Goal: Task Accomplishment & Management: Complete application form

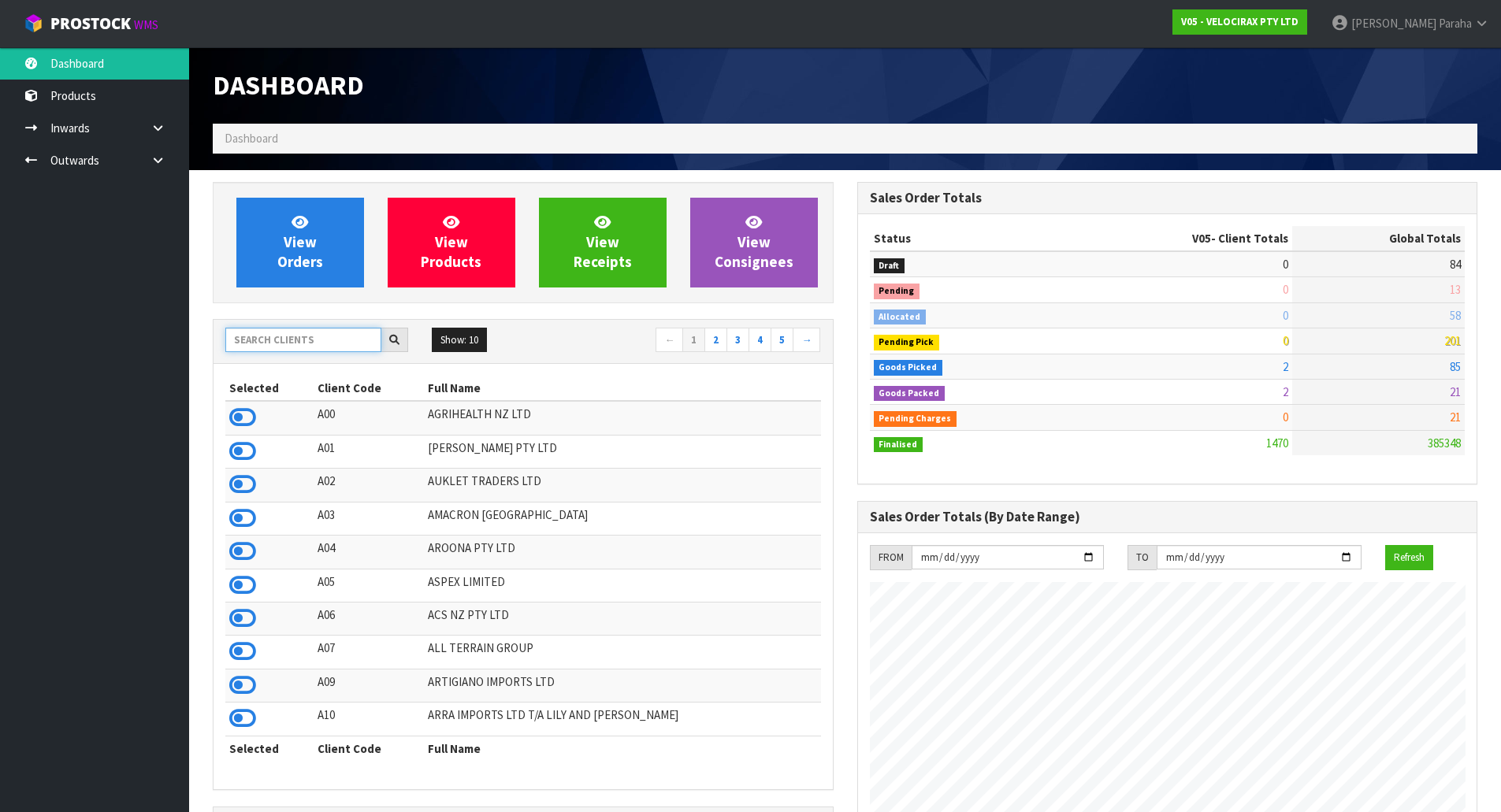
click at [274, 341] on input "text" at bounding box center [303, 340] width 156 height 24
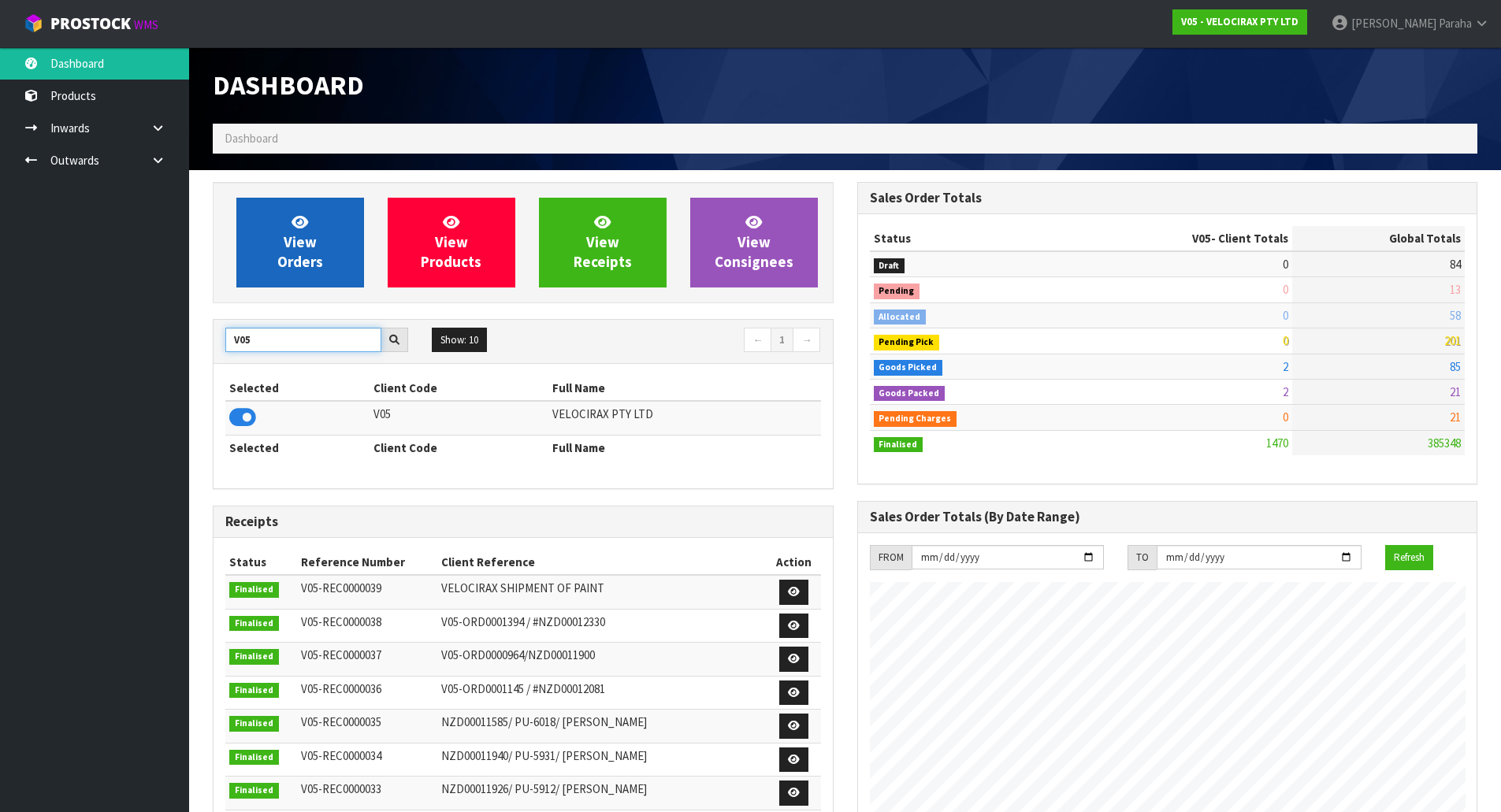
type input "V05"
click at [278, 247] on link "View Orders" at bounding box center [300, 242] width 128 height 89
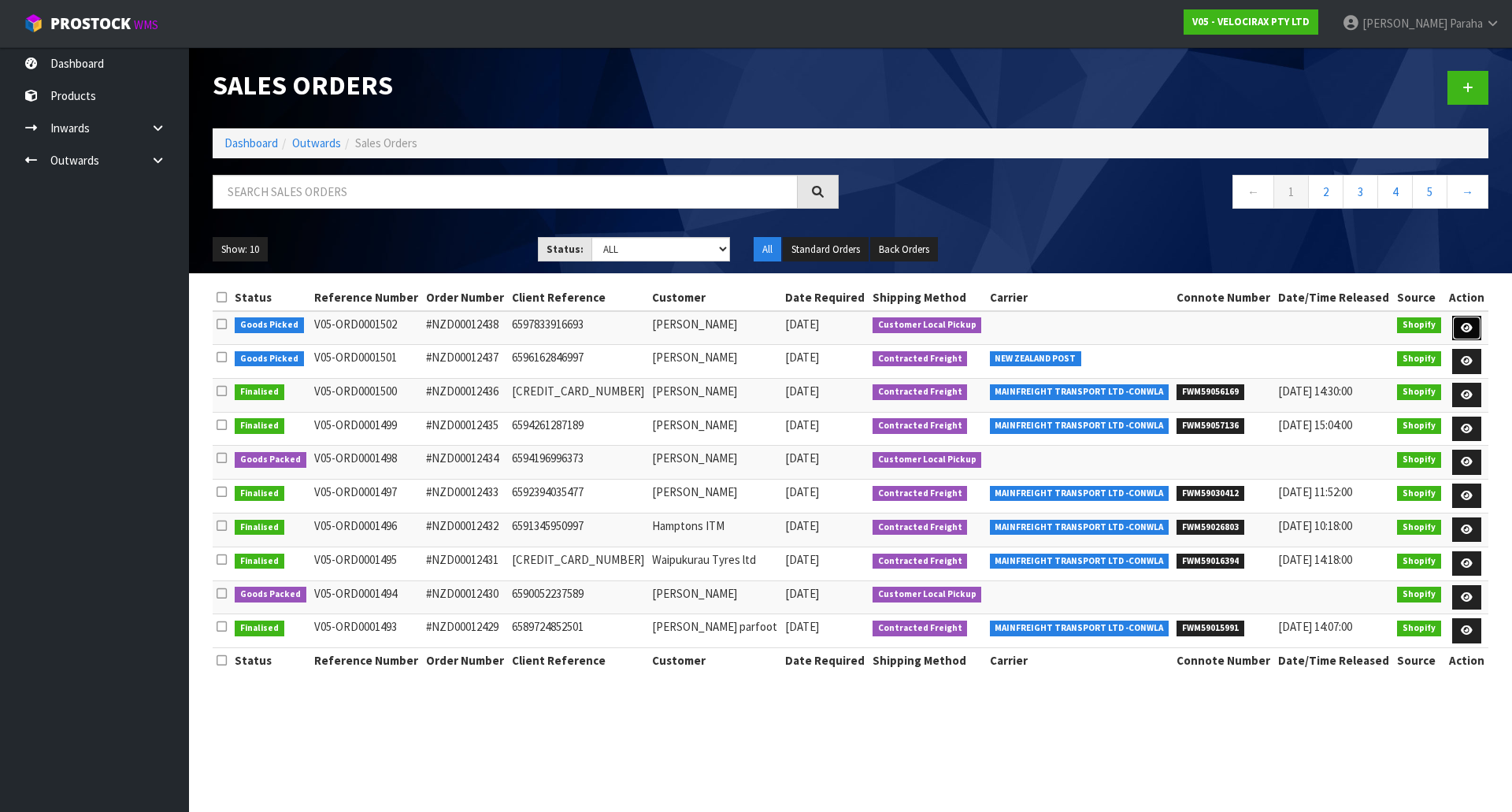
click at [1470, 325] on icon at bounding box center [1467, 328] width 12 height 10
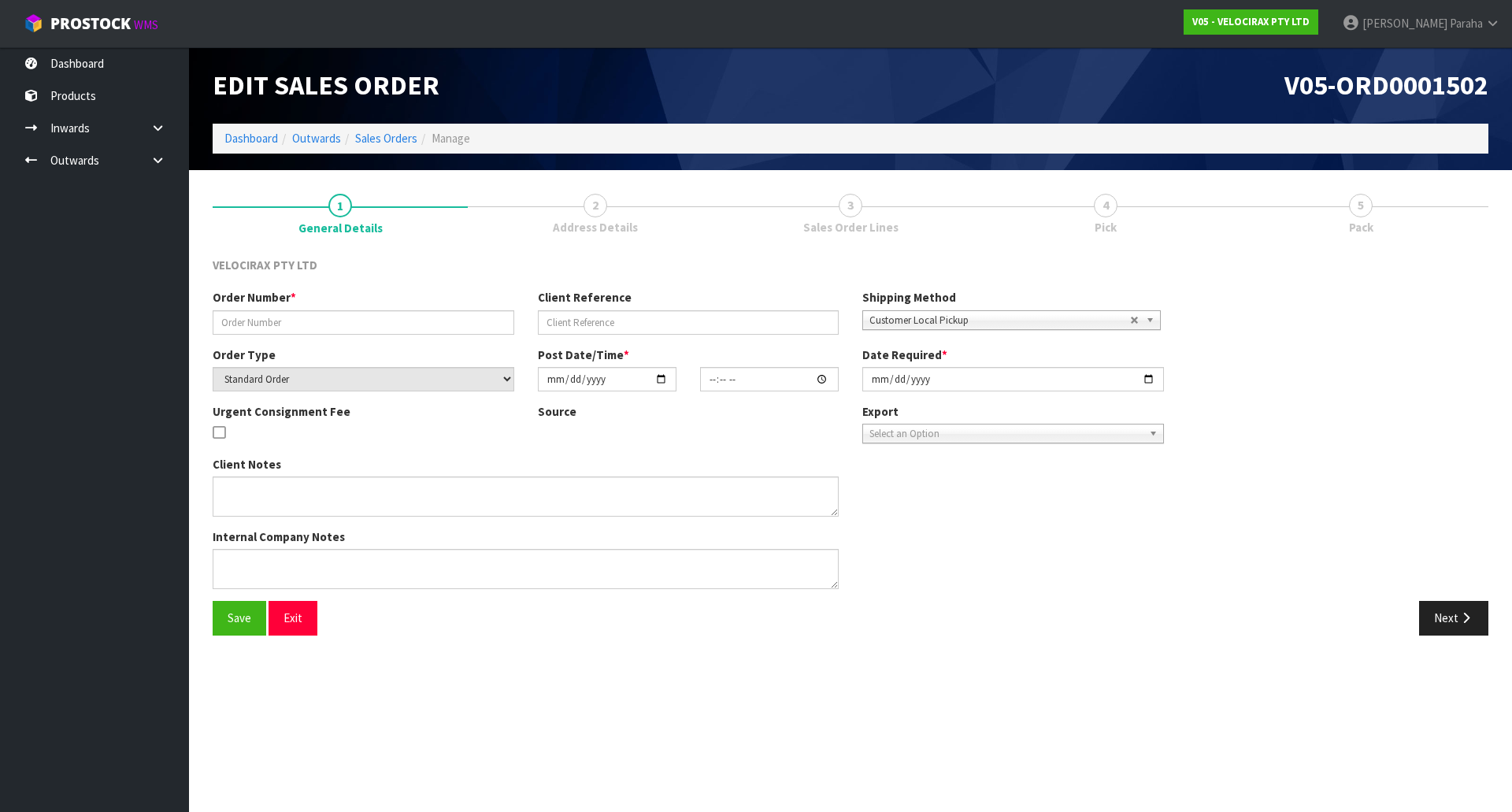
type input "#NZD00012438"
type input "6597833916693"
select select "number:0"
type input "2025-10-12"
type input "19:42:02.000"
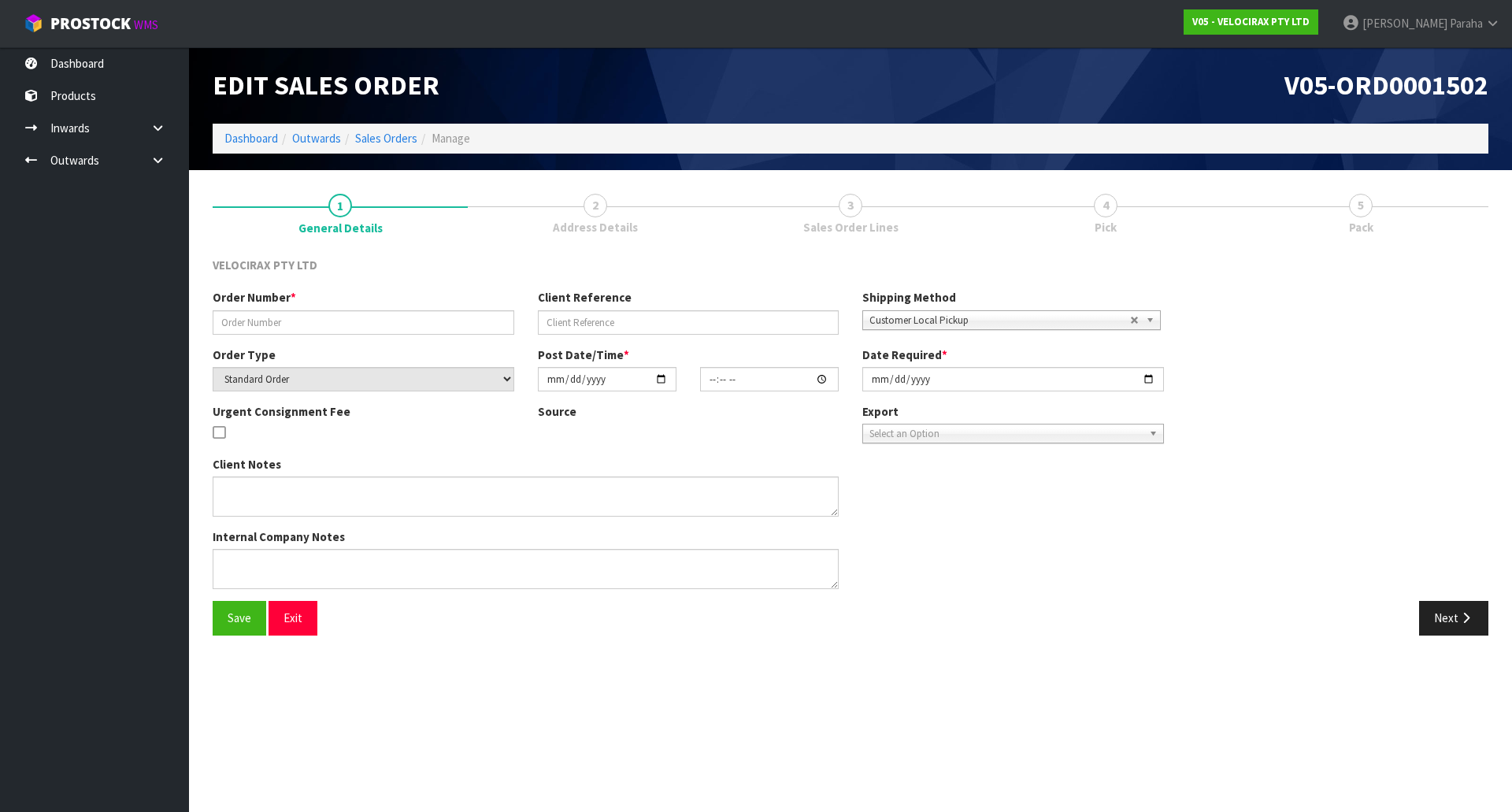
type input "2025-10-13"
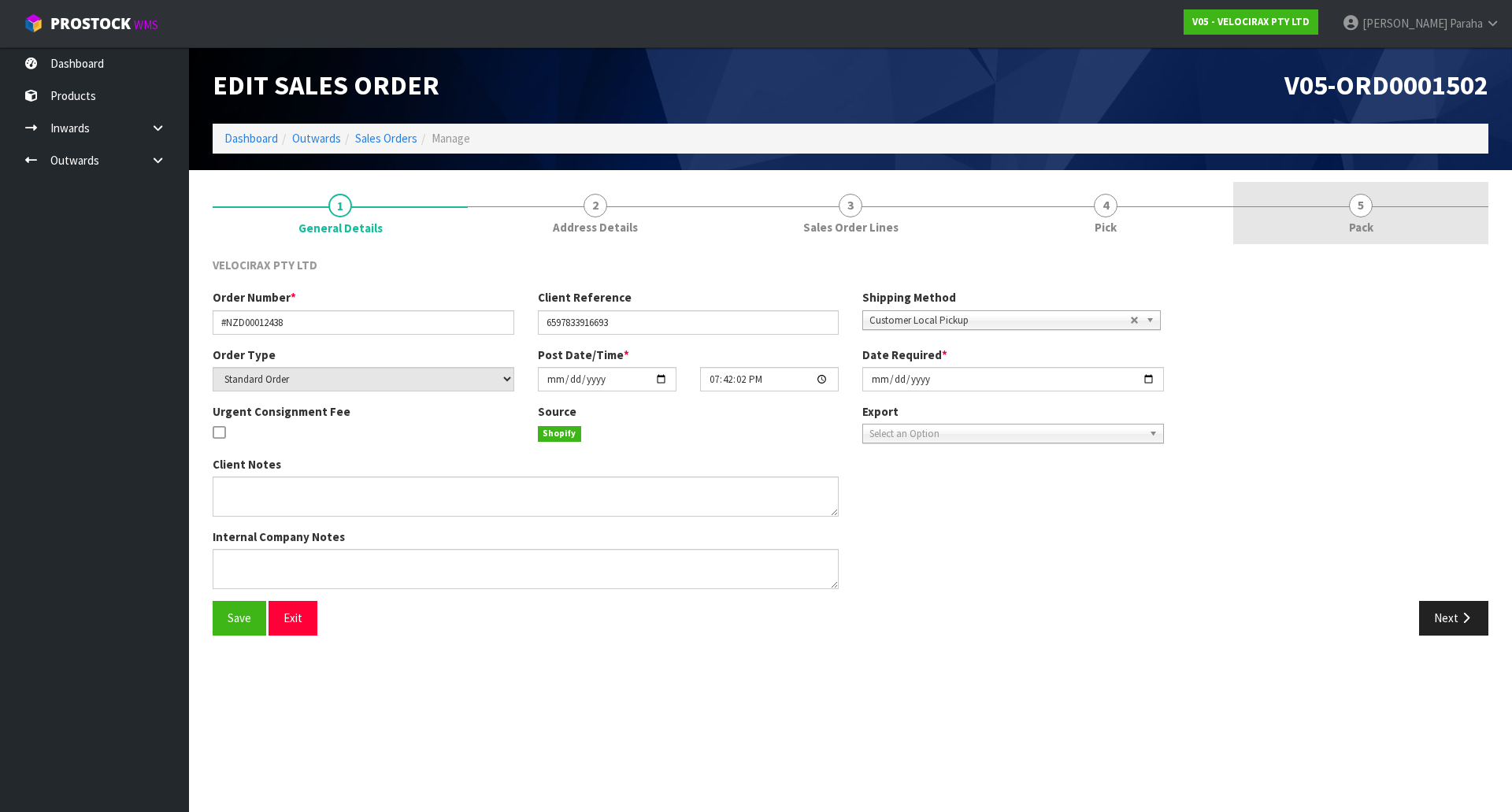
click at [1366, 202] on span "5" at bounding box center [1361, 206] width 23 height 23
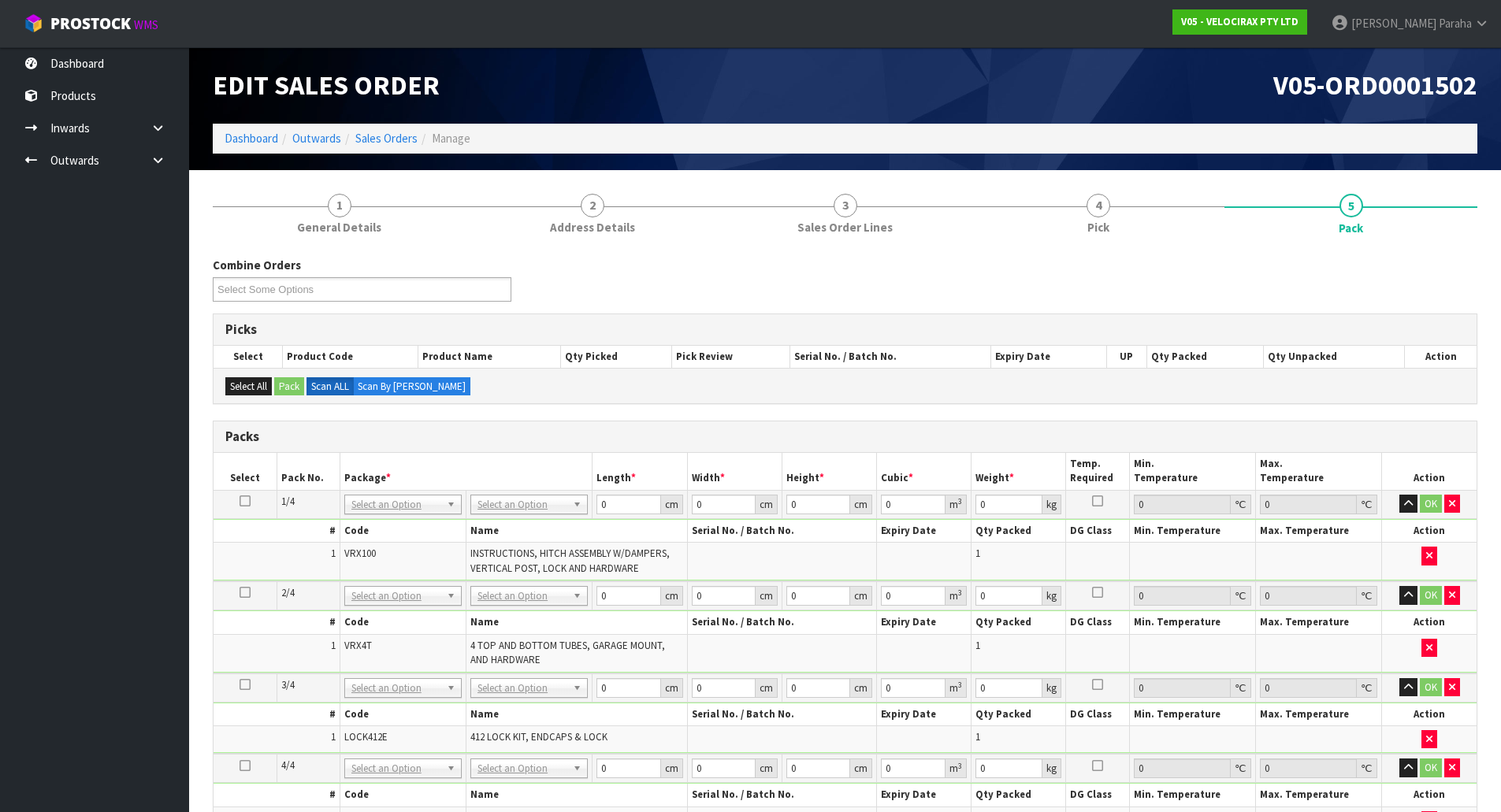
scroll to position [79, 0]
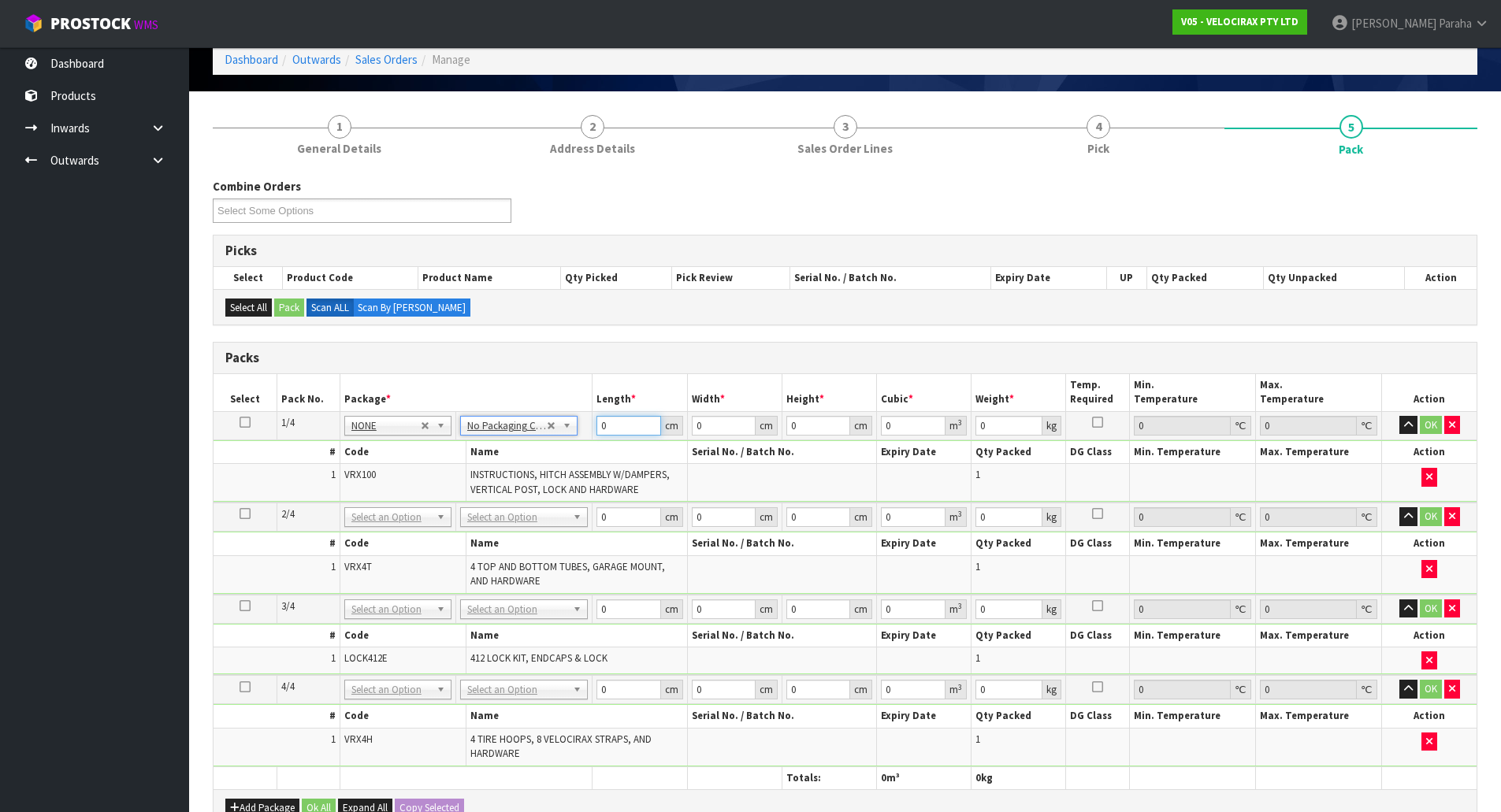
click at [617, 421] on input "0" at bounding box center [628, 426] width 64 height 20
type input "149"
type input "31"
type input "1"
type input "0.004619"
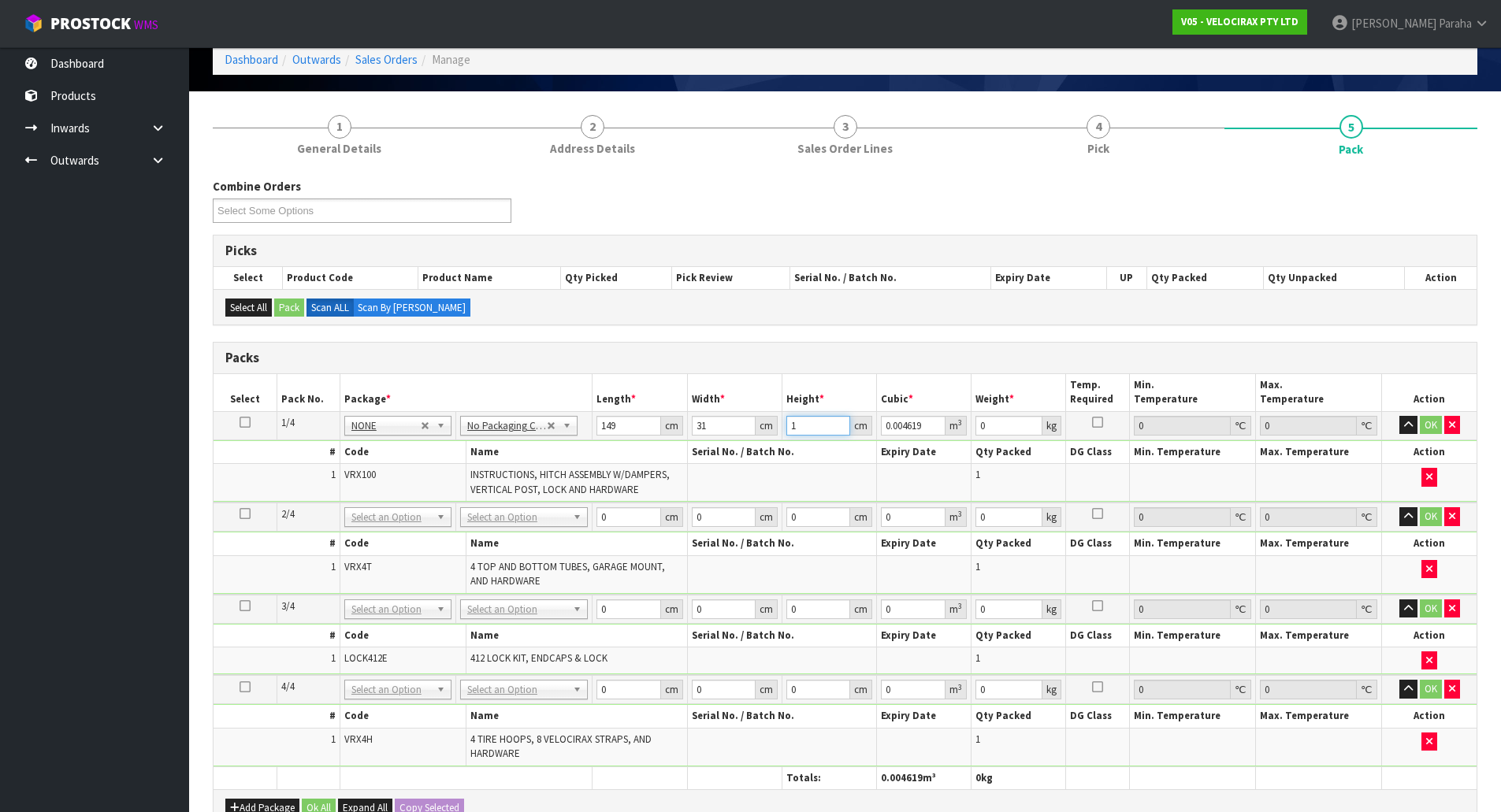
type input "17"
type input "0.078523"
type input "17"
type input "24"
click at [1400, 416] on button "button" at bounding box center [1409, 425] width 18 height 19
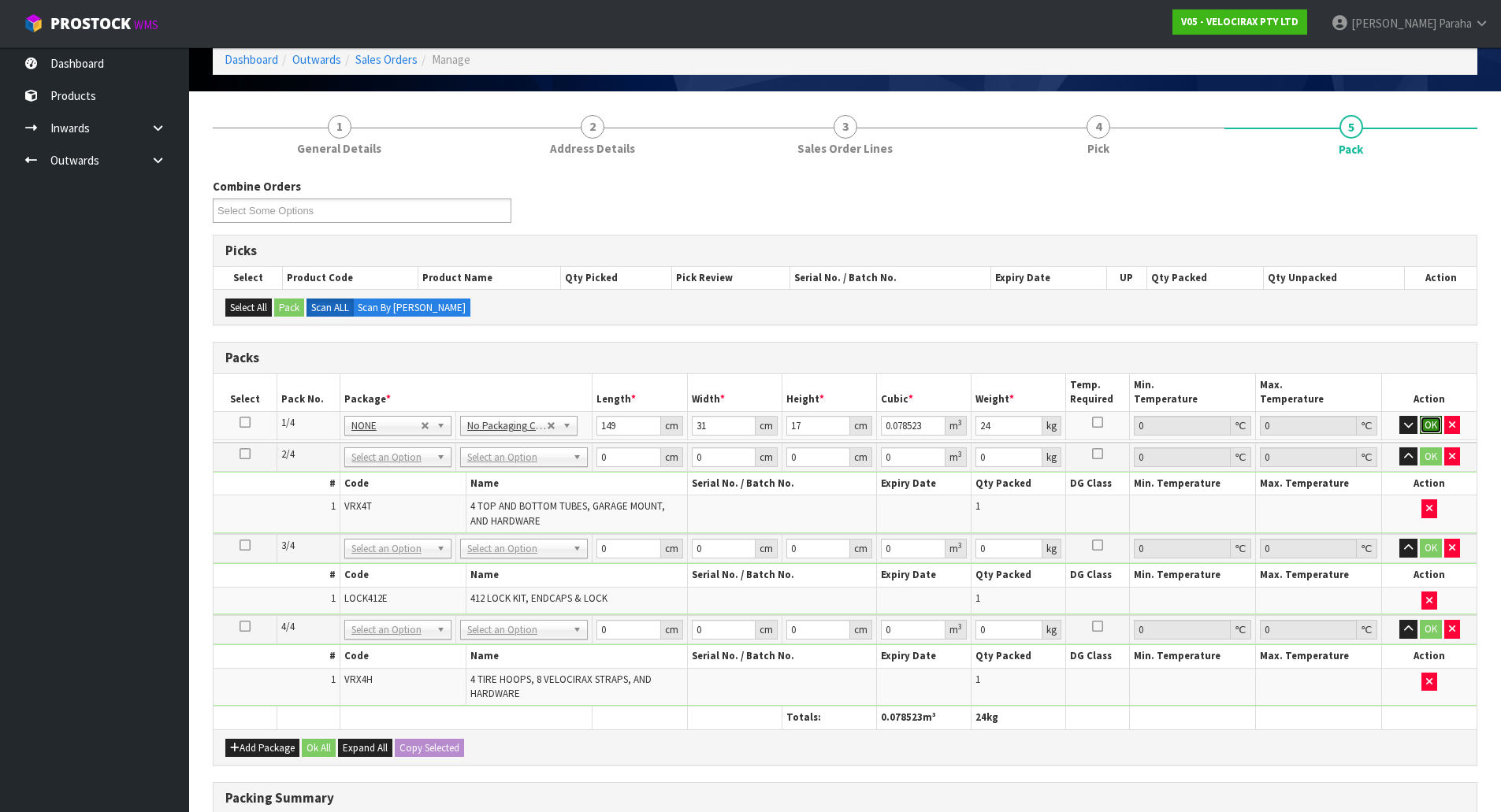
click button "OK" at bounding box center [1431, 425] width 22 height 19
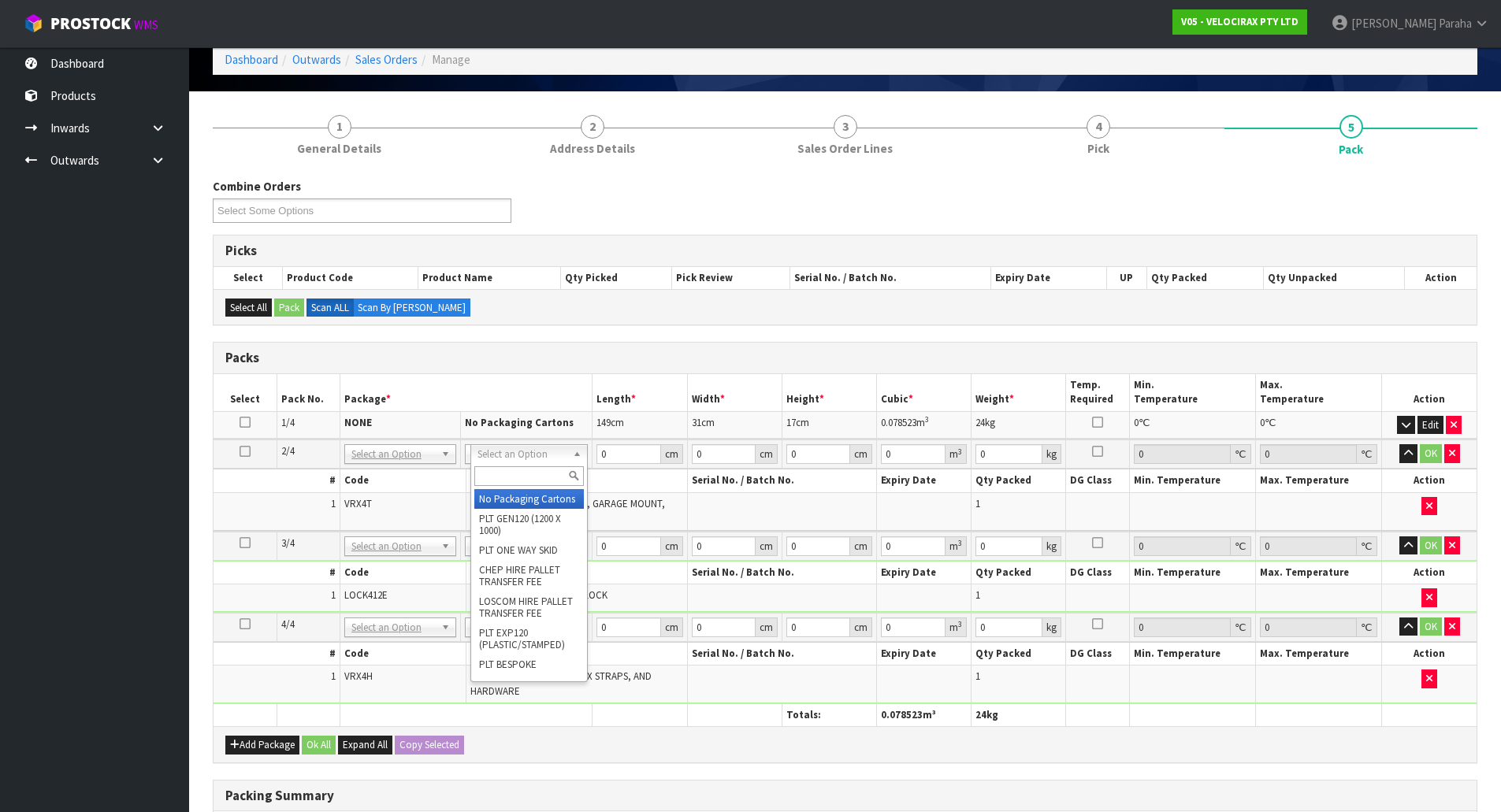
drag, startPoint x: 549, startPoint y: 505, endPoint x: 557, endPoint y: 497, distance: 11.3
type input "2"
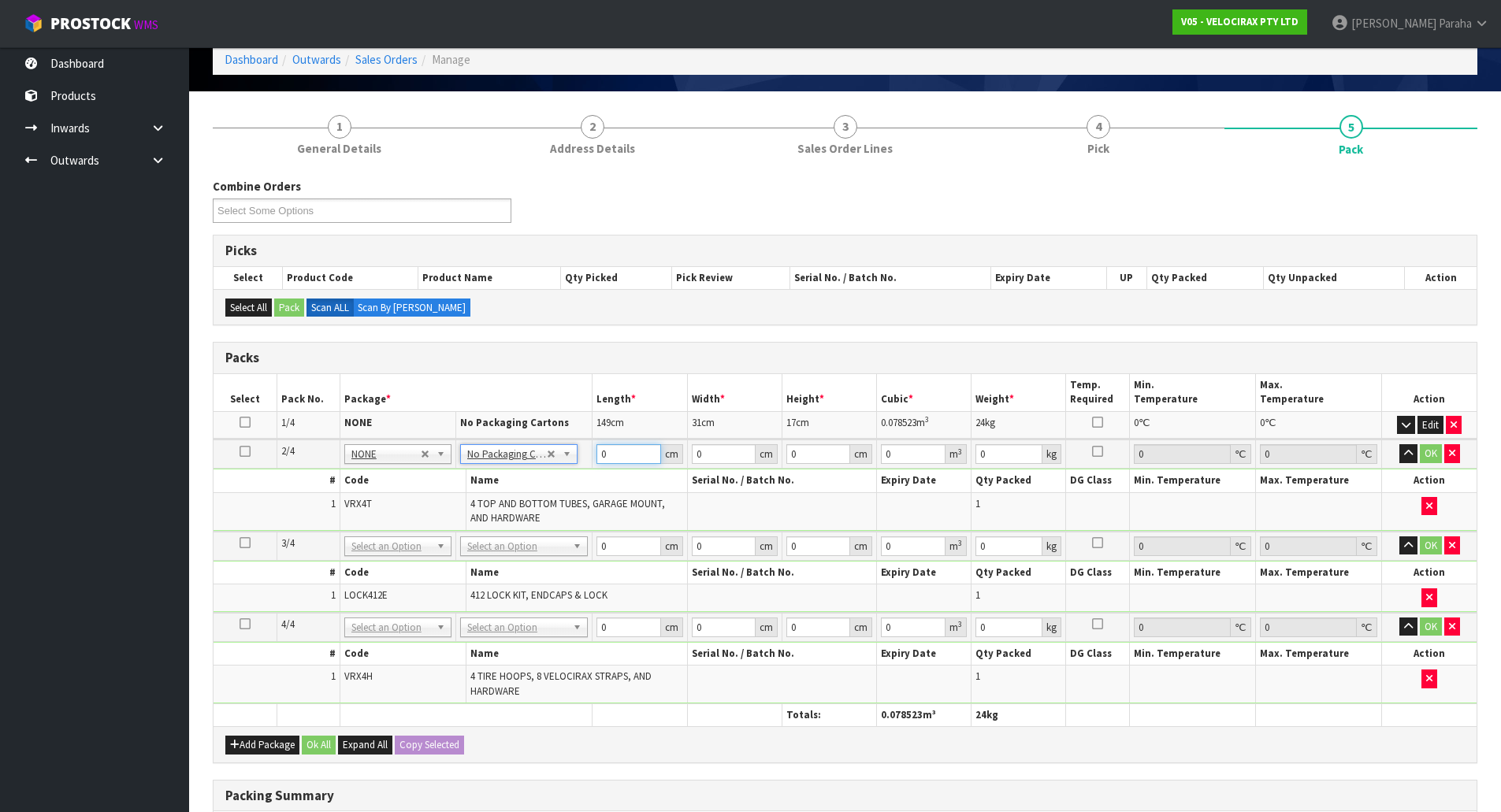
click at [631, 453] on input "0" at bounding box center [628, 454] width 64 height 20
type input "120"
type input "16"
type input "1"
type input "0.00192"
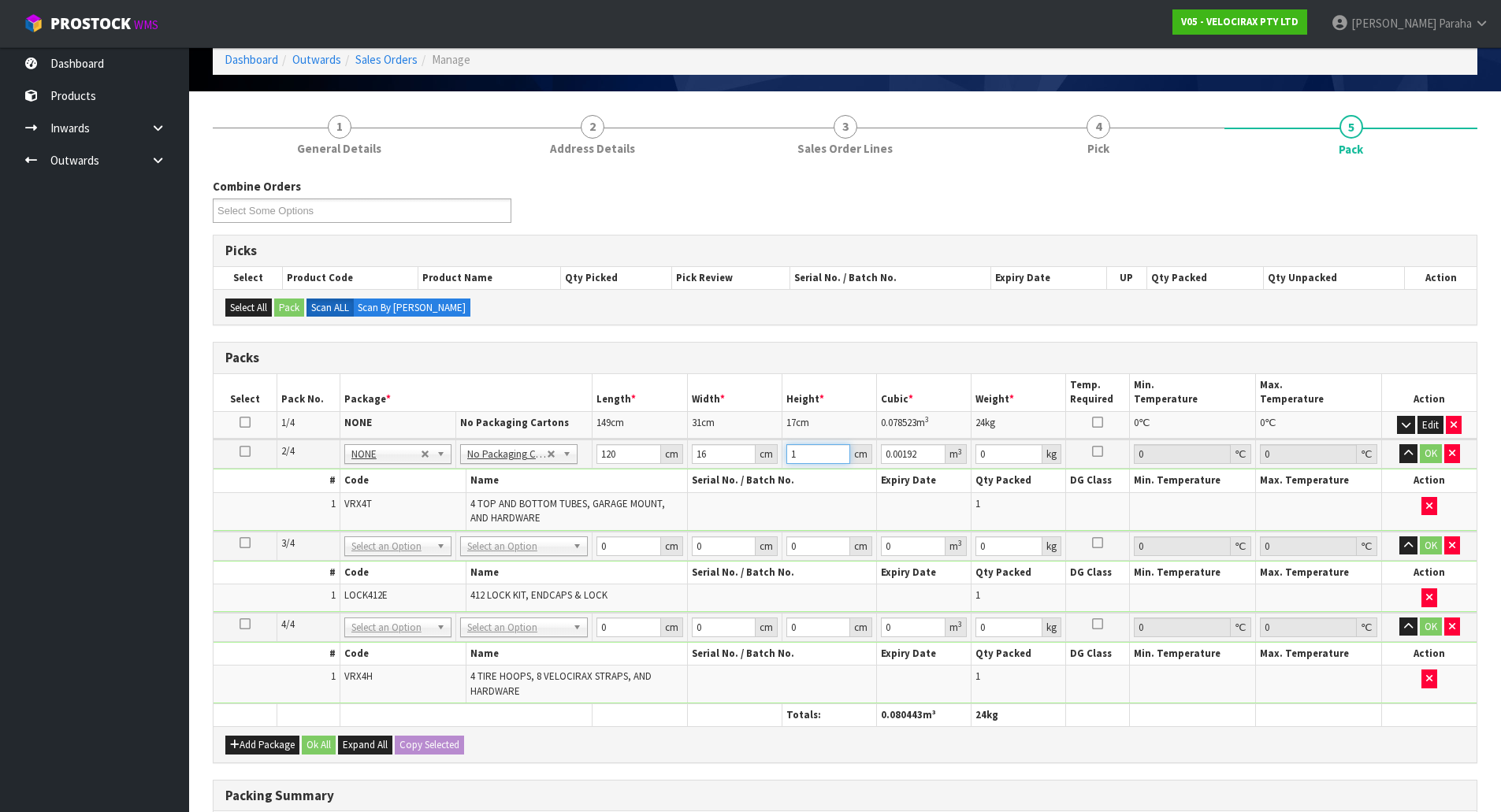
type input "15"
type input "0.0288"
type input "15"
type input "10"
click at [1400, 444] on button "button" at bounding box center [1409, 453] width 18 height 19
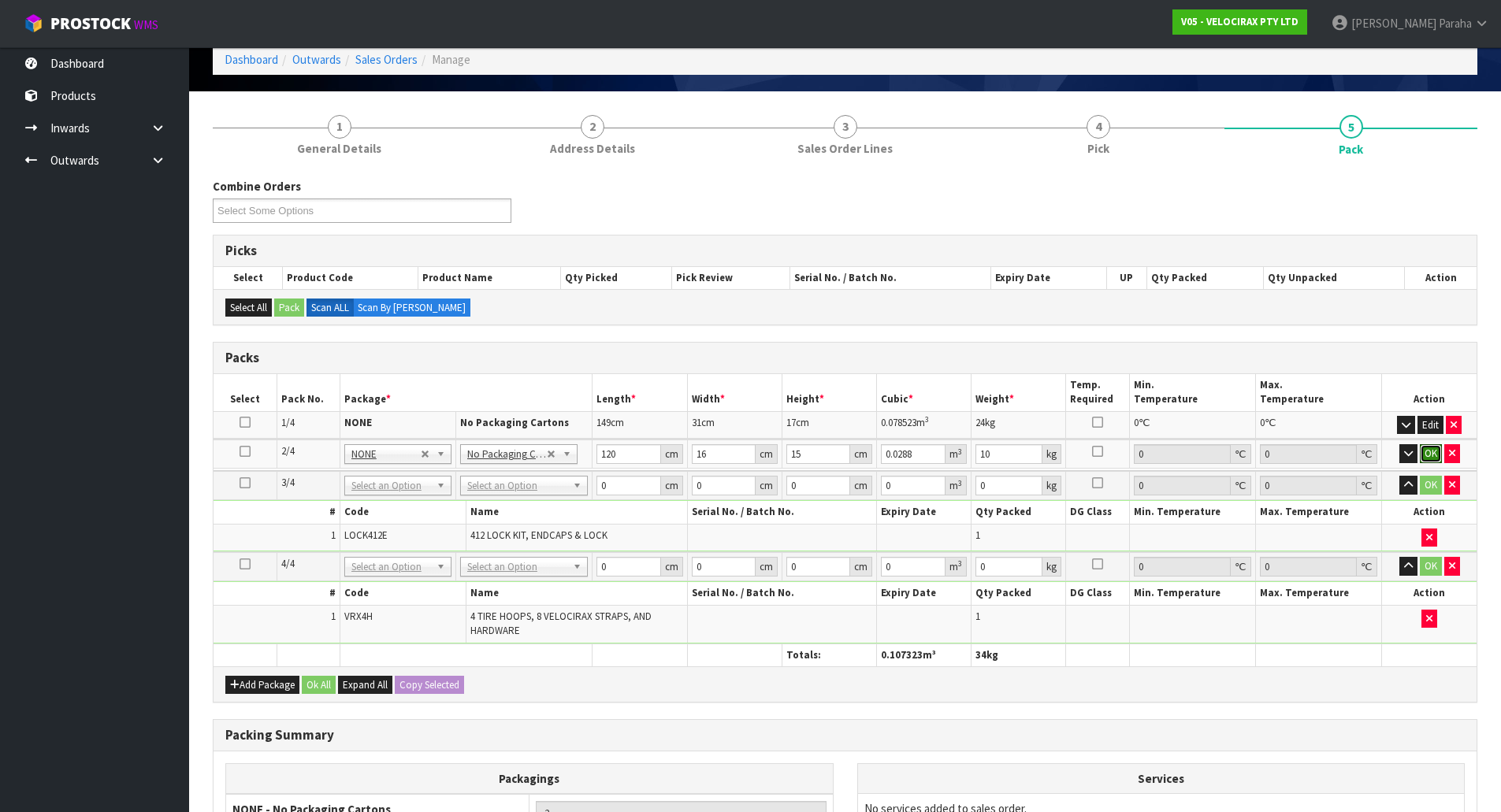
click button "OK" at bounding box center [1431, 453] width 22 height 19
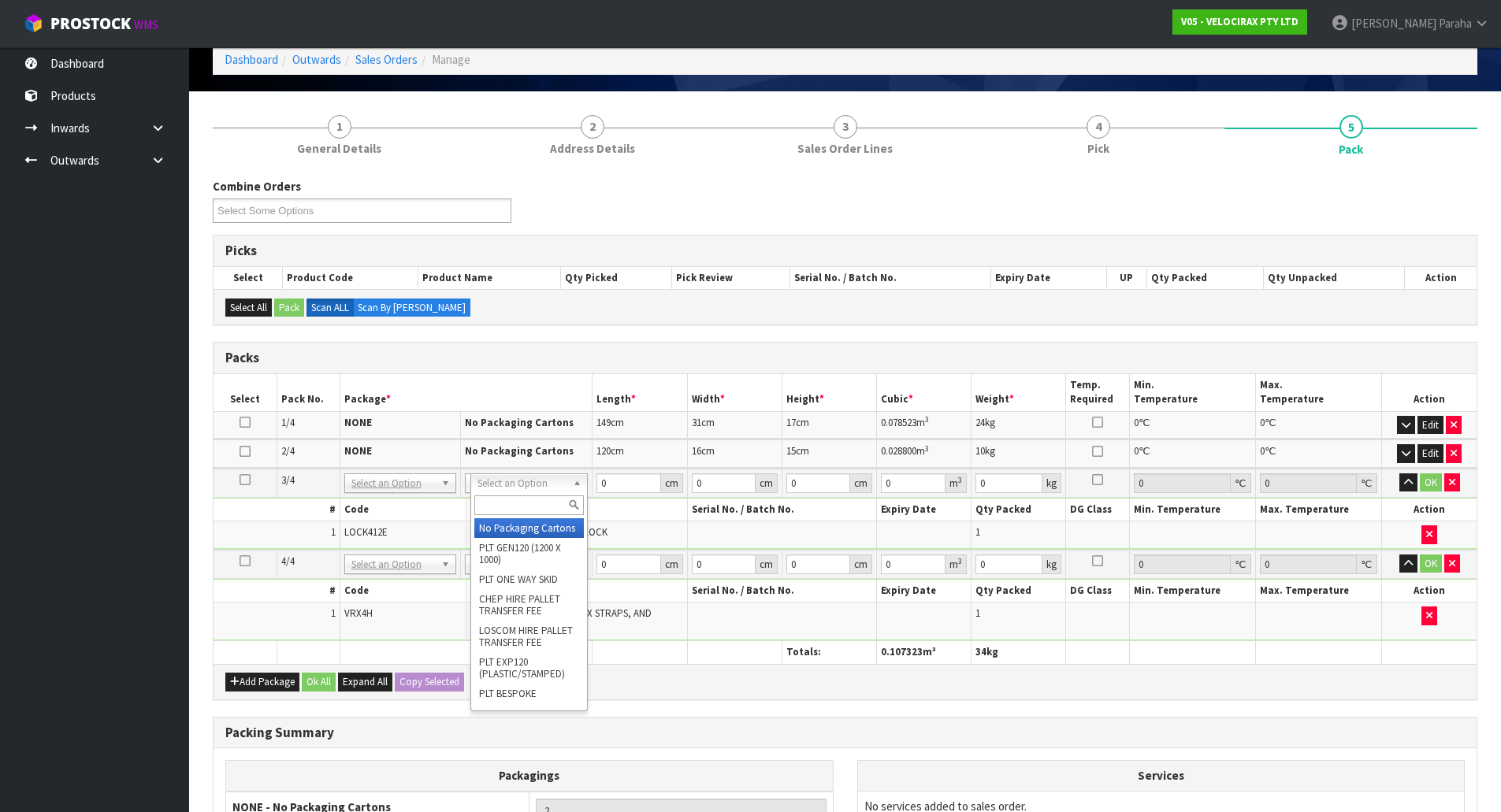
drag, startPoint x: 541, startPoint y: 528, endPoint x: 553, endPoint y: 521, distance: 13.9
type input "3"
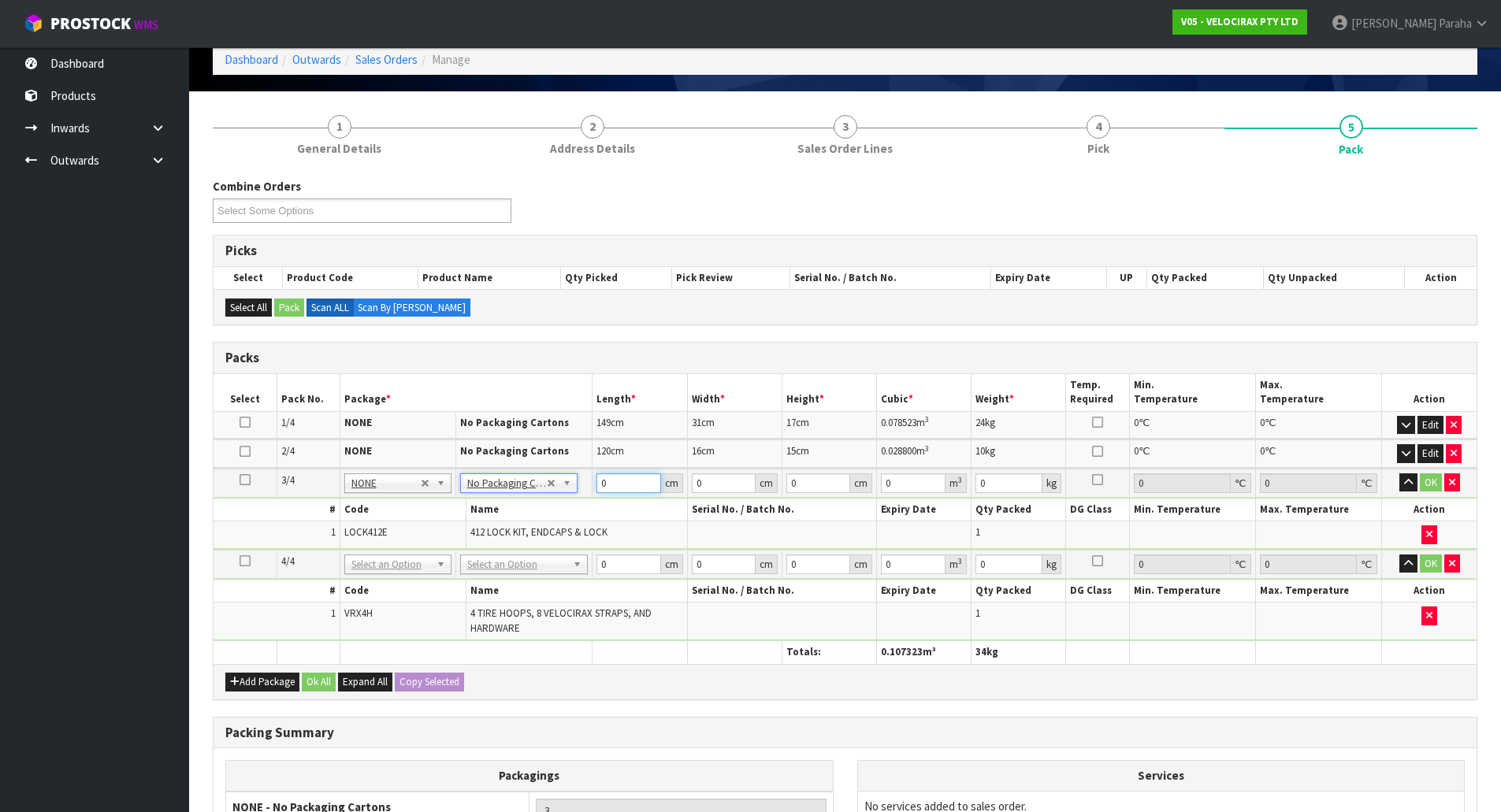
click at [642, 477] on input "0" at bounding box center [628, 483] width 64 height 20
type input "134"
type input "7"
type input "0.006566"
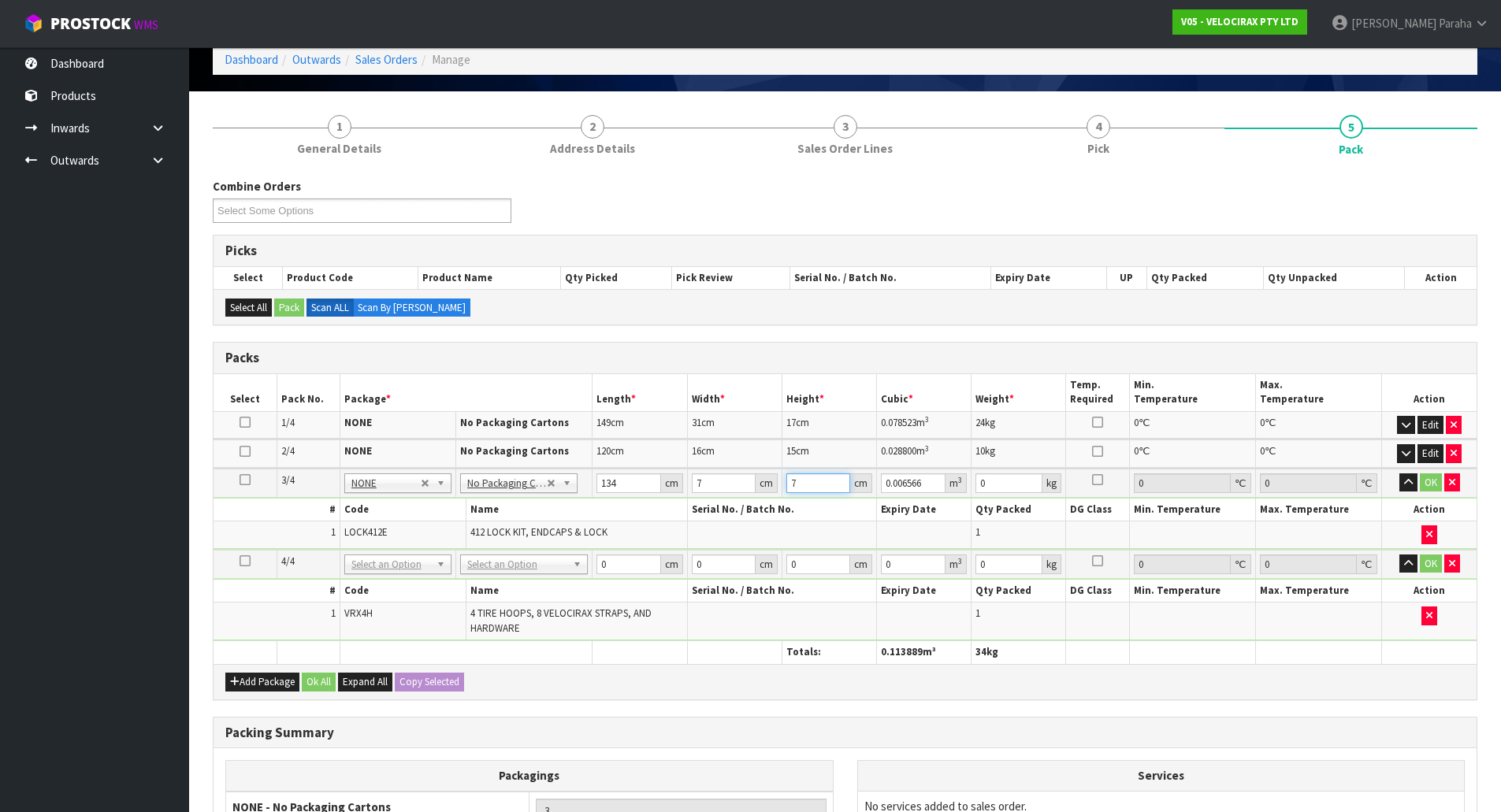
type input "7"
type input "2"
click at [1400, 473] on button "button" at bounding box center [1409, 483] width 18 height 19
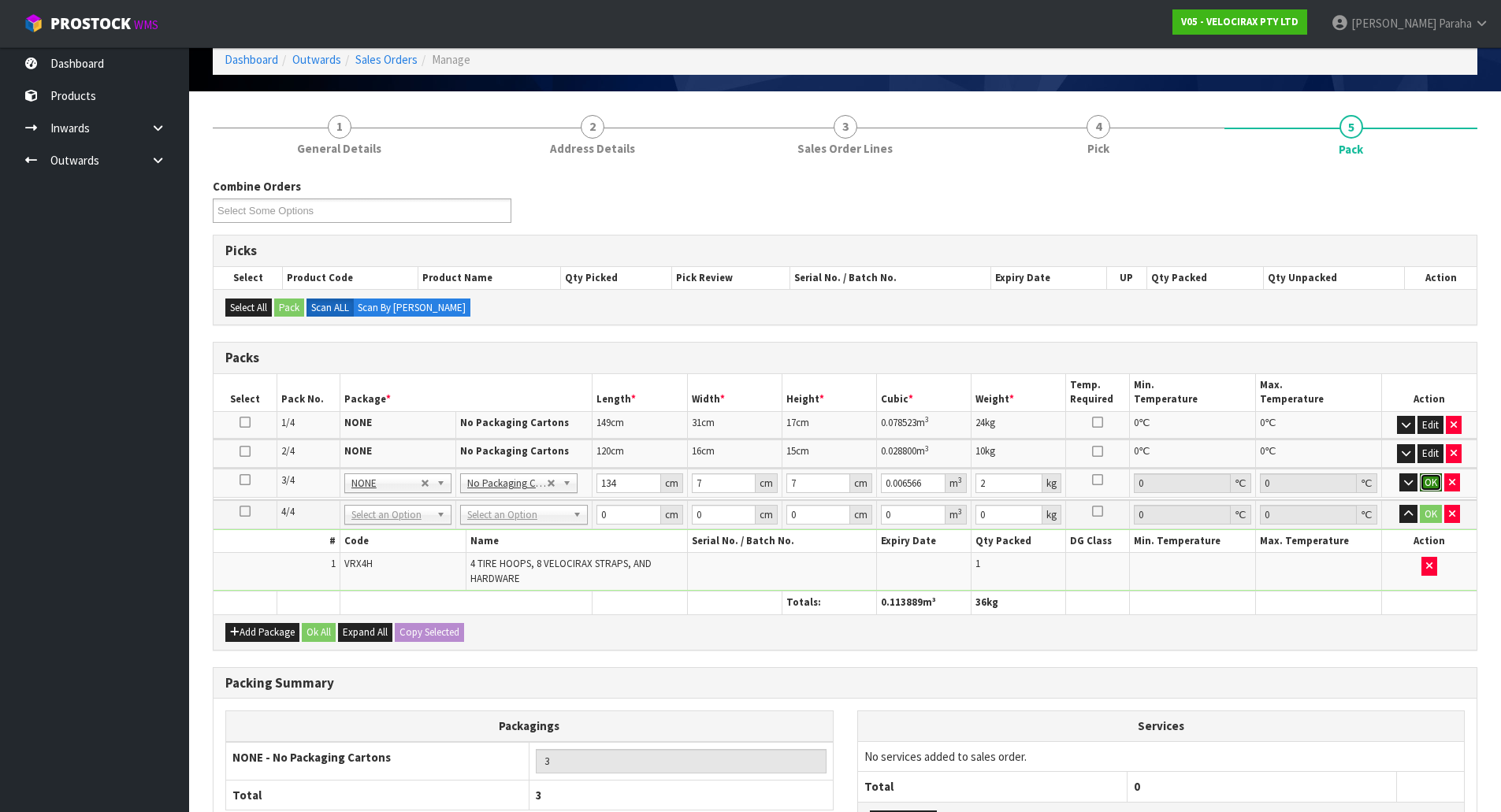
click button "OK" at bounding box center [1431, 483] width 22 height 19
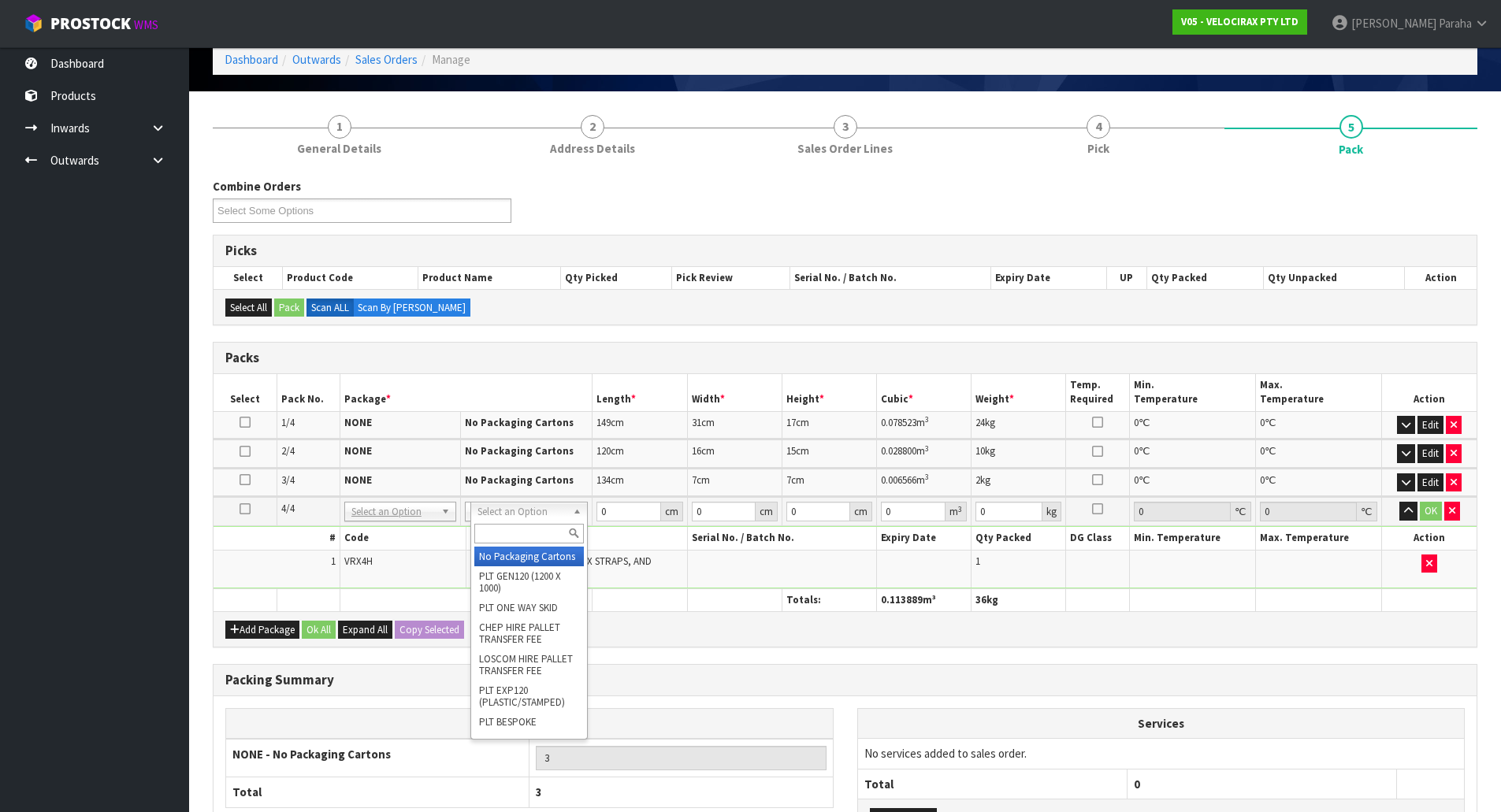
drag, startPoint x: 546, startPoint y: 562, endPoint x: 607, endPoint y: 536, distance: 66.3
type input "4"
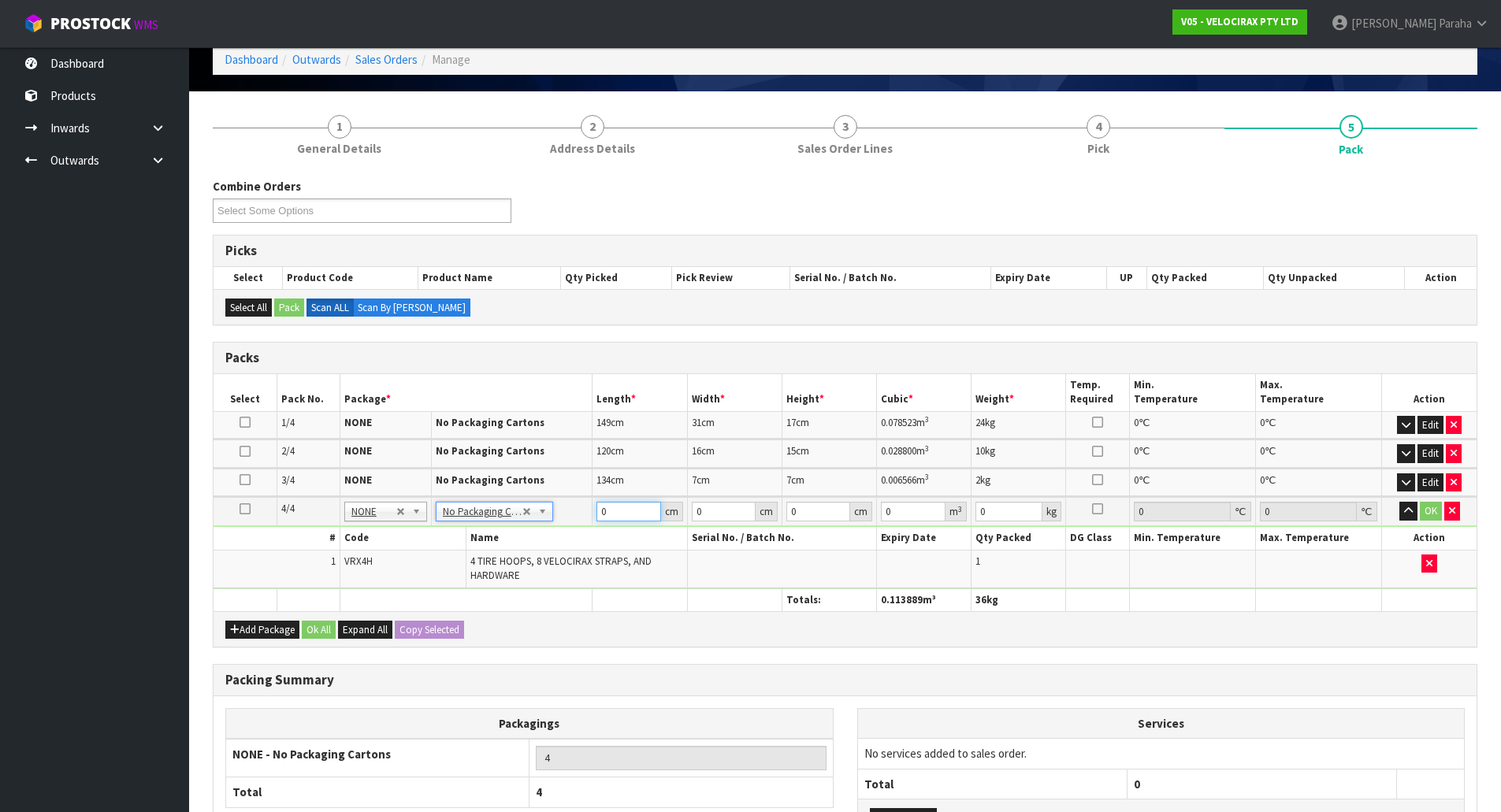
click at [612, 513] on input "0" at bounding box center [628, 512] width 64 height 20
type input "69"
type input "33"
type input "2"
type input "0.004554"
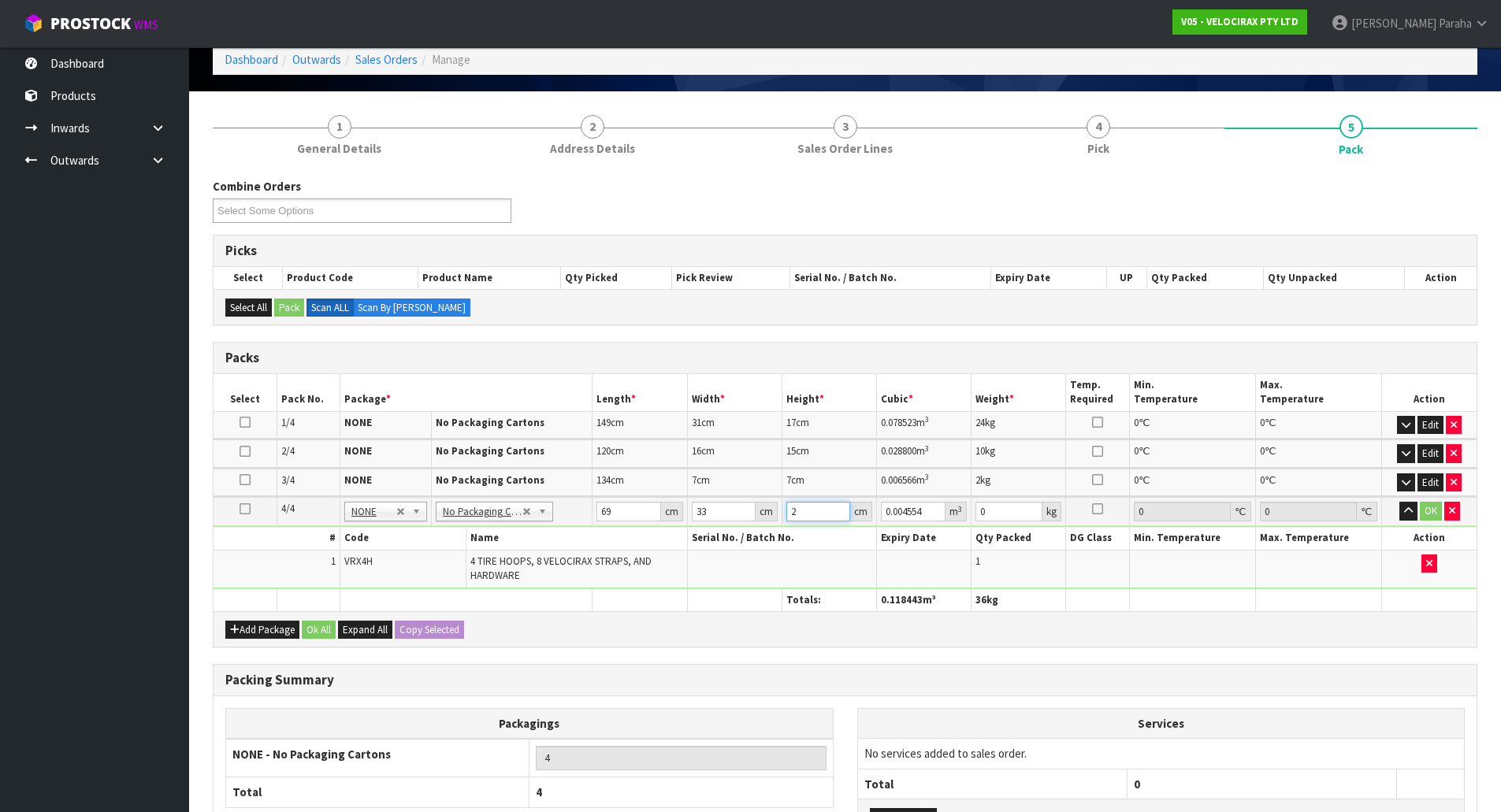
type input "21"
type input "0.047817"
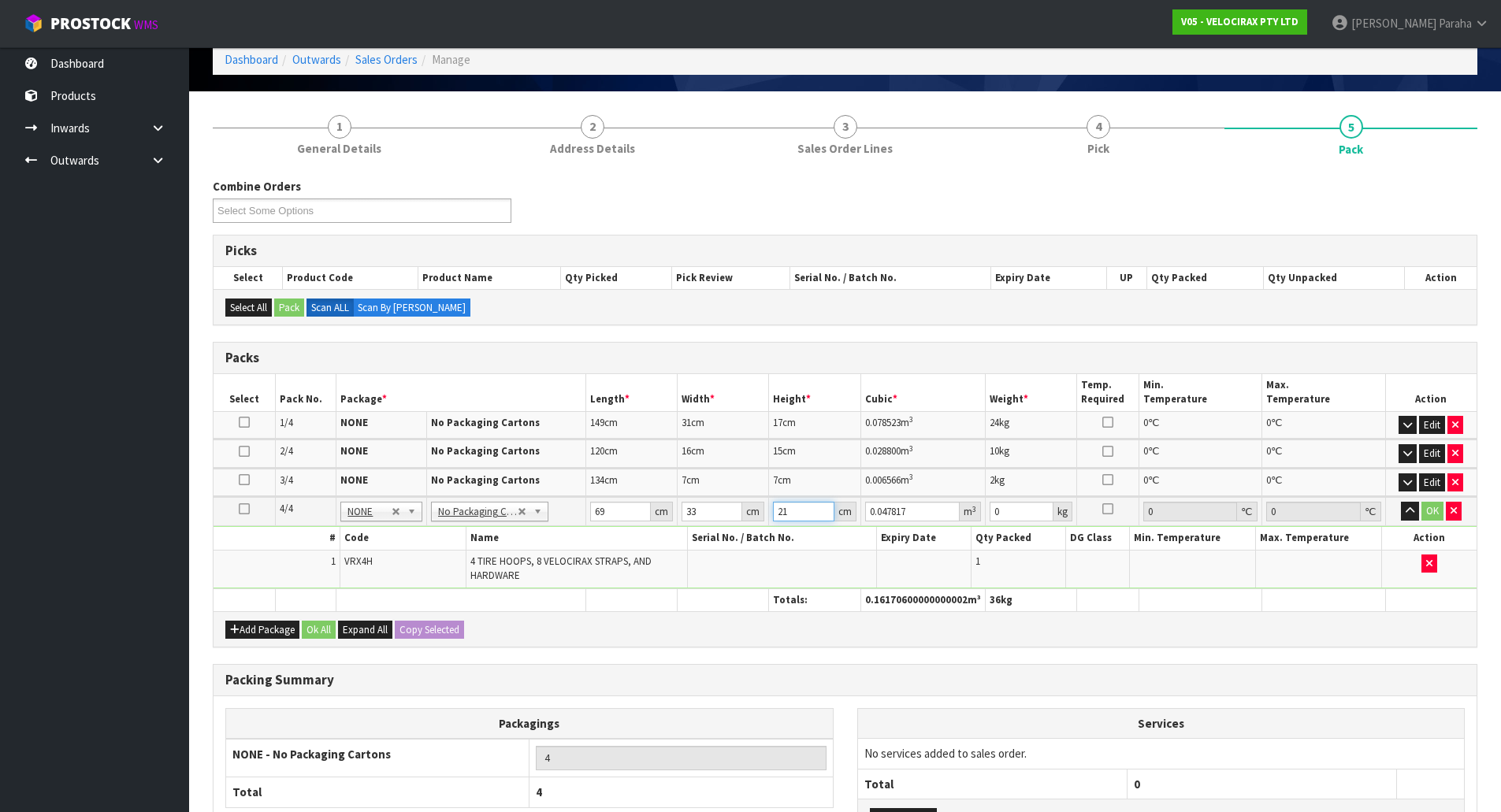
type input "21"
type input "13"
click at [1401, 502] on button "button" at bounding box center [1411, 511] width 18 height 19
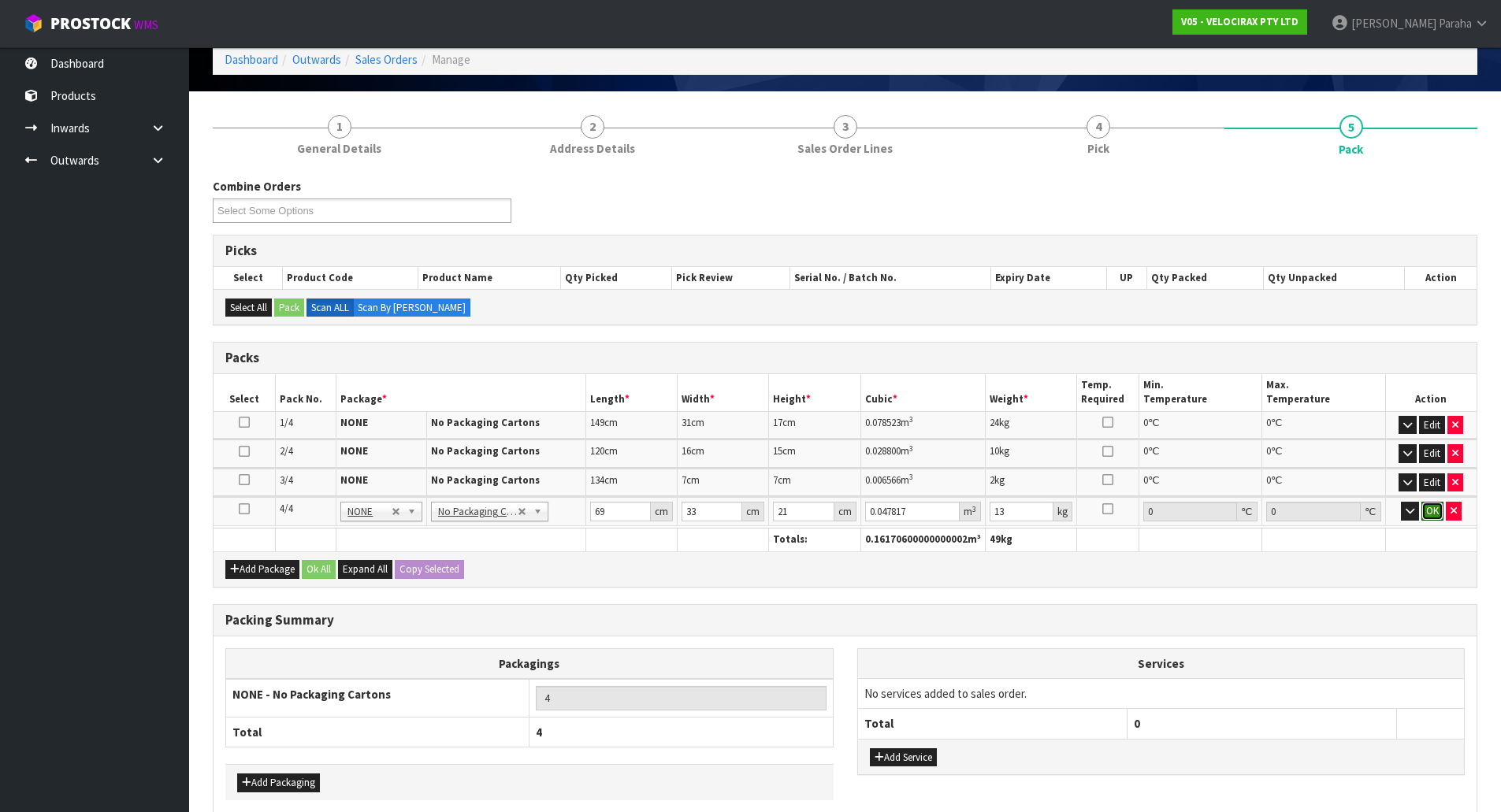
click button "OK" at bounding box center [1432, 511] width 22 height 19
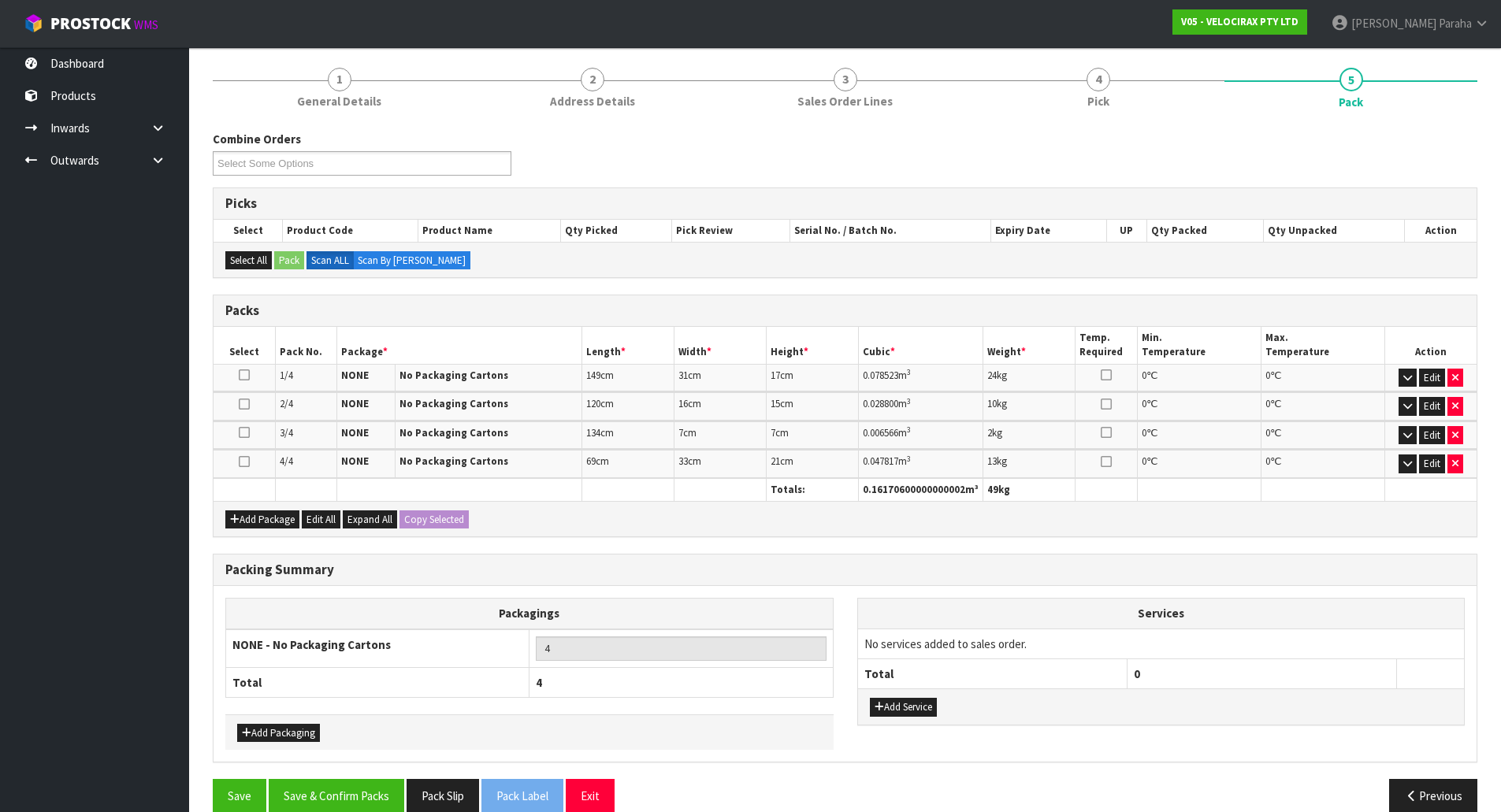
scroll to position [151, 0]
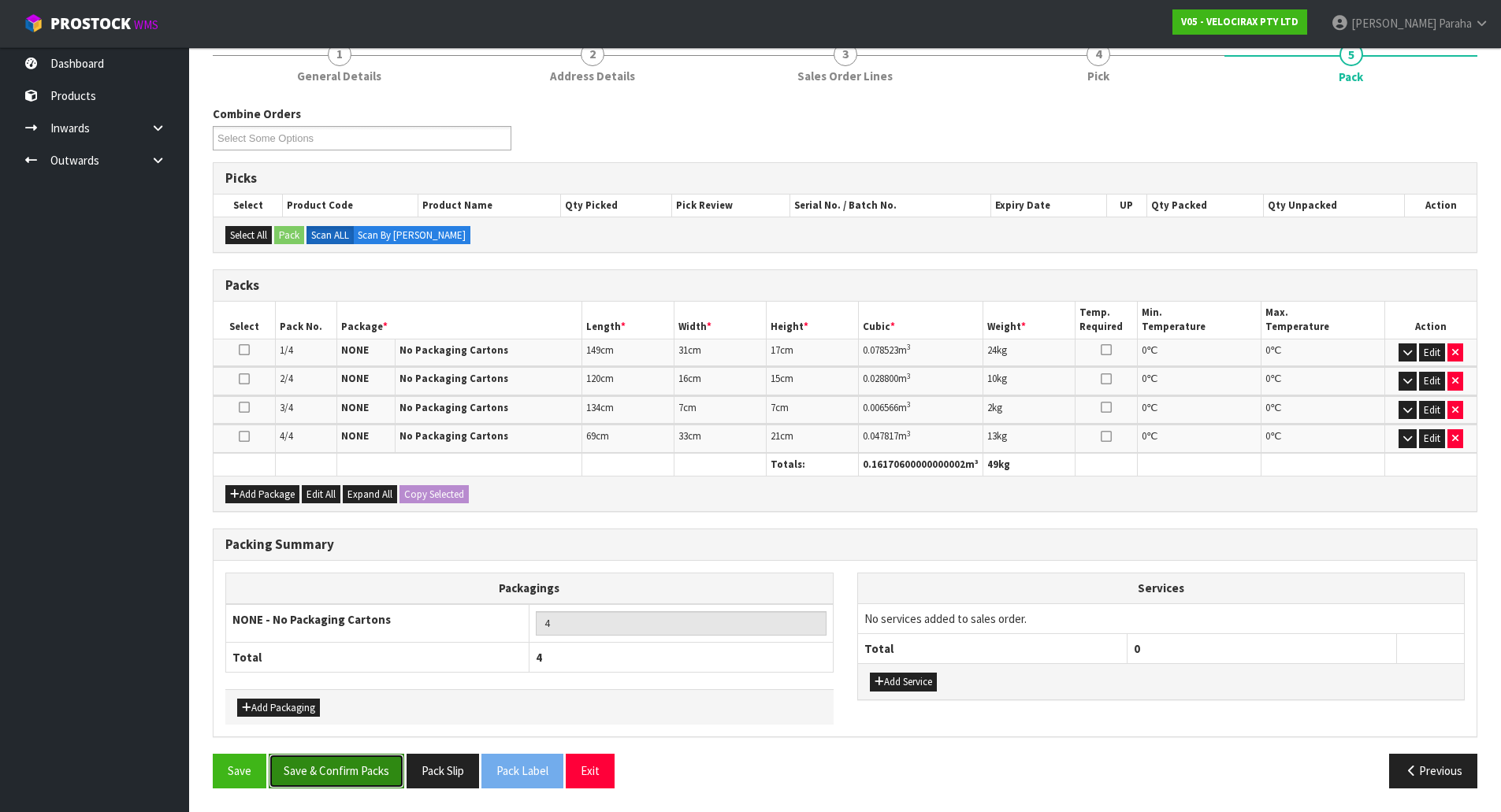
click at [324, 763] on button "Save & Confirm Packs" at bounding box center [336, 770] width 136 height 33
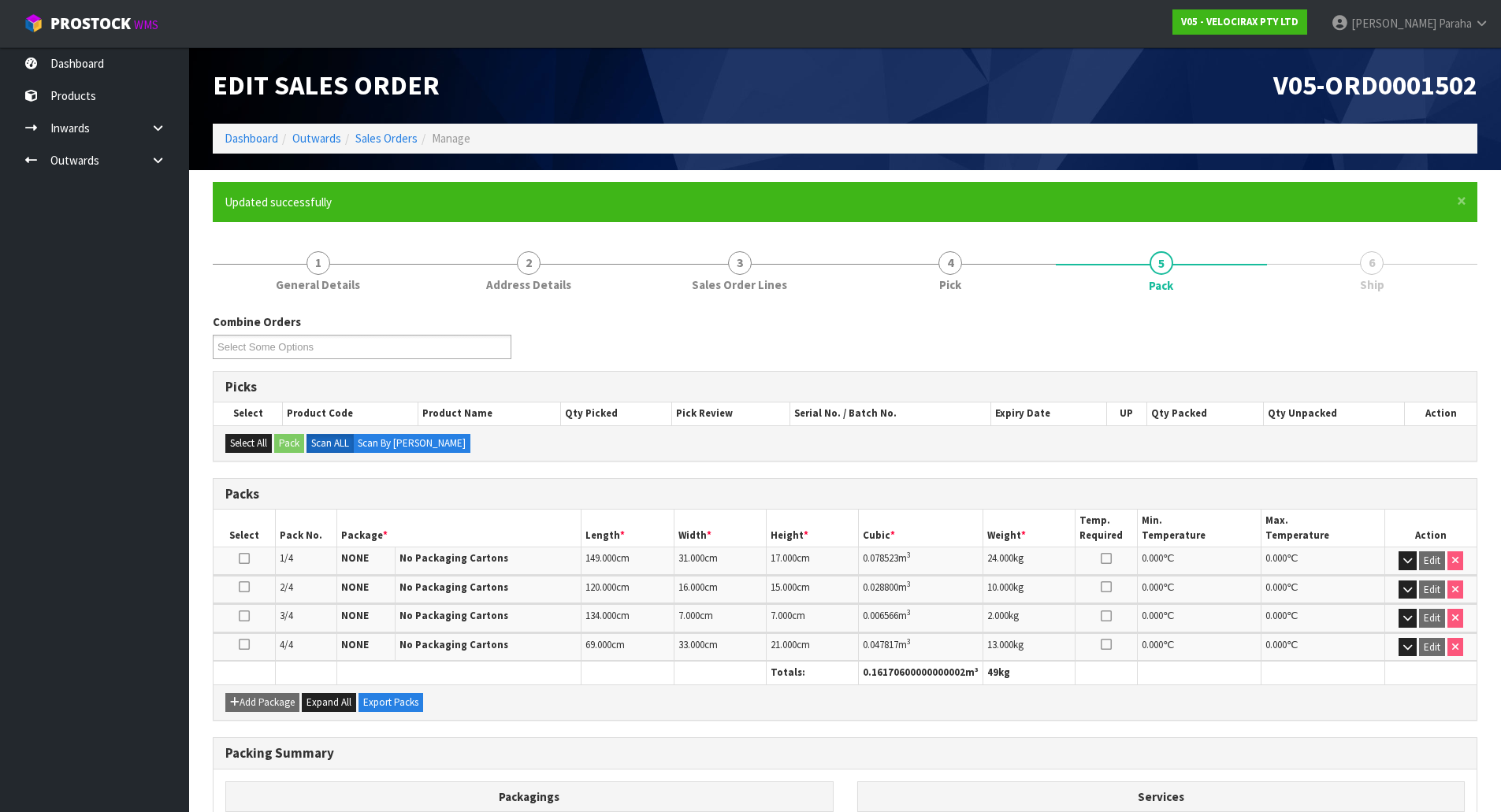
scroll to position [172, 0]
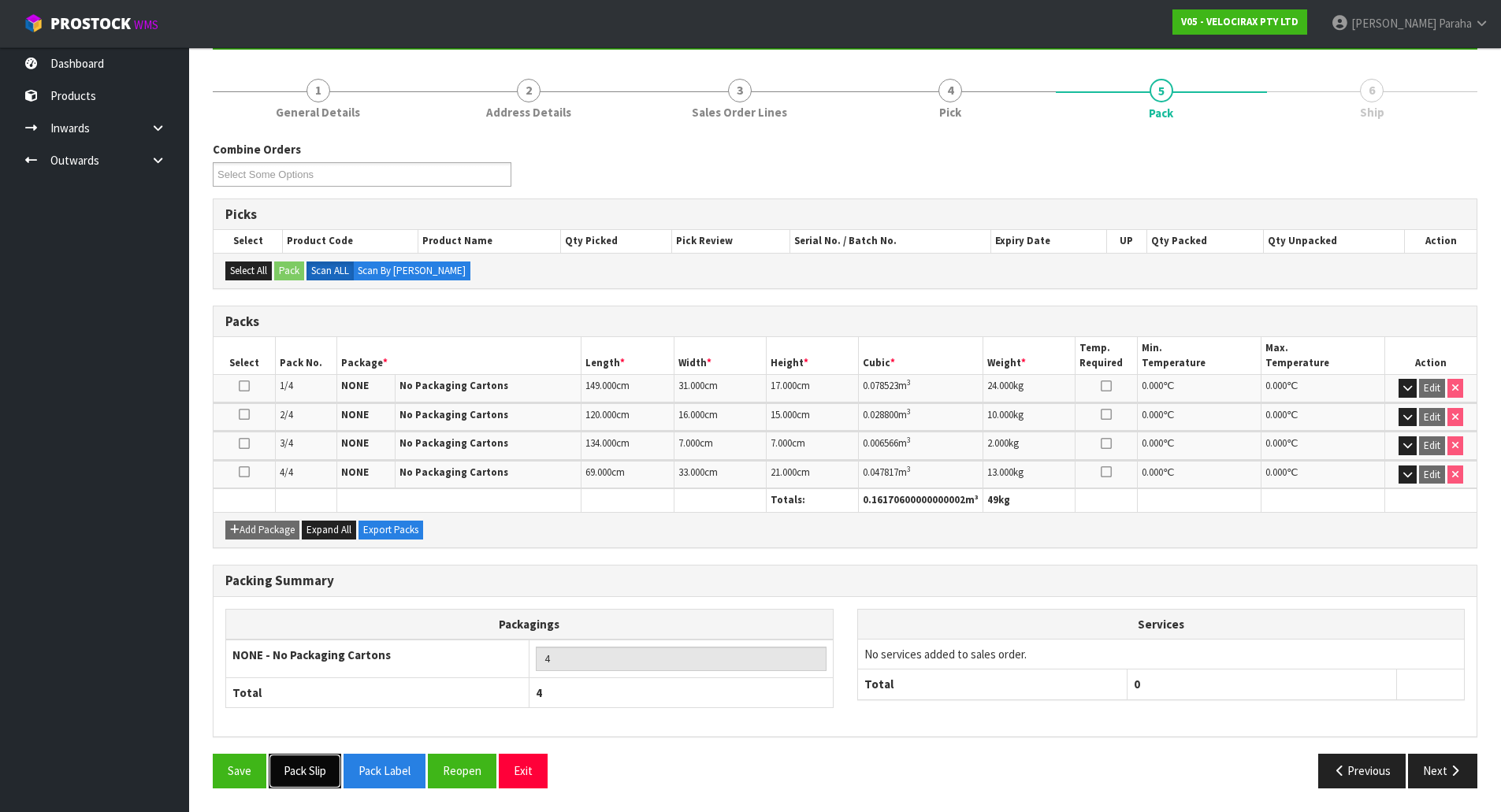
click at [295, 771] on button "Pack Slip" at bounding box center [305, 770] width 73 height 33
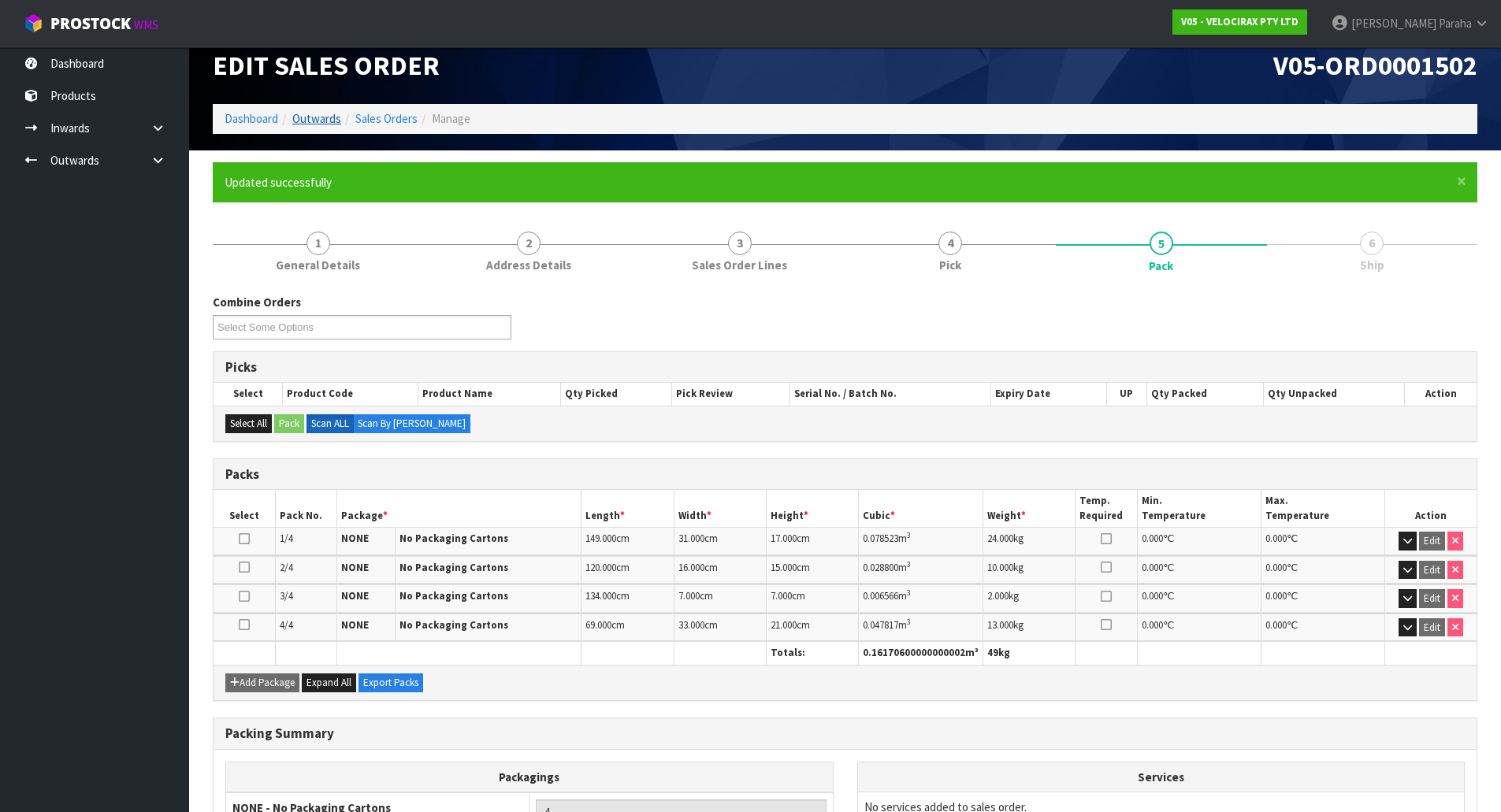
scroll to position [0, 0]
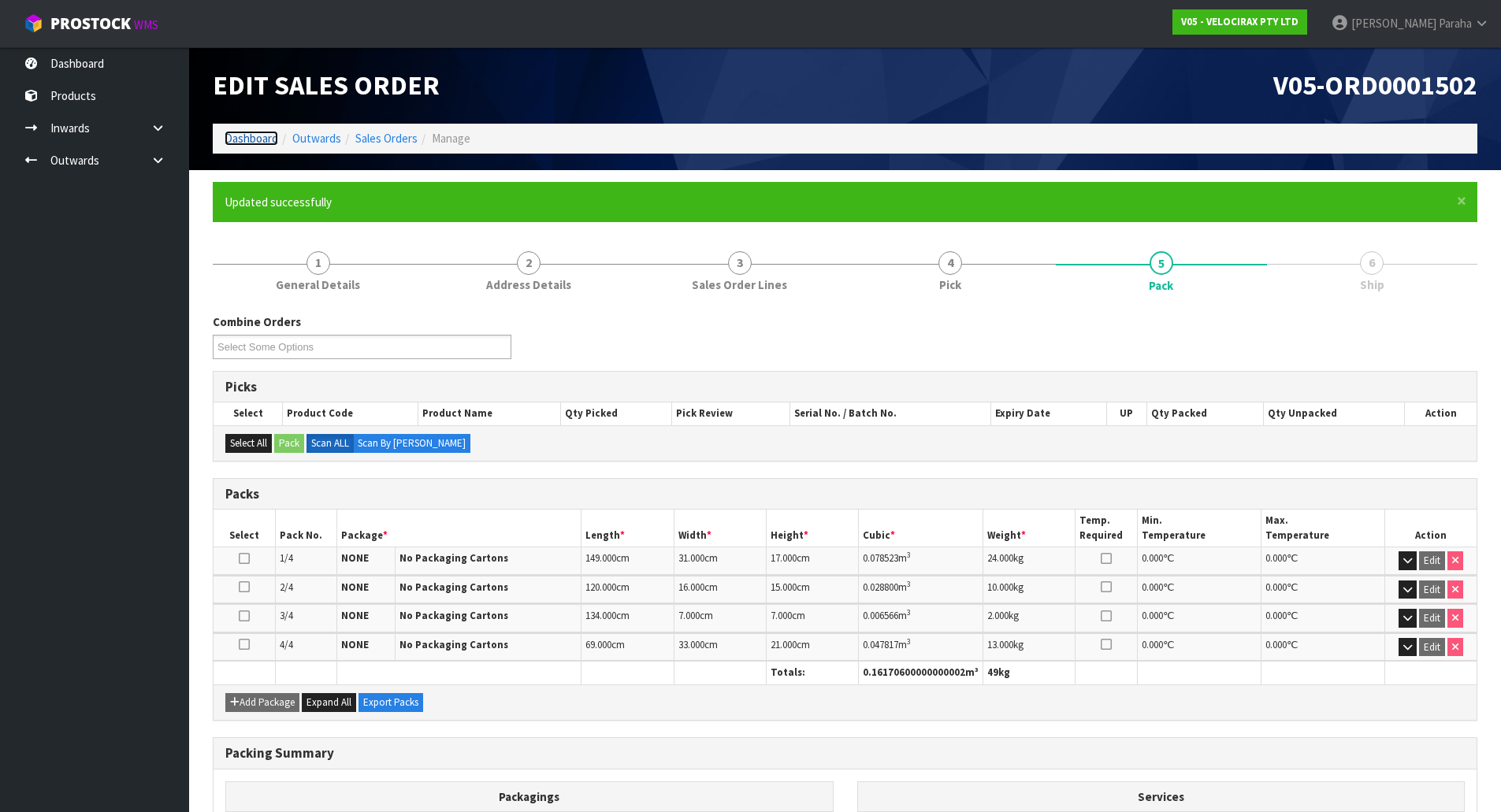
click at [262, 137] on link "Dashboard" at bounding box center [251, 138] width 54 height 15
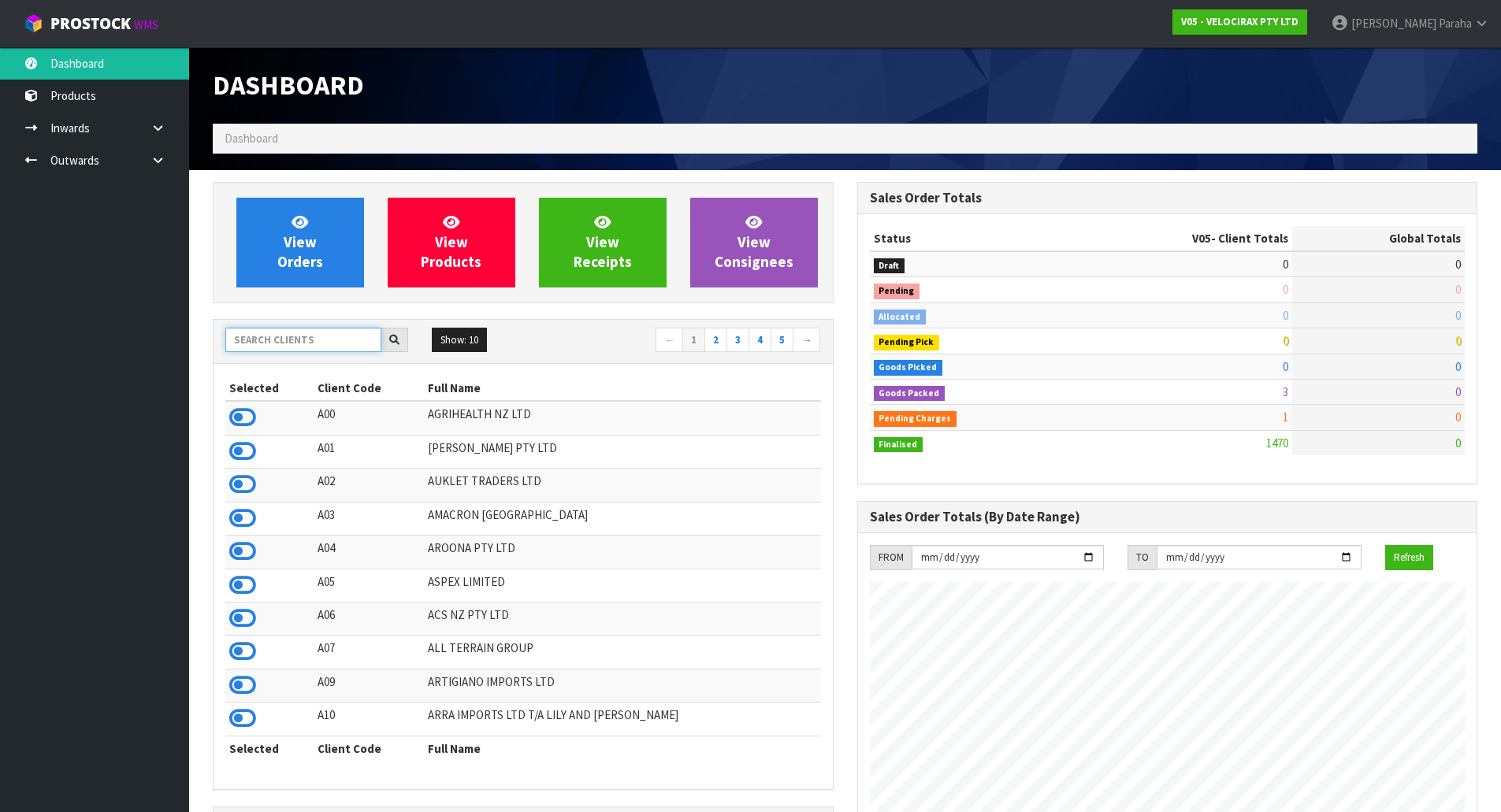
scroll to position [982, 643]
click at [325, 337] on input "text" at bounding box center [303, 340] width 156 height 24
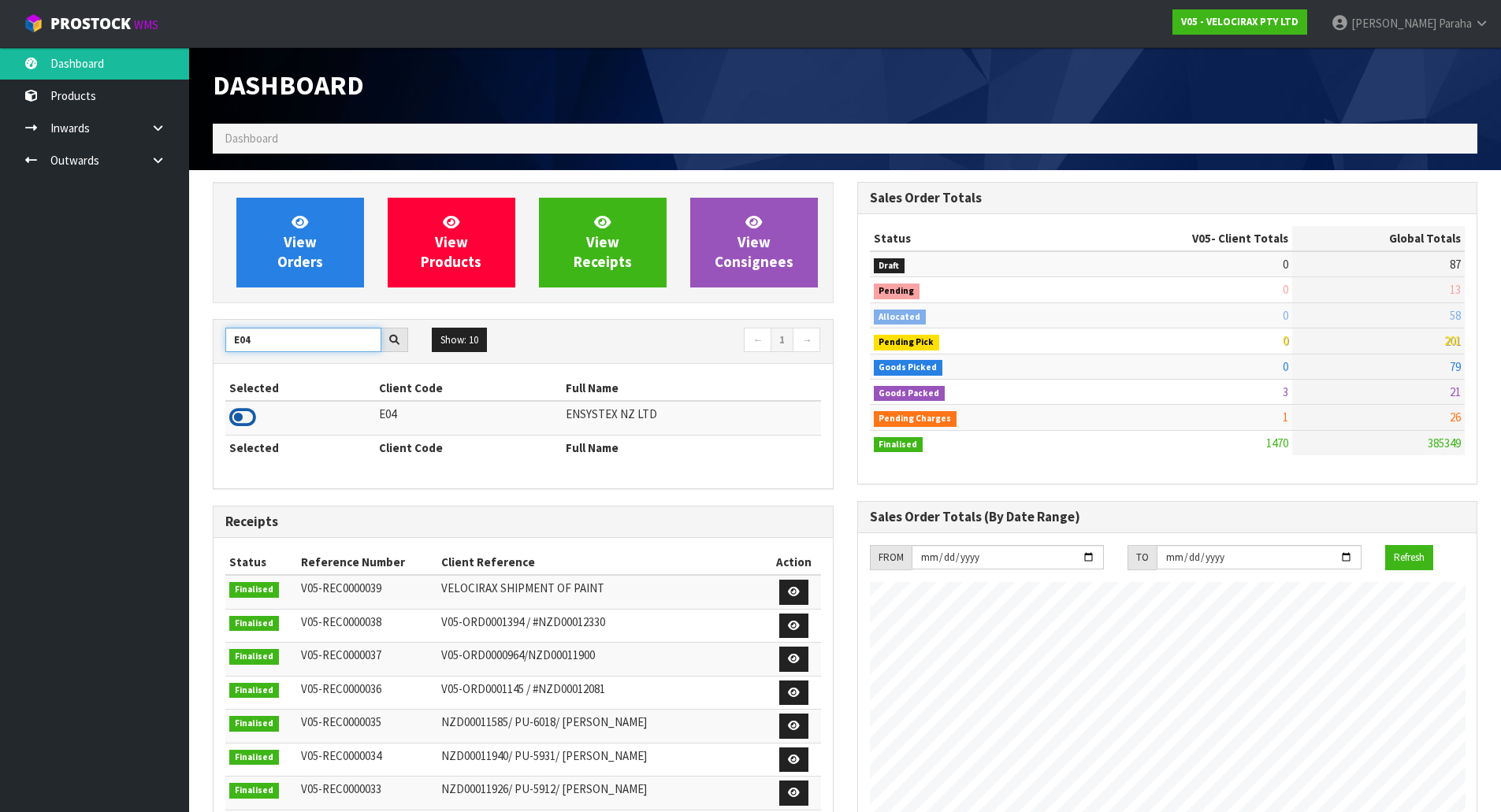
type input "E04"
click at [251, 416] on icon at bounding box center [243, 417] width 27 height 23
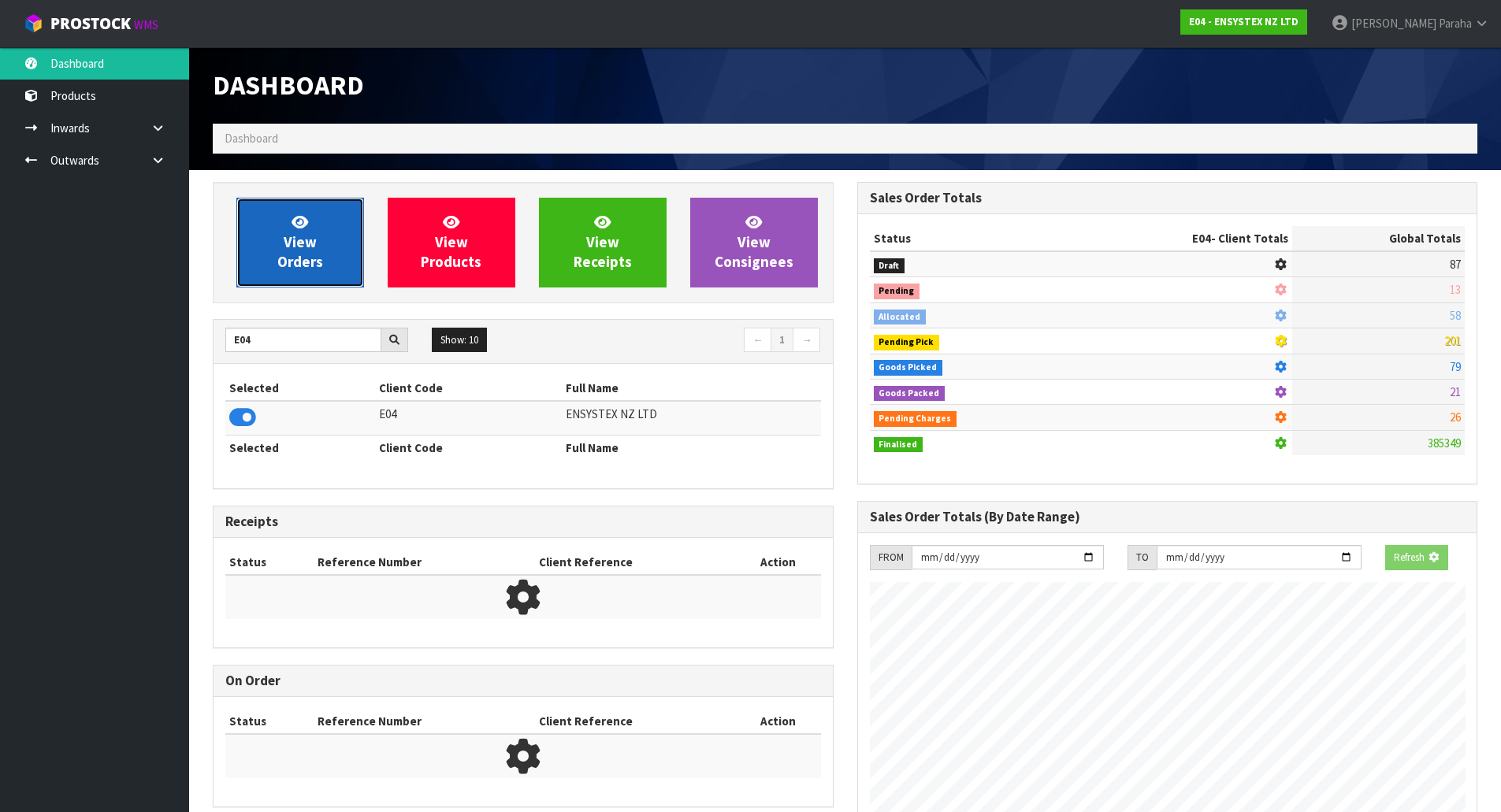
click at [299, 249] on span "View Orders" at bounding box center [300, 242] width 46 height 59
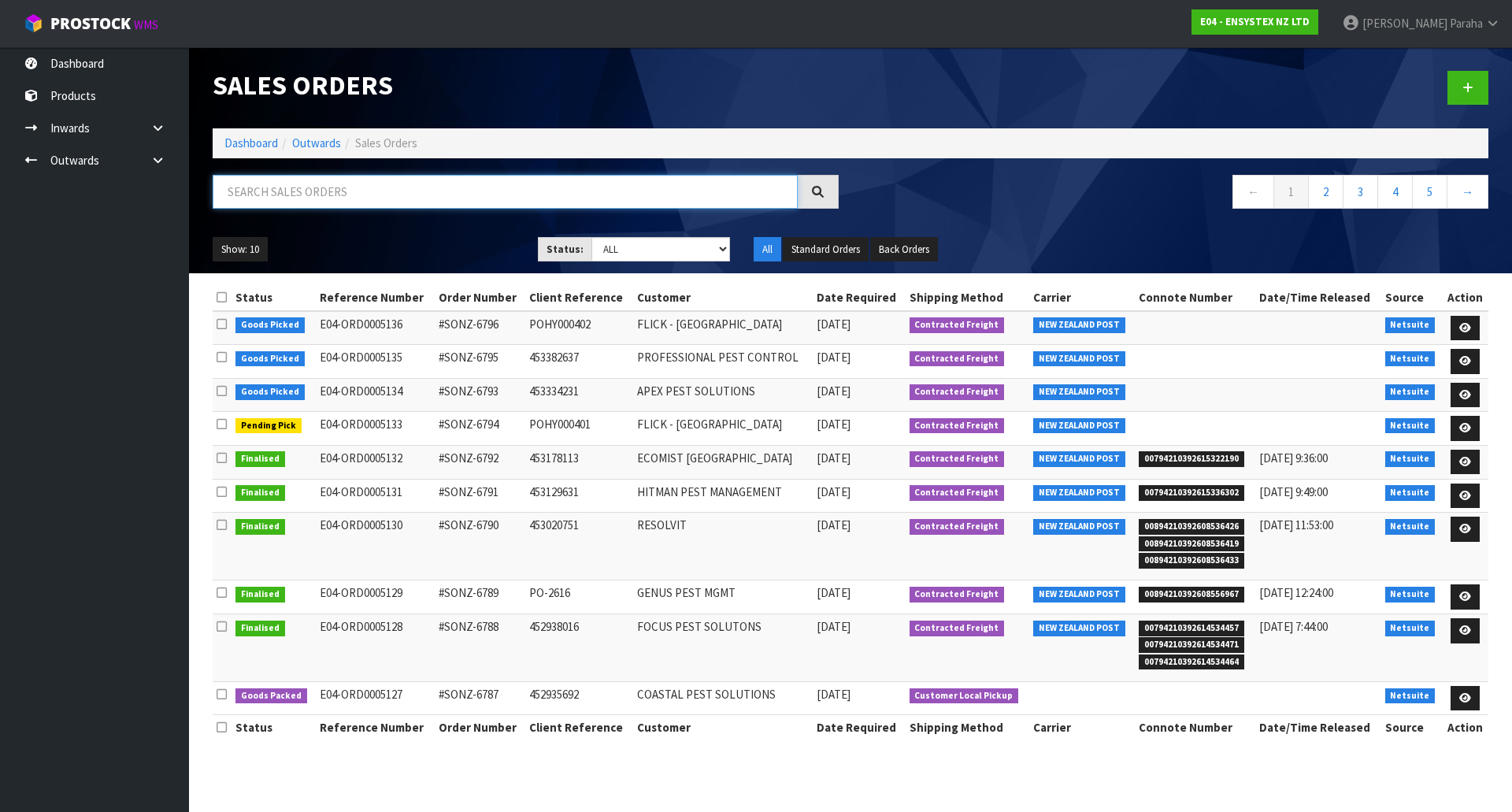
click at [348, 196] on input "text" at bounding box center [505, 192] width 585 height 33
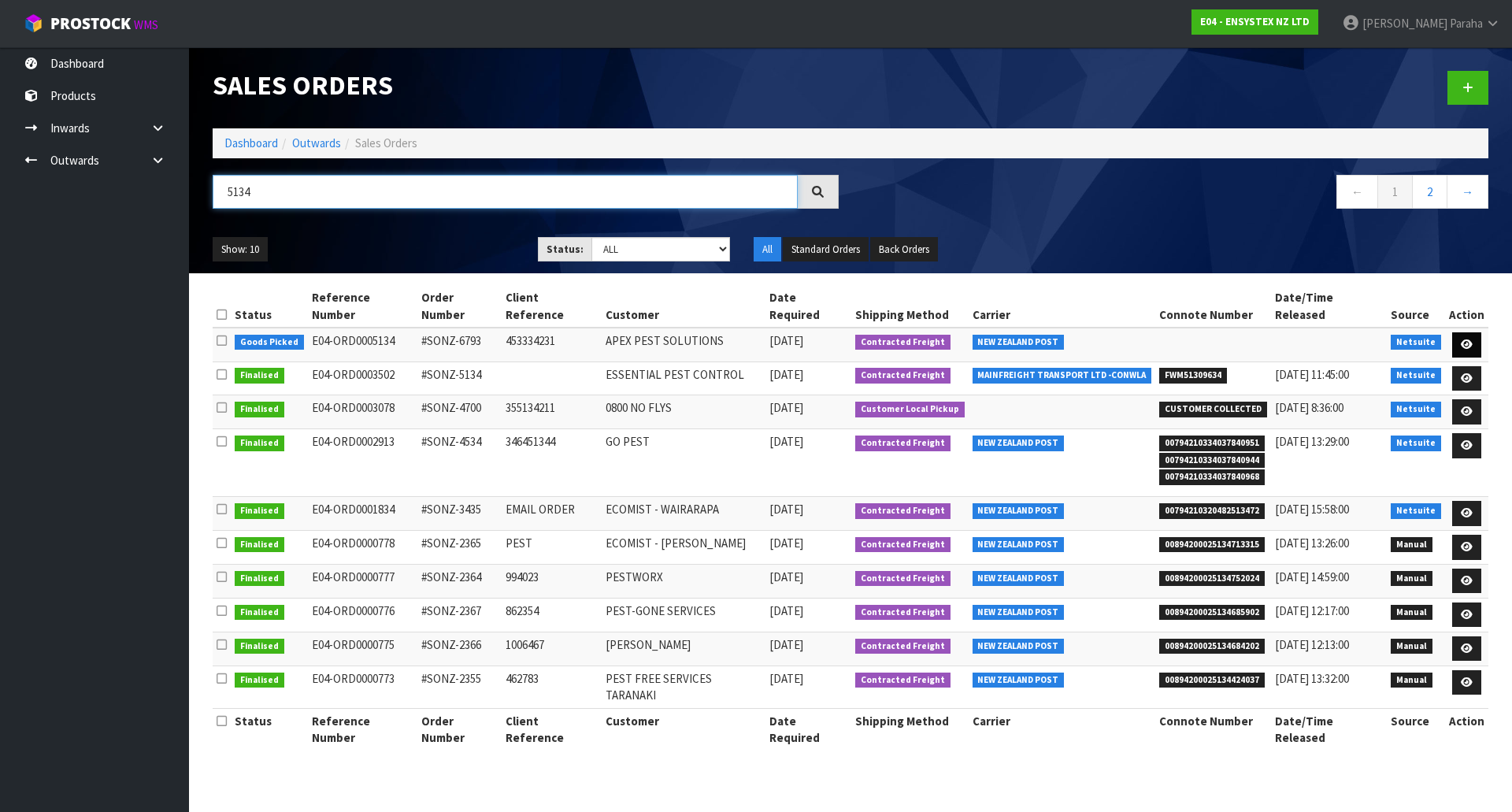
type input "5134"
click at [1478, 332] on link at bounding box center [1467, 345] width 29 height 25
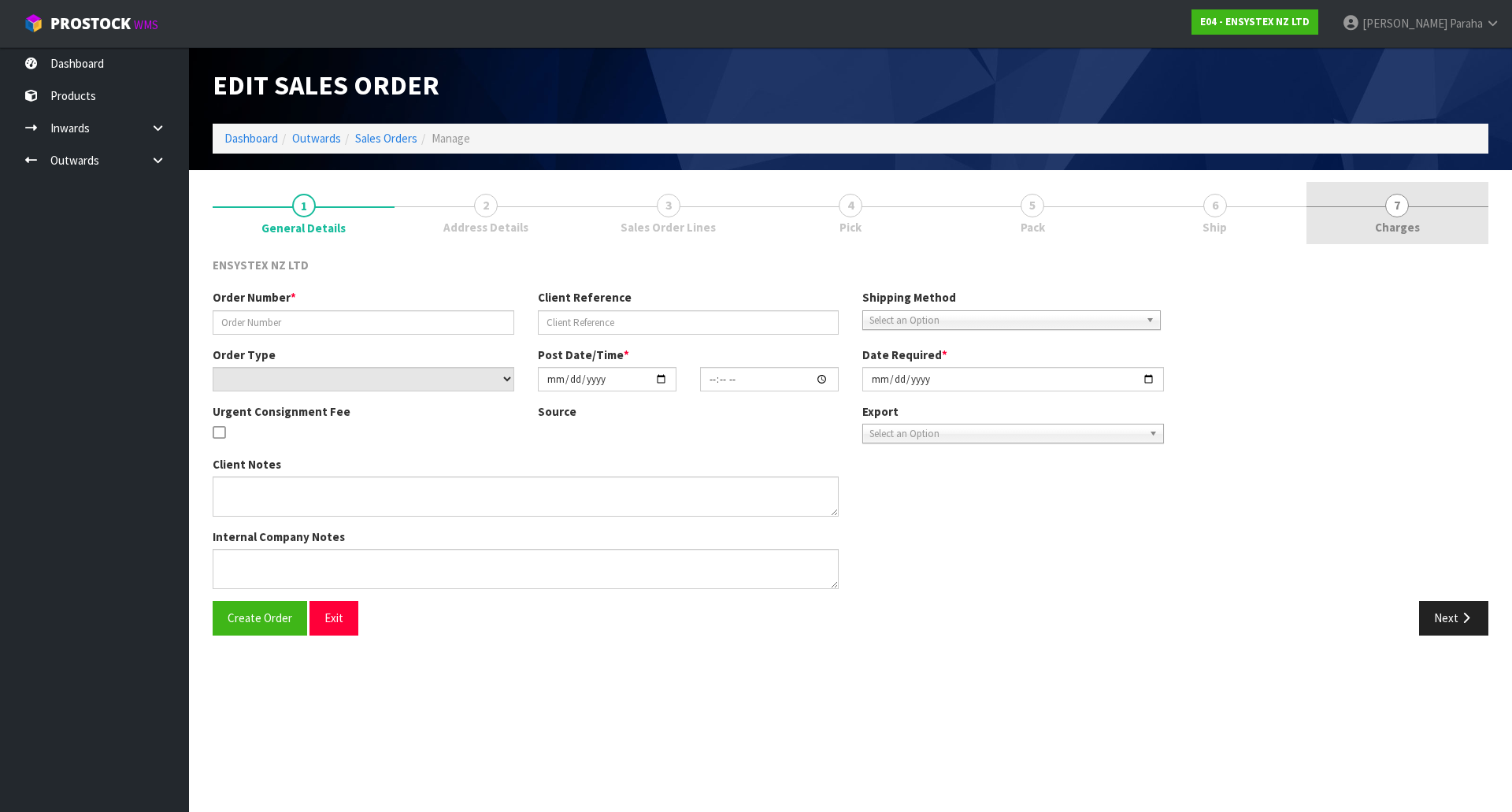
type input "#SONZ-6793"
type input "453334231"
select select "number:0"
type input "2025-10-10"
type input "17:00:21.000"
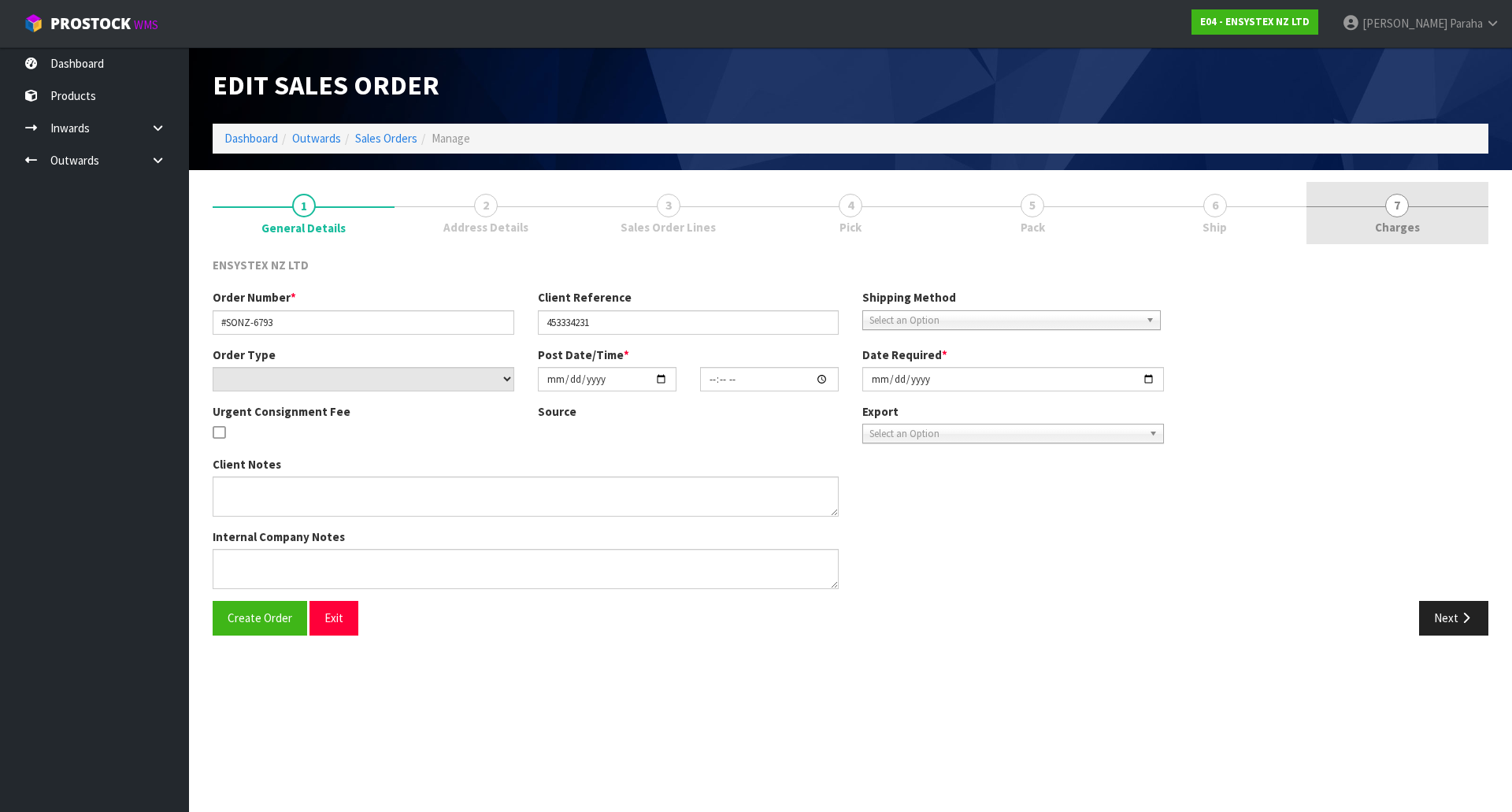
type input "2025-10-13"
type textarea "Please deliver to 29 Oxford Terrace Edmonton Lower Hutt Upper Hutt"
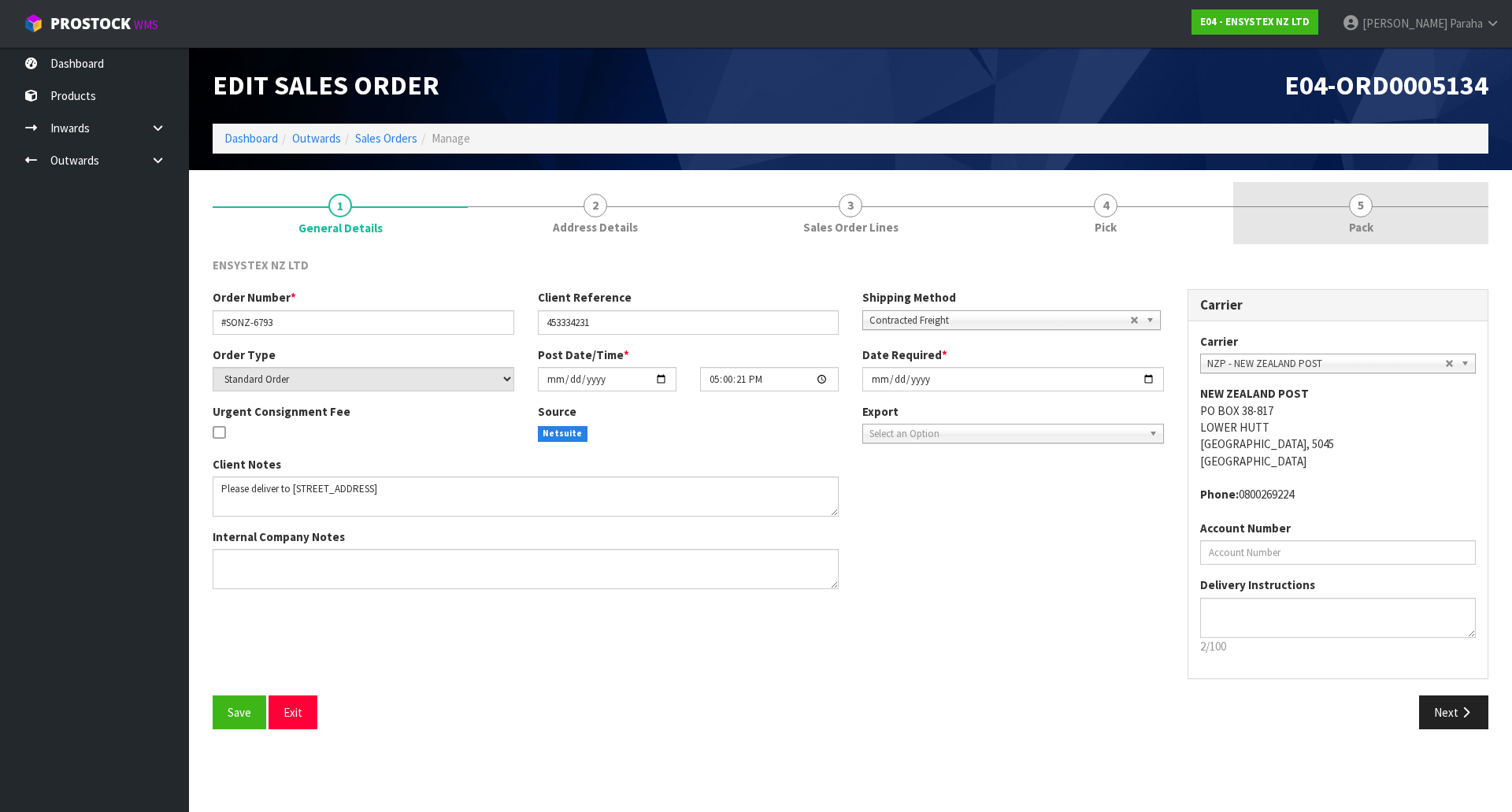
click at [1358, 209] on span "5" at bounding box center [1361, 206] width 23 height 23
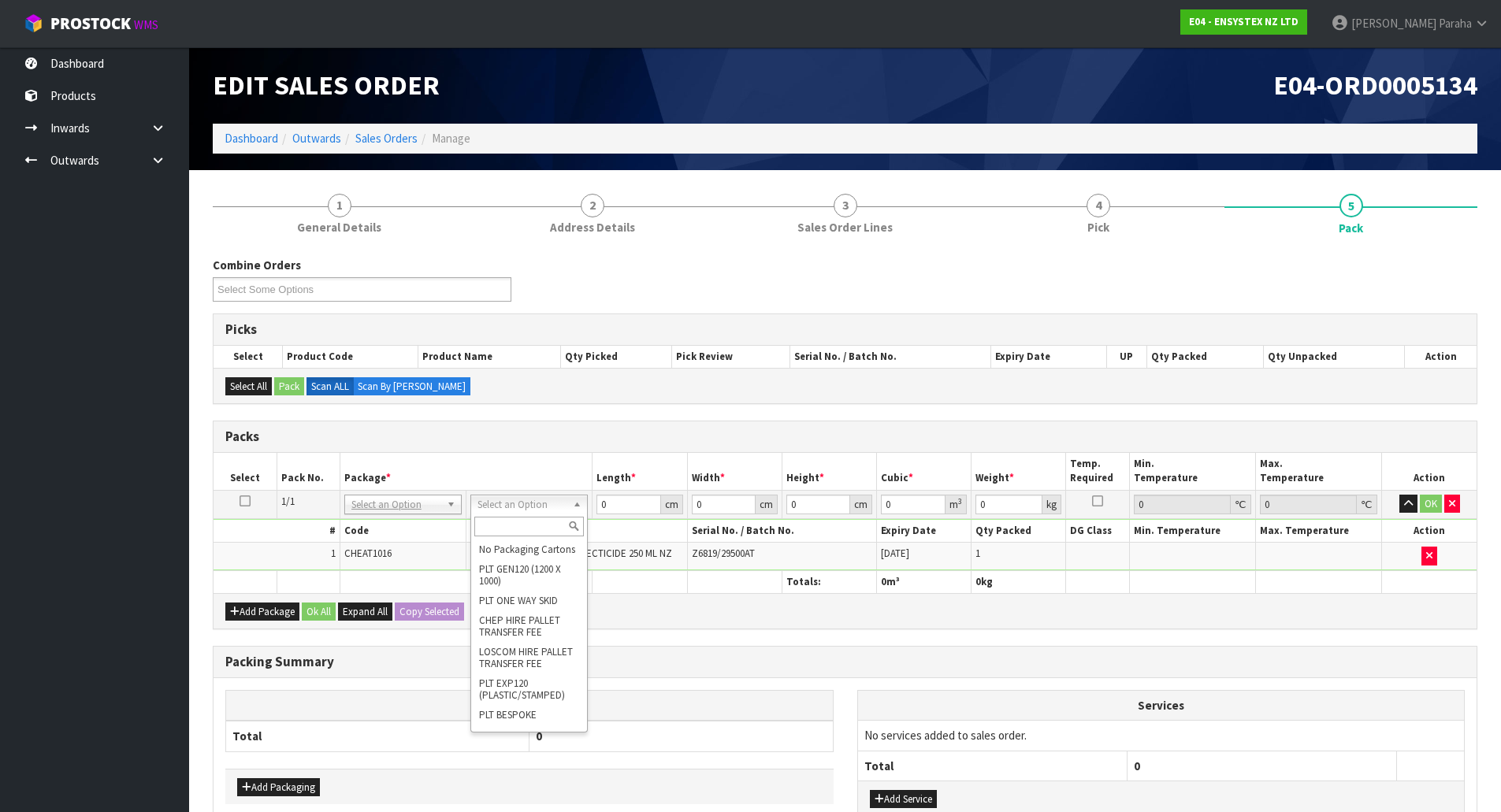
click at [534, 529] on input "text" at bounding box center [529, 527] width 110 height 20
type input "oc"
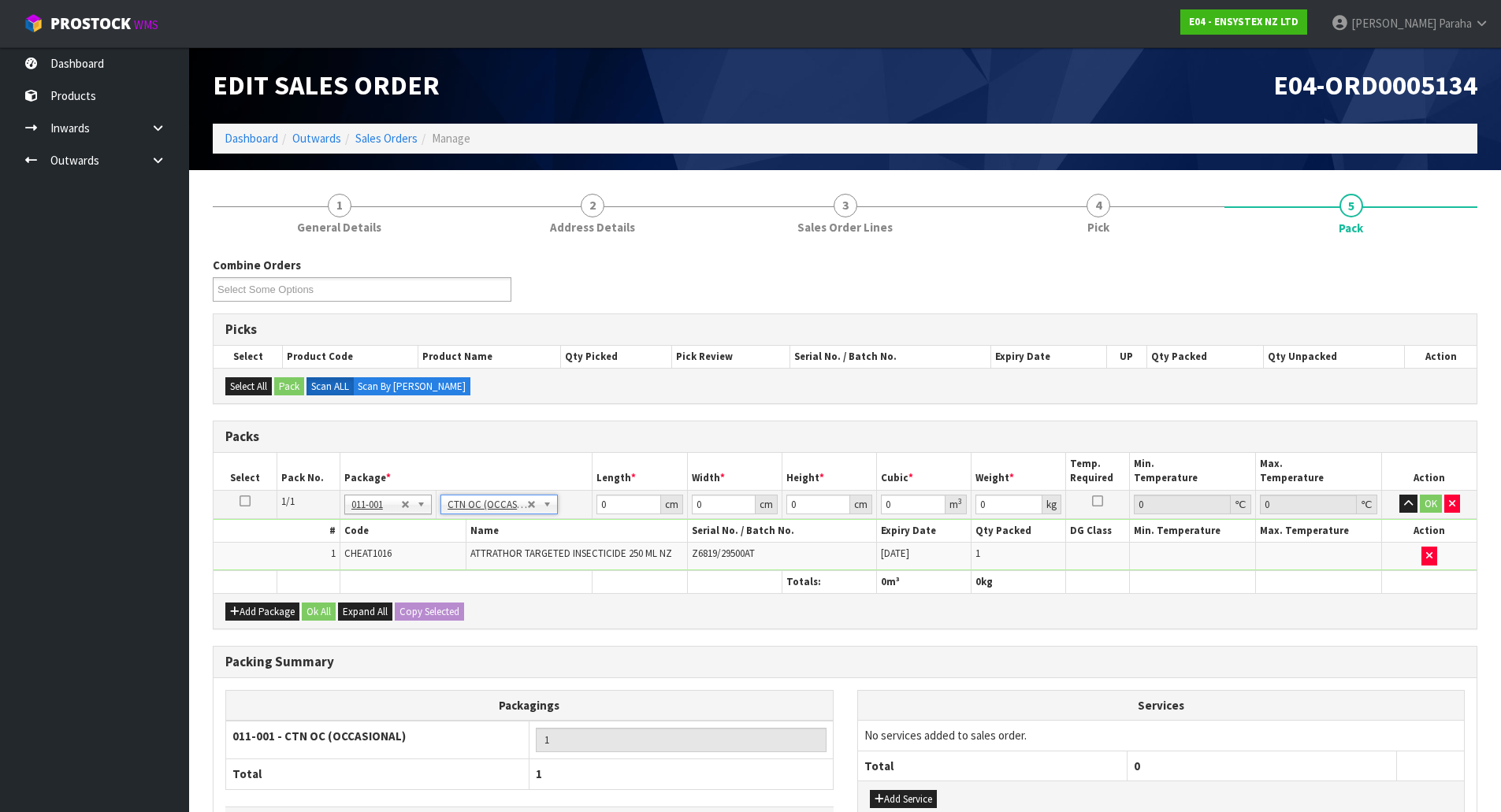
type input "0.35"
click at [631, 503] on input "0" at bounding box center [628, 504] width 64 height 20
type input "18"
type input "17"
type input "2"
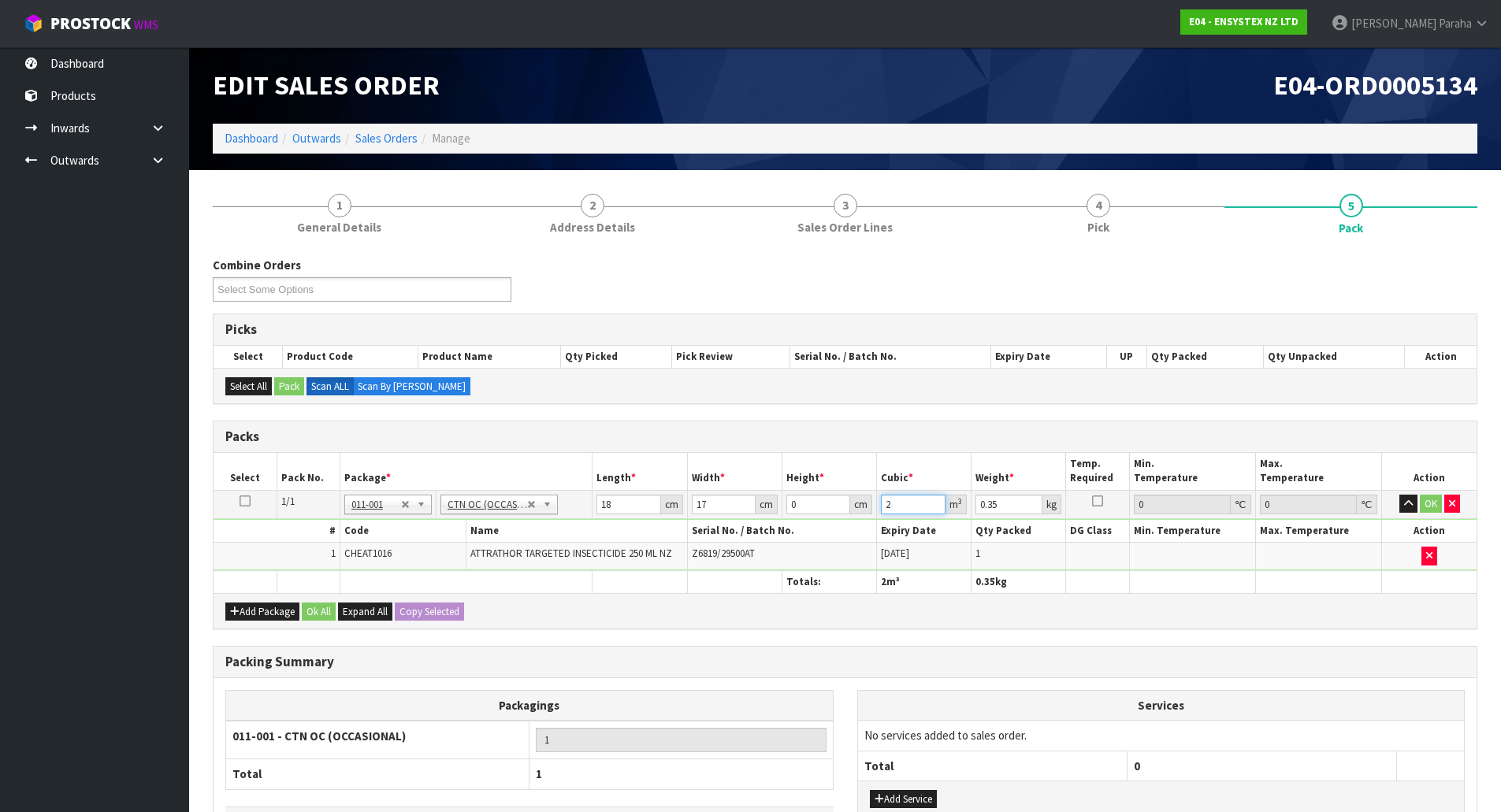
click at [900, 503] on input "2" at bounding box center [913, 504] width 64 height 20
click at [822, 502] on input "0" at bounding box center [818, 504] width 64 height 20
type input "0"
type input "2"
type input "0.000612"
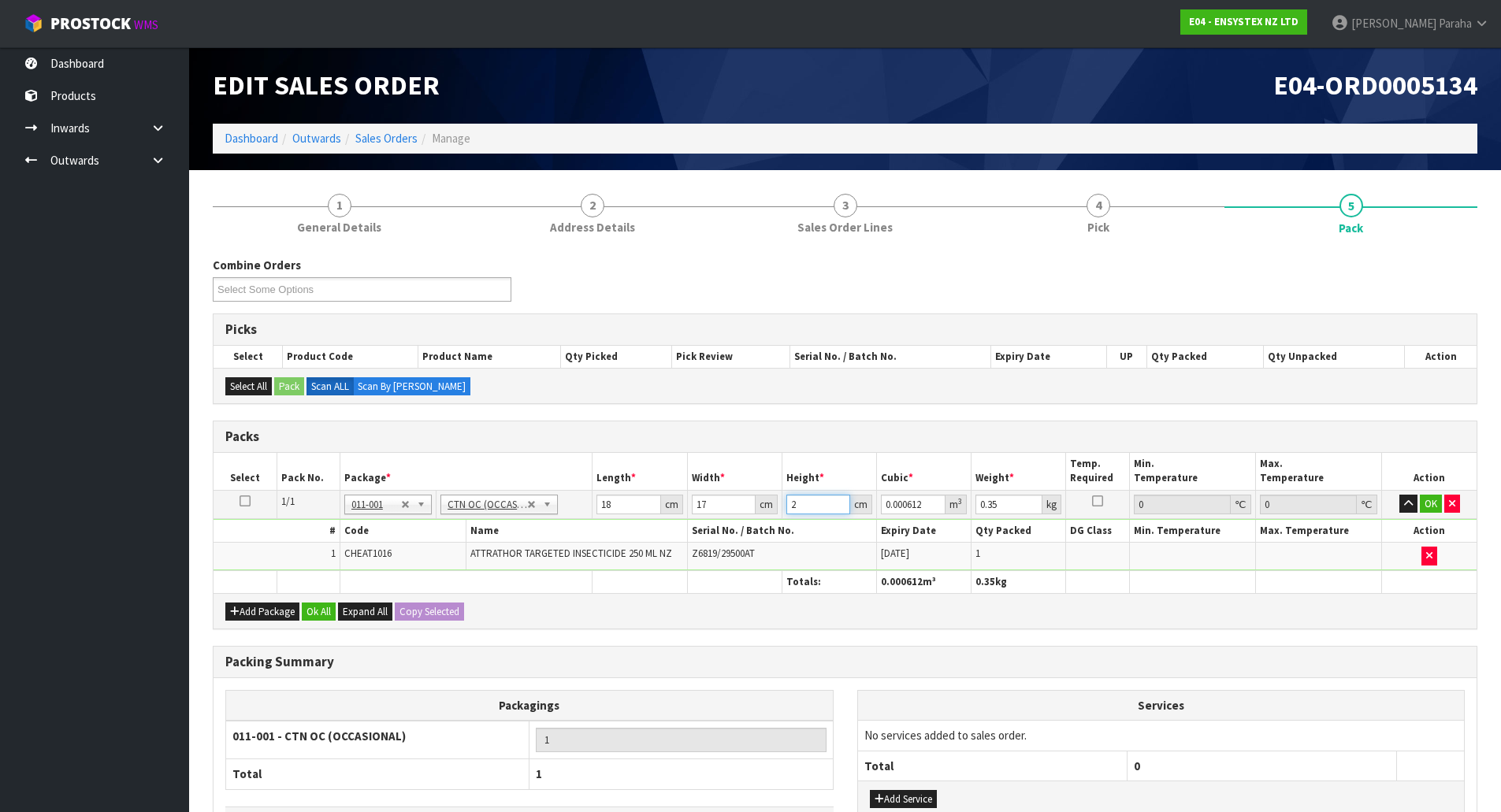
type input "23"
type input "0.007038"
type input "23"
type input "1"
click at [1400, 494] on button "button" at bounding box center [1409, 503] width 18 height 19
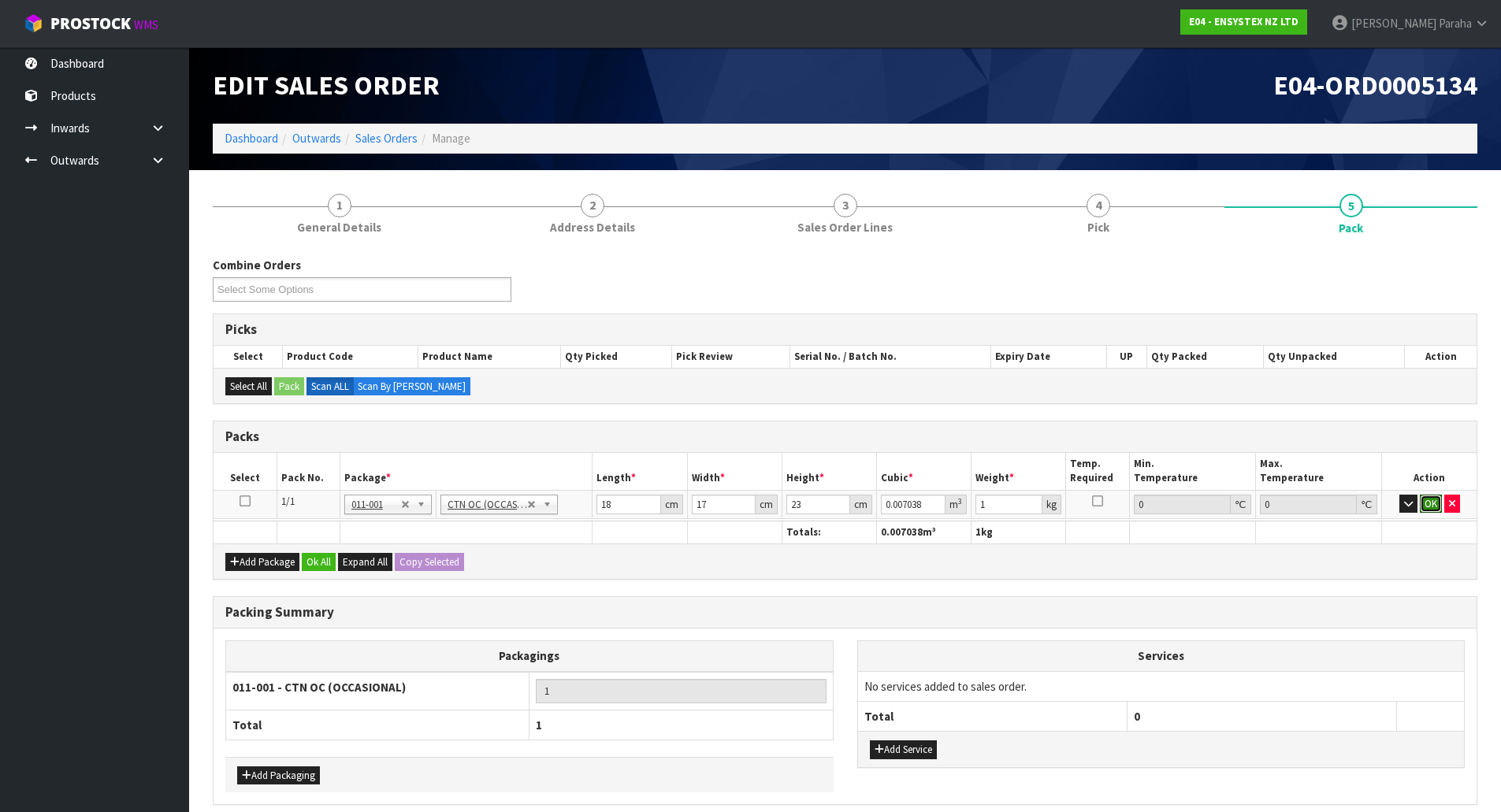
click button "OK" at bounding box center [1431, 503] width 22 height 19
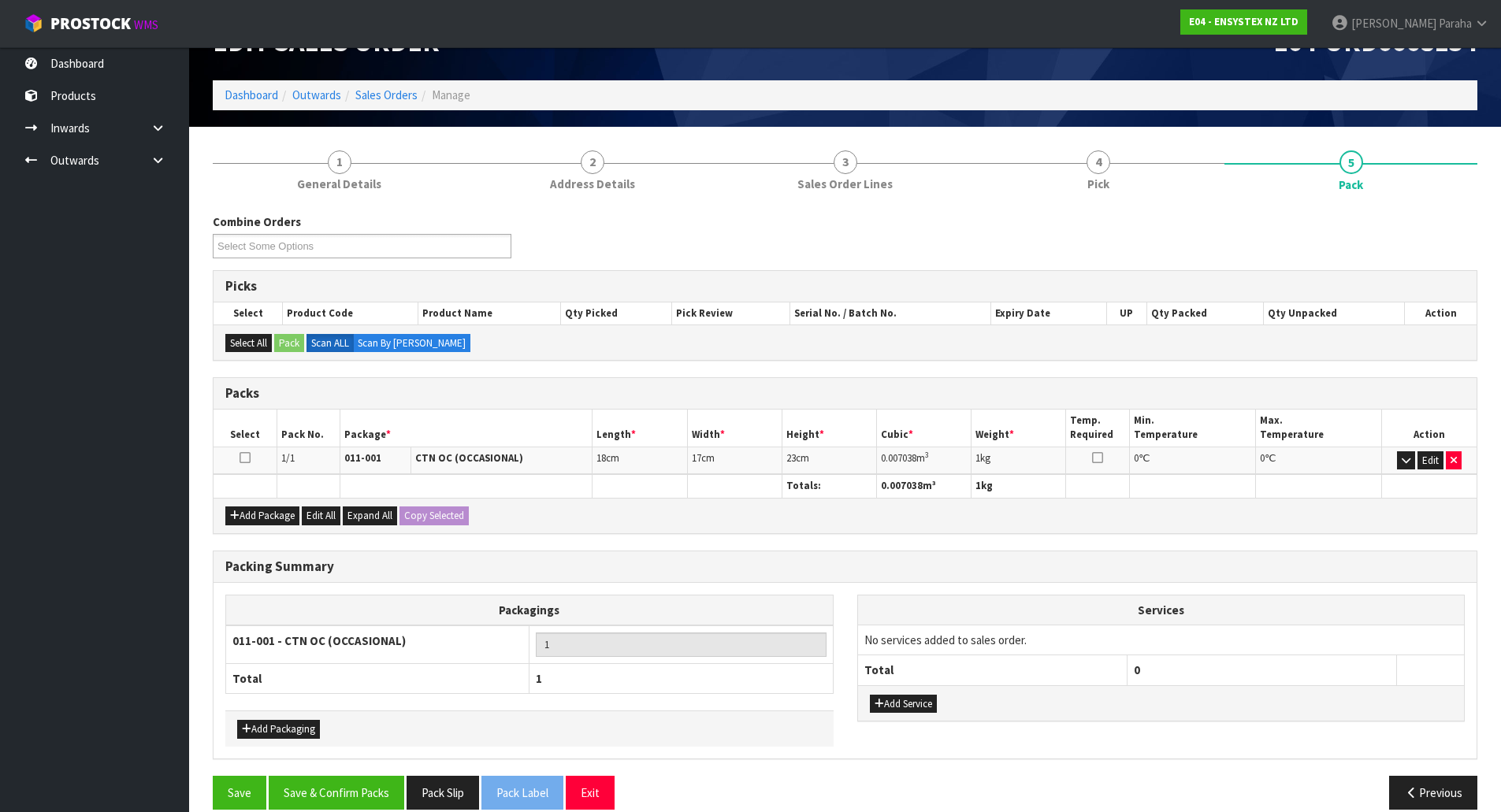
scroll to position [64, 0]
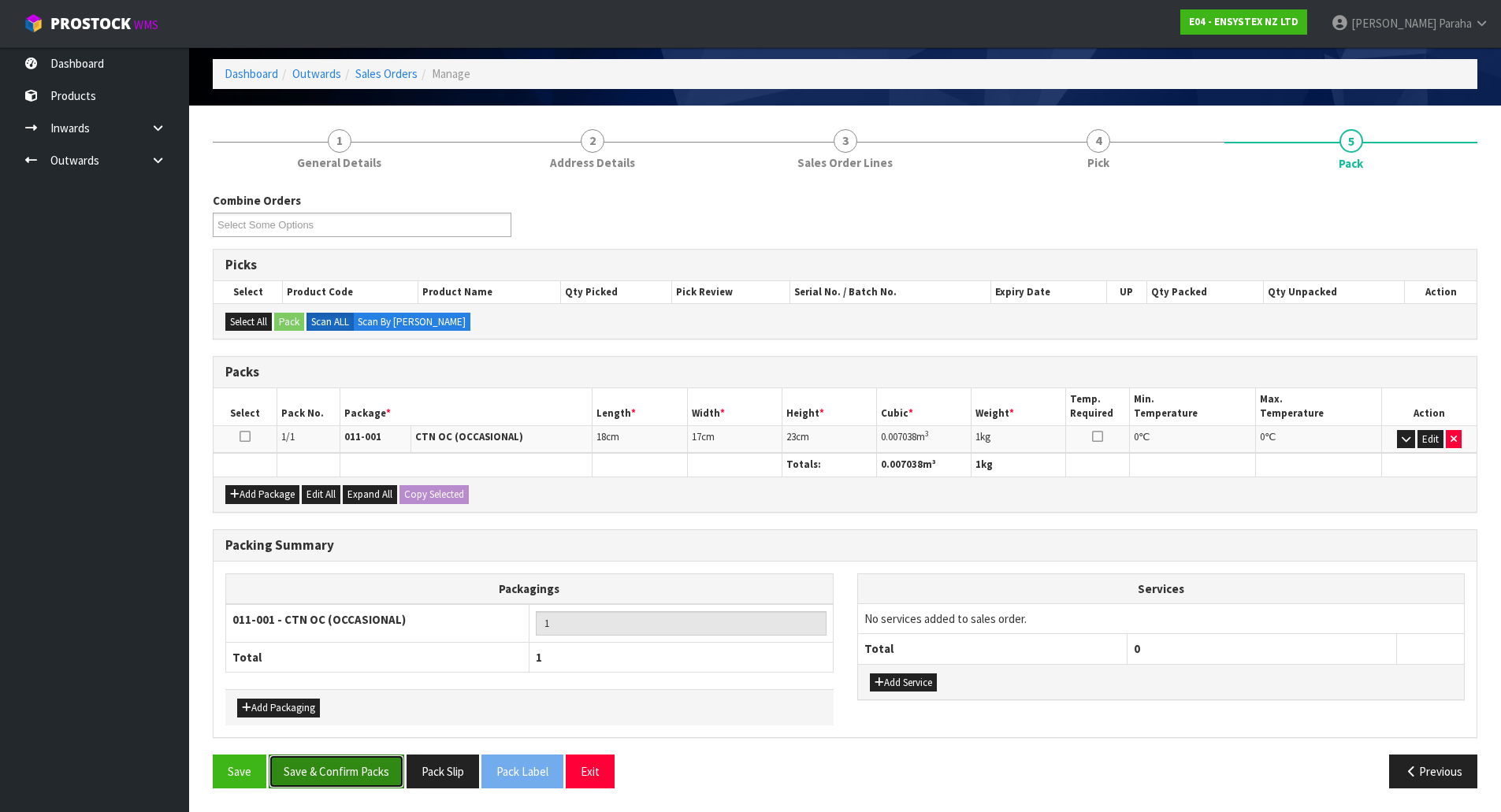
click at [341, 768] on button "Save & Confirm Packs" at bounding box center [336, 771] width 136 height 33
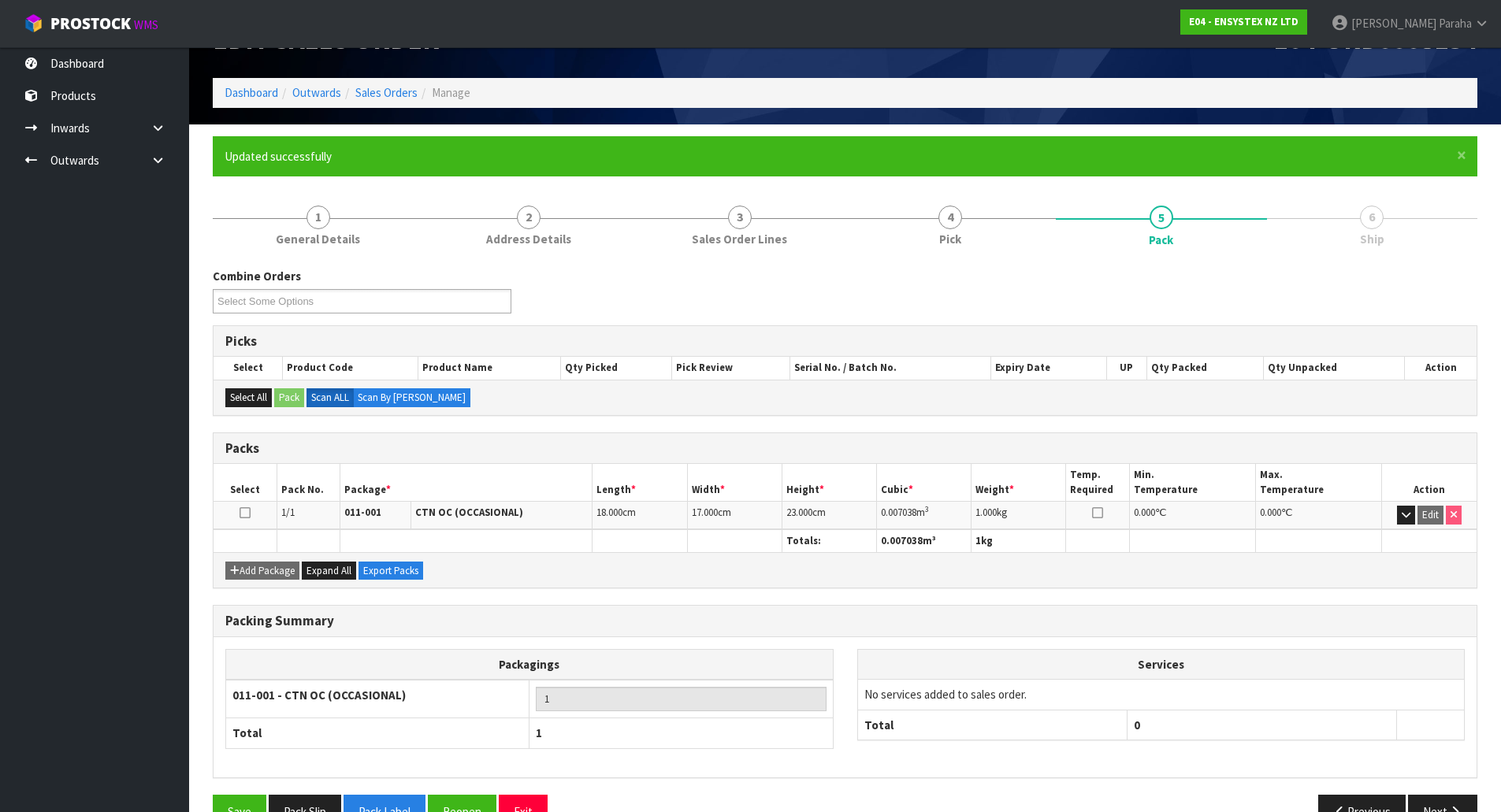
scroll to position [86, 0]
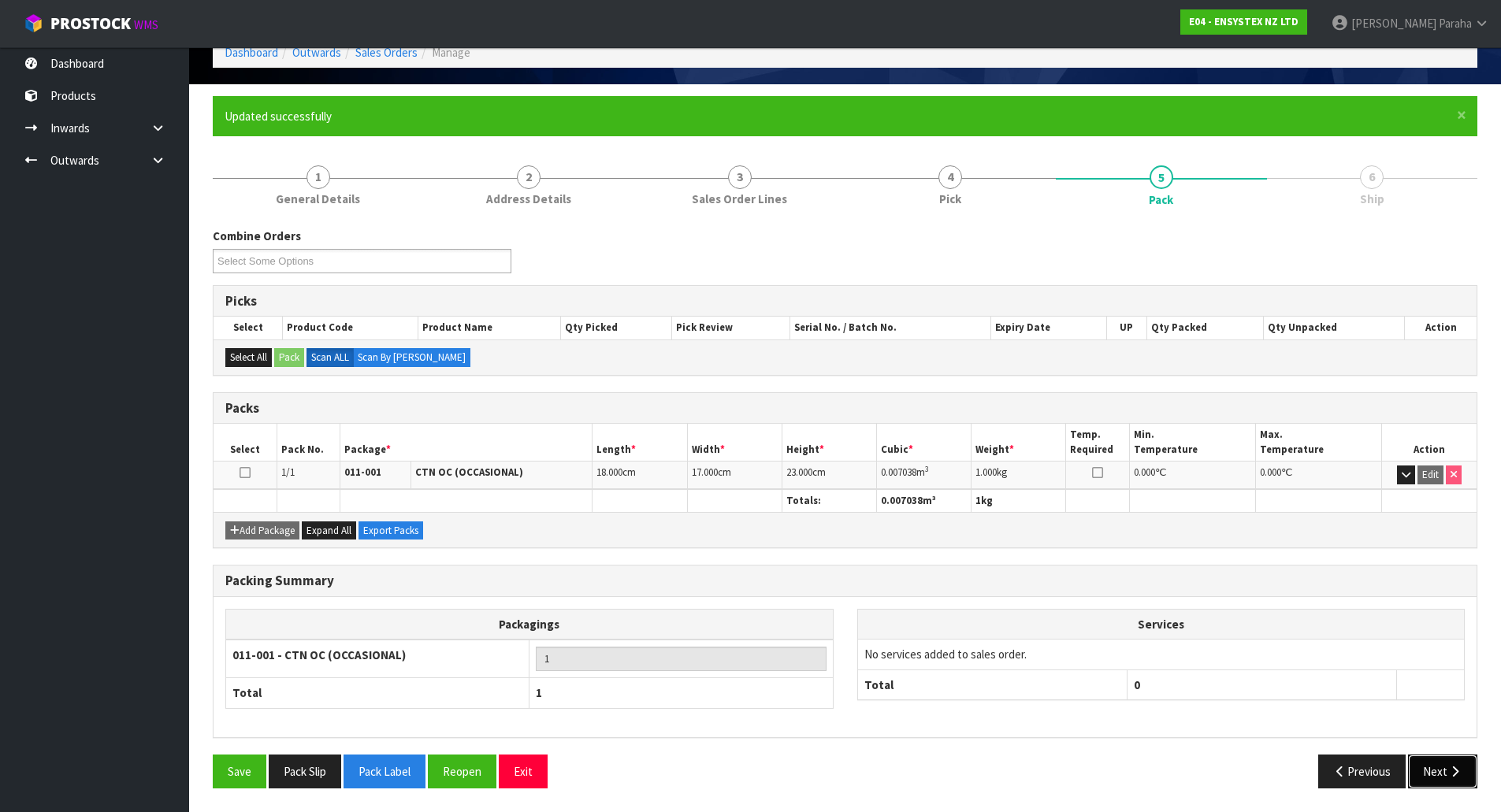
click at [1435, 775] on button "Next" at bounding box center [1442, 771] width 69 height 33
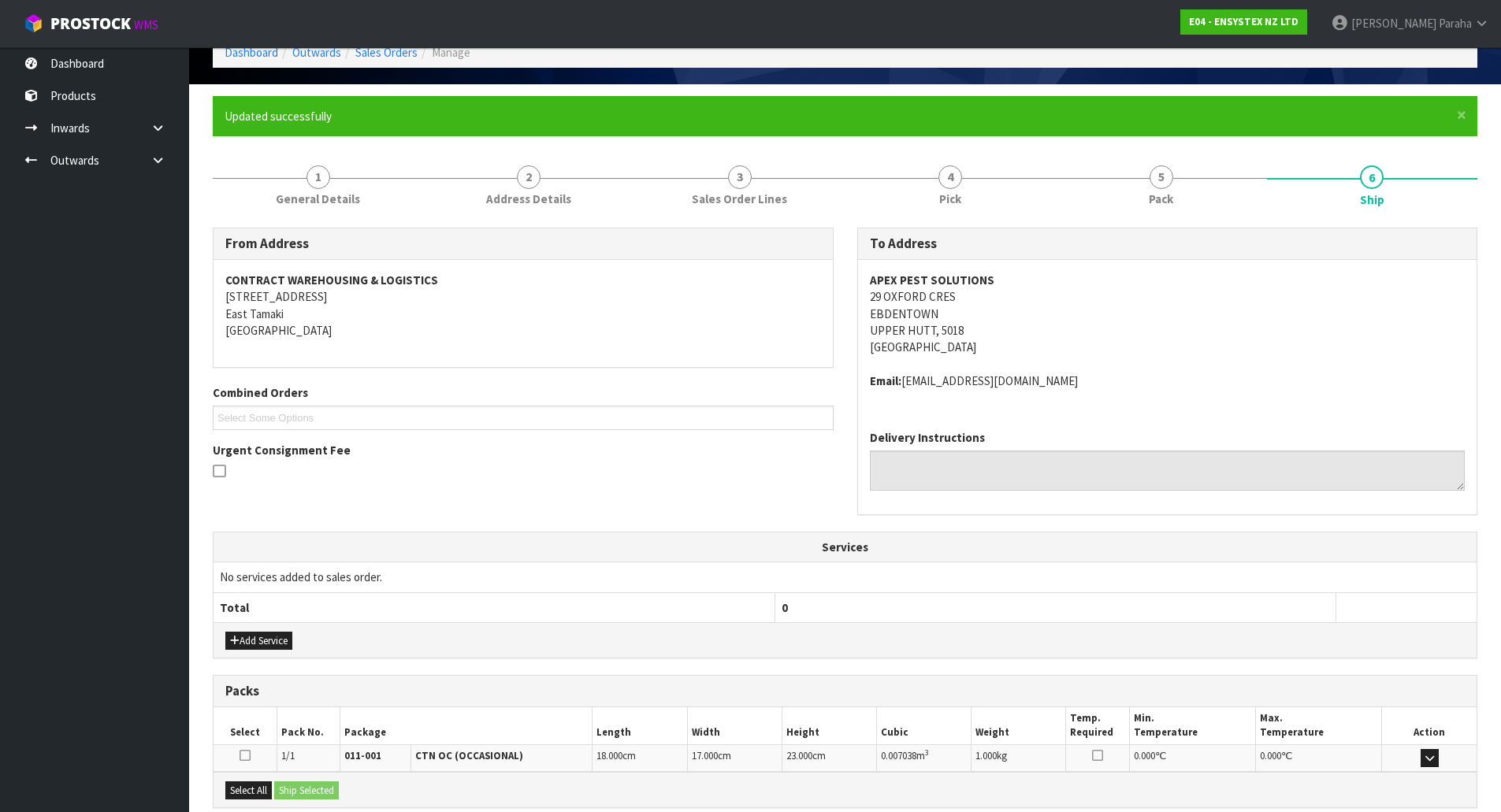
scroll to position [251, 0]
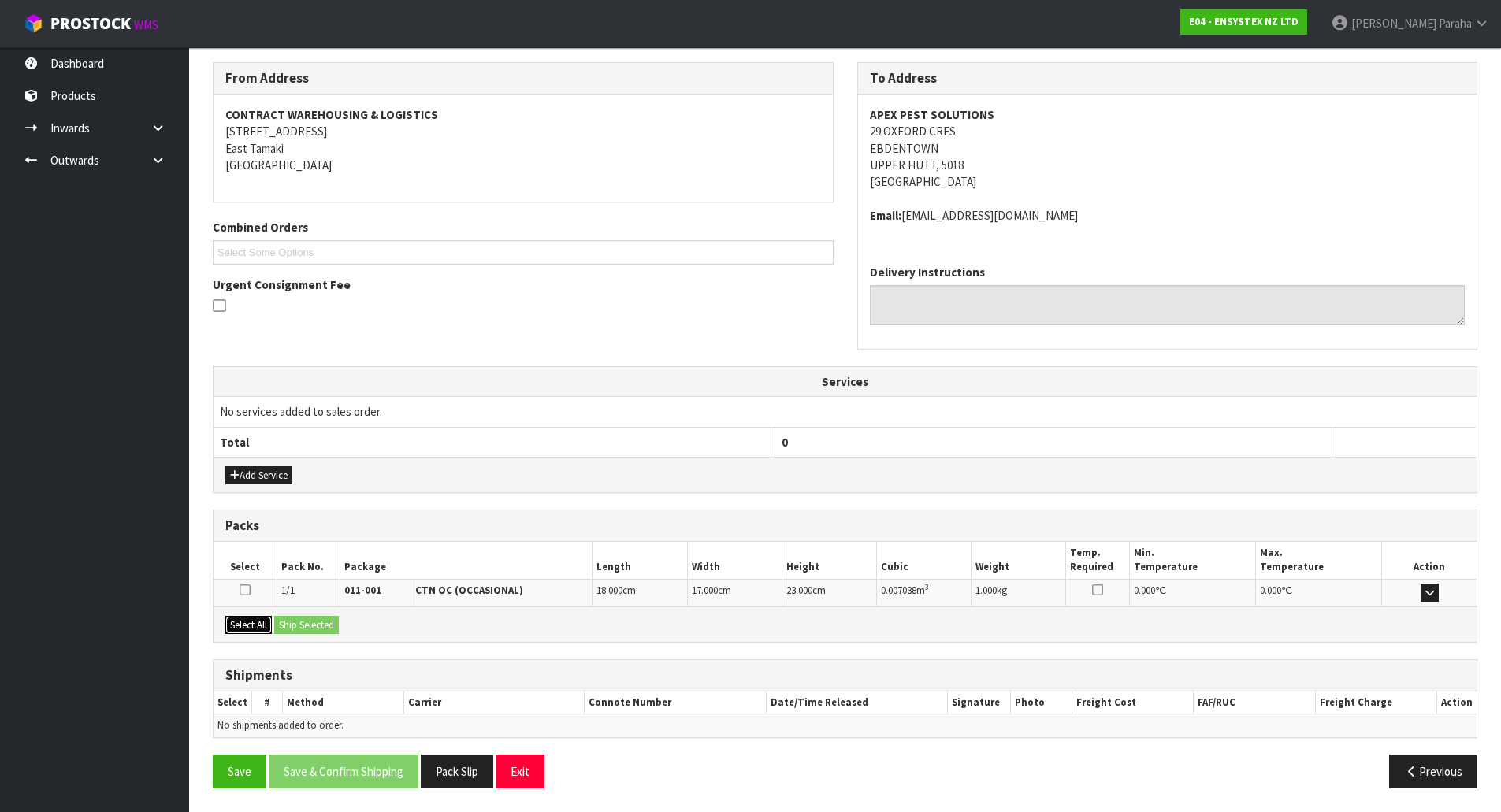
drag, startPoint x: 262, startPoint y: 628, endPoint x: 328, endPoint y: 626, distance: 66.0
click at [272, 628] on button "Select All" at bounding box center [248, 626] width 47 height 19
click at [328, 626] on button "Ship Selected" at bounding box center [306, 626] width 64 height 19
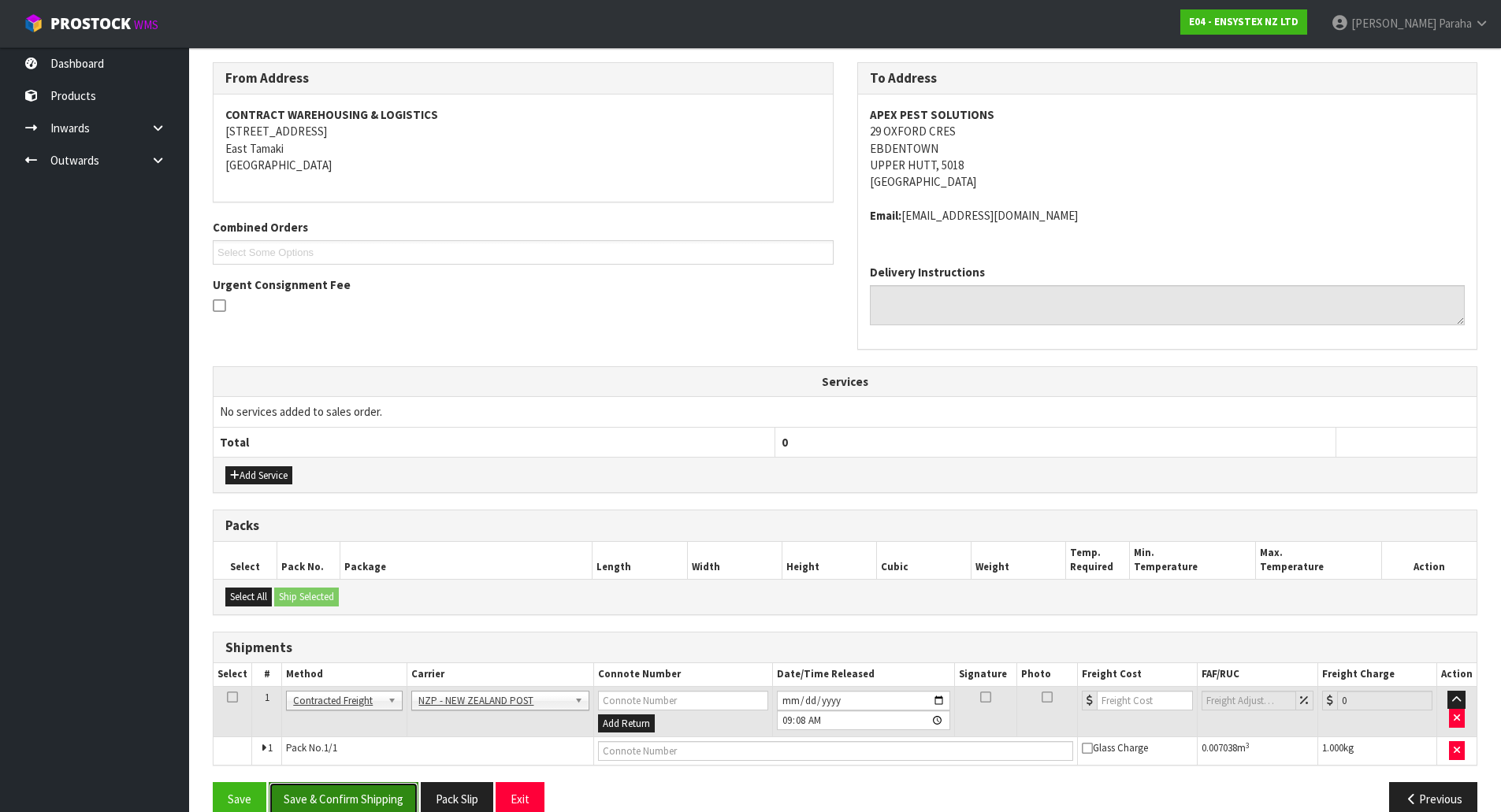
click at [359, 789] on button "Save & Confirm Shipping" at bounding box center [343, 799] width 150 height 33
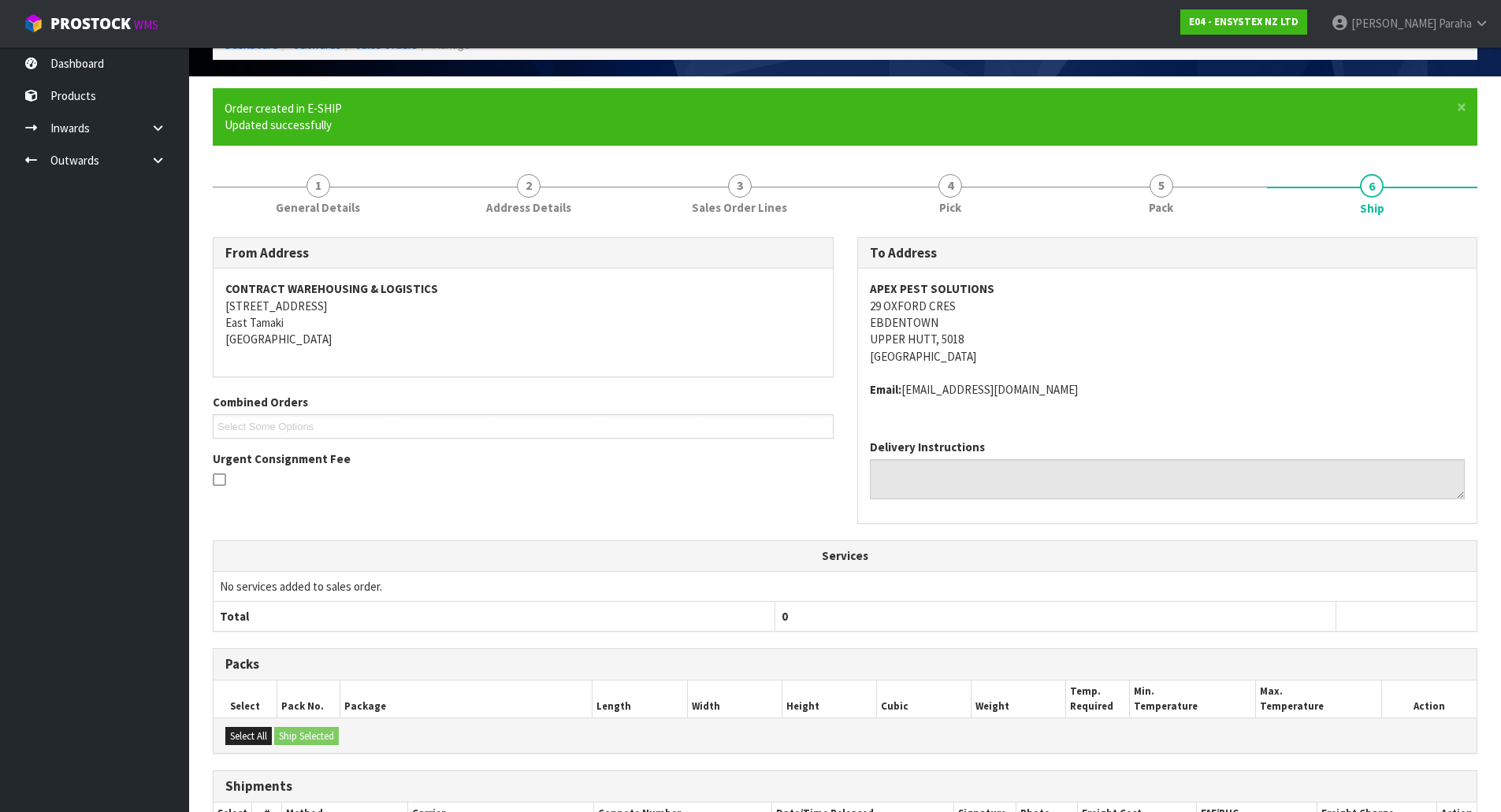
scroll to position [257, 0]
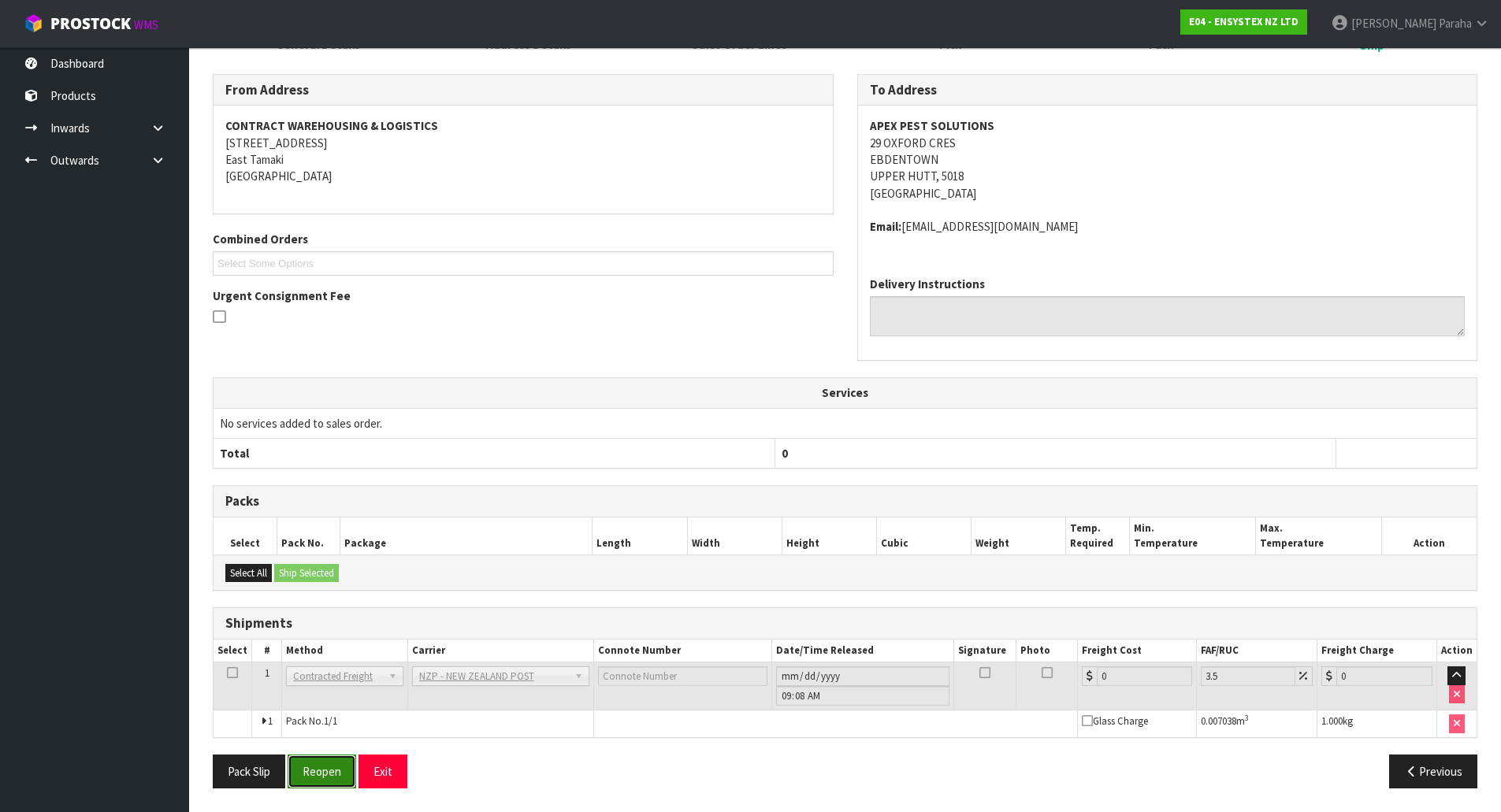
drag, startPoint x: 320, startPoint y: 772, endPoint x: 335, endPoint y: 767, distance: 15.8
click at [327, 772] on button "Reopen" at bounding box center [322, 771] width 69 height 33
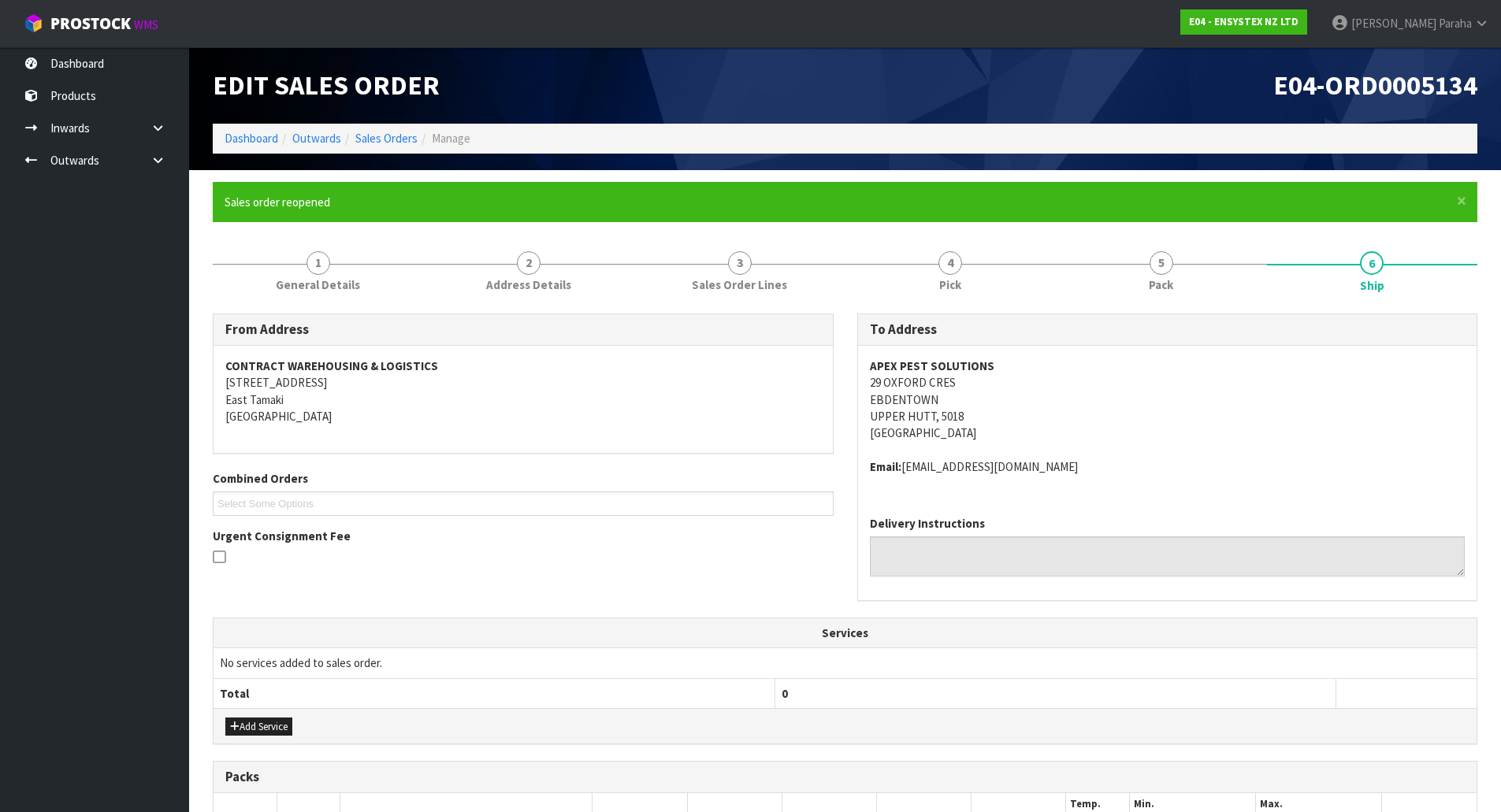
scroll to position [294, 0]
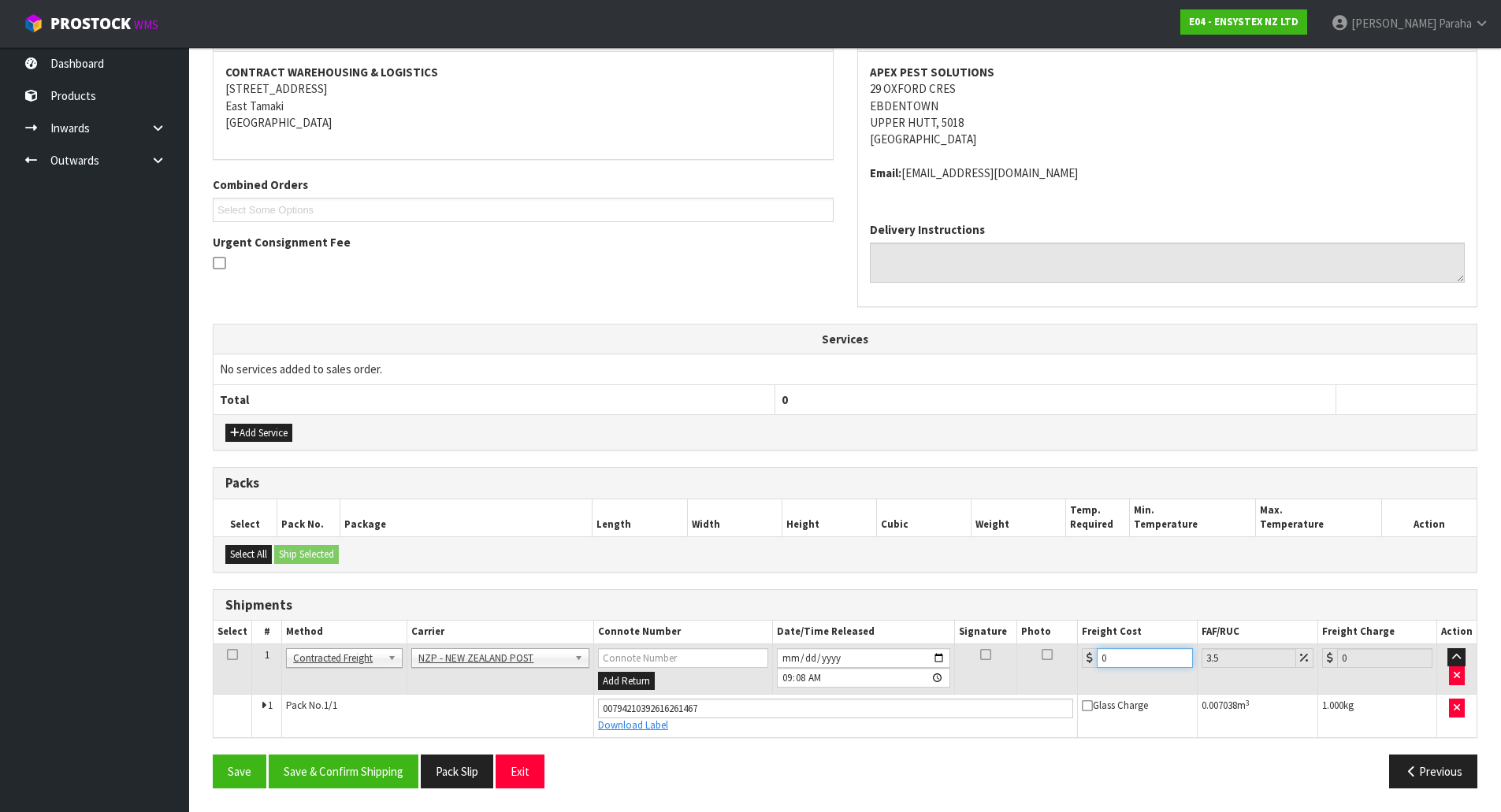
drag, startPoint x: 1149, startPoint y: 657, endPoint x: 1125, endPoint y: 641, distance: 28.8
click at [1153, 657] on input "0" at bounding box center [1145, 658] width 95 height 20
type input "8"
type input "8.28"
type input "8.00"
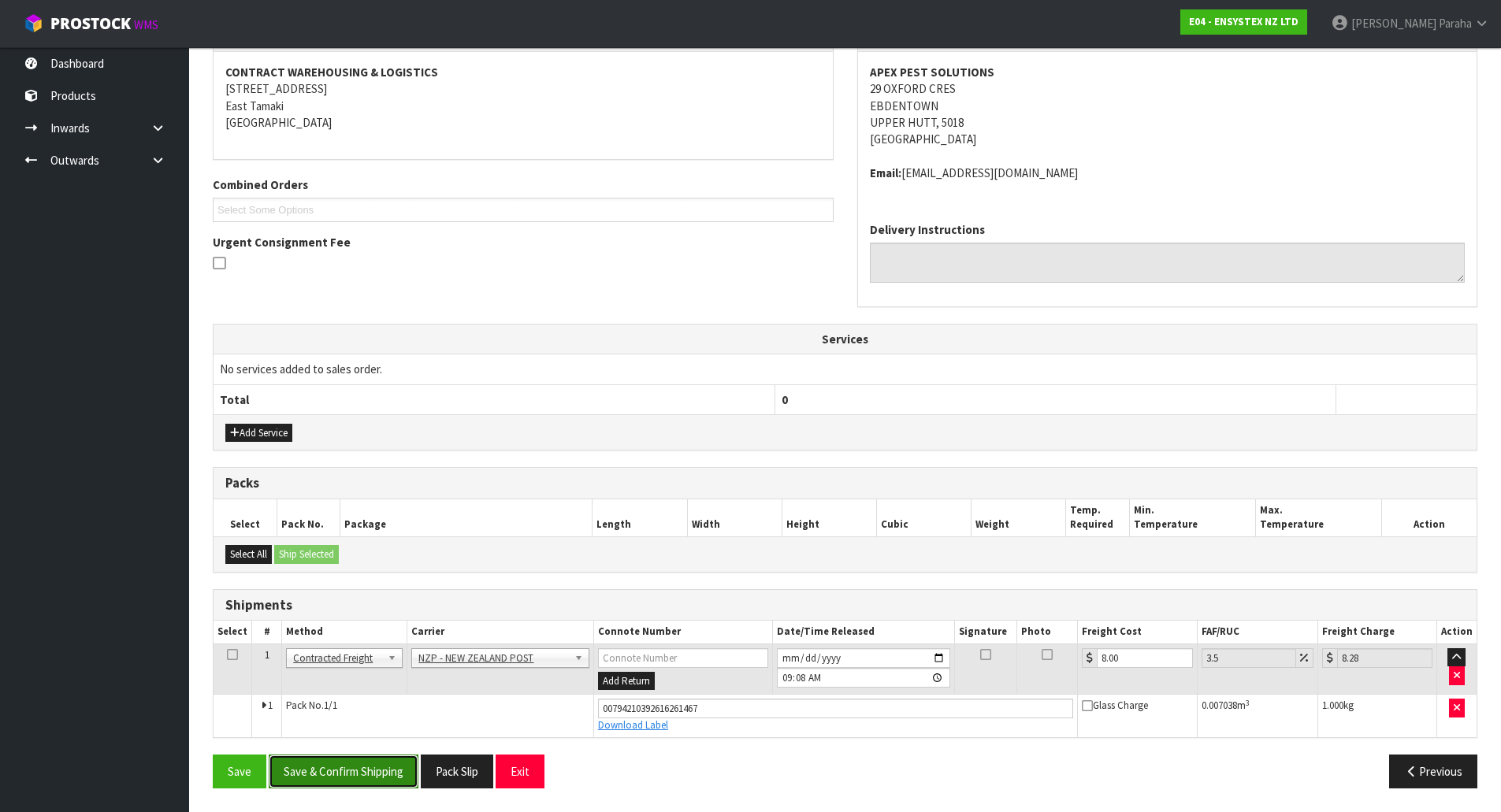
click at [325, 779] on button "Save & Confirm Shipping" at bounding box center [343, 771] width 150 height 33
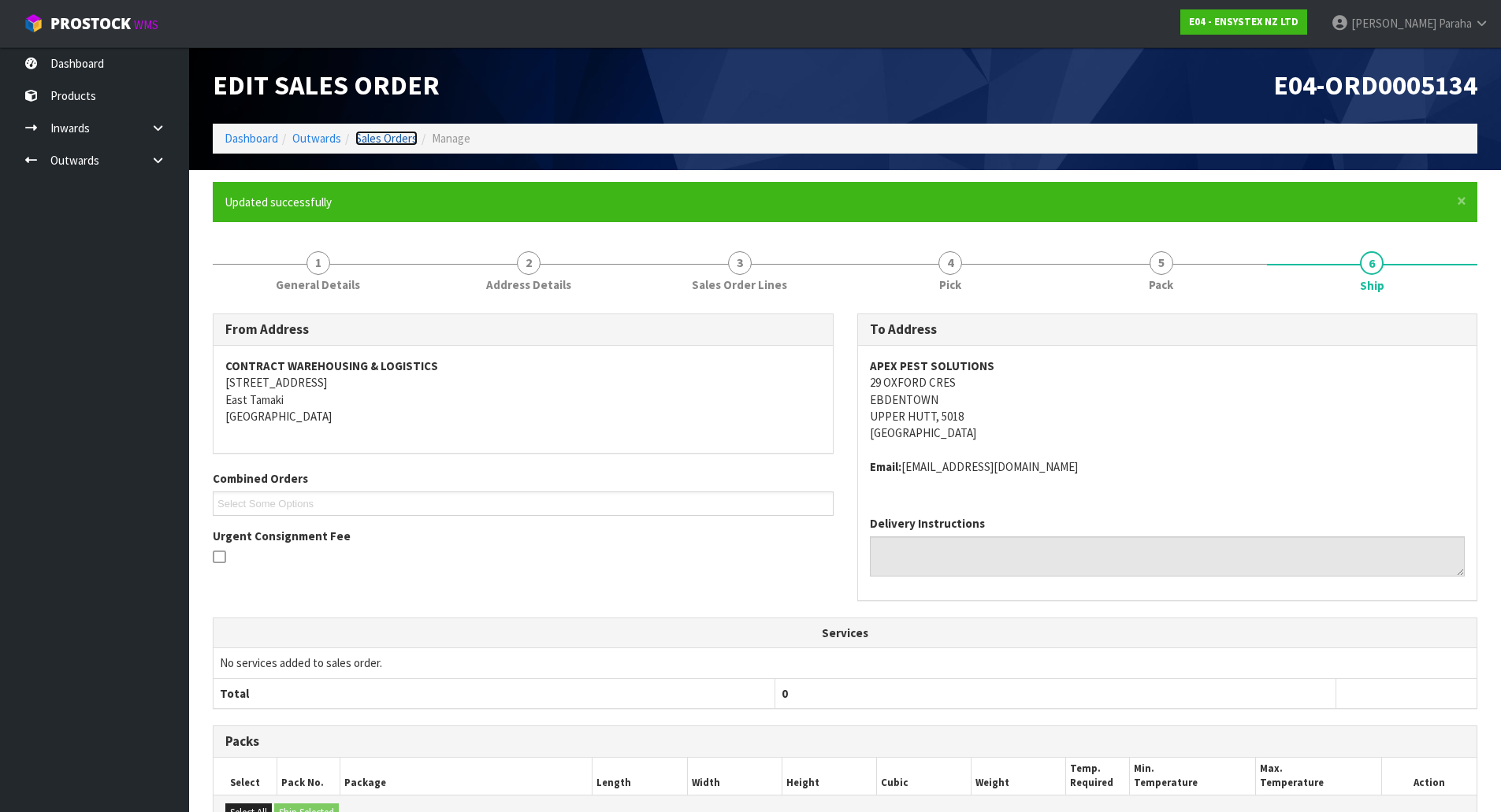
click at [390, 134] on link "Sales Orders" at bounding box center [387, 138] width 62 height 15
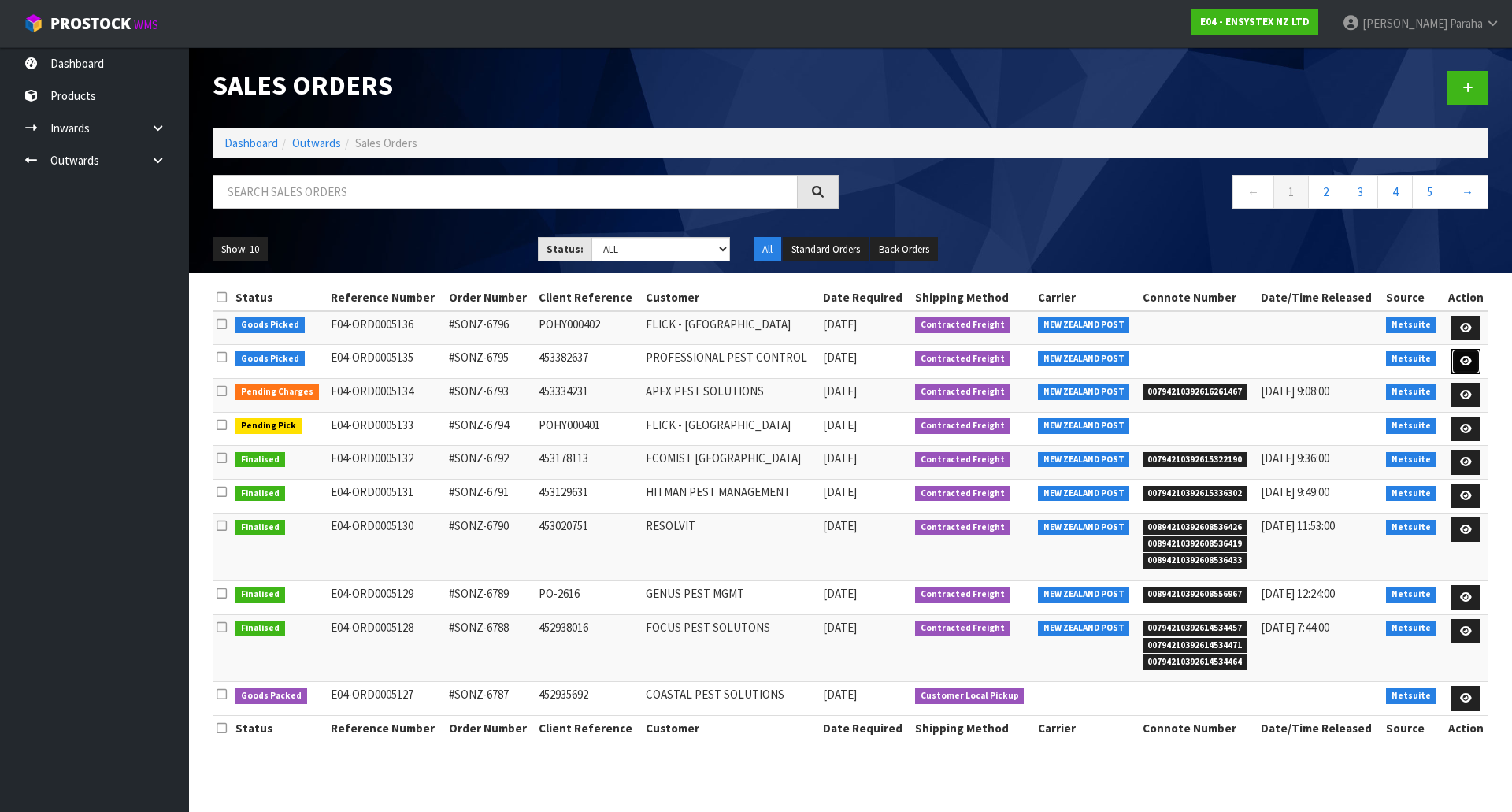
click at [1469, 359] on icon at bounding box center [1466, 361] width 12 height 10
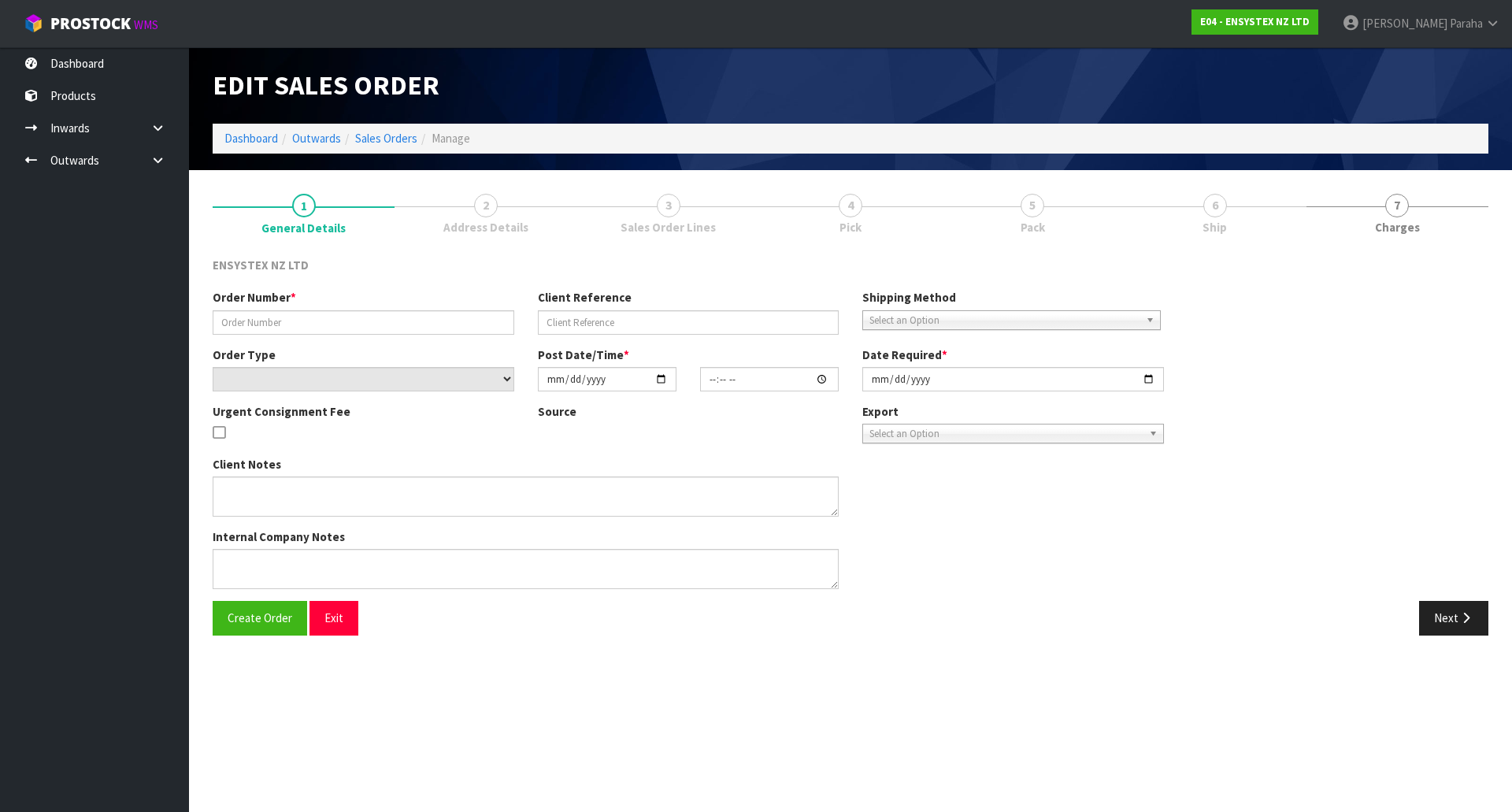
type input "#SONZ-6795"
type input "453382637"
select select "number:0"
type input "2025-10-10"
type input "17:00:24.000"
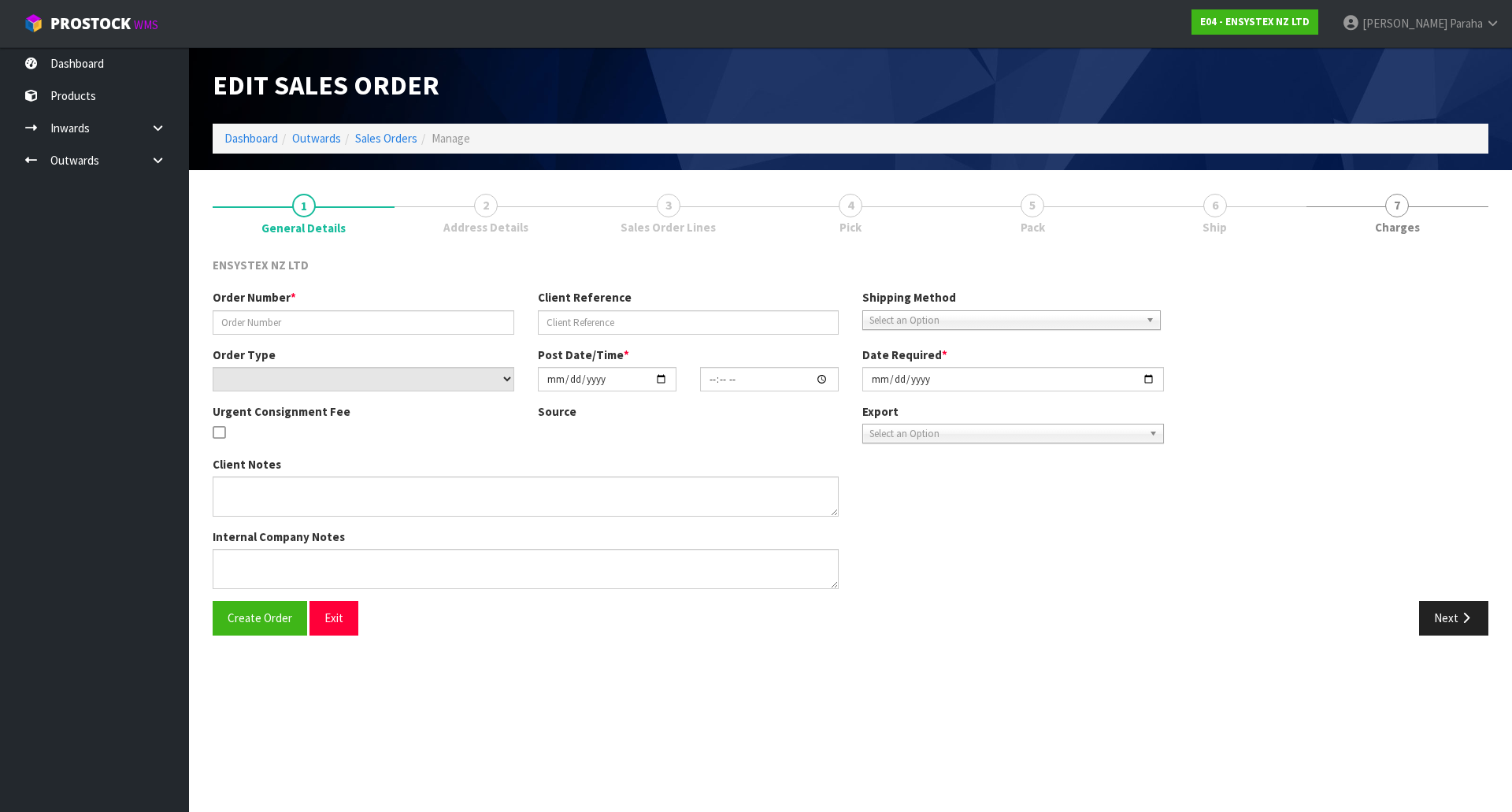
type input "2025-10-13"
type textarea "No freight please"
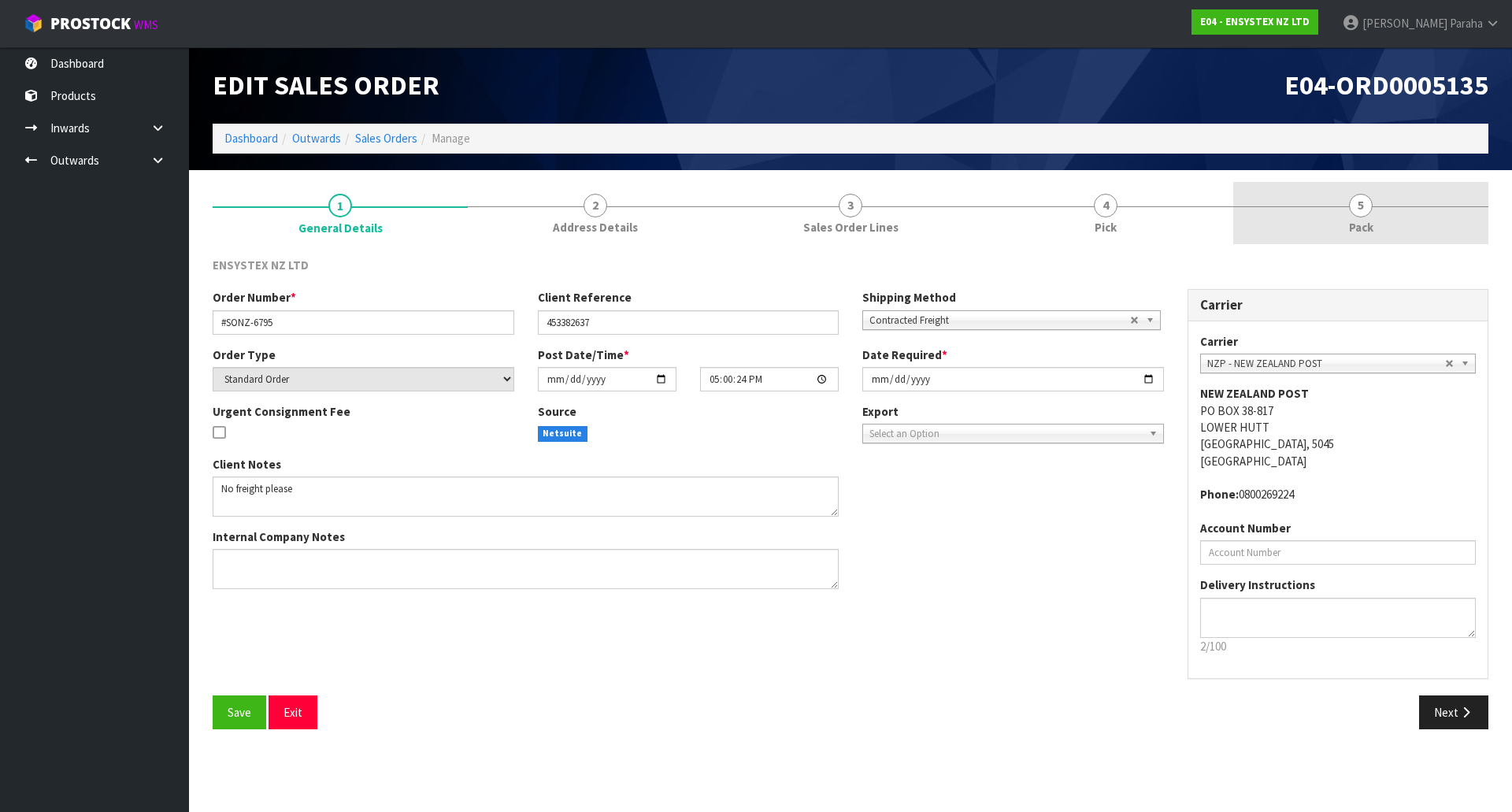
click at [1363, 223] on span "Pack" at bounding box center [1361, 227] width 24 height 17
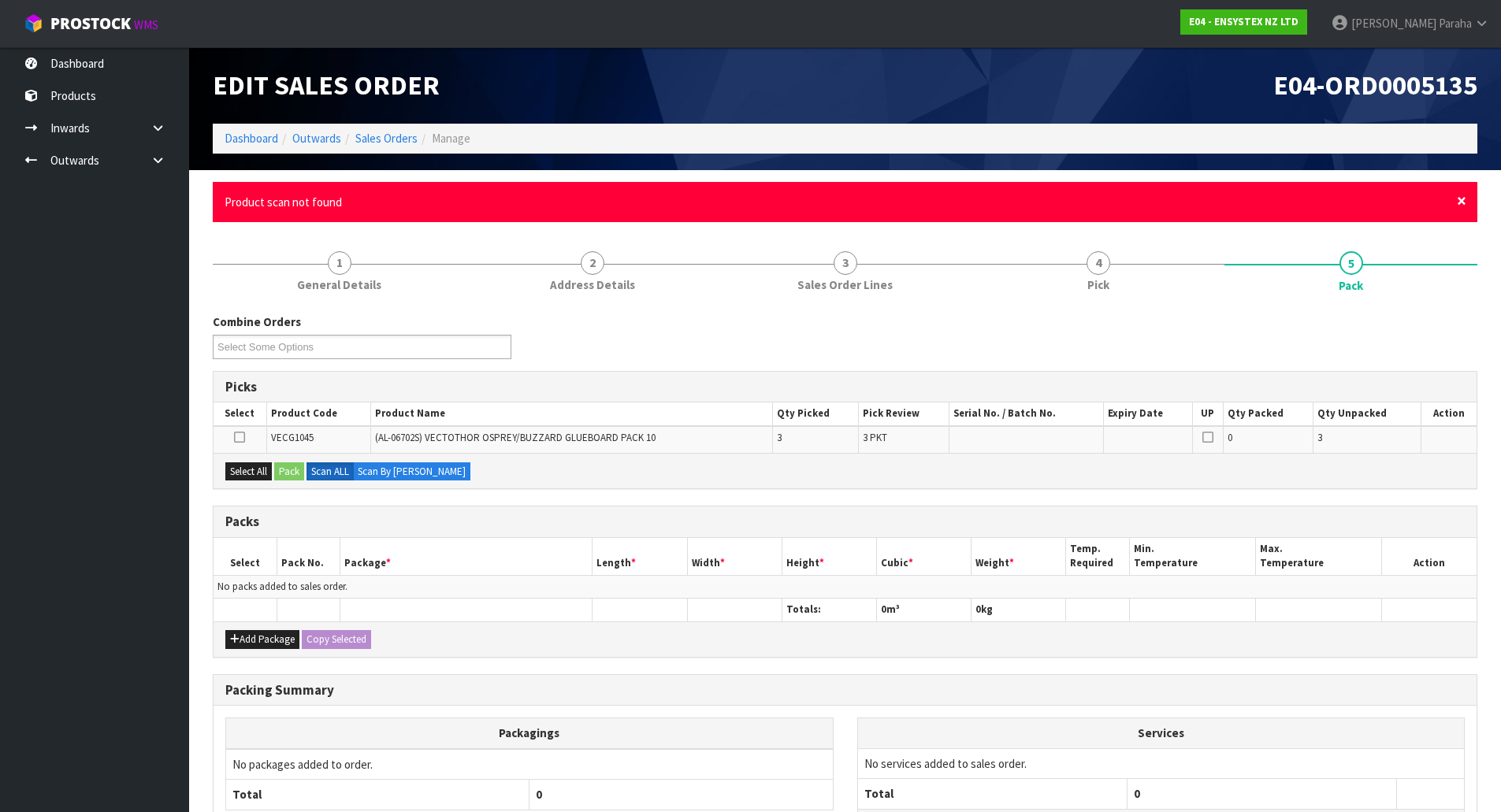
click at [1466, 202] on div "× Close Product scan not found" at bounding box center [845, 202] width 1265 height 40
click at [1462, 200] on span "×" at bounding box center [1461, 201] width 9 height 22
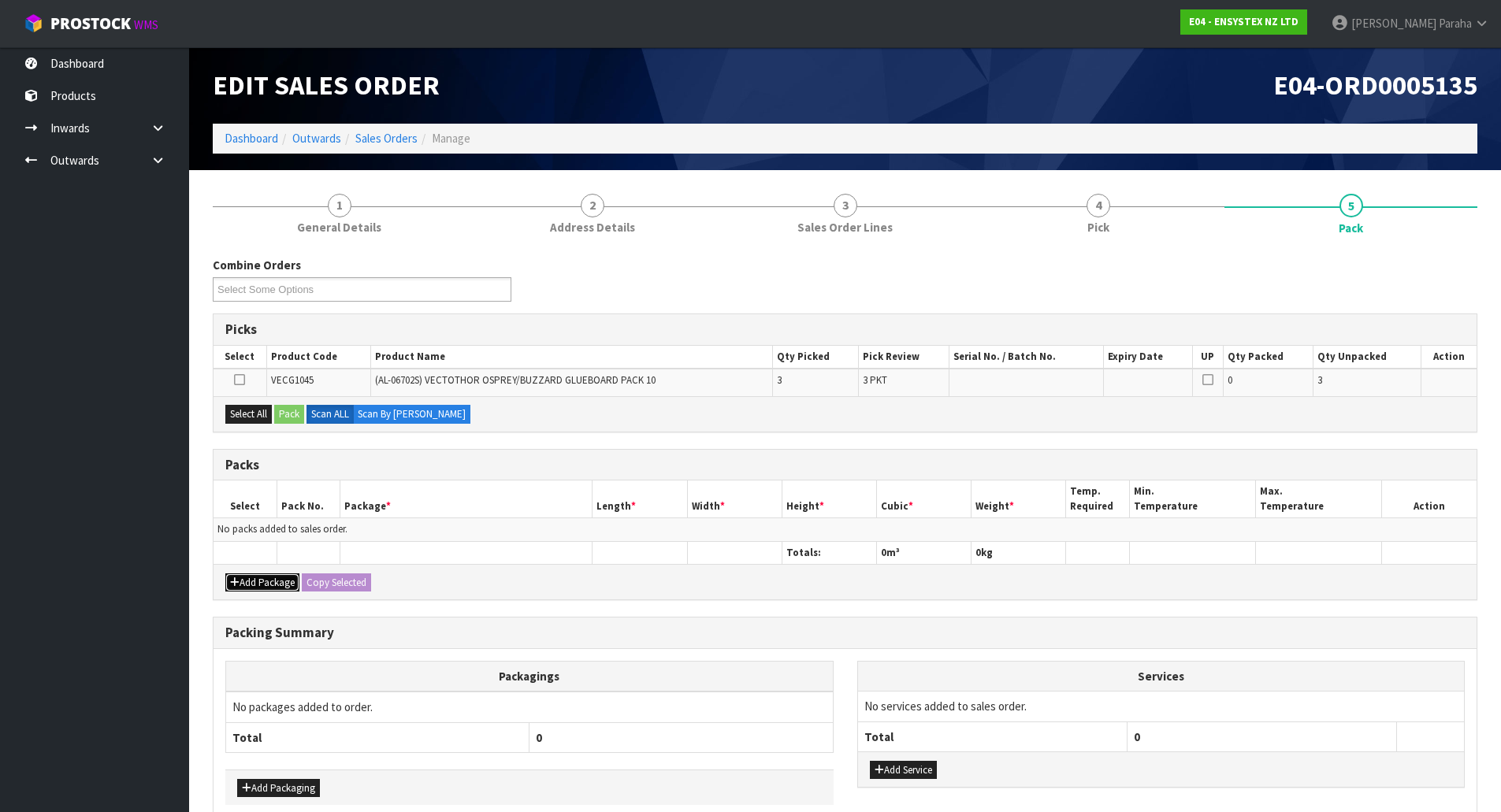
drag, startPoint x: 256, startPoint y: 583, endPoint x: 244, endPoint y: 548, distance: 37.0
click at [256, 581] on button "Add Package" at bounding box center [262, 583] width 74 height 19
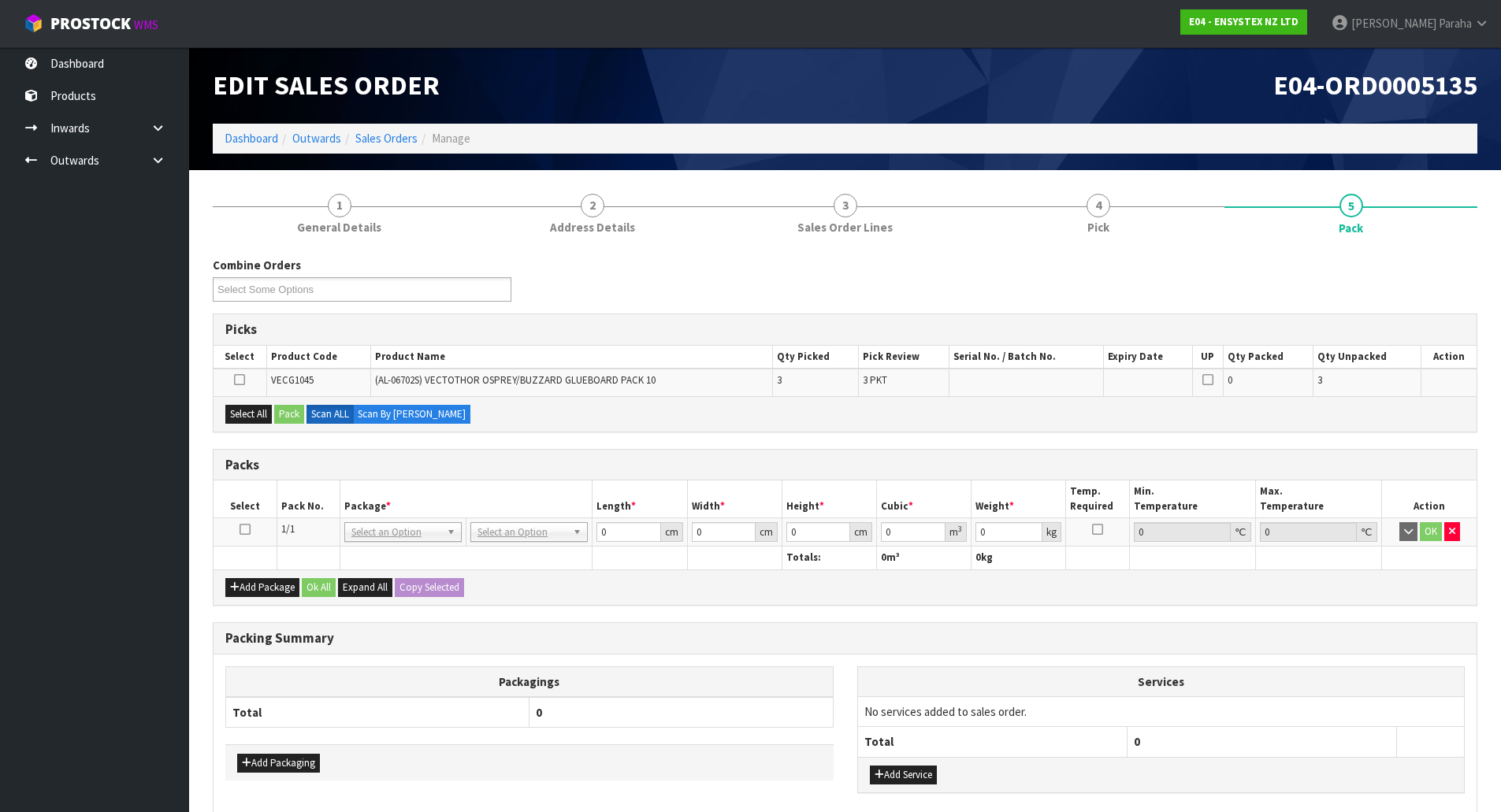
click at [243, 530] on icon at bounding box center [244, 529] width 11 height 1
click at [256, 412] on button "Select All" at bounding box center [248, 414] width 47 height 19
click at [285, 414] on button "Pack" at bounding box center [289, 414] width 30 height 19
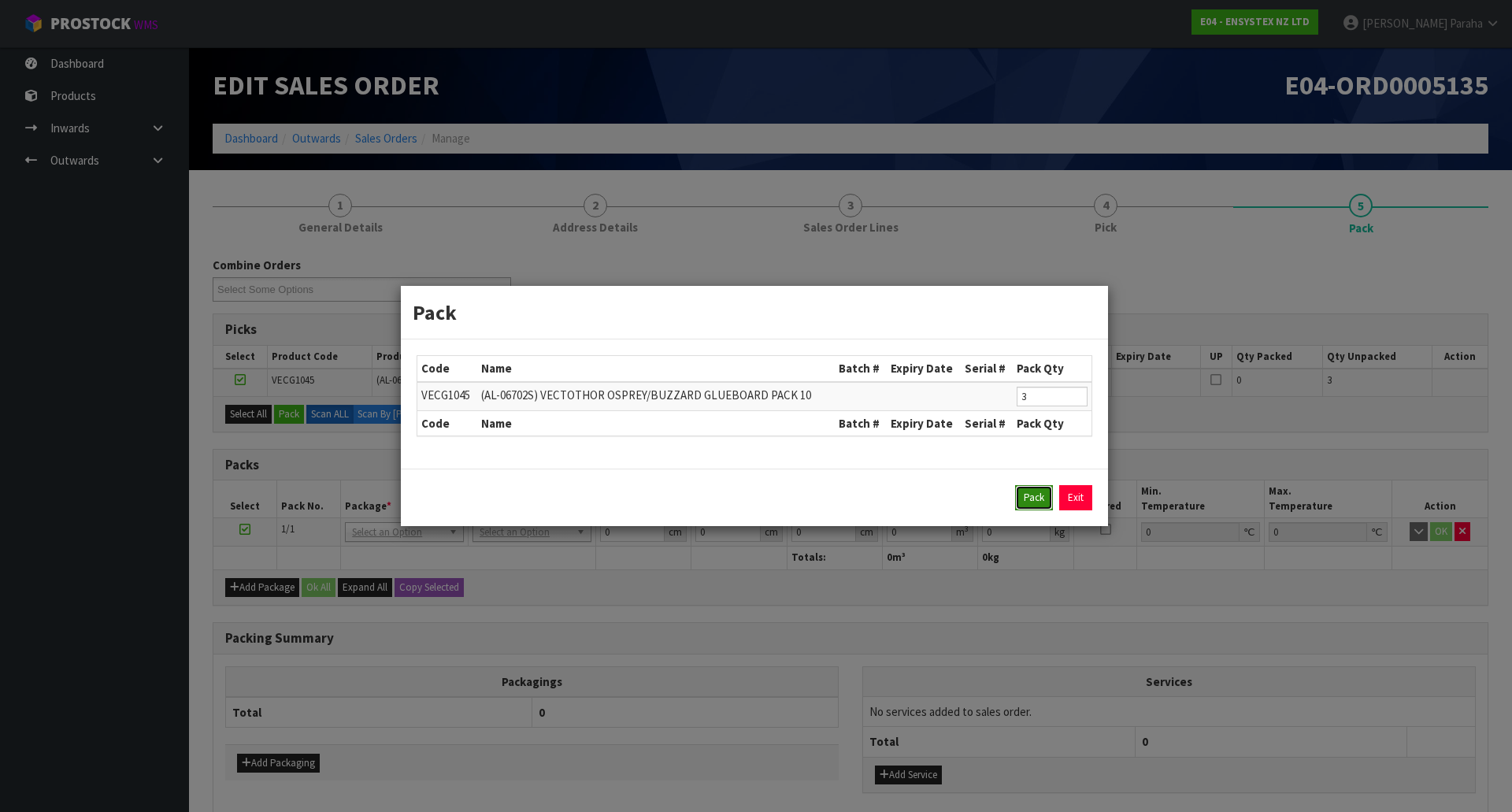
click at [1035, 498] on button "Pack" at bounding box center [1034, 498] width 38 height 25
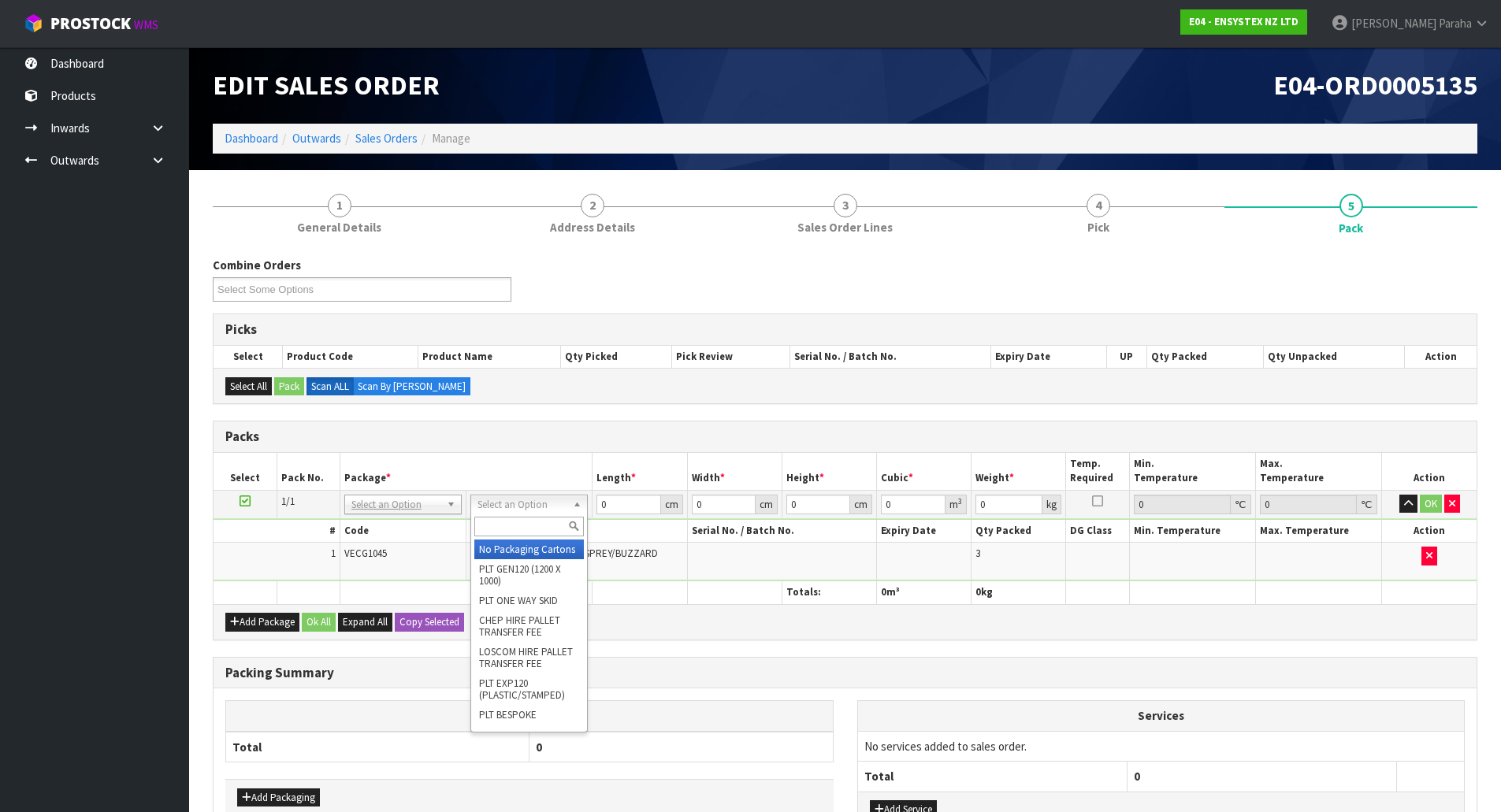
click at [544, 529] on input "text" at bounding box center [529, 527] width 110 height 20
type input "oc"
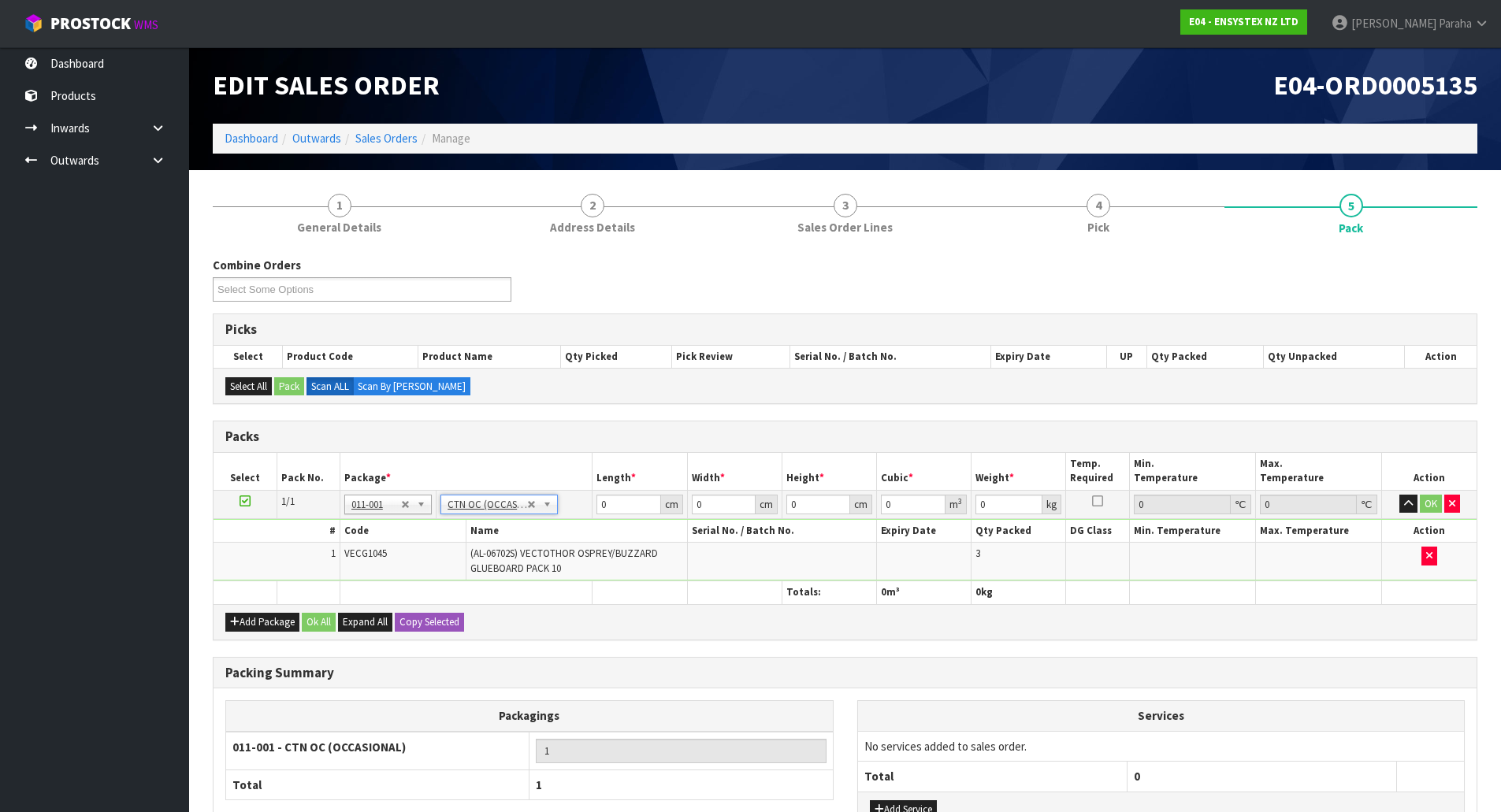
type input "1.995"
click at [616, 505] on input "0" at bounding box center [628, 504] width 64 height 20
type input "45"
type input "26"
type input "8"
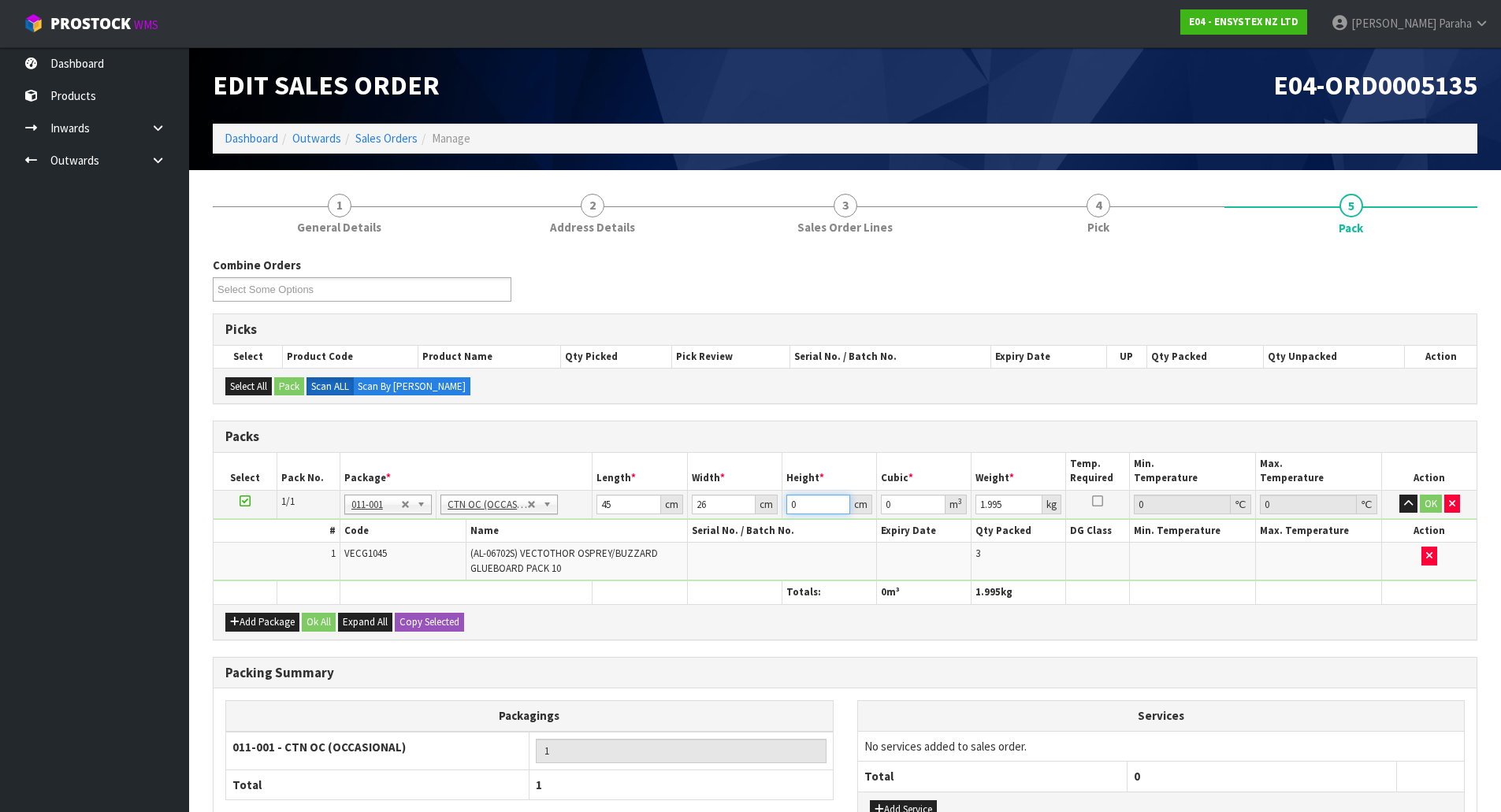
type input "0.00936"
type input "8"
type input "3"
click at [1400, 494] on button "button" at bounding box center [1409, 503] width 18 height 19
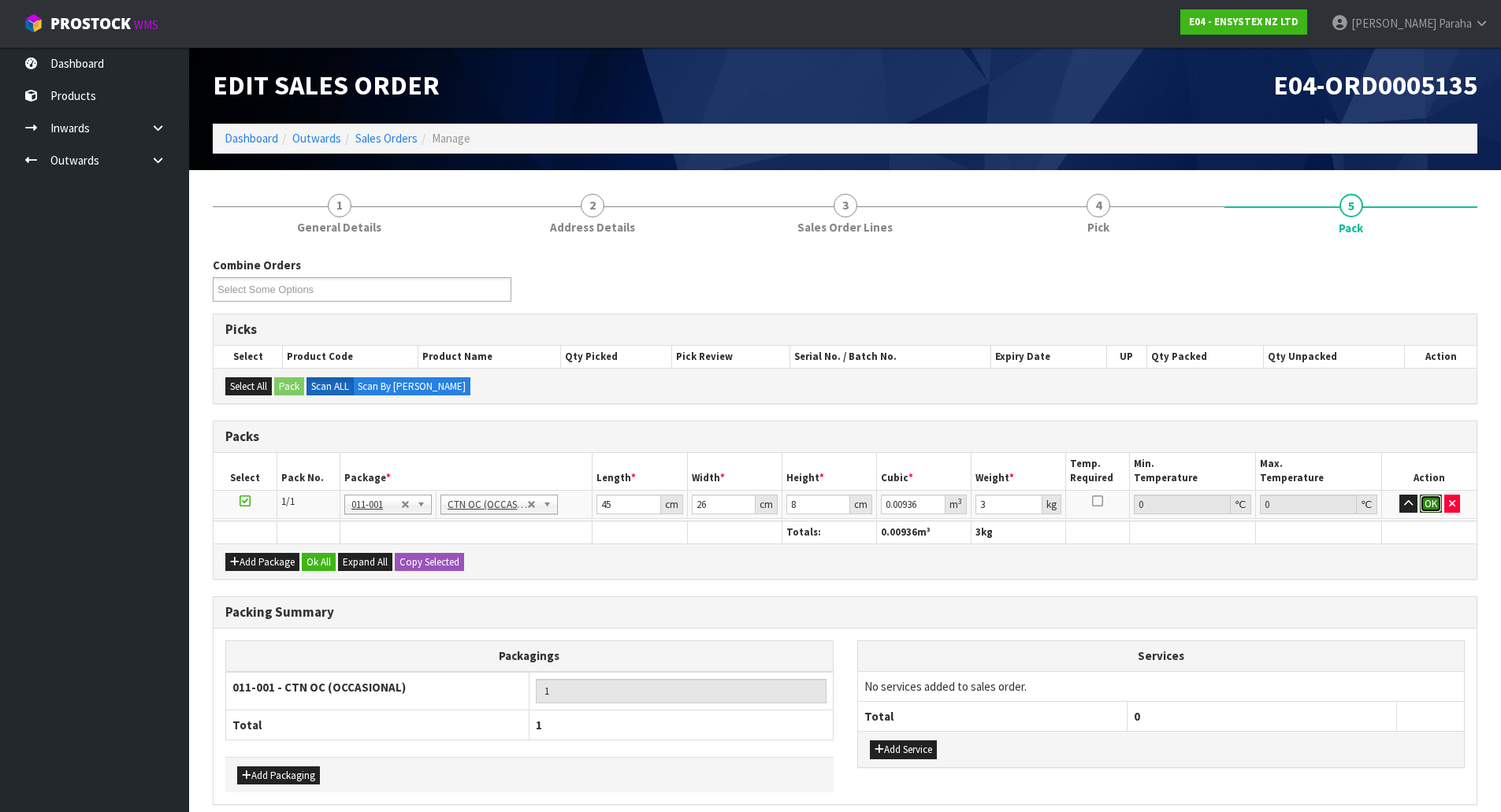
click button "OK" at bounding box center [1431, 503] width 22 height 19
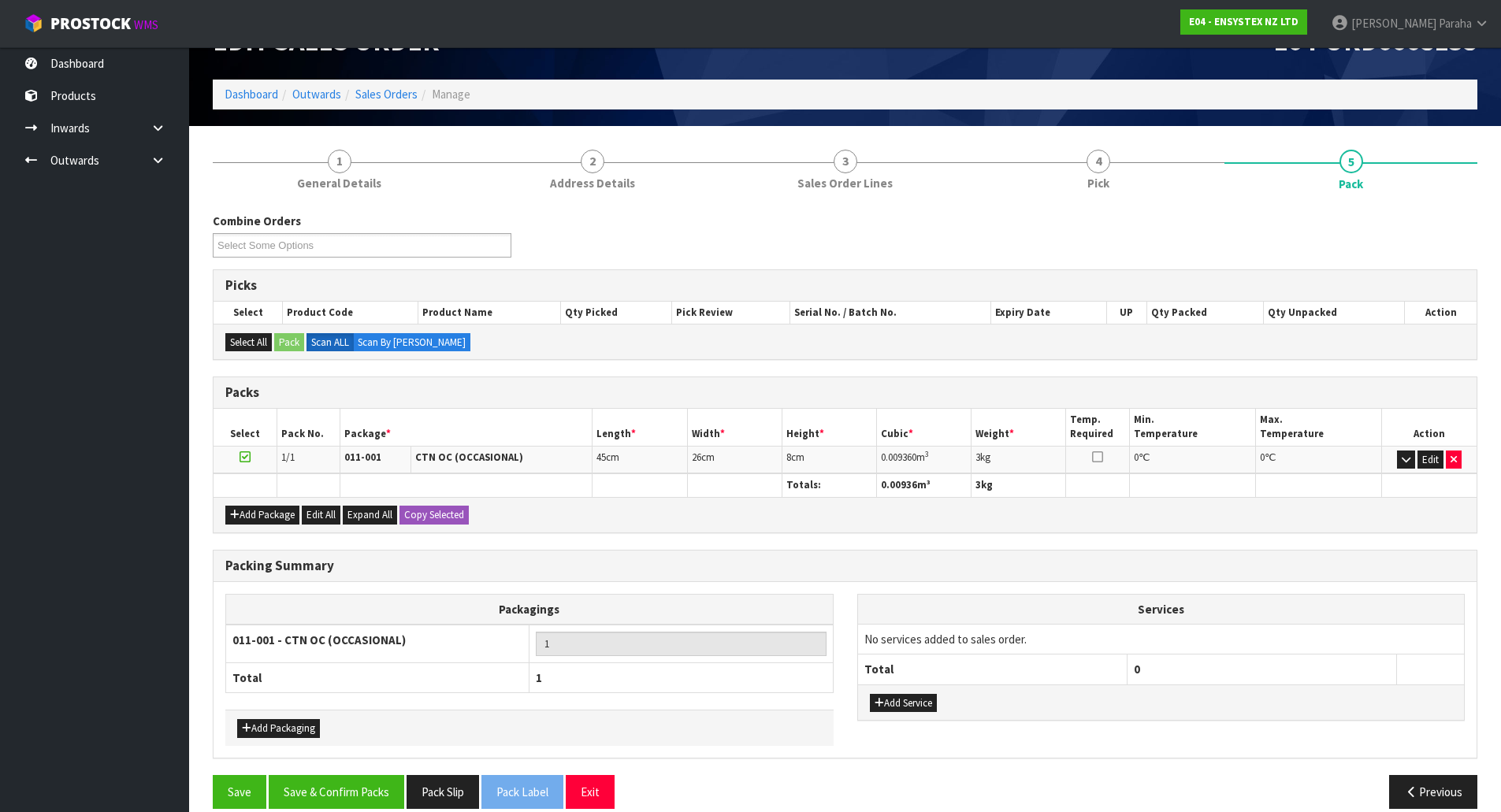
scroll to position [64, 0]
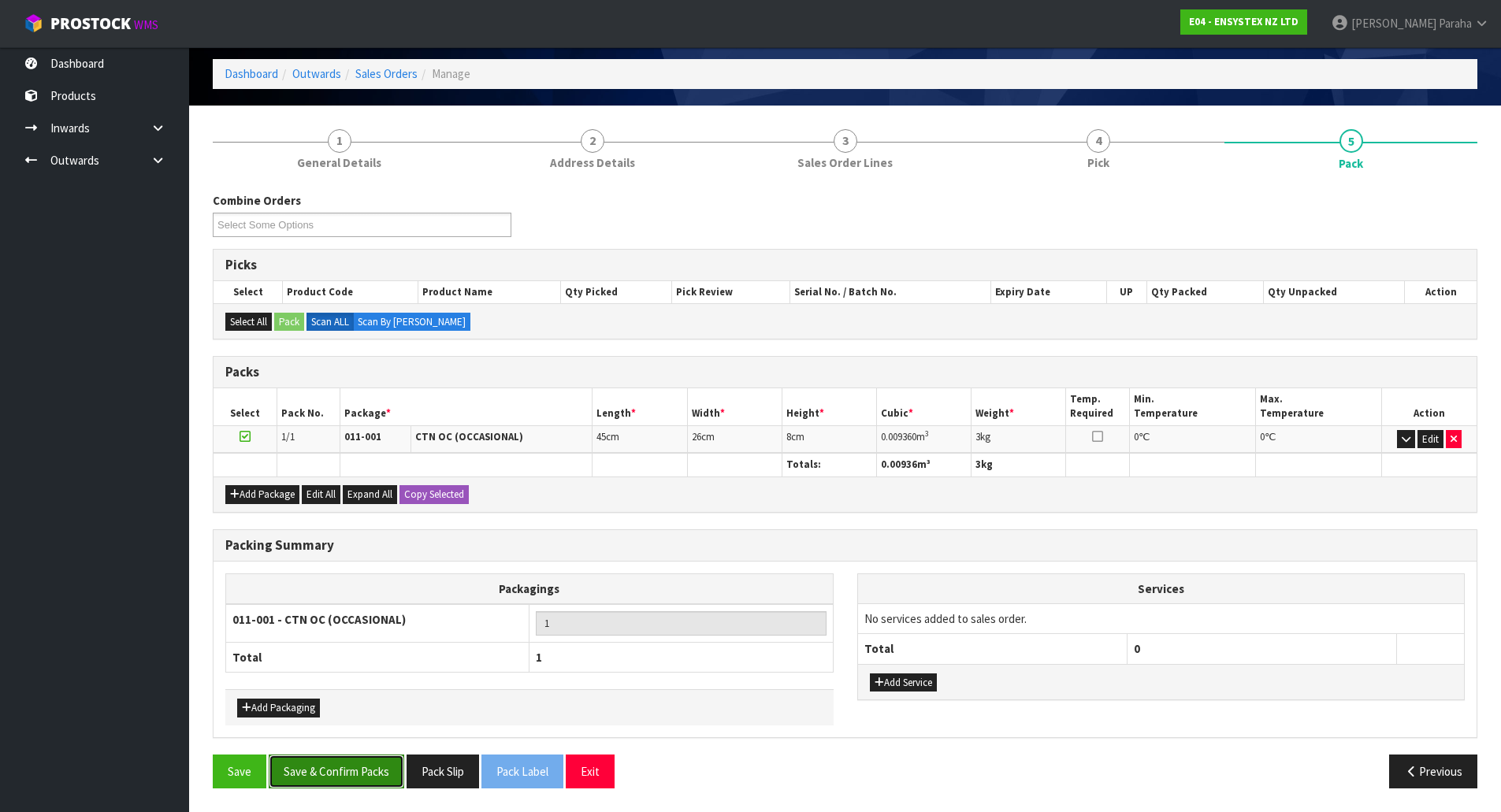
click at [344, 766] on button "Save & Confirm Packs" at bounding box center [336, 771] width 136 height 33
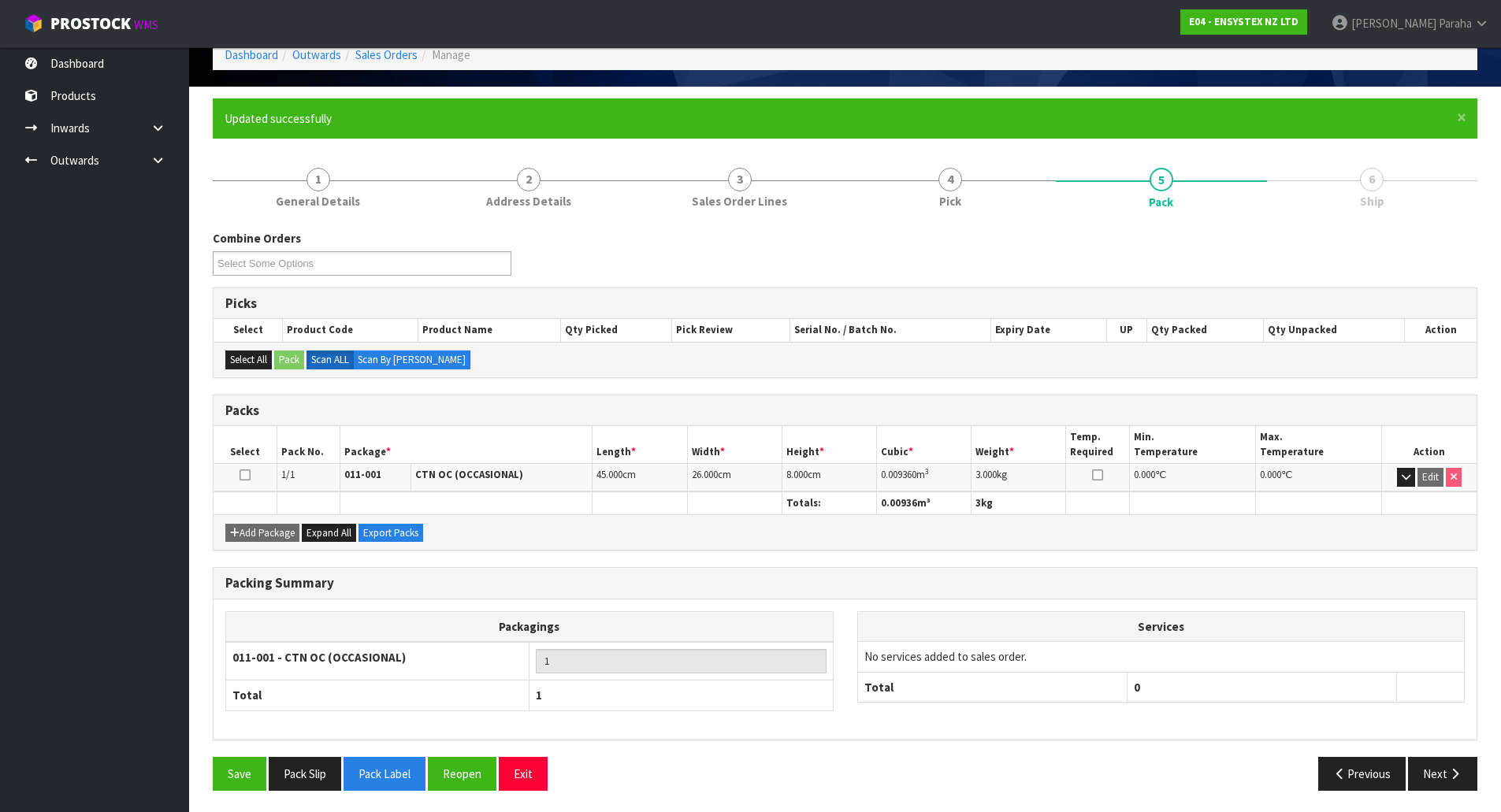
scroll to position [86, 0]
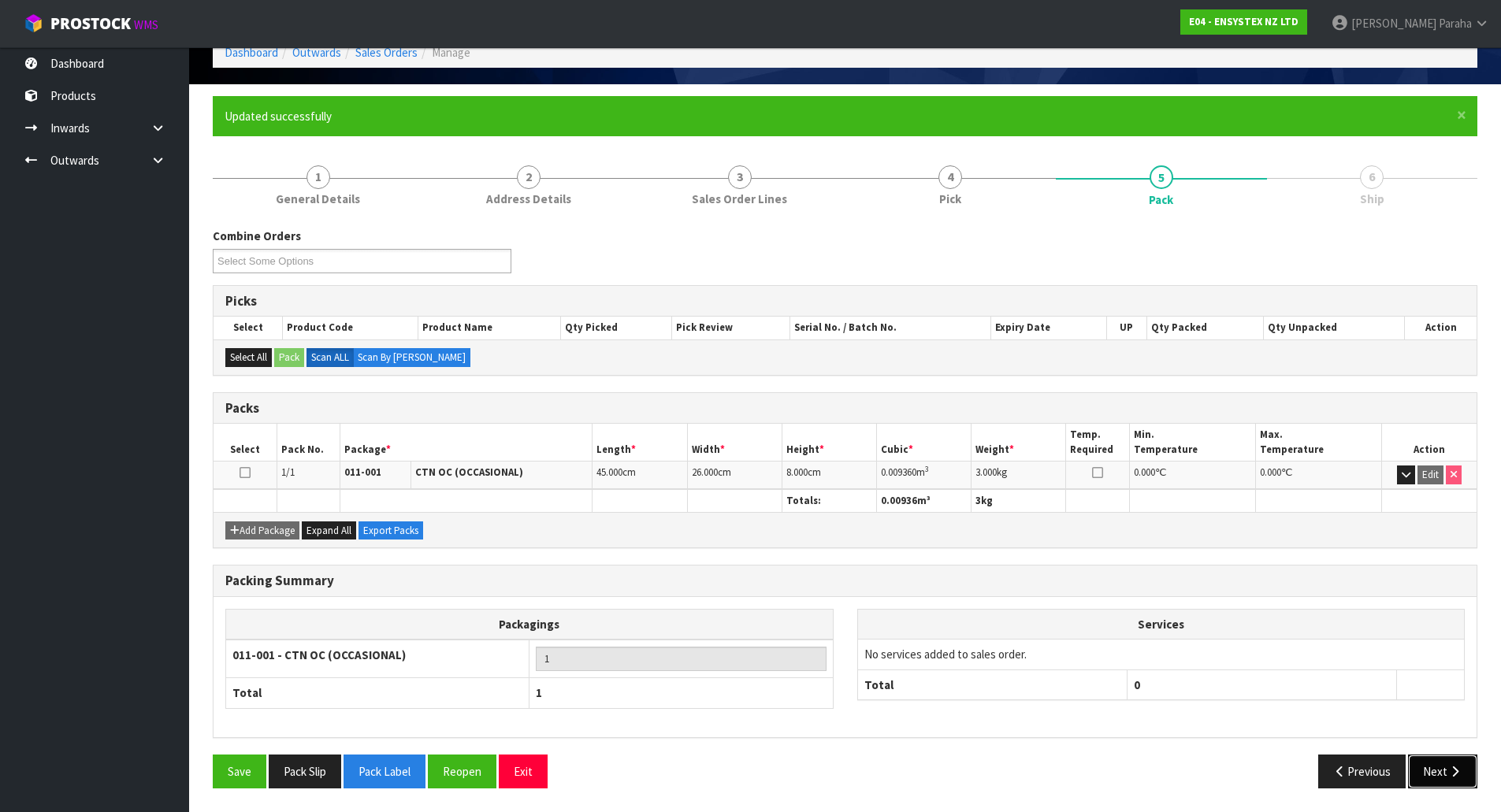
click at [1459, 779] on button "Next" at bounding box center [1442, 771] width 69 height 33
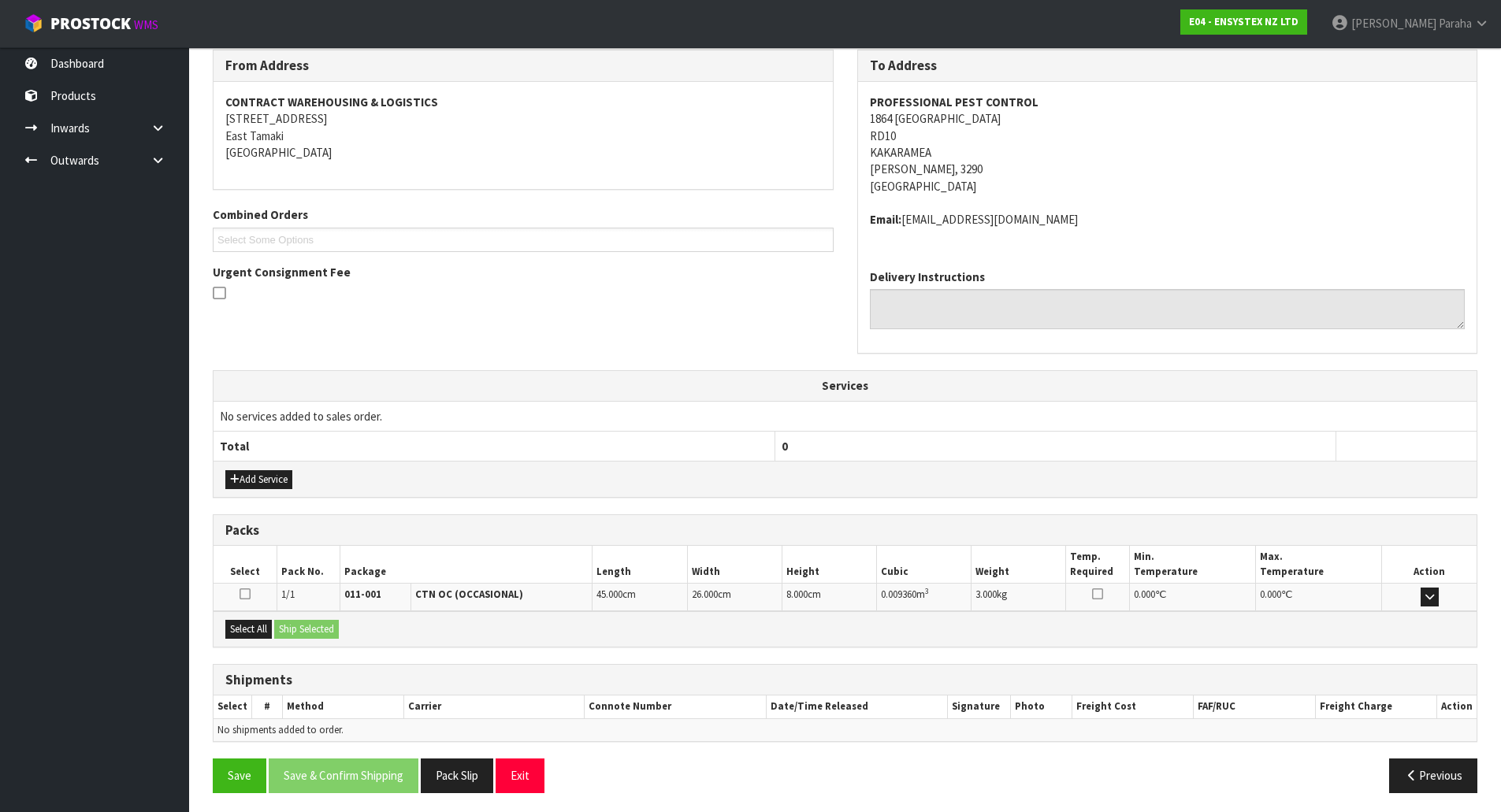
scroll to position [268, 0]
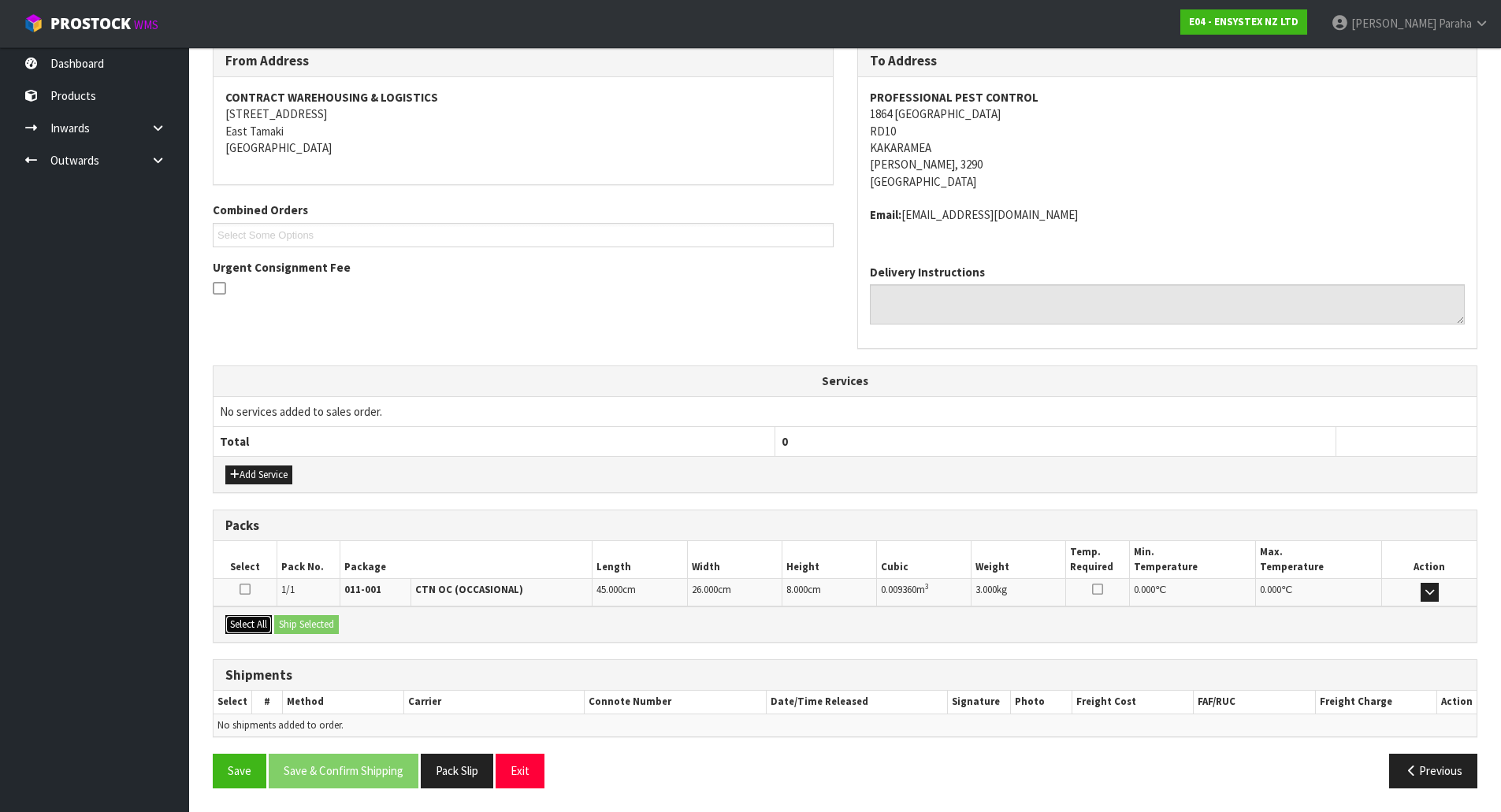
click at [266, 626] on button "Select All" at bounding box center [248, 625] width 47 height 19
click at [328, 629] on button "Ship Selected" at bounding box center [306, 625] width 64 height 19
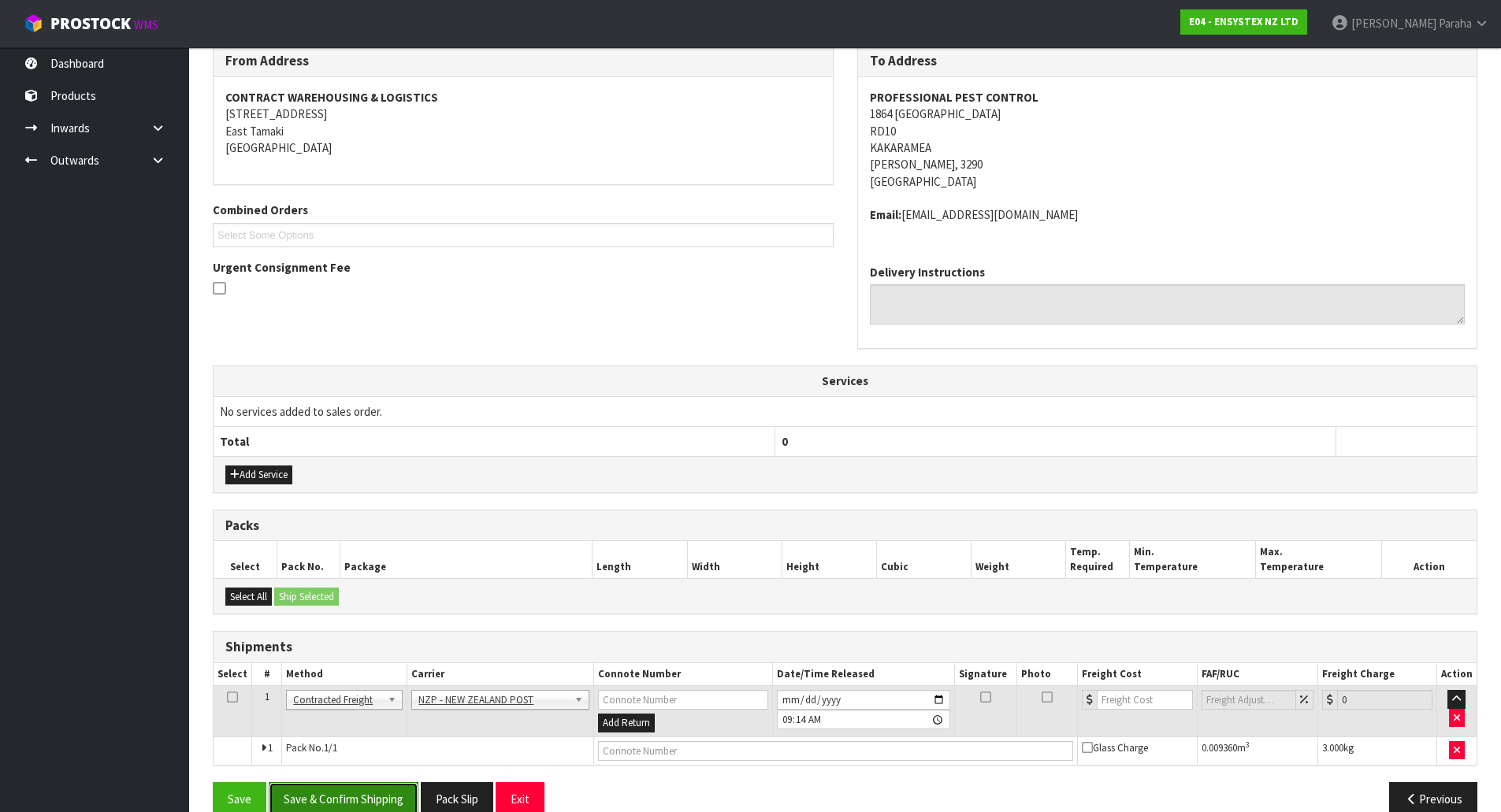
click at [356, 789] on button "Save & Confirm Shipping" at bounding box center [343, 799] width 150 height 33
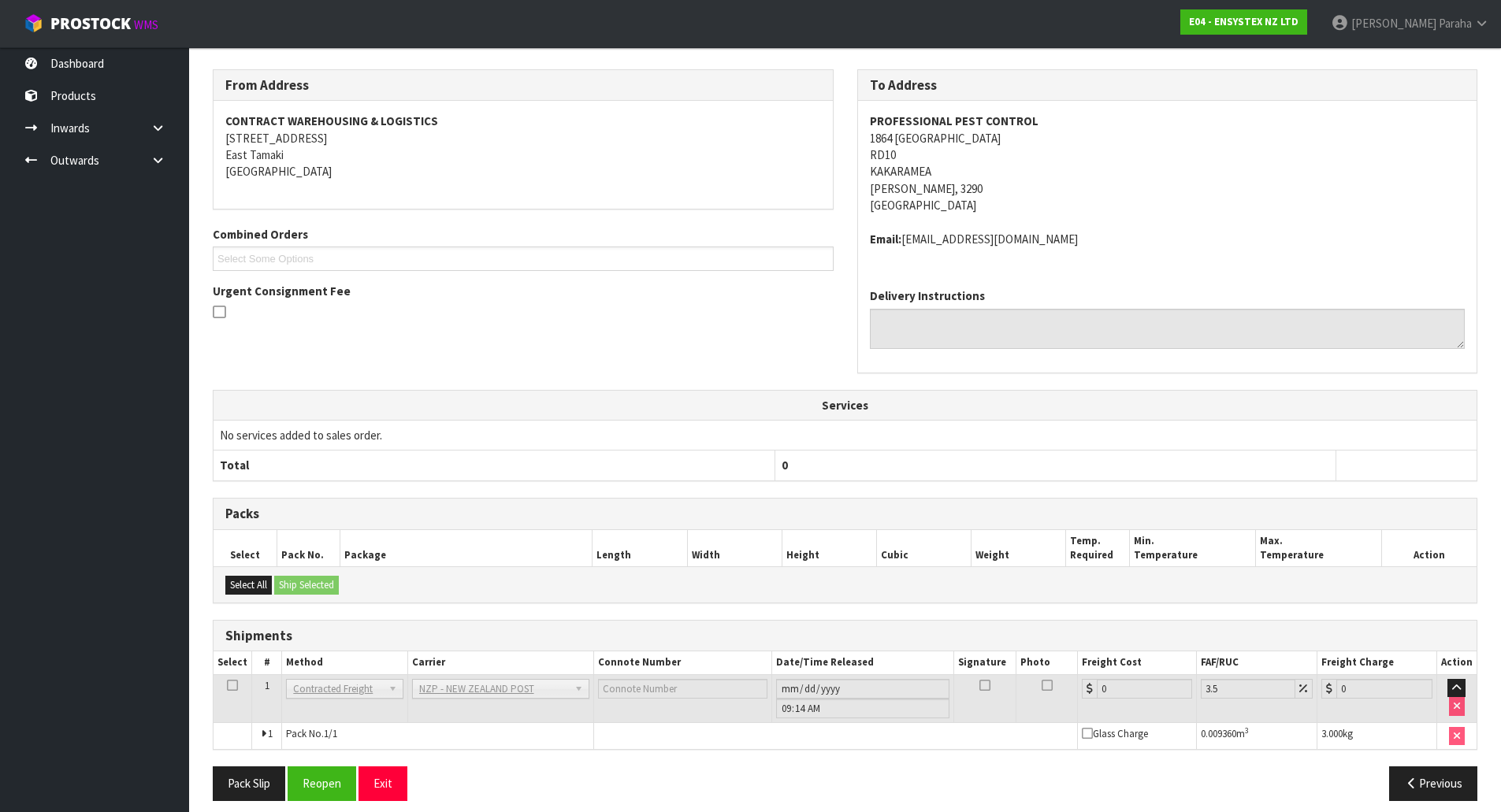
scroll to position [274, 0]
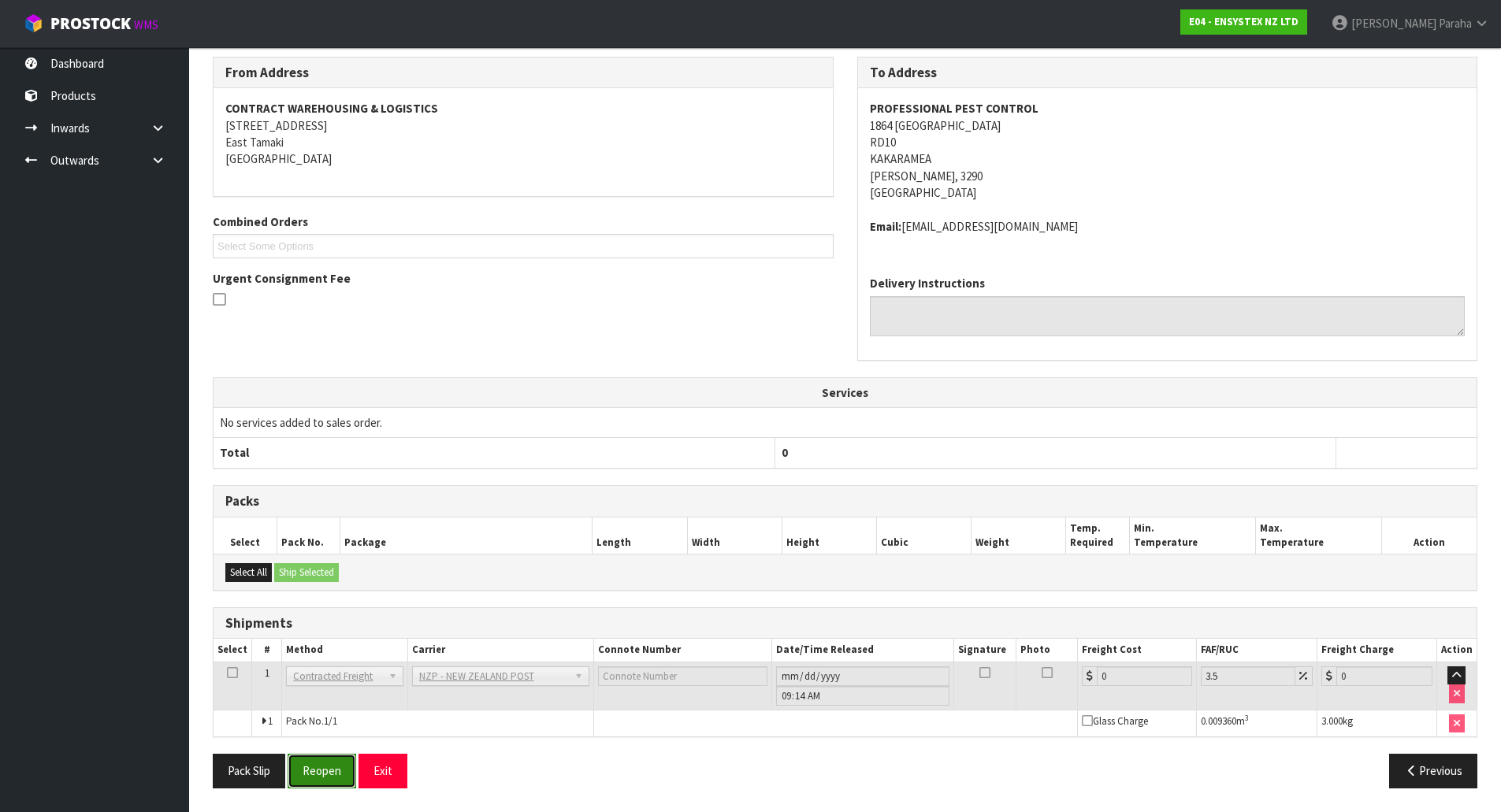
click at [324, 767] on button "Reopen" at bounding box center [322, 770] width 69 height 33
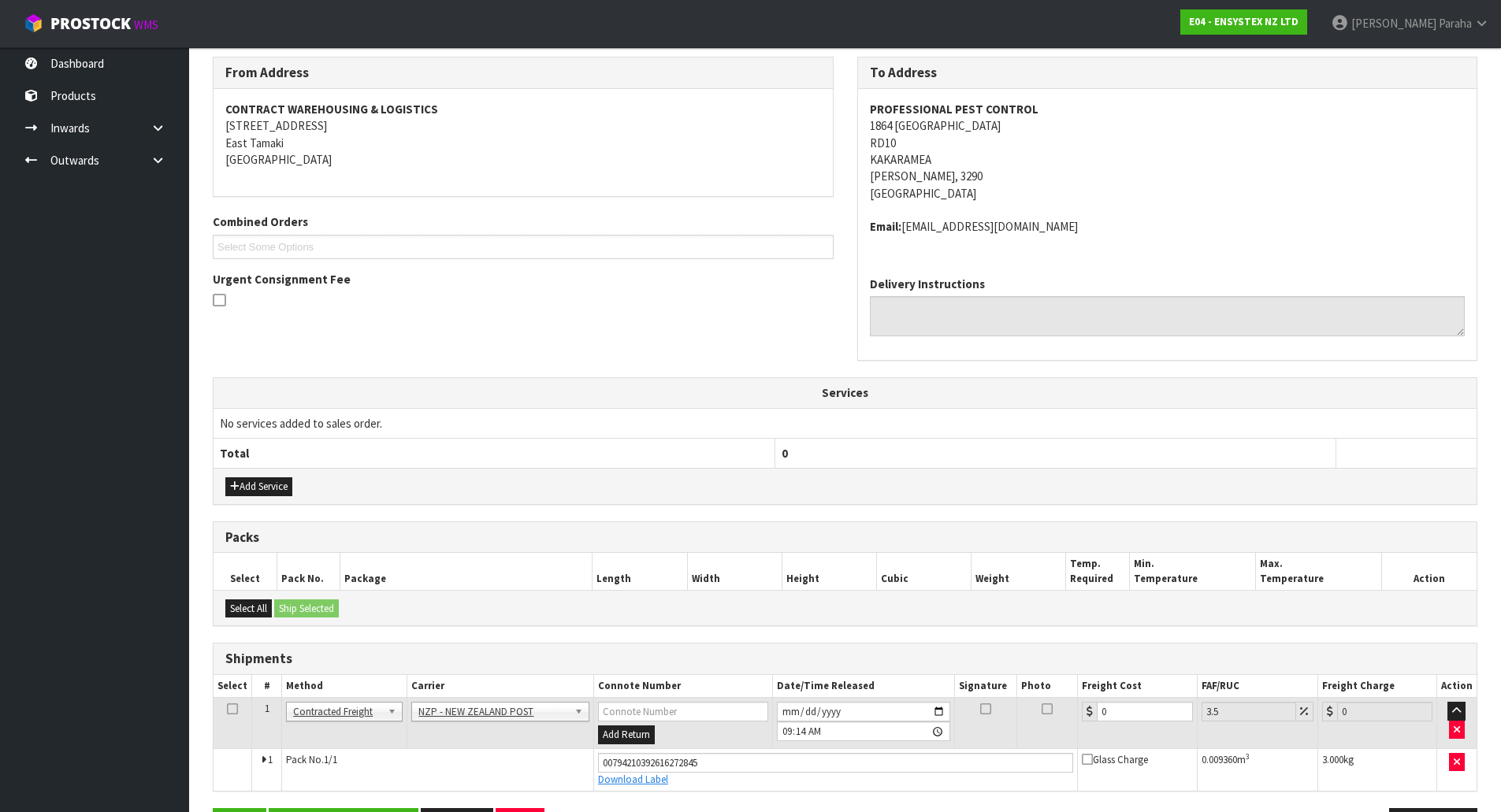
scroll to position [311, 0]
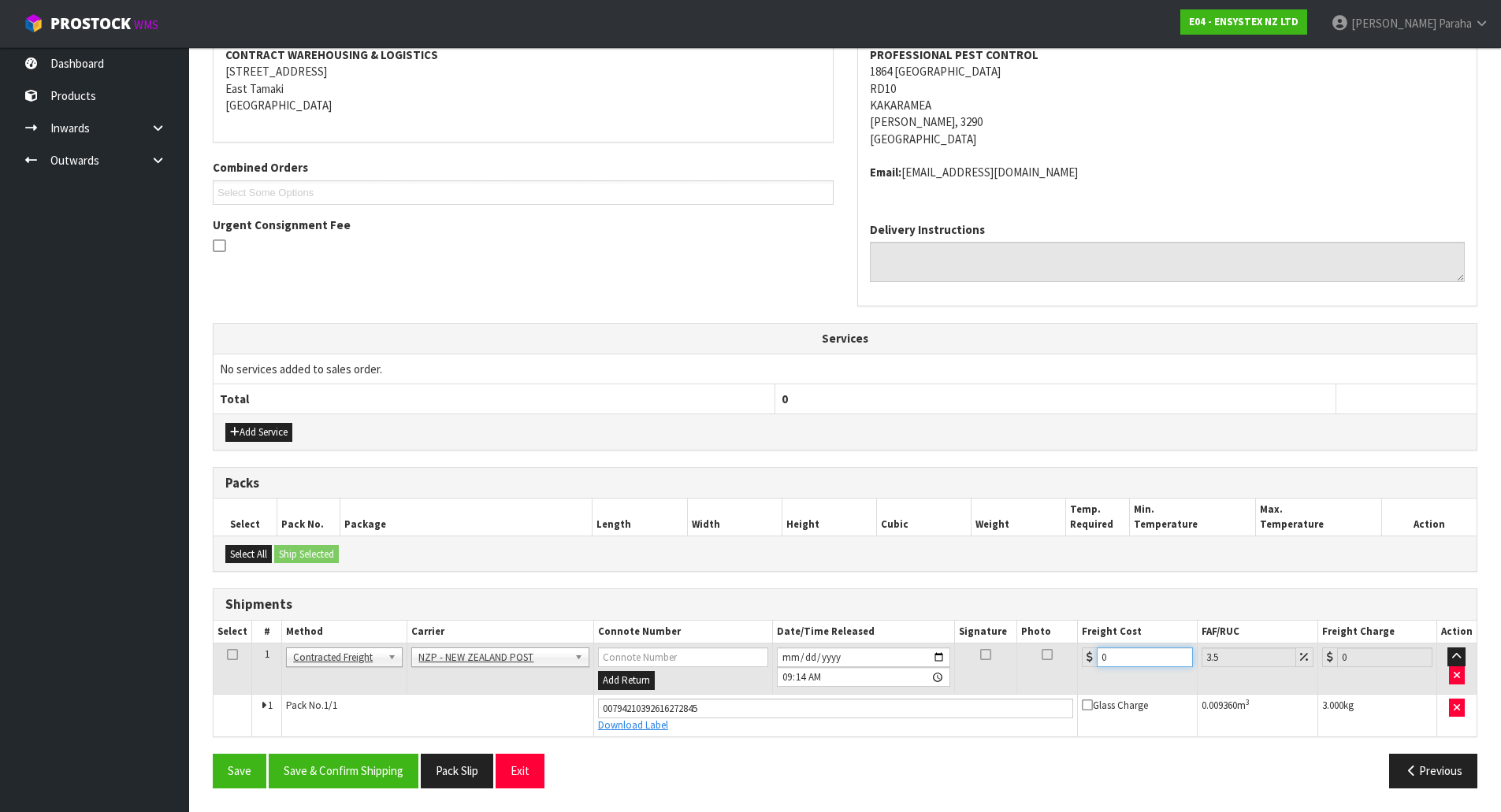
click at [1122, 651] on input "0" at bounding box center [1145, 657] width 95 height 20
type input "1"
type input "1.03"
type input "11"
type input "11.38"
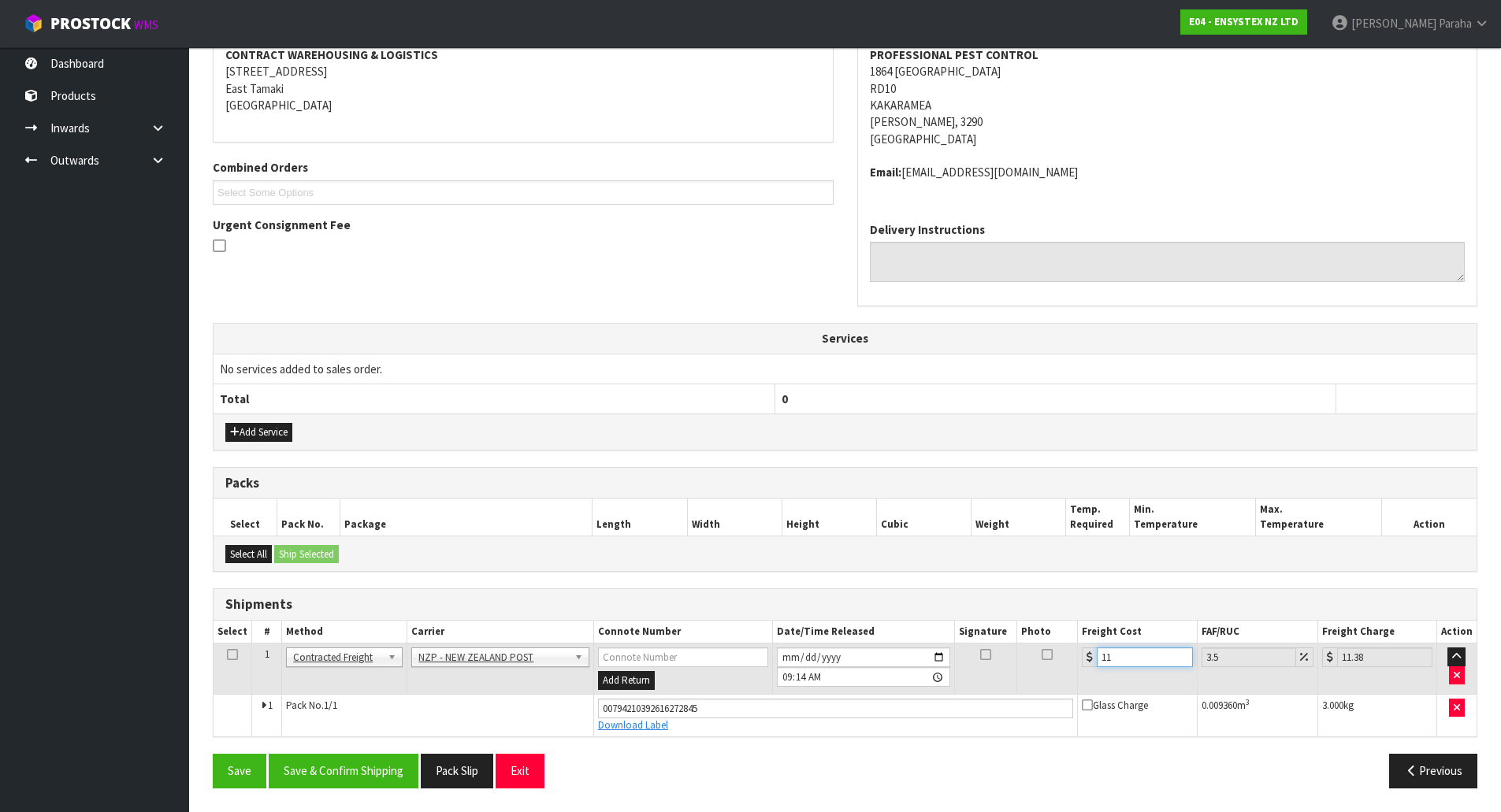
type input "11.4"
type input "11.8"
type input "11.45"
type input "11.85"
type input "11.45"
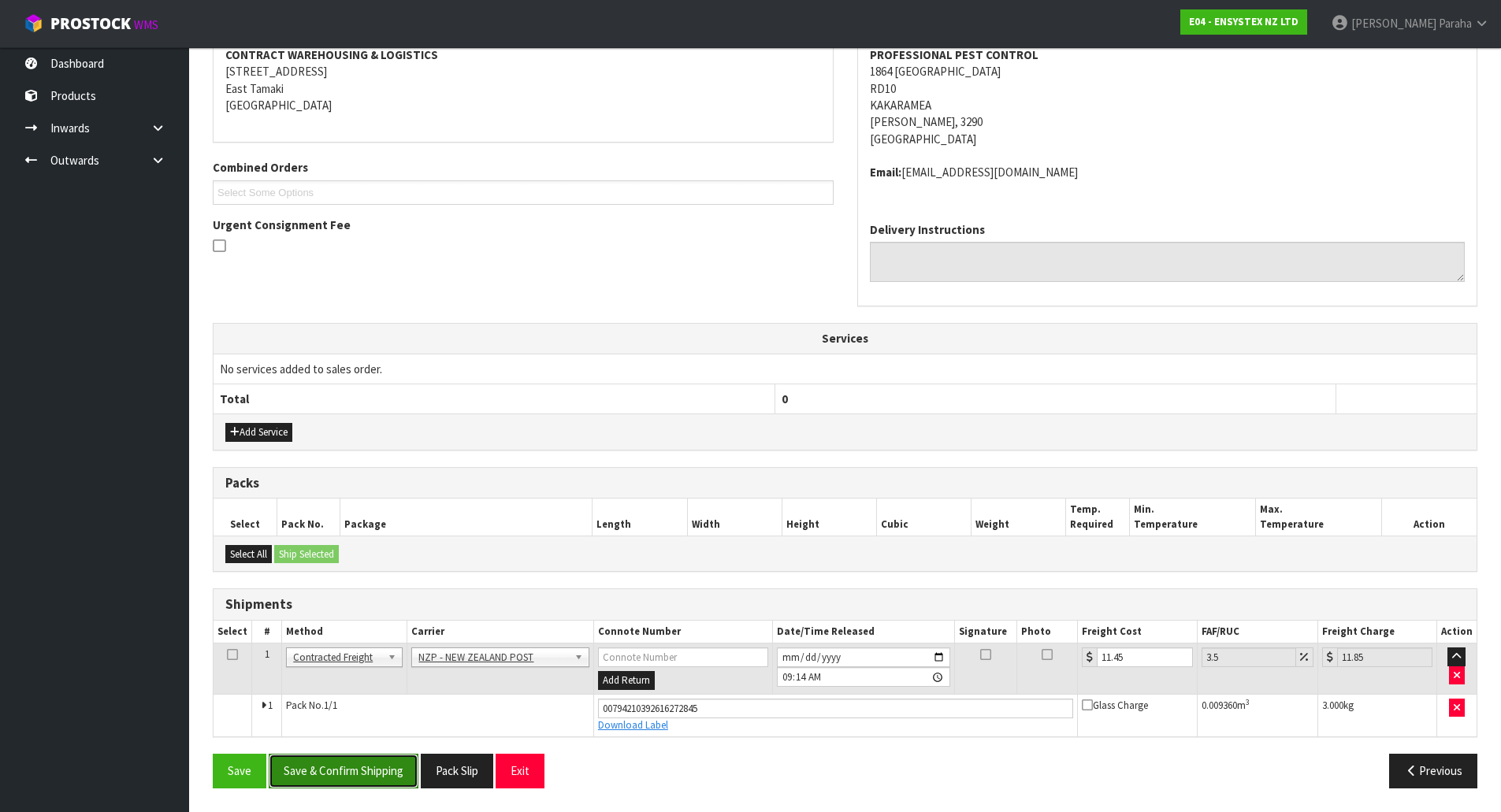
click at [364, 773] on button "Save & Confirm Shipping" at bounding box center [343, 770] width 150 height 33
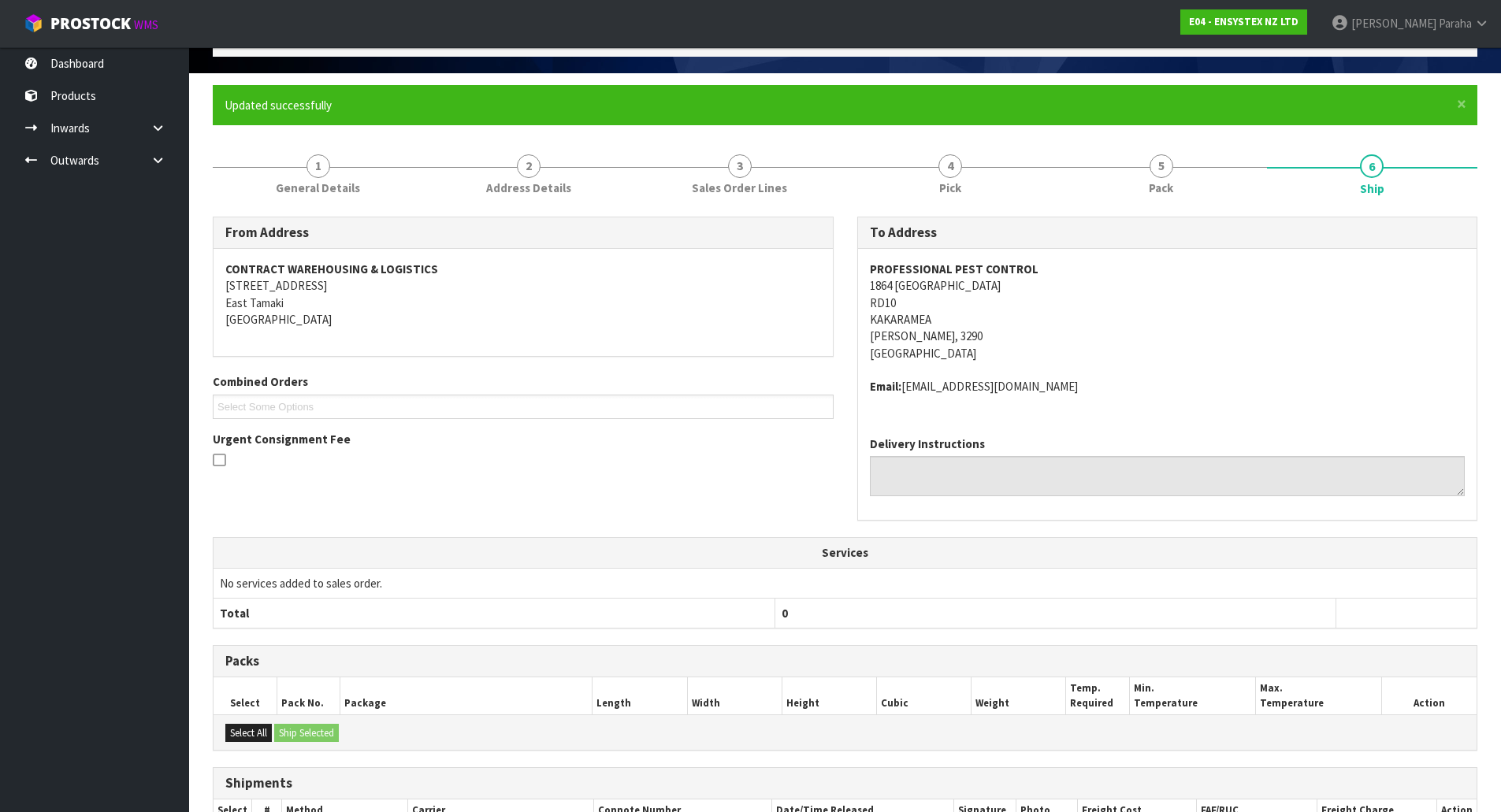
scroll to position [0, 0]
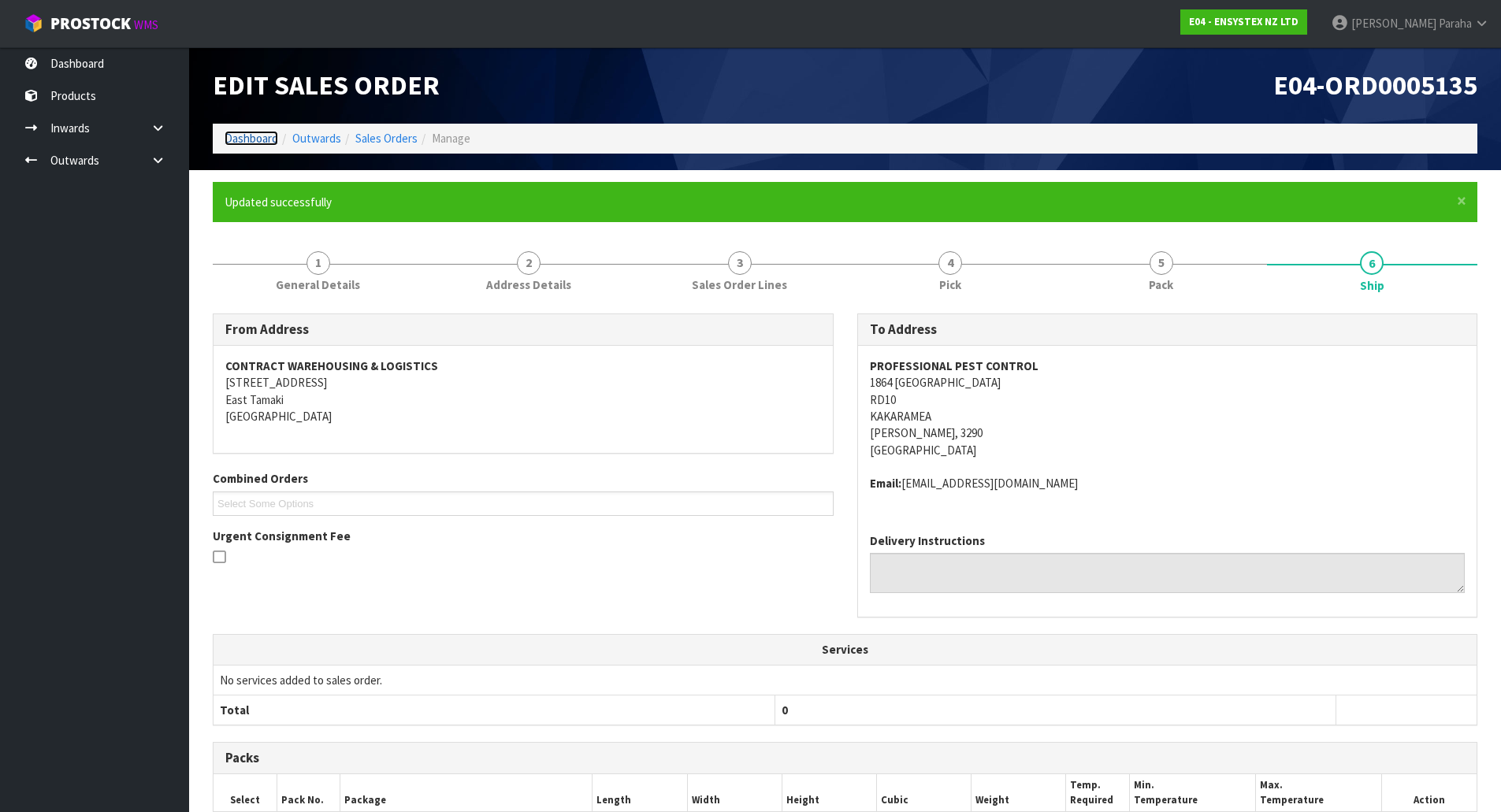
click at [258, 140] on link "Dashboard" at bounding box center [251, 138] width 54 height 15
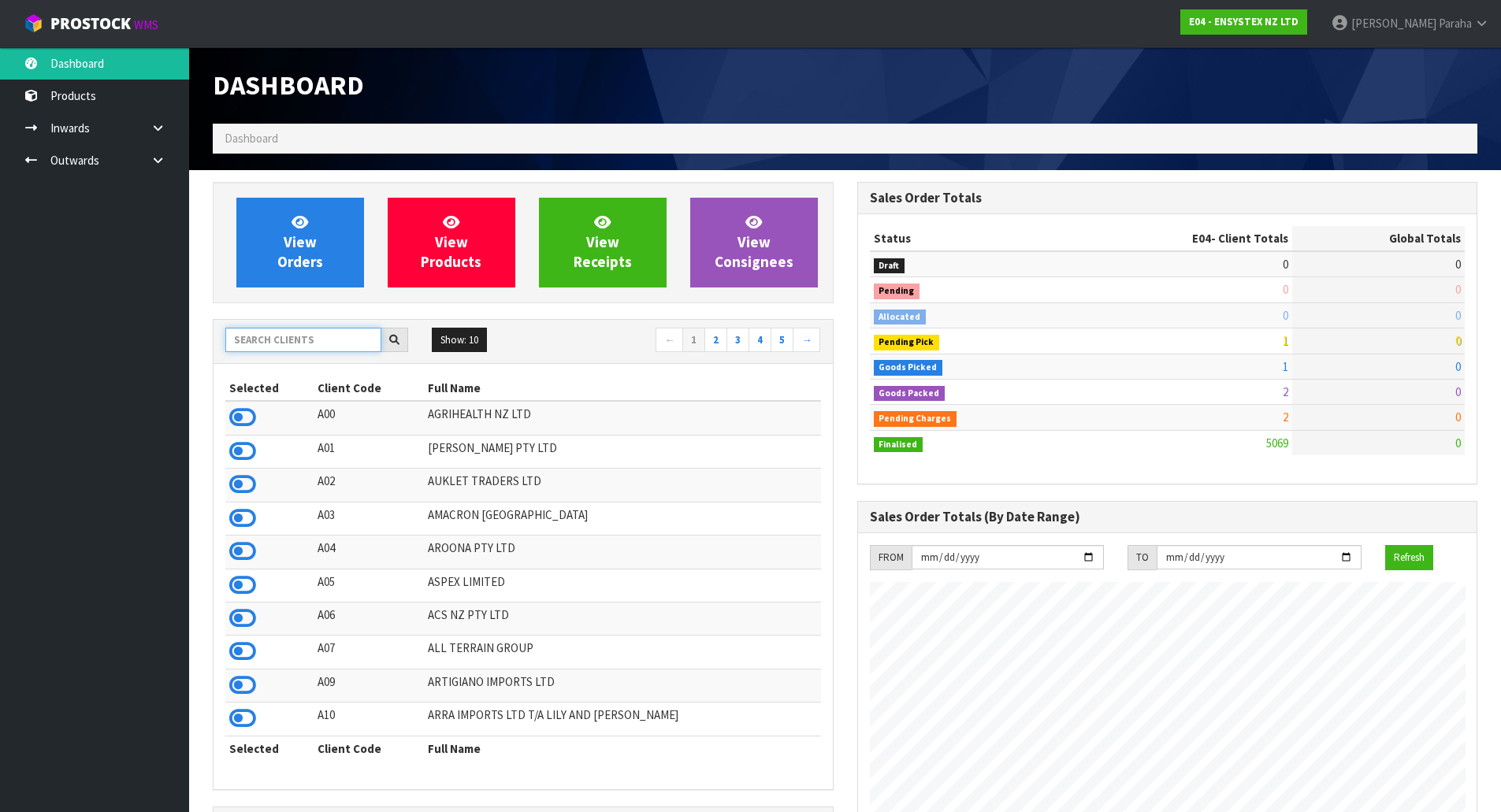
click at [289, 344] on input "text" at bounding box center [303, 340] width 156 height 24
click at [257, 340] on input "text" at bounding box center [303, 340] width 156 height 24
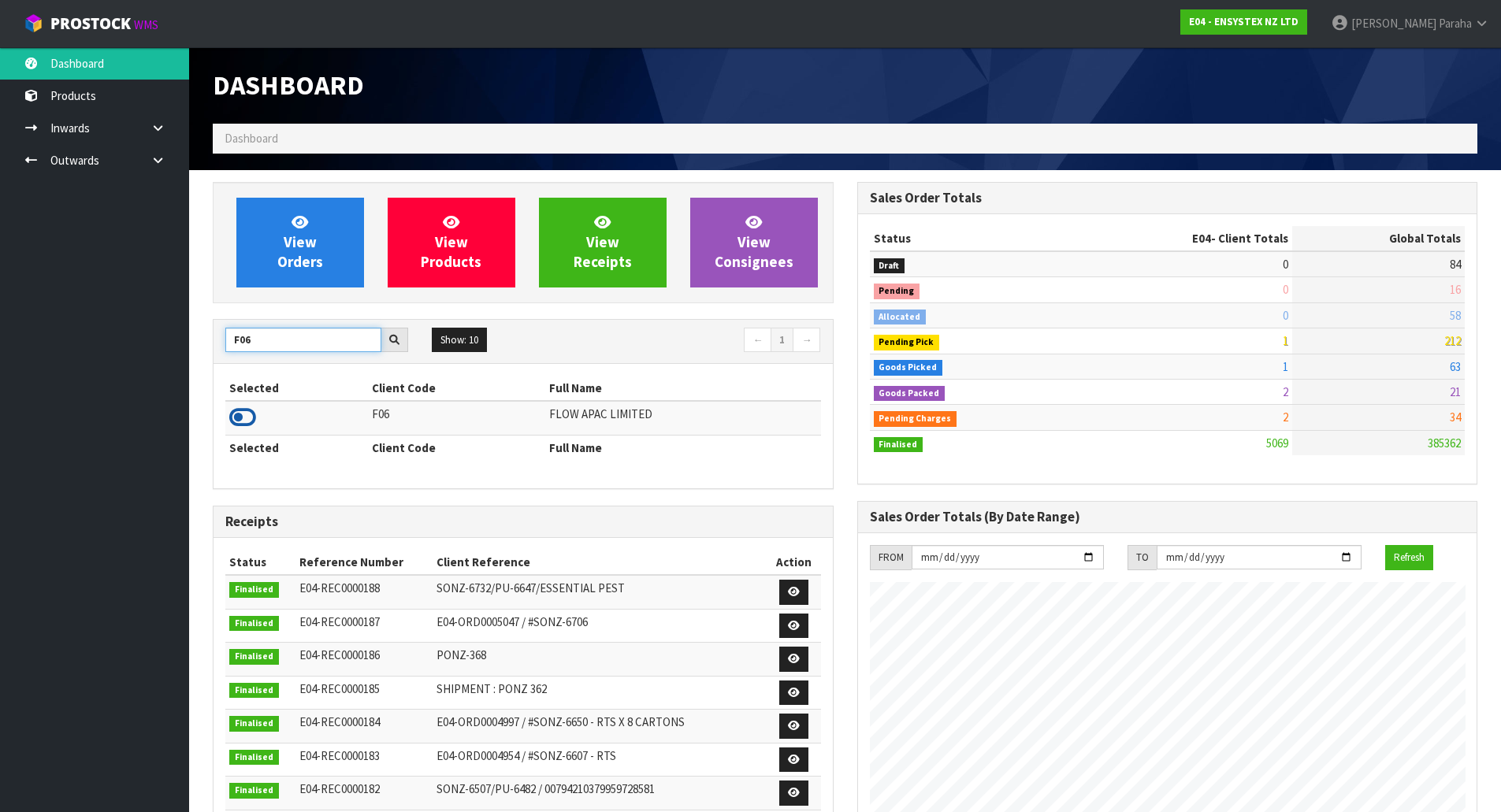
type input "F06"
click at [250, 414] on icon at bounding box center [243, 417] width 27 height 23
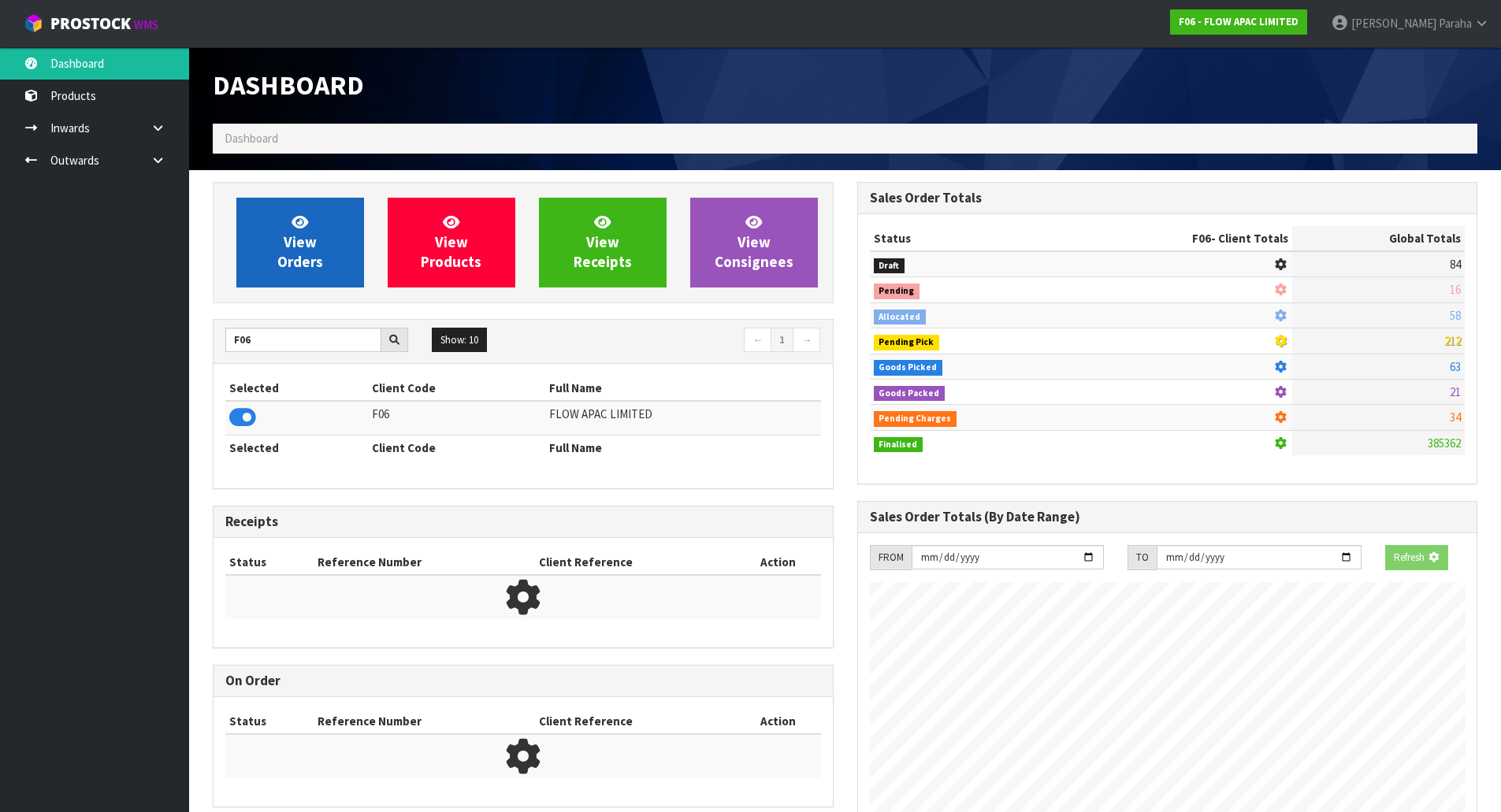
scroll to position [786615, 787354]
click at [300, 249] on span "View Orders" at bounding box center [300, 242] width 46 height 59
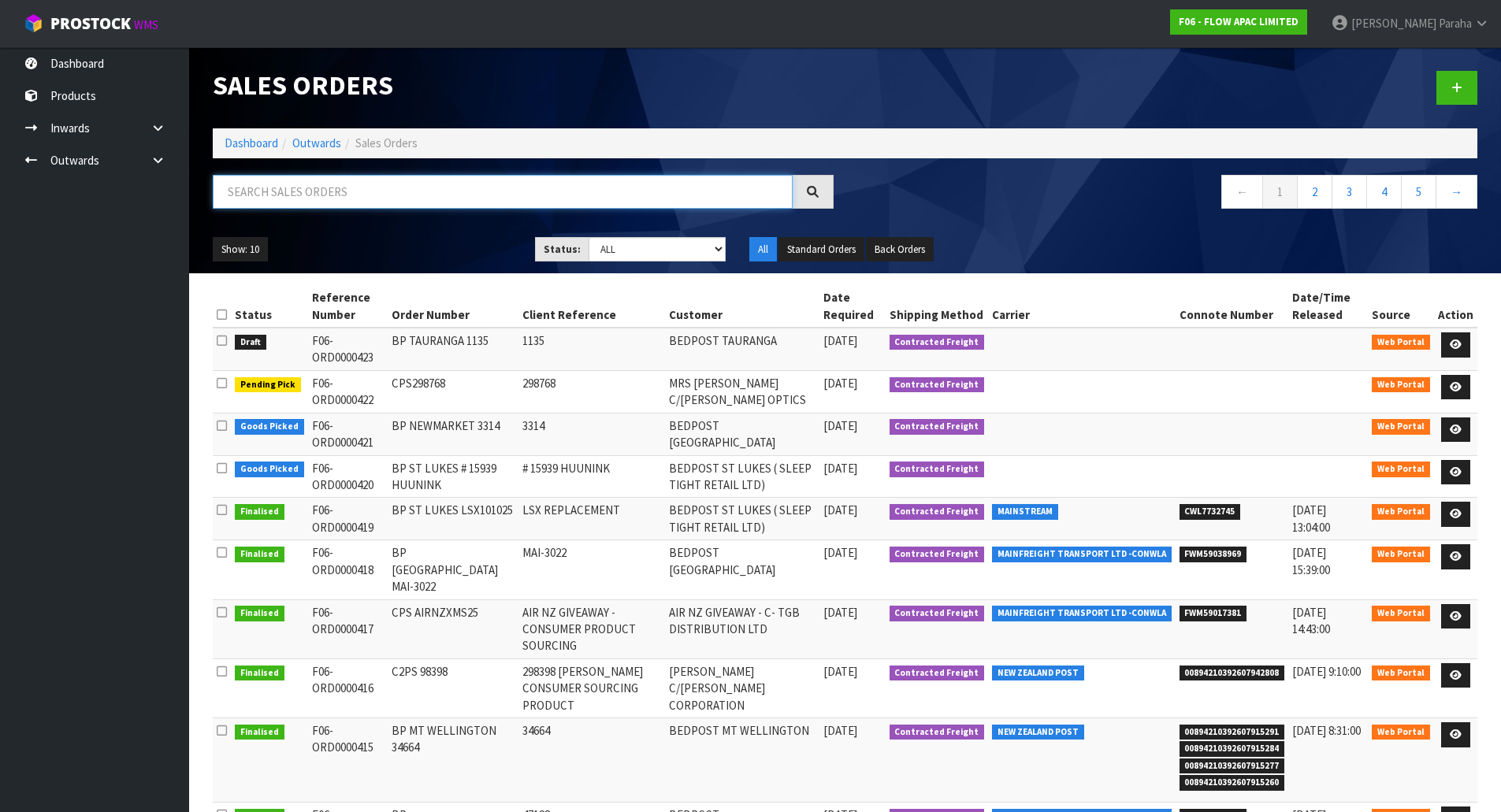
click at [245, 194] on input "text" at bounding box center [502, 192] width 580 height 33
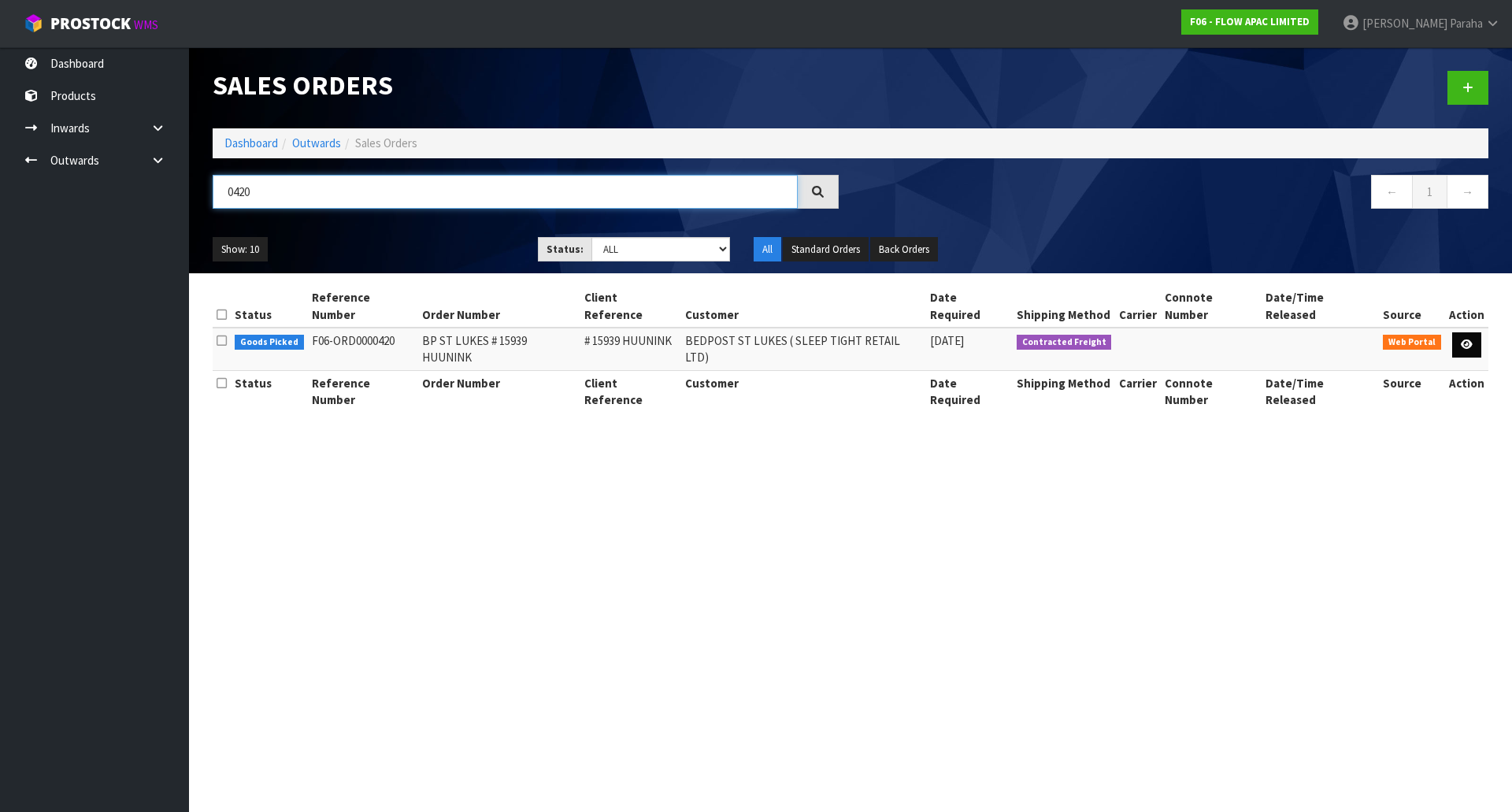
type input "0420"
click at [1477, 332] on link at bounding box center [1467, 345] width 29 height 25
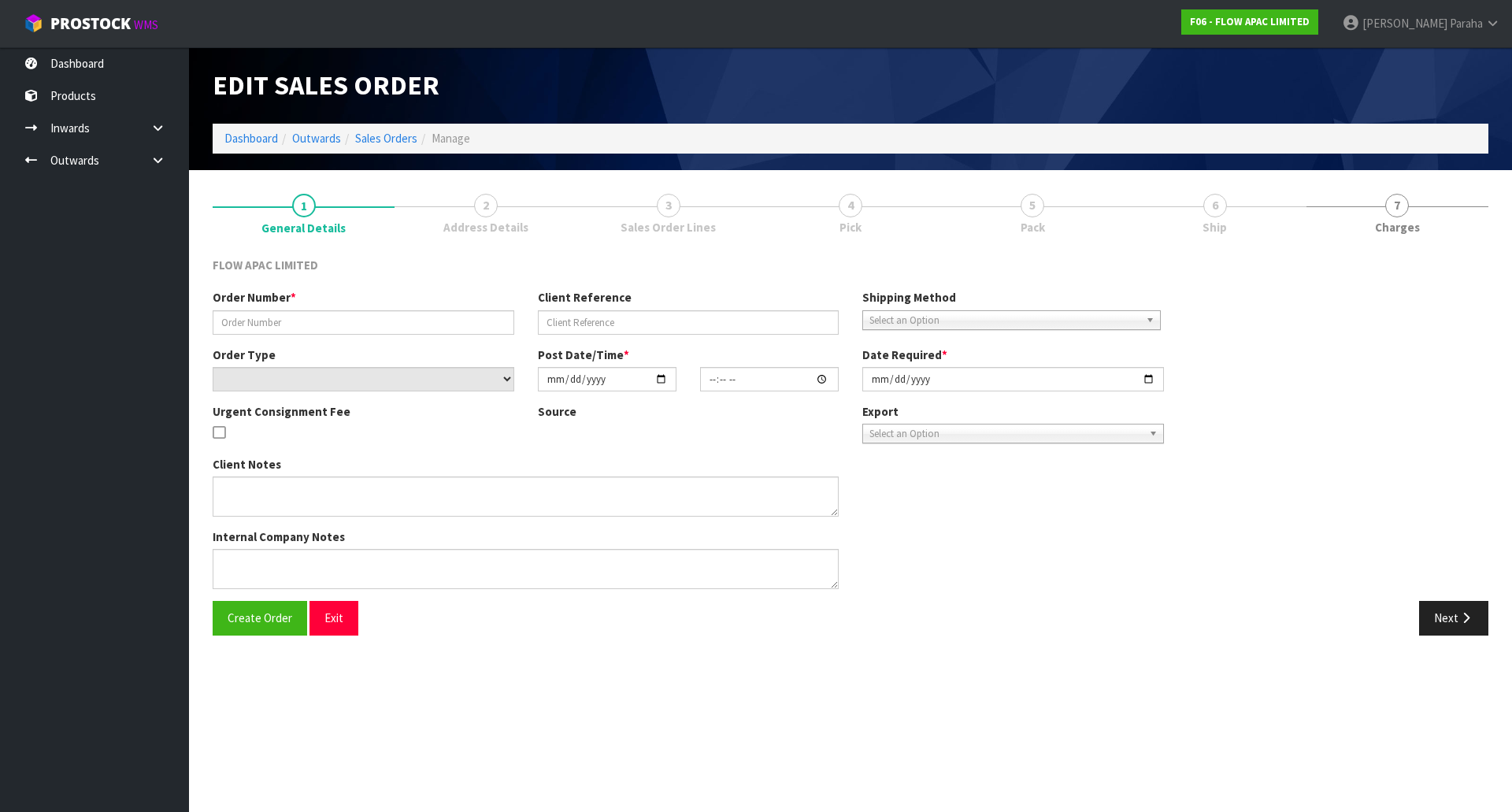
type input "BP ST LUKES # 15939 HUUNINK"
type input "# 15939 HUUNINK"
select select "number:0"
type input "2025-10-10"
type input "17:25:00.000"
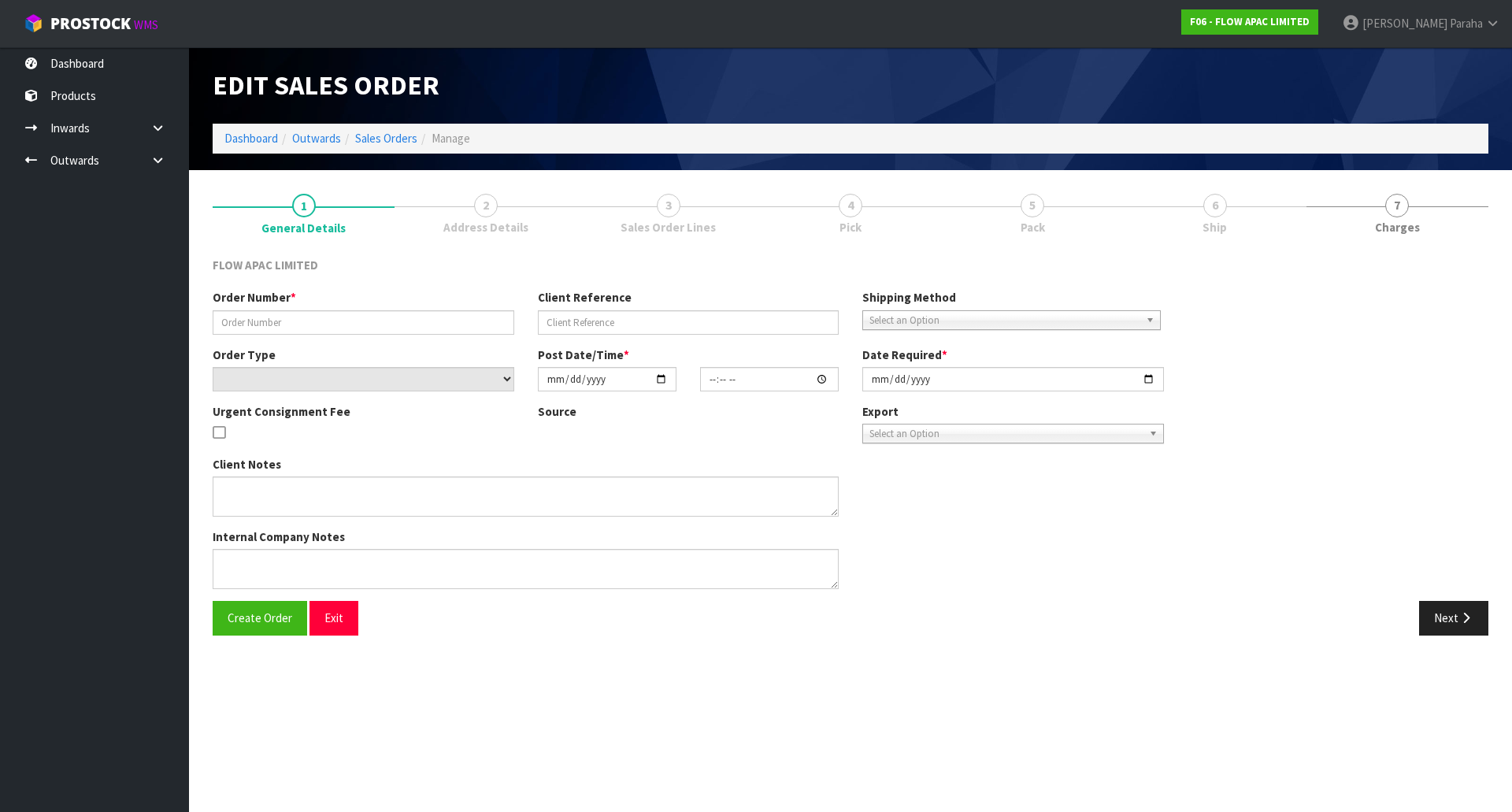
type input "2025-10-13"
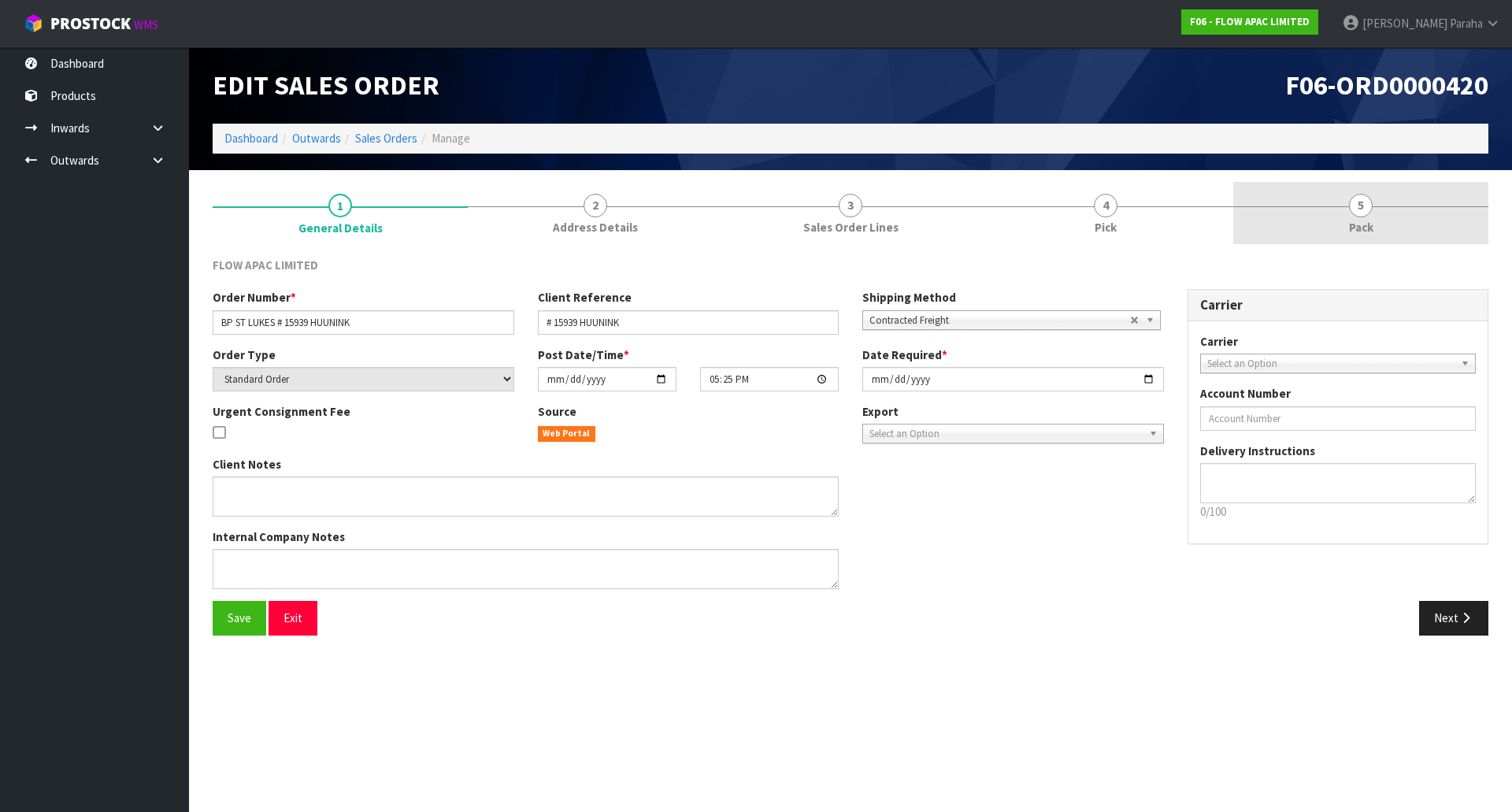
click at [1370, 205] on span "5" at bounding box center [1361, 206] width 23 height 23
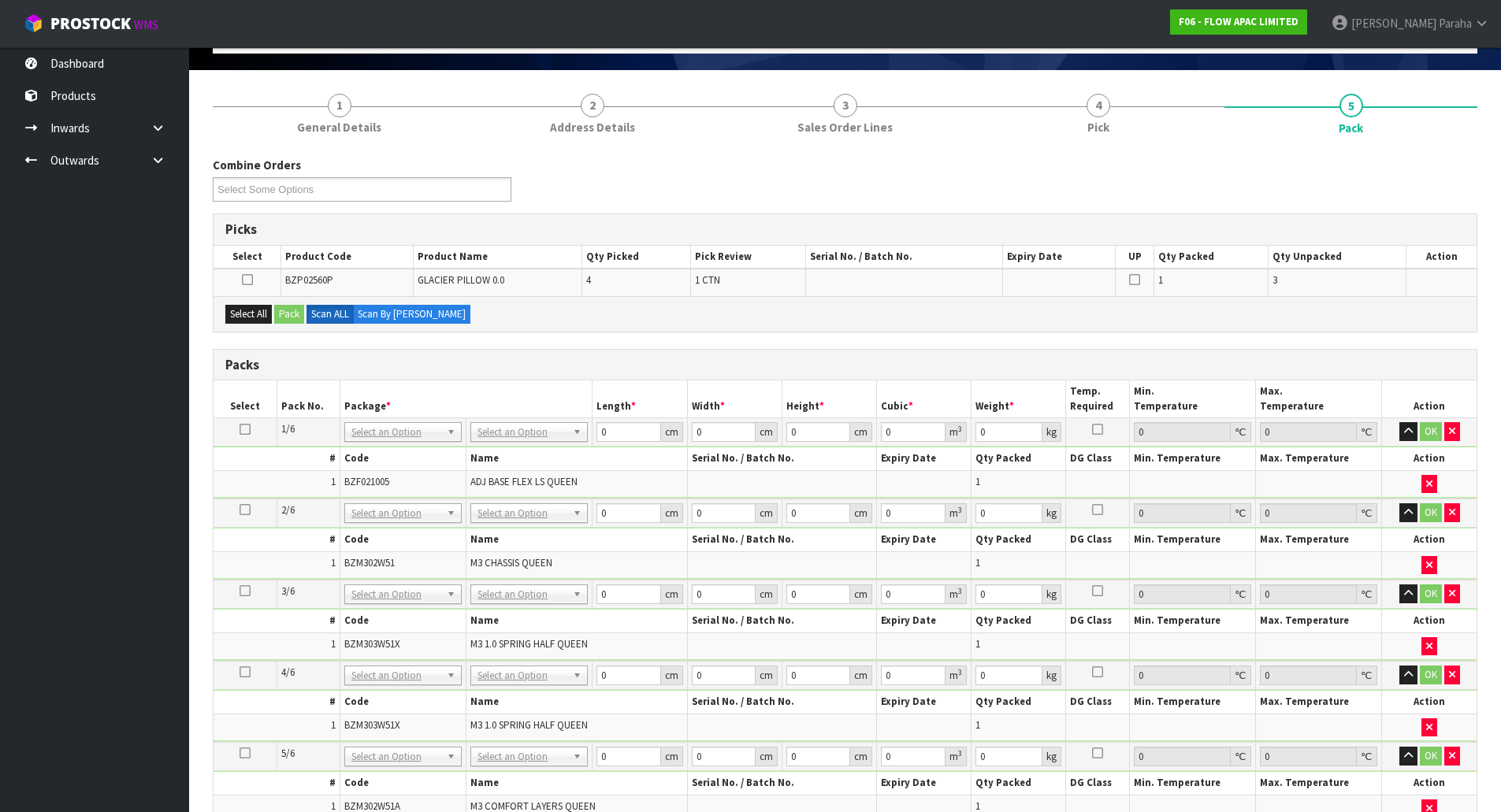
scroll to position [79, 0]
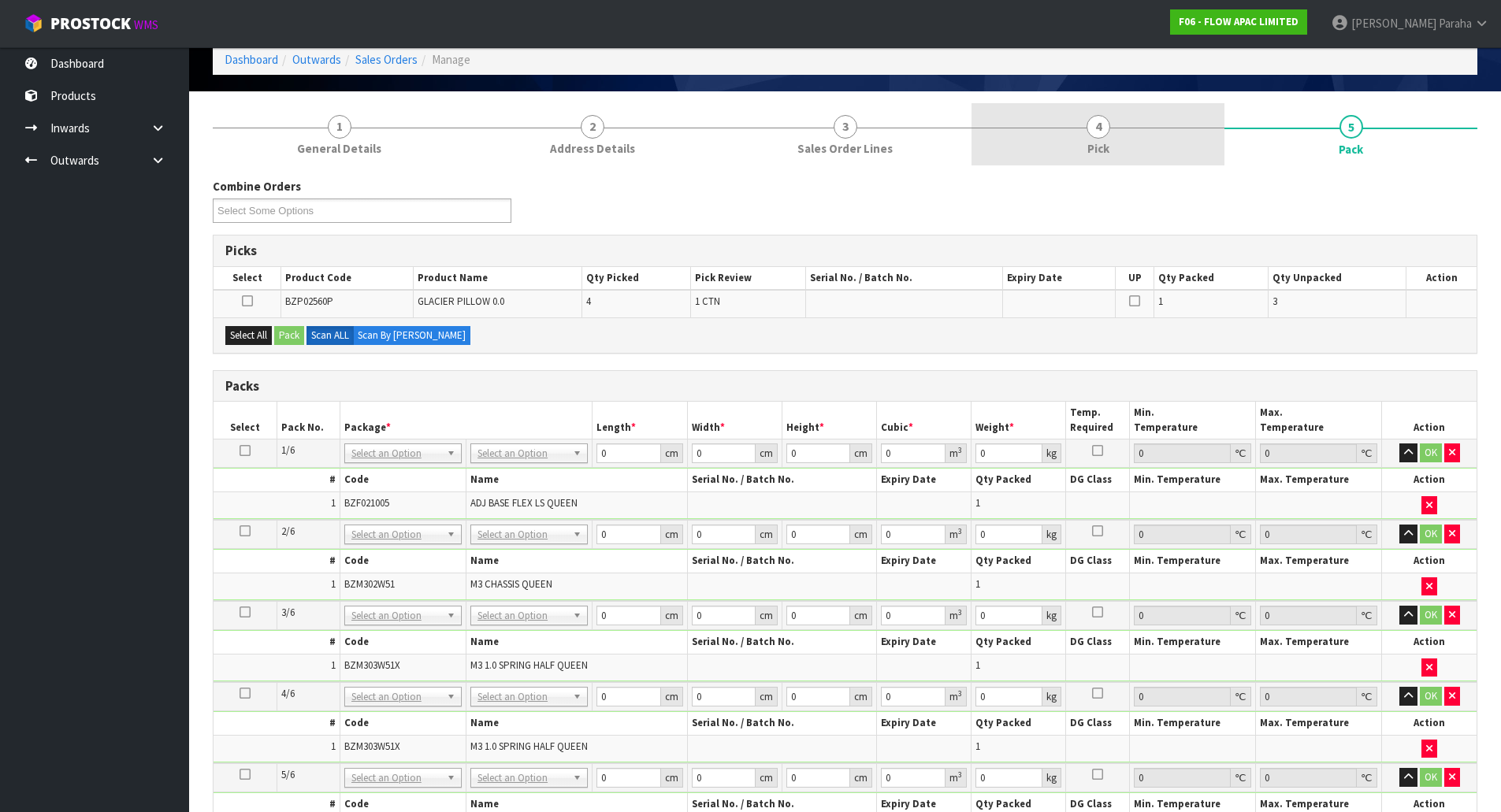
click at [1090, 135] on span "4" at bounding box center [1099, 127] width 23 height 23
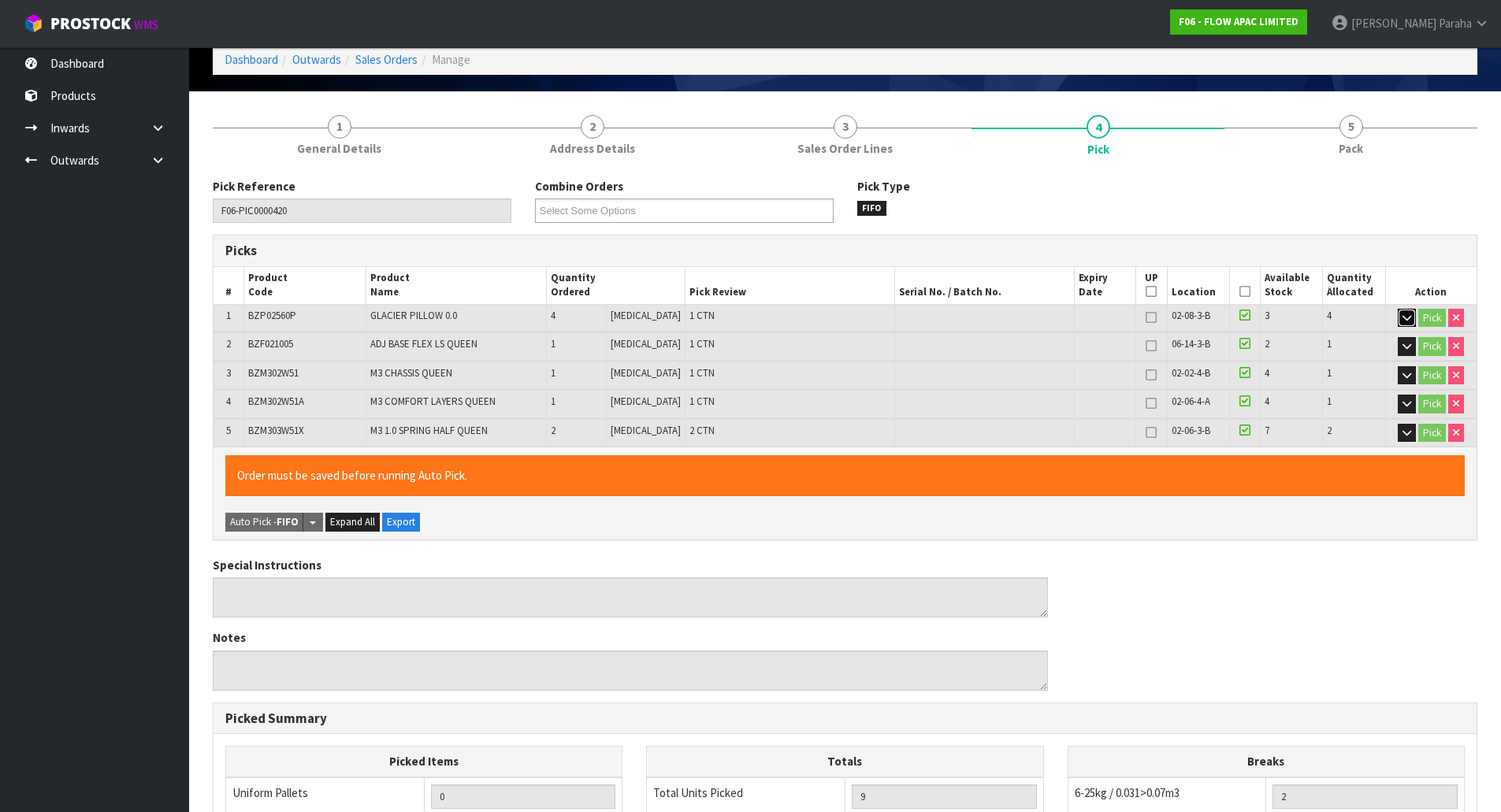
click at [1406, 314] on icon "button" at bounding box center [1406, 318] width 8 height 10
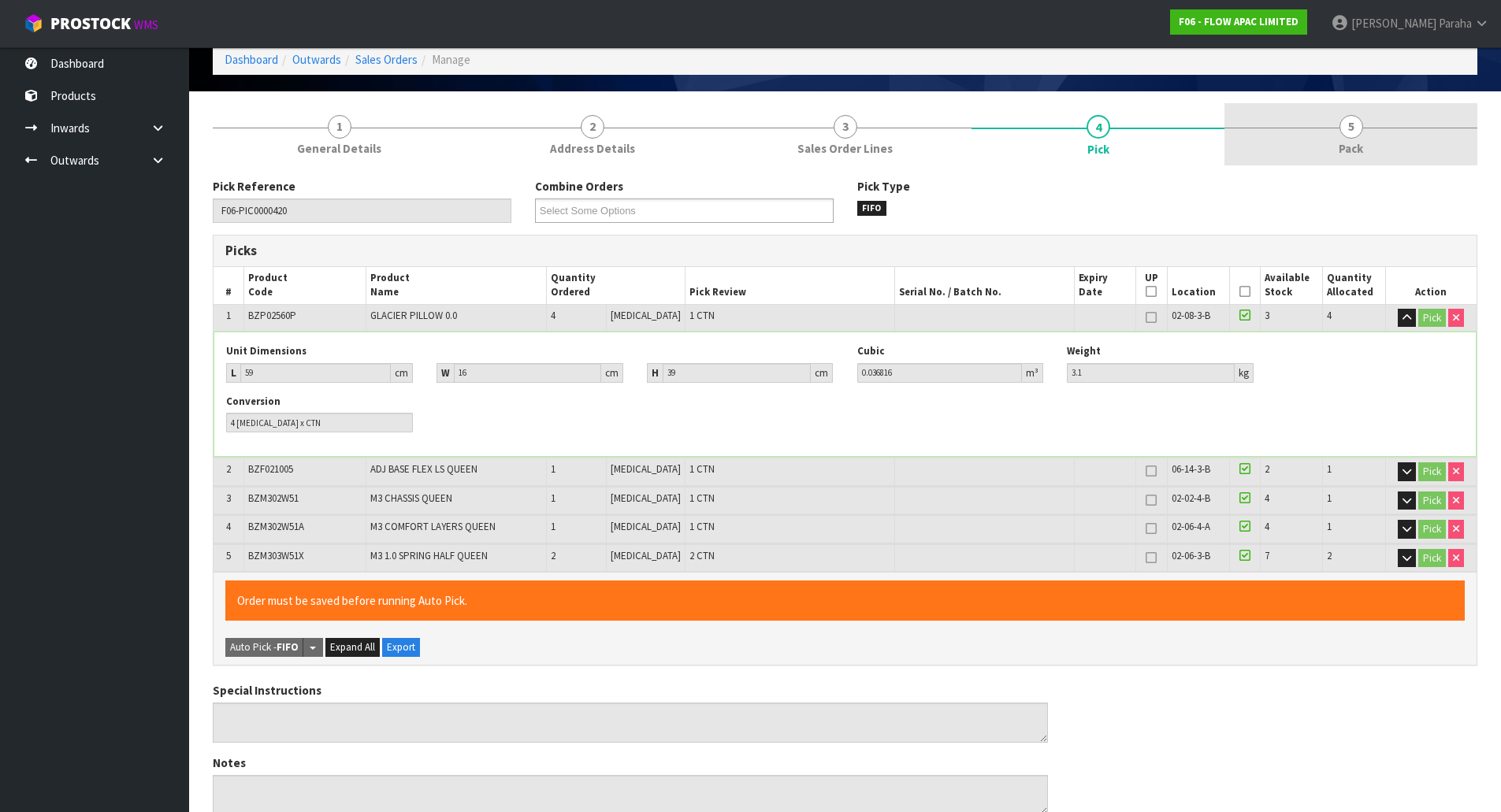
click at [1349, 130] on span "5" at bounding box center [1351, 127] width 23 height 23
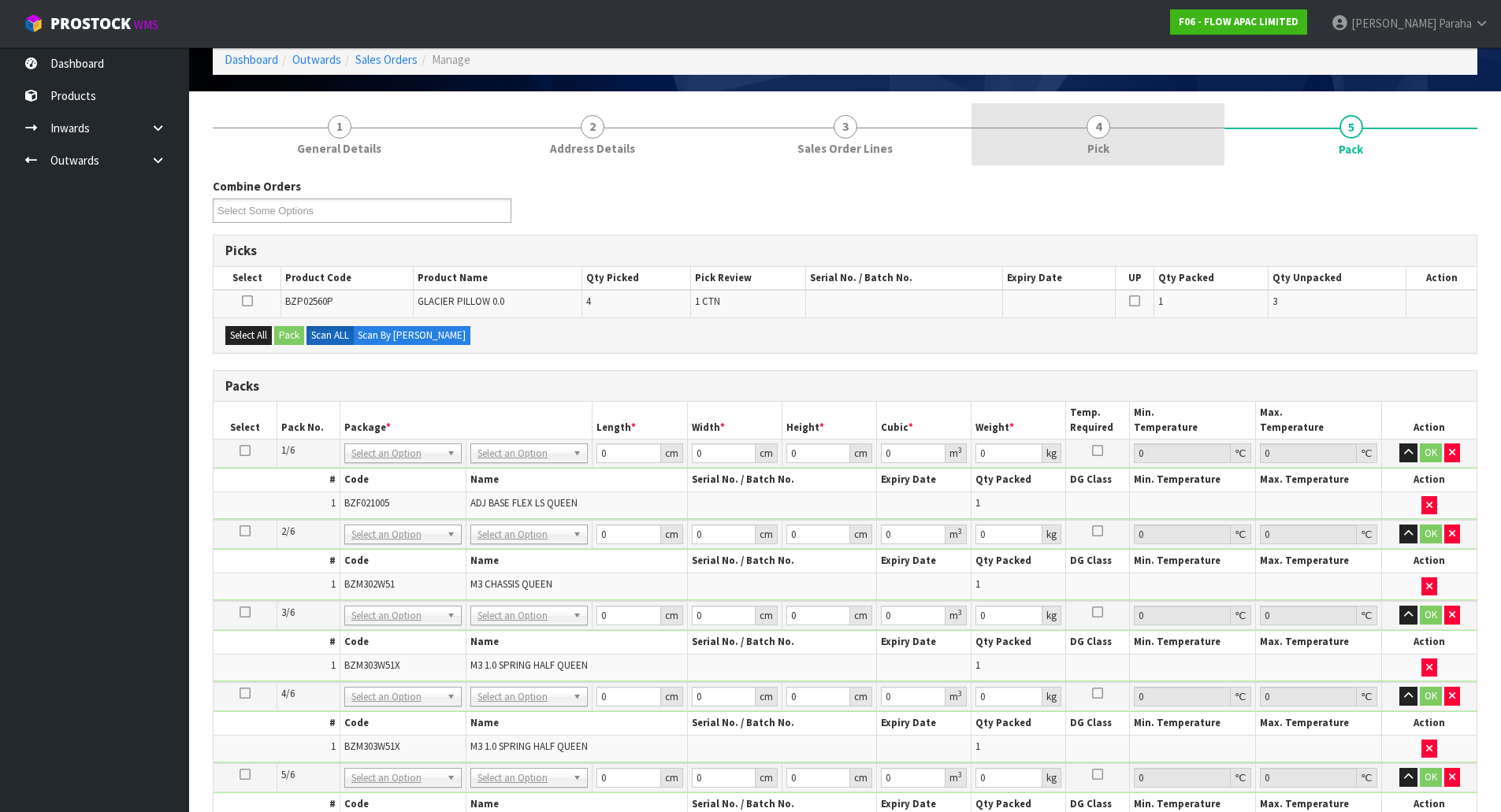
click at [1093, 136] on span "4" at bounding box center [1099, 127] width 23 height 23
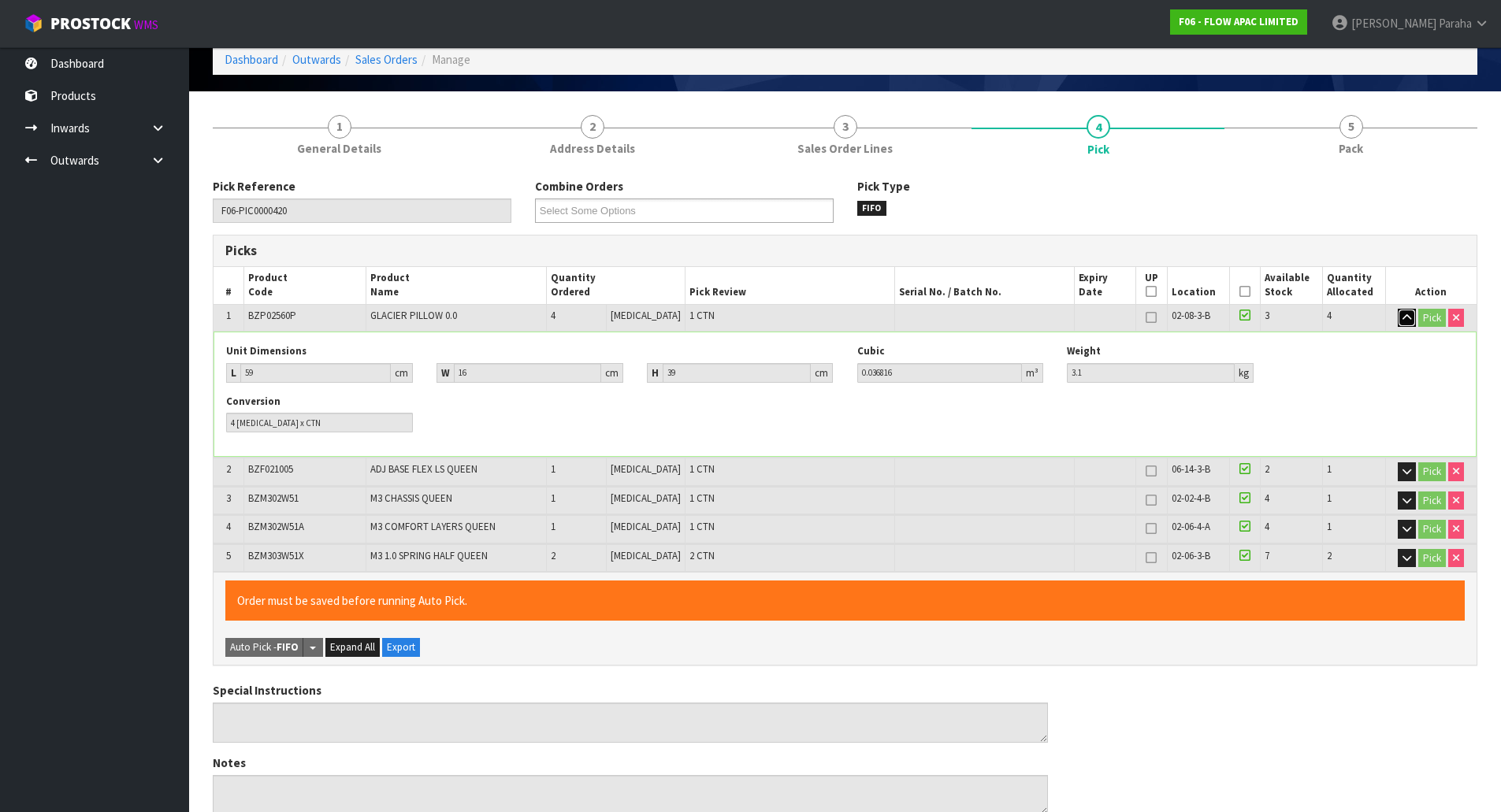
click at [1404, 315] on icon "button" at bounding box center [1406, 318] width 8 height 10
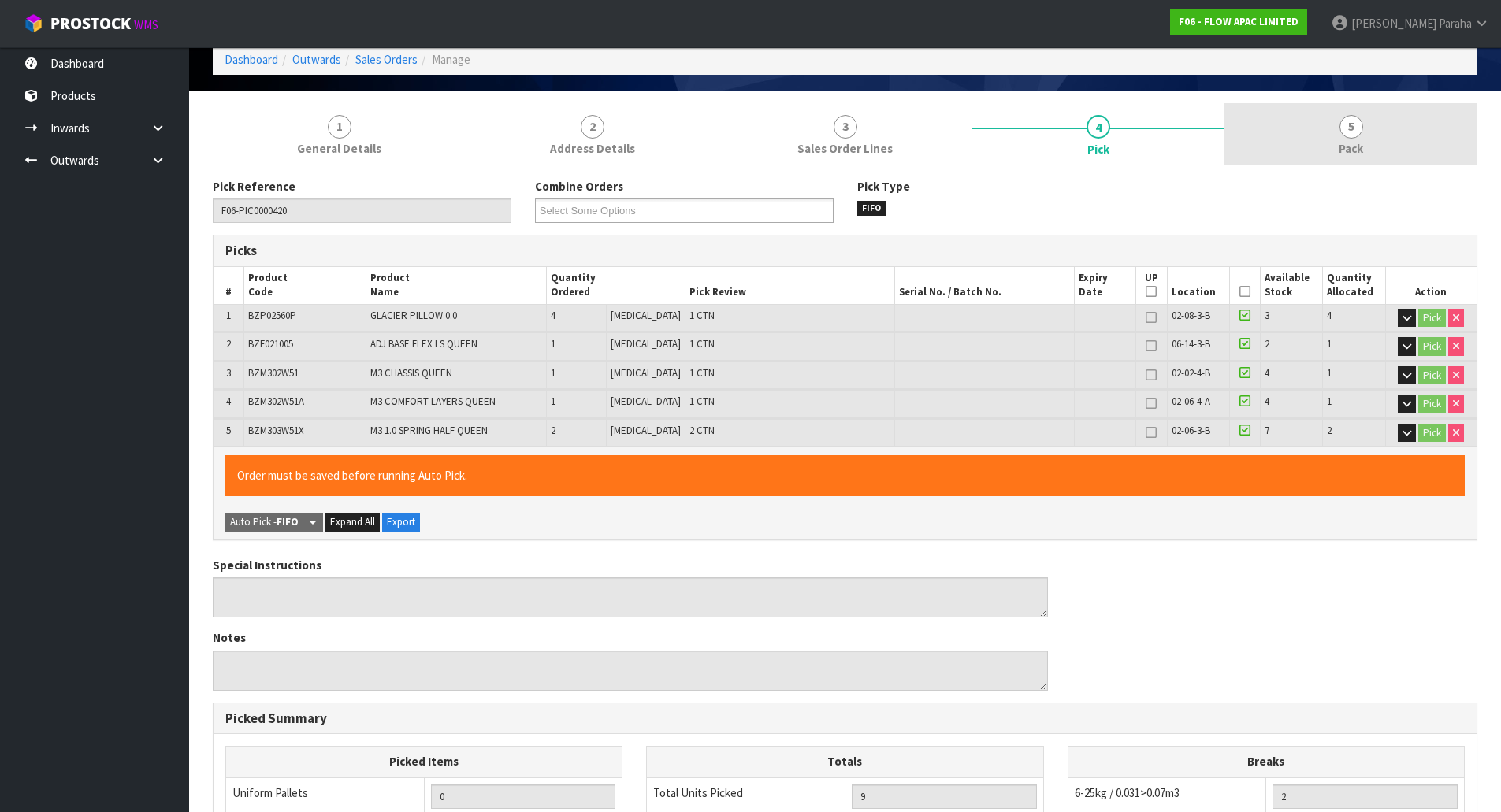
click at [1350, 133] on span "5" at bounding box center [1351, 127] width 23 height 23
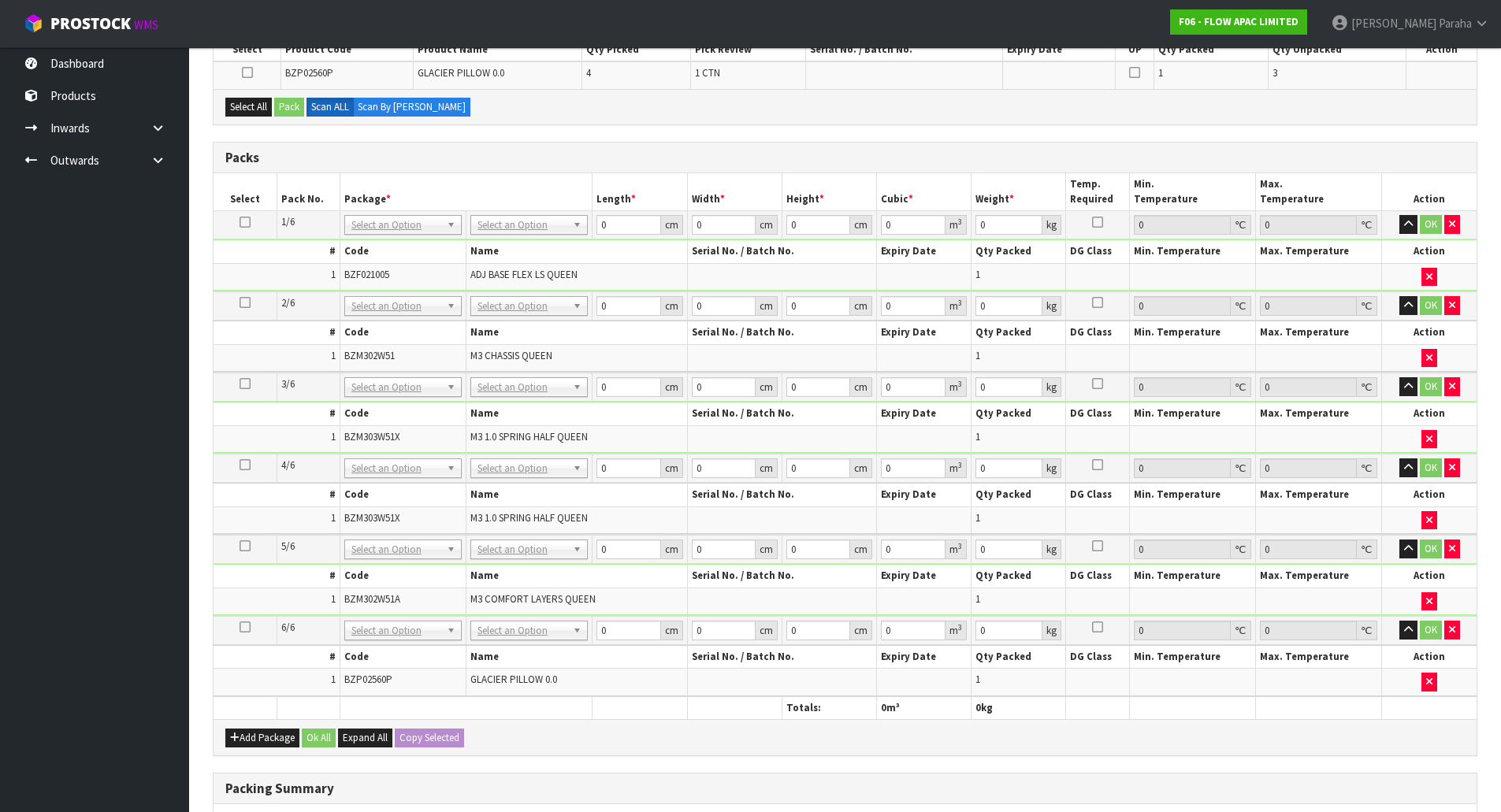
scroll to position [305, 0]
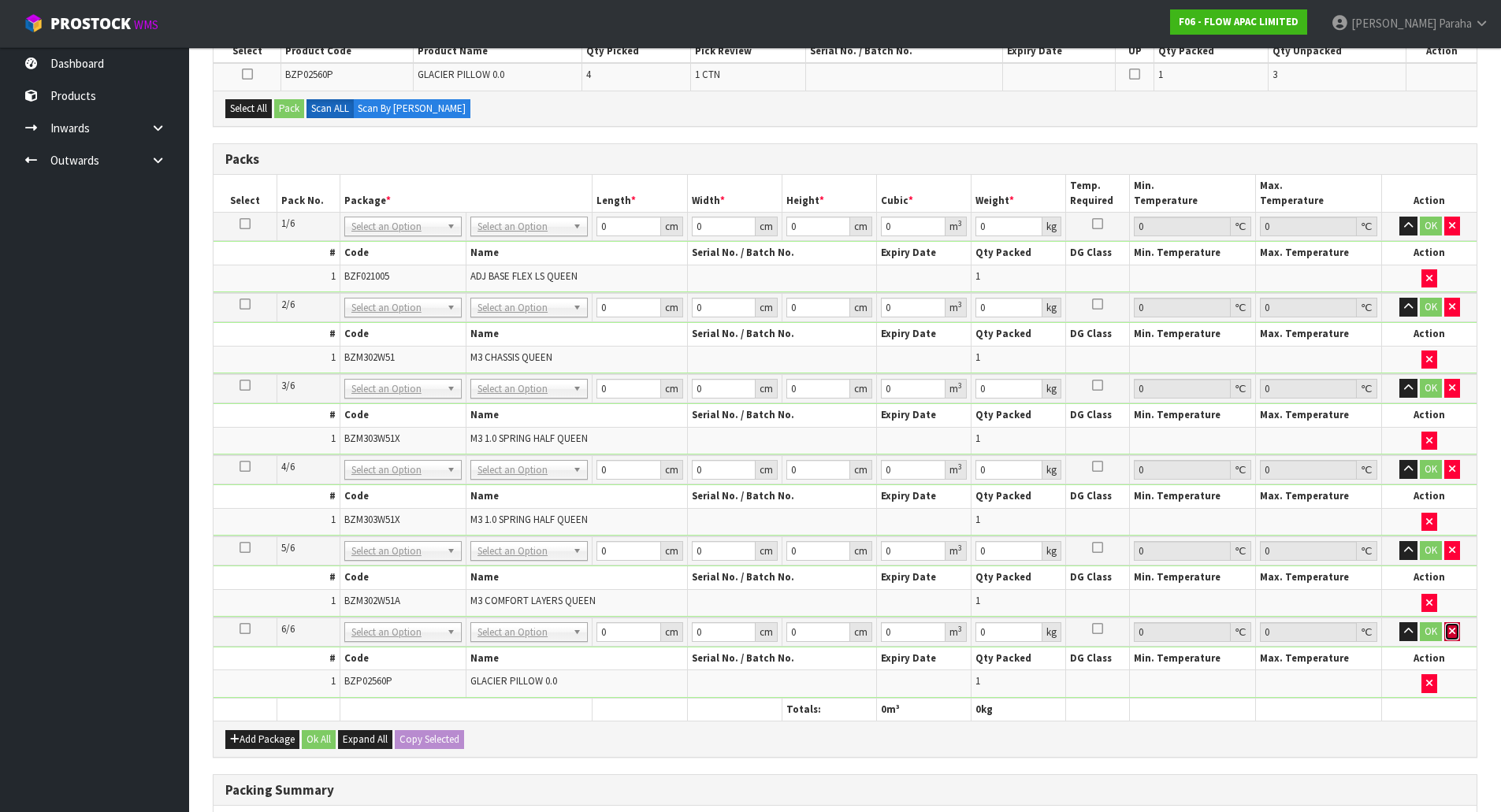
click at [1457, 634] on button "button" at bounding box center [1452, 631] width 16 height 19
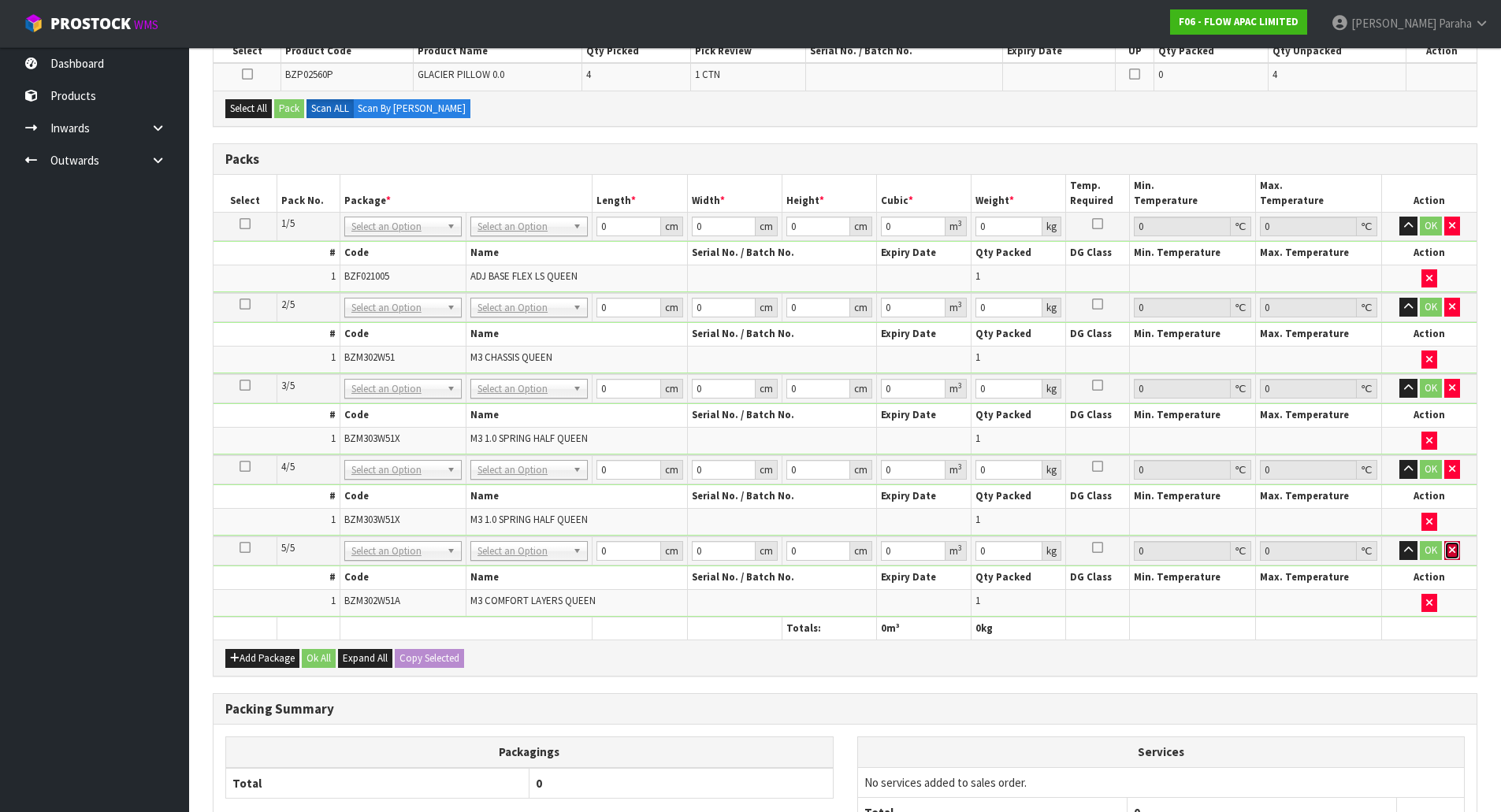
click at [1453, 544] on button "button" at bounding box center [1452, 550] width 16 height 19
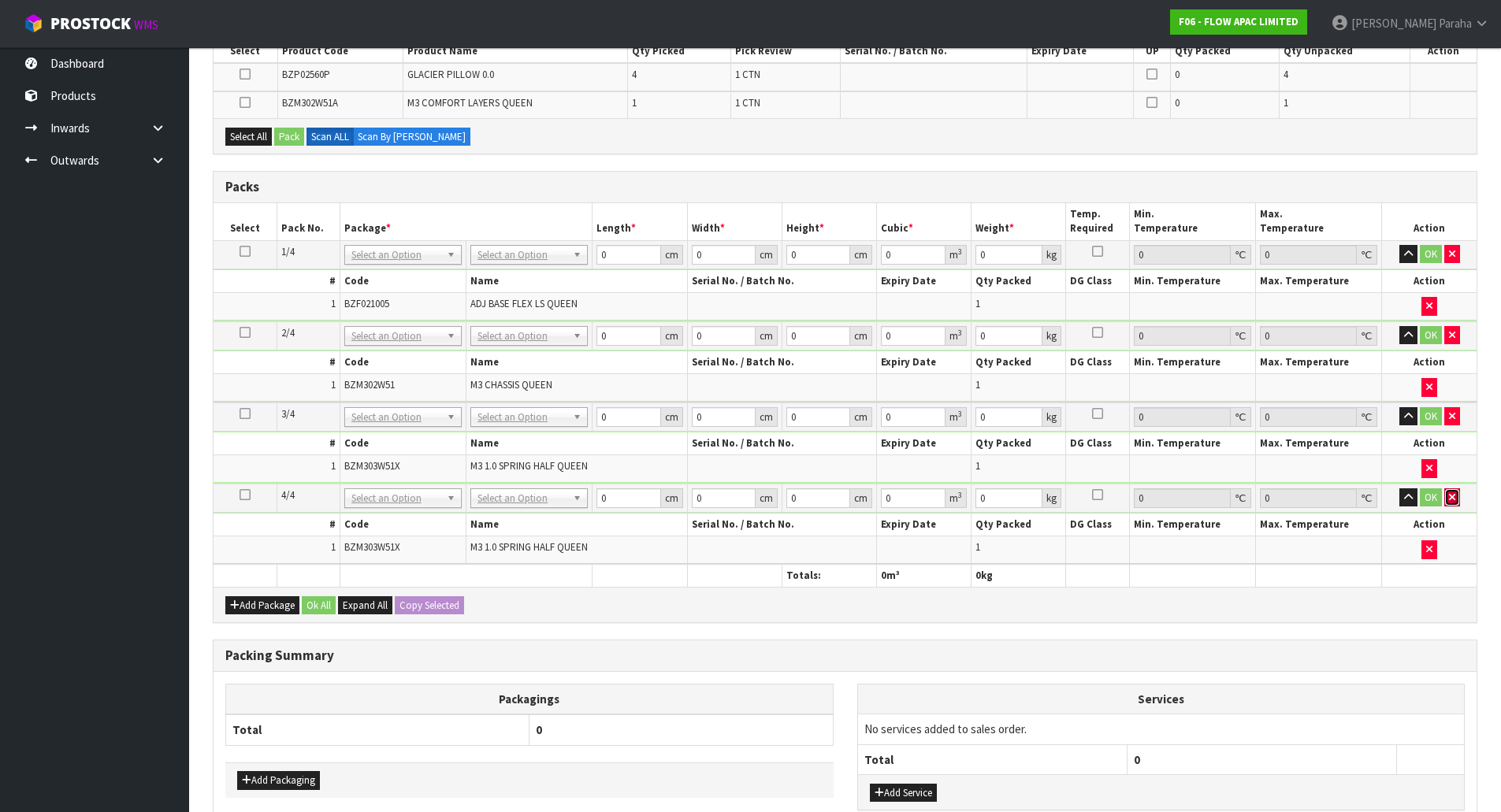
click at [1454, 495] on icon "button" at bounding box center [1452, 498] width 7 height 10
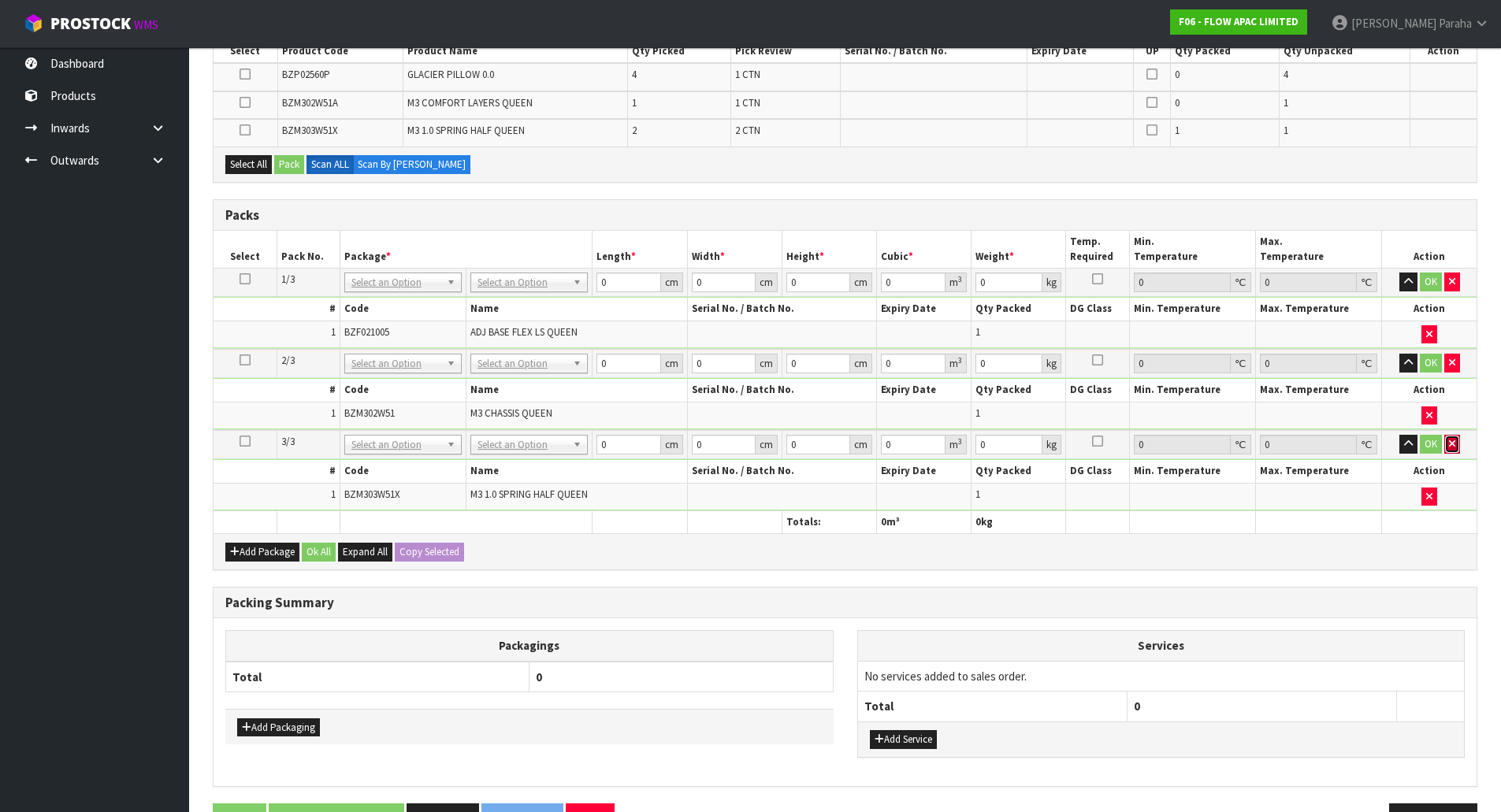
click at [1454, 446] on icon "button" at bounding box center [1452, 444] width 7 height 10
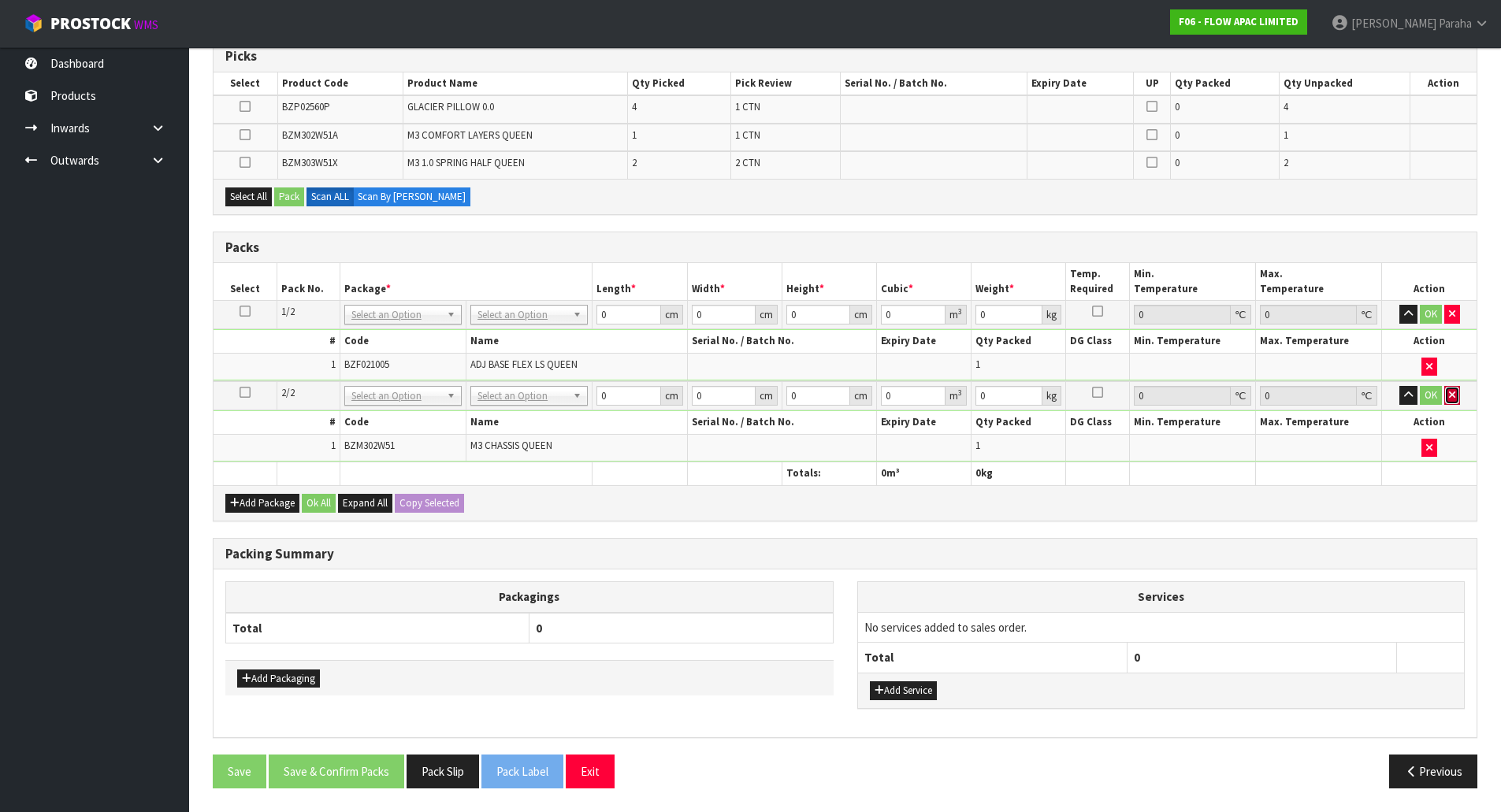
click at [1456, 393] on button "button" at bounding box center [1452, 395] width 16 height 19
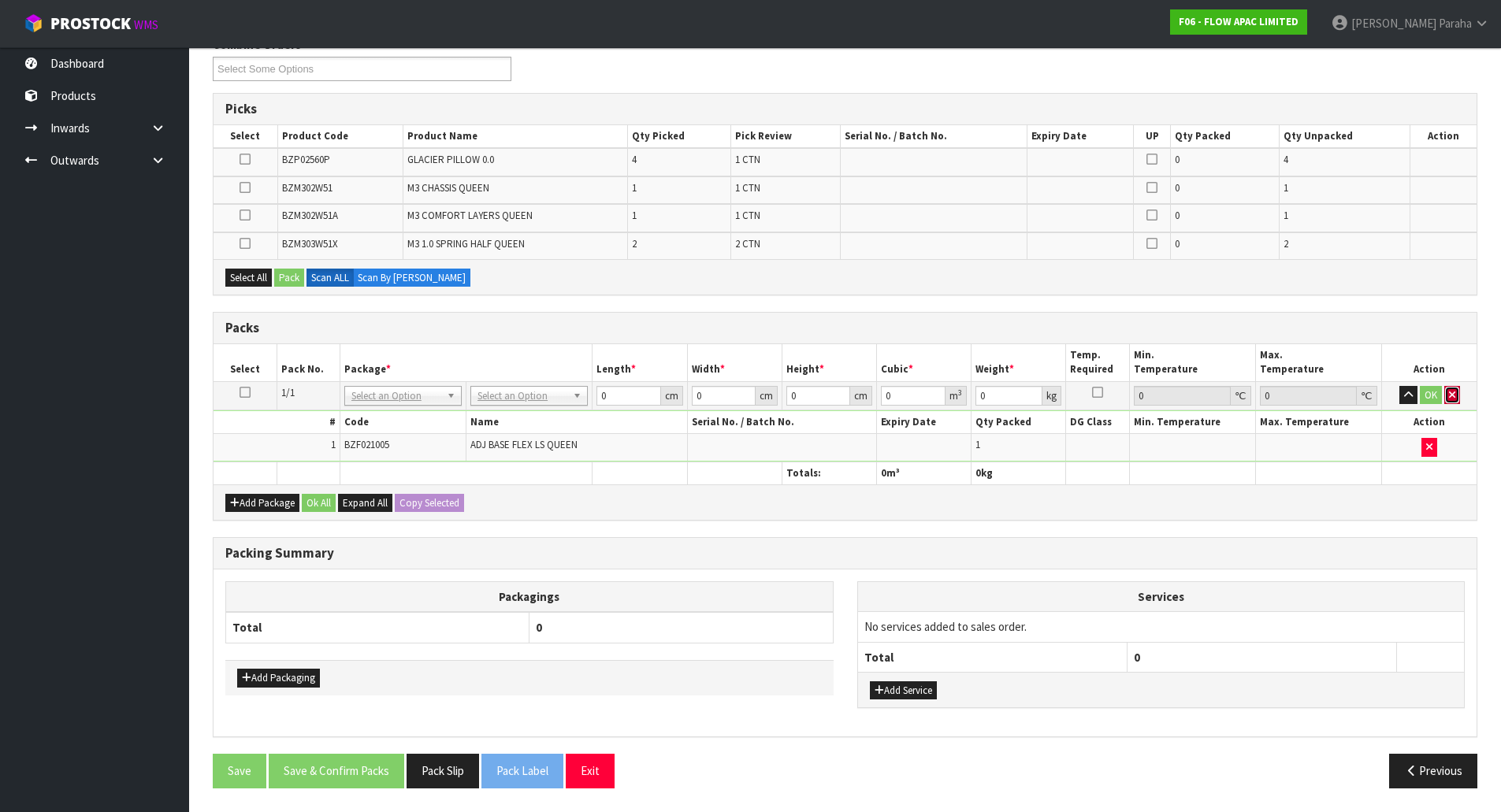
click at [1451, 398] on icon "button" at bounding box center [1452, 395] width 7 height 10
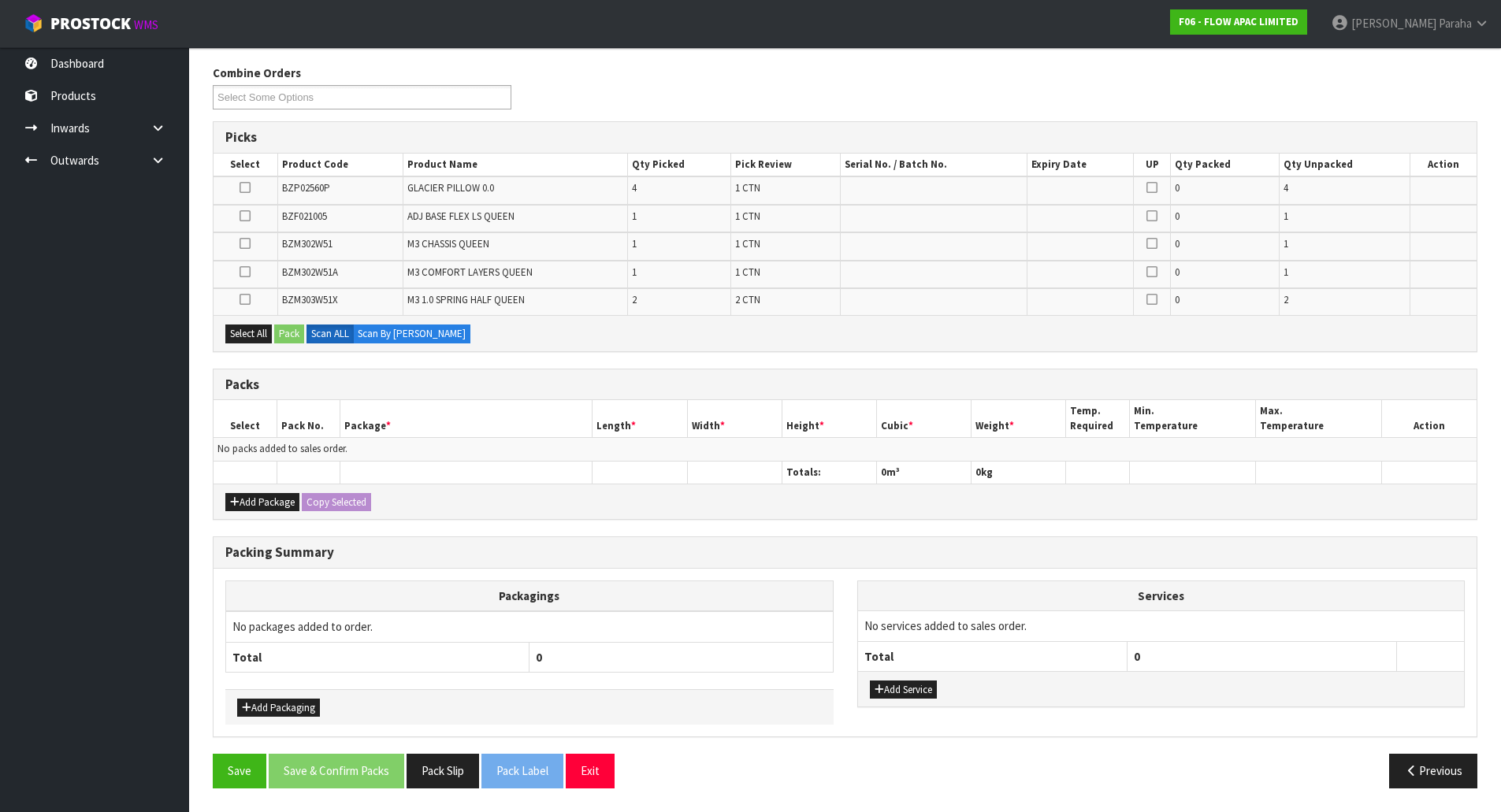
scroll to position [192, 0]
click at [237, 503] on icon "button" at bounding box center [234, 502] width 9 height 10
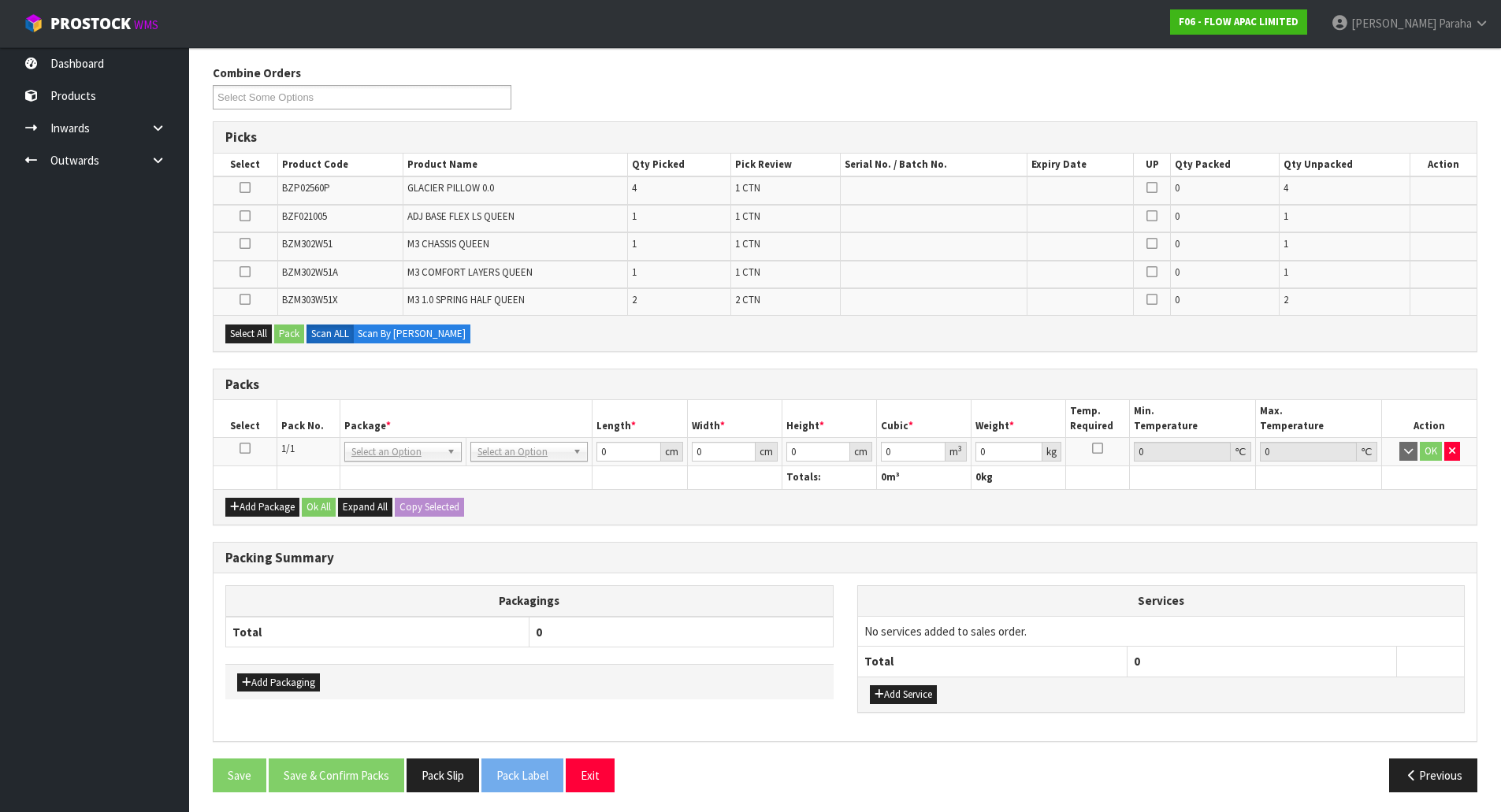
click at [243, 440] on td at bounding box center [244, 452] width 63 height 28
click at [239, 448] on icon at bounding box center [244, 448] width 11 height 1
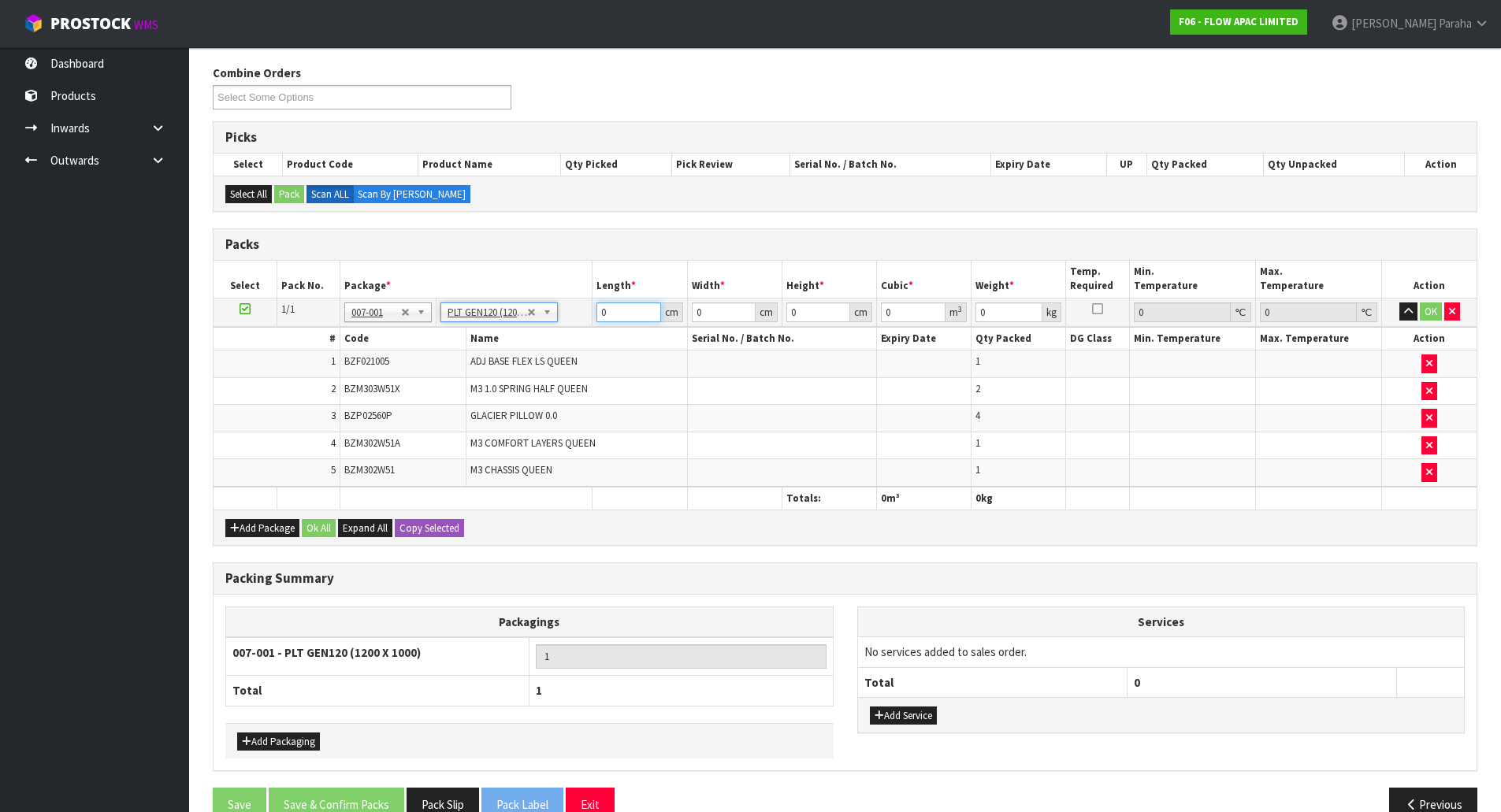
type input "120"
type input "100"
type input "167.8"
click at [630, 311] on input "120" at bounding box center [628, 313] width 64 height 20
type input "153"
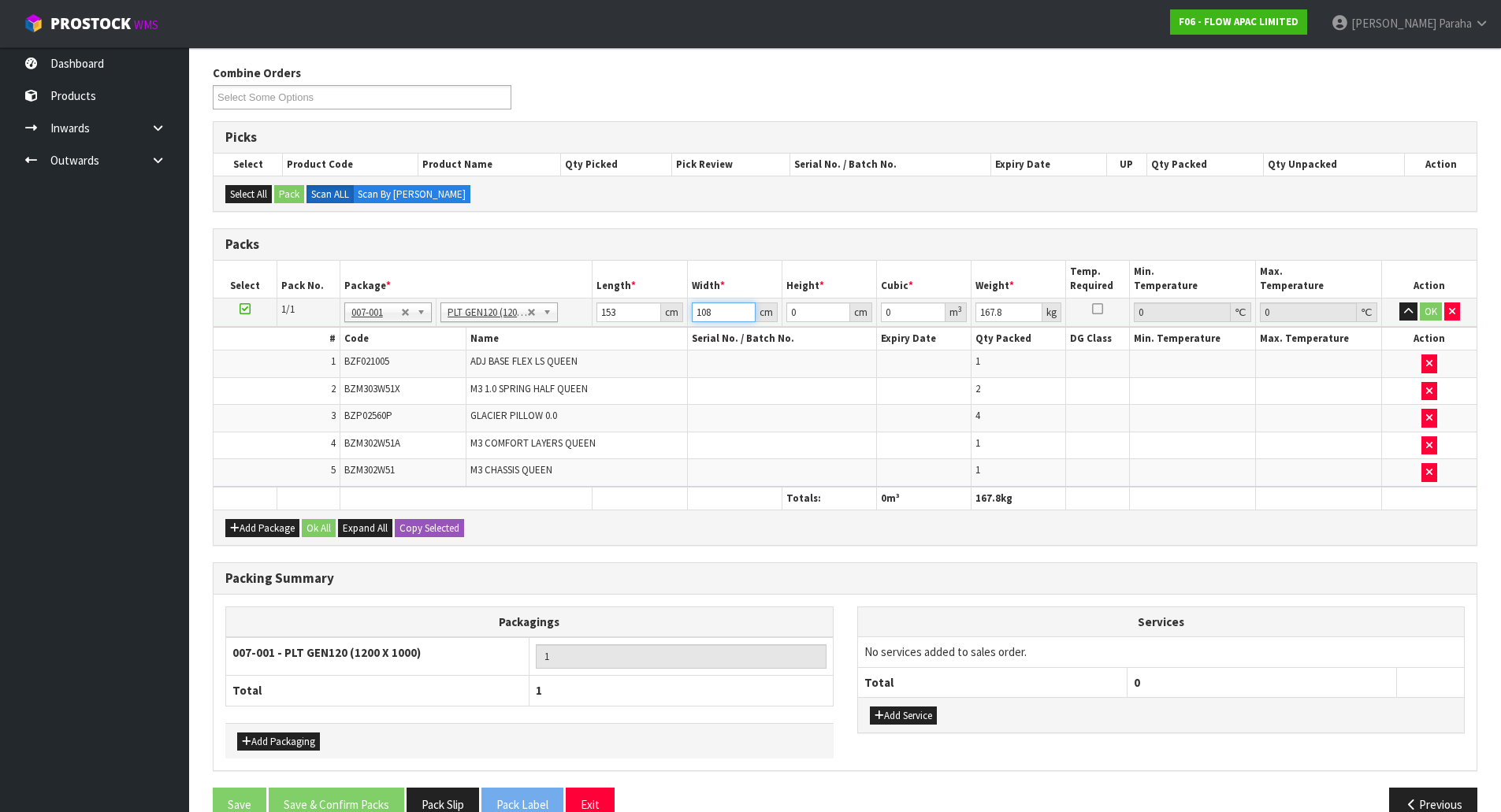
type input "108"
type input "1"
type input "0.016524"
type input "11"
type input "0.181764"
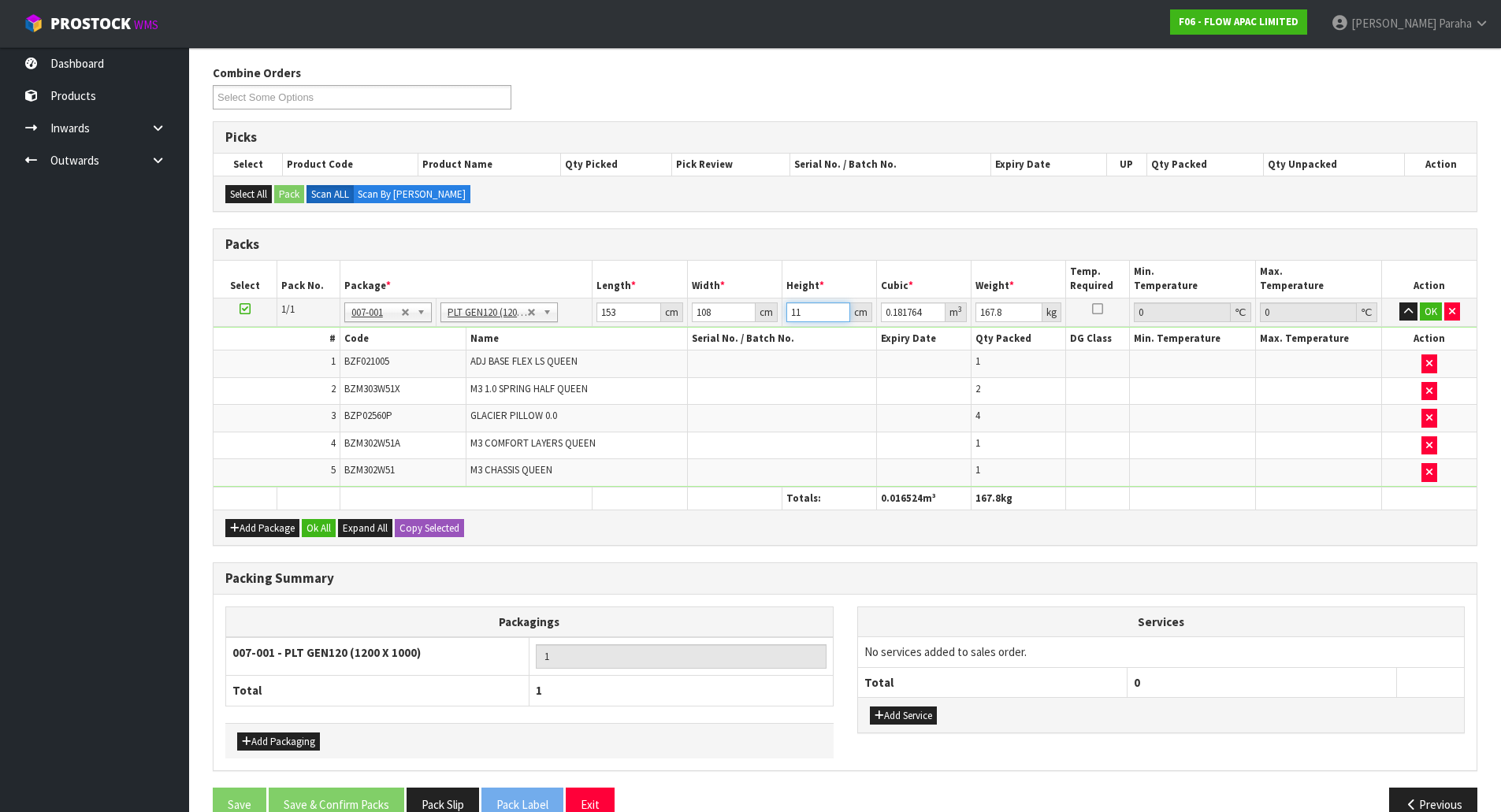
type input "112"
type input "1.850688"
type input "112"
type input "170"
click at [1428, 314] on button "OK" at bounding box center [1431, 312] width 22 height 19
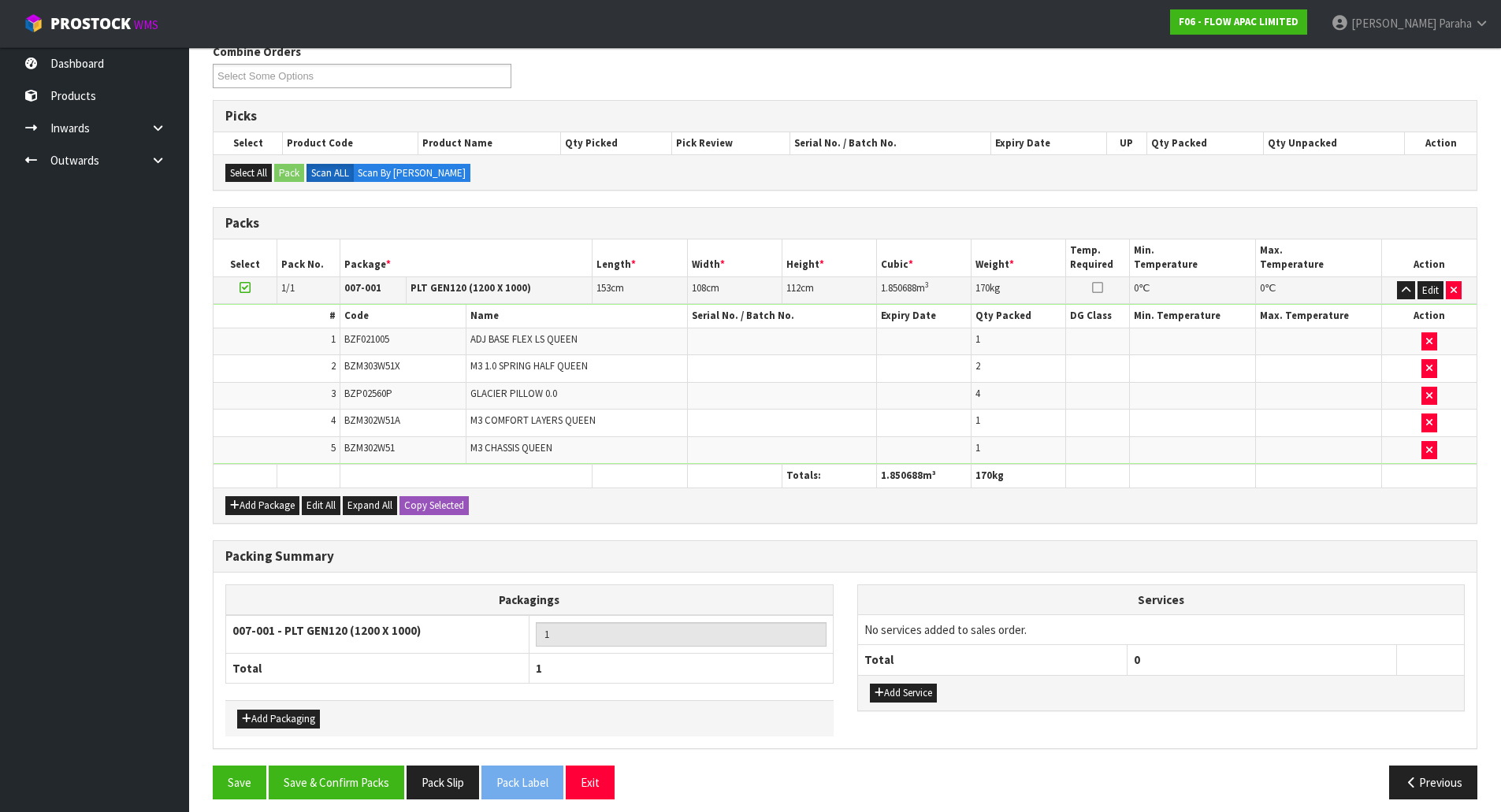
scroll to position [224, 0]
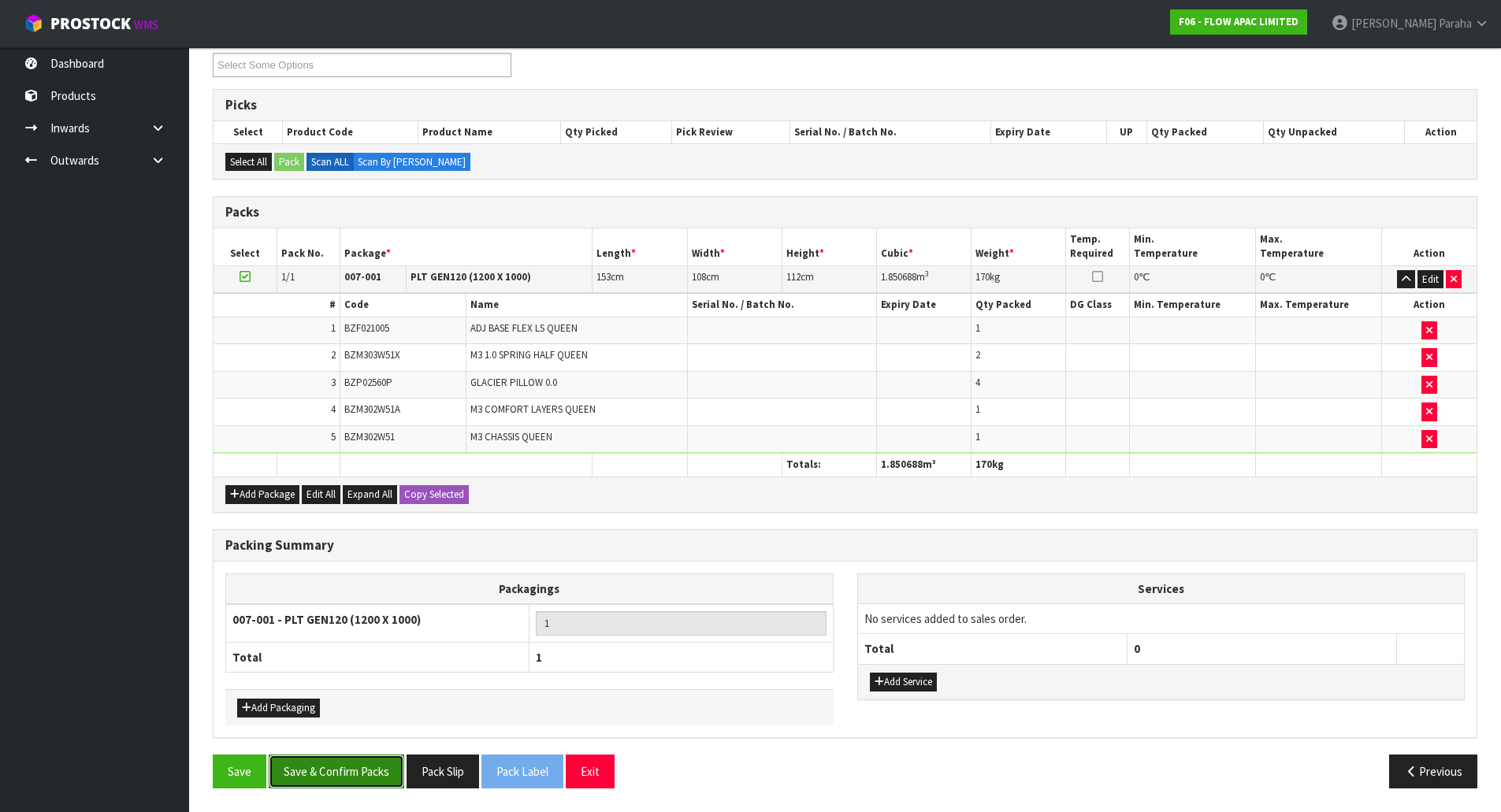
click at [380, 774] on button "Save & Confirm Packs" at bounding box center [336, 771] width 136 height 33
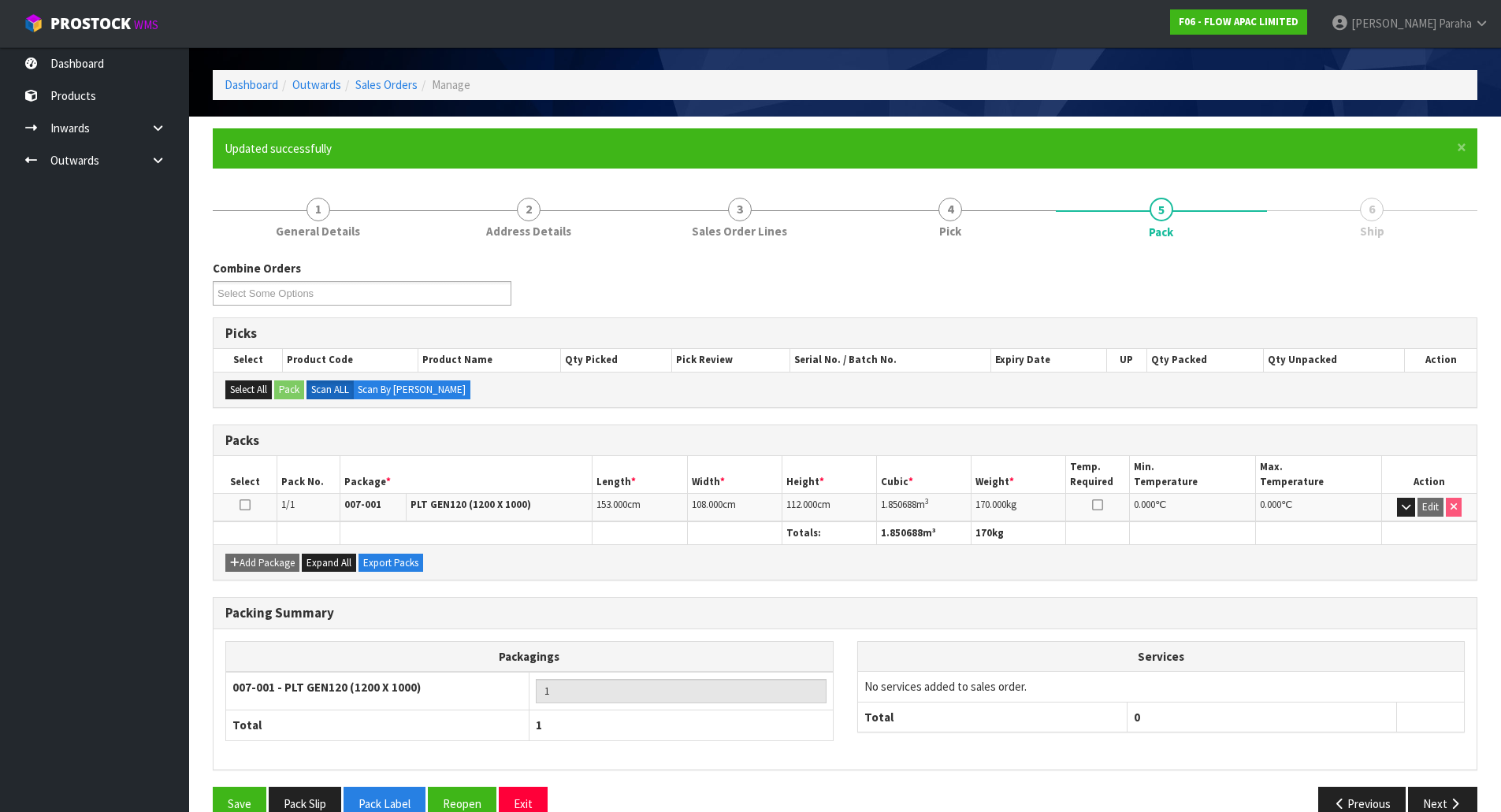
scroll to position [86, 0]
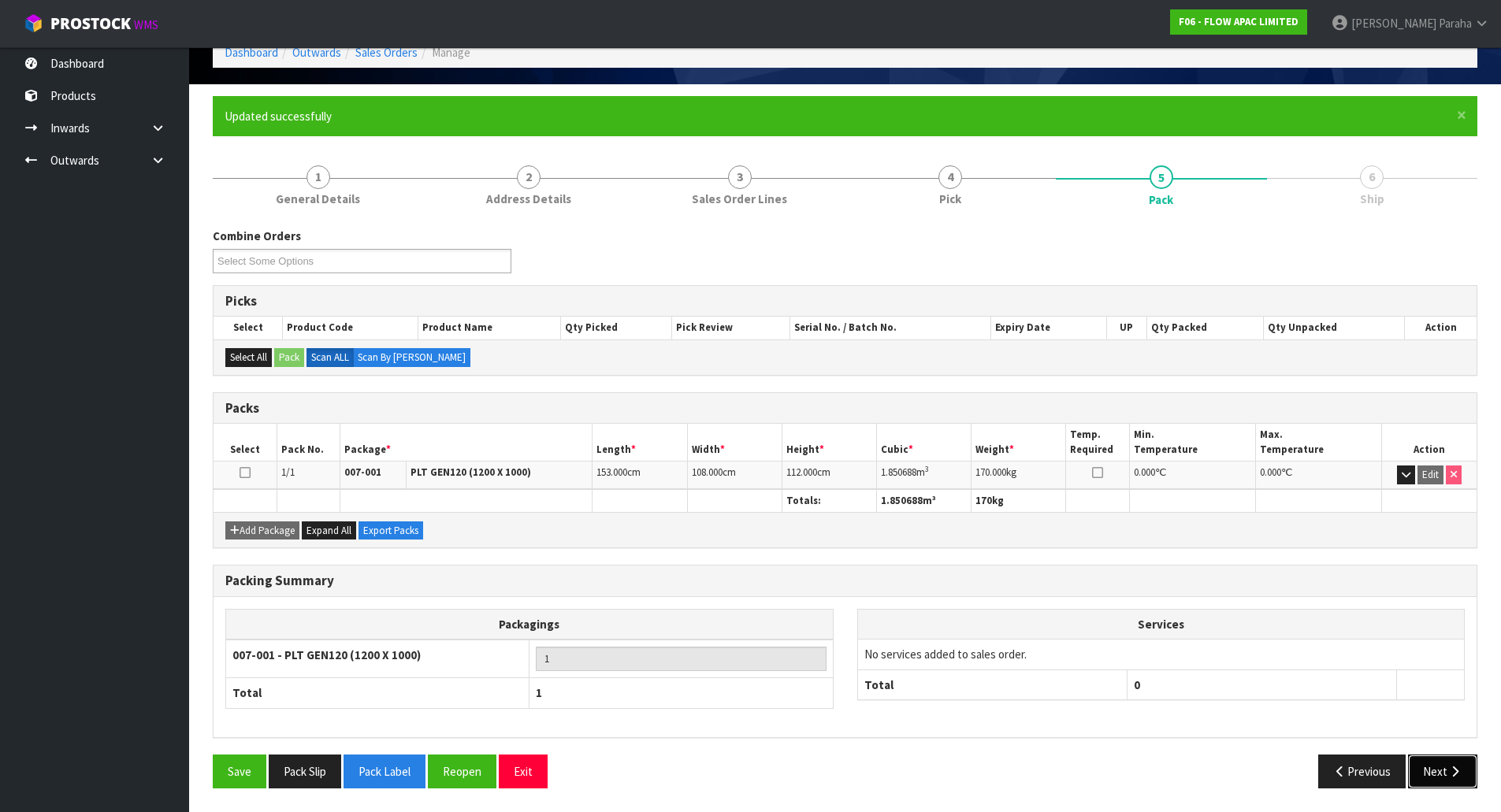
click at [1463, 781] on button "Next" at bounding box center [1442, 771] width 69 height 33
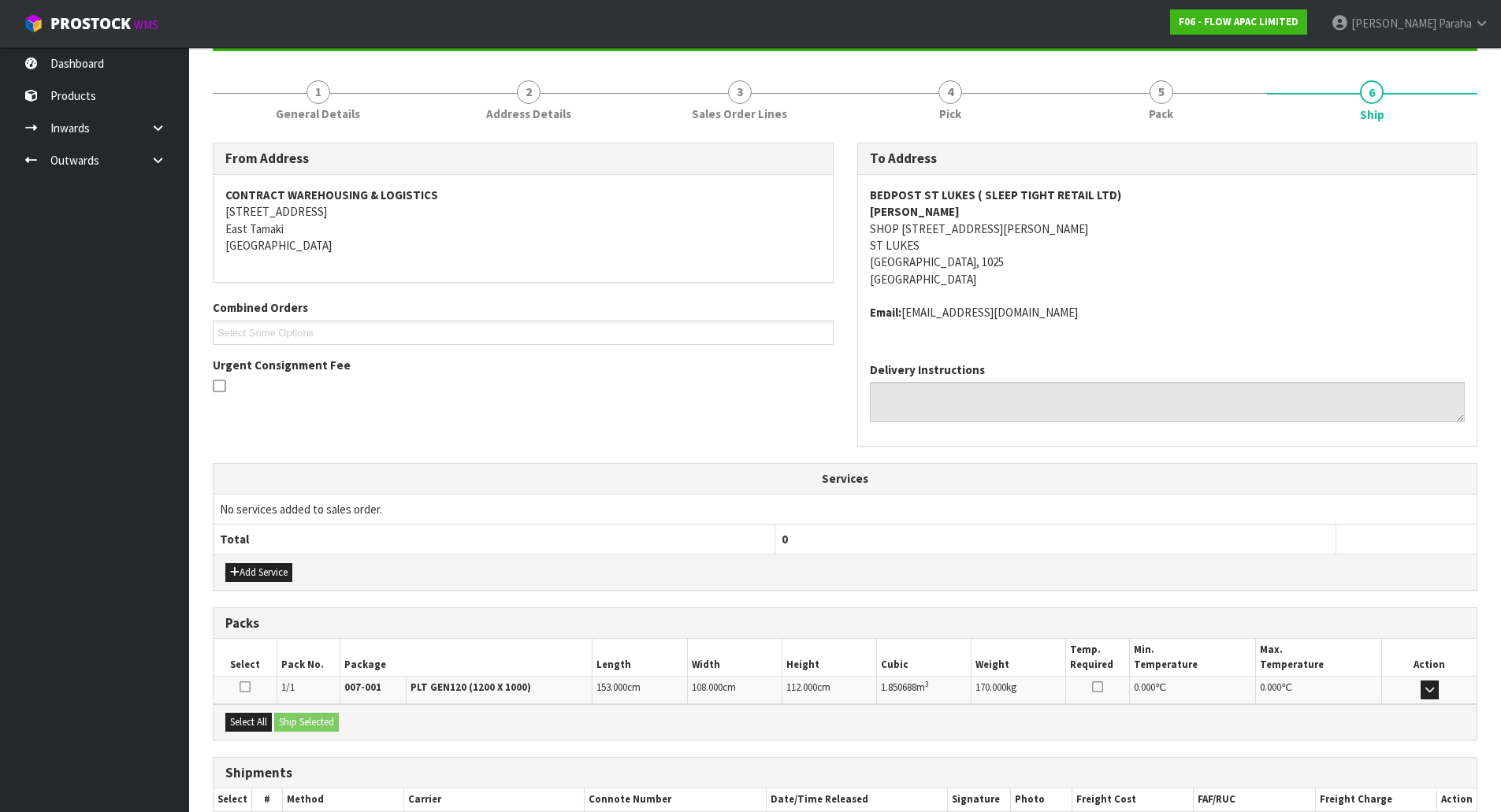
scroll to position [268, 0]
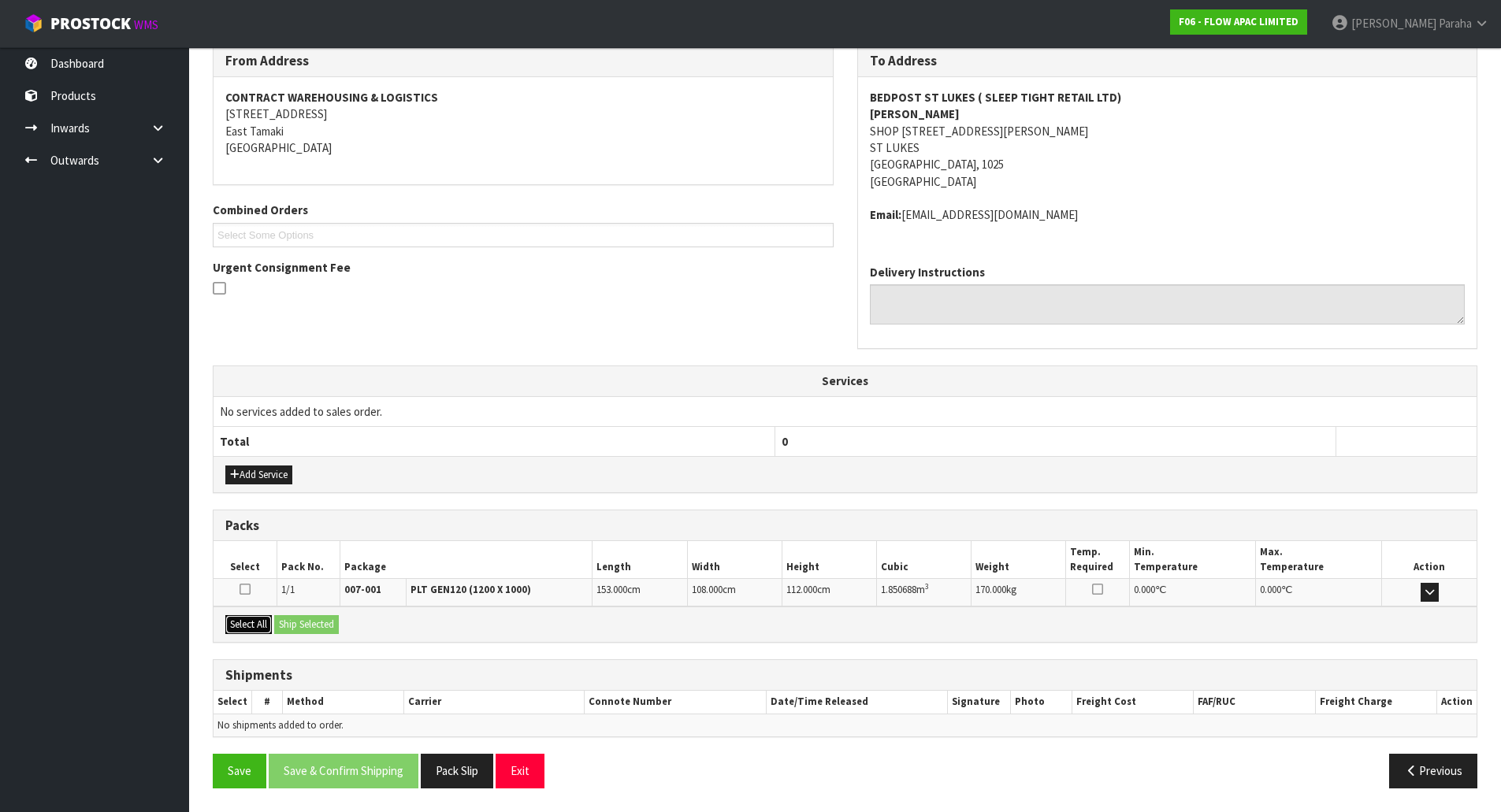
drag, startPoint x: 250, startPoint y: 626, endPoint x: 275, endPoint y: 626, distance: 25.0
click at [250, 626] on button "Select All" at bounding box center [248, 625] width 47 height 19
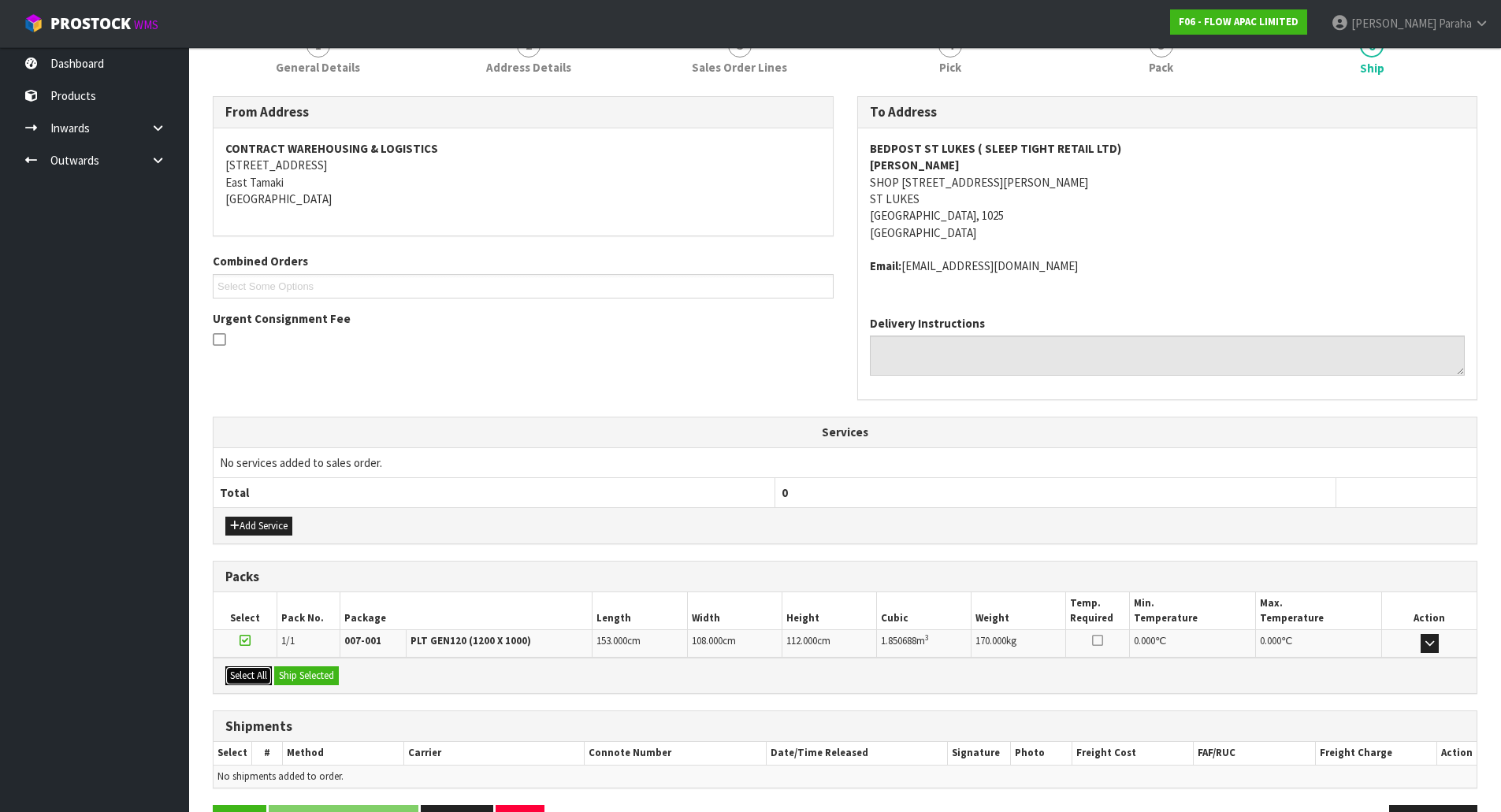
scroll to position [190, 0]
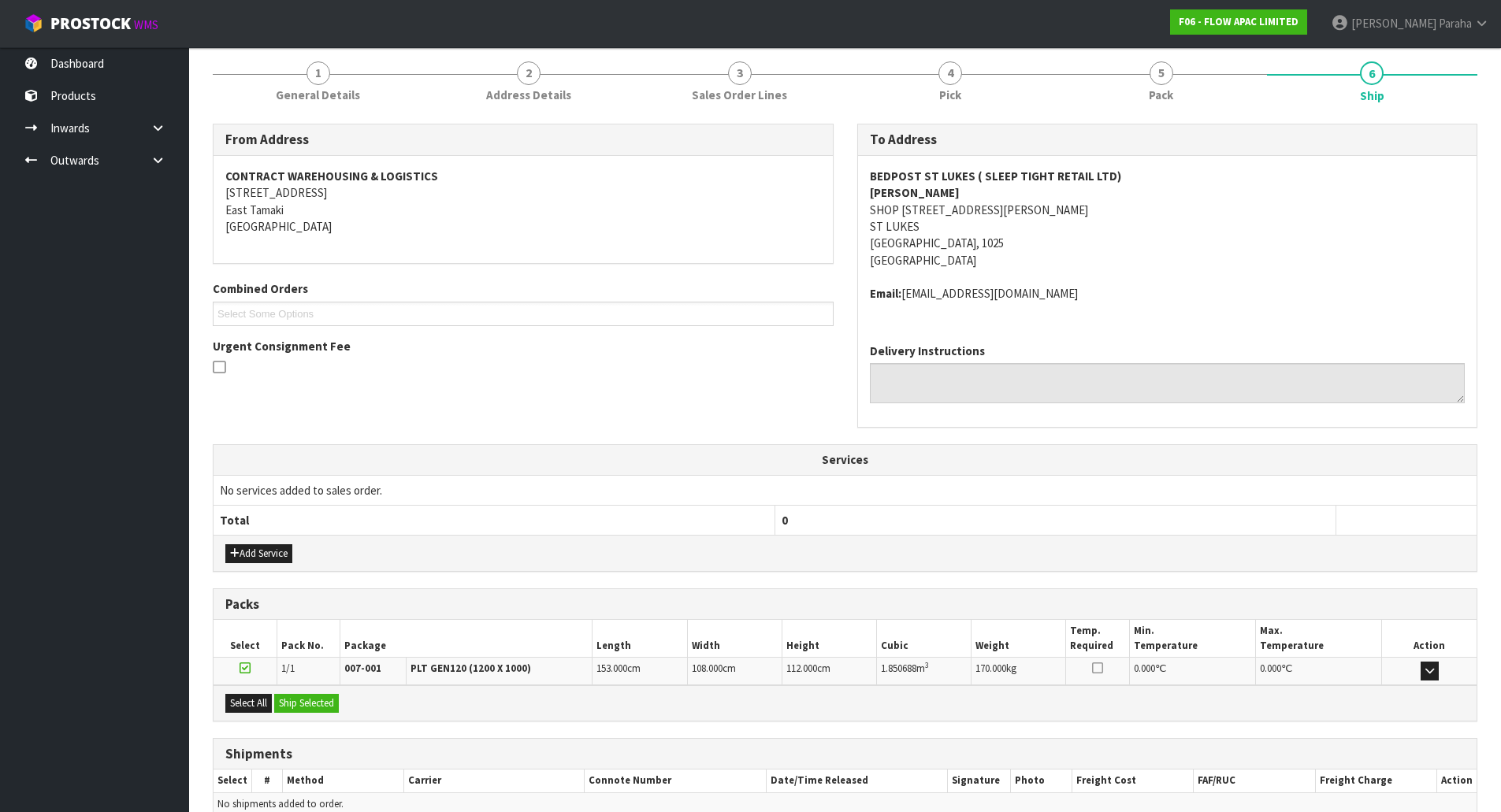
click at [924, 212] on address "BEDPOST ST LUKES ( SLEEP TIGHT RETAIL LTD) KUSHAL SINGH SHOP 7/1 WAGENER PLACE …" at bounding box center [1168, 218] width 596 height 101
click at [925, 212] on address "BEDPOST ST LUKES ( SLEEP TIGHT RETAIL LTD) KUSHAL SINGH SHOP 7/1 WAGENER PLACE …" at bounding box center [1168, 218] width 596 height 101
copy address "SHOP 7/1 WAGENER PLACE"
click at [949, 176] on strong "BEDPOST ST LUKES ( SLEEP TIGHT RETAIL LTD)" at bounding box center [996, 176] width 251 height 15
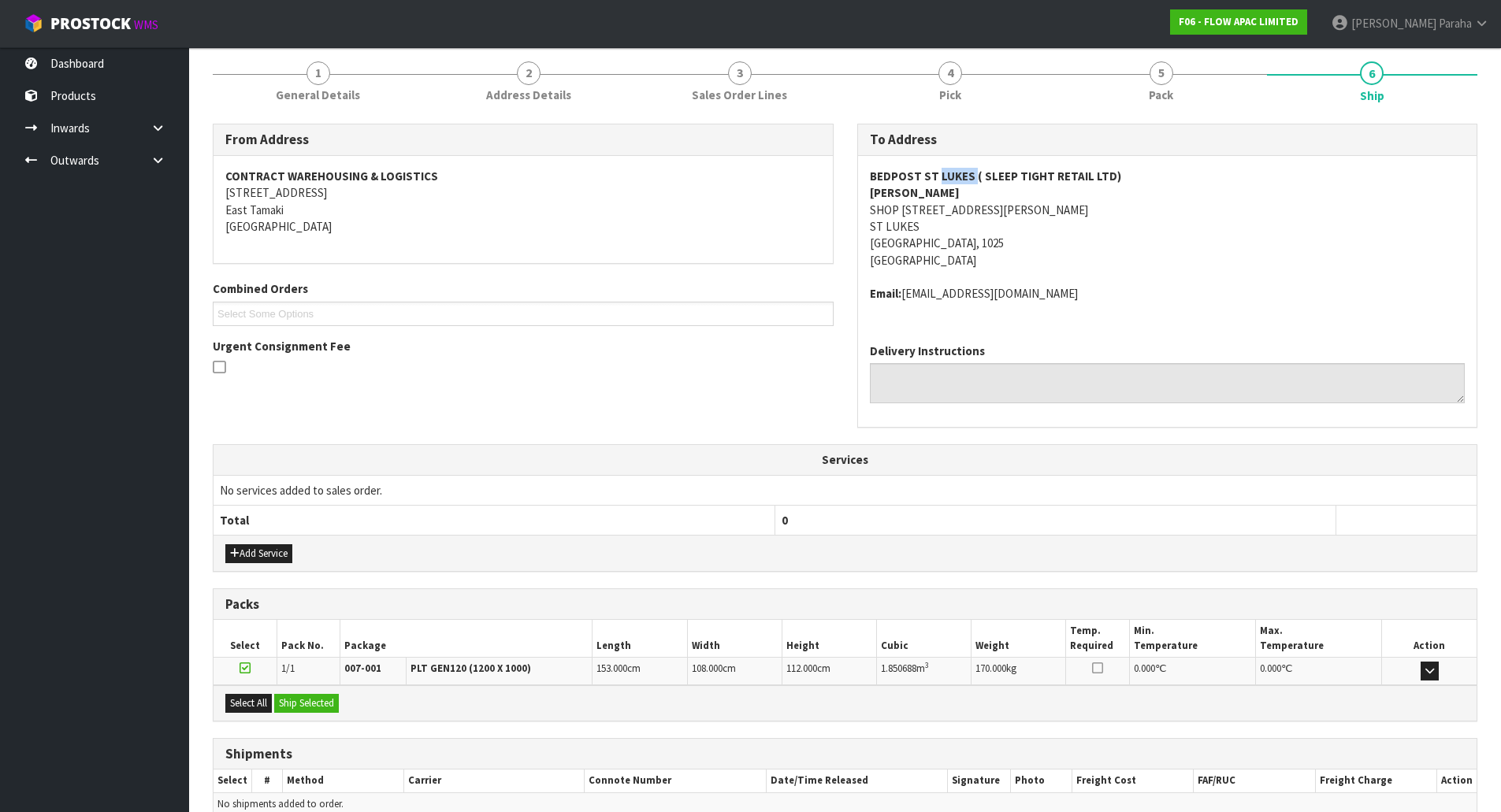
click at [949, 176] on strong "BEDPOST ST LUKES ( SLEEP TIGHT RETAIL LTD)" at bounding box center [996, 176] width 251 height 15
copy strong "BEDPOST ST LUKES ( SLEEP TIGHT RETAIL LTD)"
click at [899, 195] on strong "KUSHAL SINGH" at bounding box center [914, 192] width 90 height 15
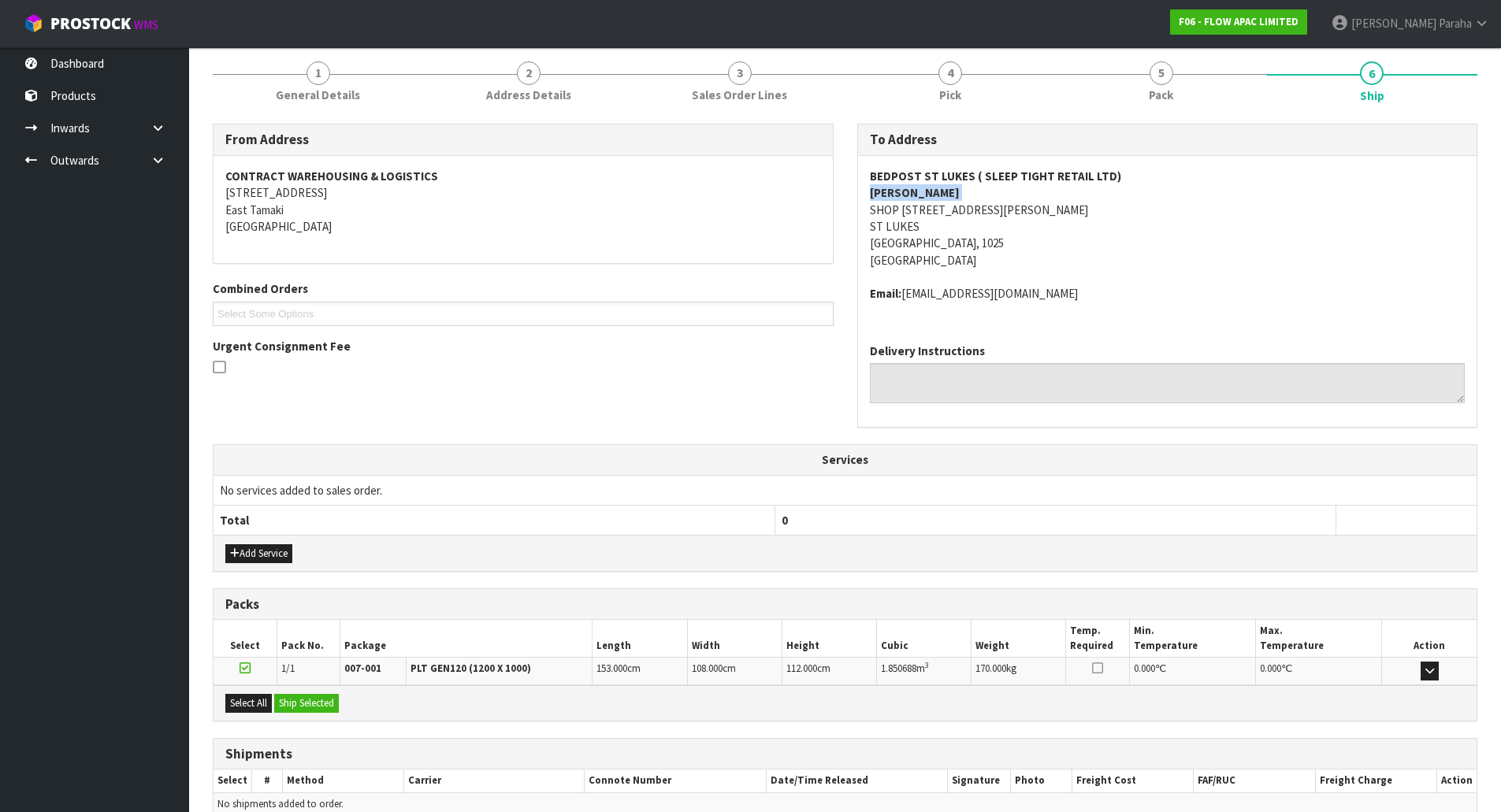
click at [899, 195] on strong "KUSHAL SINGH" at bounding box center [914, 192] width 90 height 15
copy strong "KUSHAL SINGH"
click at [936, 207] on address "BEDPOST ST LUKES ( SLEEP TIGHT RETAIL LTD) KUSHAL SINGH SHOP 7/1 WAGENER PLACE …" at bounding box center [1168, 218] width 596 height 101
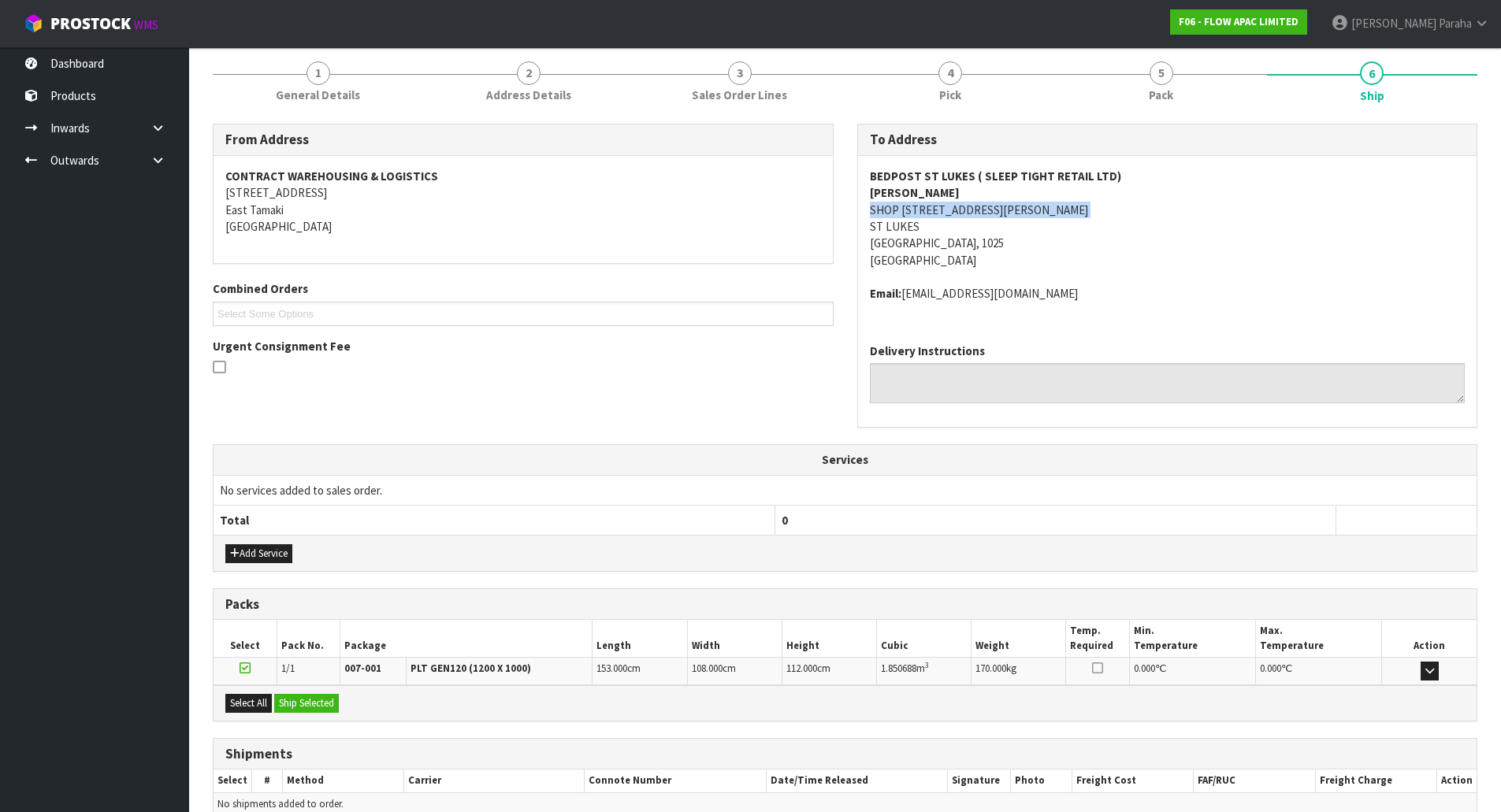
copy address "SHOP 7/1 WAGENER PLACE"
click at [960, 204] on address "BEDPOST ST LUKES ( SLEEP TIGHT RETAIL LTD) KUSHAL SINGH SHOP 7/1 WAGENER PLACE …" at bounding box center [1168, 218] width 596 height 101
click at [993, 170] on strong "BEDPOST ST LUKES ( SLEEP TIGHT RETAIL LTD)" at bounding box center [996, 176] width 251 height 15
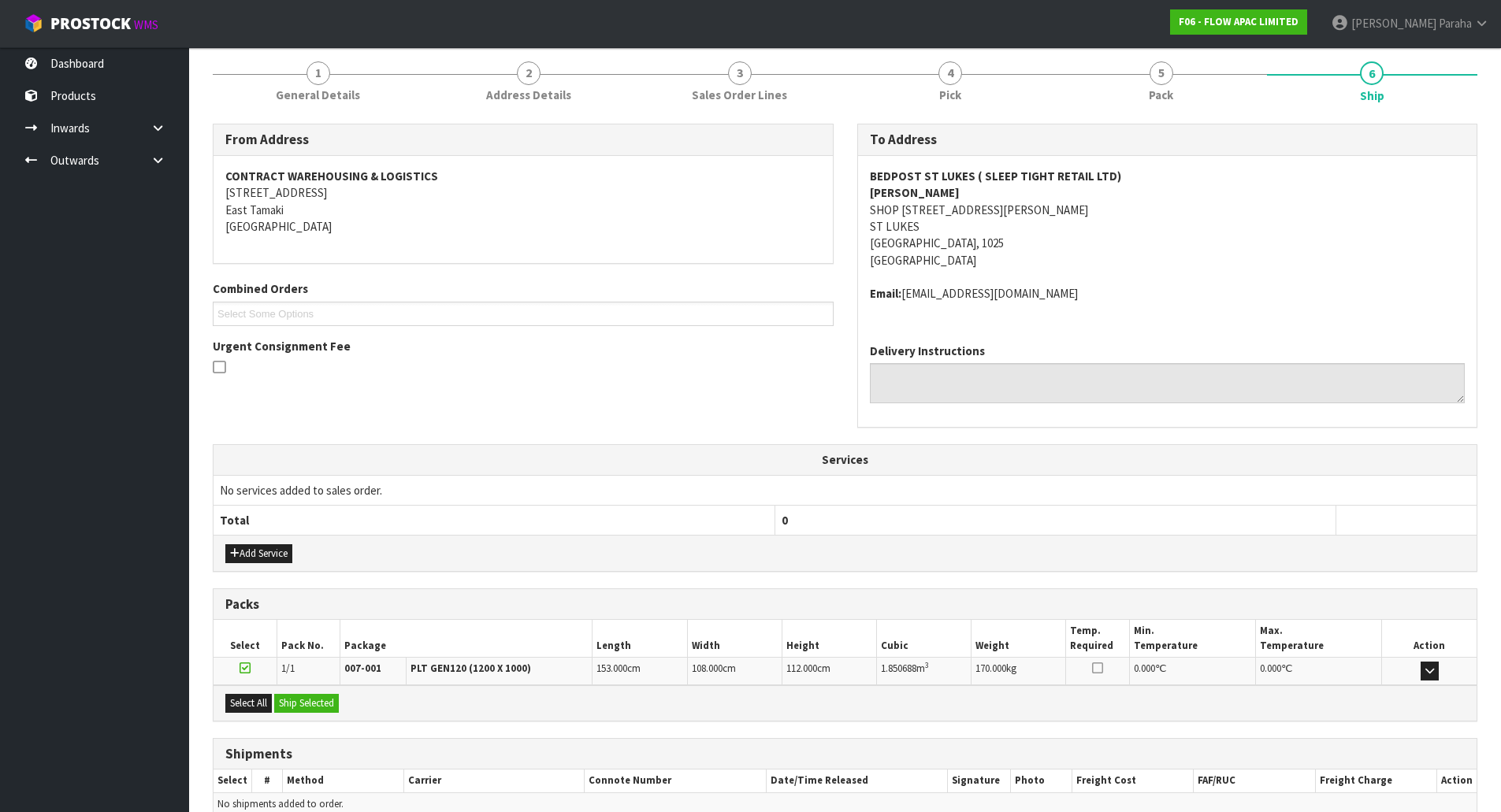
click at [992, 171] on strong "BEDPOST ST LUKES ( SLEEP TIGHT RETAIL LTD)" at bounding box center [996, 176] width 251 height 15
click at [991, 172] on strong "BEDPOST ST LUKES ( SLEEP TIGHT RETAIL LTD)" at bounding box center [996, 176] width 251 height 15
click at [991, 172] on strong "BEDPOST ST LUKES ( SLEEP TIGHT RETAIL LTD)" at bounding box center [996, 176] width 251 height 15
copy strong "BEDPOST ST LUKES ( SLEEP TIGHT RETAIL LTD)"
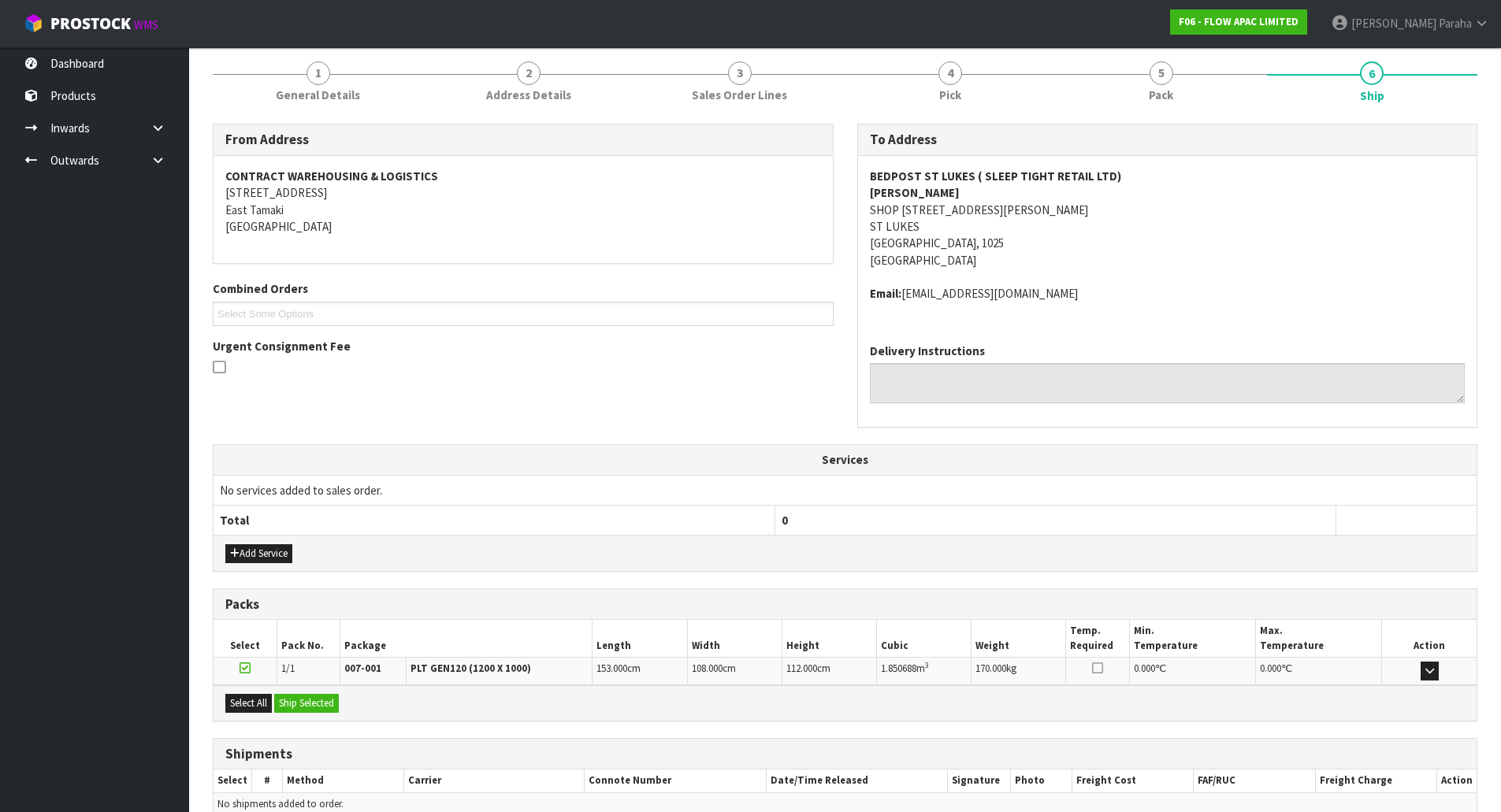
click at [940, 193] on strong "KUSHAL SINGH" at bounding box center [914, 192] width 90 height 15
copy strong "KUSHAL SINGH"
click at [320, 74] on span "1" at bounding box center [318, 73] width 23 height 23
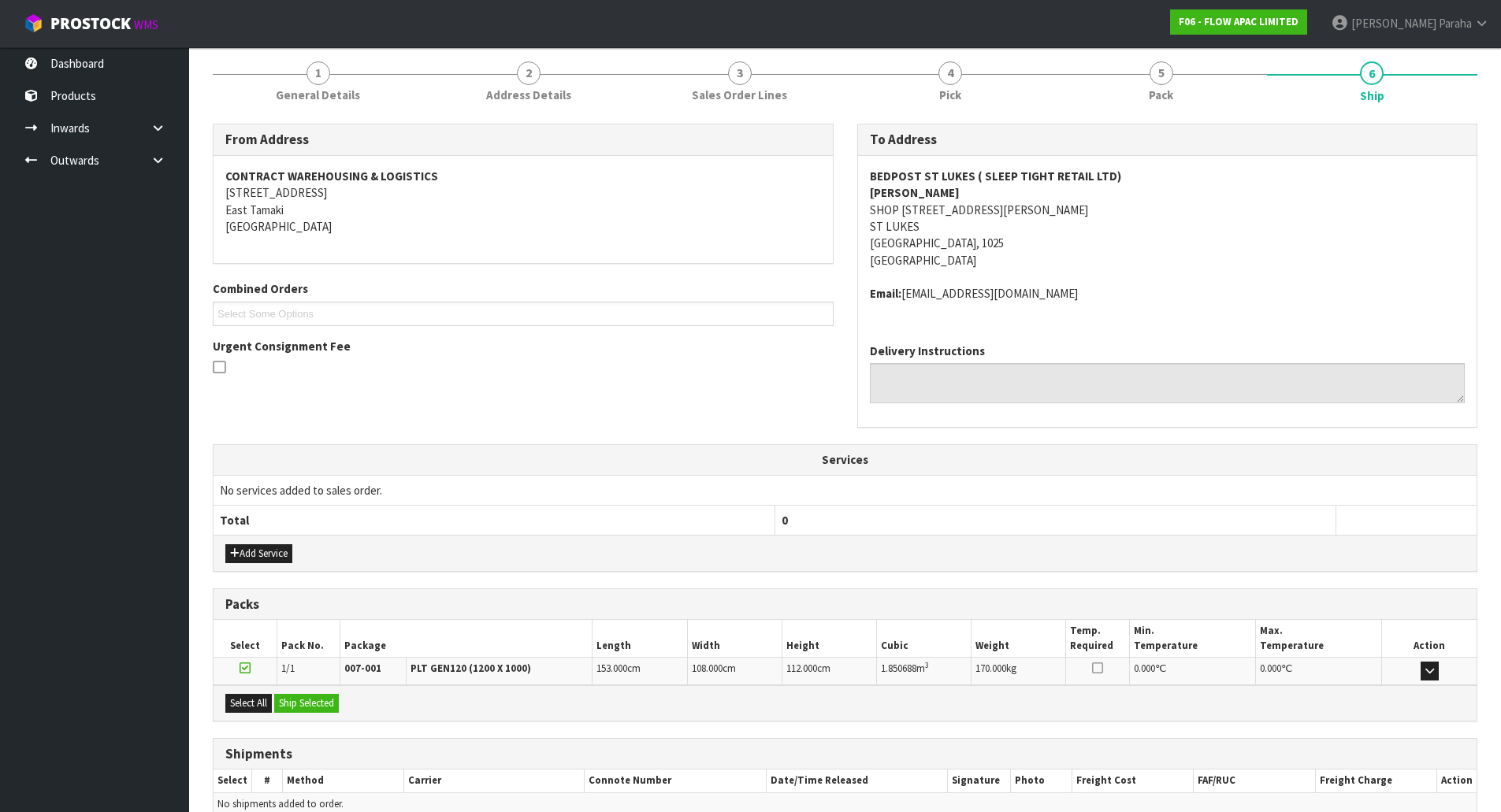
scroll to position [0, 0]
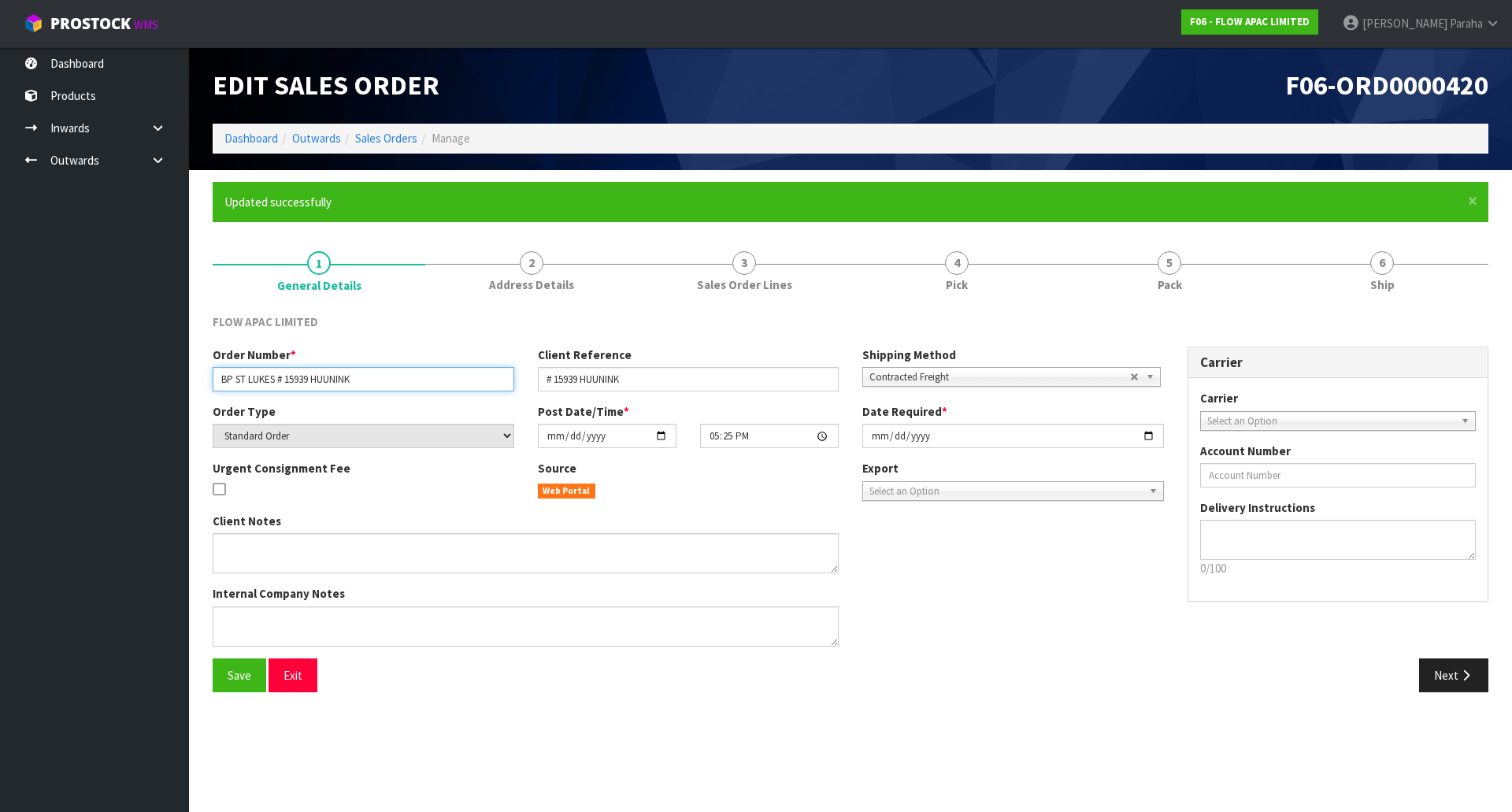
click at [232, 380] on input "BP ST LUKES # 15939 HUUNINK" at bounding box center [363, 379] width 302 height 24
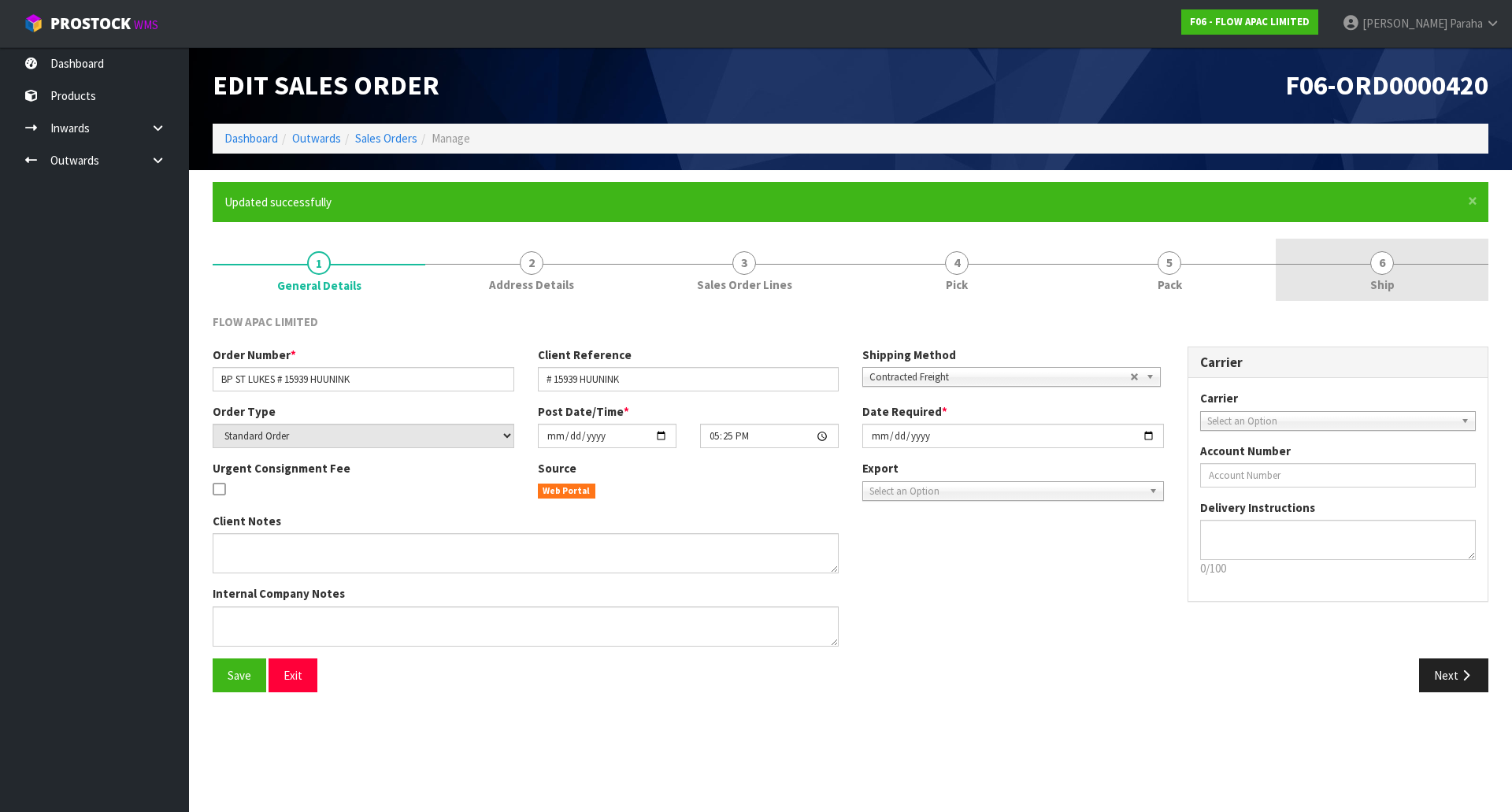
click at [1382, 273] on span "6" at bounding box center [1382, 263] width 23 height 23
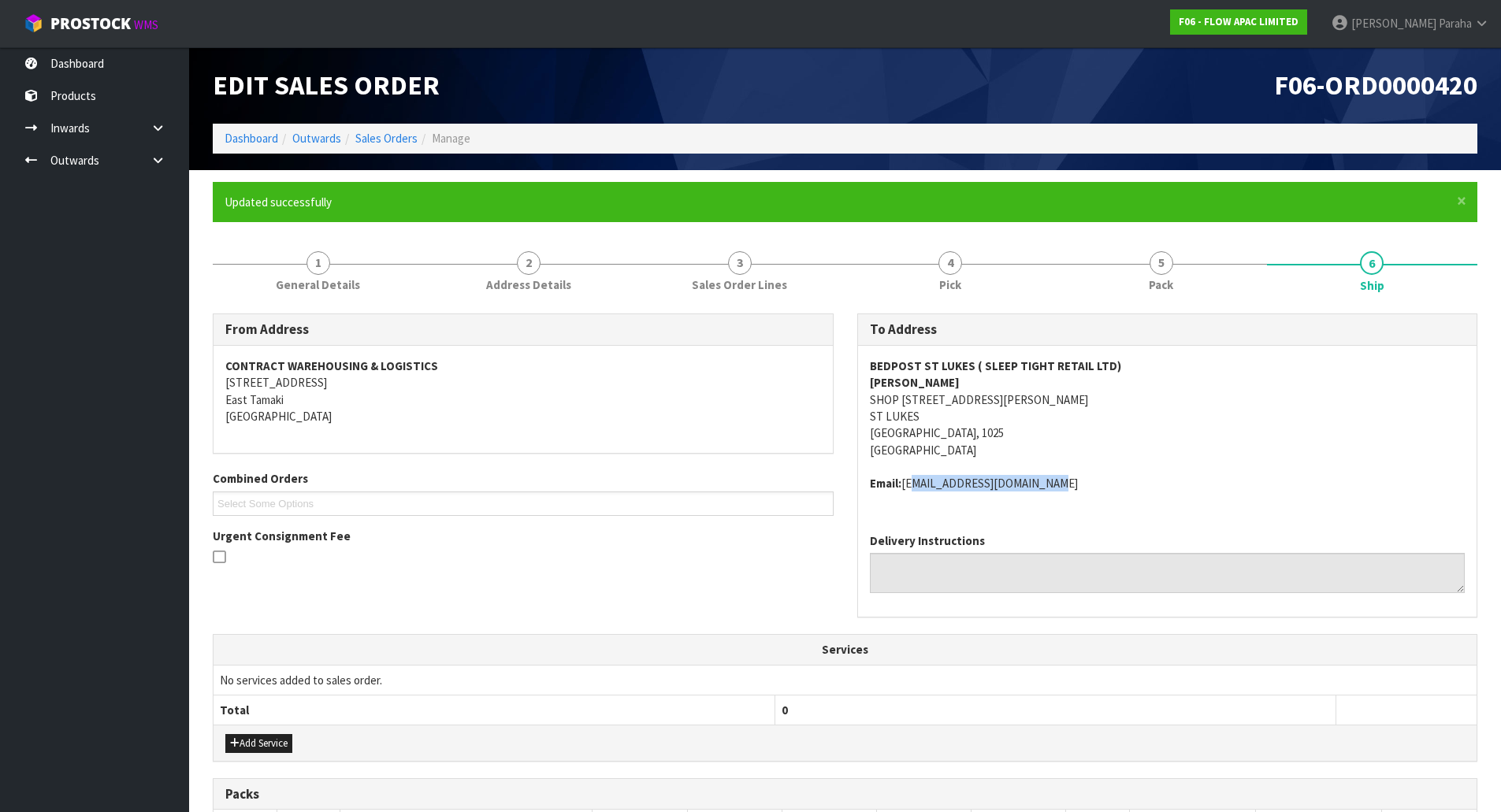
drag, startPoint x: 1043, startPoint y: 484, endPoint x: 904, endPoint y: 487, distance: 139.0
click at [904, 487] on address "Email: bedpoststlukes@gmail.com" at bounding box center [1168, 483] width 596 height 17
copy address "bedpoststlukes@gmail.com"
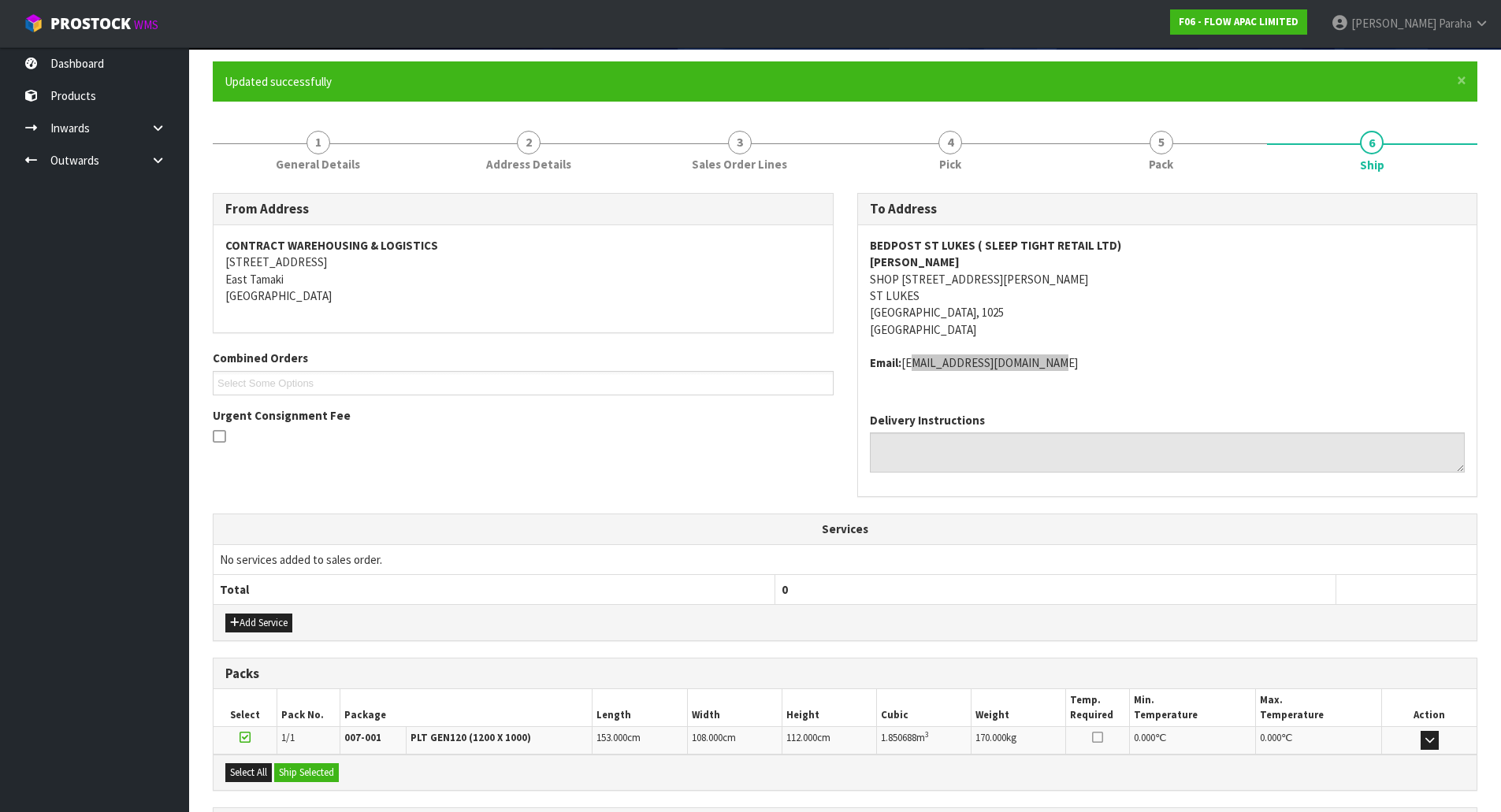
scroll to position [268, 0]
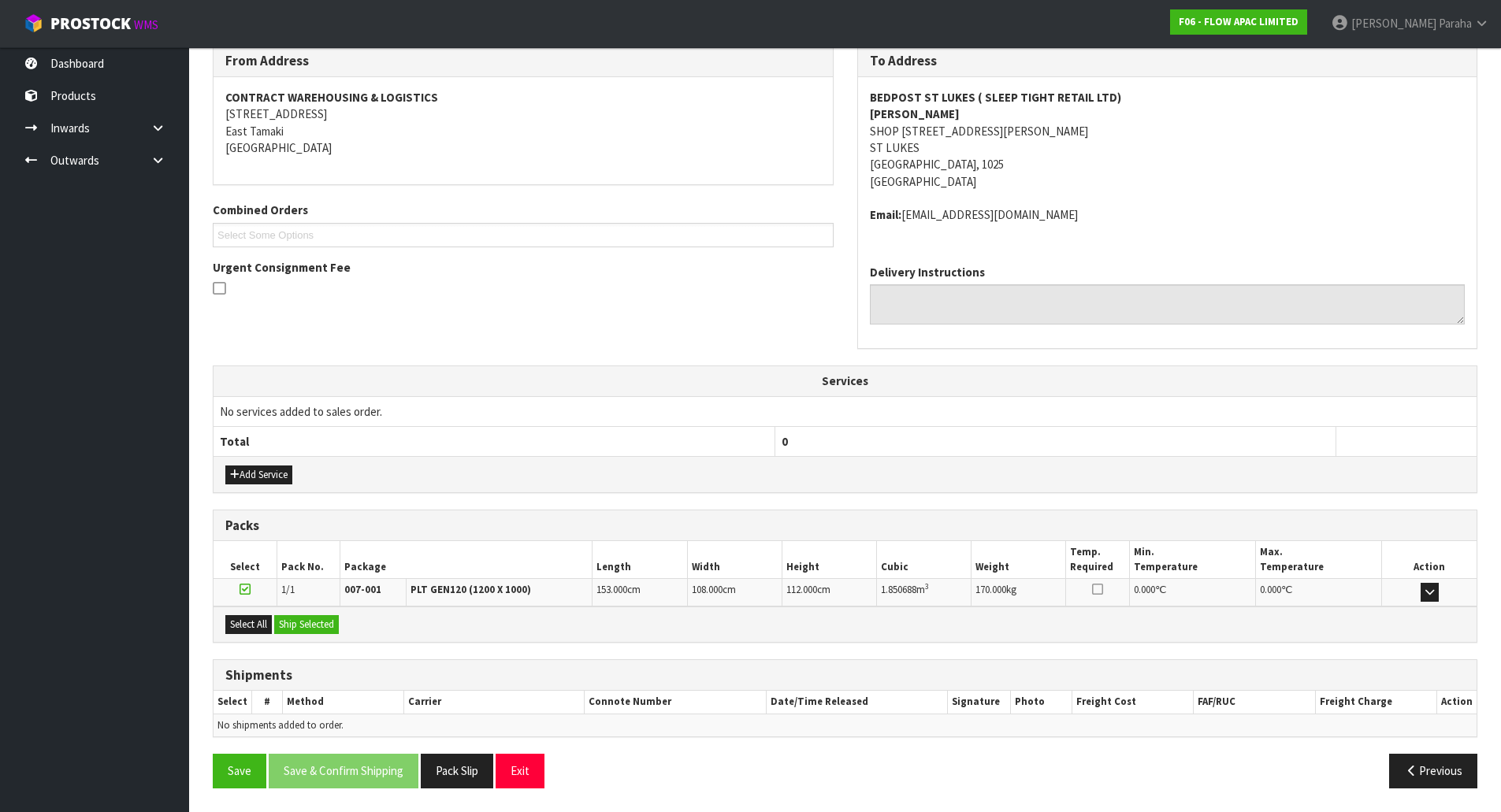
click at [909, 587] on span "1.850688" at bounding box center [899, 590] width 35 height 13
copy tr "1.850688 m 3"
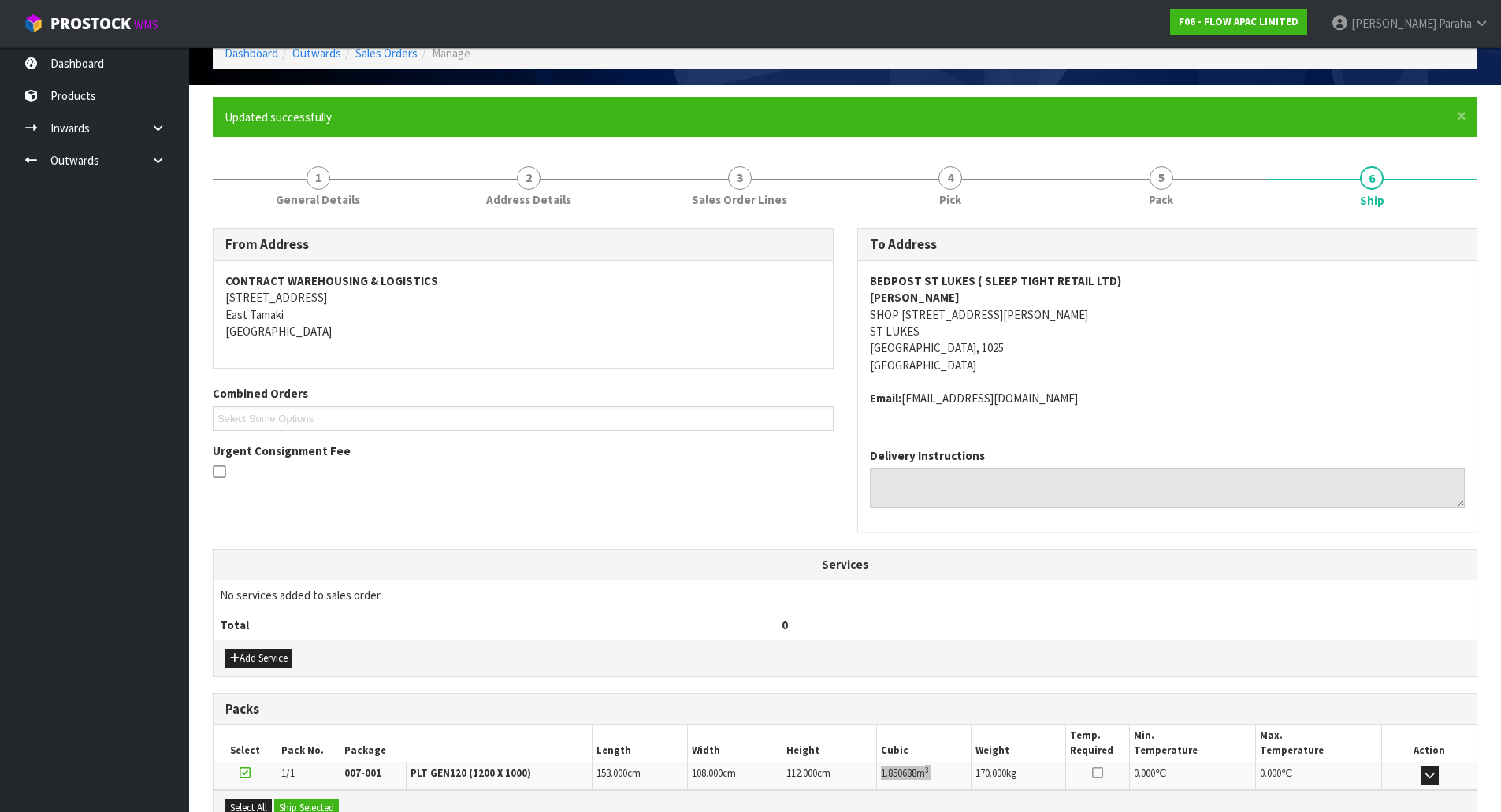
scroll to position [33, 0]
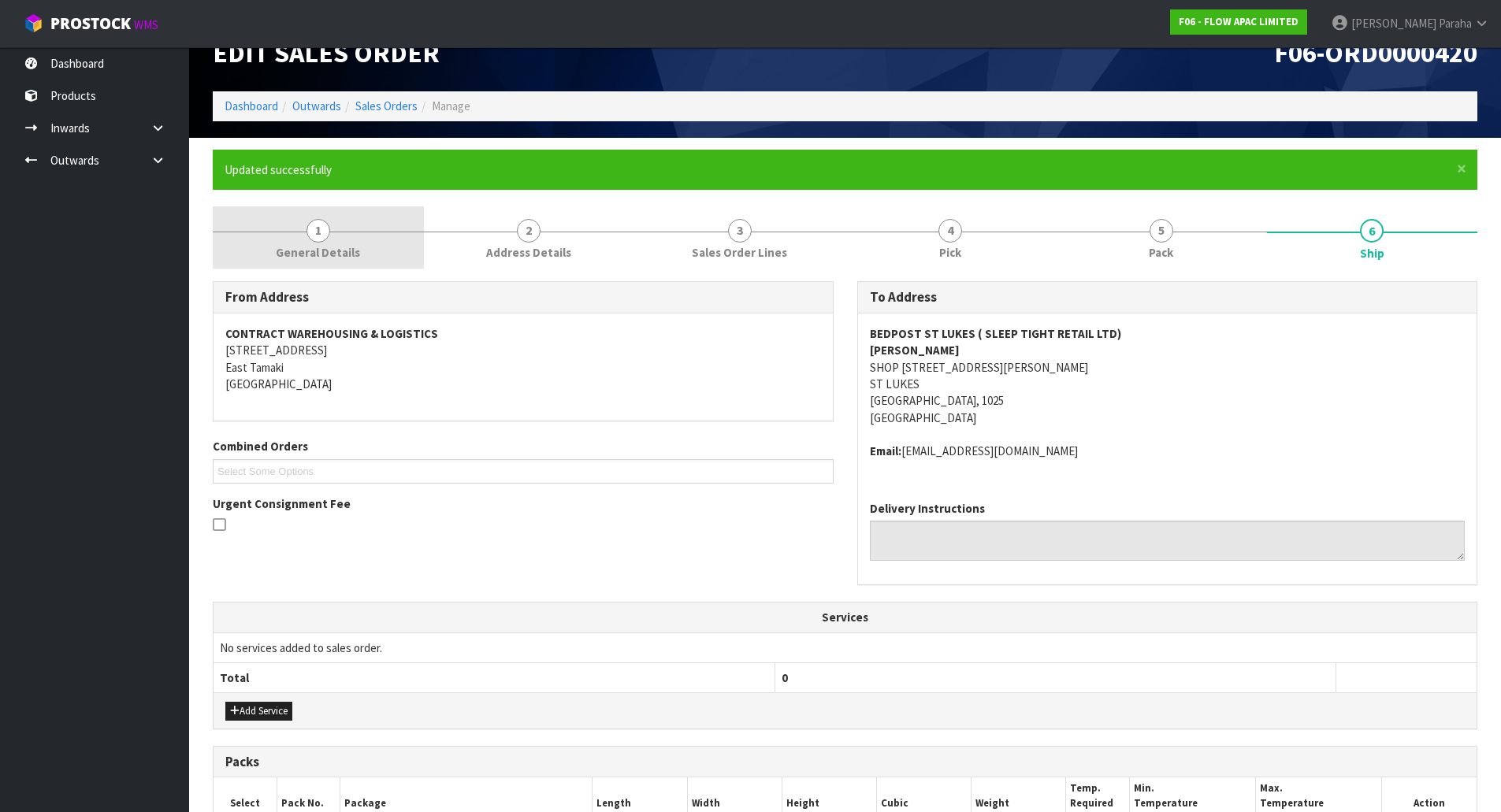
click at [310, 237] on span "1" at bounding box center [318, 231] width 23 height 23
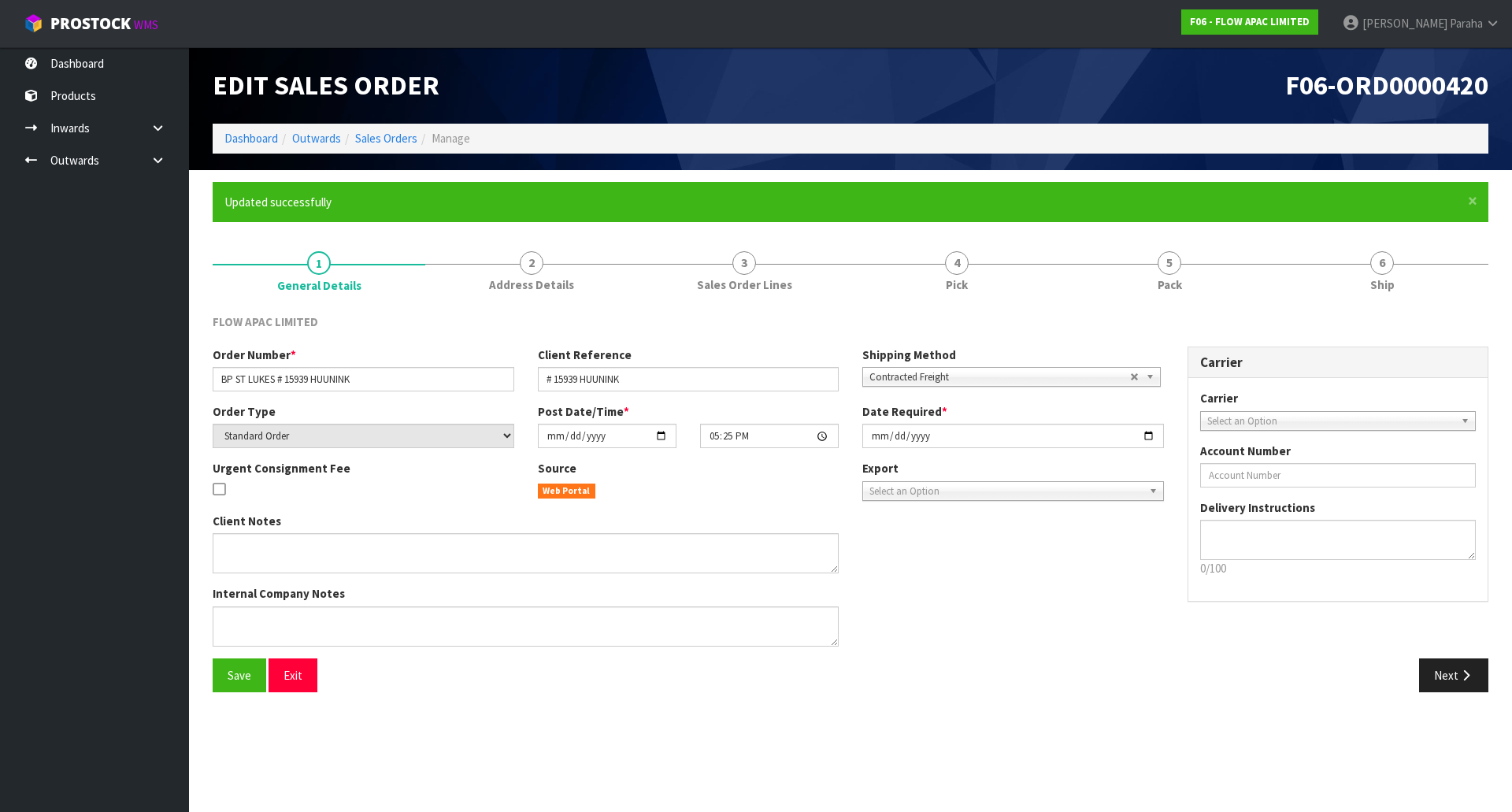
click at [312, 237] on form "× Close Updated successfully 1 General Details 2 Address Details 3 Sales Order …" at bounding box center [850, 443] width 1276 height 522
click at [1386, 264] on span "6" at bounding box center [1382, 263] width 23 height 23
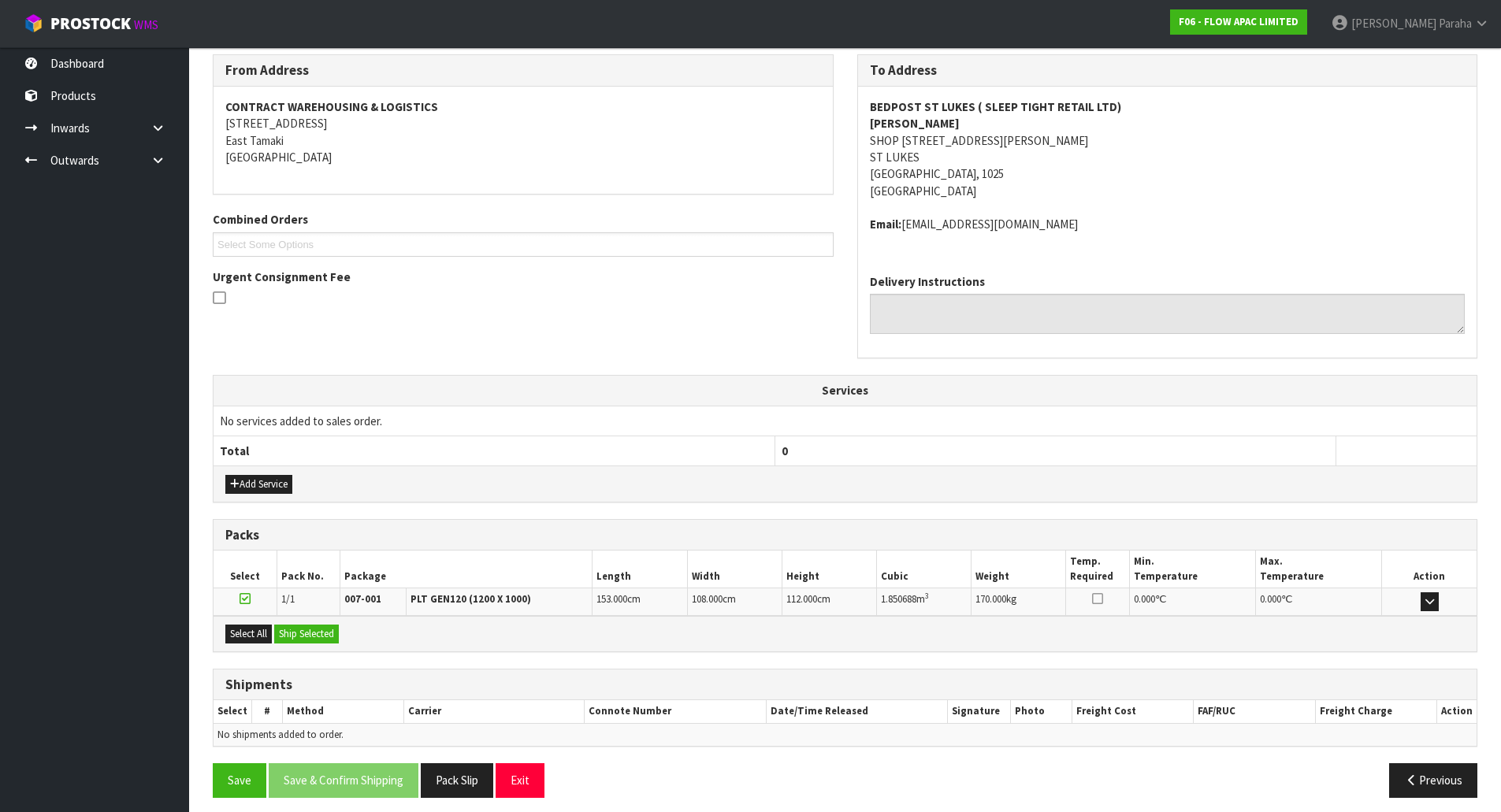
scroll to position [268, 0]
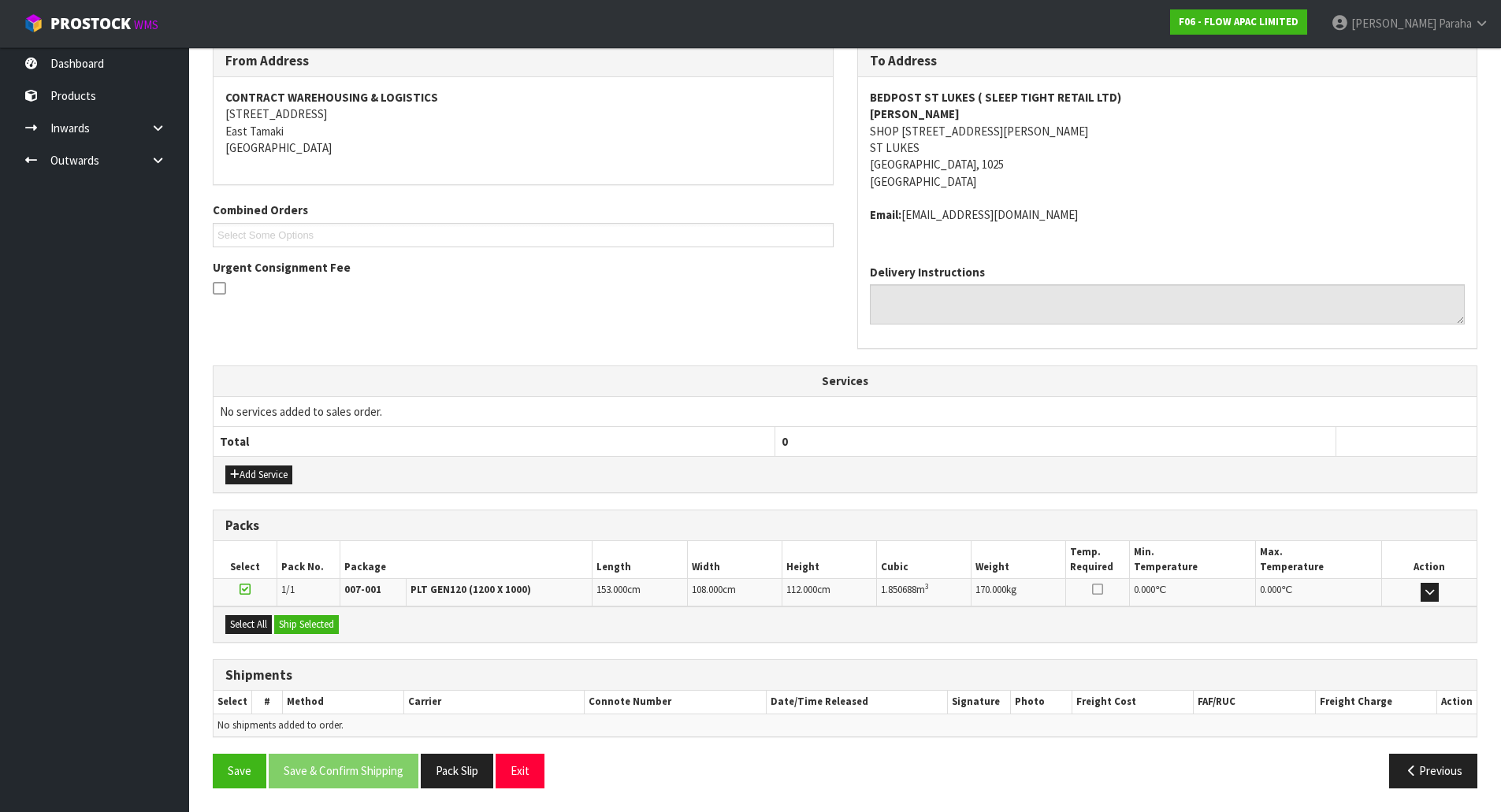
click at [238, 614] on div "Select All Ship Selected" at bounding box center [845, 624] width 1263 height 35
click at [322, 619] on button "Ship Selected" at bounding box center [306, 625] width 64 height 19
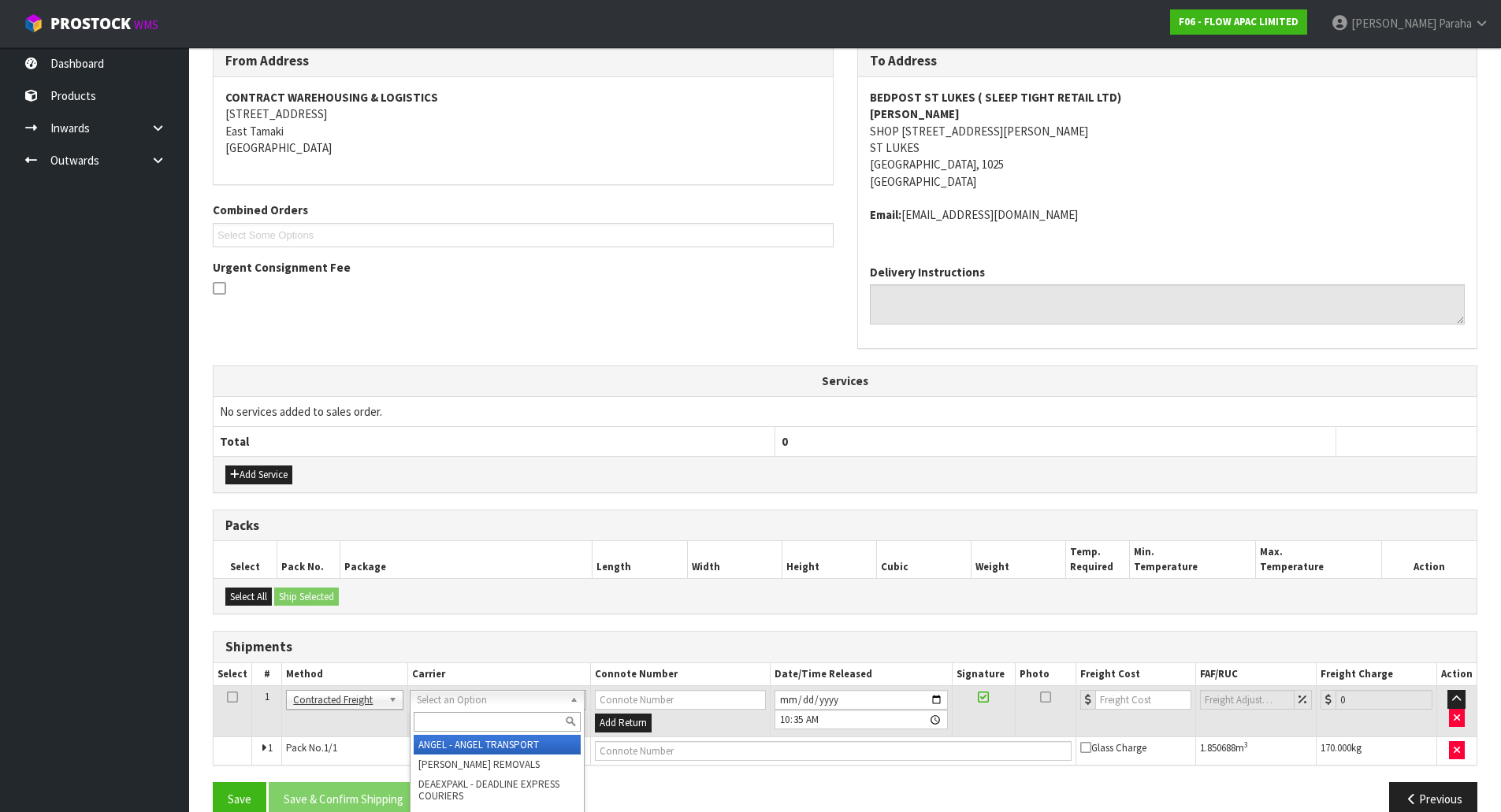
click at [520, 718] on input "text" at bounding box center [497, 722] width 167 height 20
type input "M"
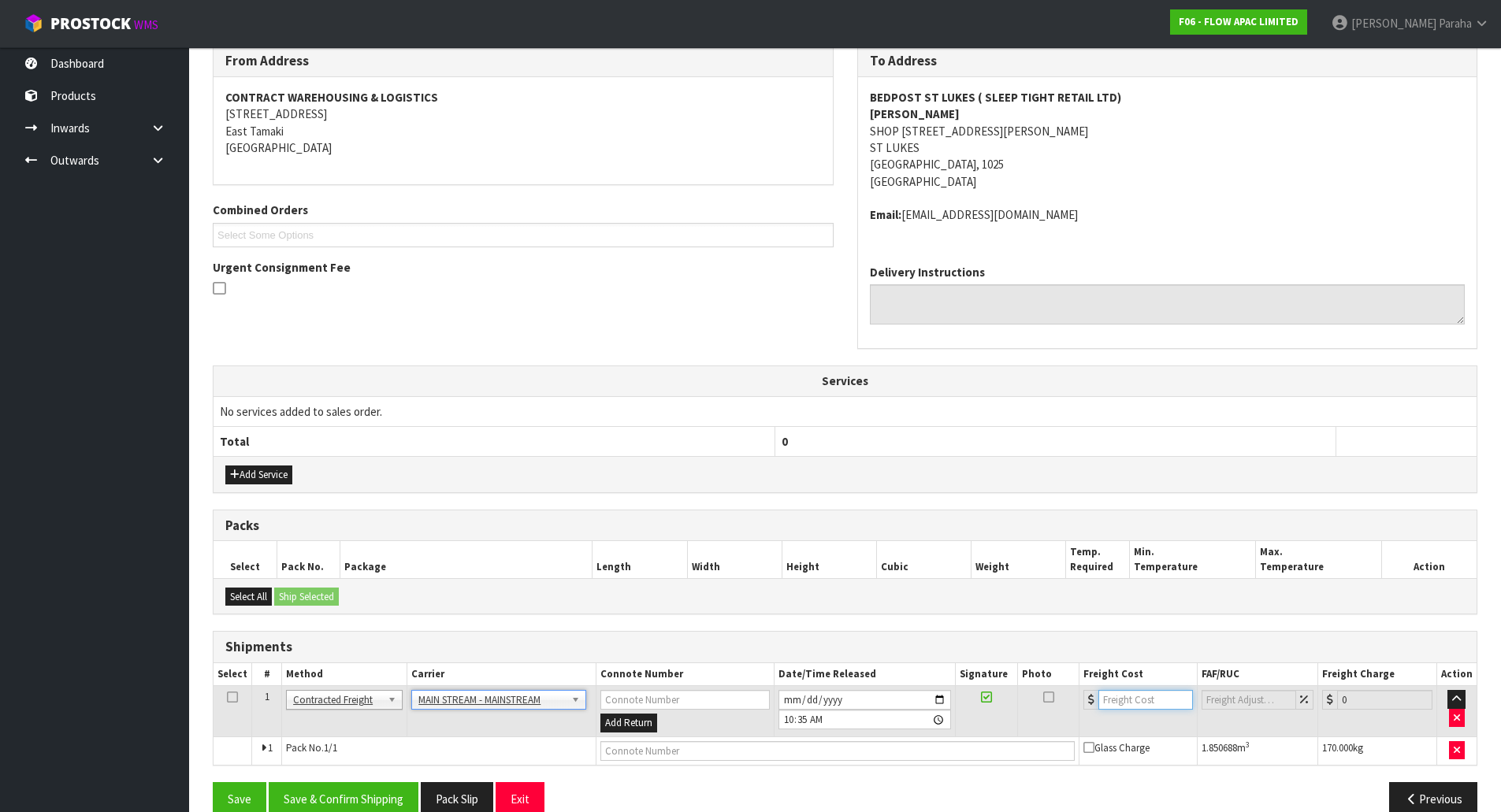
click at [1147, 694] on input "number" at bounding box center [1146, 700] width 95 height 20
type input "37"
click at [364, 794] on button "Save & Confirm Shipping" at bounding box center [343, 799] width 150 height 33
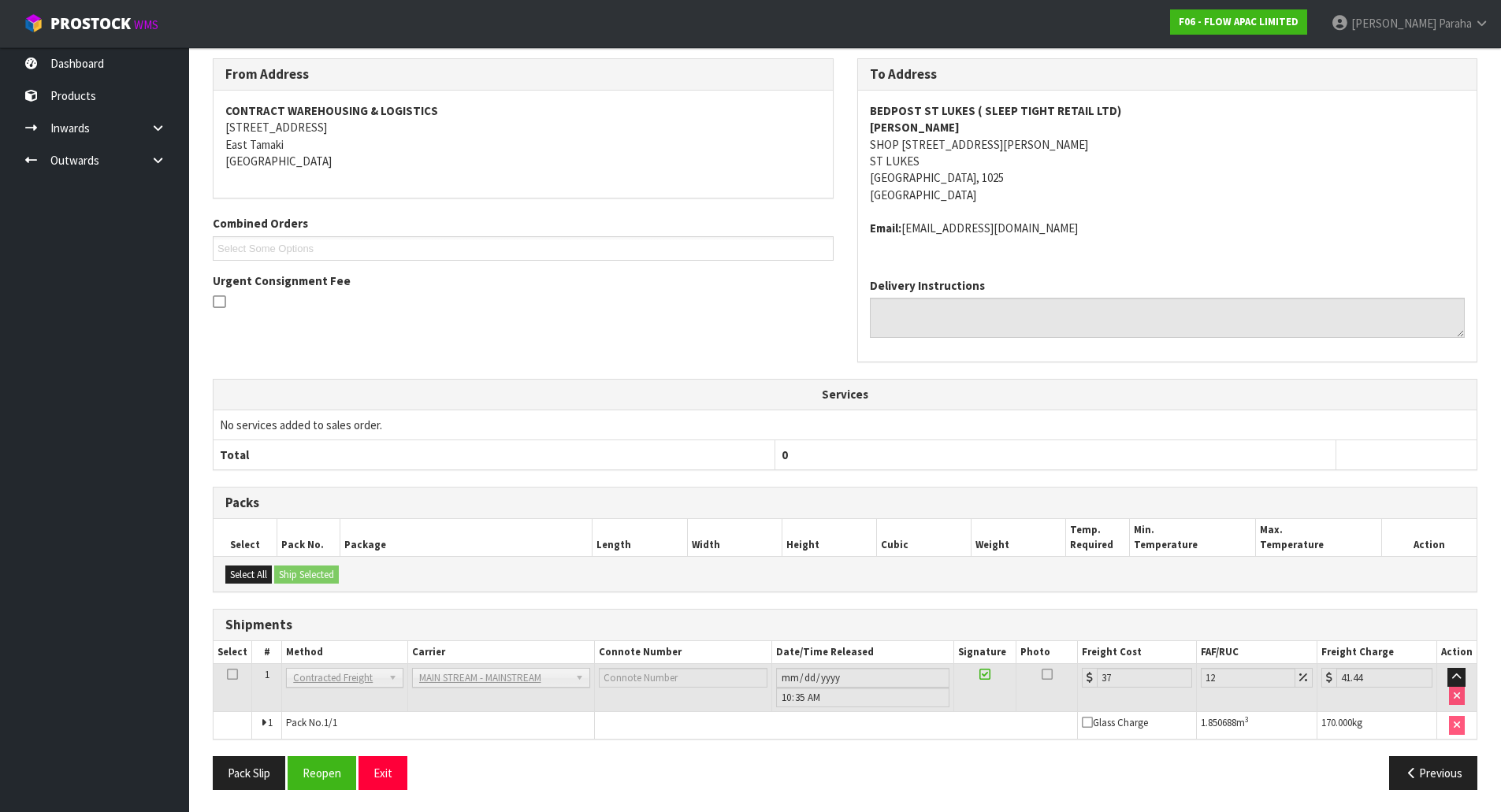
scroll to position [257, 0]
click at [306, 768] on button "Reopen" at bounding box center [322, 771] width 69 height 33
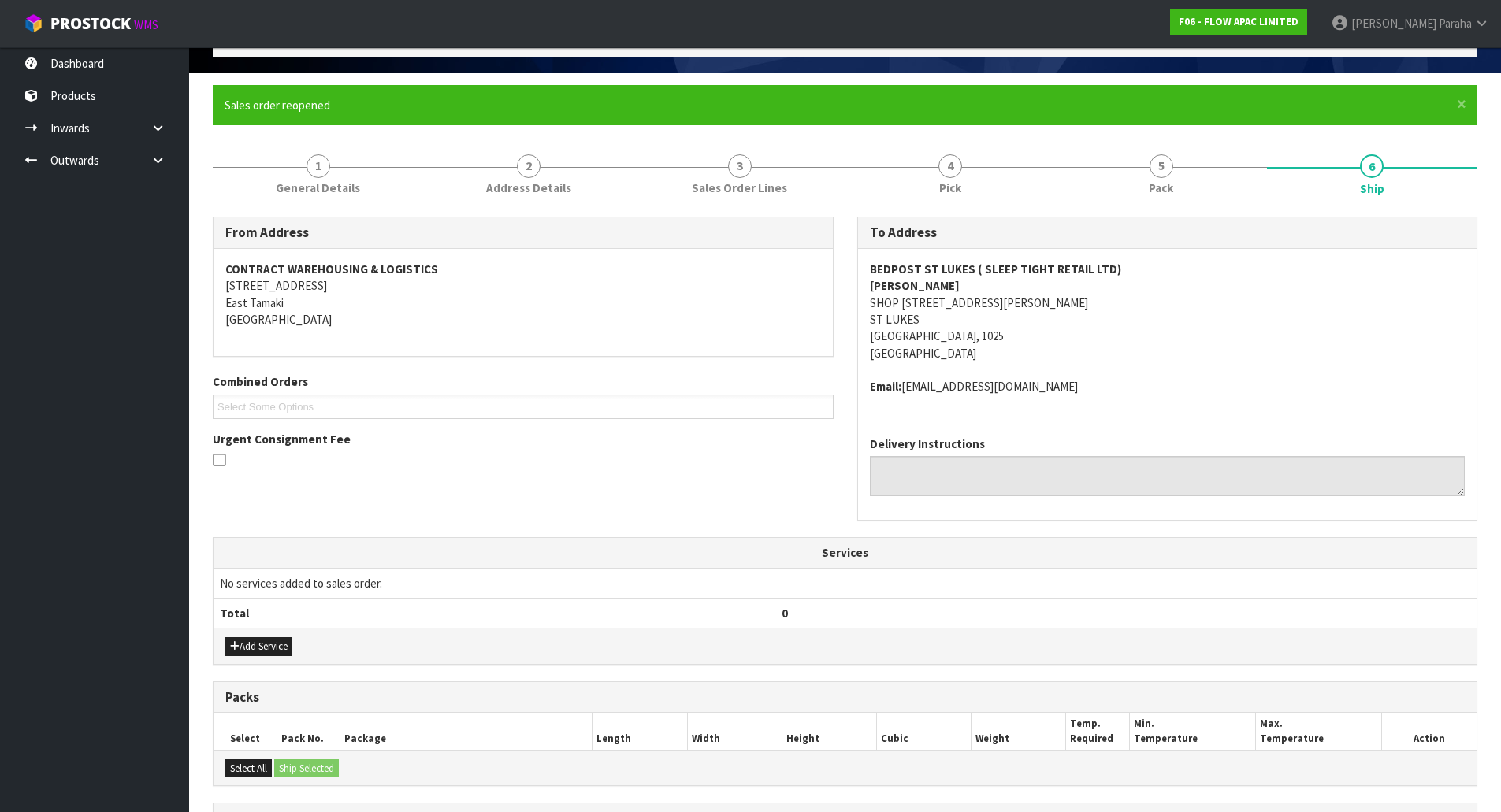
scroll to position [296, 0]
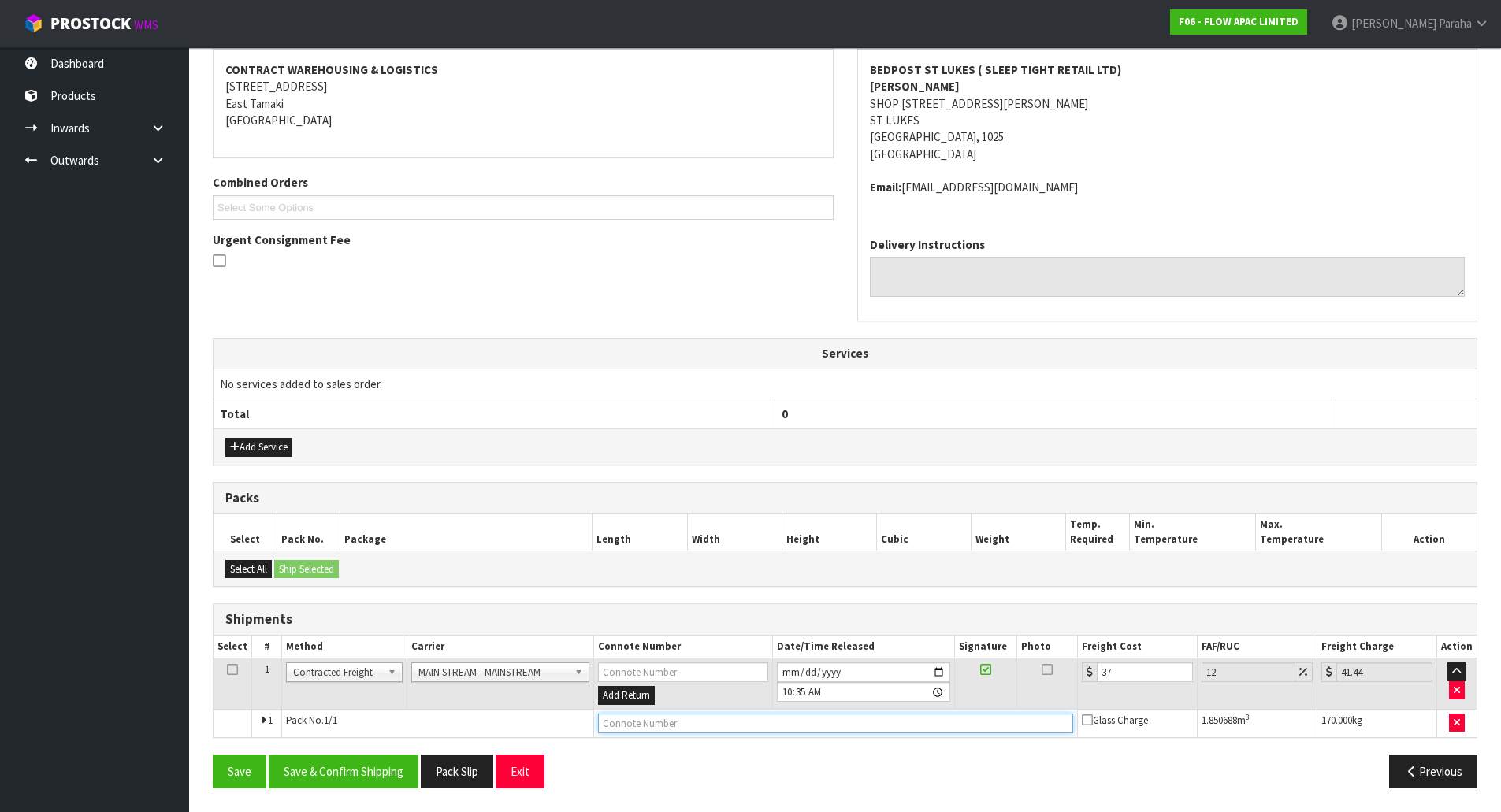
click at [816, 718] on input "text" at bounding box center [836, 723] width 475 height 20
paste input "CWL7733007"
type input "CWL7733007"
click at [387, 779] on button "Save & Confirm Shipping" at bounding box center [343, 771] width 150 height 33
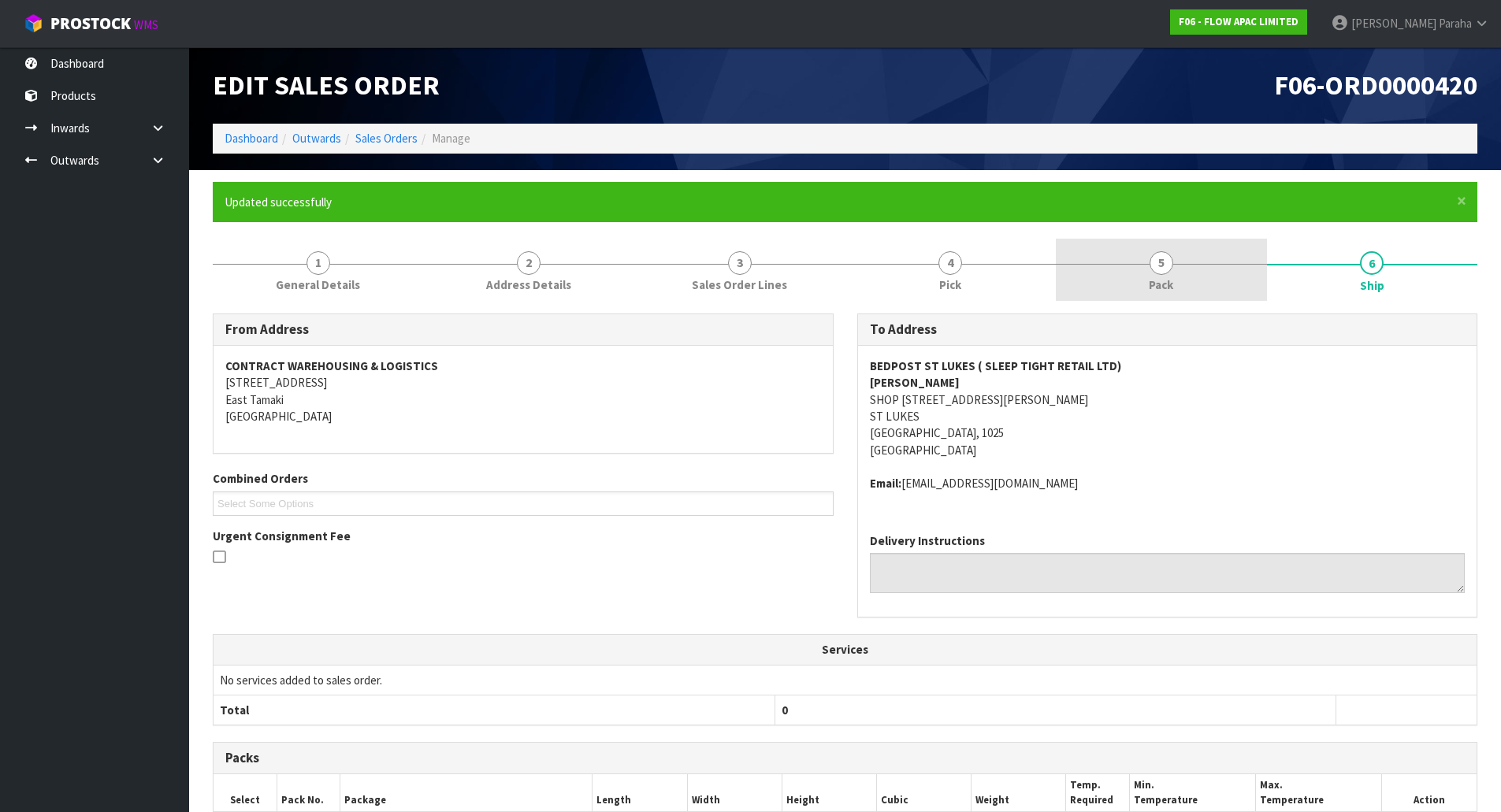
click at [1146, 253] on link "5 Pack" at bounding box center [1161, 269] width 211 height 62
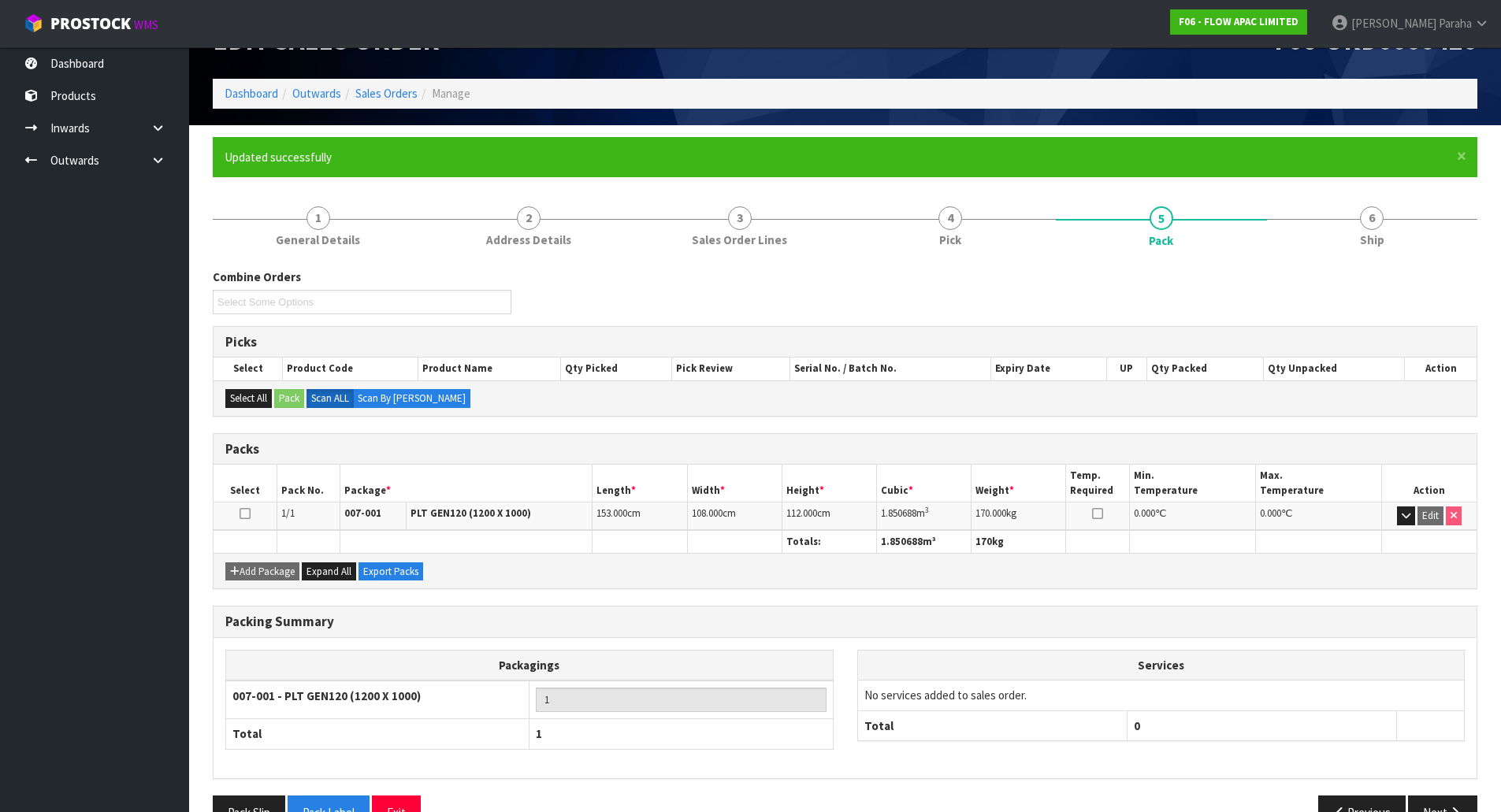
scroll to position [86, 0]
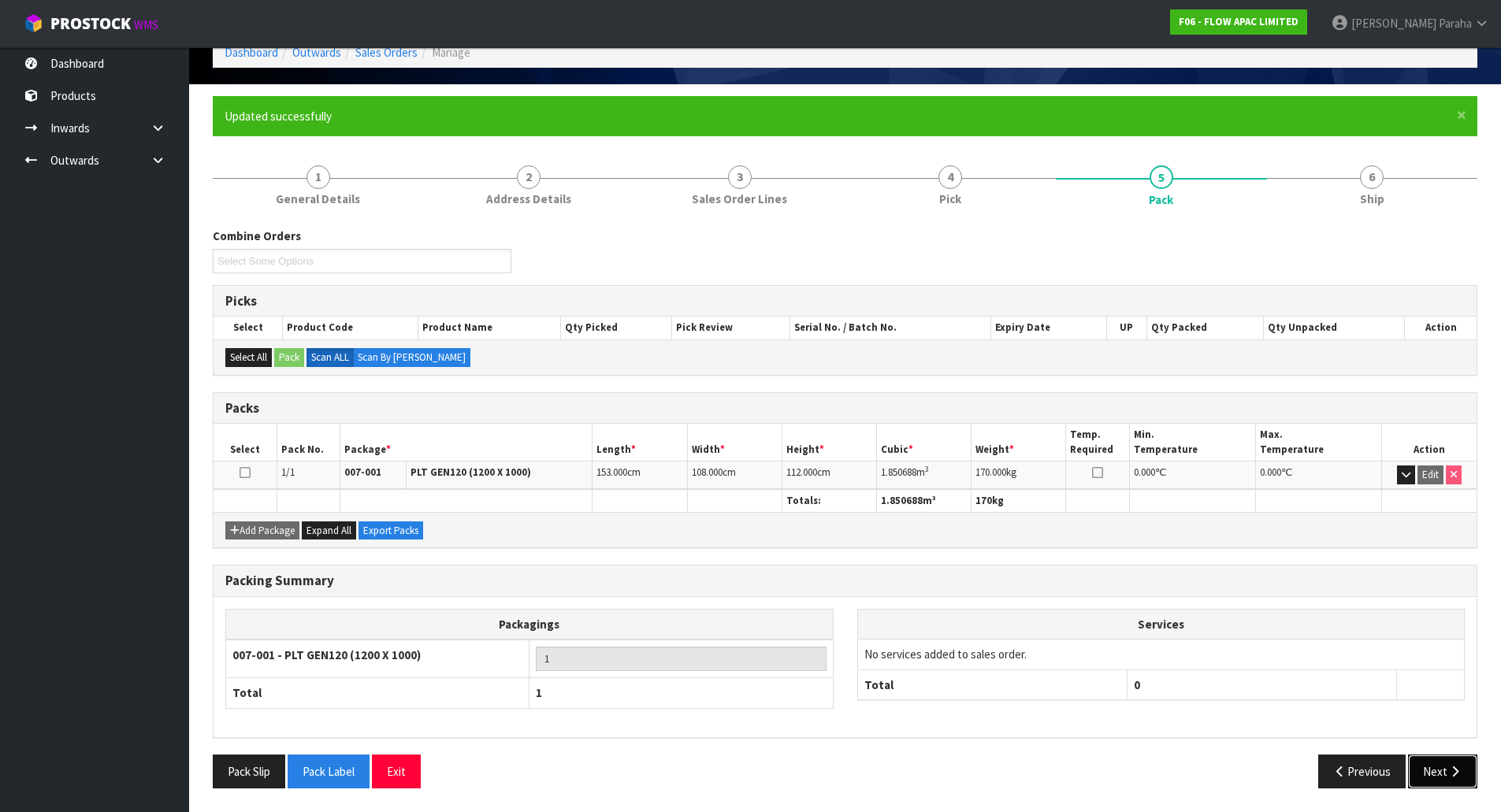
click at [1442, 776] on button "Next" at bounding box center [1442, 771] width 69 height 33
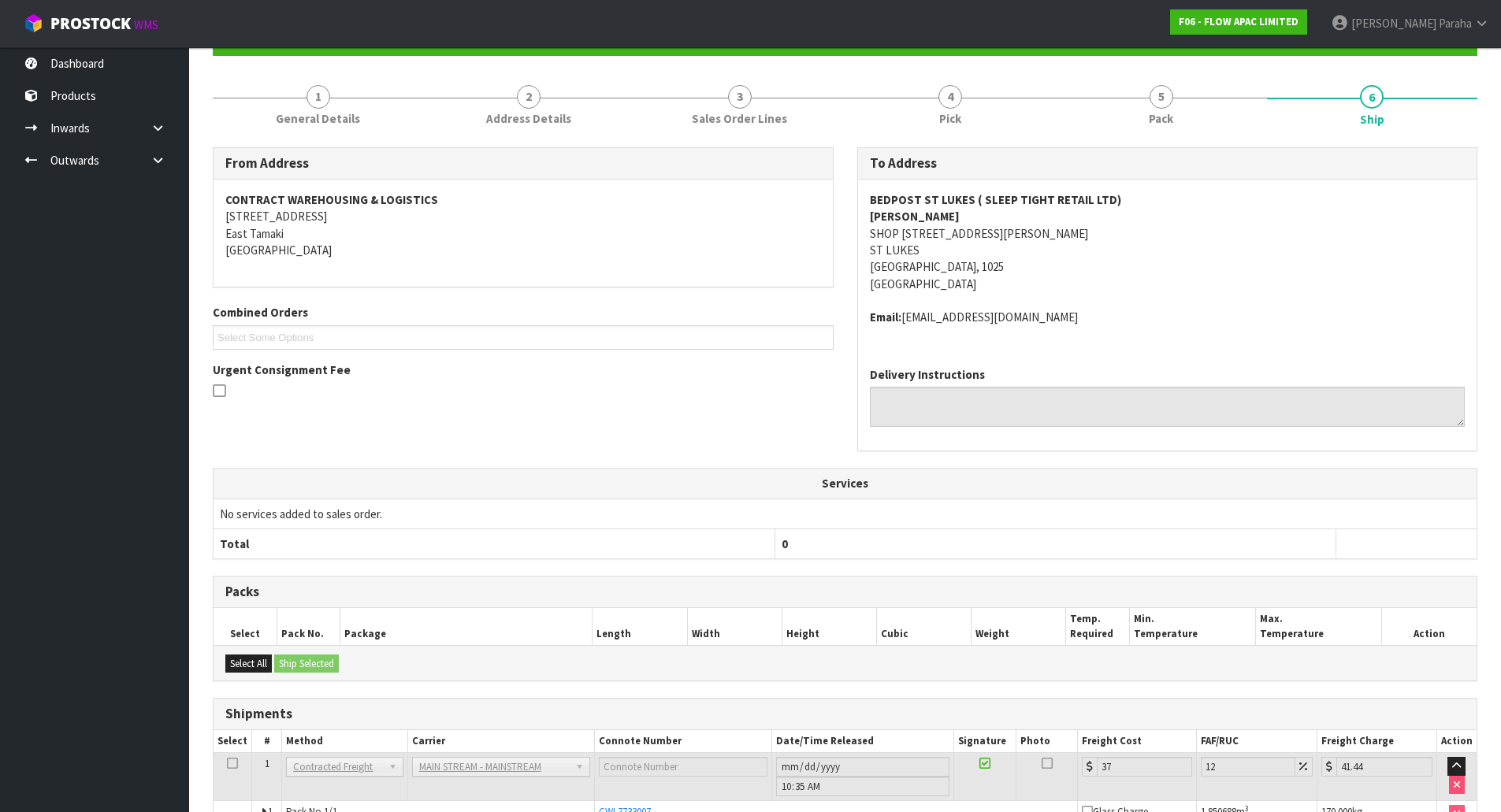
scroll to position [257, 0]
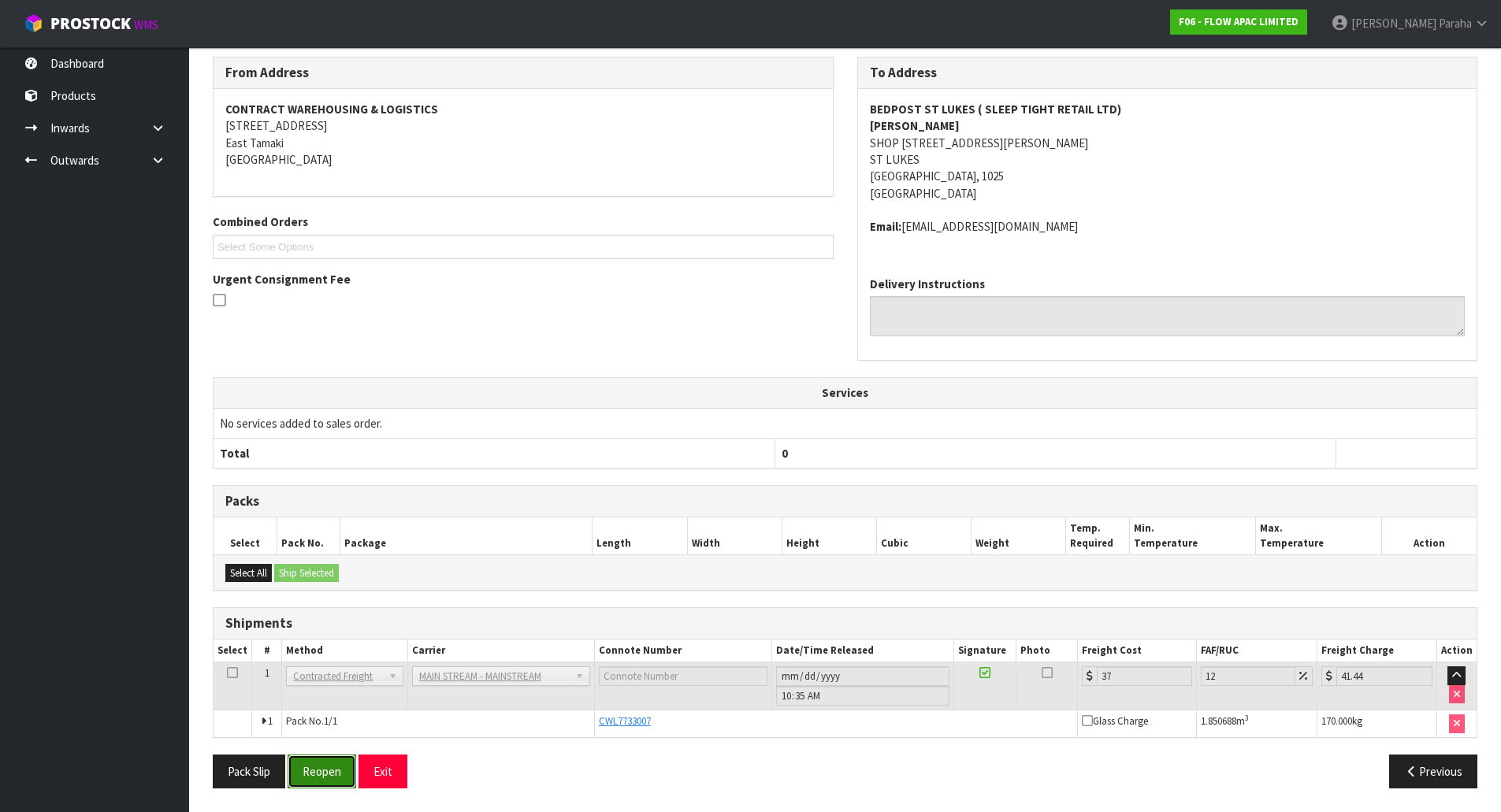
click at [336, 774] on button "Reopen" at bounding box center [322, 771] width 69 height 33
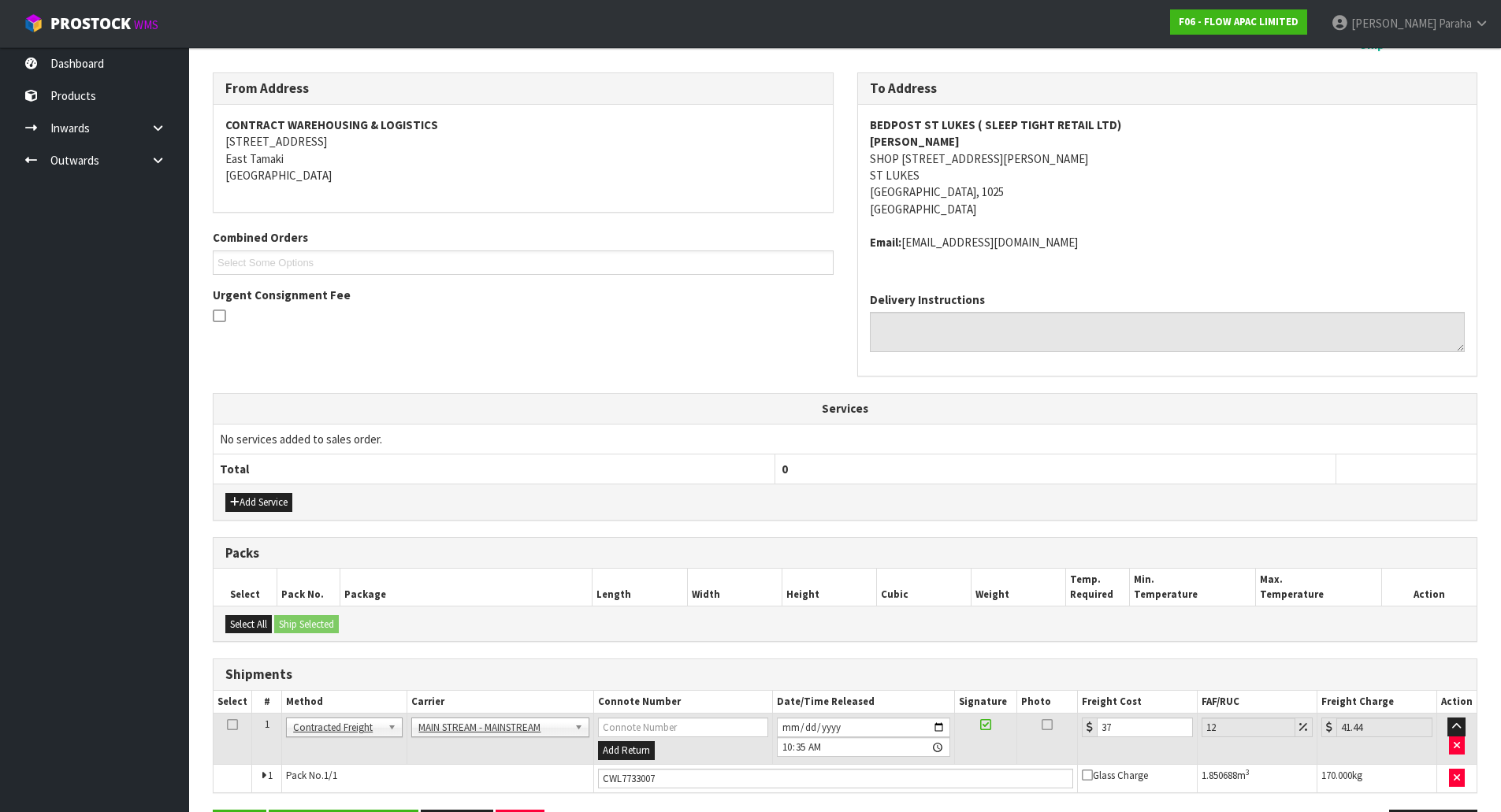
scroll to position [296, 0]
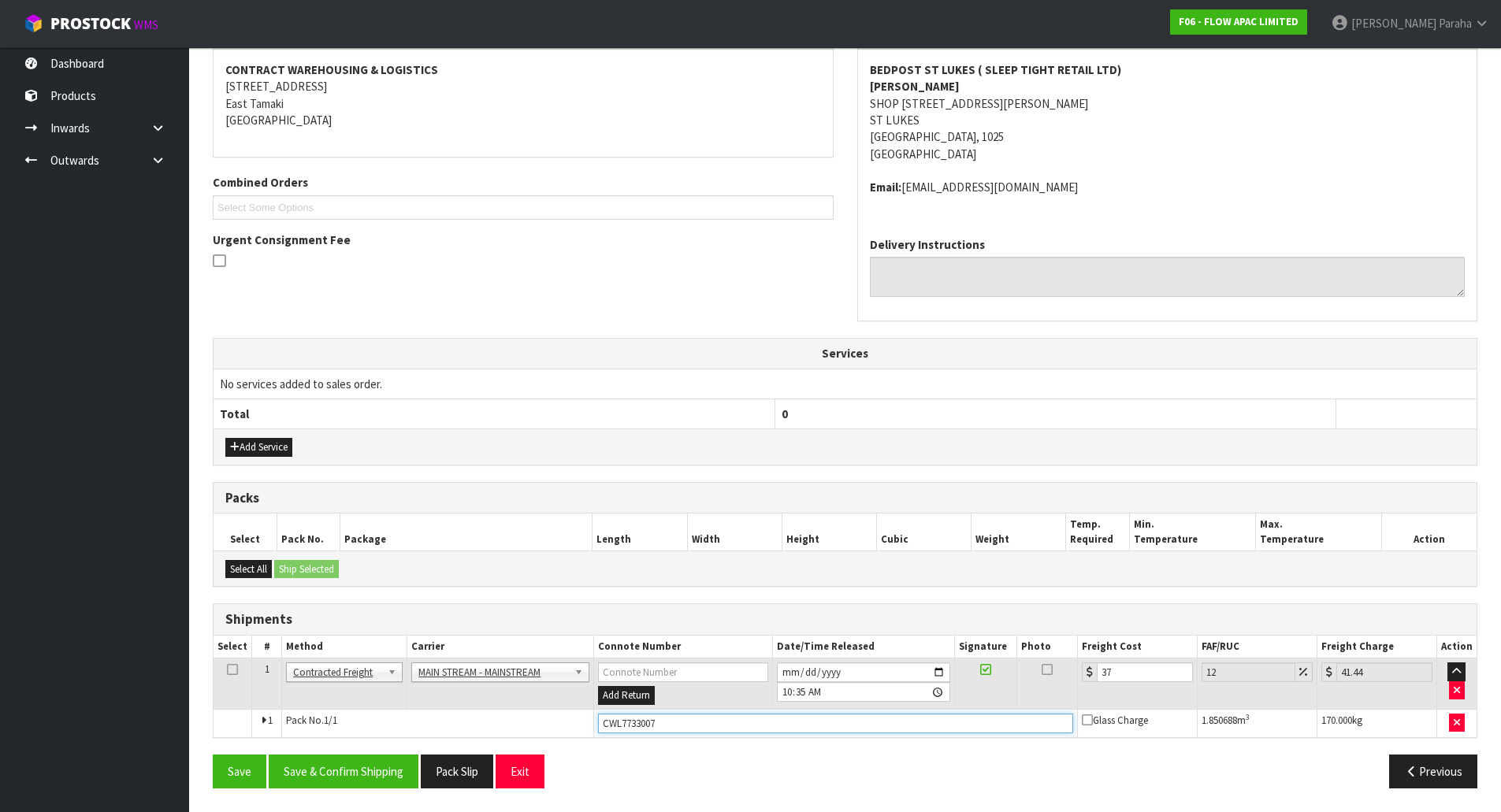
drag, startPoint x: 685, startPoint y: 726, endPoint x: 572, endPoint y: 714, distance: 113.6
click at [572, 714] on tr "1 Pack No. 1/1 CWL7733007 Glass Charge 1.850688 m 3 170.000 kg" at bounding box center [845, 723] width 1263 height 28
click at [1446, 784] on button "Previous" at bounding box center [1432, 771] width 88 height 33
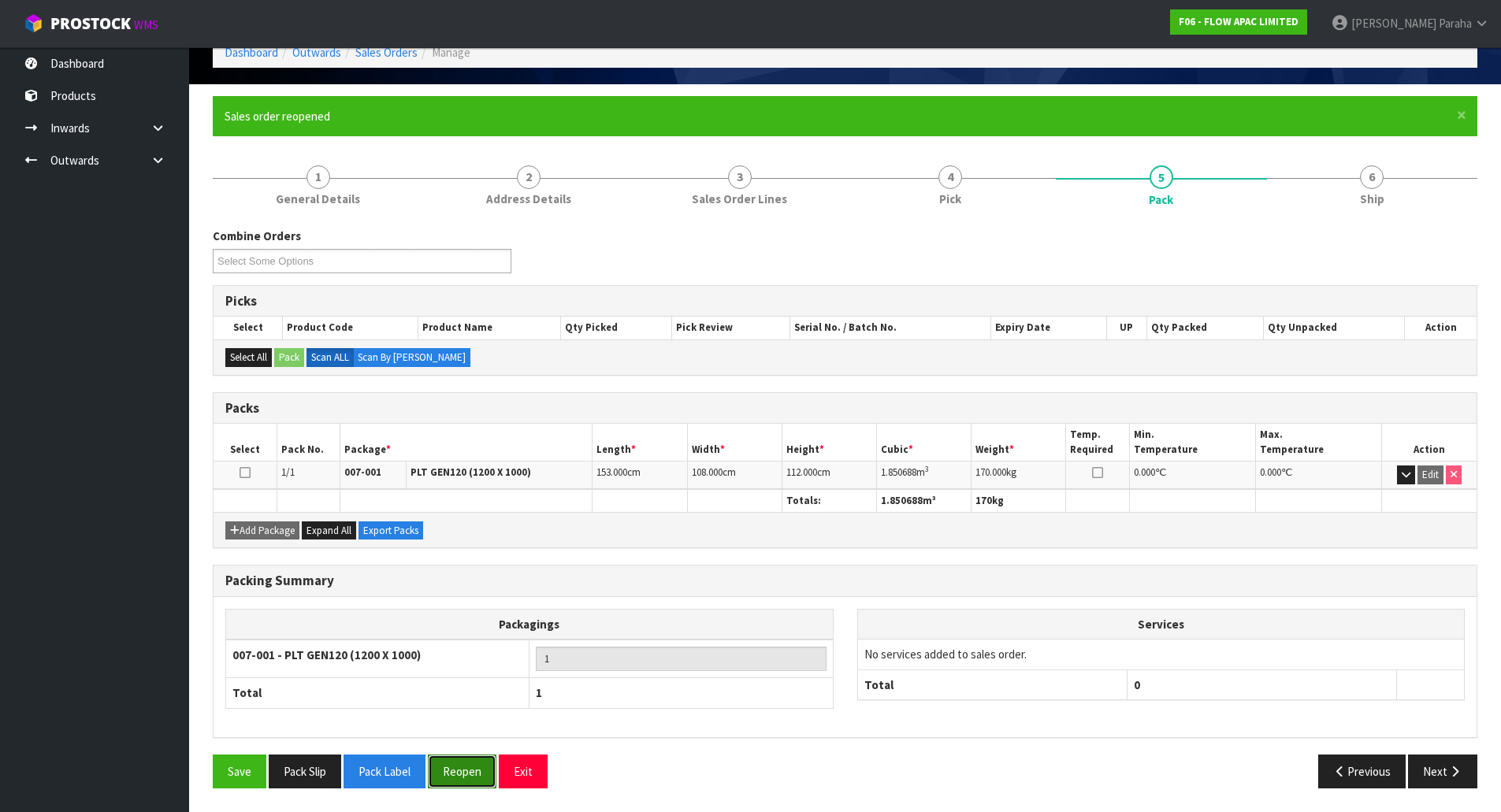
click at [467, 770] on button "Reopen" at bounding box center [462, 771] width 69 height 33
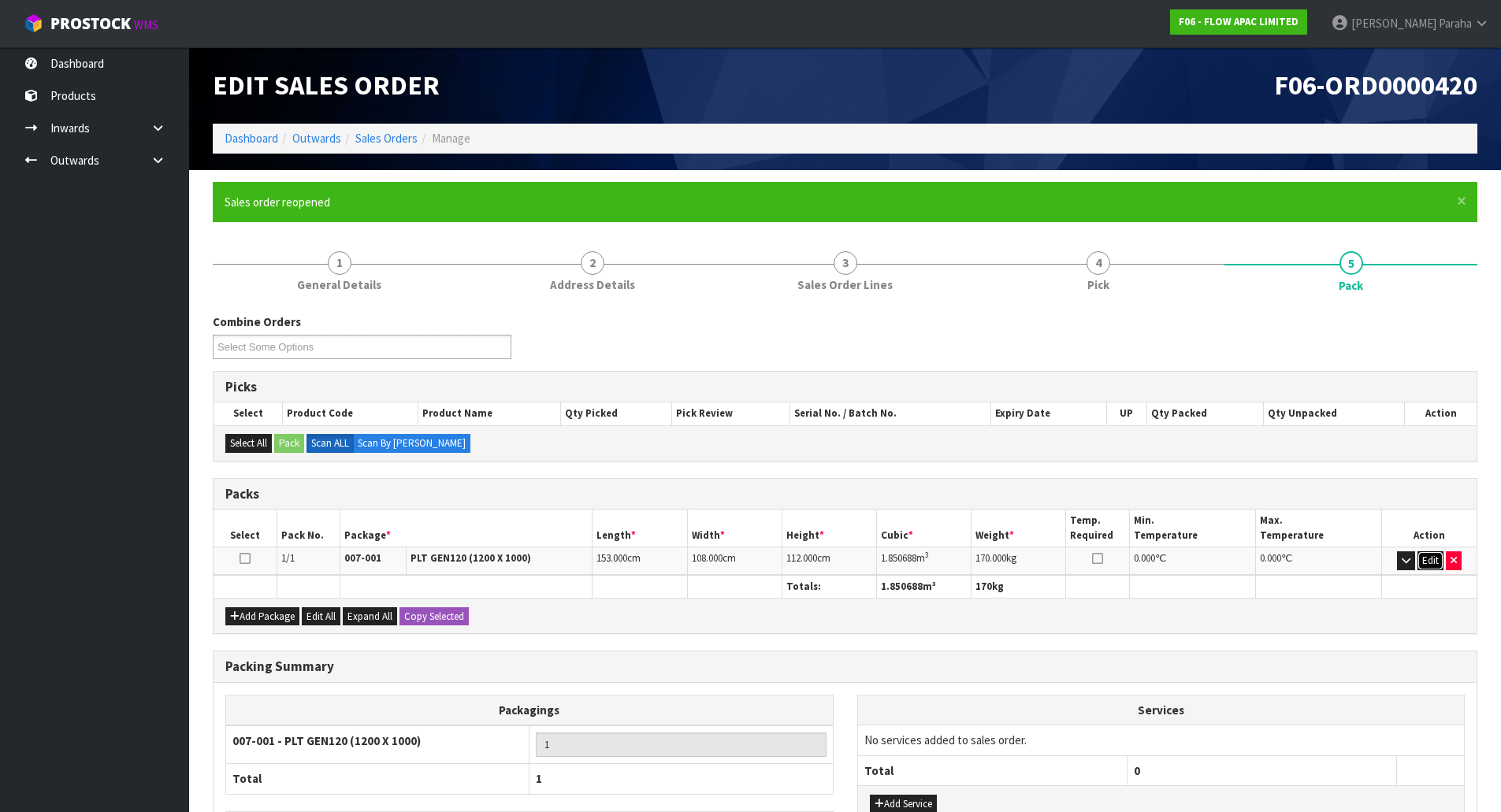
click at [1428, 561] on button "Edit" at bounding box center [1430, 560] width 26 height 19
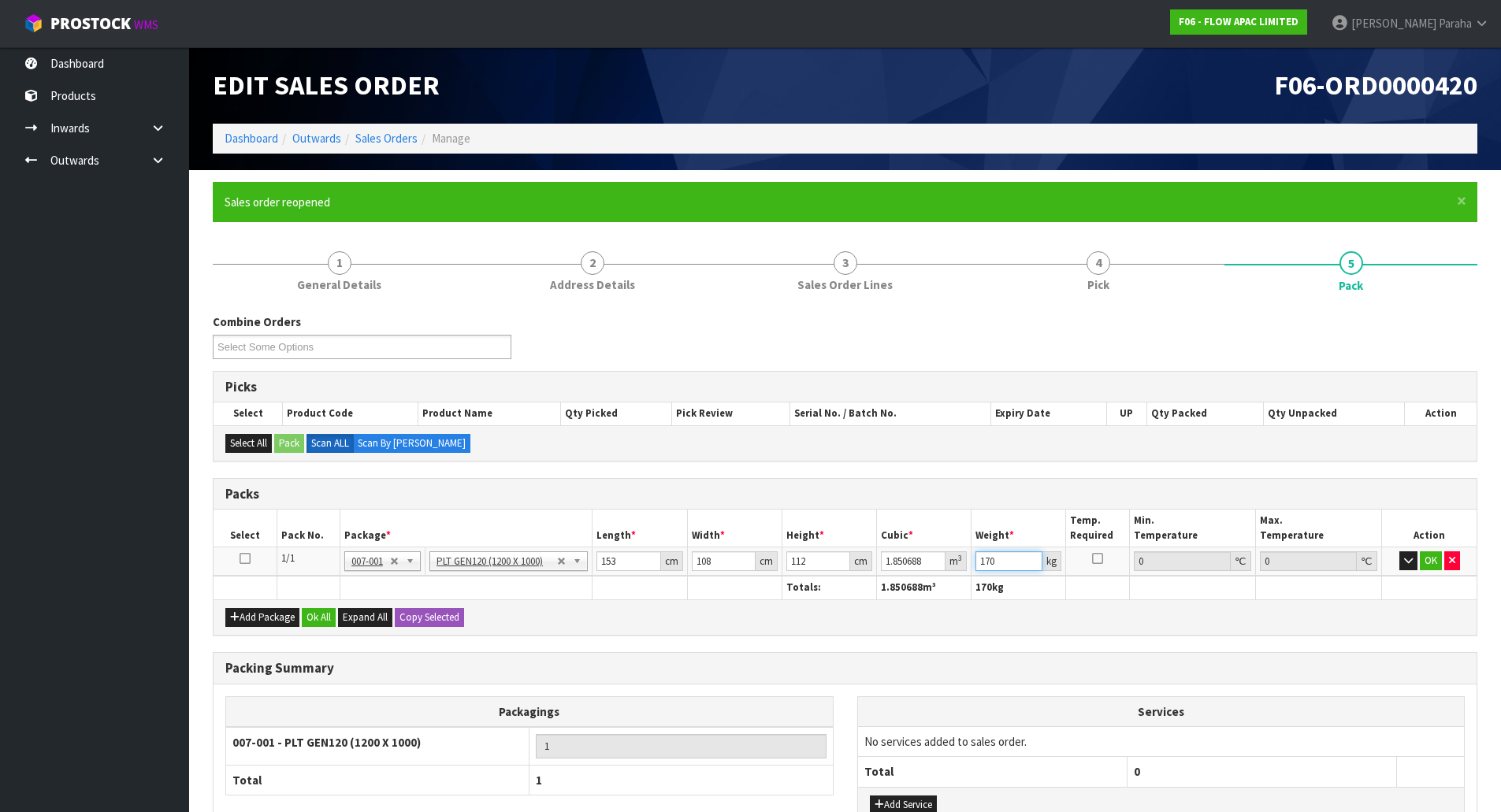
click at [1010, 561] on input "170" at bounding box center [1009, 561] width 67 height 20
type input "156"
click at [309, 615] on button "Ok All" at bounding box center [319, 617] width 33 height 19
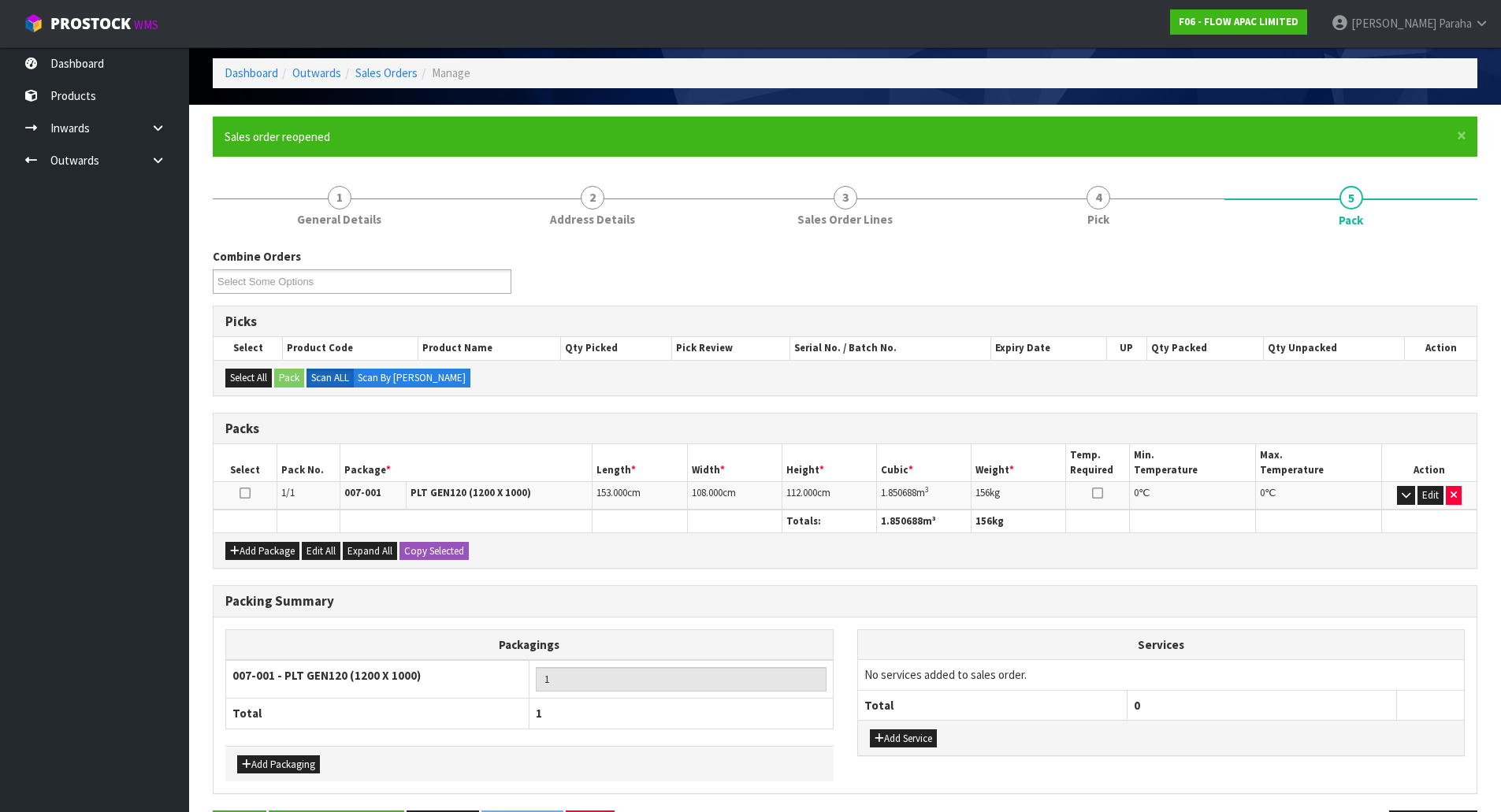
scroll to position [121, 0]
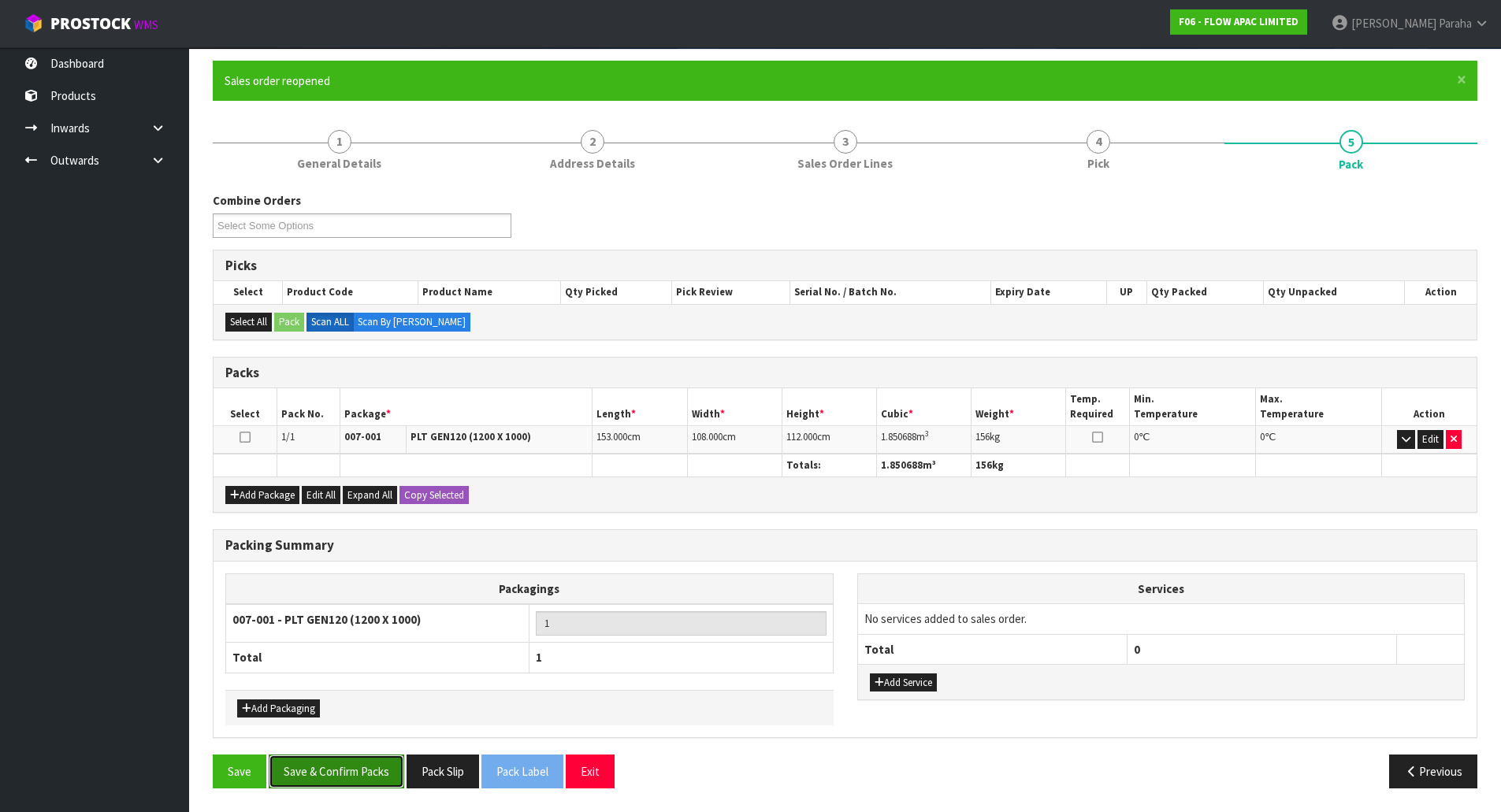
click at [312, 769] on button "Save & Confirm Packs" at bounding box center [336, 771] width 136 height 33
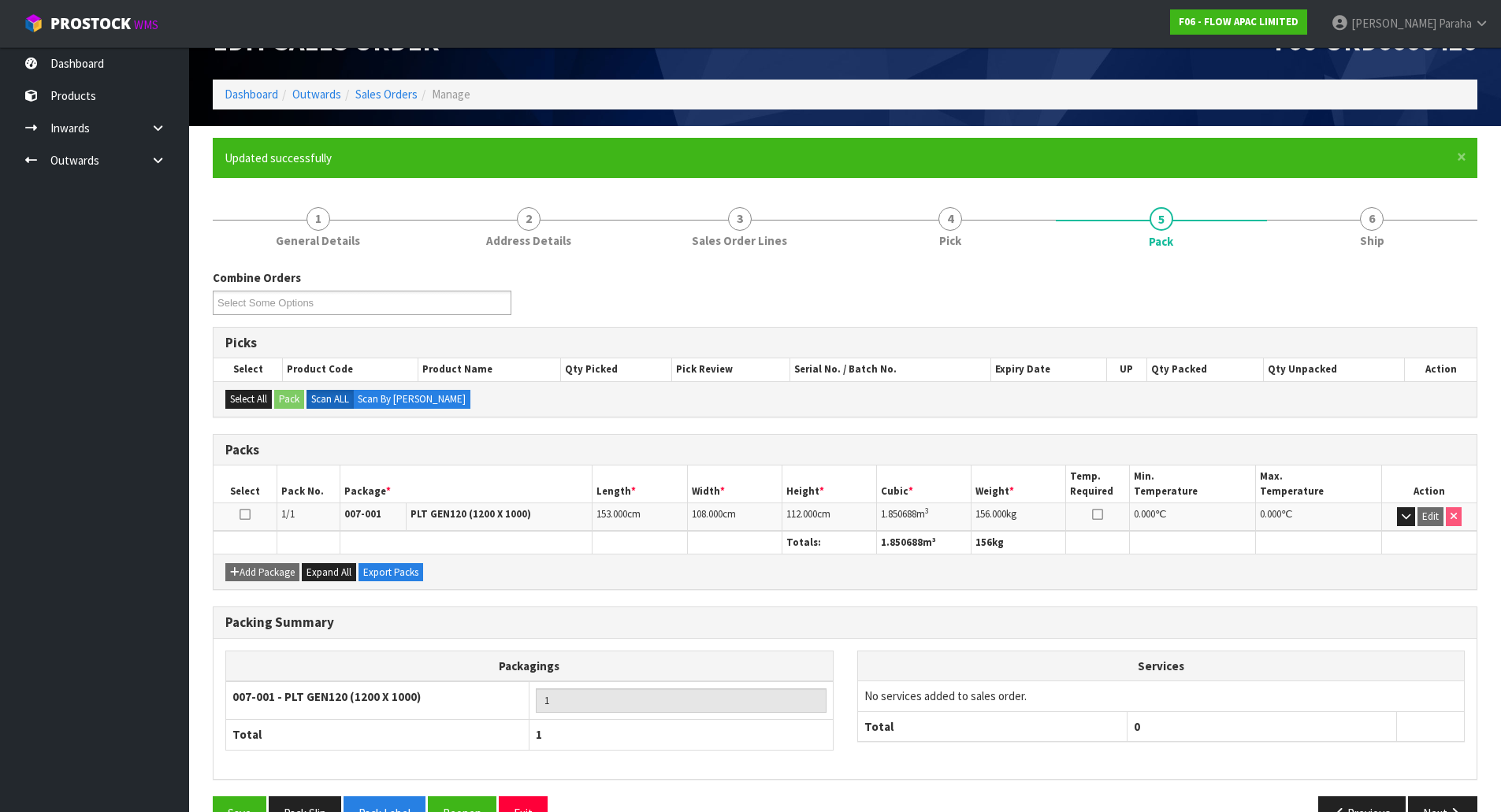
scroll to position [86, 0]
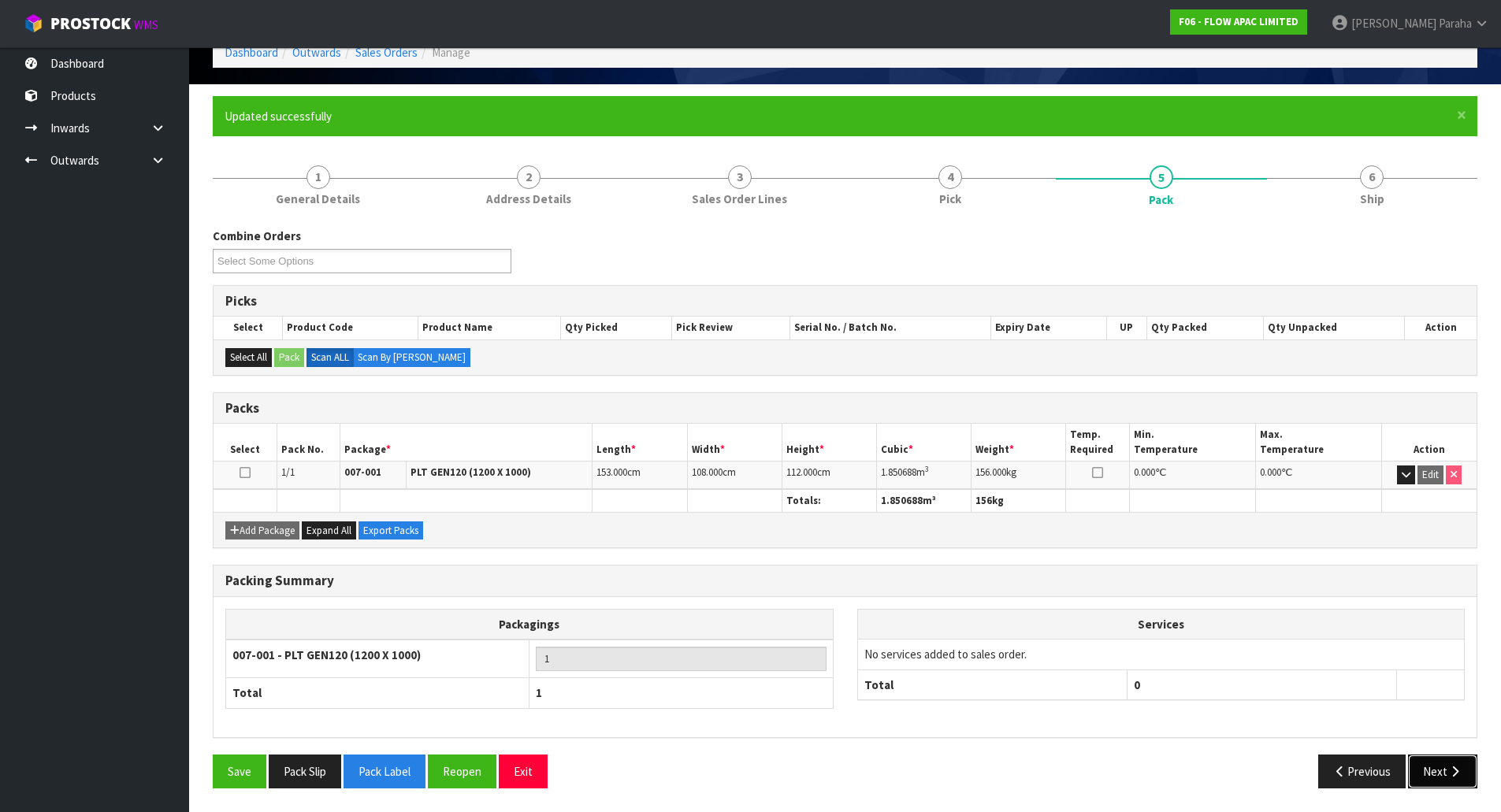
click at [1465, 779] on button "Next" at bounding box center [1442, 771] width 69 height 33
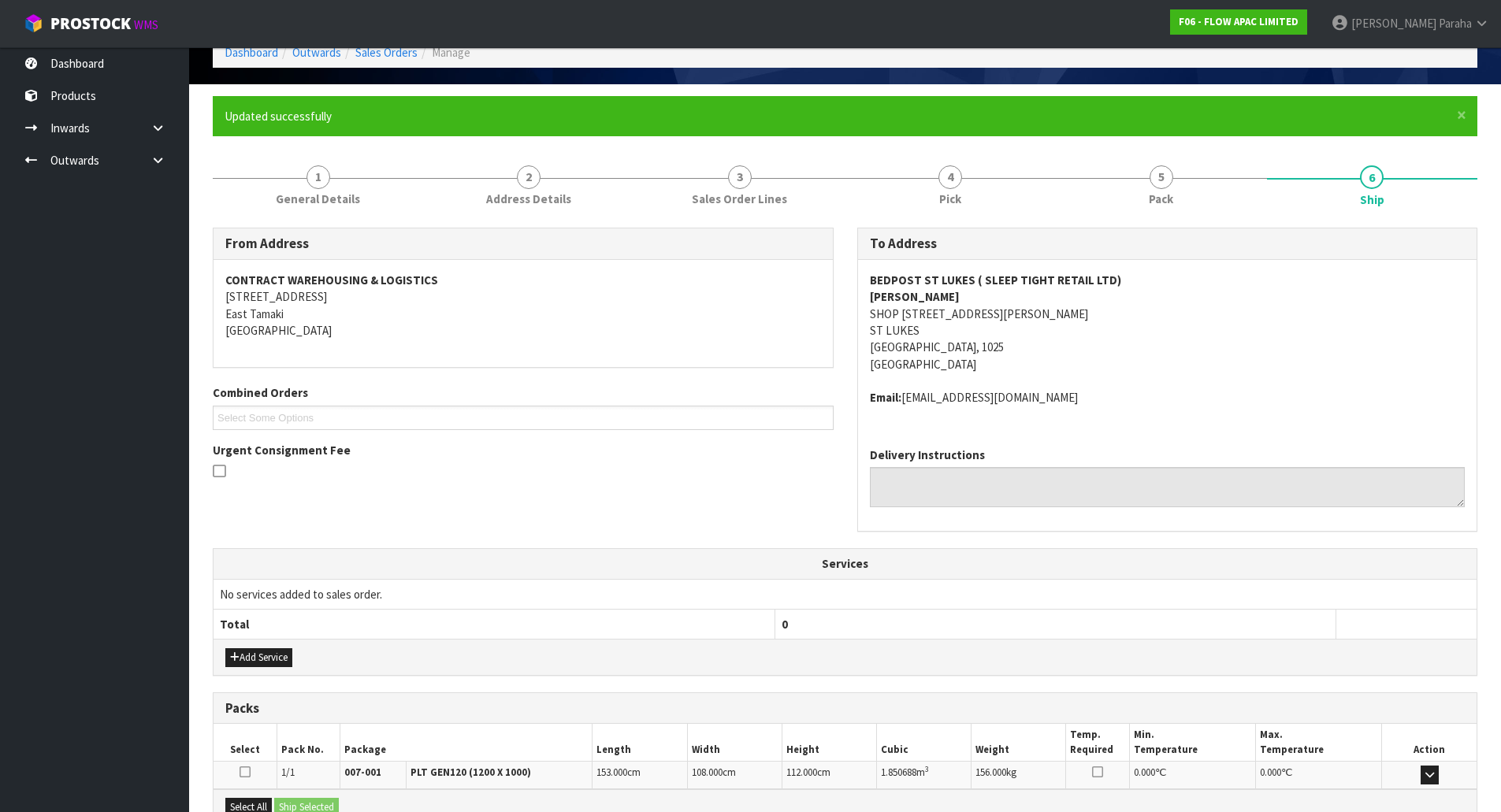
scroll to position [268, 0]
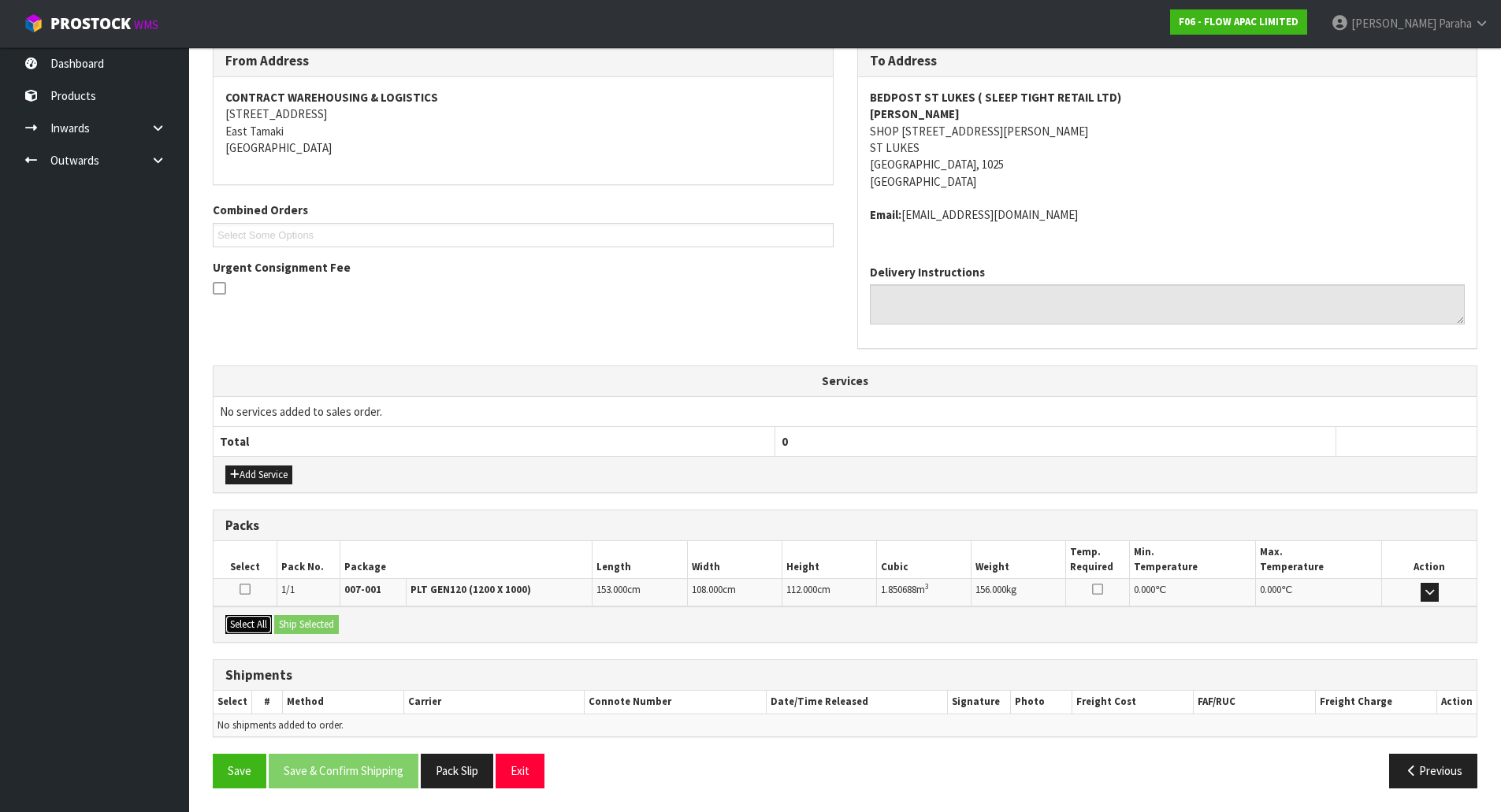
click at [255, 625] on button "Select All" at bounding box center [248, 625] width 47 height 19
click at [295, 621] on button "Ship Selected" at bounding box center [306, 625] width 64 height 19
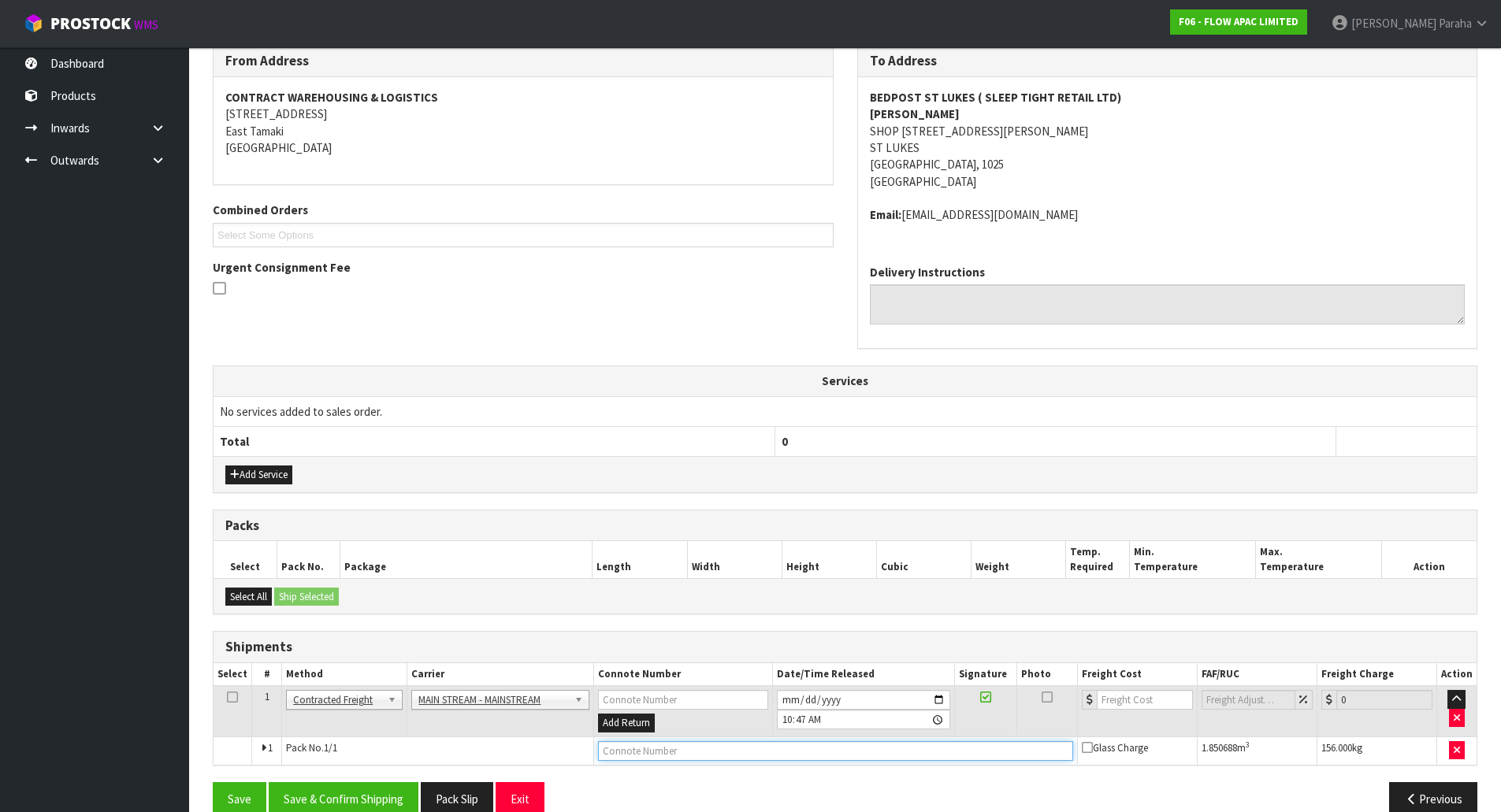
click at [780, 748] on input "text" at bounding box center [836, 751] width 475 height 20
click at [1152, 694] on input "number" at bounding box center [1145, 700] width 95 height 20
type input "37.00"
click at [808, 744] on input "text" at bounding box center [836, 751] width 475 height 20
paste input "CWL7733007"
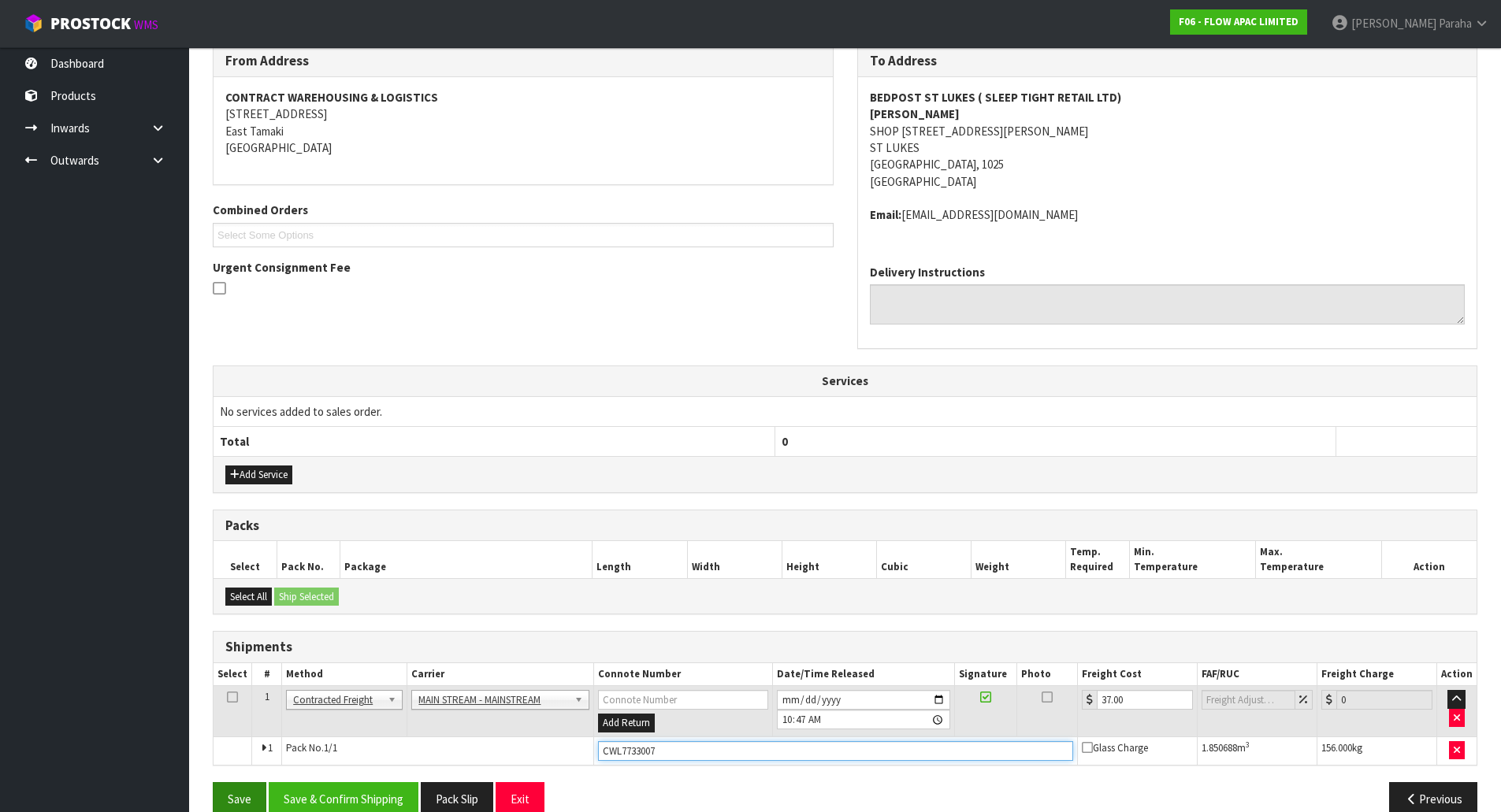
type input "CWL7733007"
click at [230, 790] on button "Save" at bounding box center [239, 799] width 54 height 33
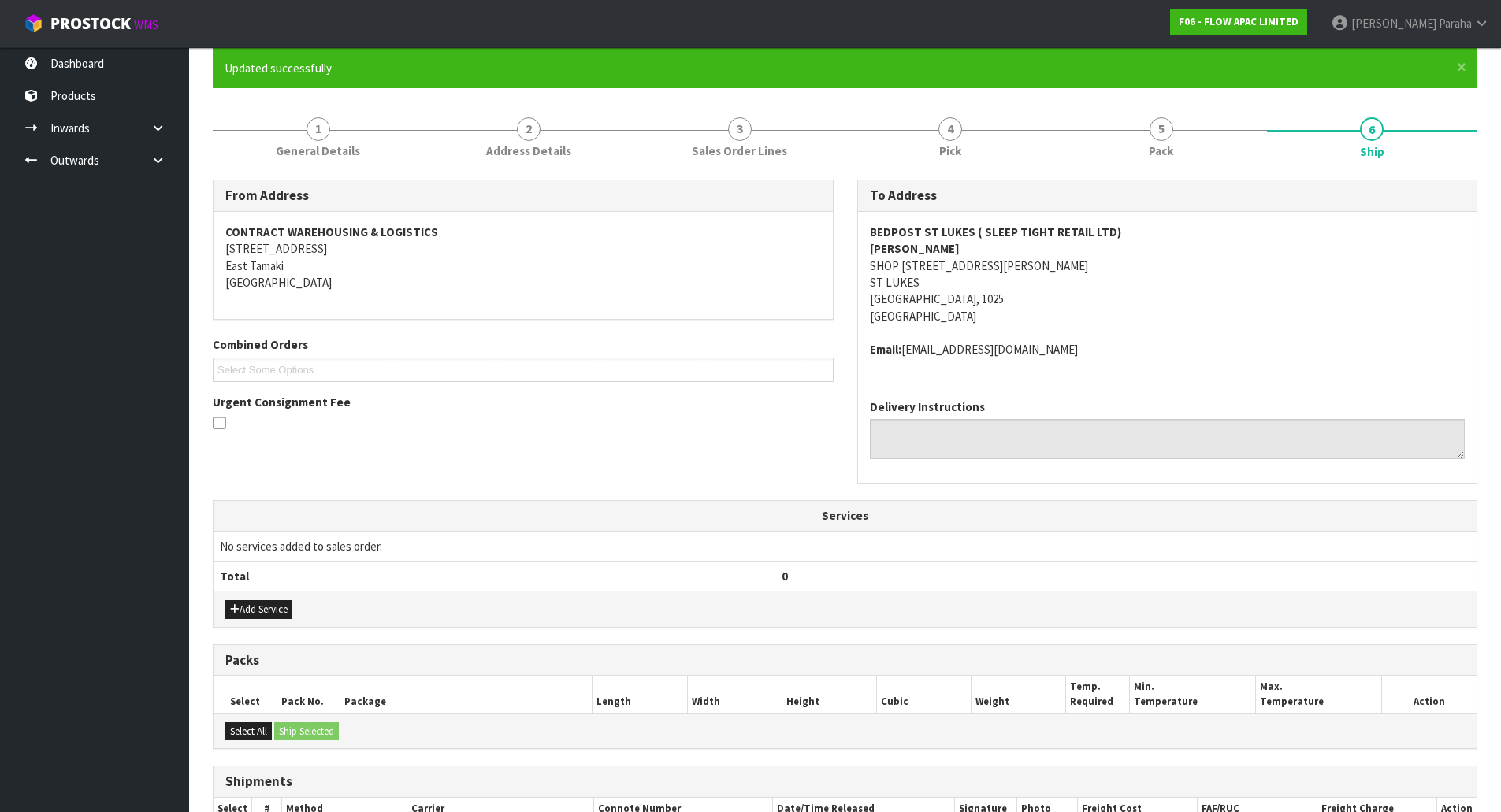
scroll to position [296, 0]
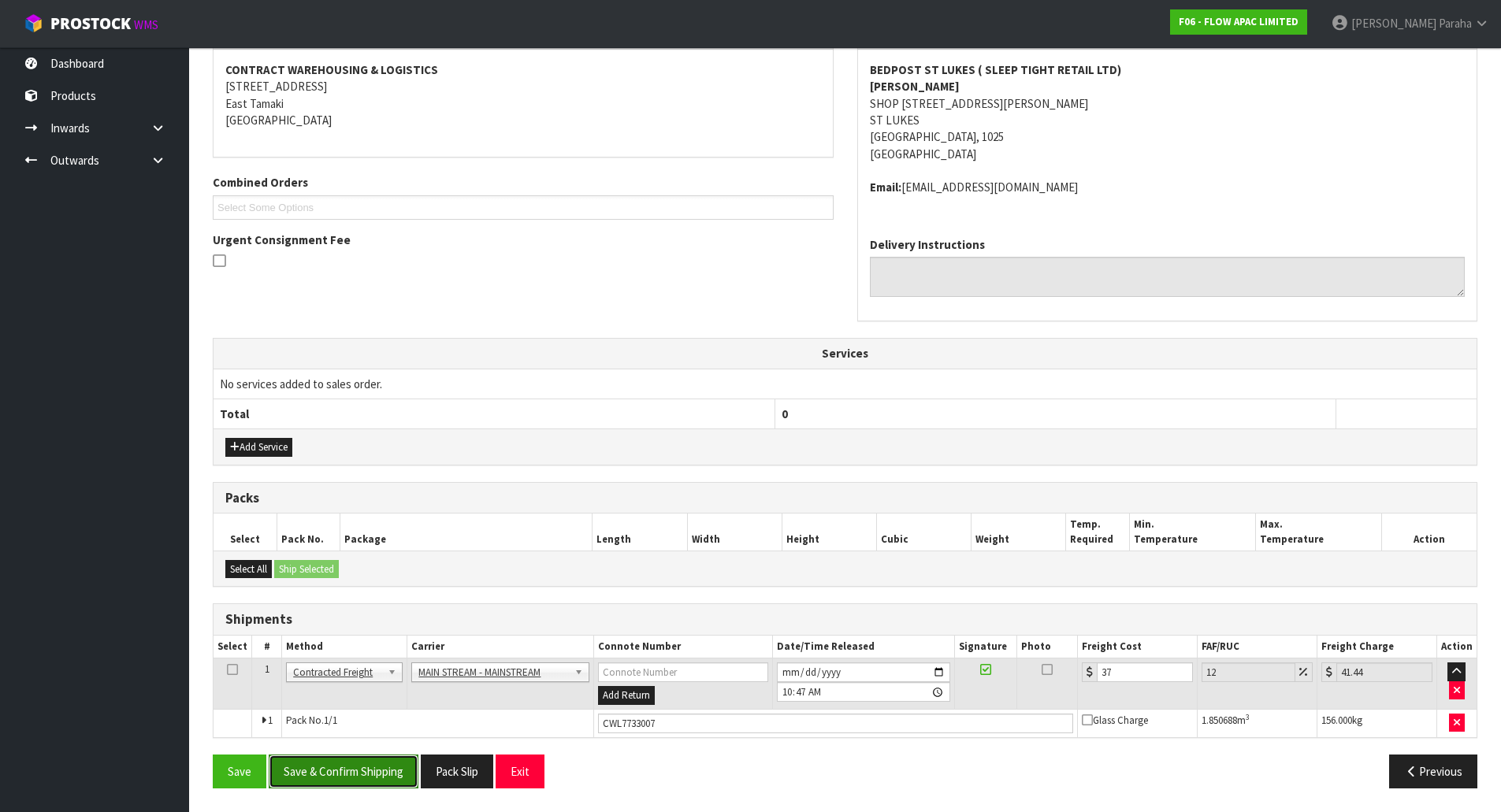
click at [380, 768] on button "Save & Confirm Shipping" at bounding box center [343, 771] width 150 height 33
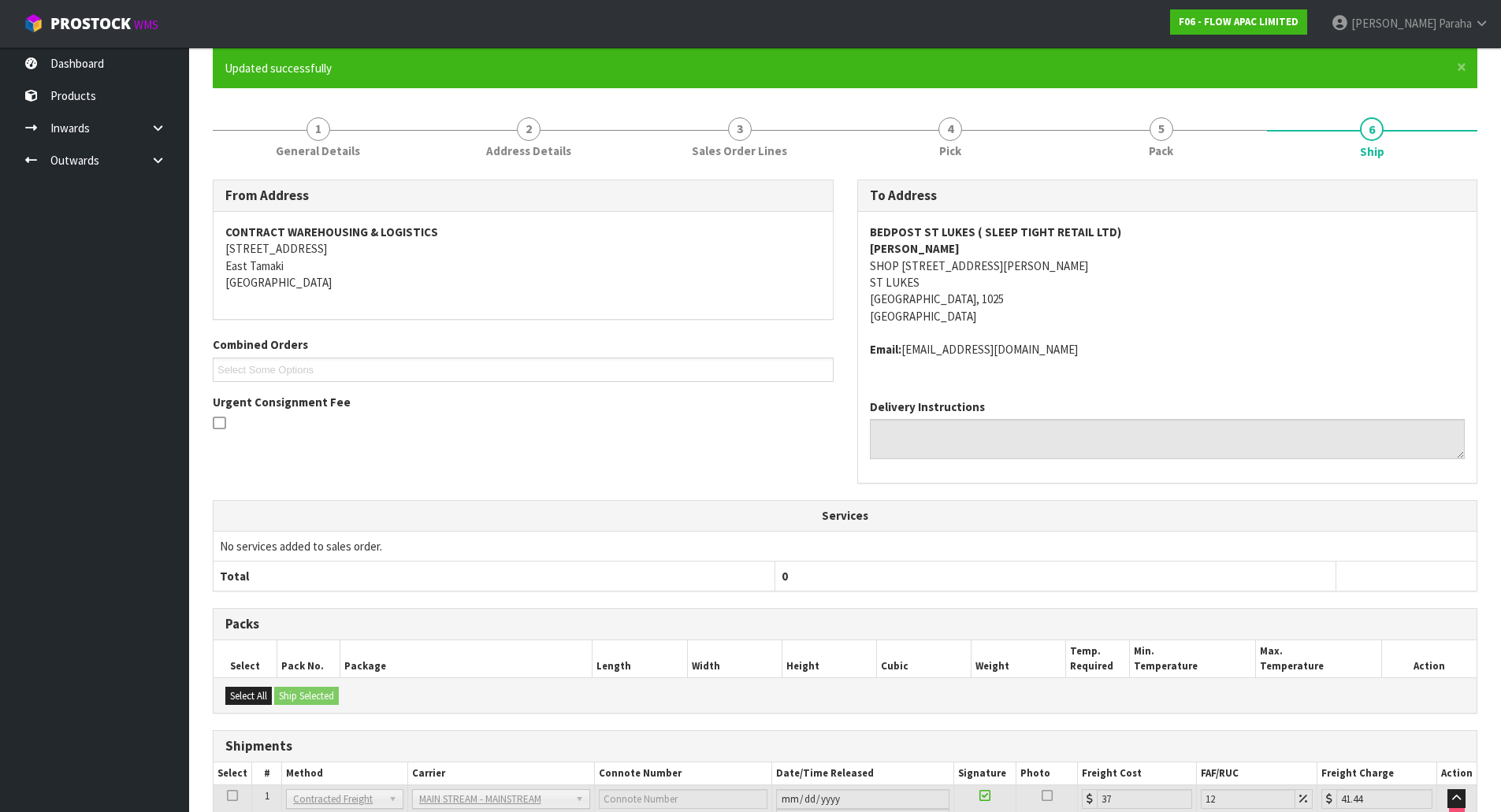
scroll to position [0, 0]
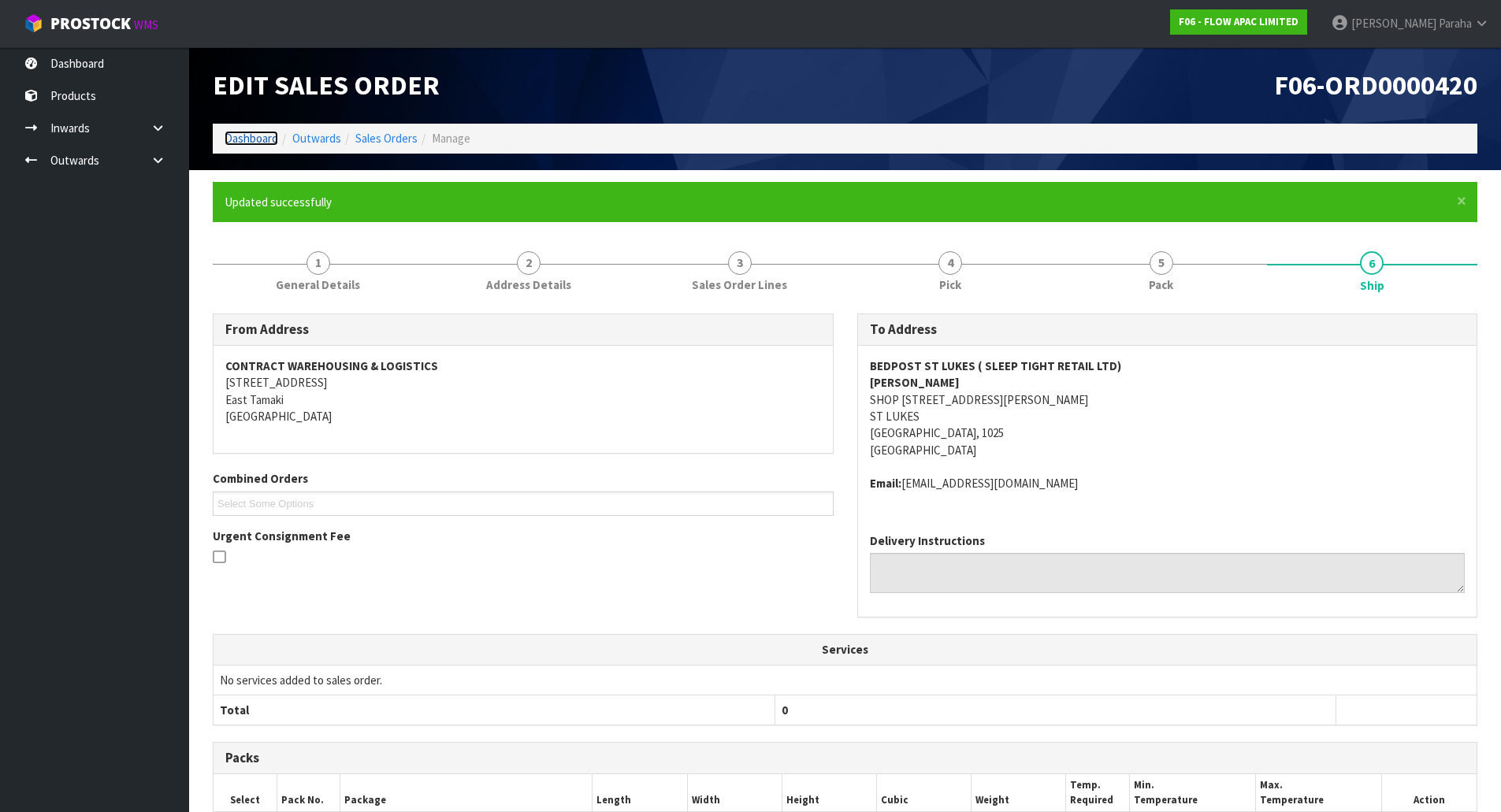
click at [250, 140] on link "Dashboard" at bounding box center [251, 138] width 54 height 15
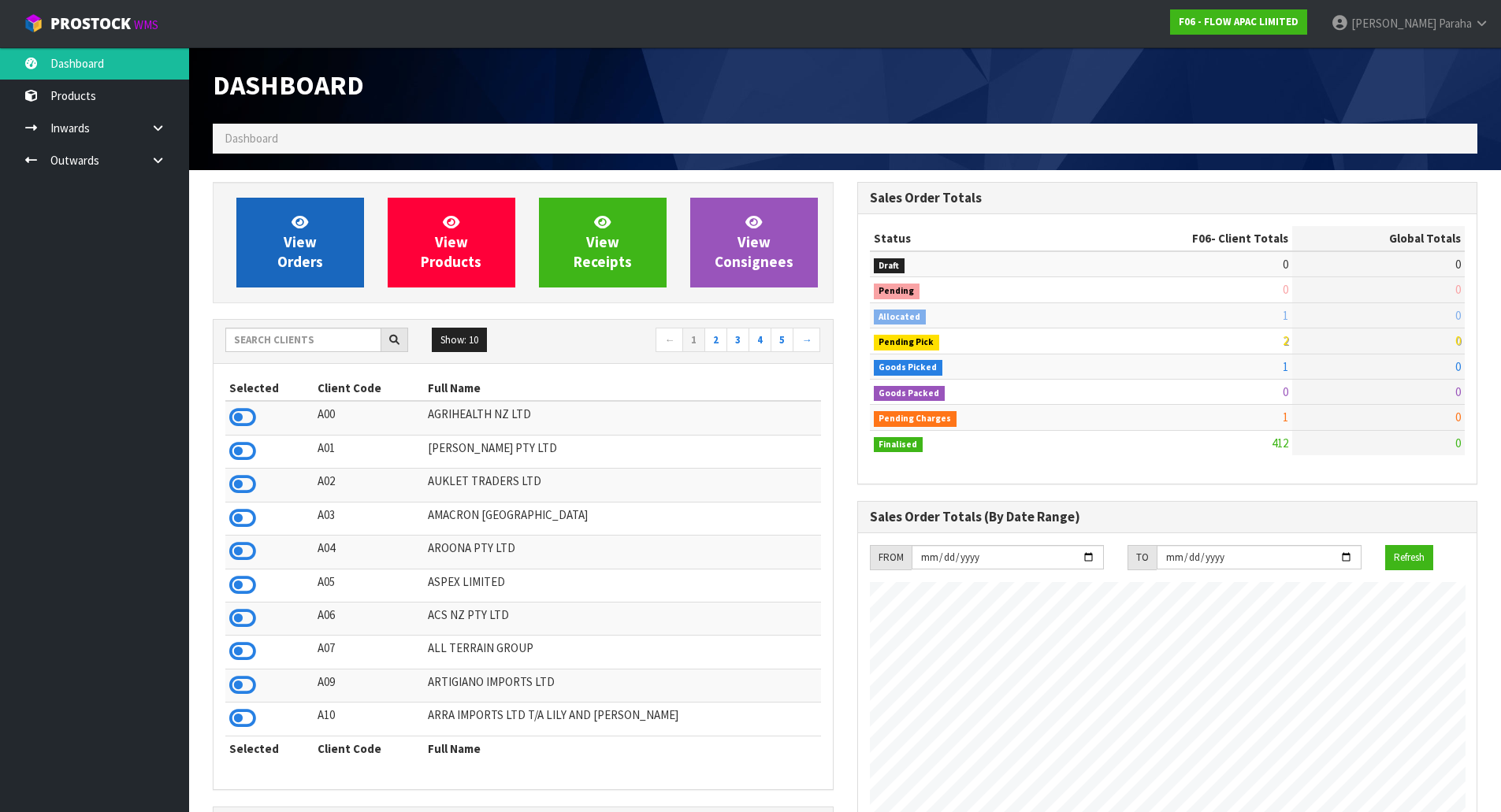
scroll to position [1193, 643]
click at [273, 346] on input "text" at bounding box center [303, 340] width 156 height 24
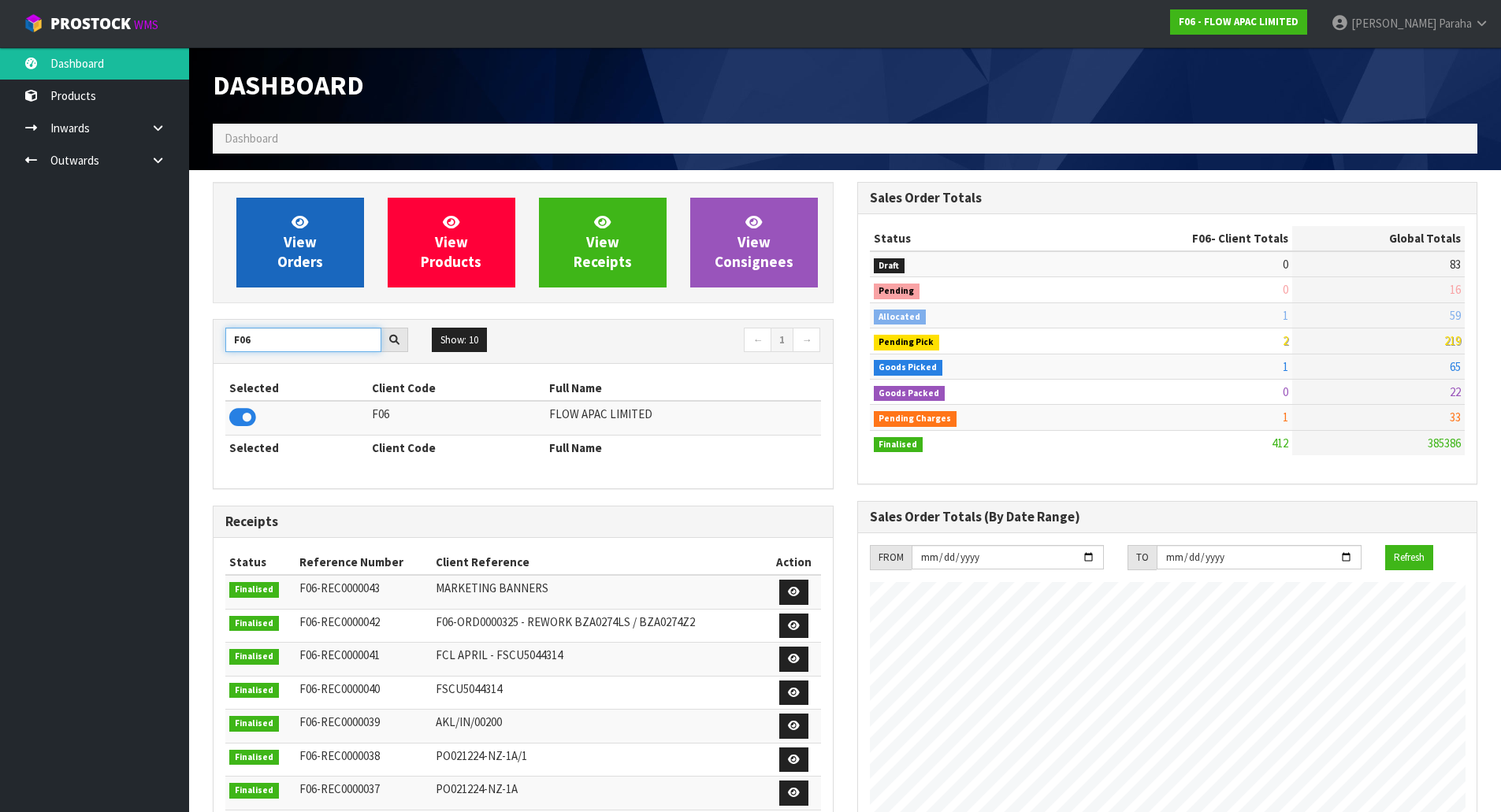
type input "F06"
click at [296, 258] on span "View Orders" at bounding box center [300, 242] width 46 height 59
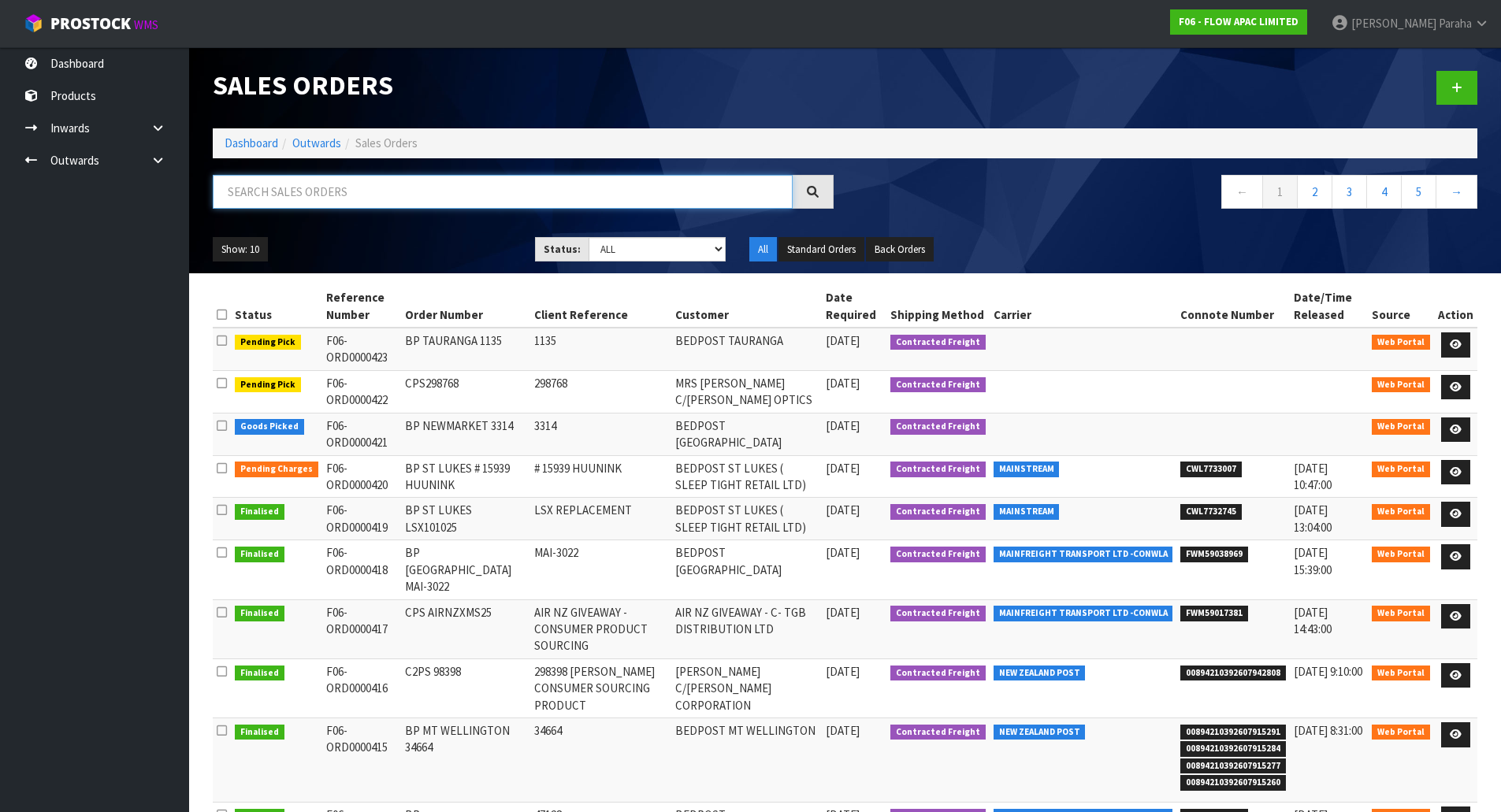
click at [277, 193] on input "text" at bounding box center [502, 192] width 580 height 33
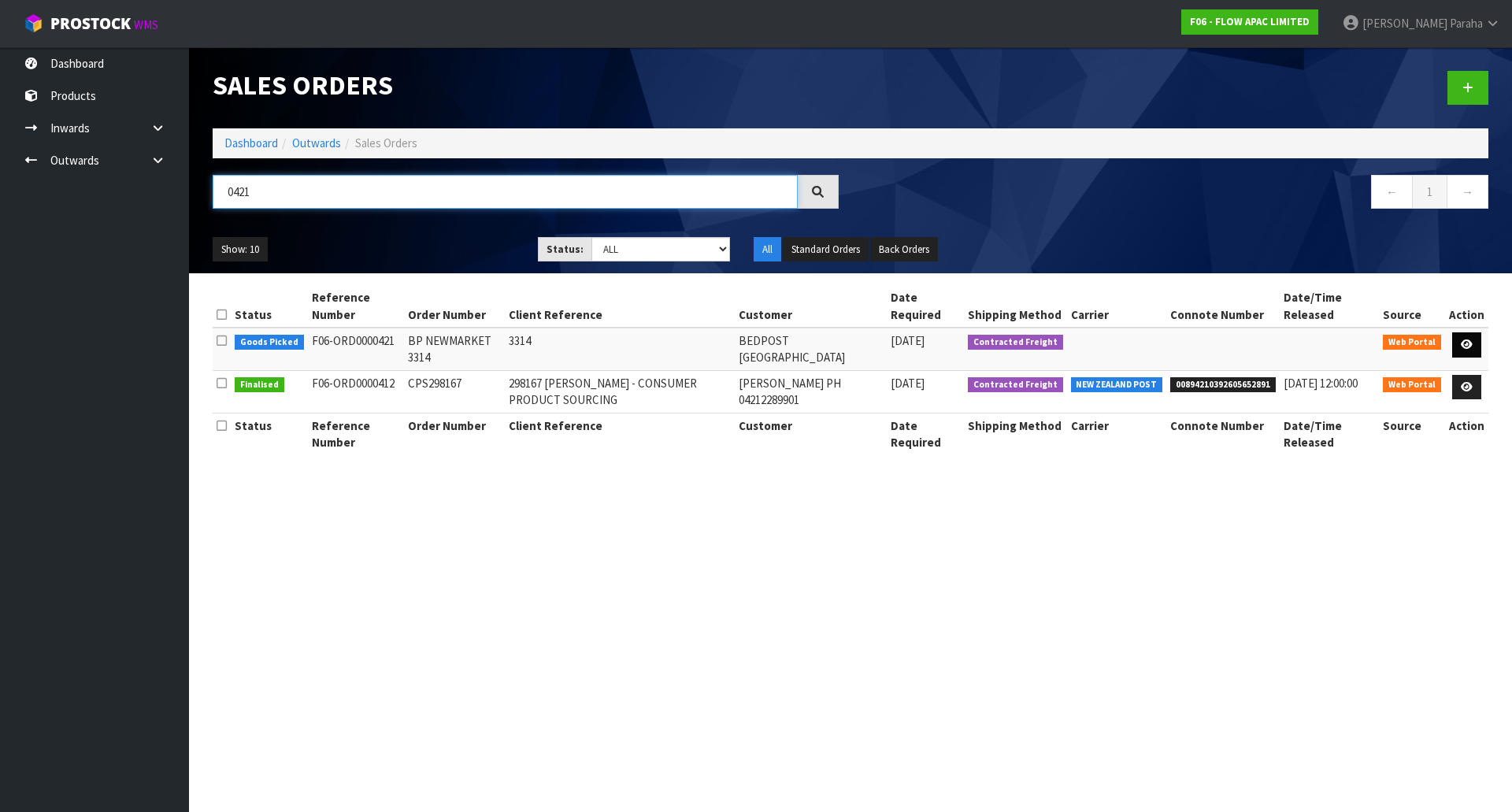
type input "0421"
click at [1475, 345] on link at bounding box center [1467, 345] width 29 height 25
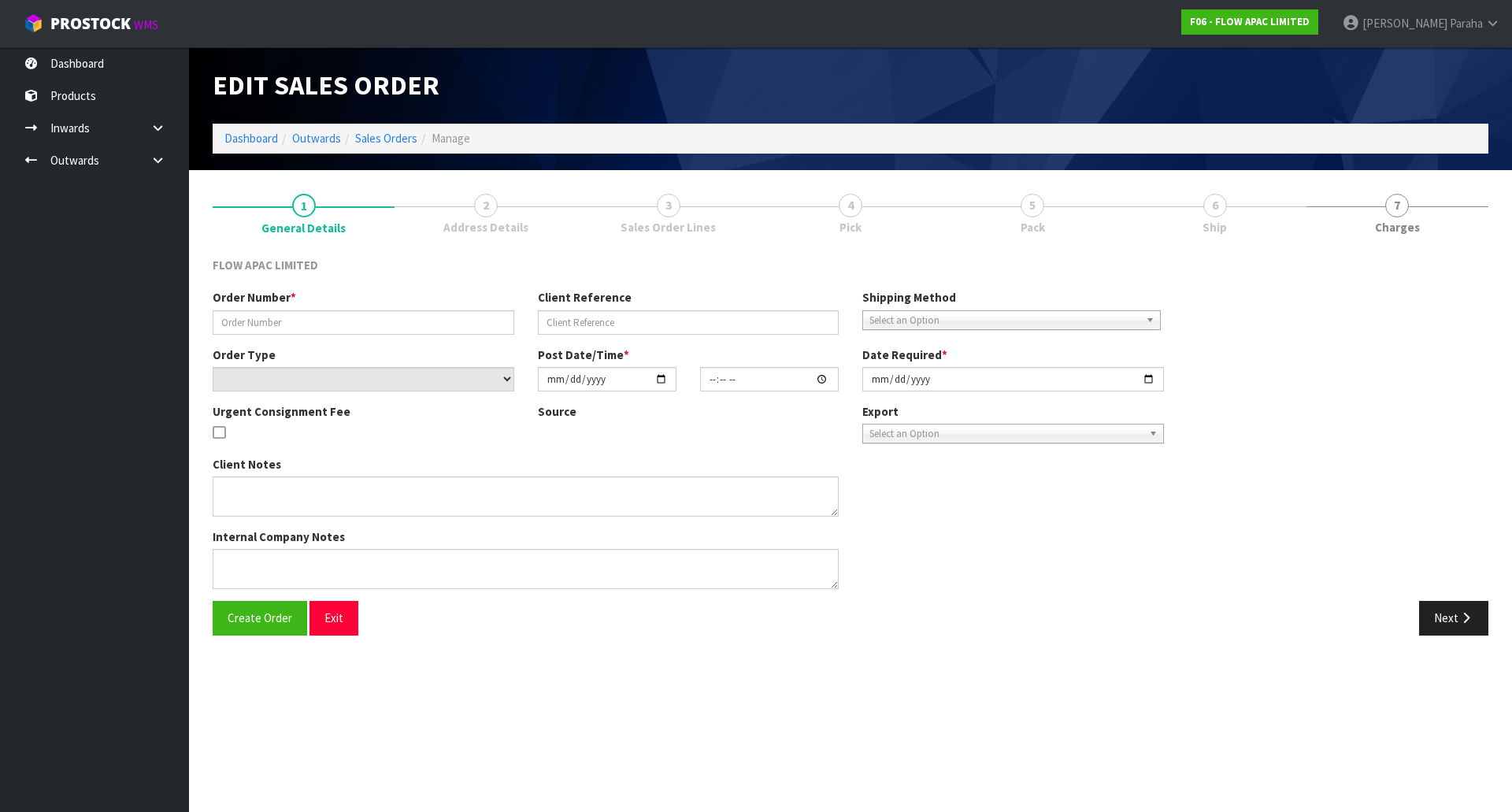
type input "BP NEWMARKET 3314"
type input "3314"
select select "number:0"
type input "2025-10-12"
type input "16:09:00.000"
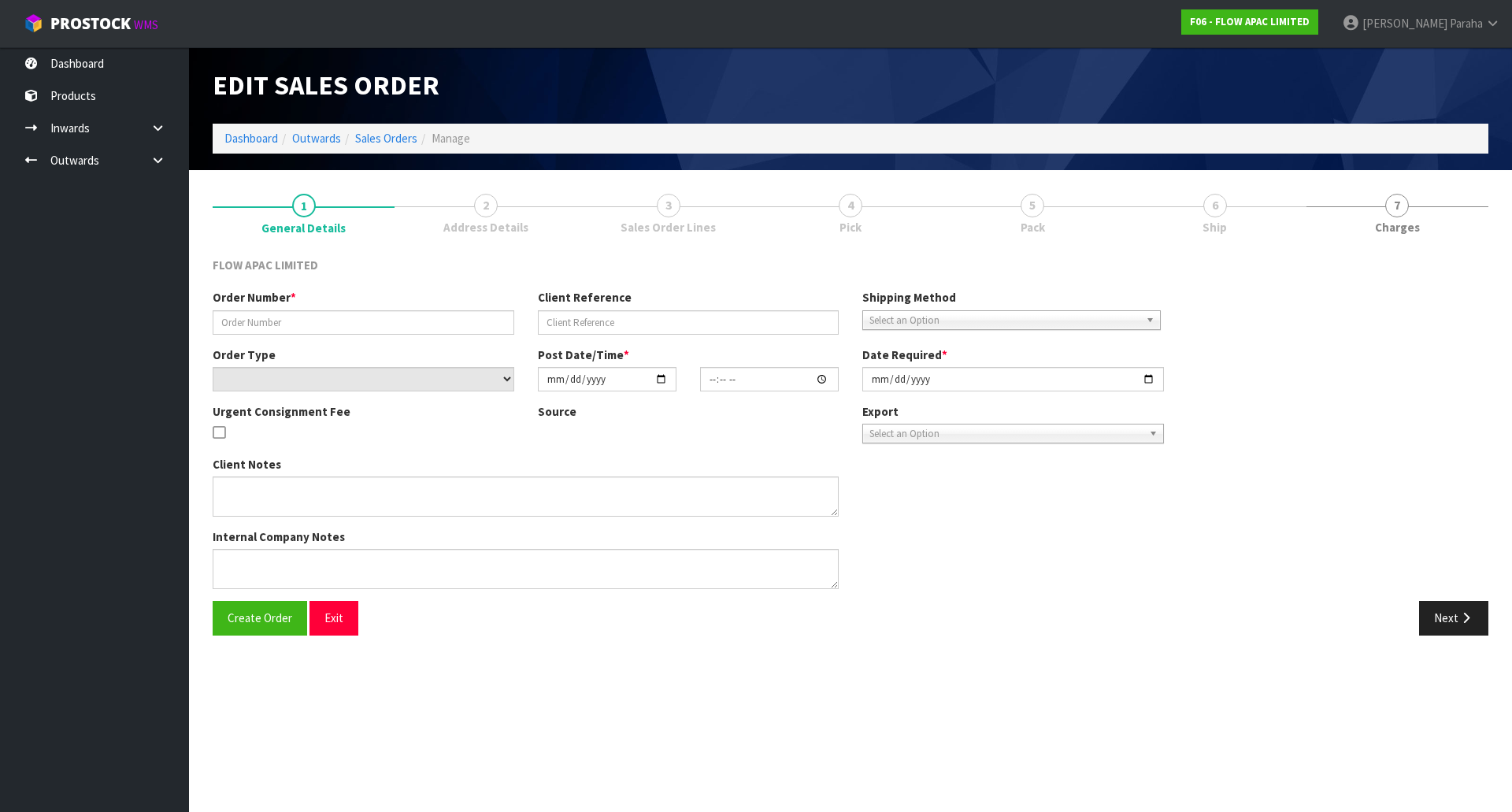
type input "2025-10-13"
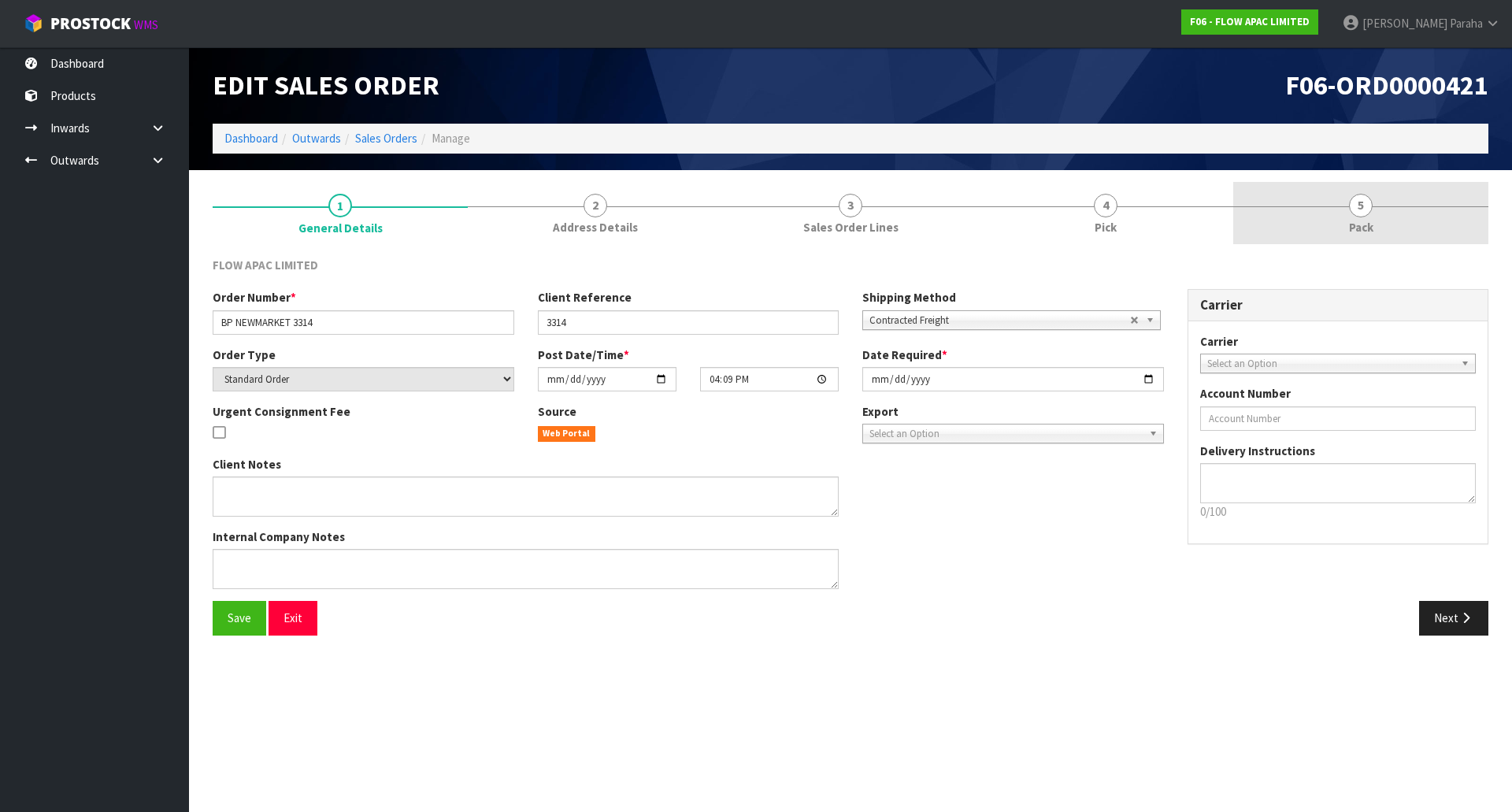
click at [1345, 209] on link "5 Pack" at bounding box center [1361, 213] width 255 height 62
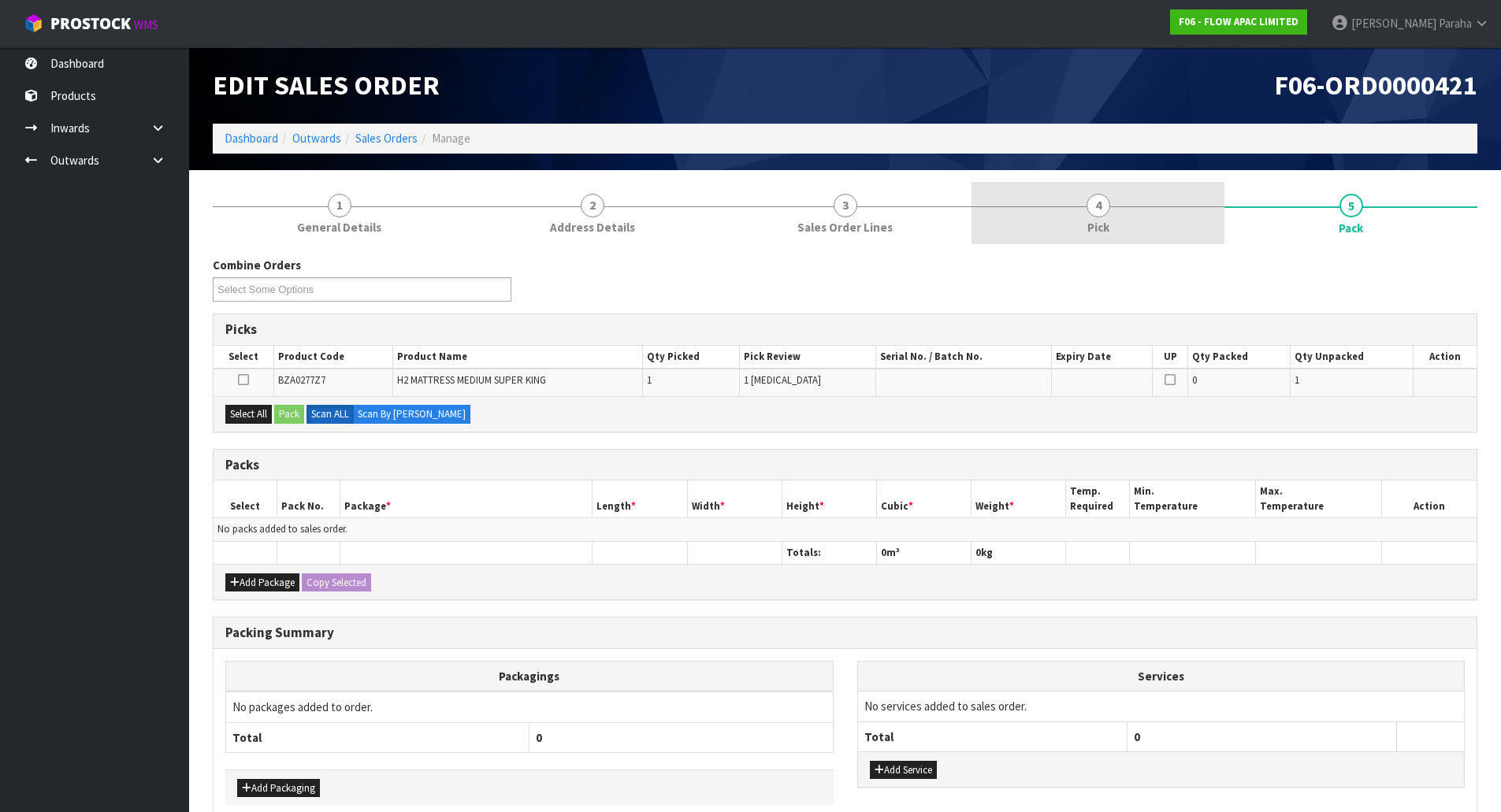
click at [1087, 206] on span "4" at bounding box center [1099, 206] width 23 height 23
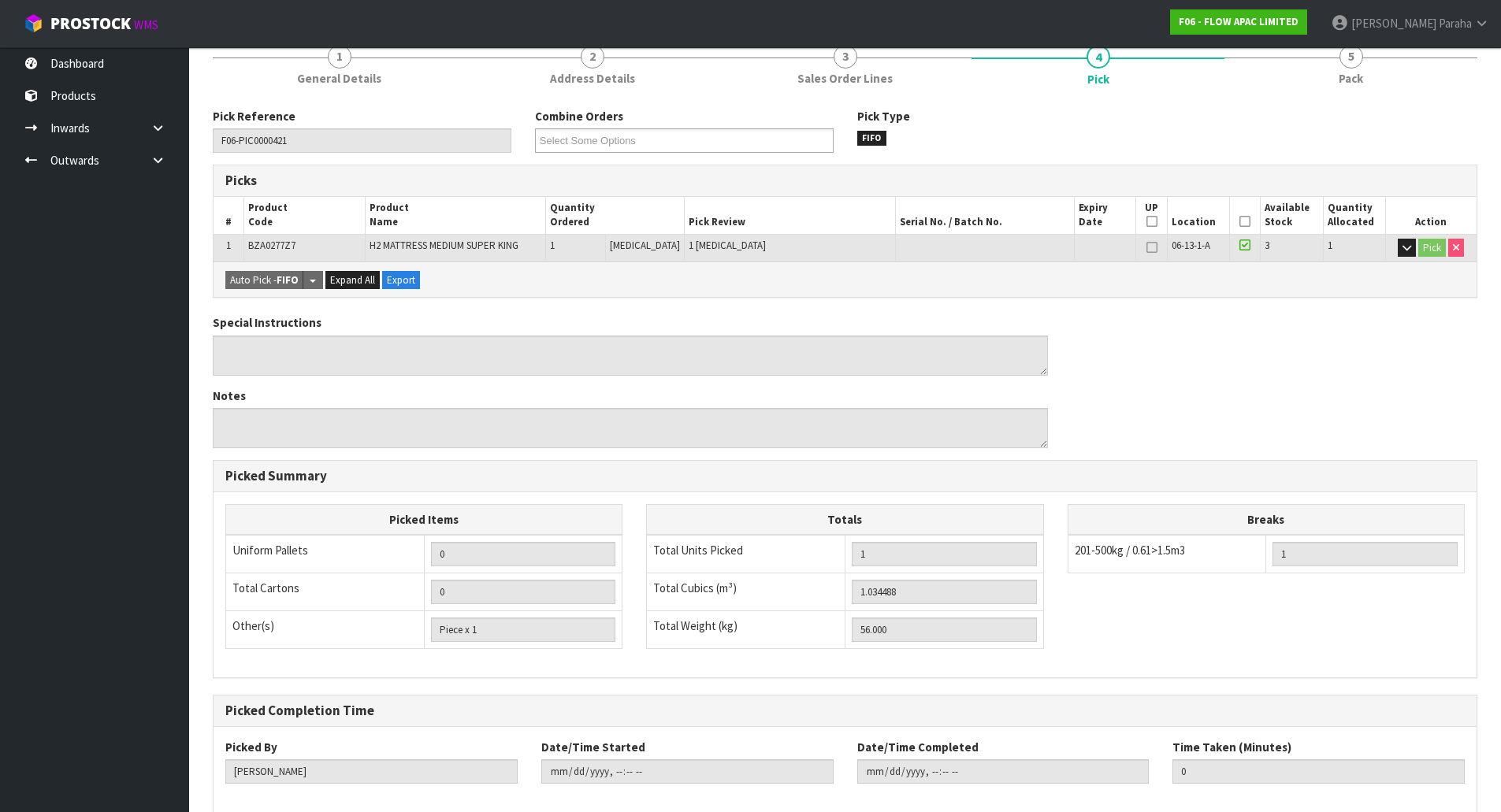
scroll to position [157, 0]
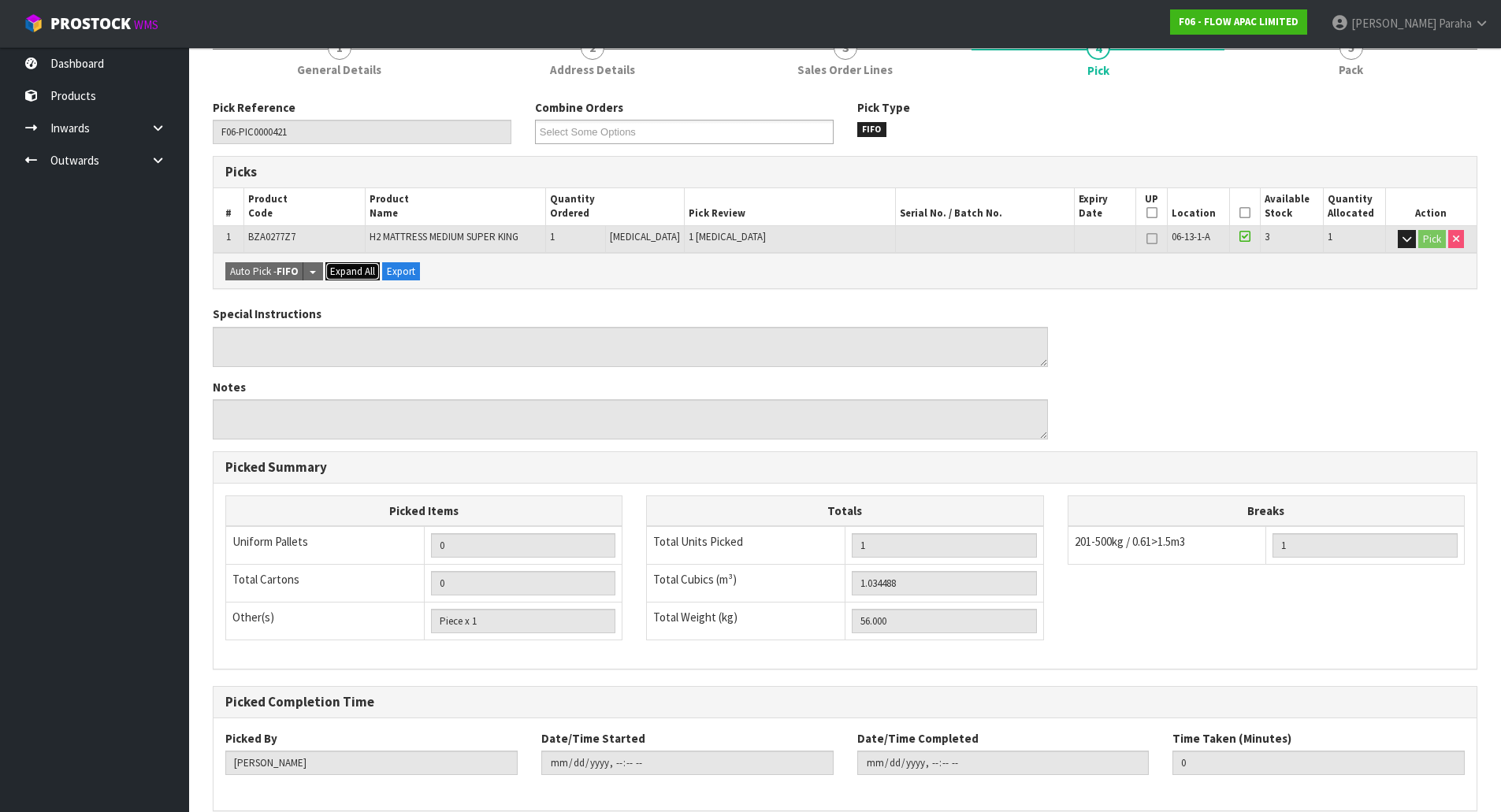
click at [361, 274] on span "Expand All" at bounding box center [353, 271] width 45 height 13
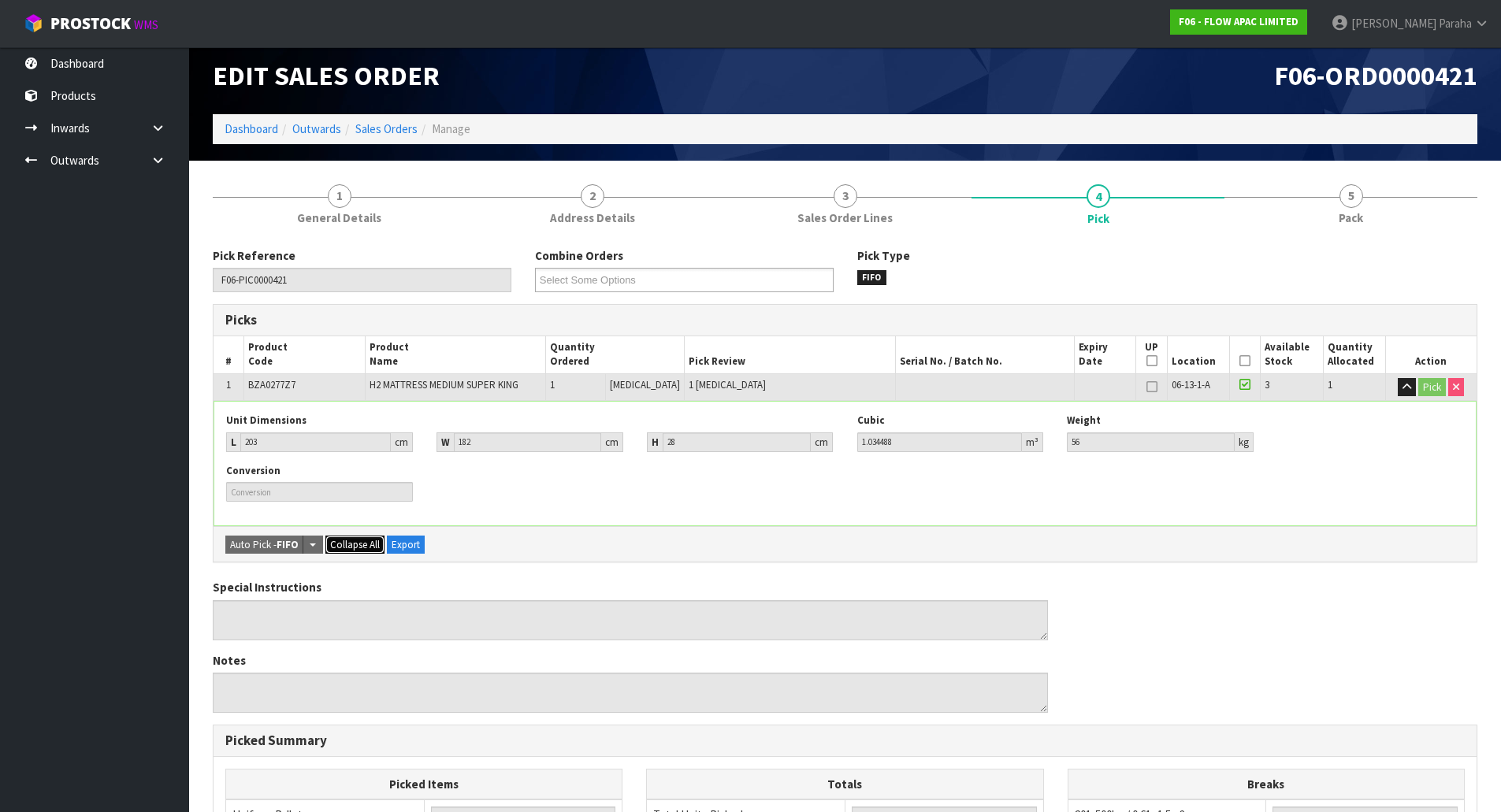
scroll to position [0, 0]
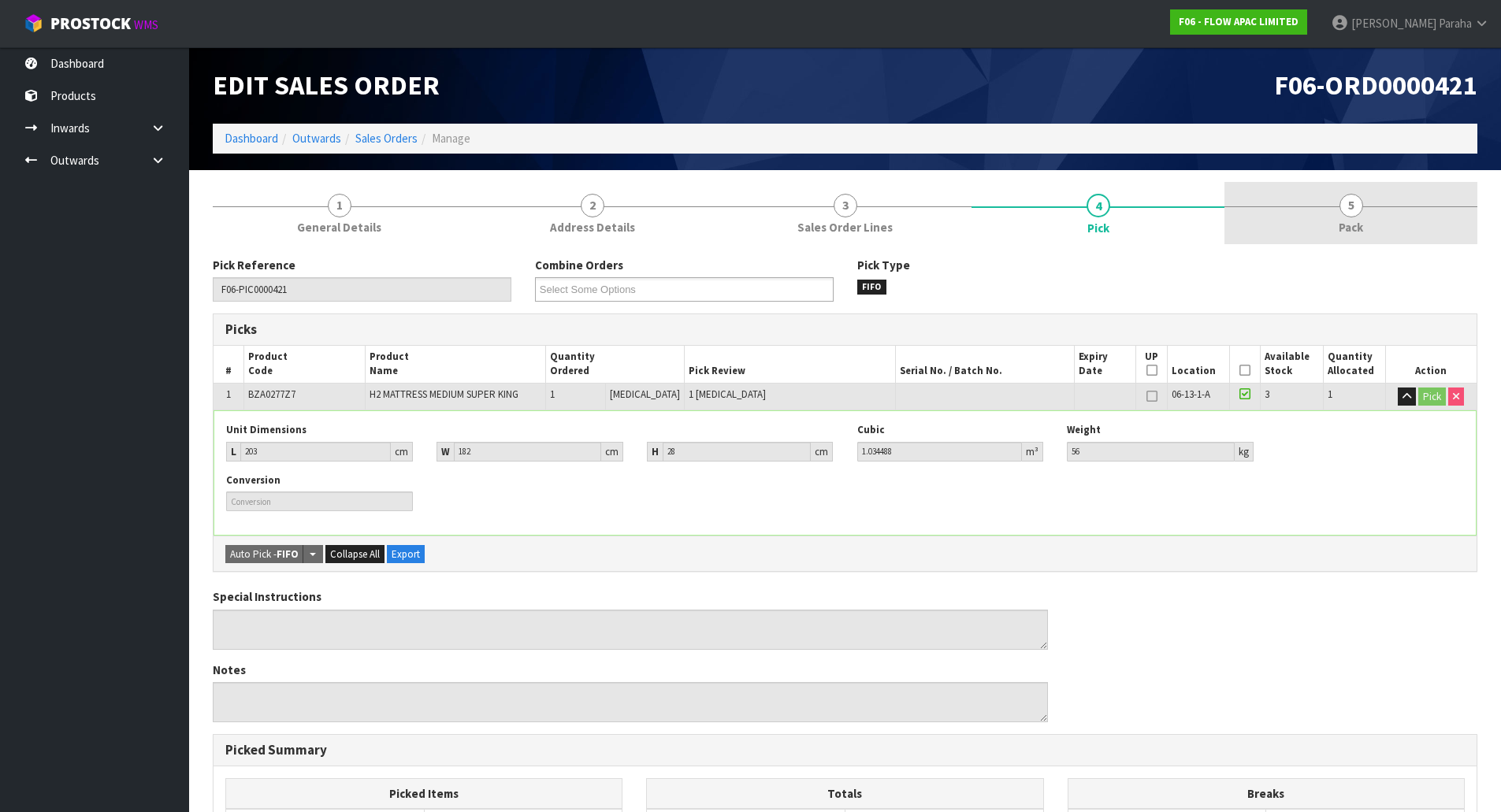
click at [1355, 214] on span "5" at bounding box center [1351, 206] width 23 height 23
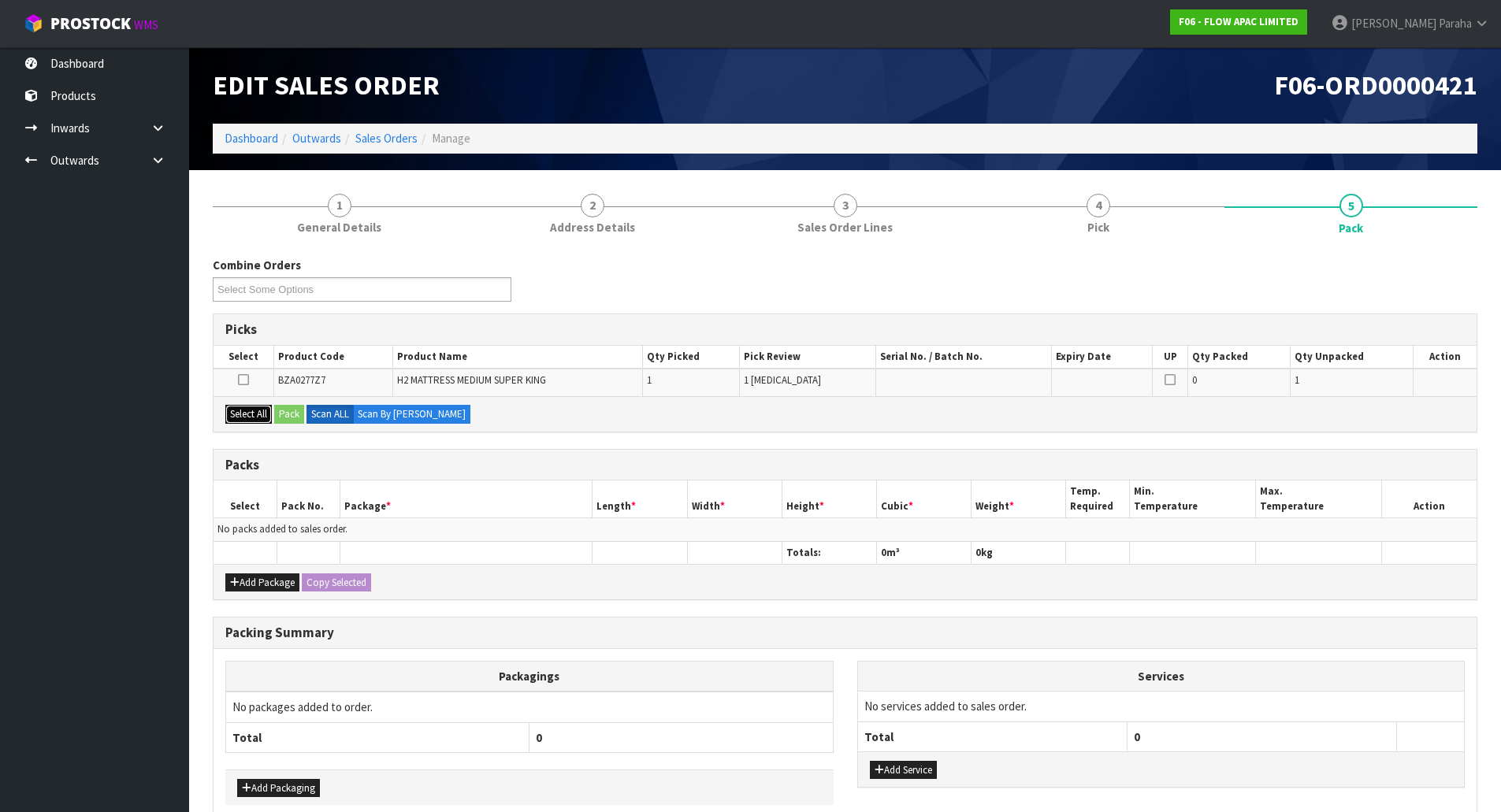
drag, startPoint x: 239, startPoint y: 415, endPoint x: 264, endPoint y: 412, distance: 25.2
click at [243, 415] on button "Select All" at bounding box center [248, 414] width 47 height 19
click at [266, 412] on button "Select All" at bounding box center [248, 414] width 47 height 19
click at [278, 413] on button "Pack" at bounding box center [289, 414] width 30 height 19
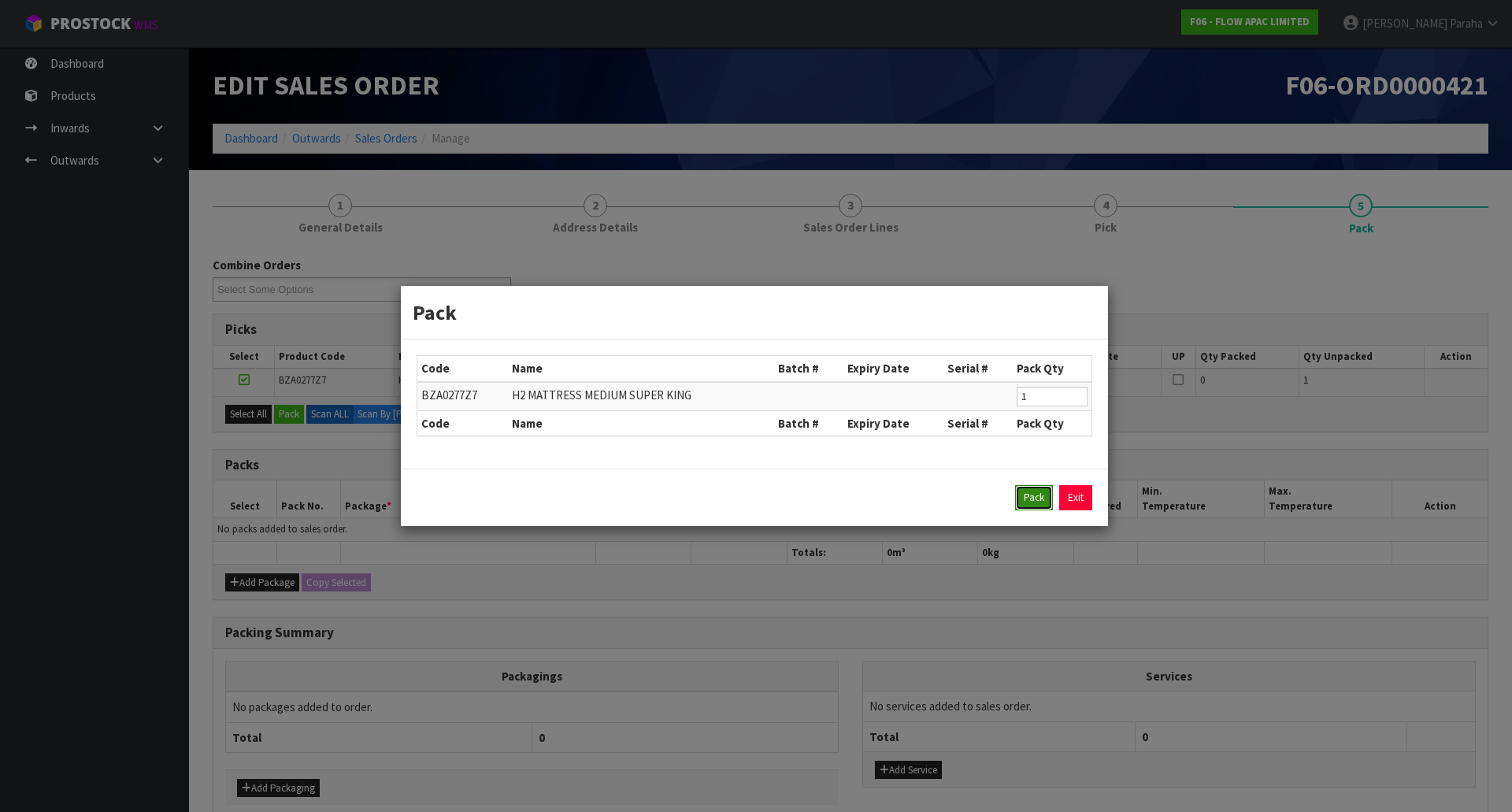
click at [1023, 493] on button "Pack" at bounding box center [1034, 498] width 38 height 25
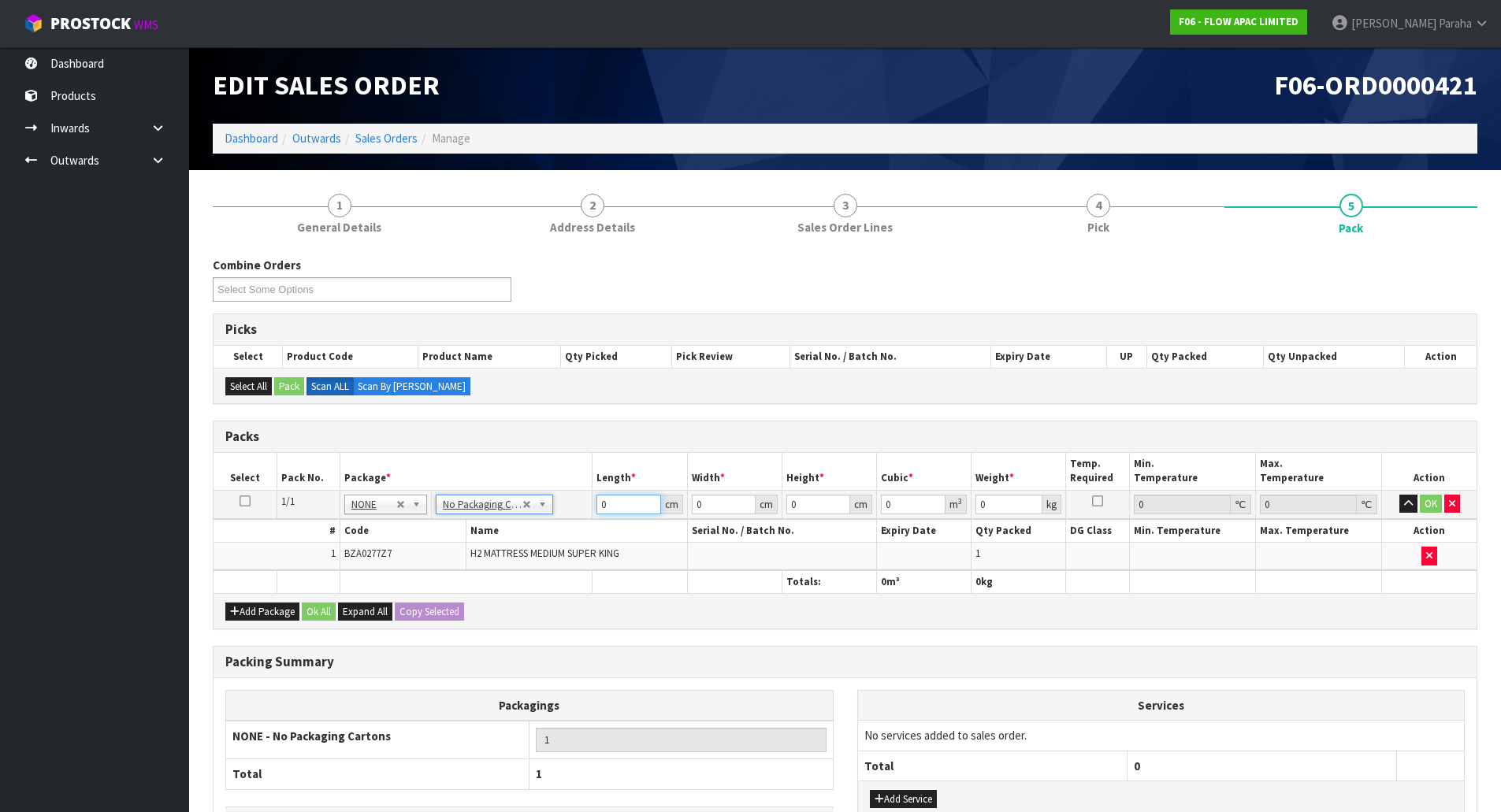
drag, startPoint x: 629, startPoint y: 512, endPoint x: 552, endPoint y: 504, distance: 77.4
click at [552, 504] on tr "1/1 NONE 007-001 007-002 007-004 007-009 007-013 007-014 007-015 007-017 007-01…" at bounding box center [845, 504] width 1263 height 28
type input "203"
type input "182"
type input "2"
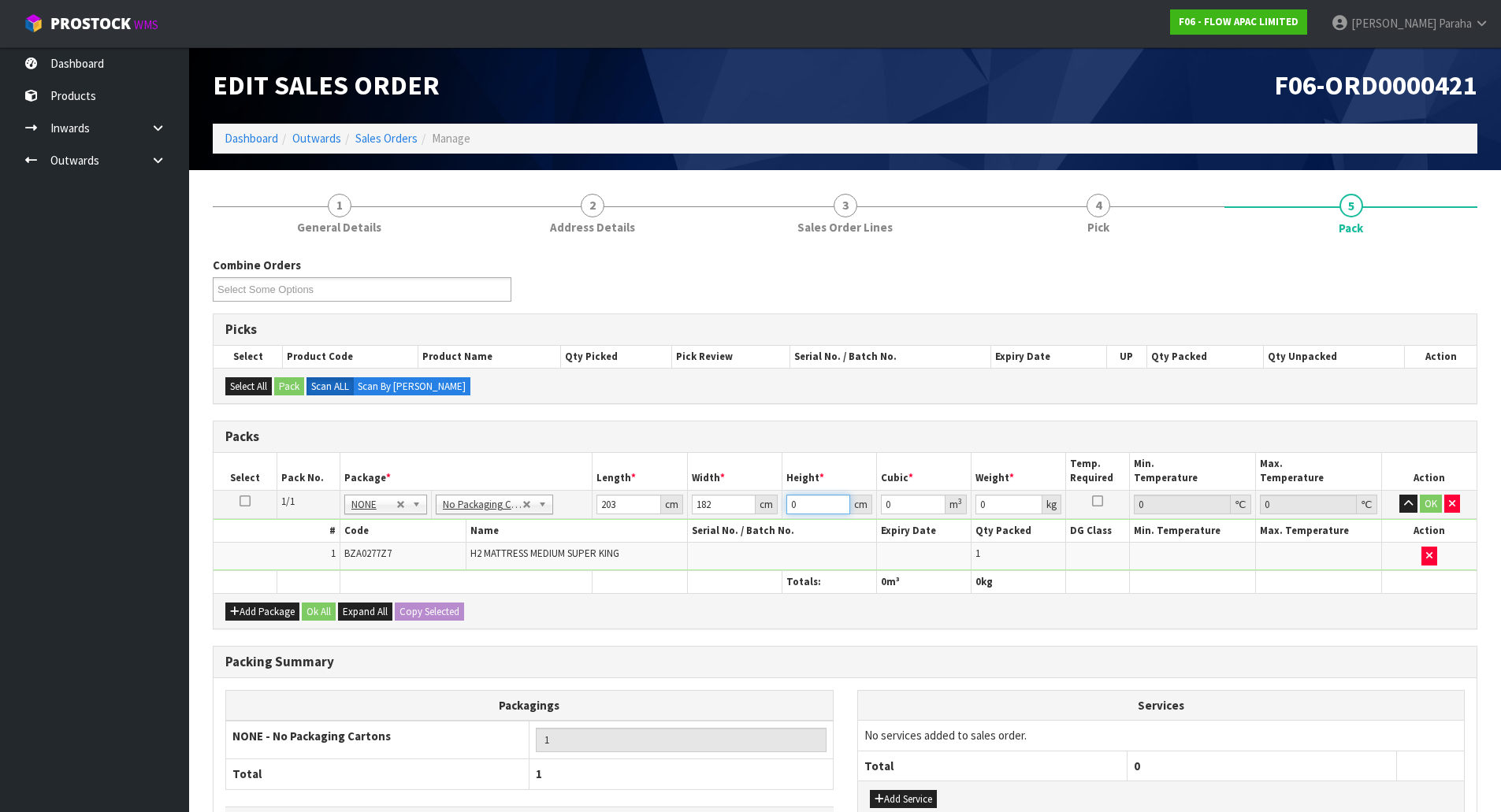
type input "0.073892"
type input "28"
type input "1.034488"
type input "28"
type input "56"
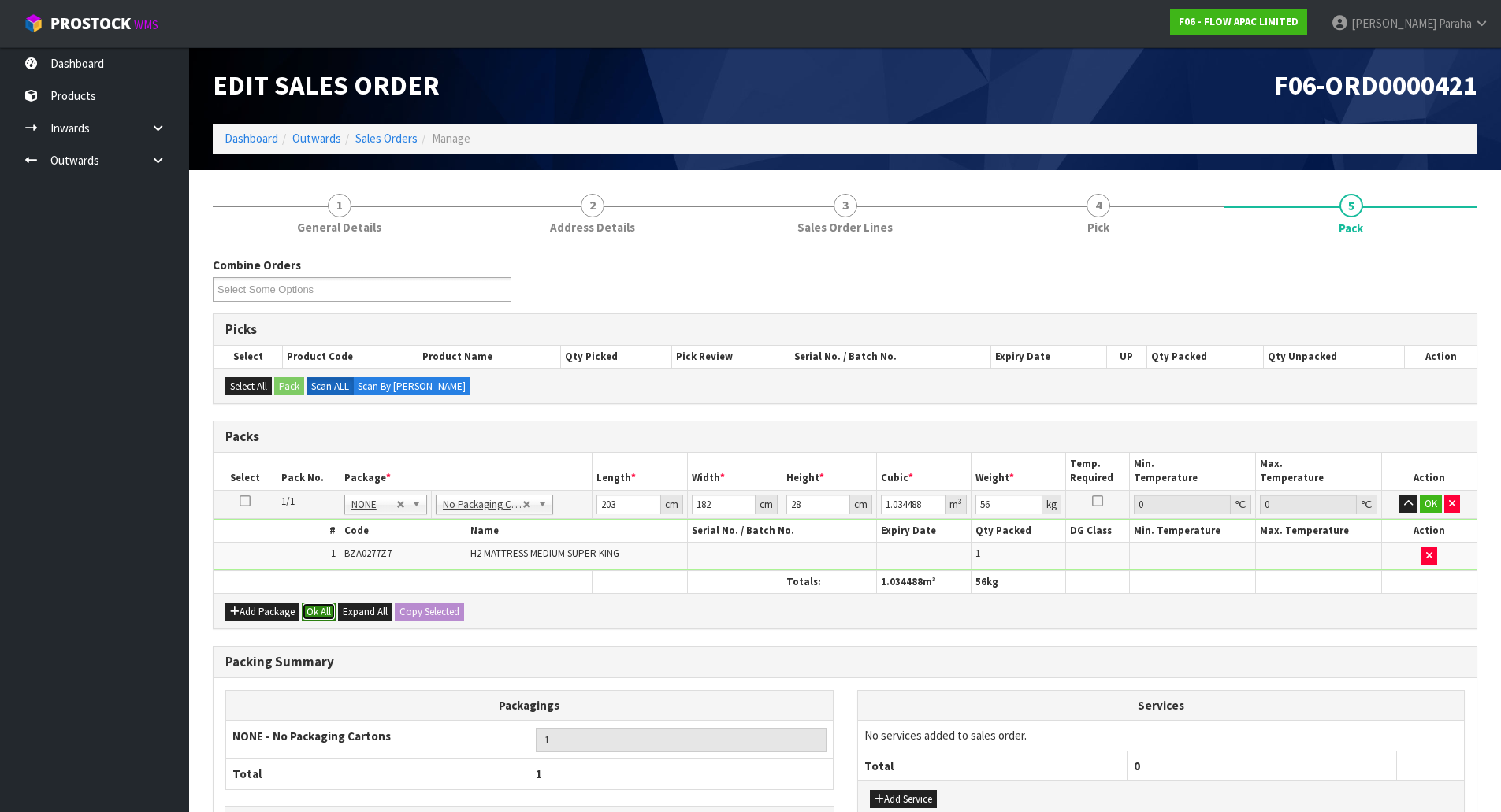
click at [322, 602] on button "Ok All" at bounding box center [319, 611] width 33 height 19
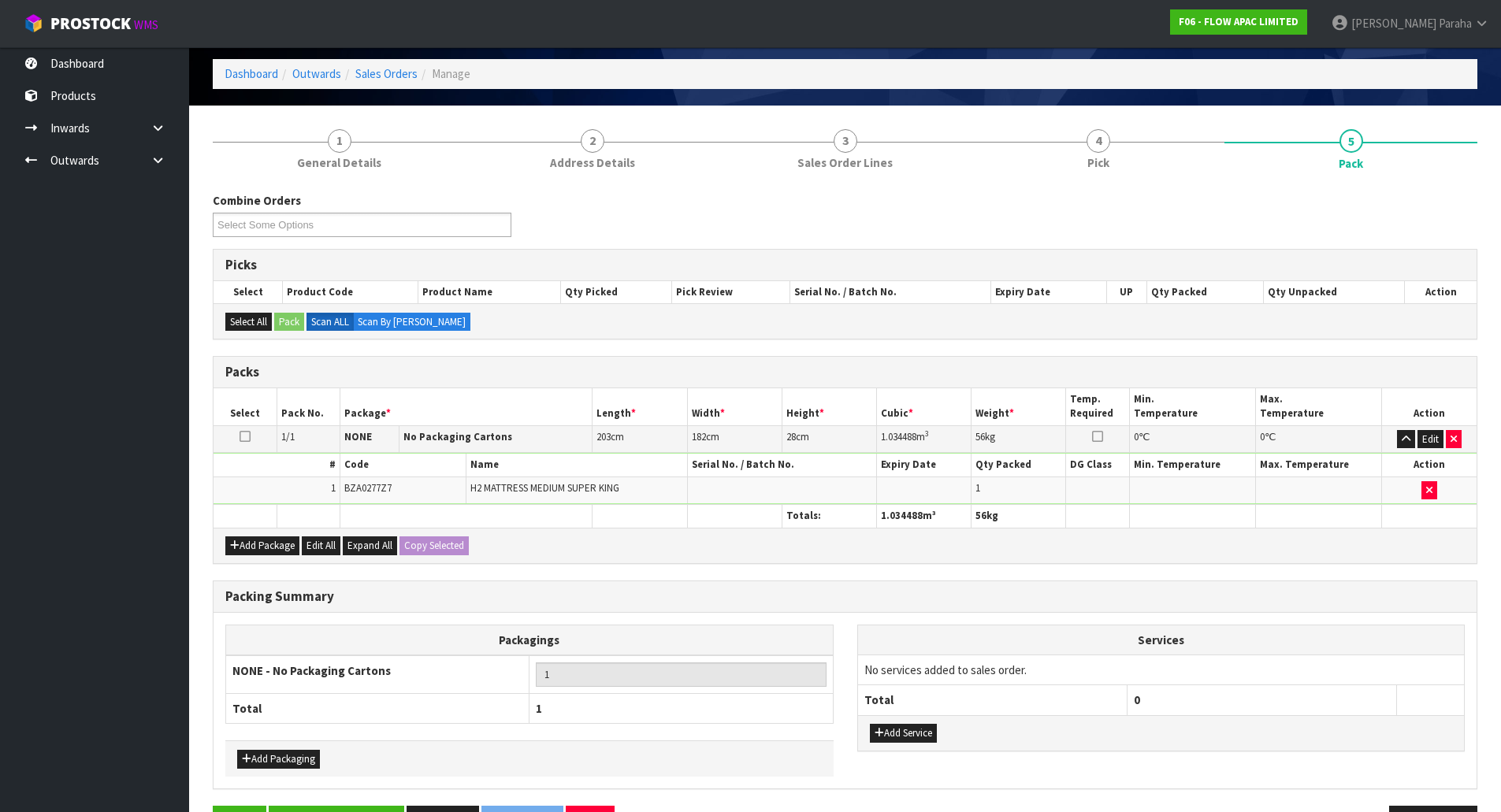
scroll to position [115, 0]
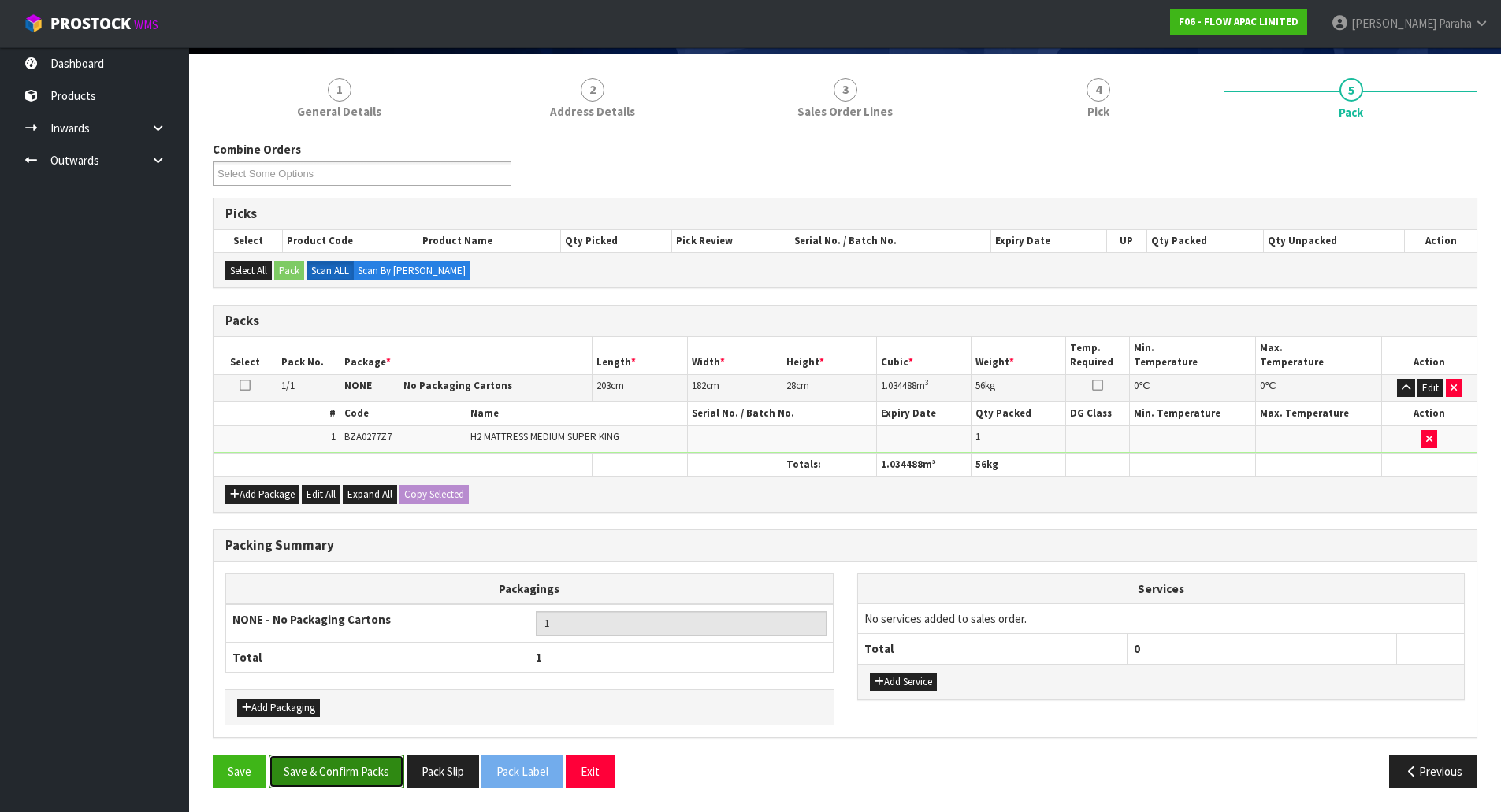
click at [320, 755] on button "Save & Confirm Packs" at bounding box center [336, 771] width 136 height 33
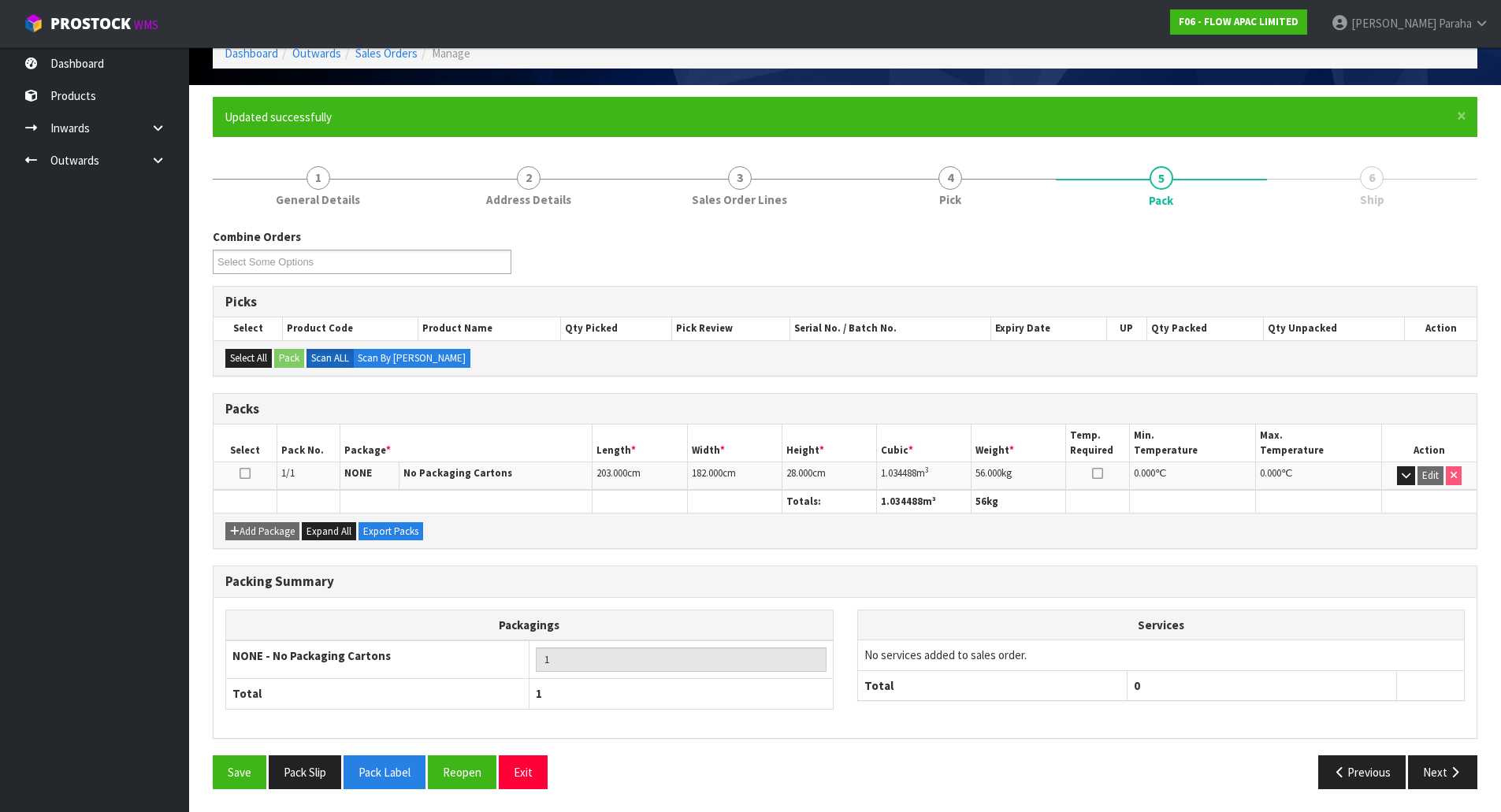
scroll to position [86, 0]
click at [1444, 770] on button "Next" at bounding box center [1442, 771] width 69 height 33
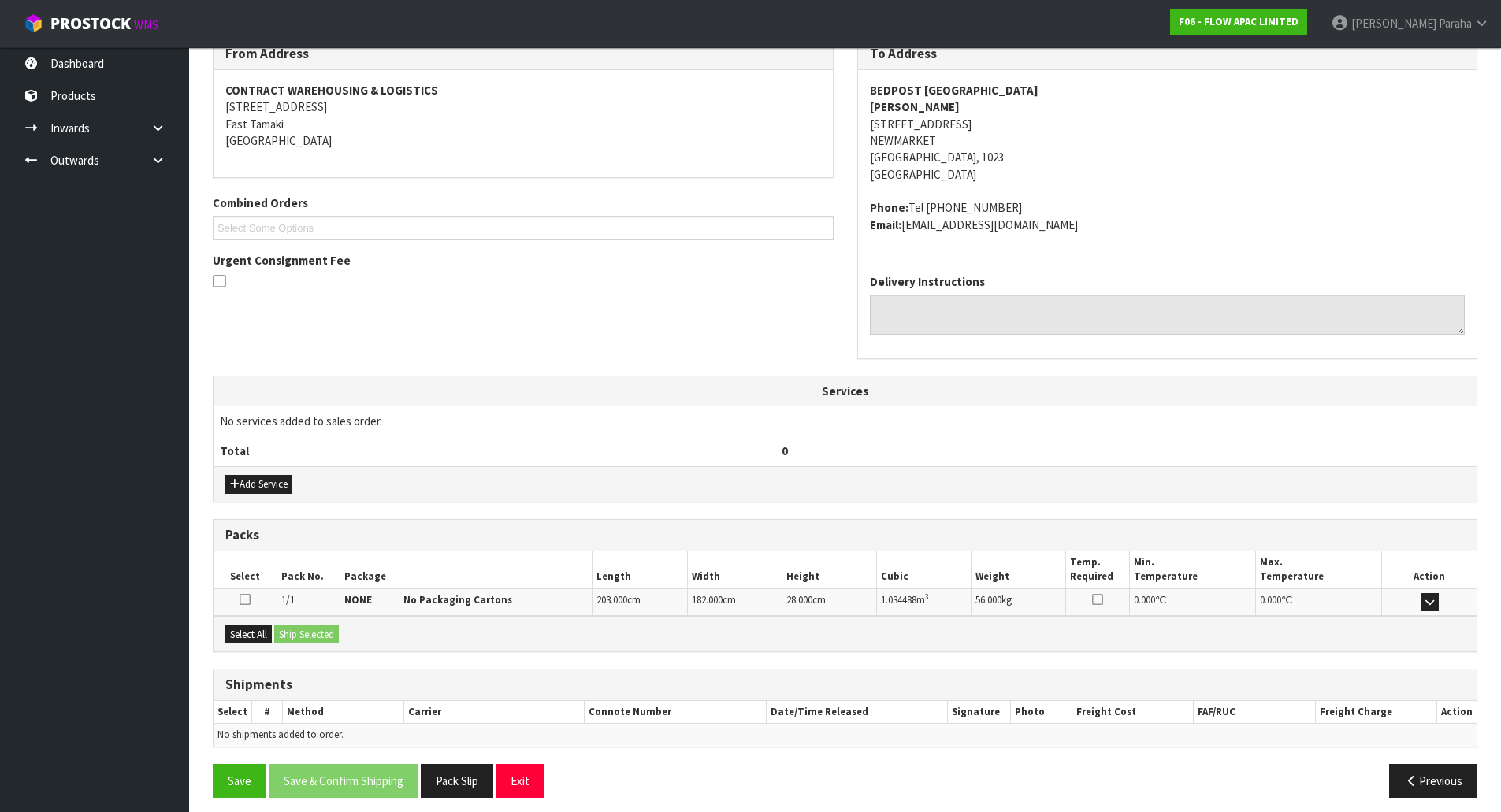
scroll to position [285, 0]
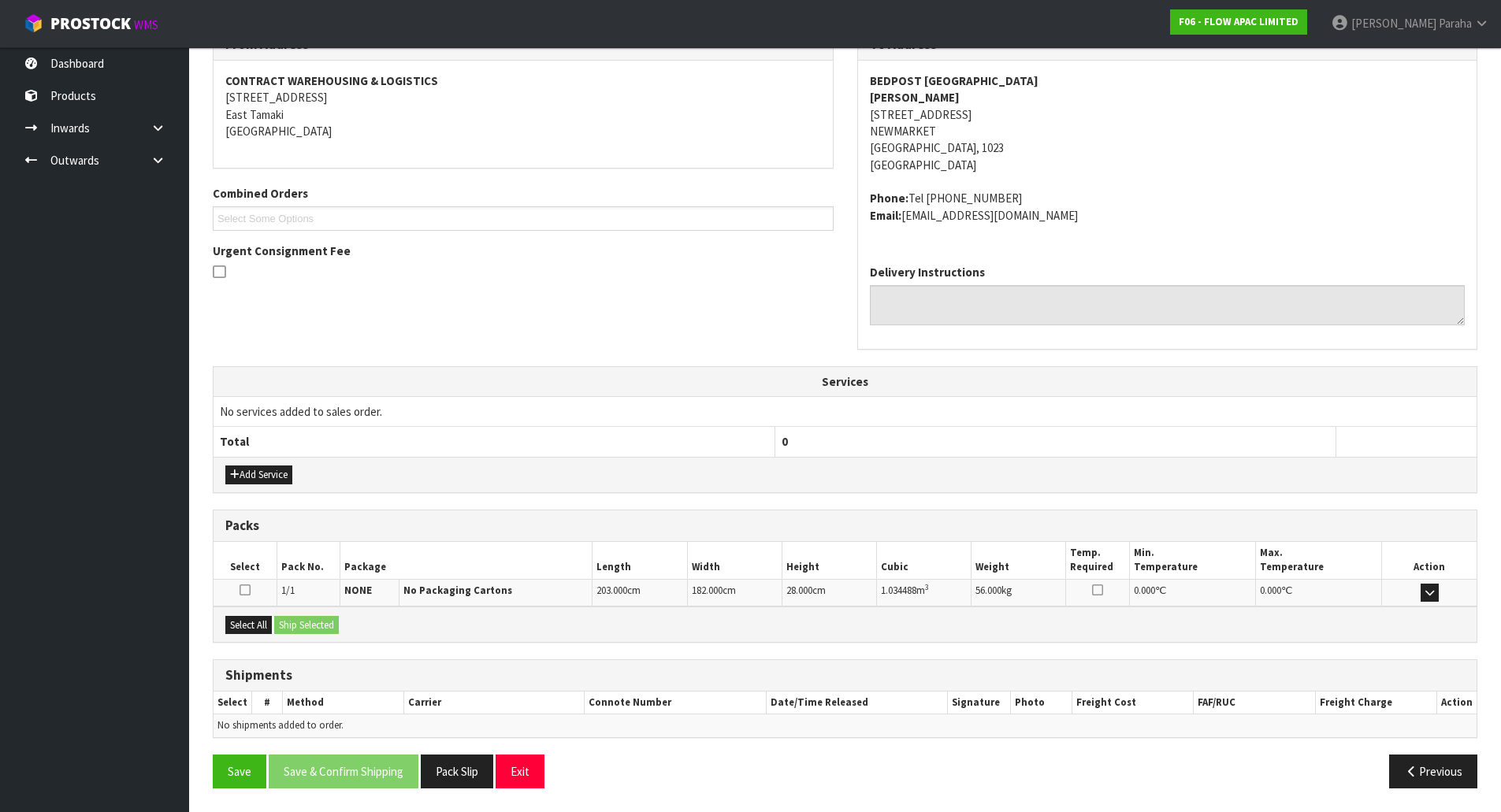
click at [934, 74] on strong "BEDPOST NEWMARKET" at bounding box center [955, 81] width 169 height 15
copy strong "BEDPOST NEWMARKET"
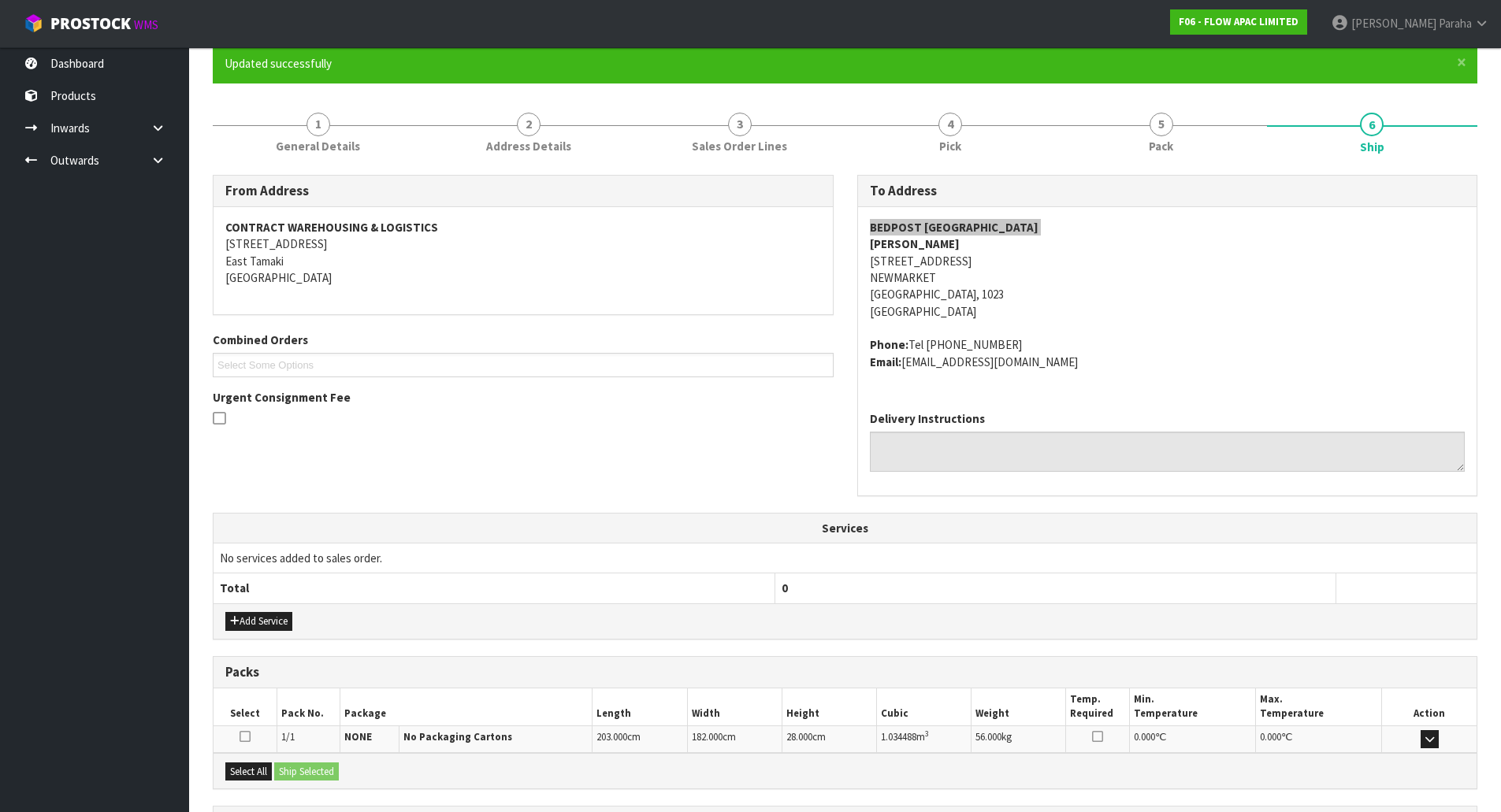
scroll to position [0, 0]
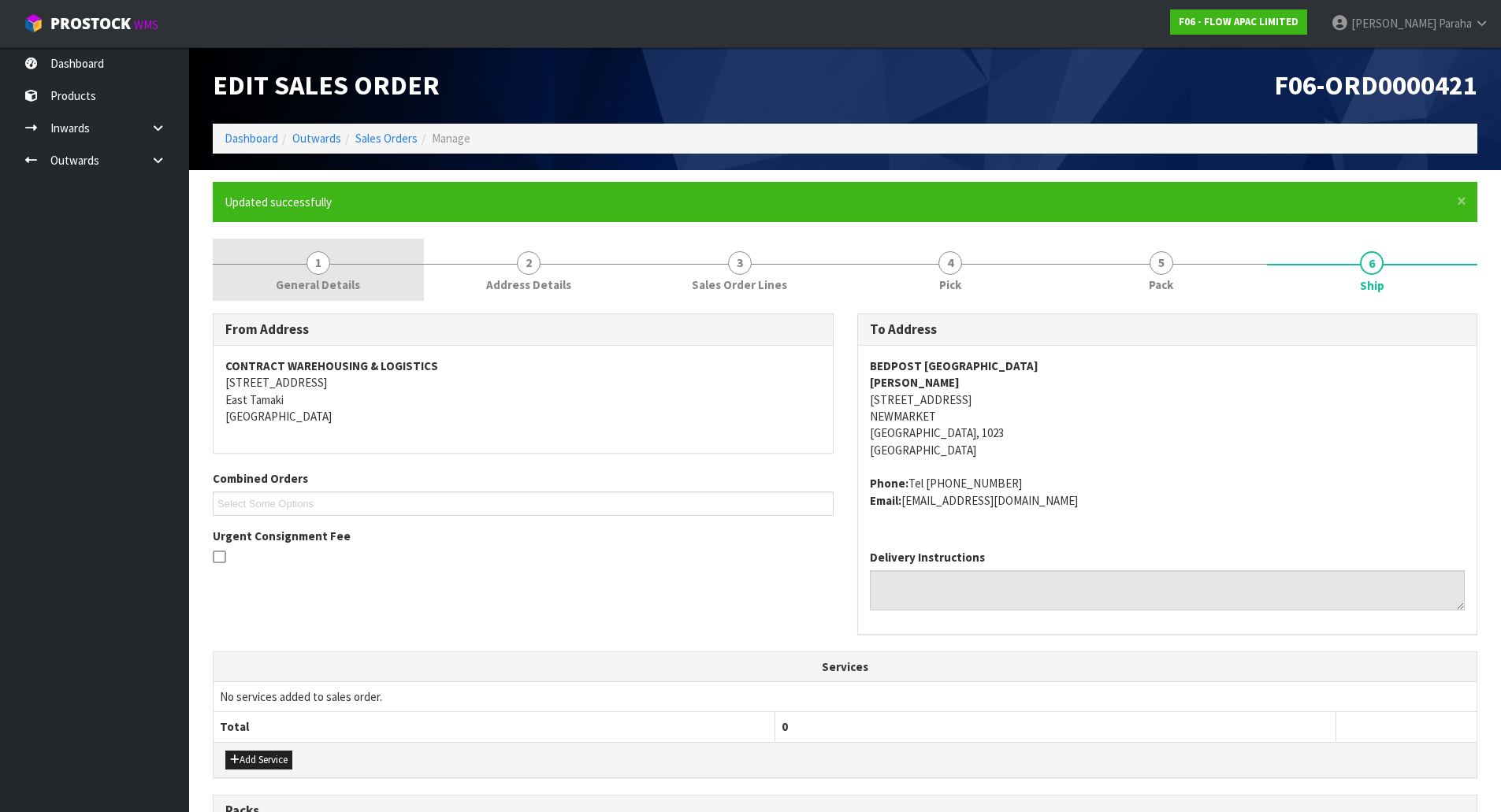
click at [320, 283] on span "General Details" at bounding box center [318, 285] width 85 height 17
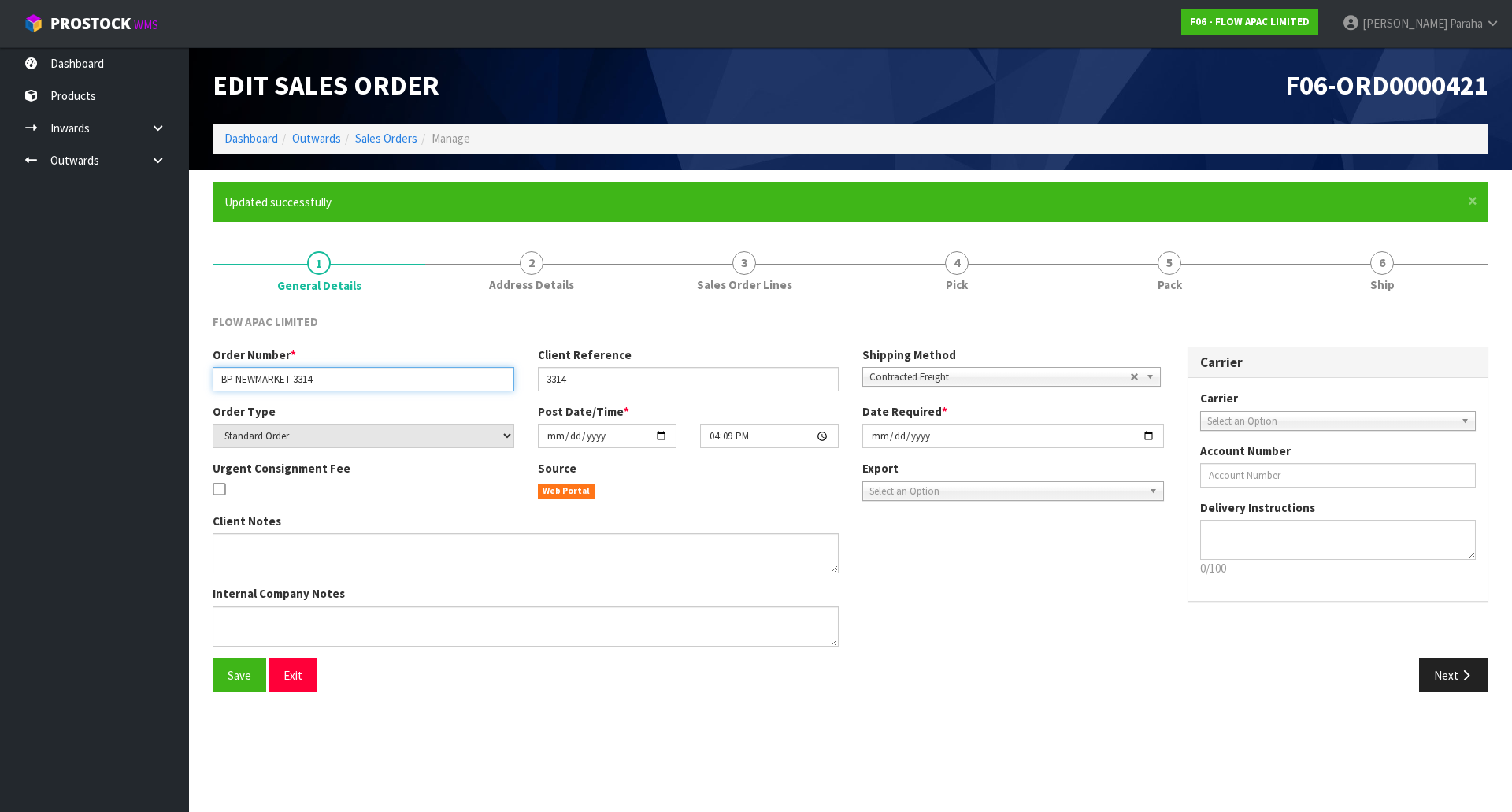
drag, startPoint x: 332, startPoint y: 379, endPoint x: 77, endPoint y: 406, distance: 256.4
click at [84, 405] on body "Toggle navigation ProStock WMS F06 - FLOW APAC LIMITED Polly Paraha Logout Dash…" at bounding box center [756, 406] width 1512 height 812
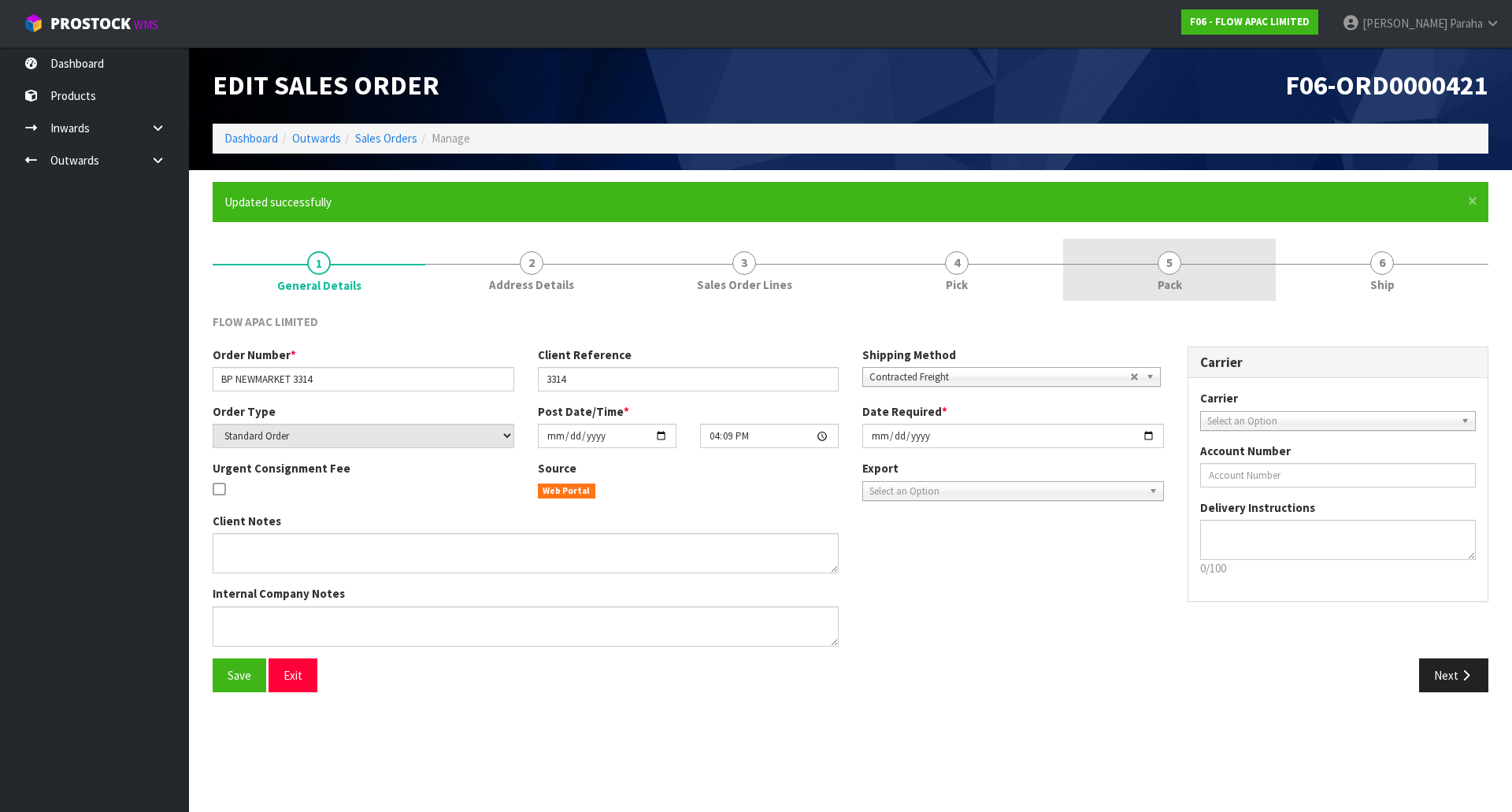
click at [1228, 292] on link "5 Pack" at bounding box center [1169, 269] width 212 height 62
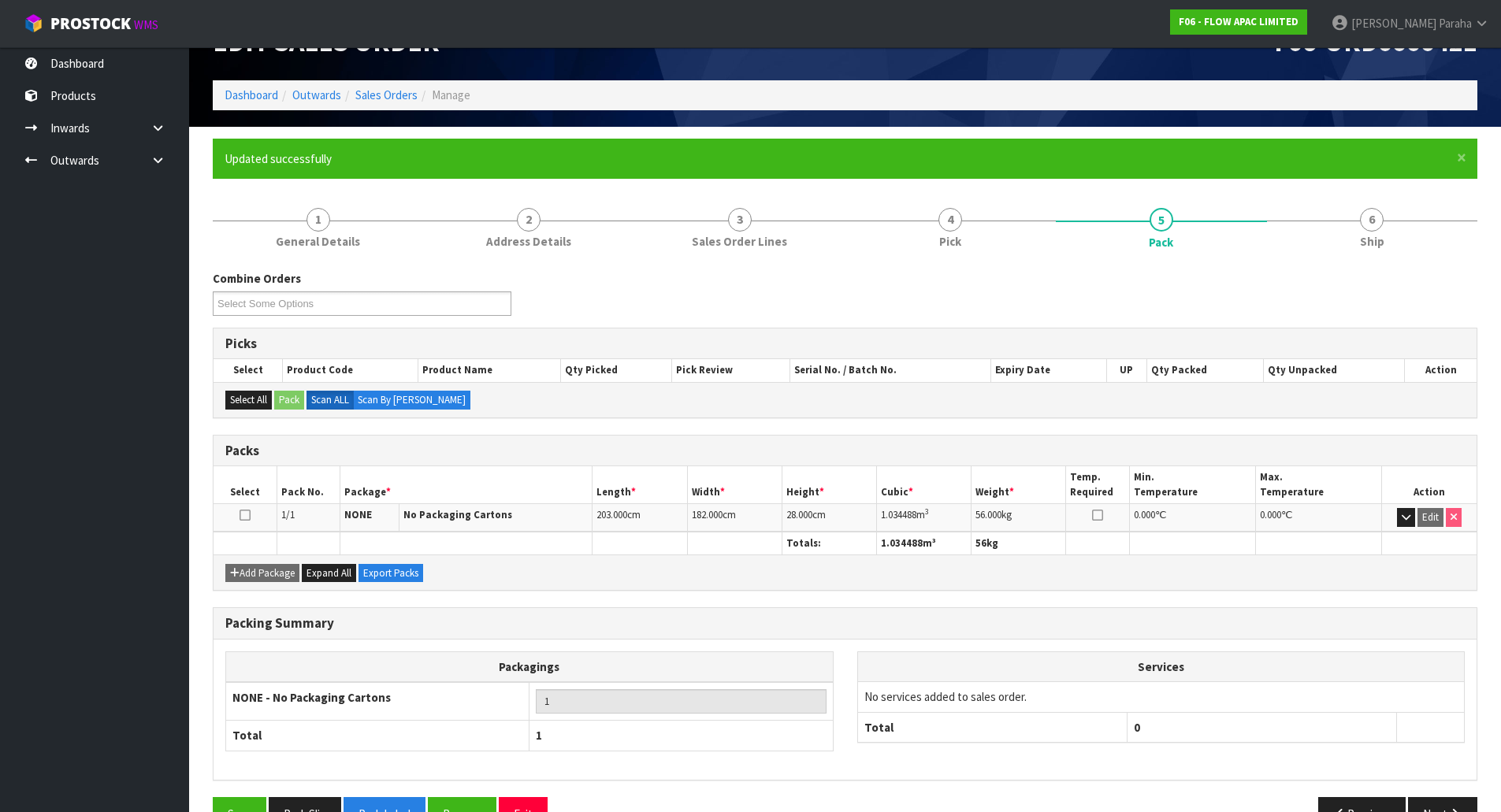
scroll to position [86, 0]
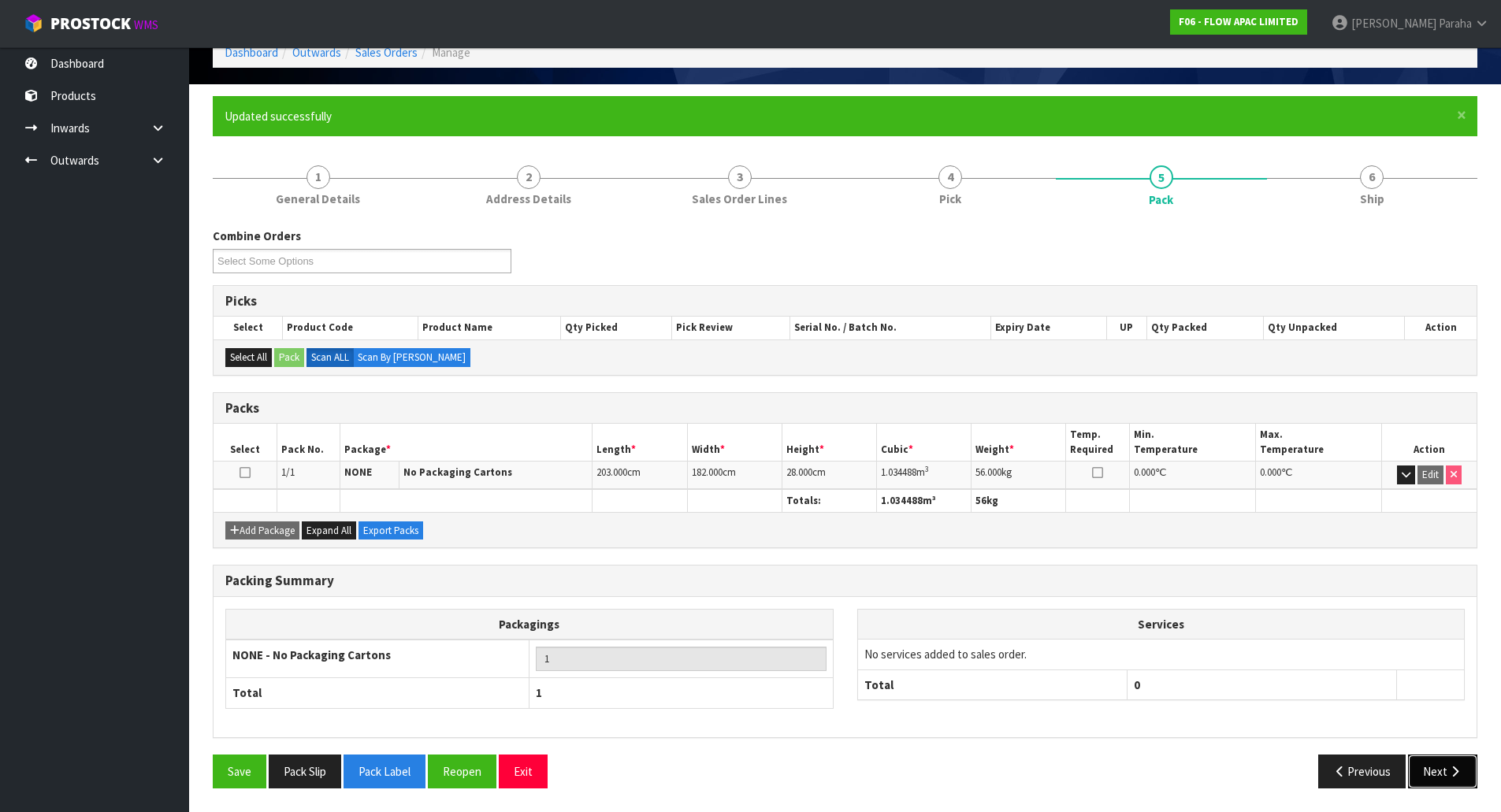
click at [1440, 769] on button "Next" at bounding box center [1442, 771] width 69 height 33
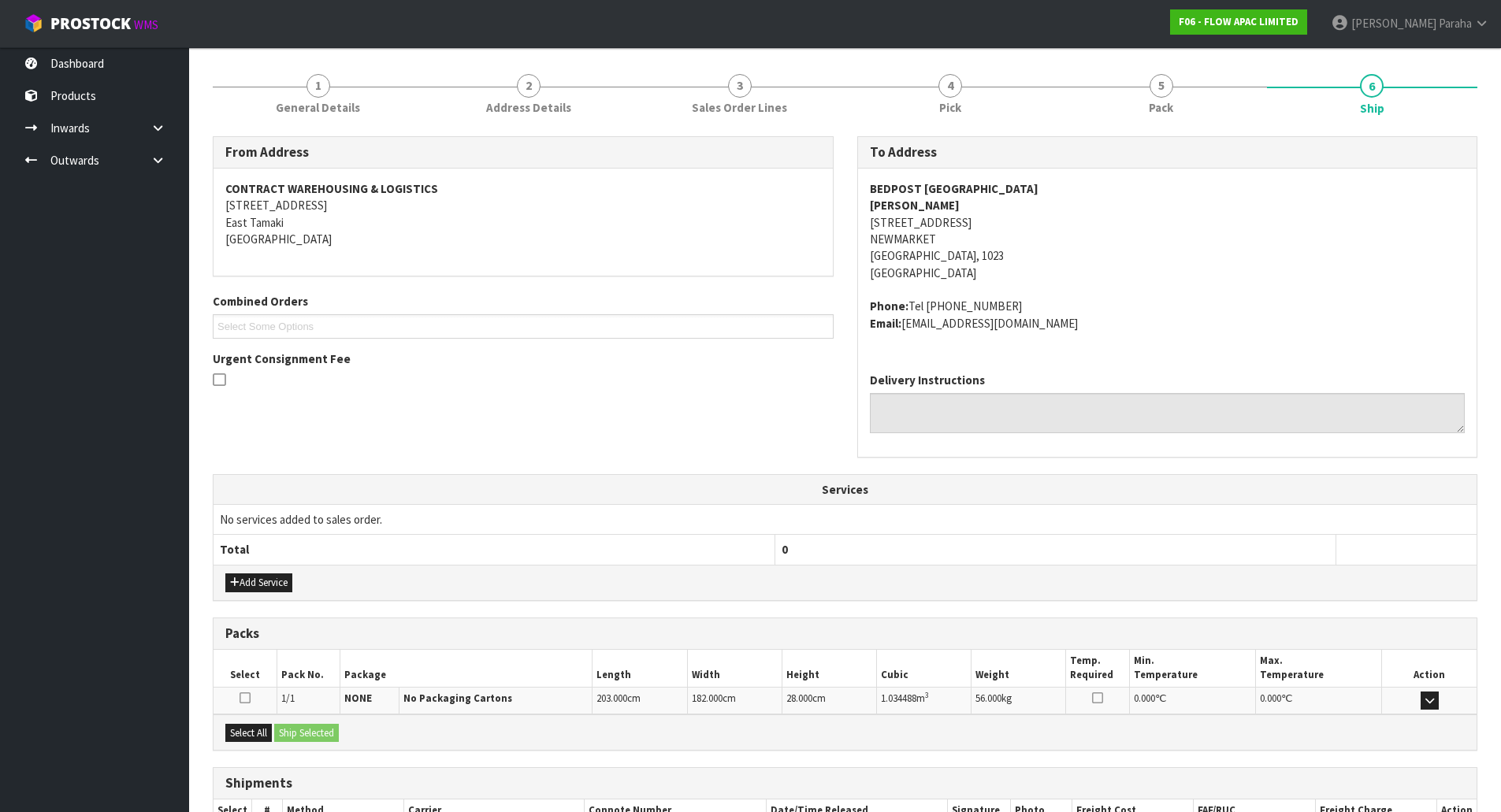
scroll to position [285, 0]
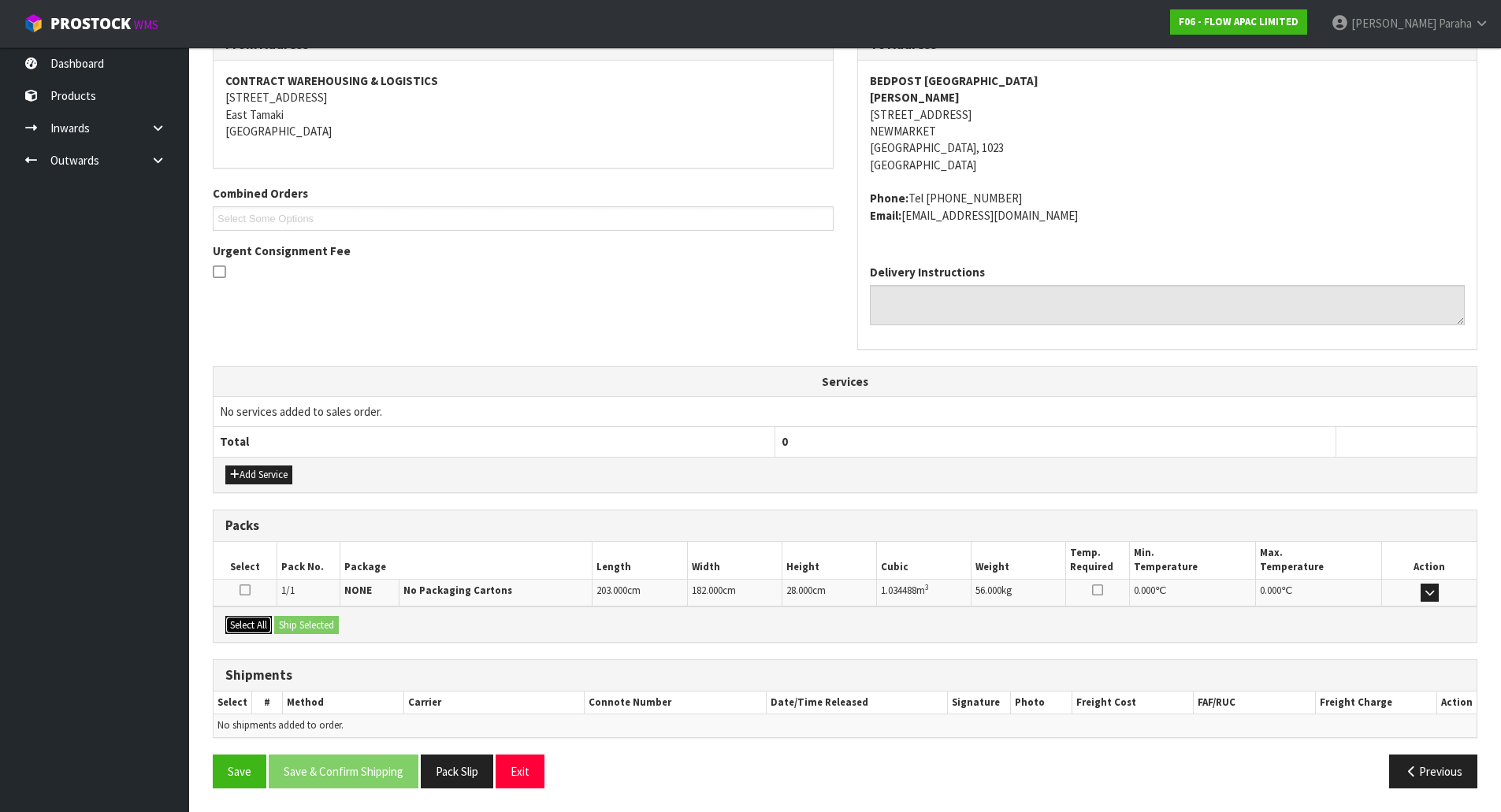
drag, startPoint x: 261, startPoint y: 624, endPoint x: 286, endPoint y: 622, distance: 25.1
click at [267, 622] on button "Select All" at bounding box center [248, 626] width 47 height 19
click at [305, 622] on button "Ship Selected" at bounding box center [306, 626] width 64 height 19
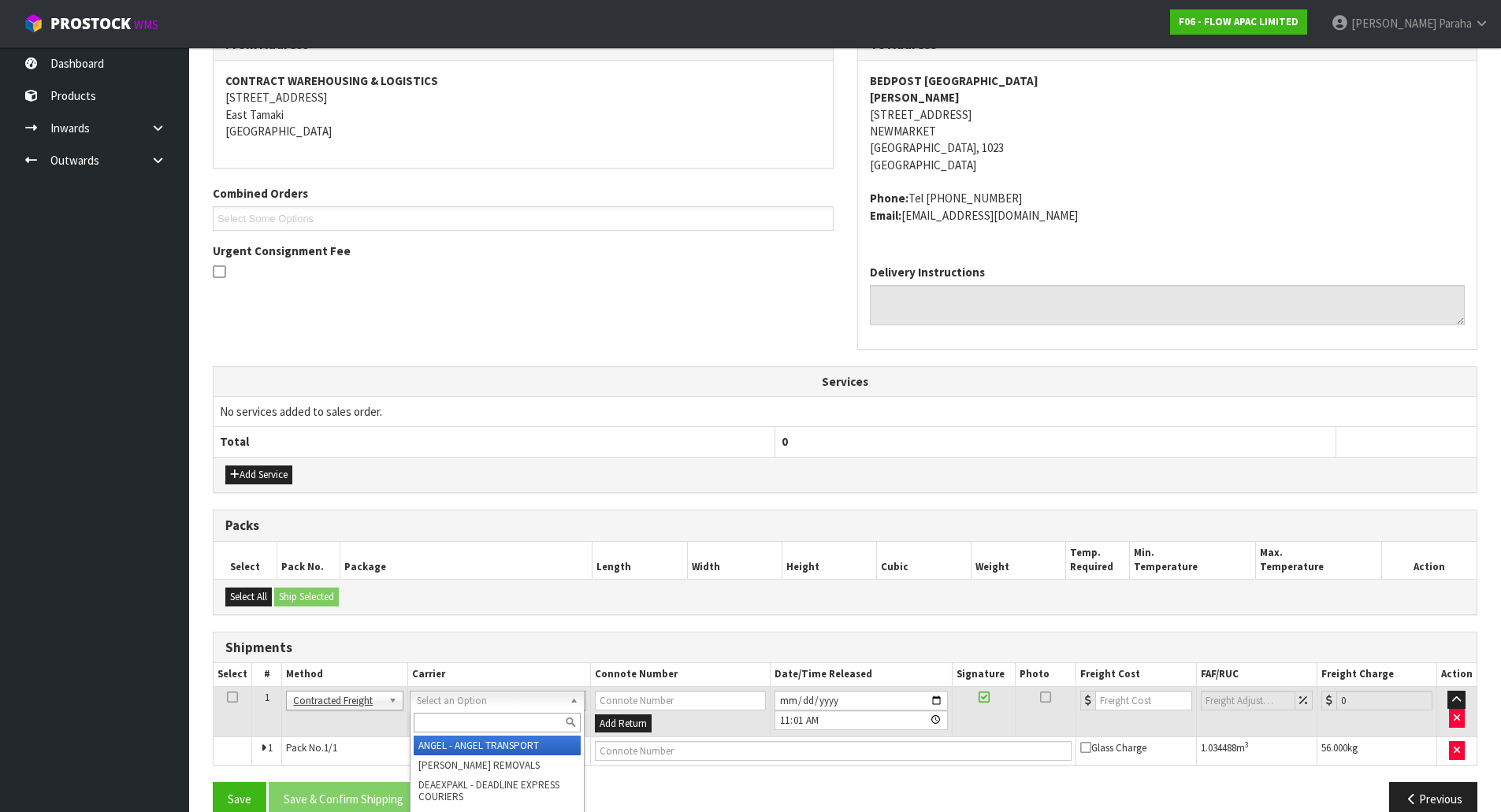
click at [470, 718] on input "text" at bounding box center [497, 723] width 167 height 20
type input "M"
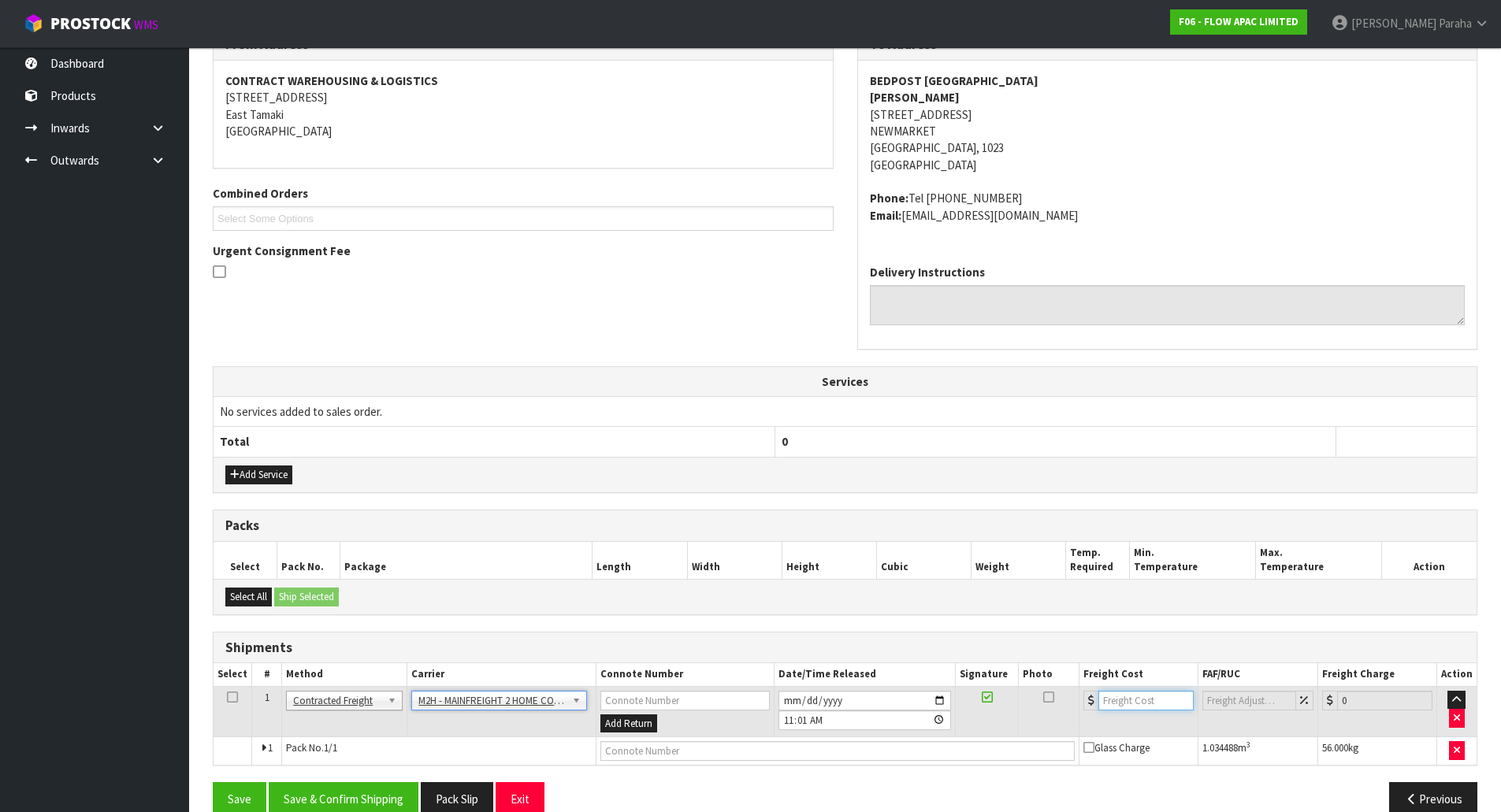
click at [1114, 700] on input "number" at bounding box center [1146, 701] width 95 height 20
type input "61.29"
click at [790, 749] on input "text" at bounding box center [838, 751] width 474 height 20
paste input "FWM59067857"
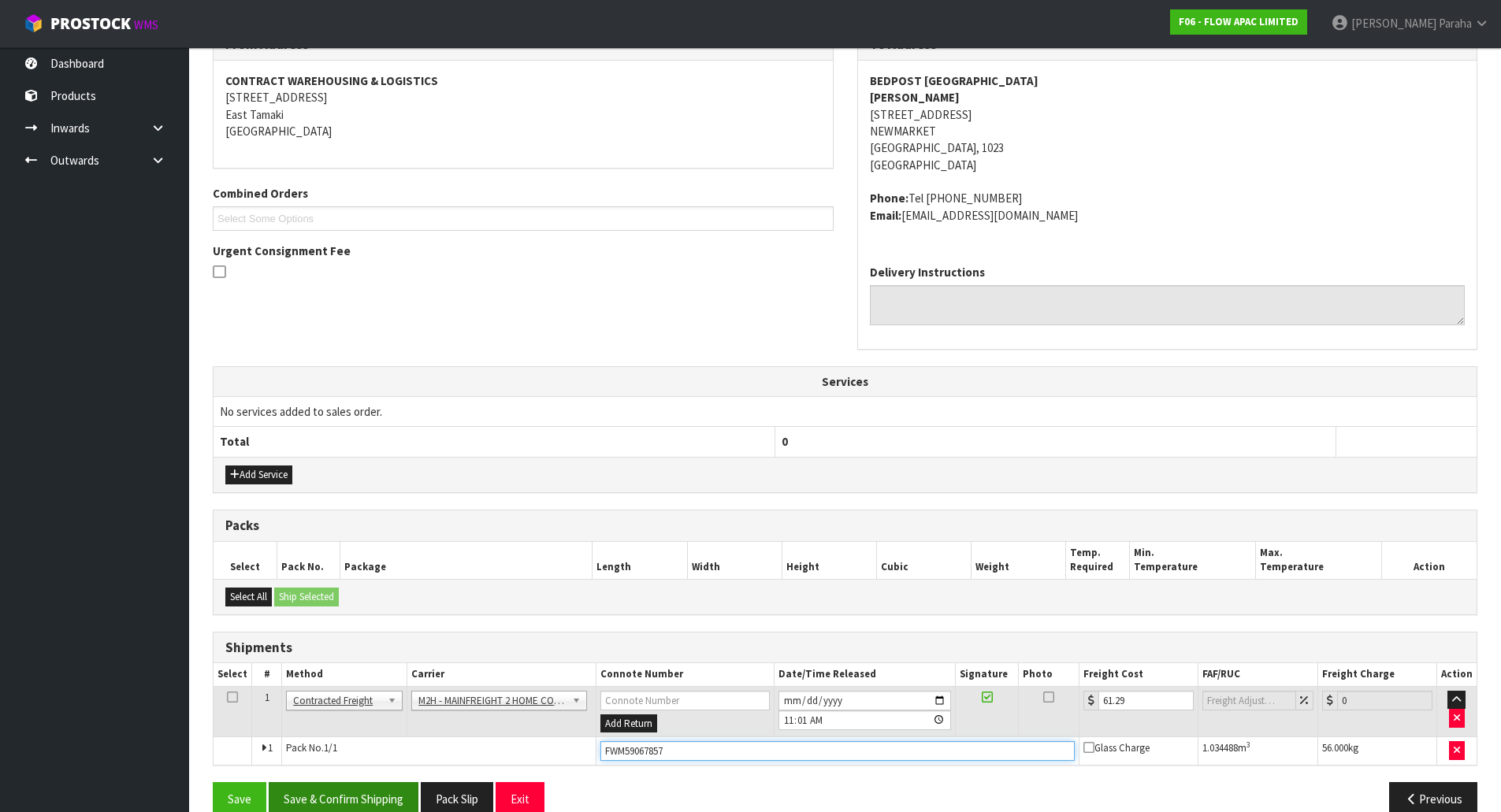
type input "FWM59067857"
click at [365, 799] on button "Save & Confirm Shipping" at bounding box center [343, 799] width 150 height 33
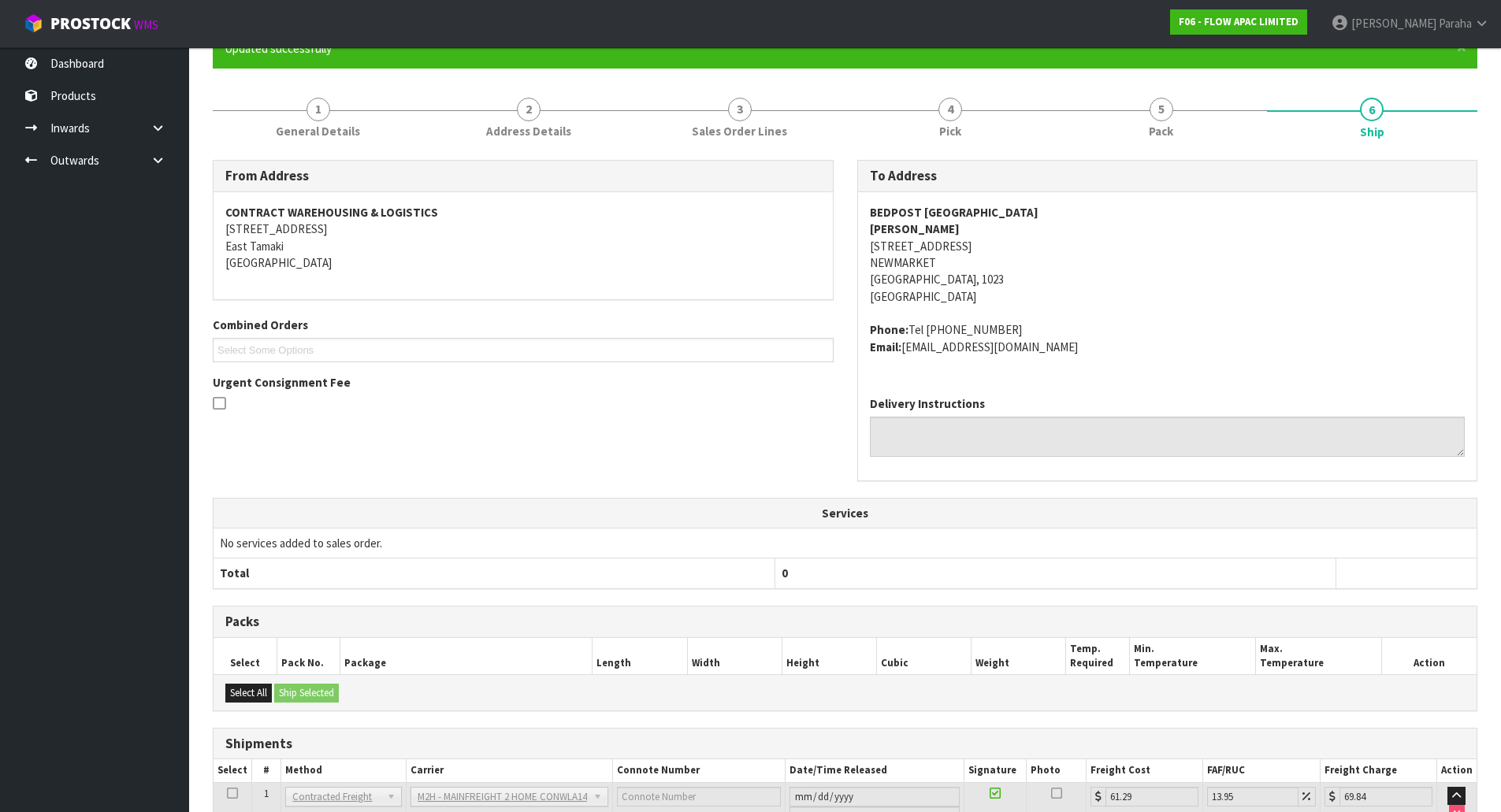
scroll to position [0, 0]
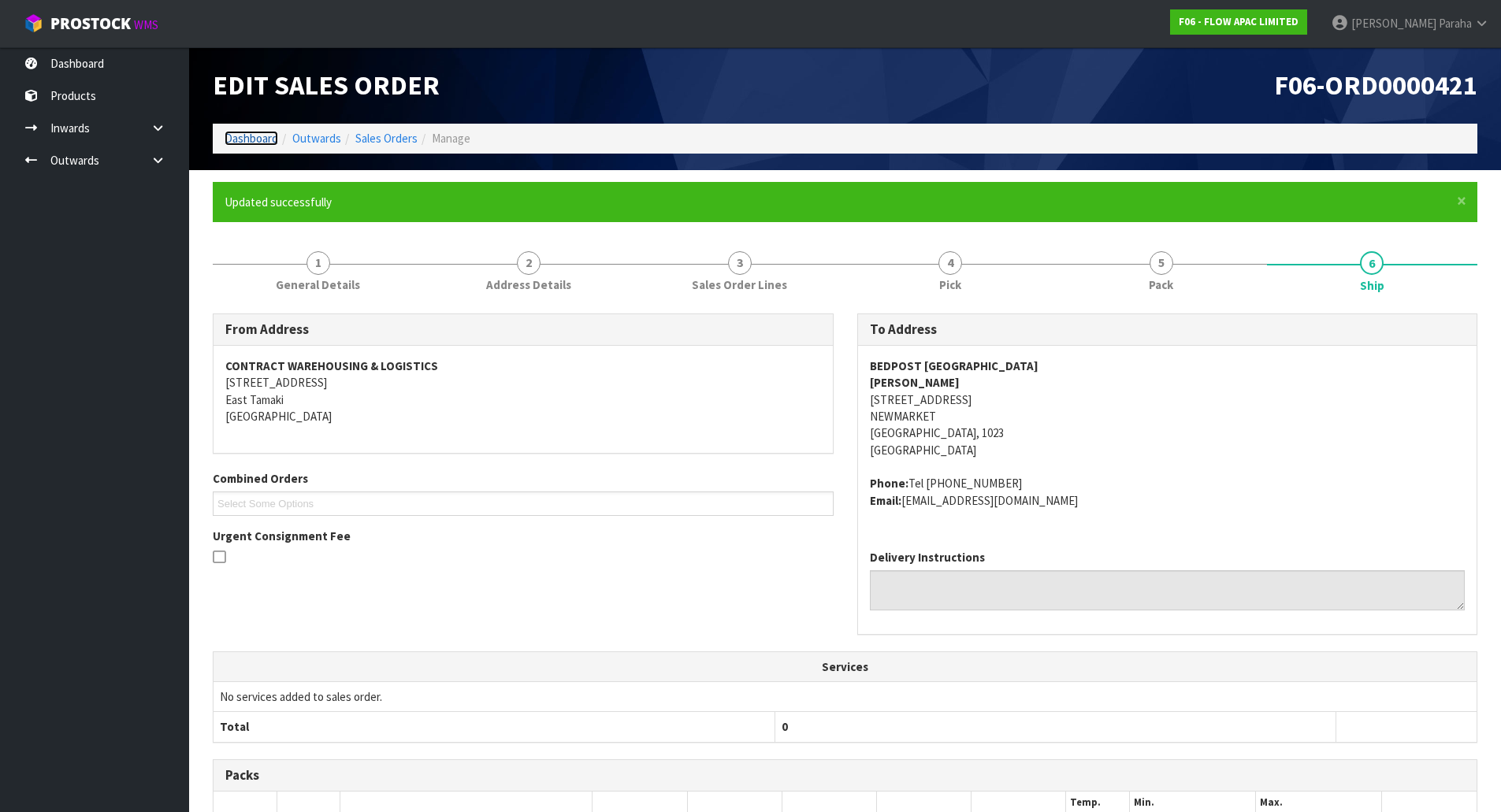
click at [235, 137] on link "Dashboard" at bounding box center [251, 138] width 54 height 15
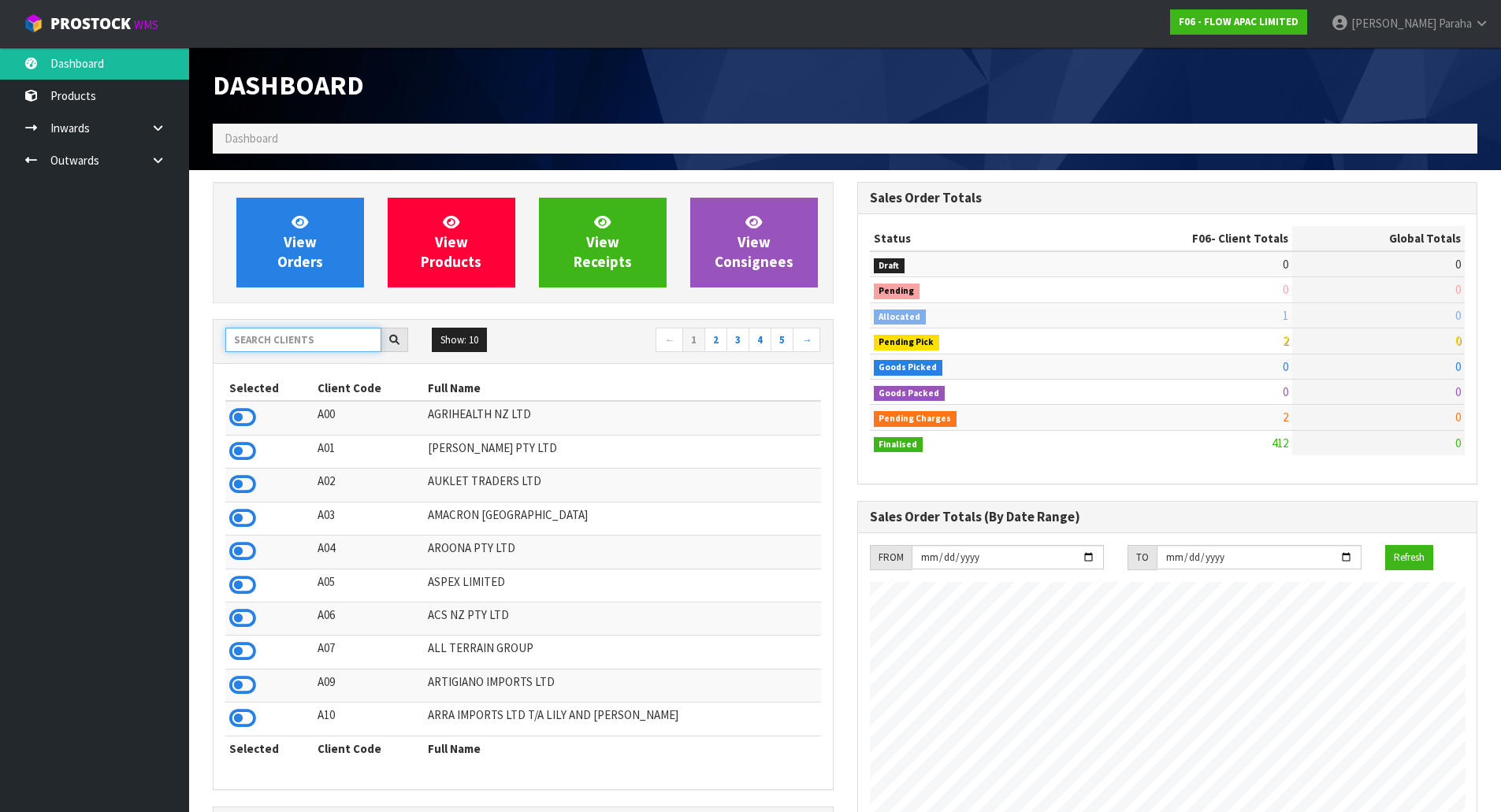
click at [278, 341] on input "text" at bounding box center [303, 340] width 156 height 24
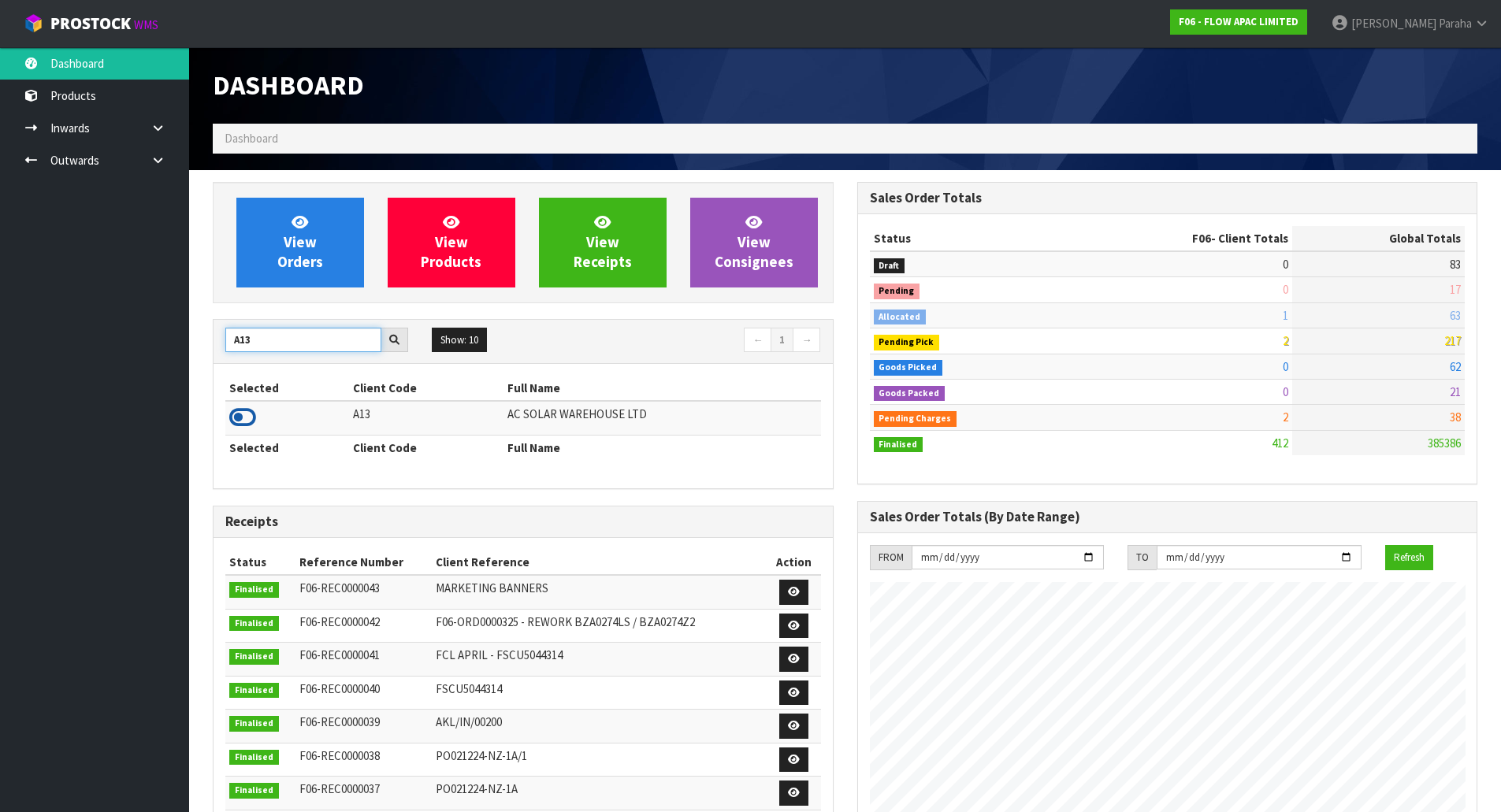
type input "A13"
click at [254, 406] on icon at bounding box center [243, 417] width 27 height 23
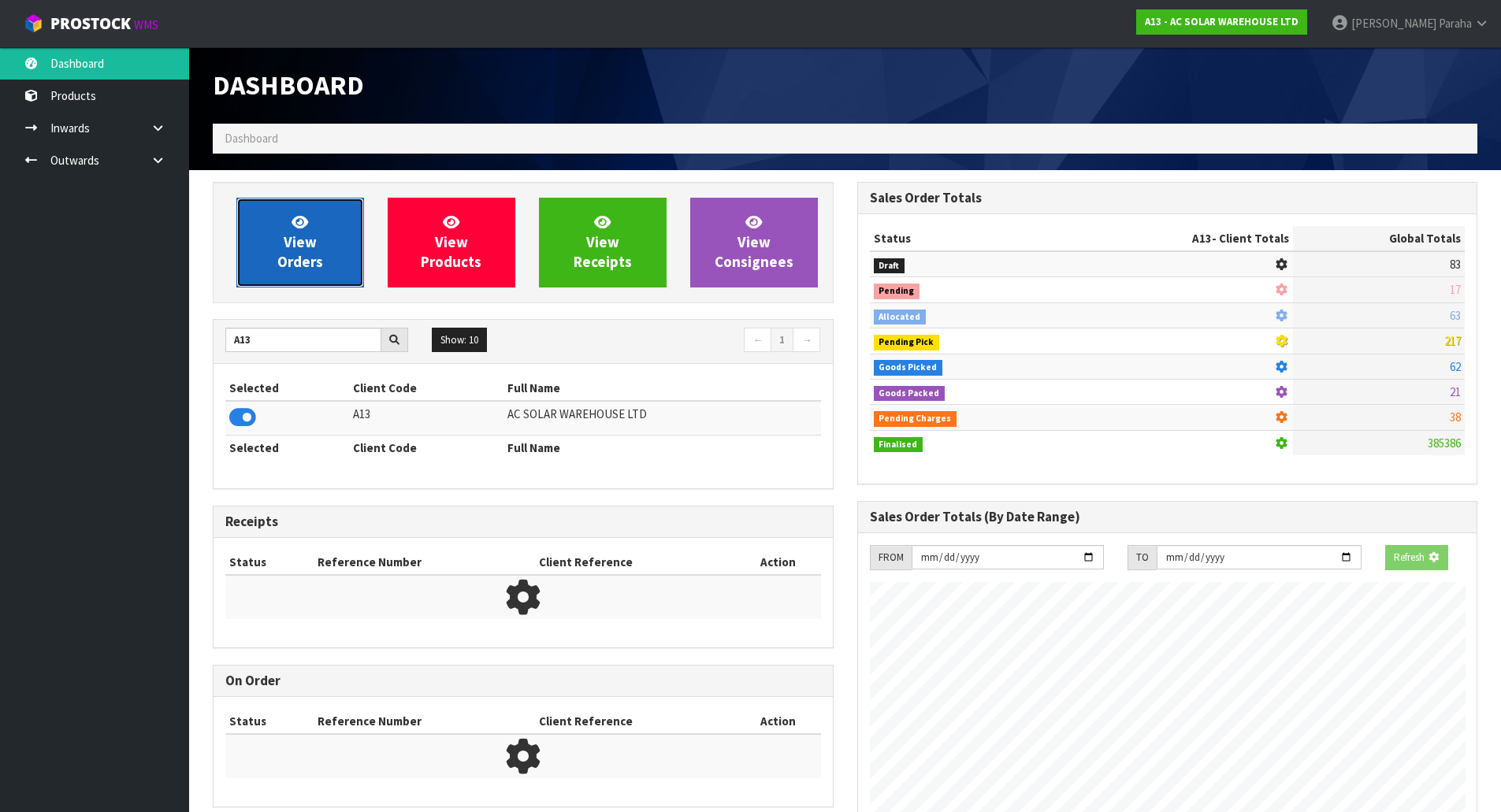
click at [310, 267] on span "View Orders" at bounding box center [300, 242] width 46 height 59
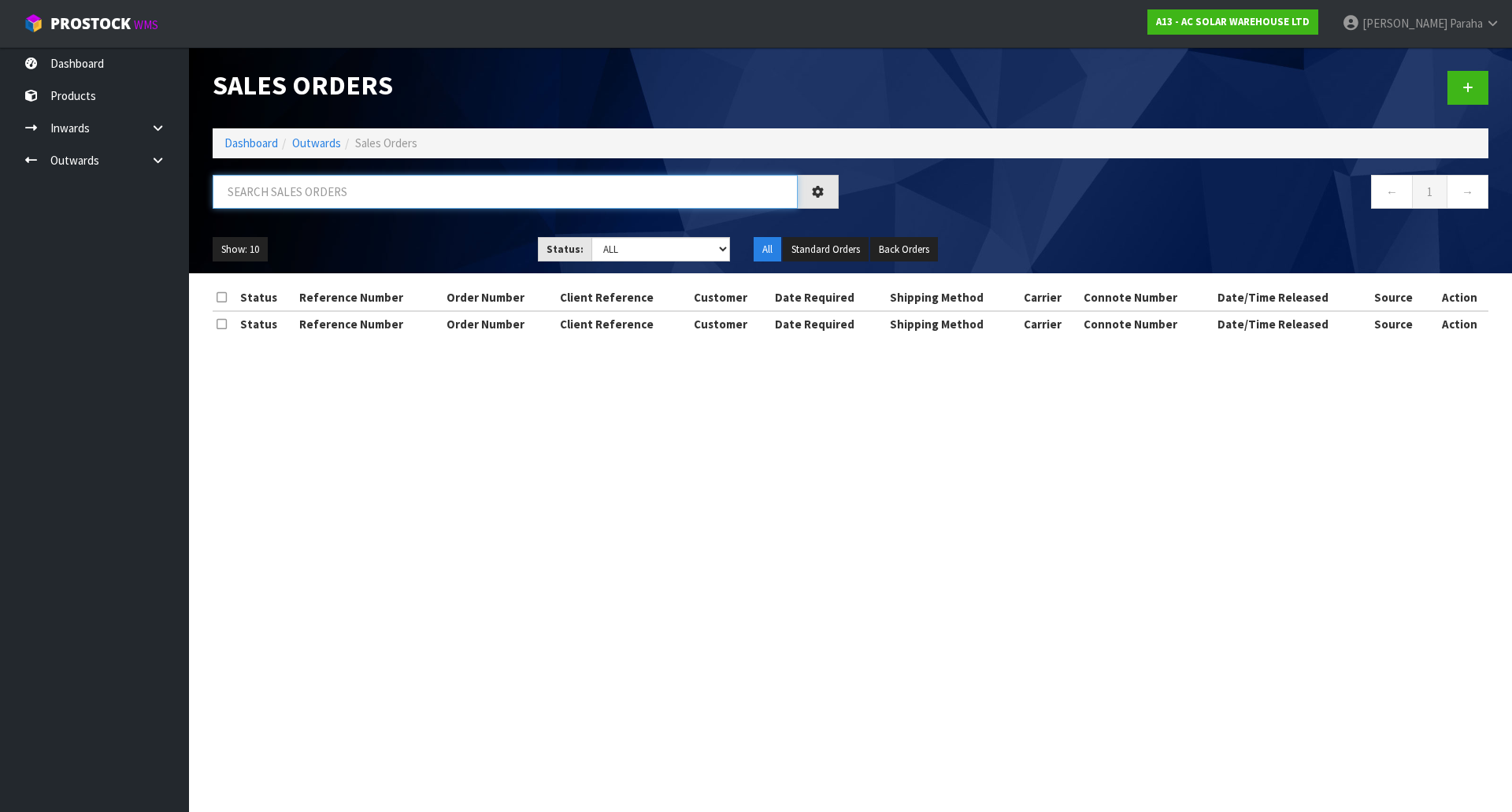
click at [275, 198] on input "text" at bounding box center [505, 192] width 585 height 33
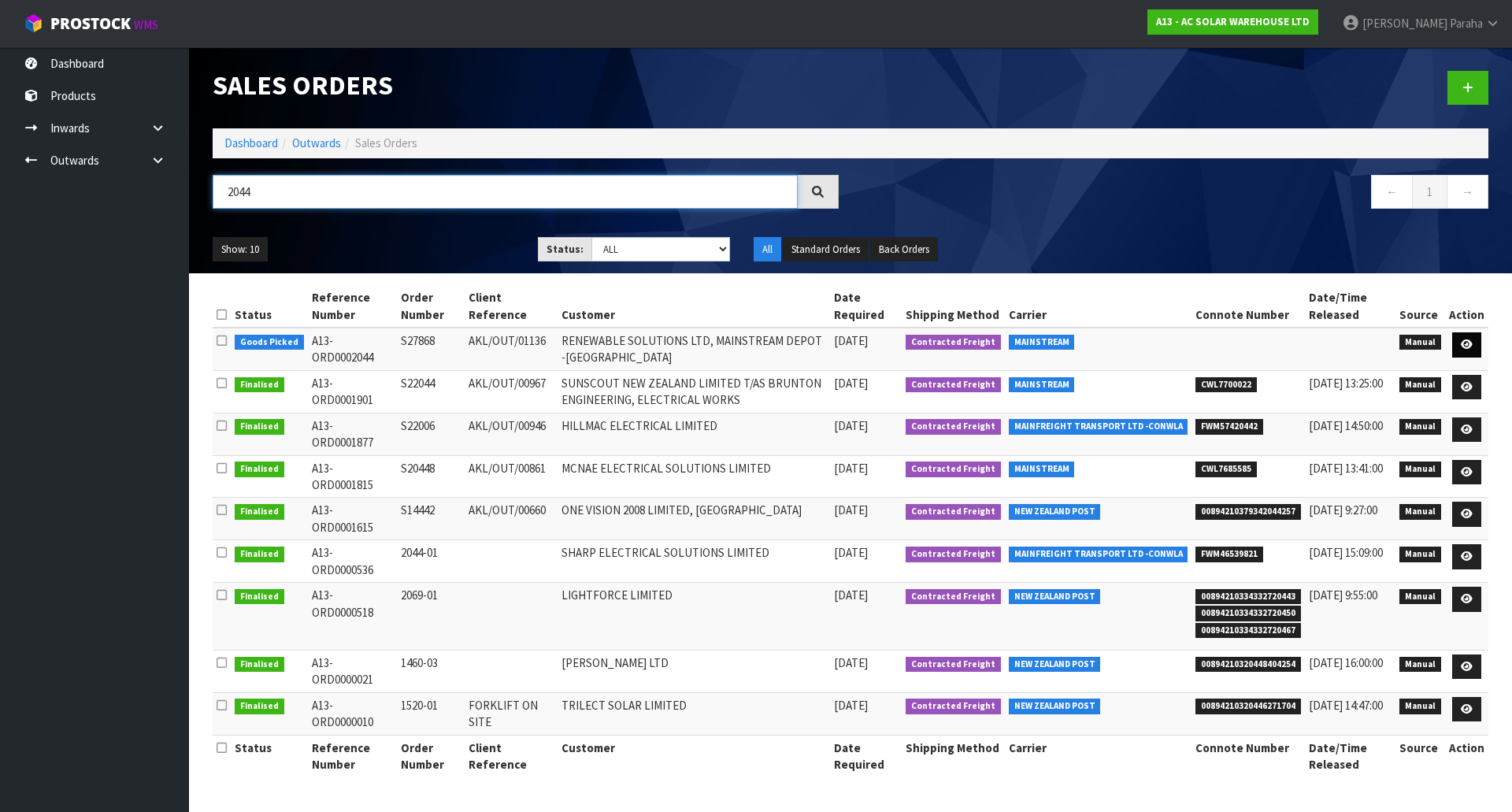
type input "2044"
click at [1468, 345] on icon at bounding box center [1467, 345] width 12 height 10
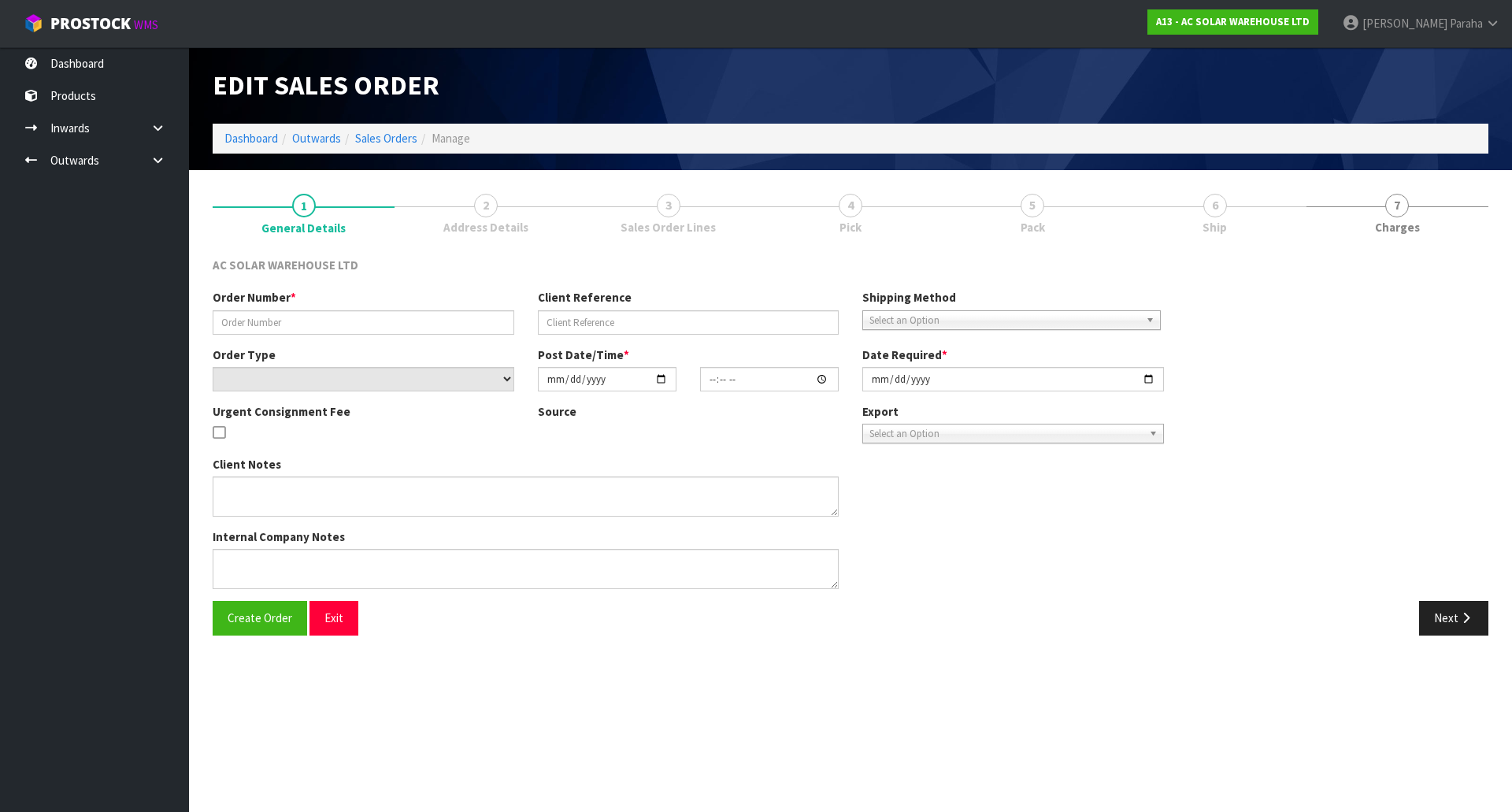
type input "S27868"
type input "AKL/OUT/01136"
select select "number:0"
type input "2025-10-12"
type input "21:46:00.000"
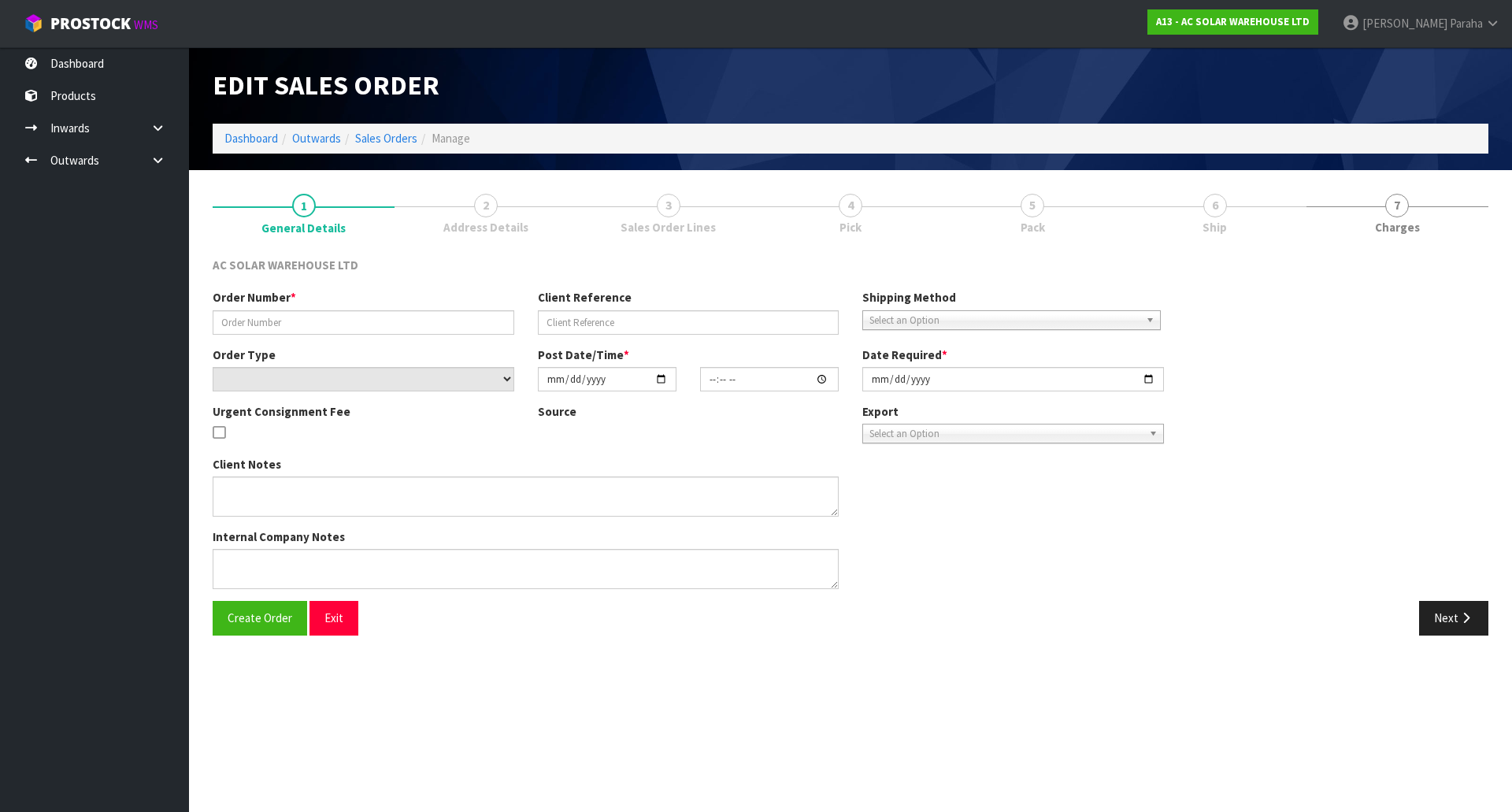
type input "2025-10-13"
type textarea "SEND WITH MAINSTREAM"
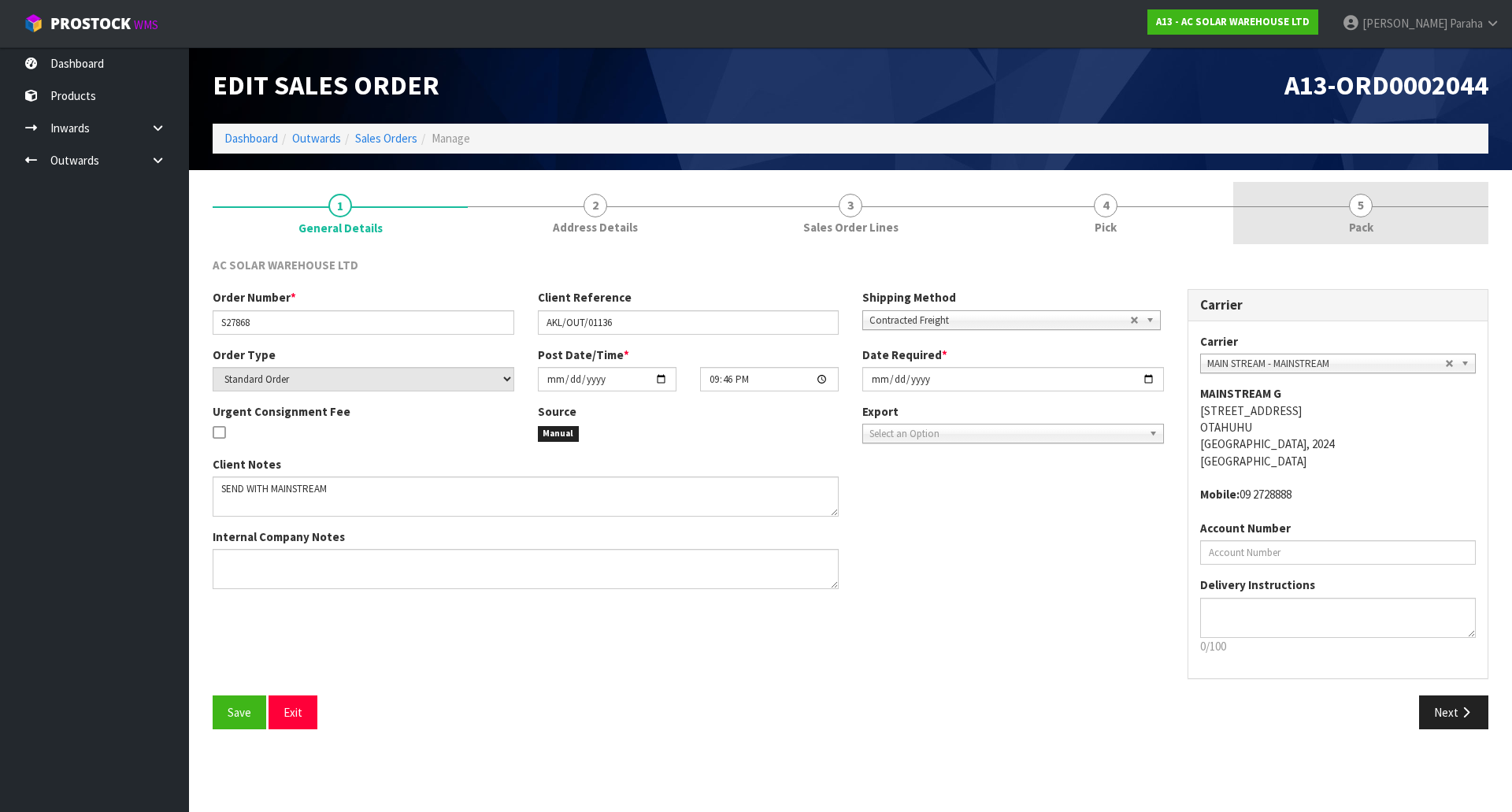
click at [1362, 207] on span "5" at bounding box center [1361, 206] width 23 height 23
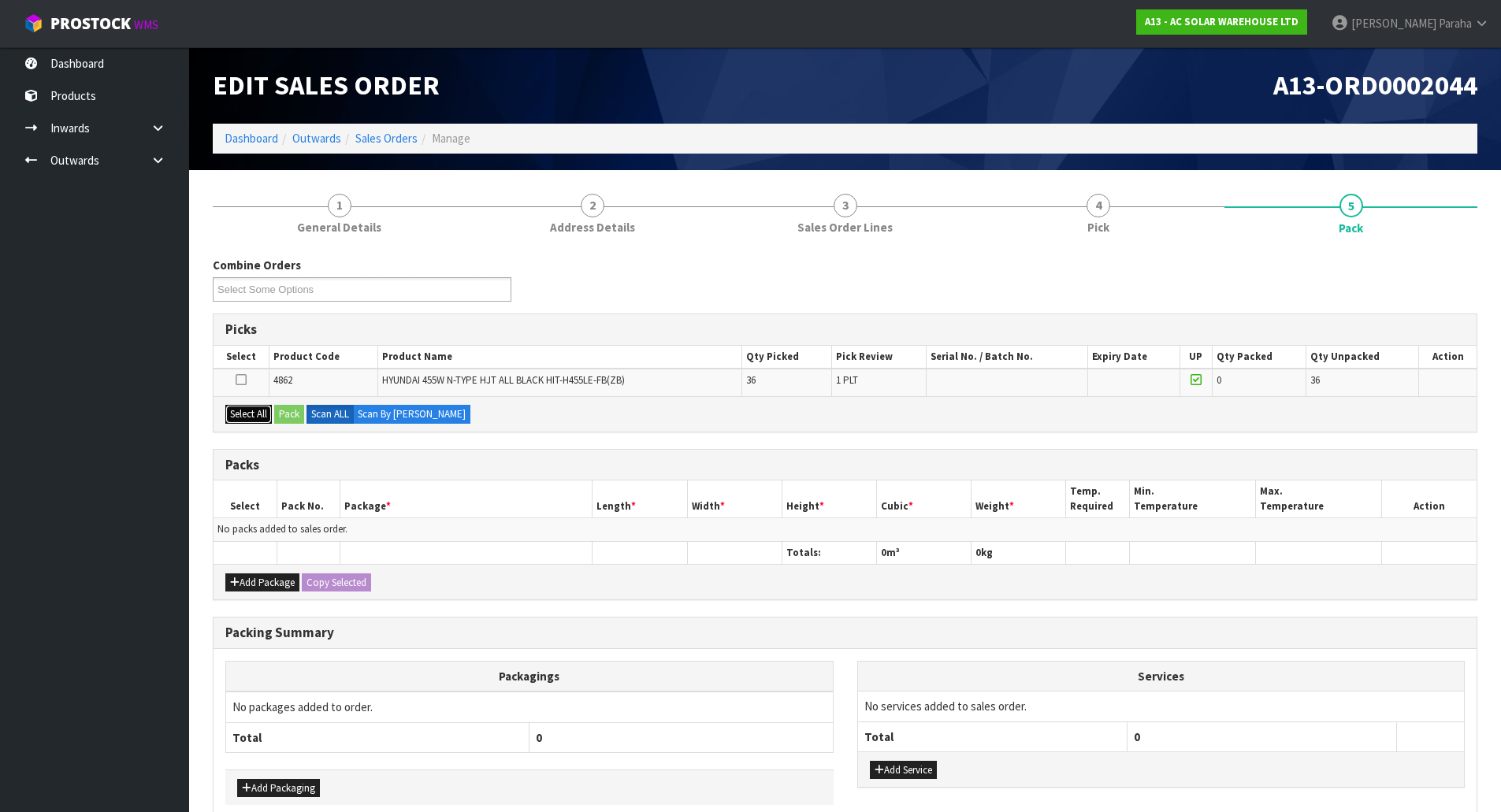
drag, startPoint x: 256, startPoint y: 417, endPoint x: 267, endPoint y: 413, distance: 11.7
click at [256, 416] on button "Select All" at bounding box center [248, 414] width 47 height 19
click at [278, 412] on button "Pack" at bounding box center [289, 414] width 30 height 19
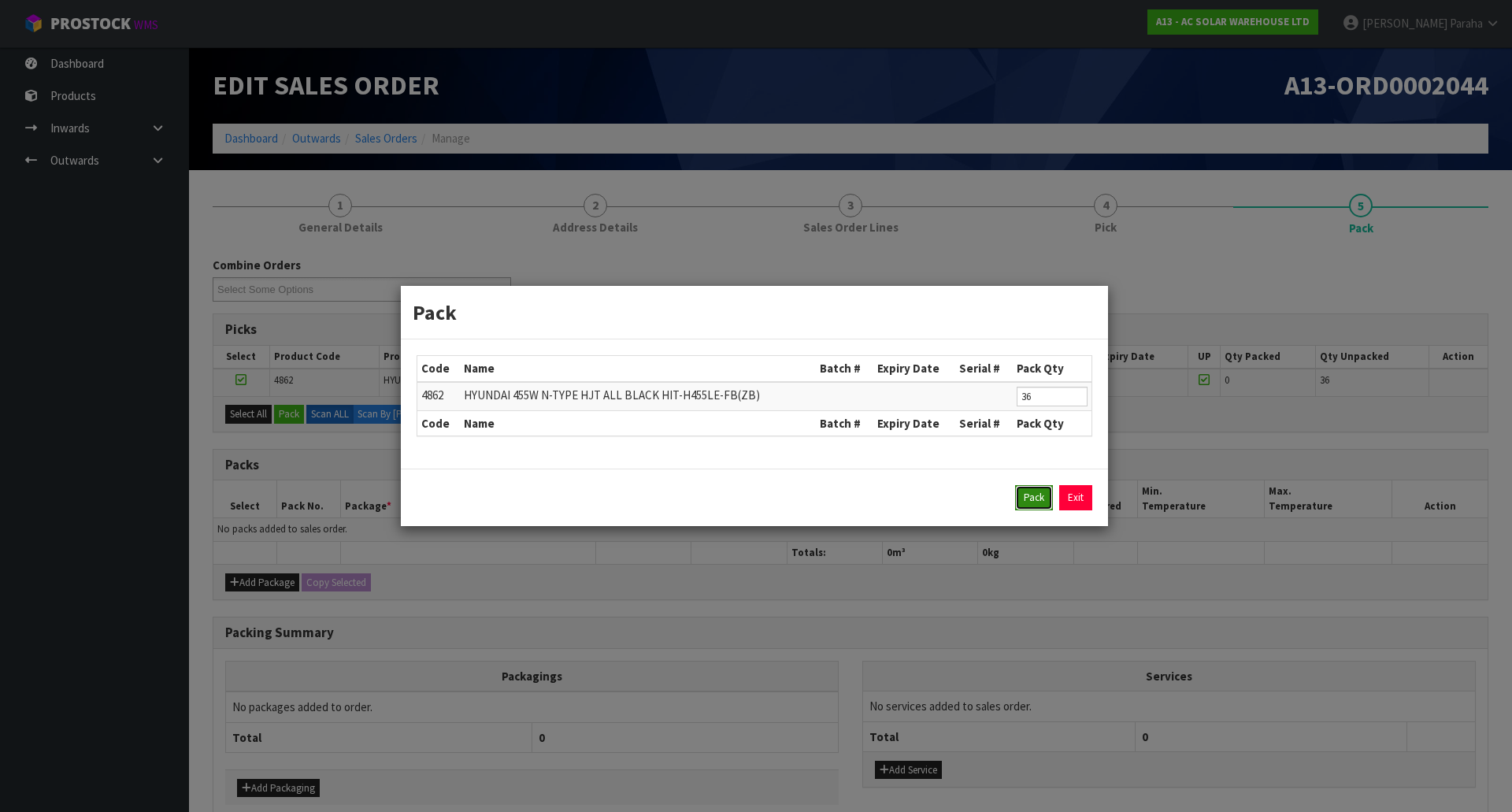
click at [1021, 502] on button "Pack" at bounding box center [1034, 498] width 38 height 25
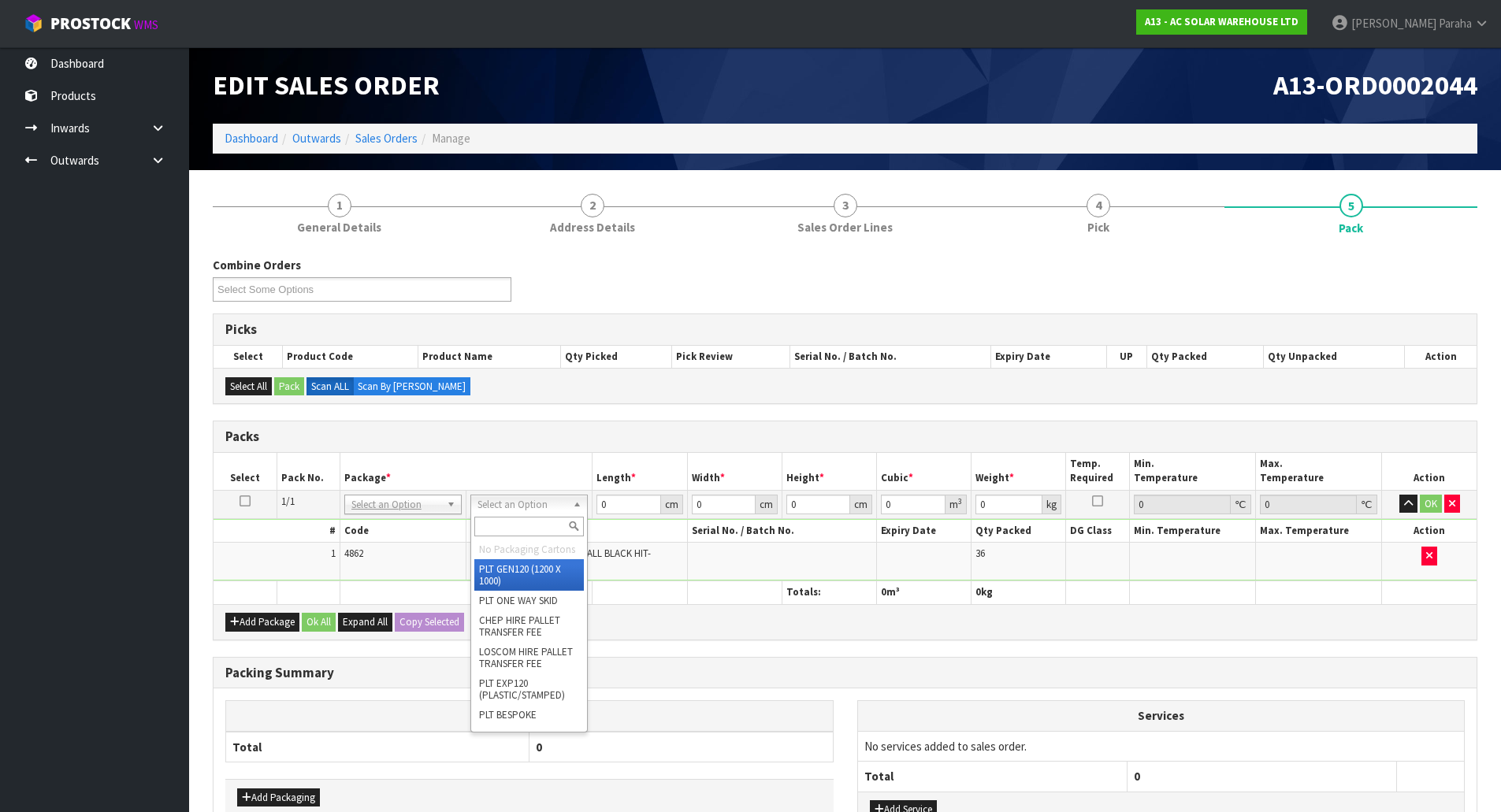
click at [530, 517] on input "text" at bounding box center [529, 527] width 110 height 20
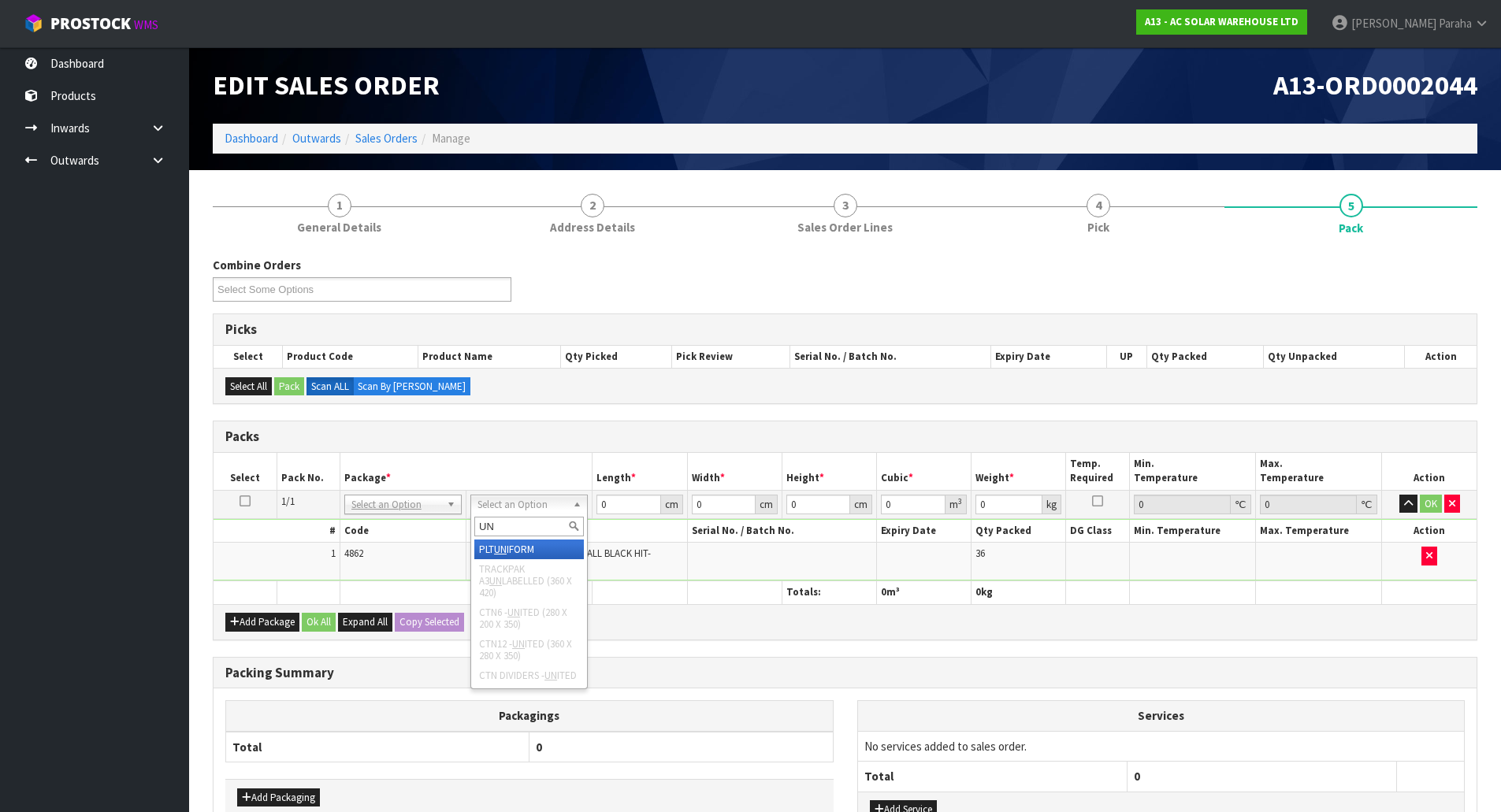
type input "UNI"
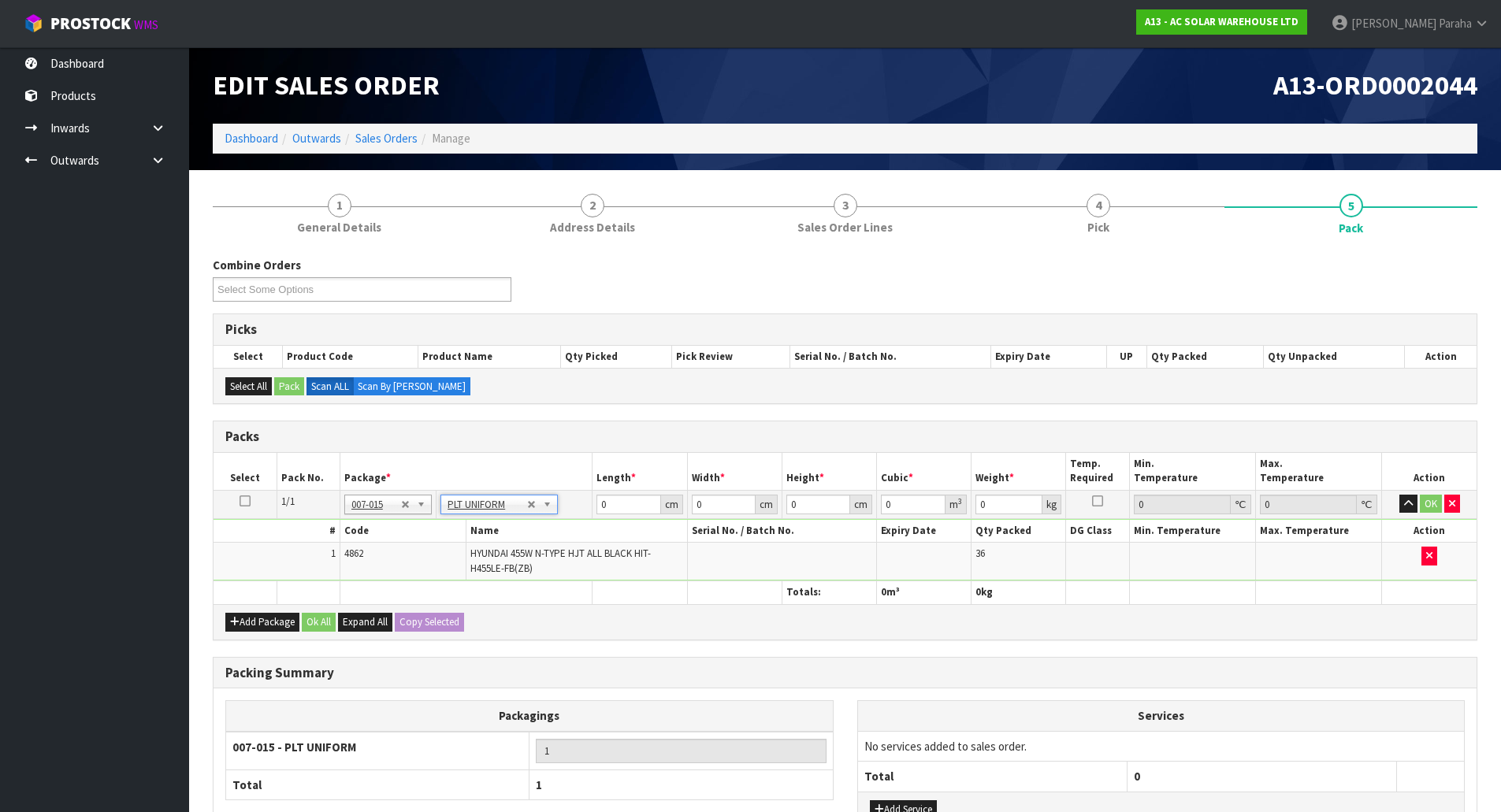
type input "832"
click at [617, 504] on input "0" at bounding box center [628, 504] width 64 height 20
type input "179"
type input "113"
type input "1"
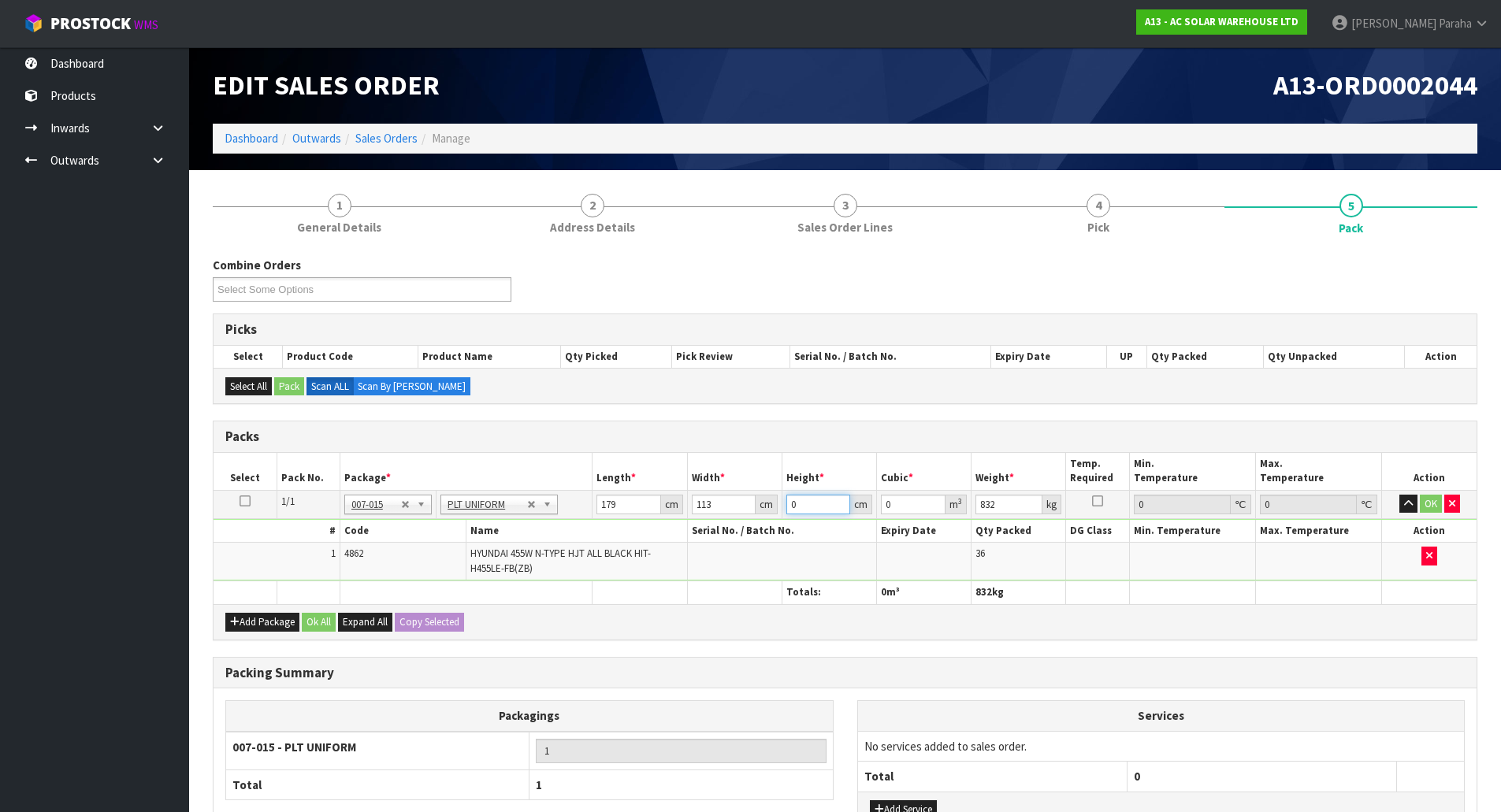
type input "0.020227"
type input "12"
type input "0.242724"
type input "126"
type input "2.548602"
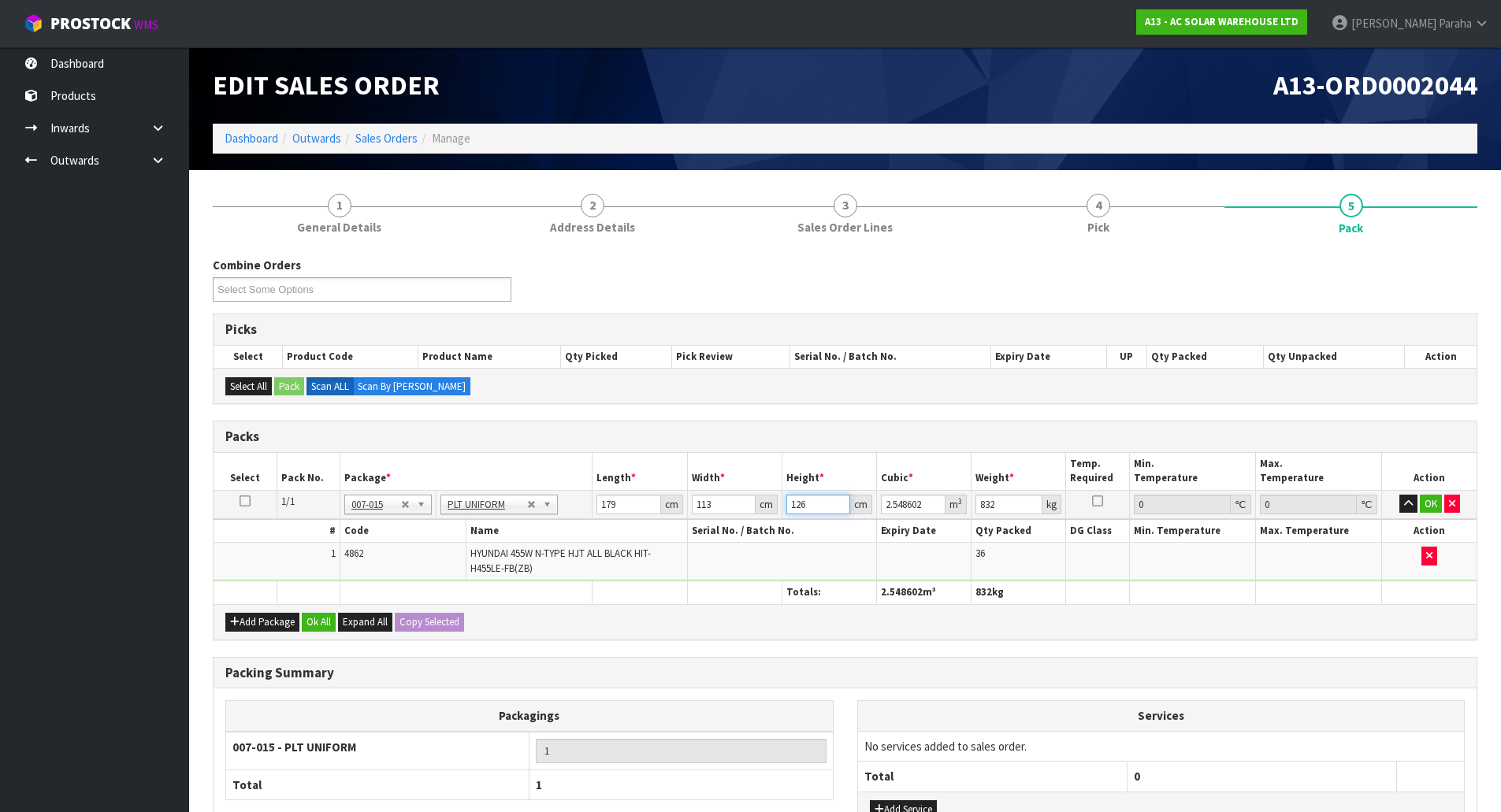
type input "126"
click at [1400, 494] on button "button" at bounding box center [1409, 503] width 18 height 19
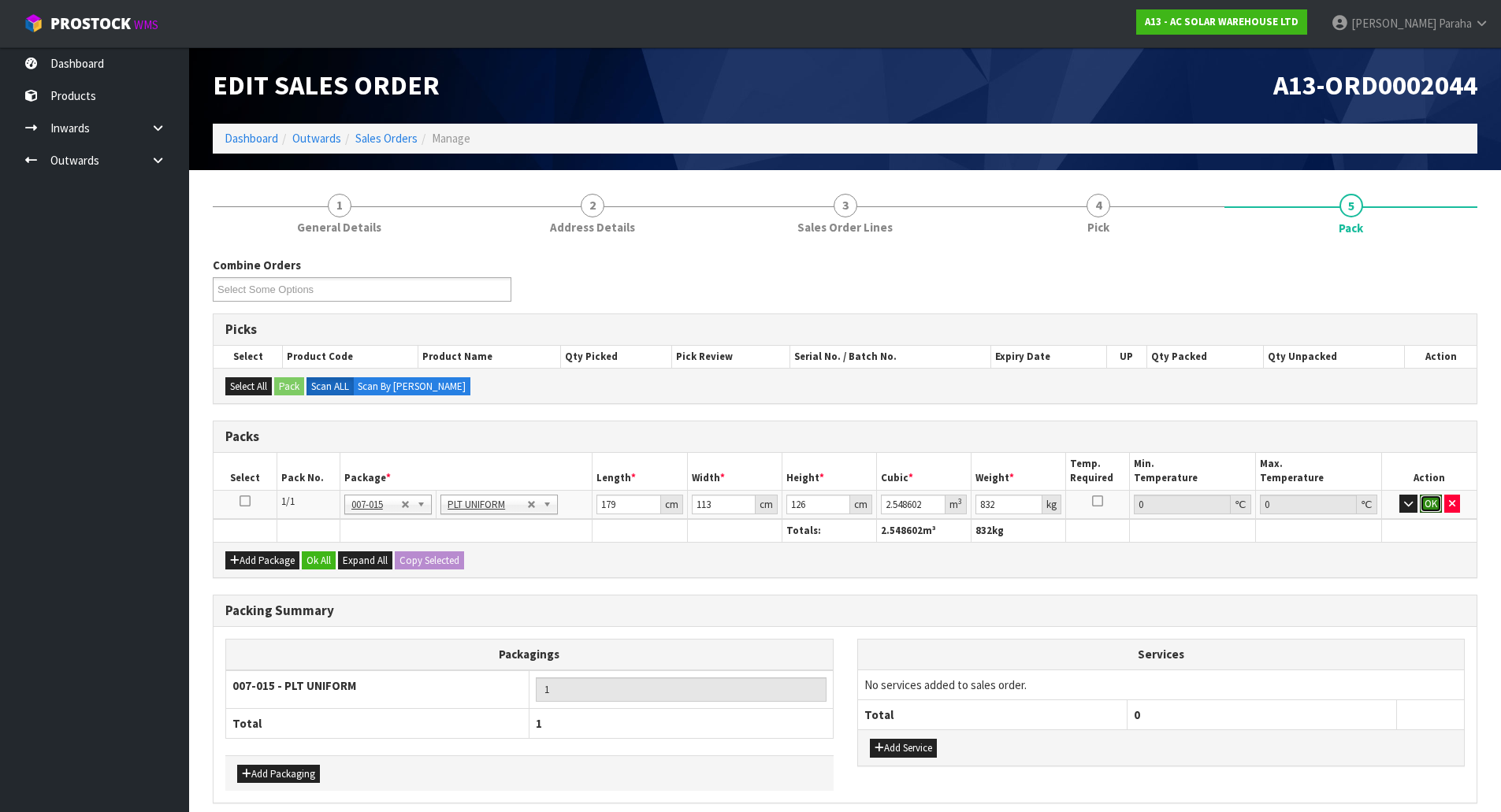
click button "OK" at bounding box center [1431, 503] width 22 height 19
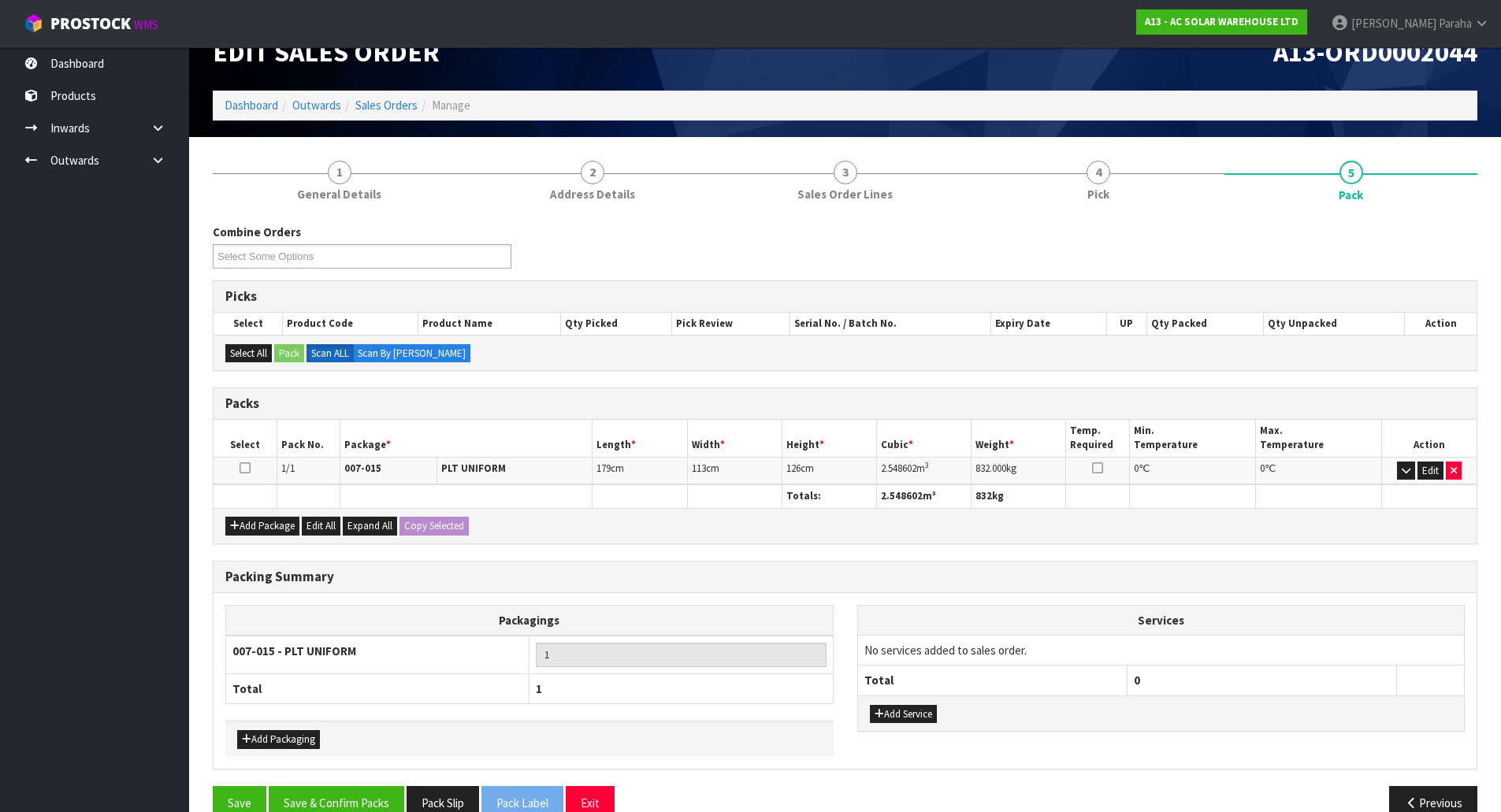
scroll to position [64, 0]
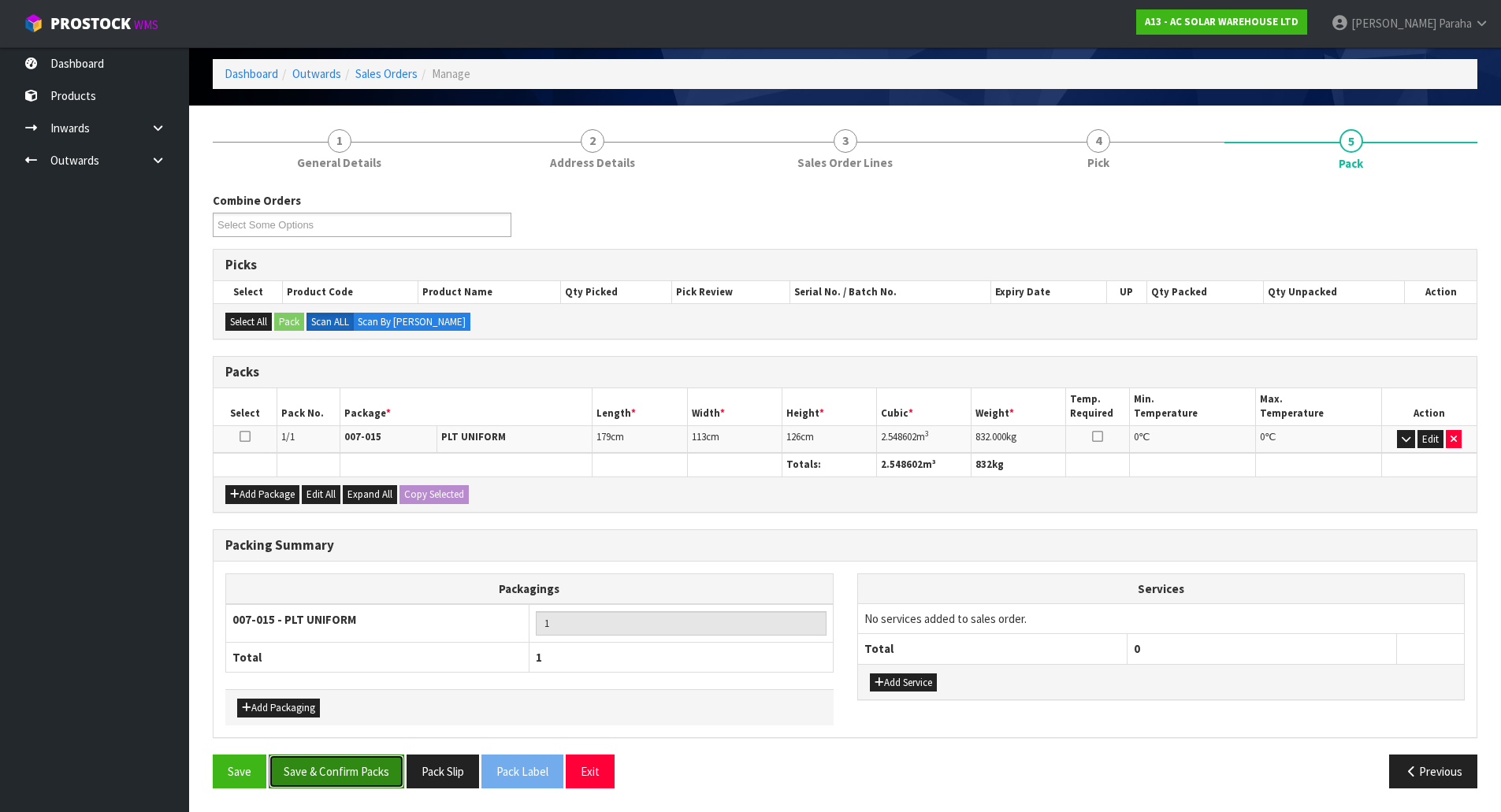
click at [323, 766] on button "Save & Confirm Packs" at bounding box center [336, 771] width 136 height 33
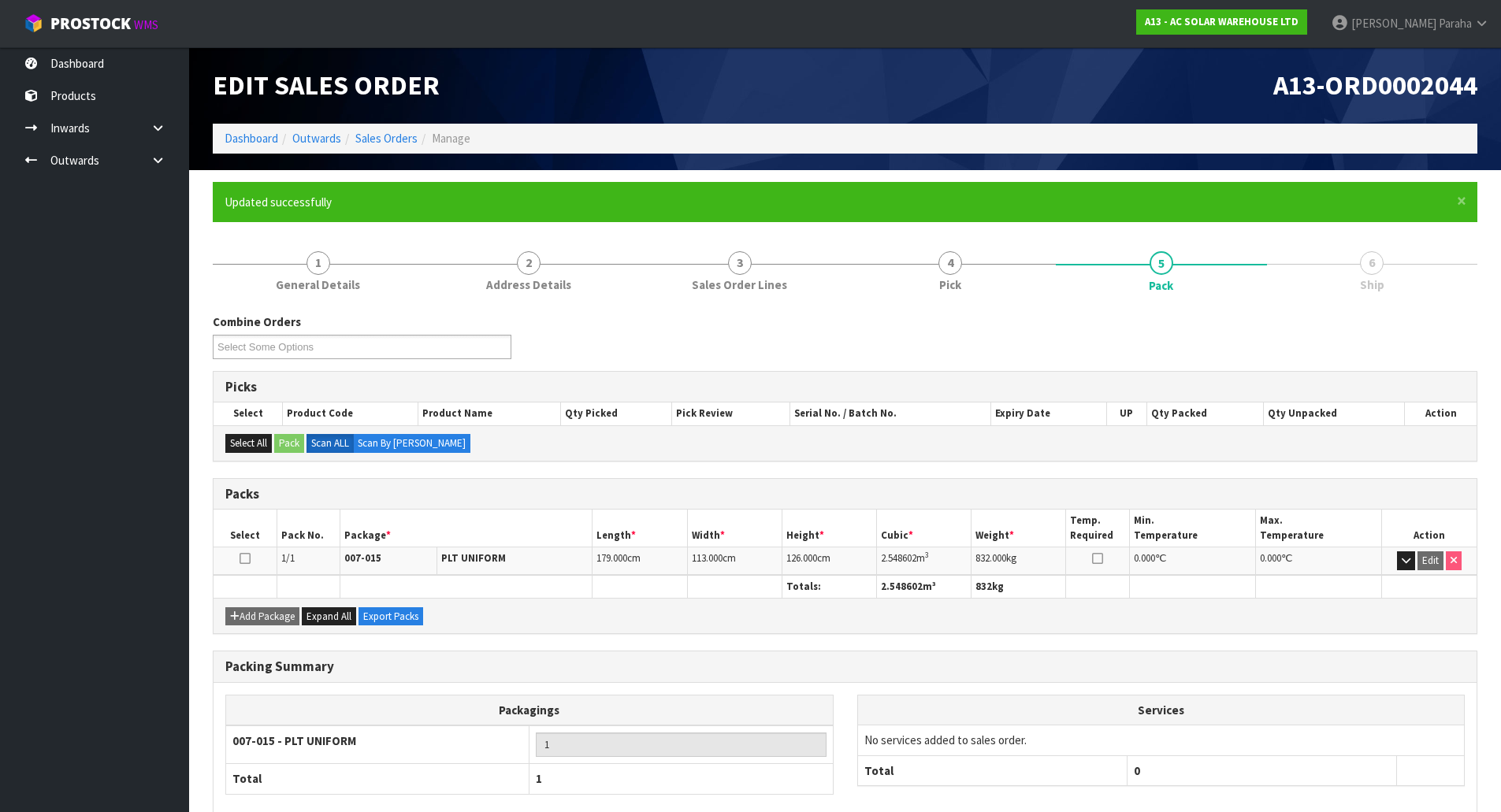
scroll to position [86, 0]
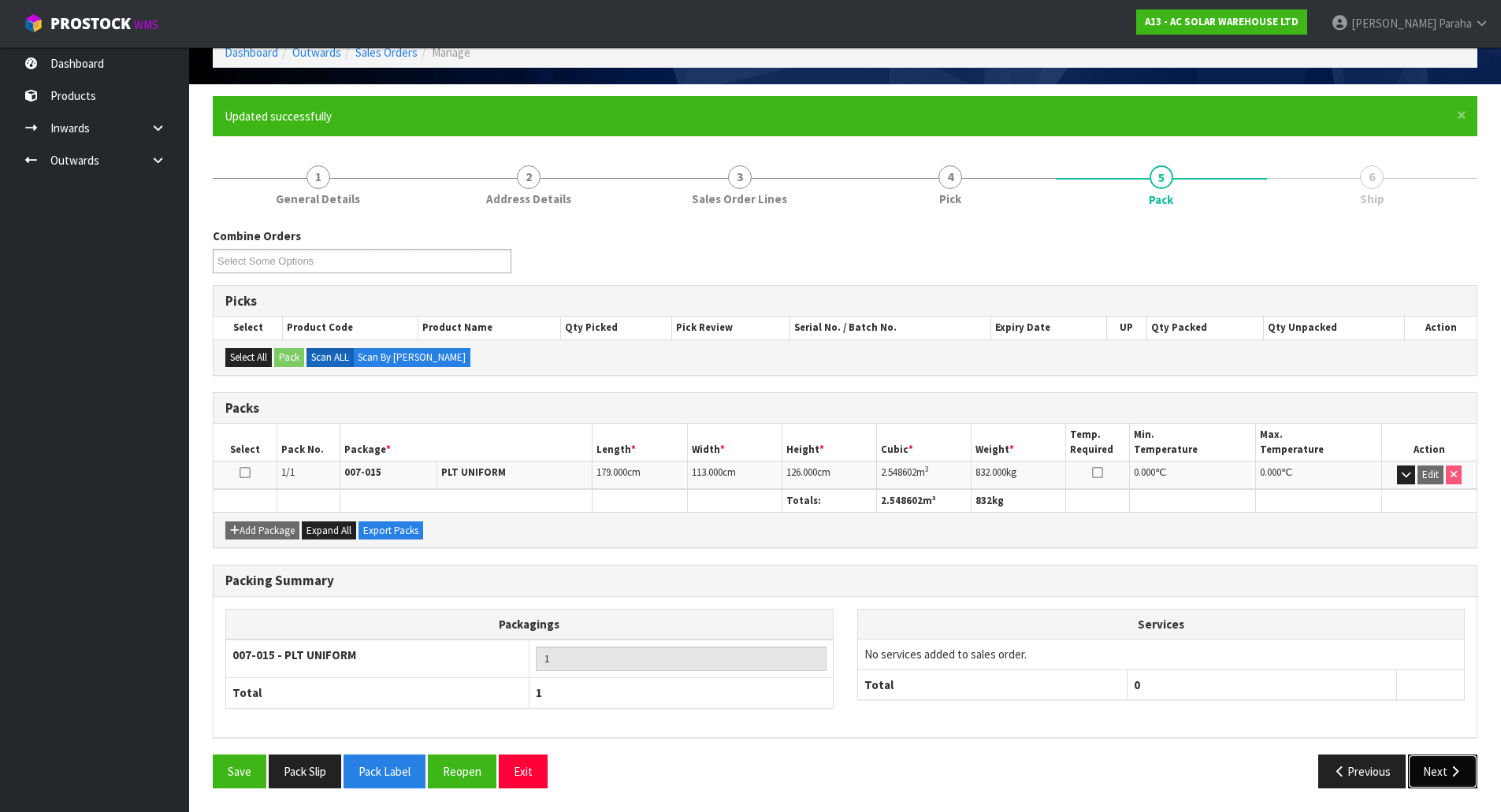
click at [1449, 780] on button "Next" at bounding box center [1442, 771] width 69 height 33
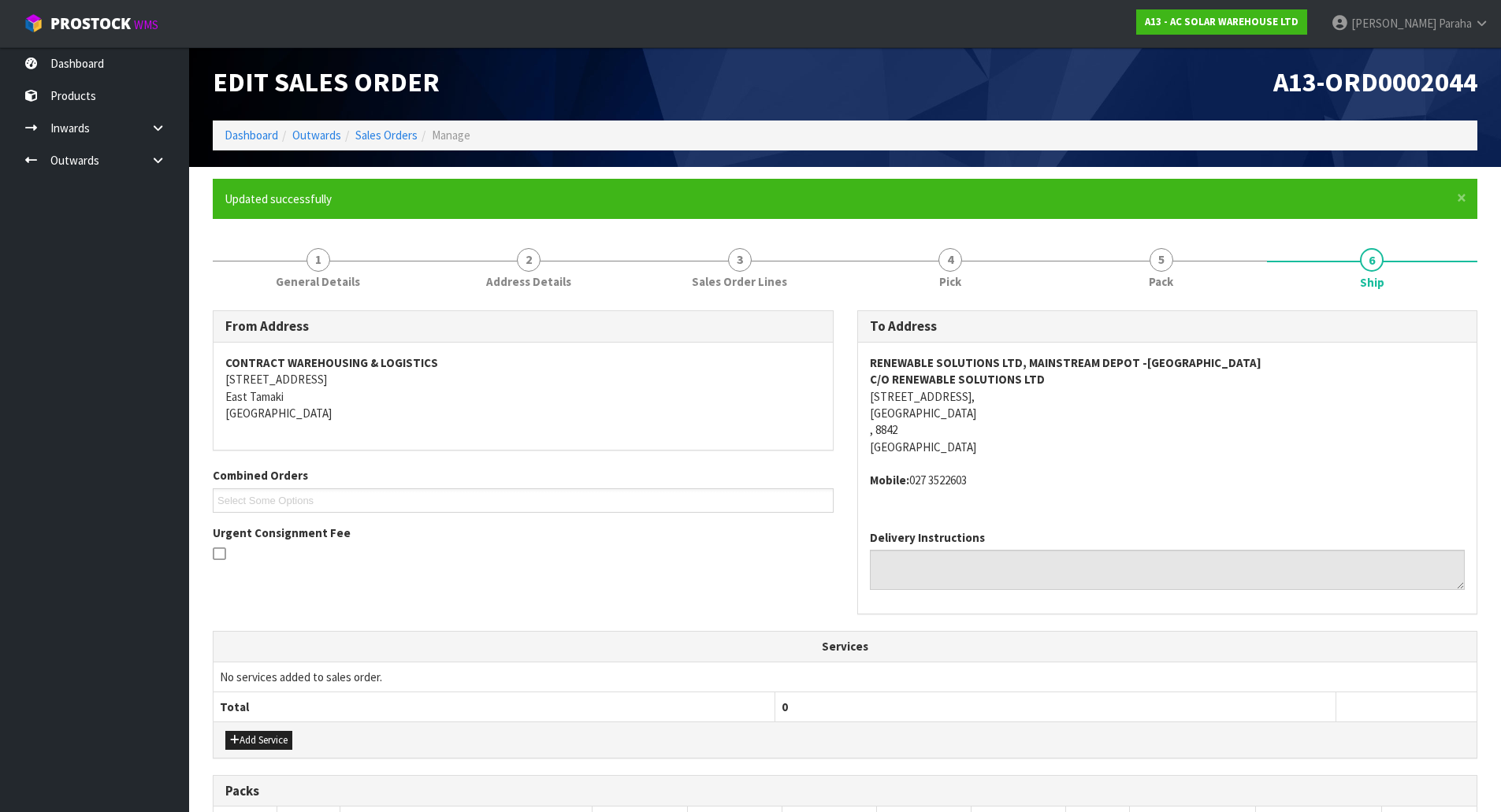
scroll to position [0, 0]
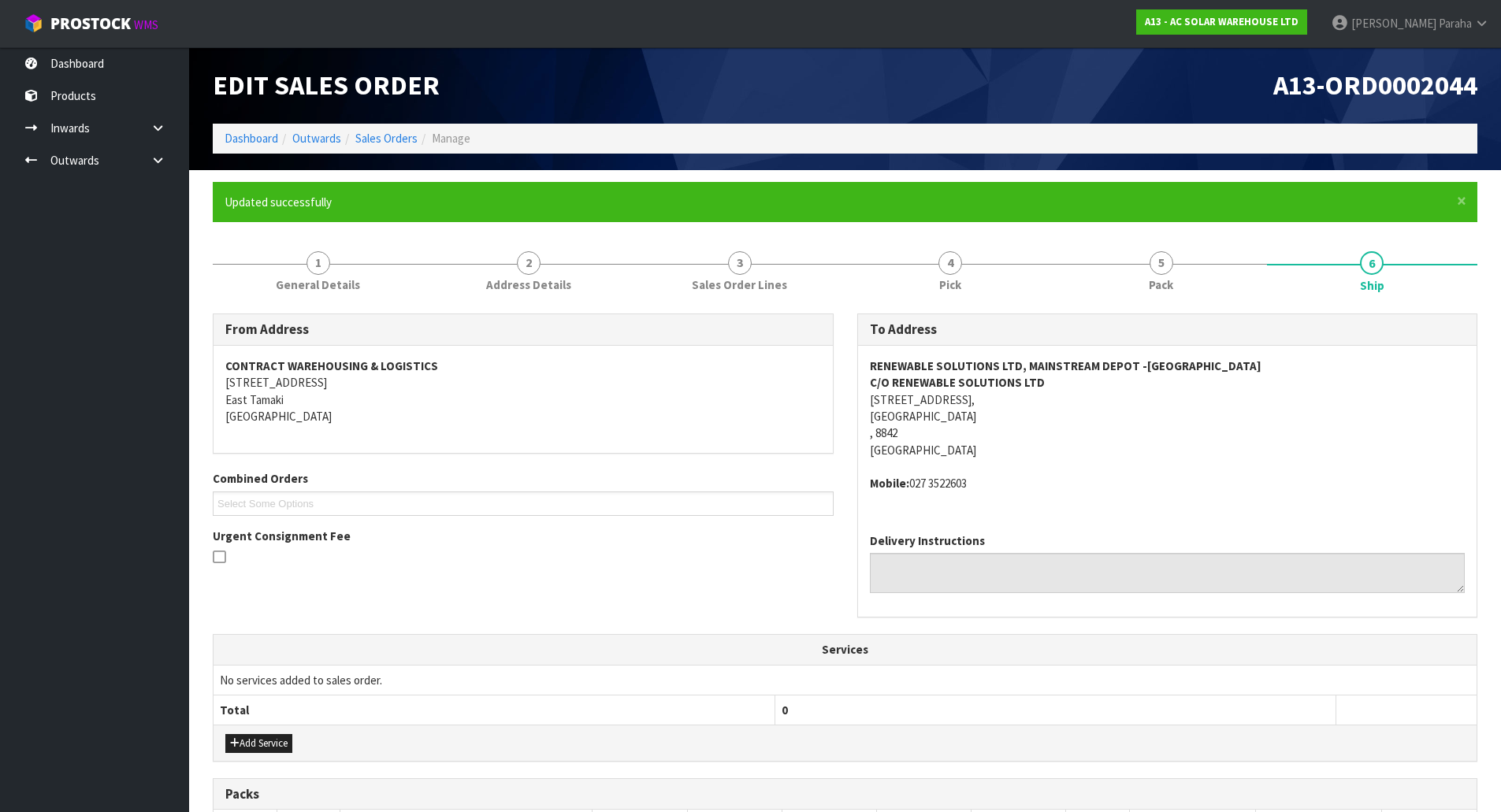
click at [898, 400] on address "RENEWABLE SOLUTIONS LTD, MAINSTREAM DEPOT -CHRISTCHURCH C/O RENEWABLE SOLUTIONS…" at bounding box center [1168, 408] width 596 height 101
copy address "8 JIPCHO ROAD,"
click at [934, 363] on strong "RENEWABLE SOLUTIONS LTD, MAINSTREAM DEPOT -CHRISTCHURCH" at bounding box center [1066, 366] width 392 height 15
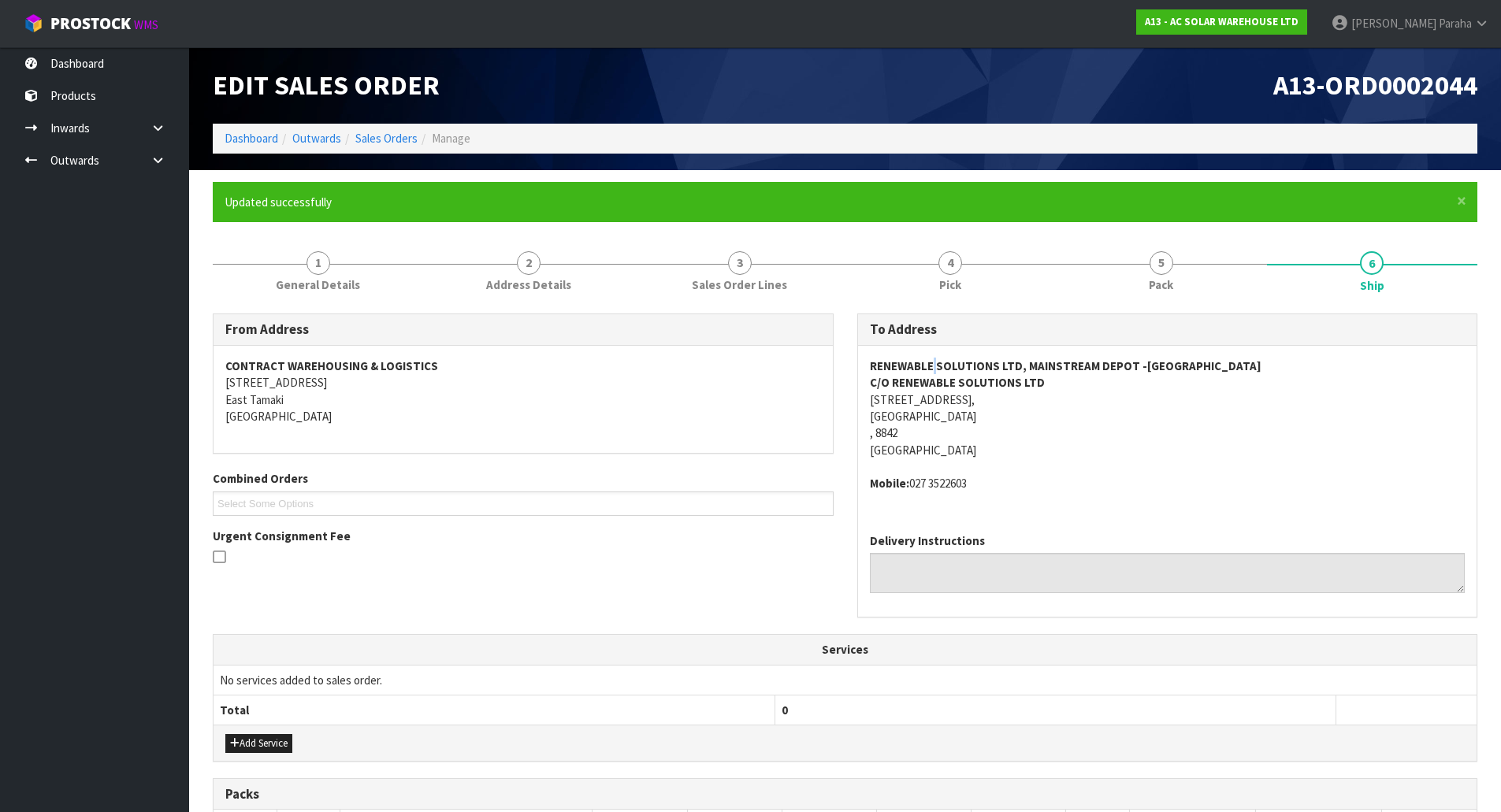
click at [934, 363] on strong "RENEWABLE SOLUTIONS LTD, MAINSTREAM DEPOT -CHRISTCHURCH" at bounding box center [1066, 366] width 392 height 15
click at [890, 381] on strong "C/O RENEWABLE SOLUTIONS LTD" at bounding box center [957, 382] width 175 height 15
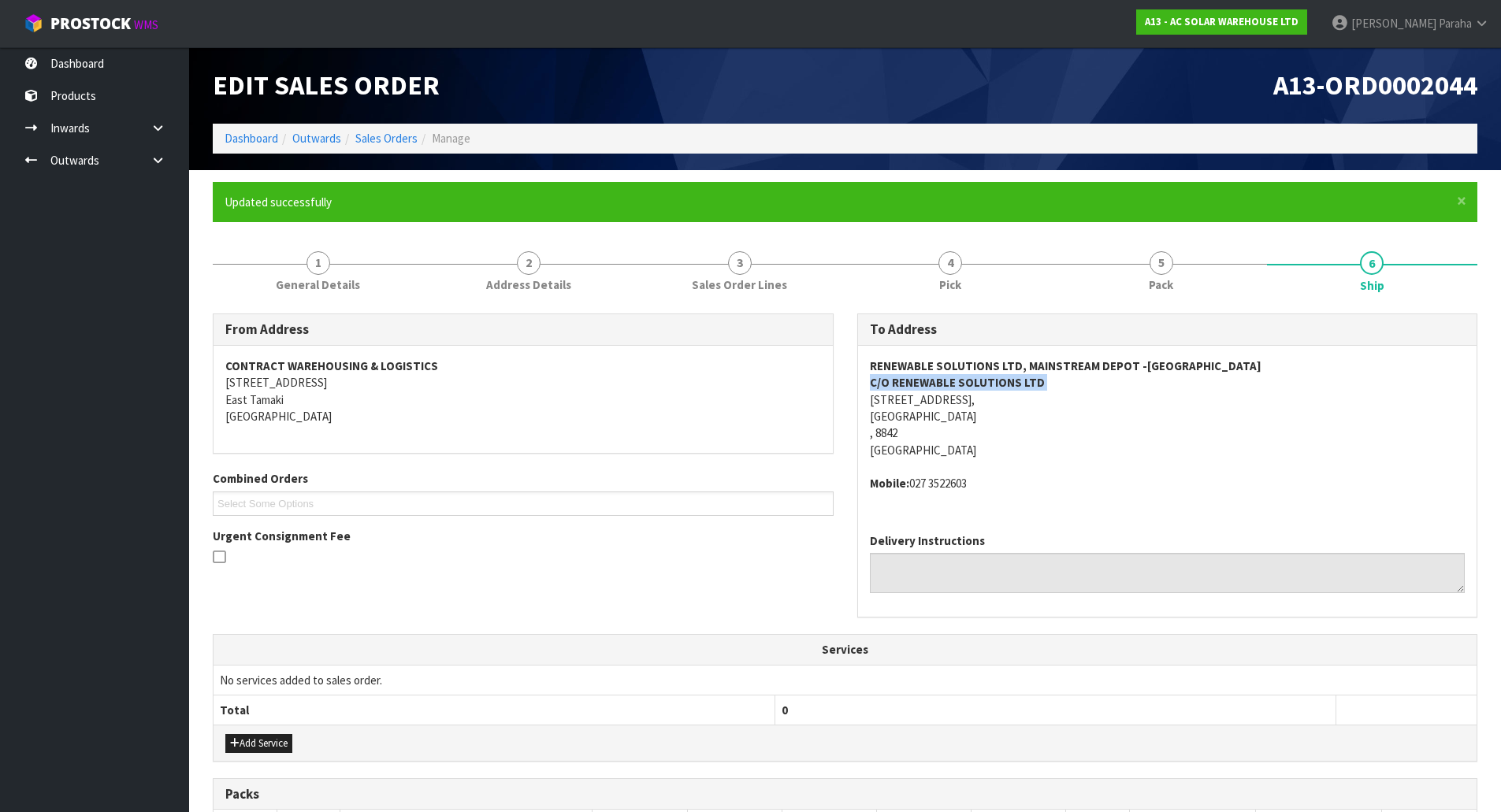
drag, startPoint x: 976, startPoint y: 483, endPoint x: 913, endPoint y: 486, distance: 63.1
click at [913, 486] on address "Mobile: 027 3522603" at bounding box center [1168, 483] width 596 height 17
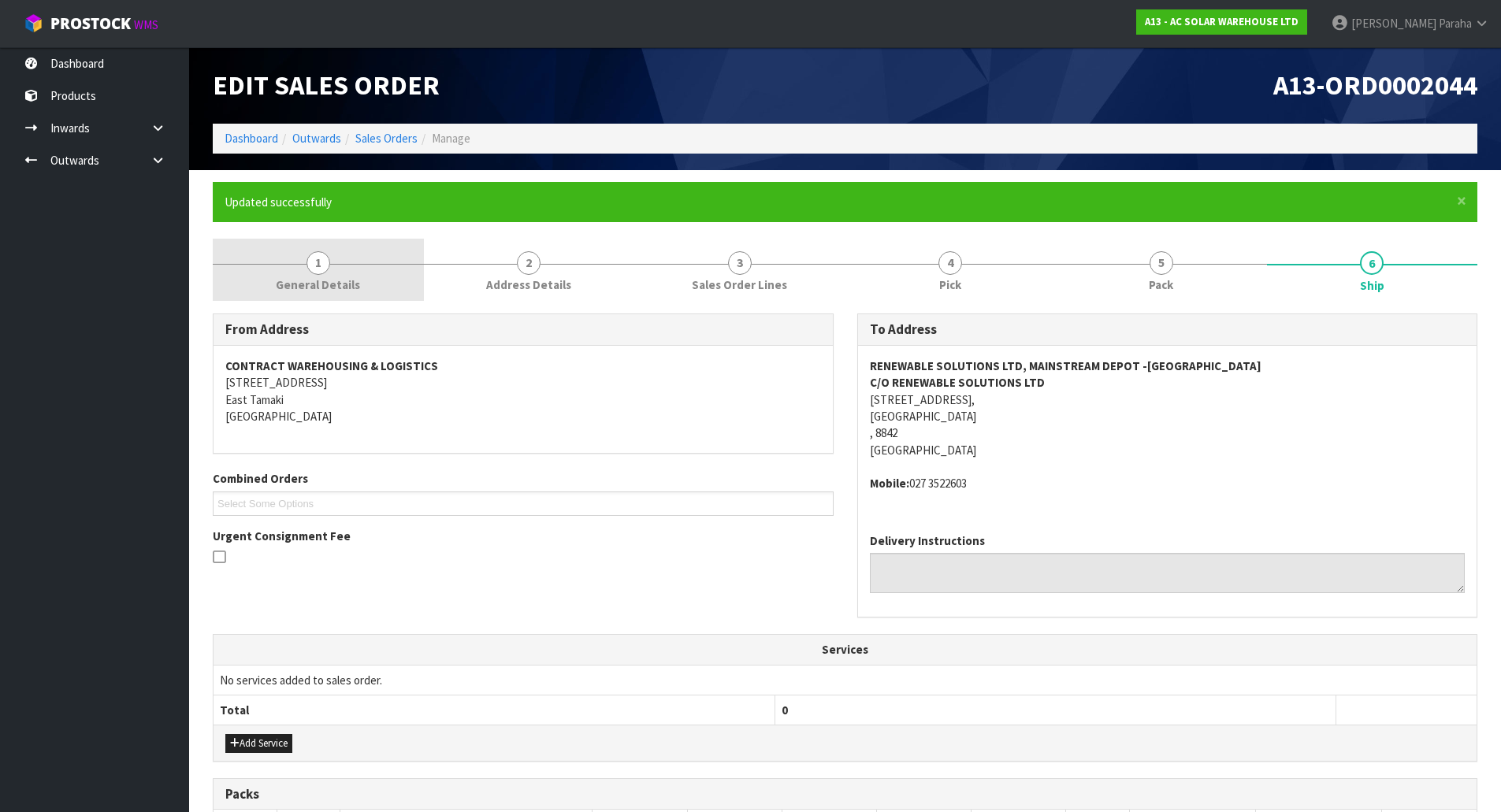
click at [310, 267] on span "1" at bounding box center [318, 263] width 23 height 23
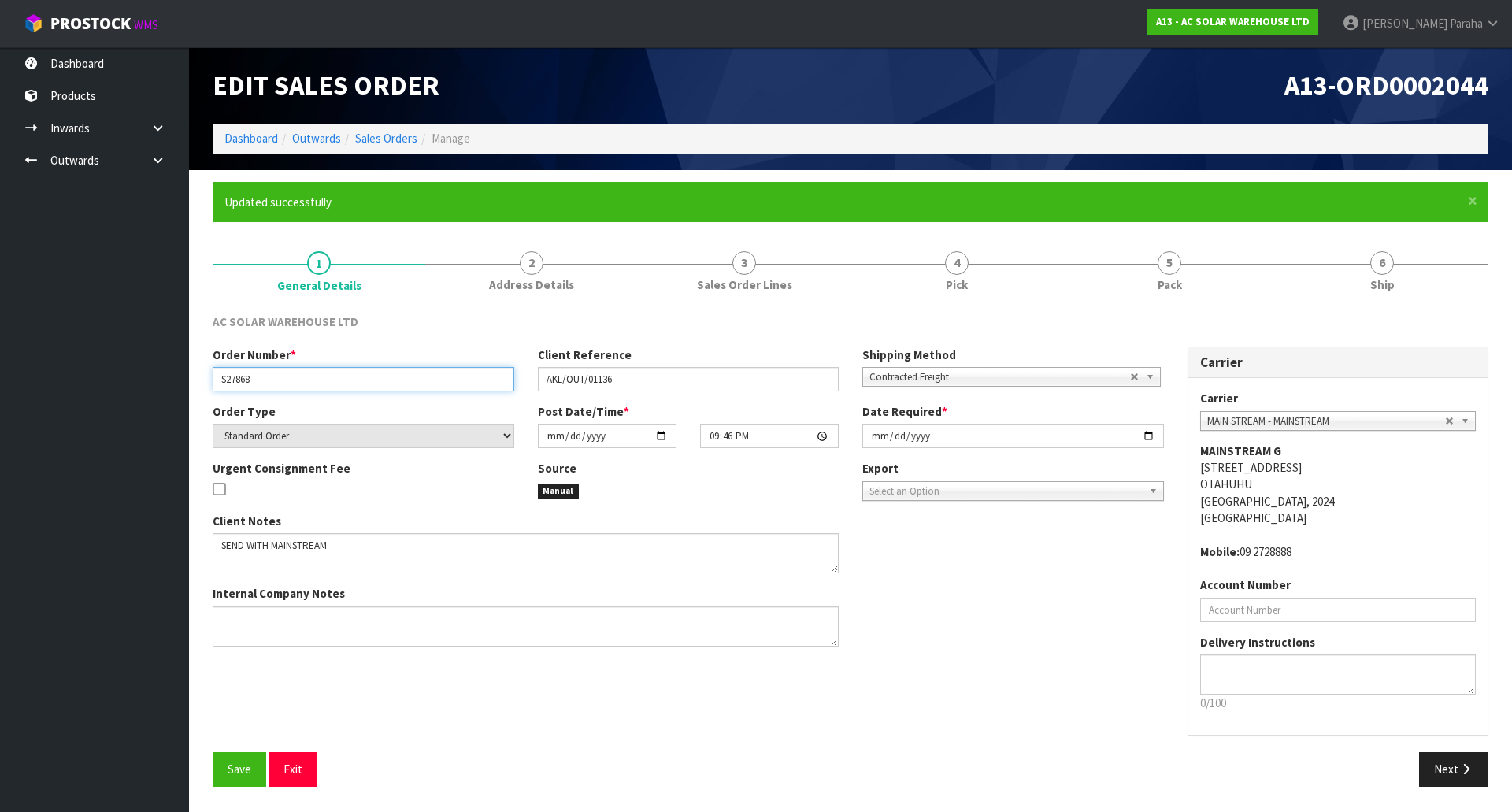
click at [232, 375] on input "S27868" at bounding box center [363, 379] width 302 height 24
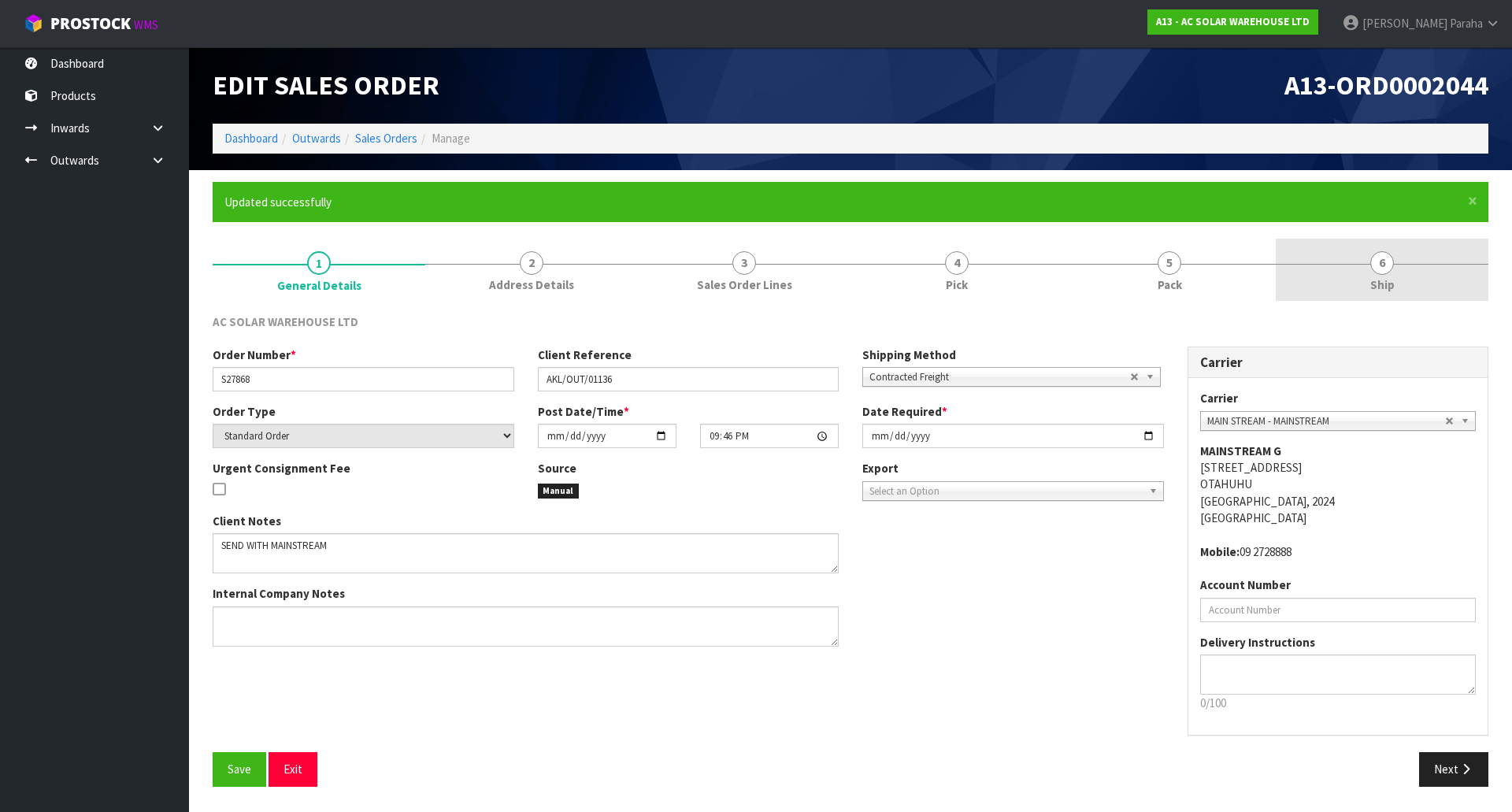
click at [1407, 277] on link "6 Ship" at bounding box center [1382, 269] width 212 height 62
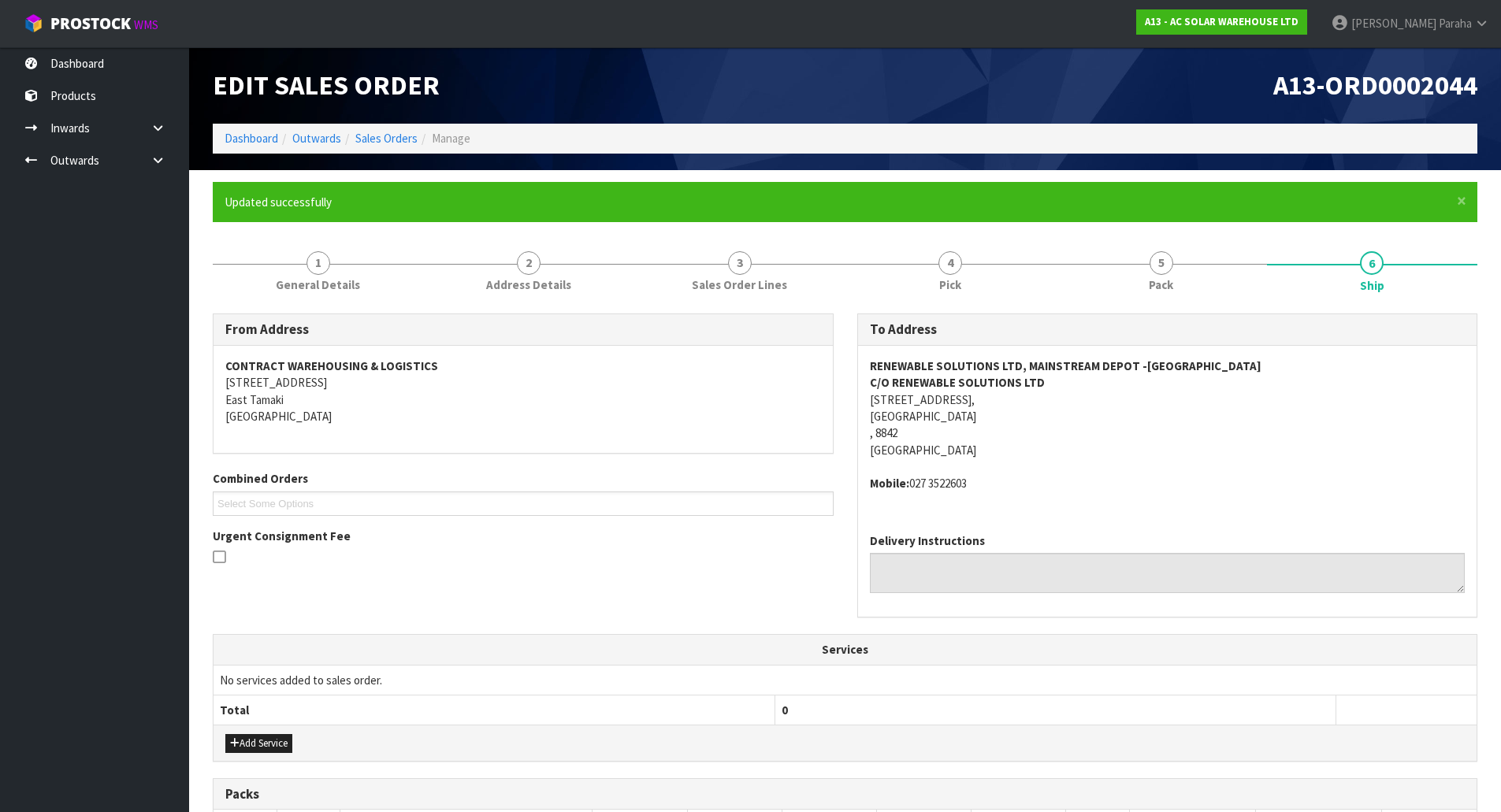
drag, startPoint x: 971, startPoint y: 484, endPoint x: 910, endPoint y: 487, distance: 61.1
click at [910, 487] on address "Mobile: 027 3522603" at bounding box center [1168, 483] width 596 height 17
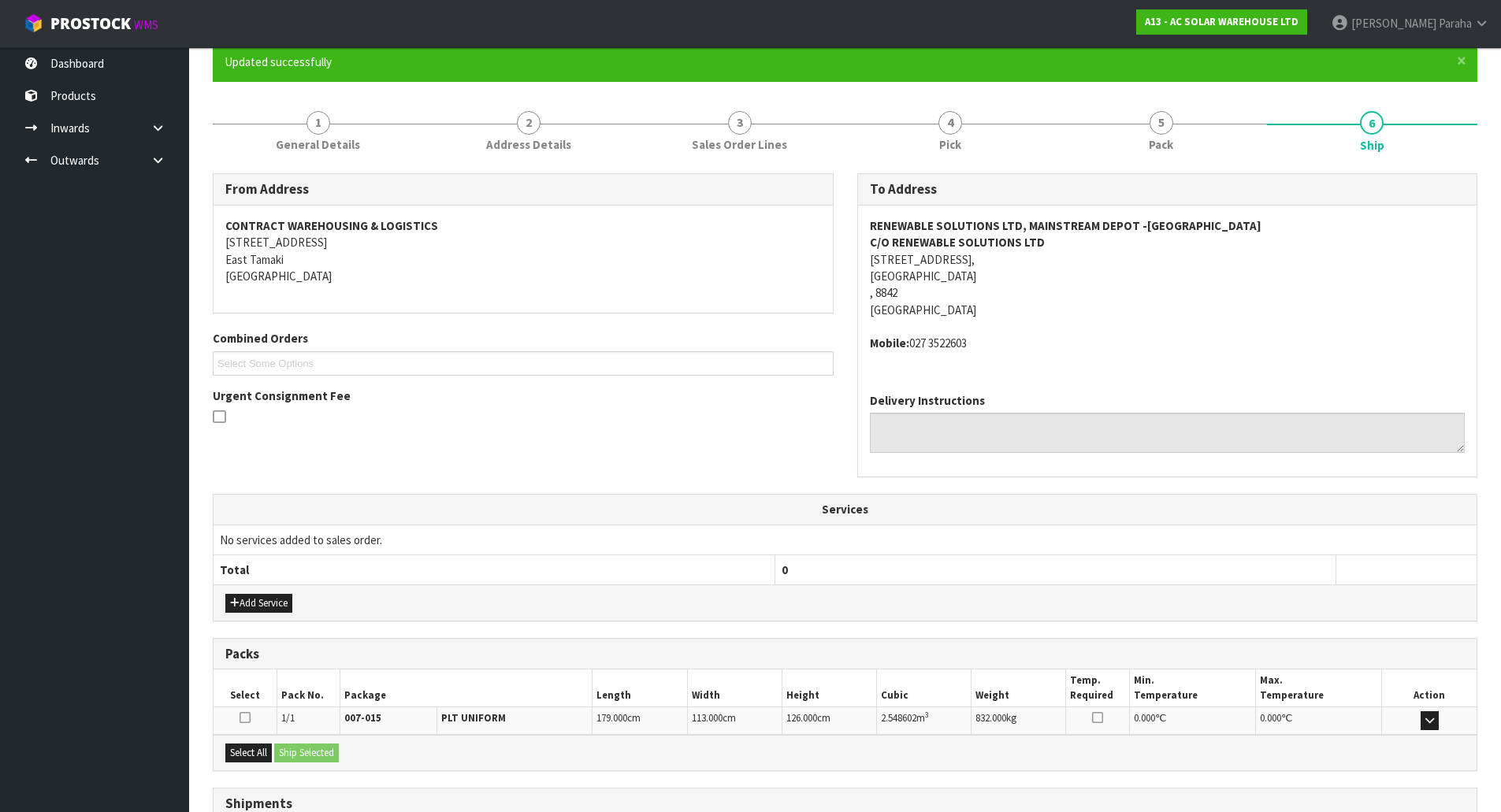
scroll to position [268, 0]
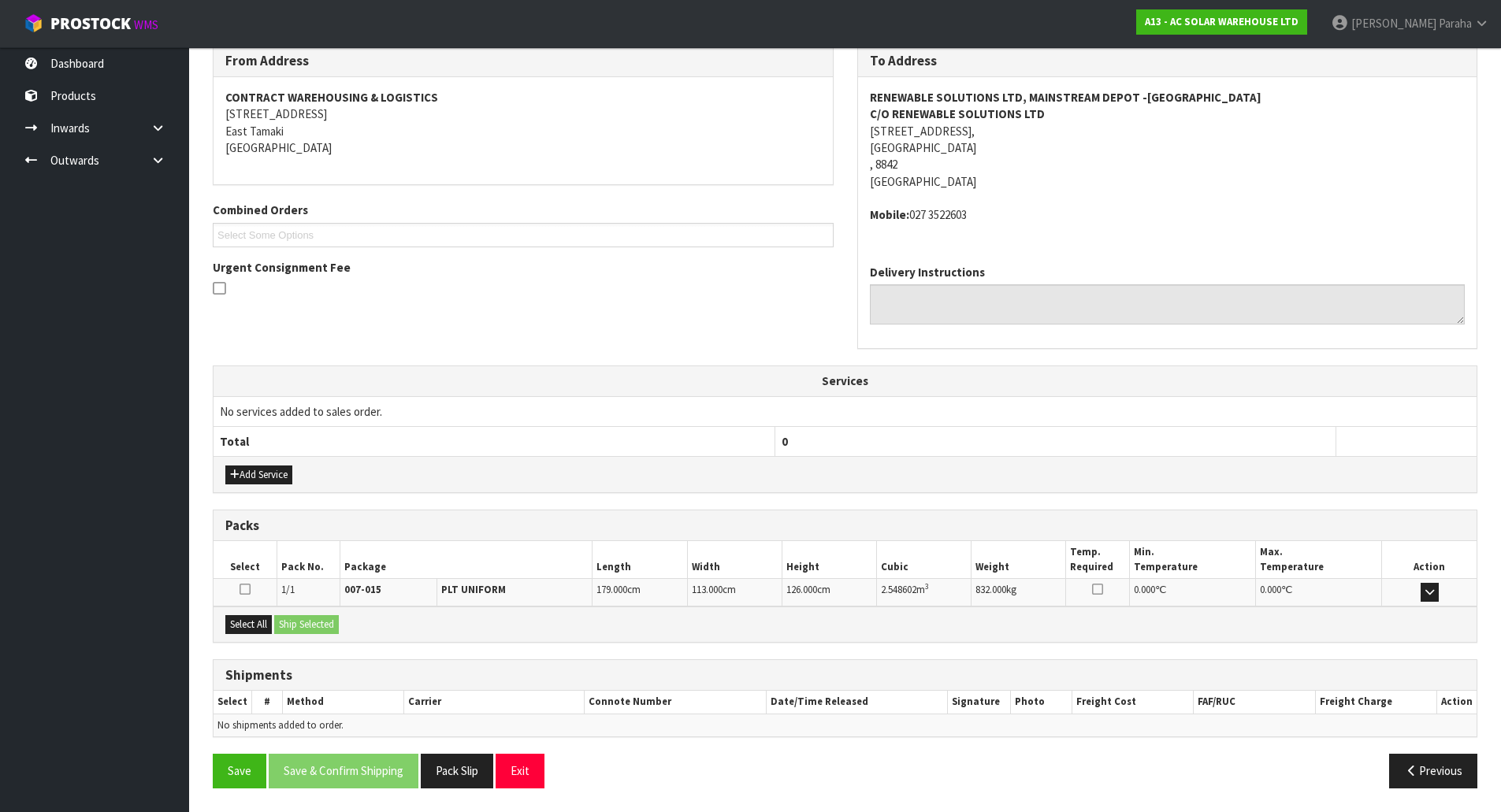
click at [910, 592] on span "2.548602" at bounding box center [899, 590] width 35 height 13
click at [254, 627] on button "Select All" at bounding box center [248, 625] width 47 height 19
click at [308, 626] on button "Ship Selected" at bounding box center [306, 625] width 64 height 19
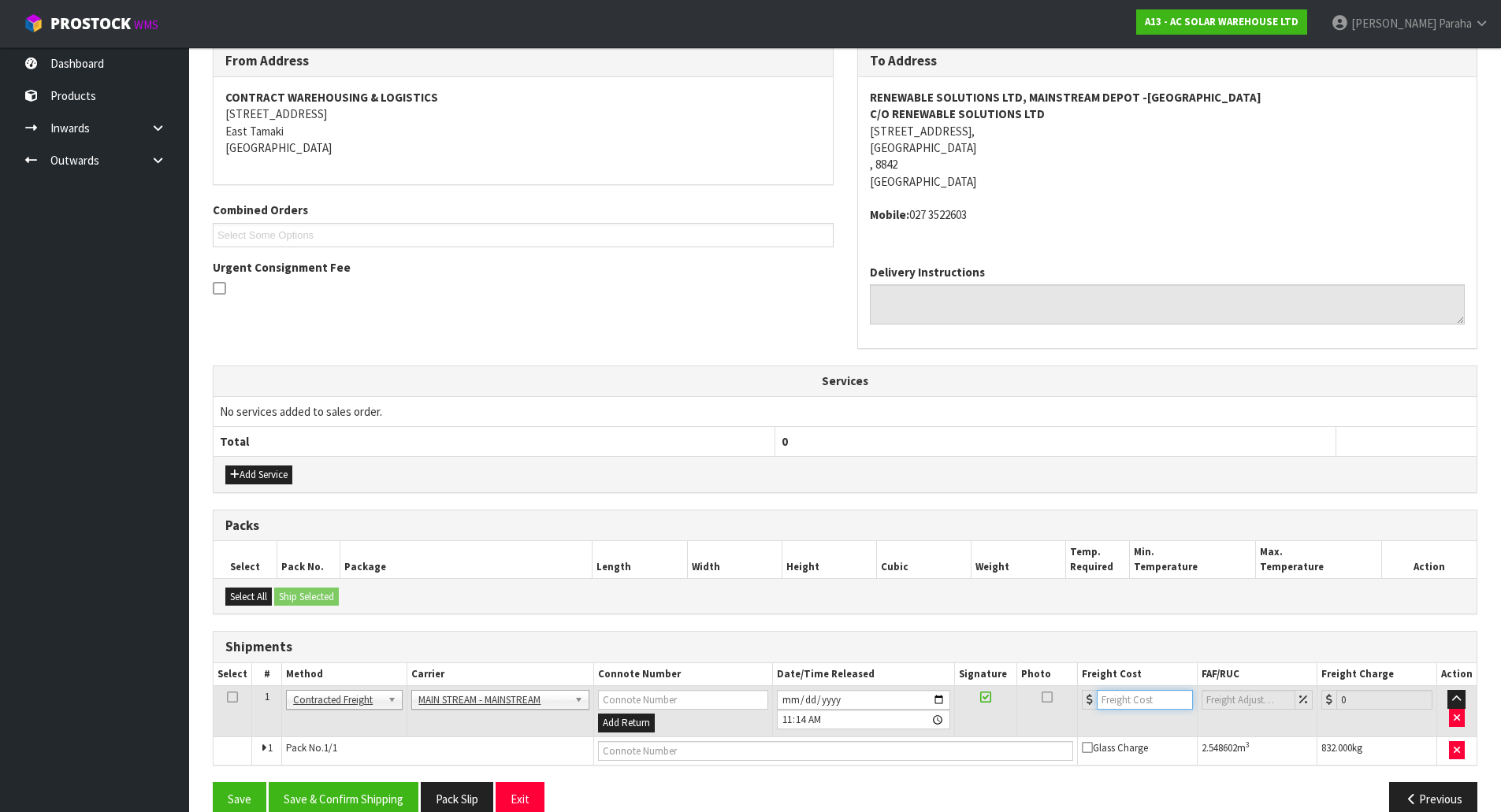
click at [1109, 702] on input "number" at bounding box center [1145, 700] width 95 height 20
type input "298.35"
click at [831, 754] on input "text" at bounding box center [836, 751] width 475 height 20
paste input "CWL7733065"
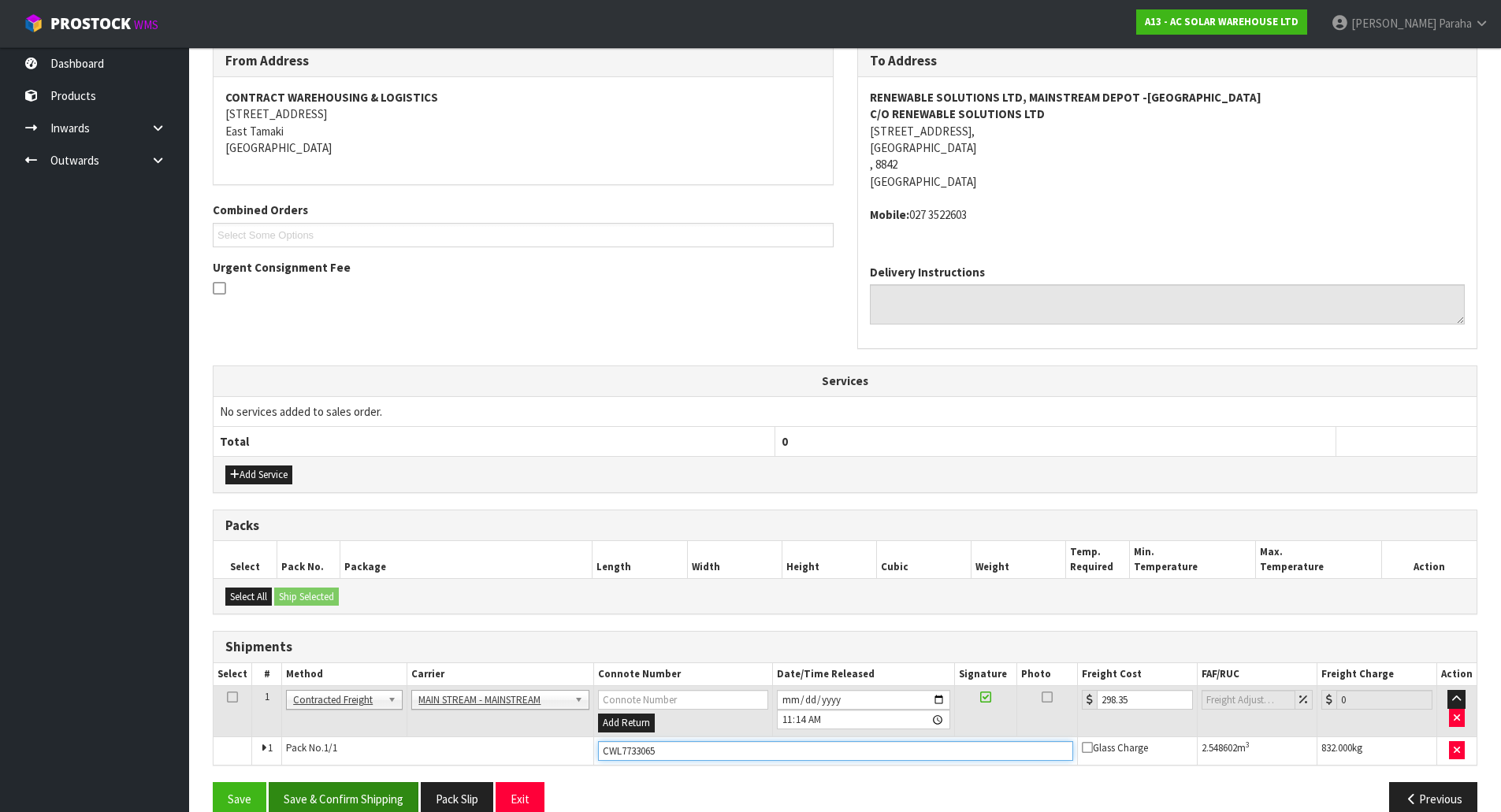
type input "CWL7733065"
click at [371, 804] on button "Save & Confirm Shipping" at bounding box center [343, 799] width 150 height 33
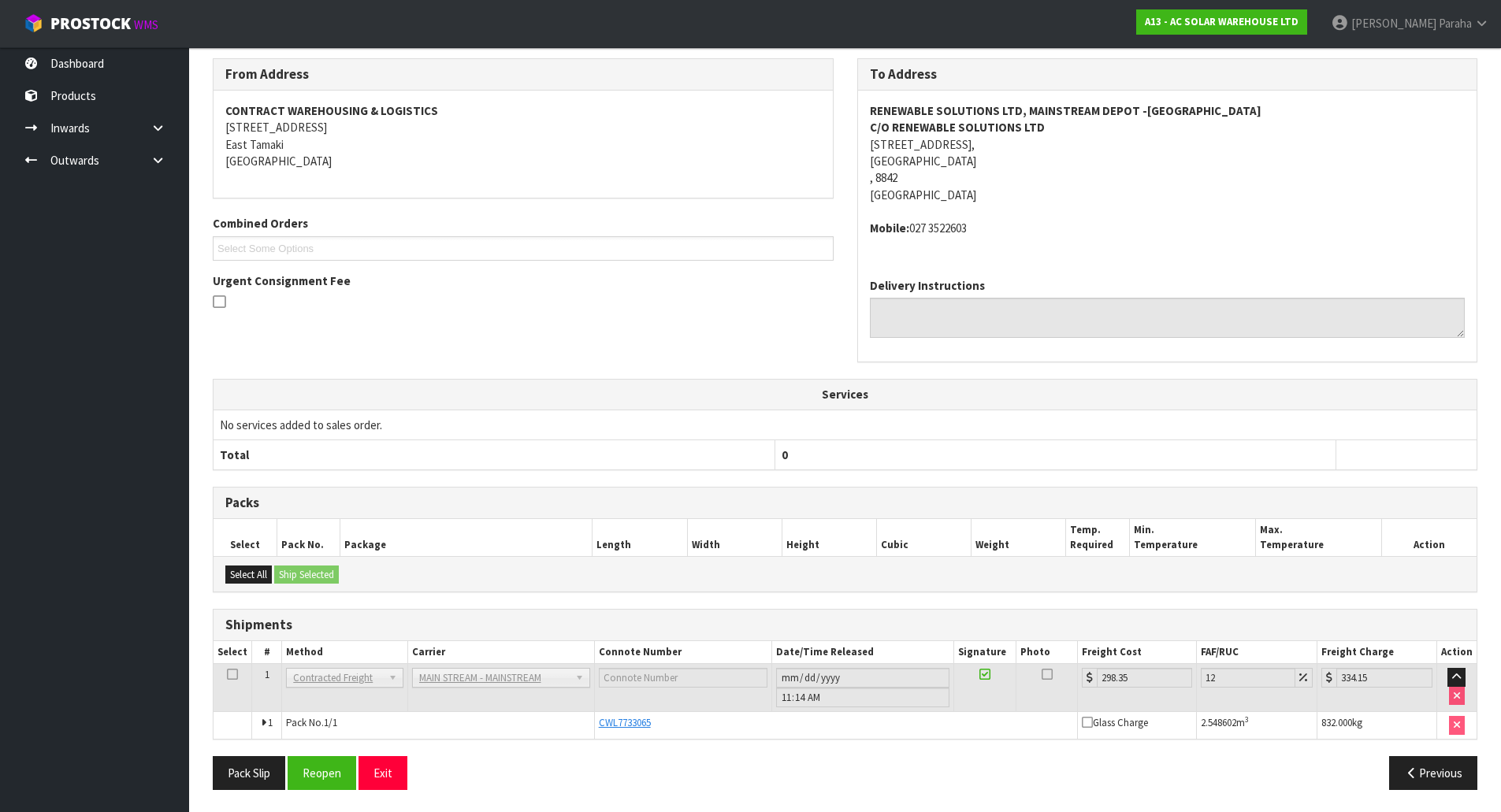
scroll to position [257, 0]
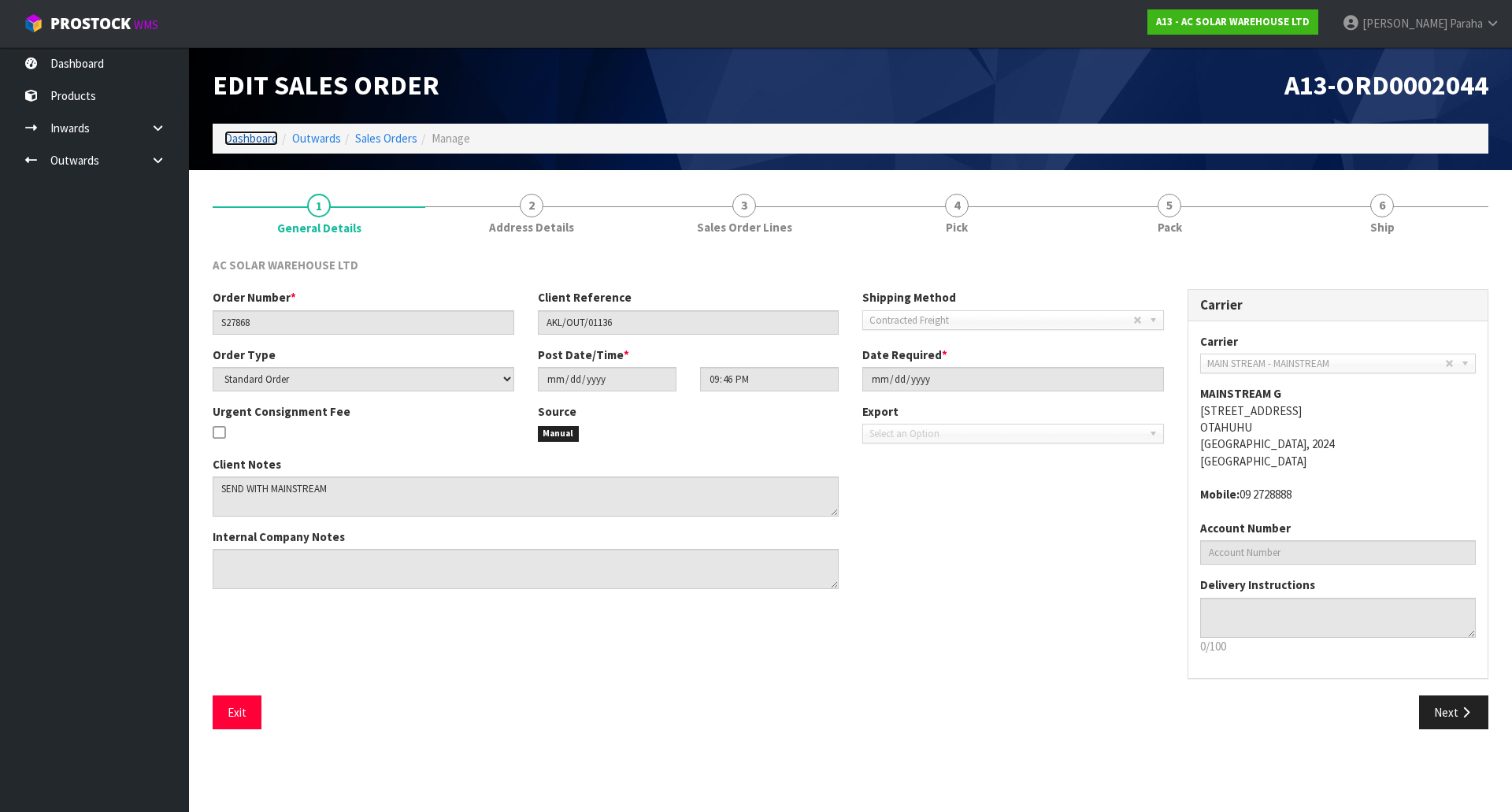
click at [256, 139] on link "Dashboard" at bounding box center [251, 138] width 54 height 15
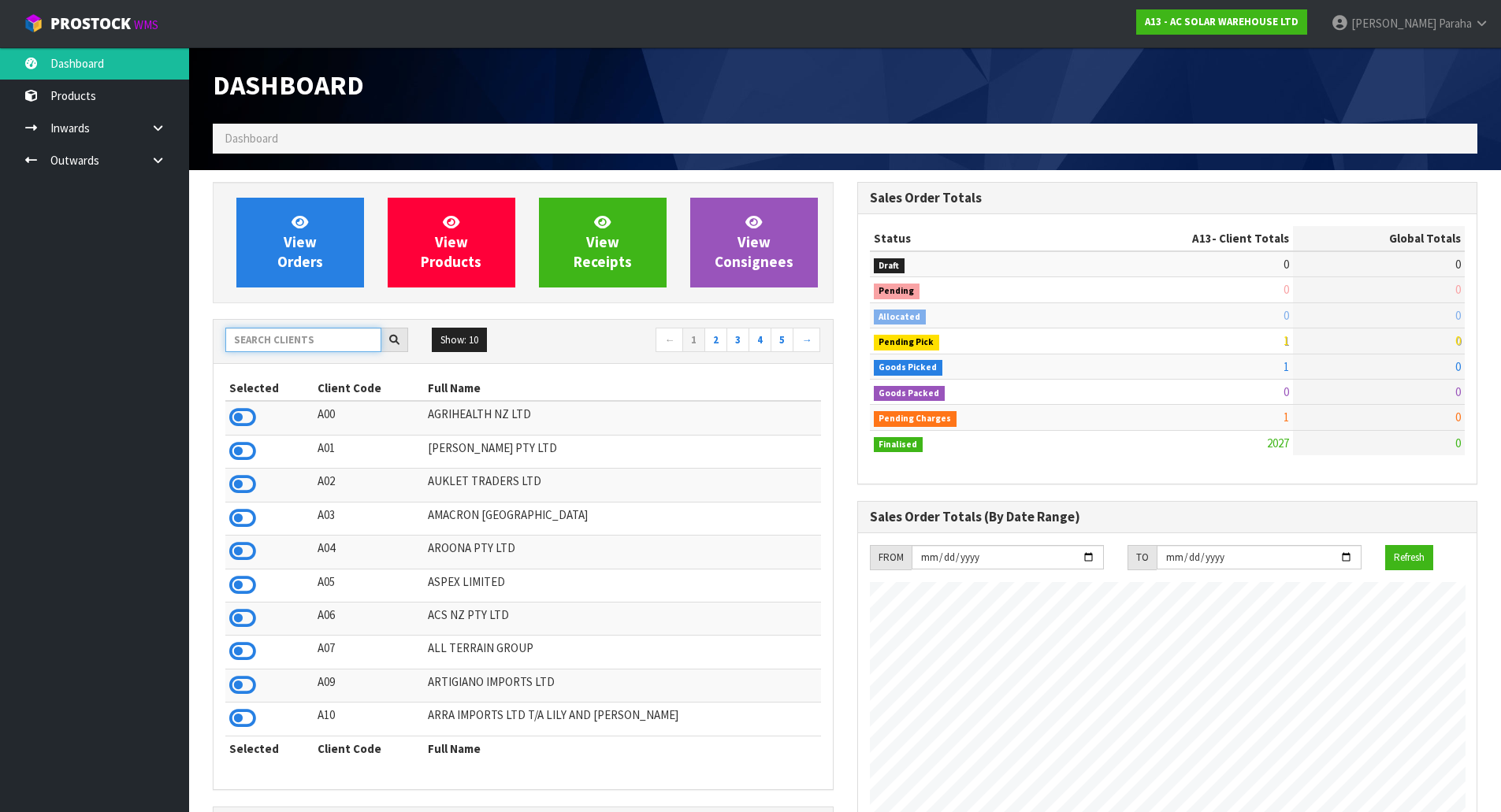
scroll to position [1243, 643]
click at [323, 342] on input "text" at bounding box center [303, 340] width 156 height 24
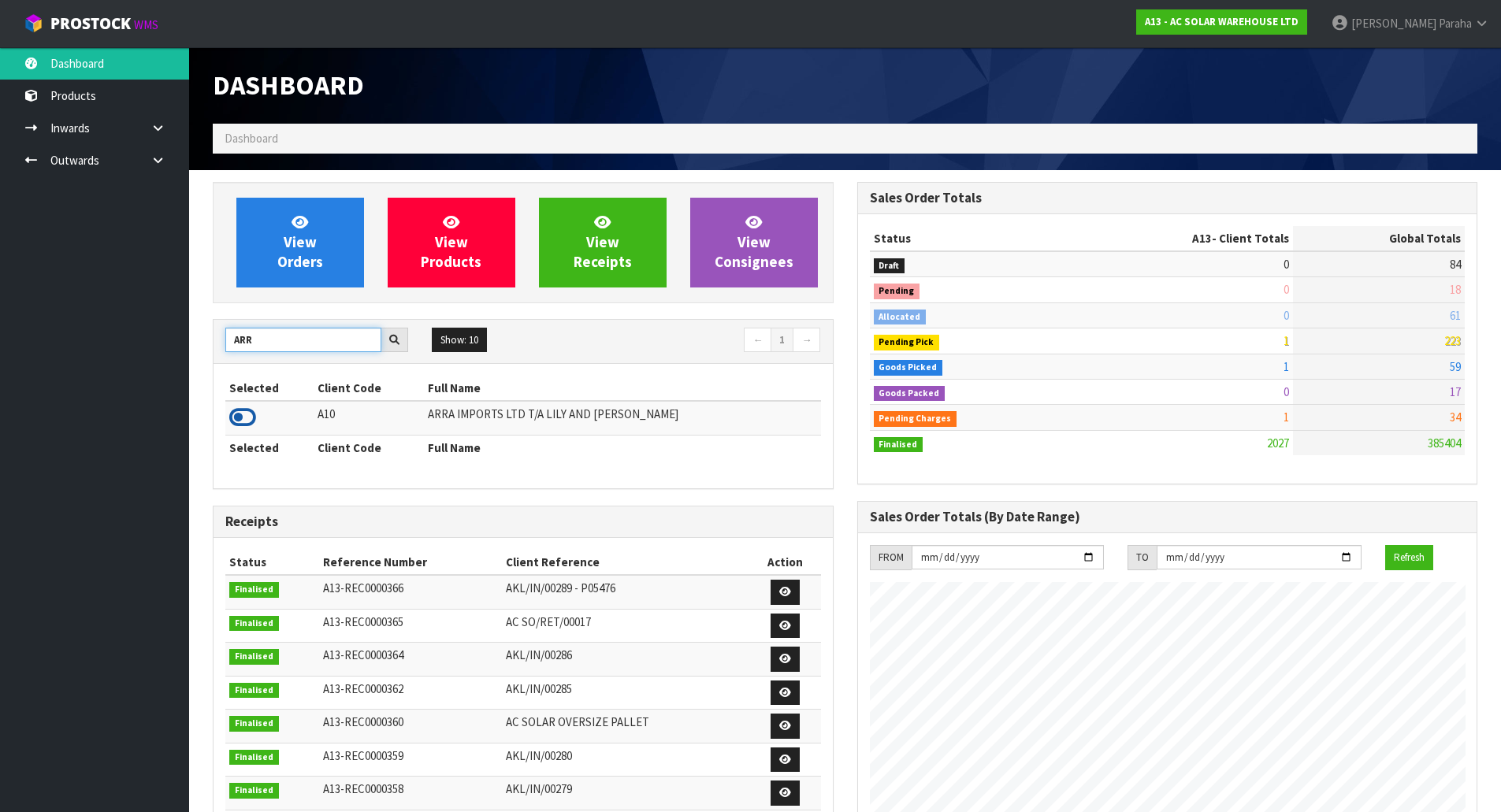
type input "ARR"
click at [238, 412] on icon at bounding box center [243, 417] width 27 height 23
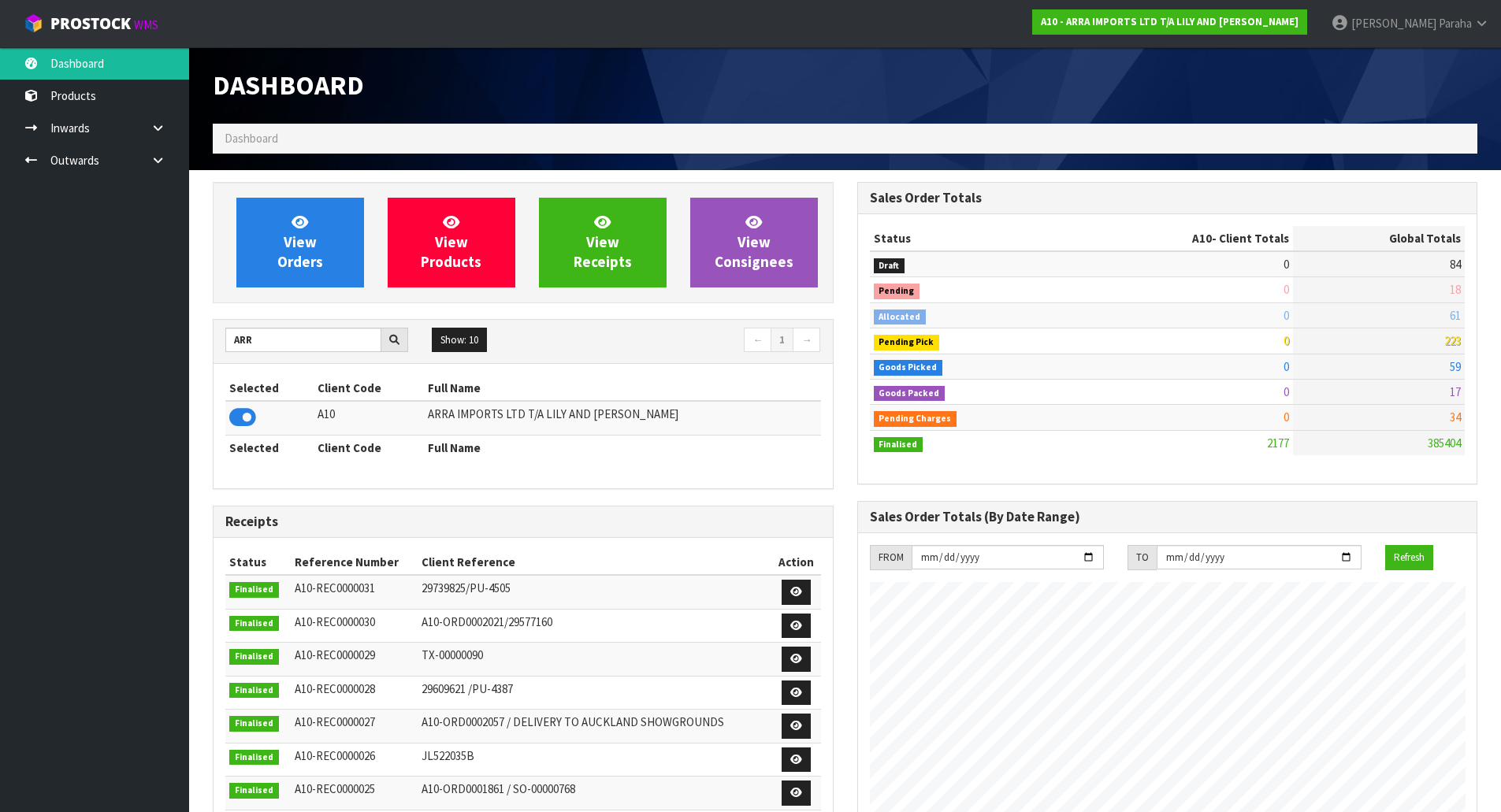
scroll to position [963, 643]
click at [1479, 13] on link "Polly Paraha" at bounding box center [1411, 23] width 182 height 48
click at [1429, 68] on link "Logout" at bounding box center [1437, 62] width 125 height 21
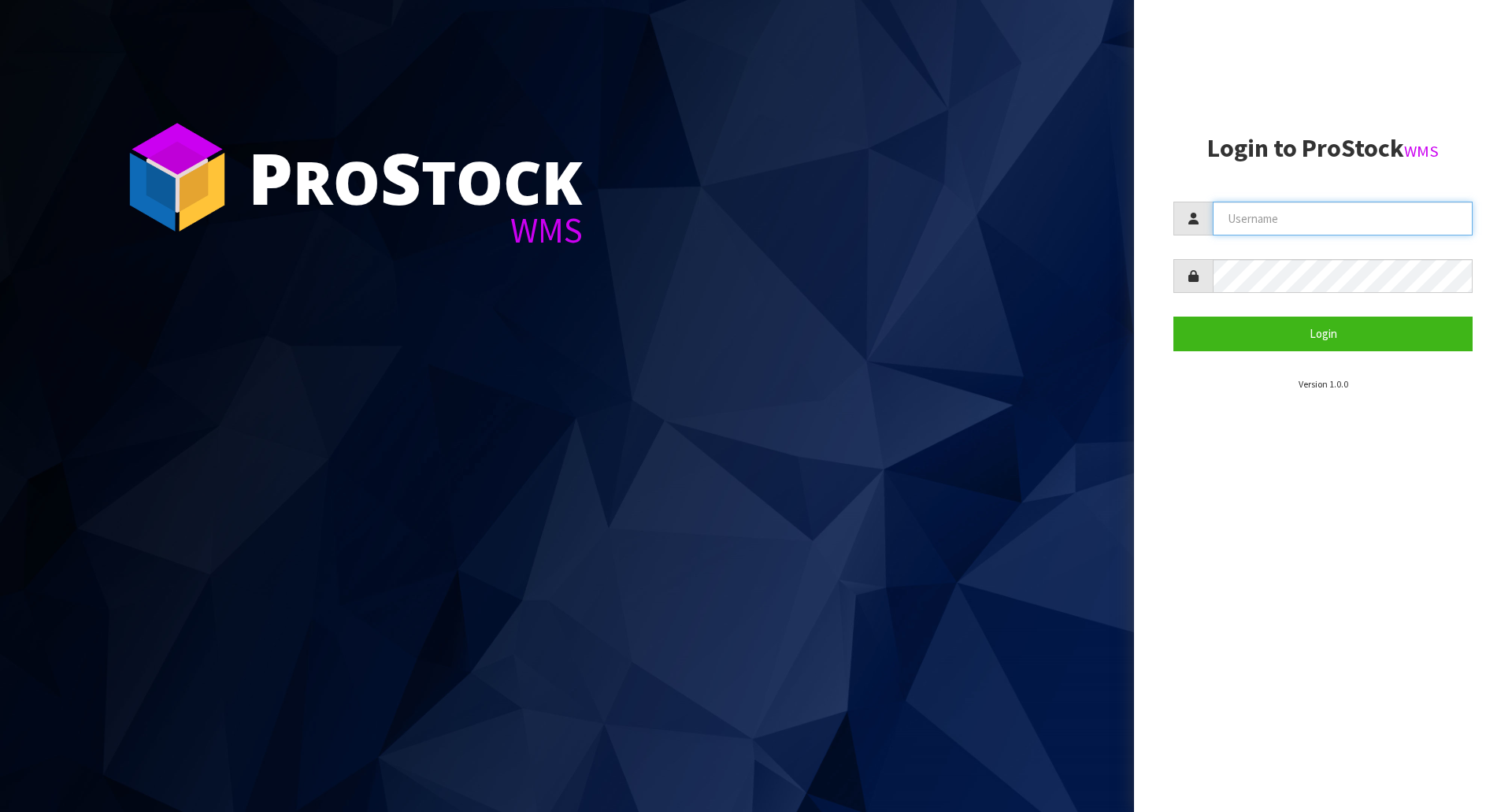
click at [1260, 207] on input "text" at bounding box center [1342, 218] width 260 height 33
type input "MEENA"
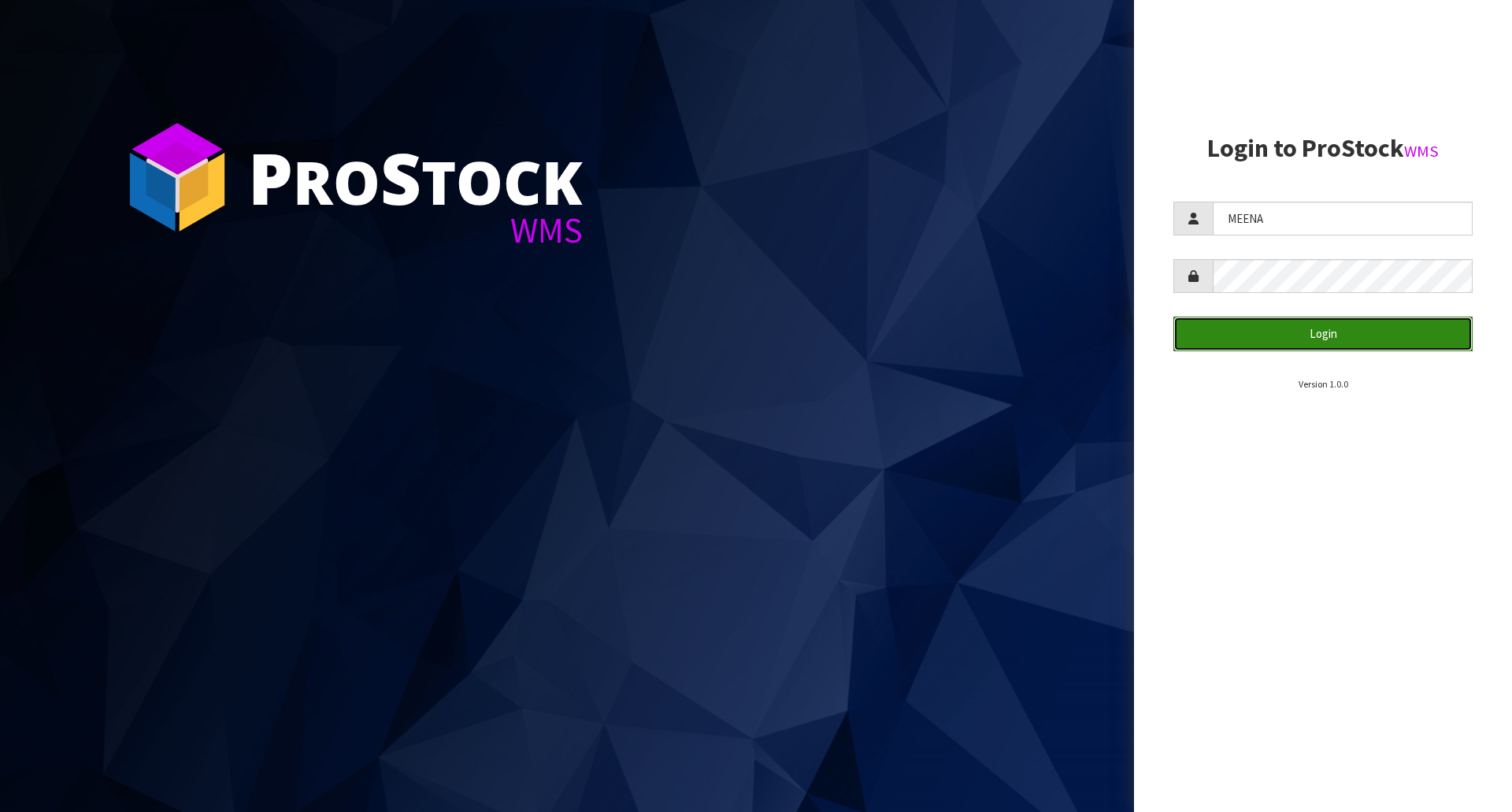
click at [1310, 332] on button "Login" at bounding box center [1323, 334] width 299 height 33
